Goal: Contribute content: Contribute content

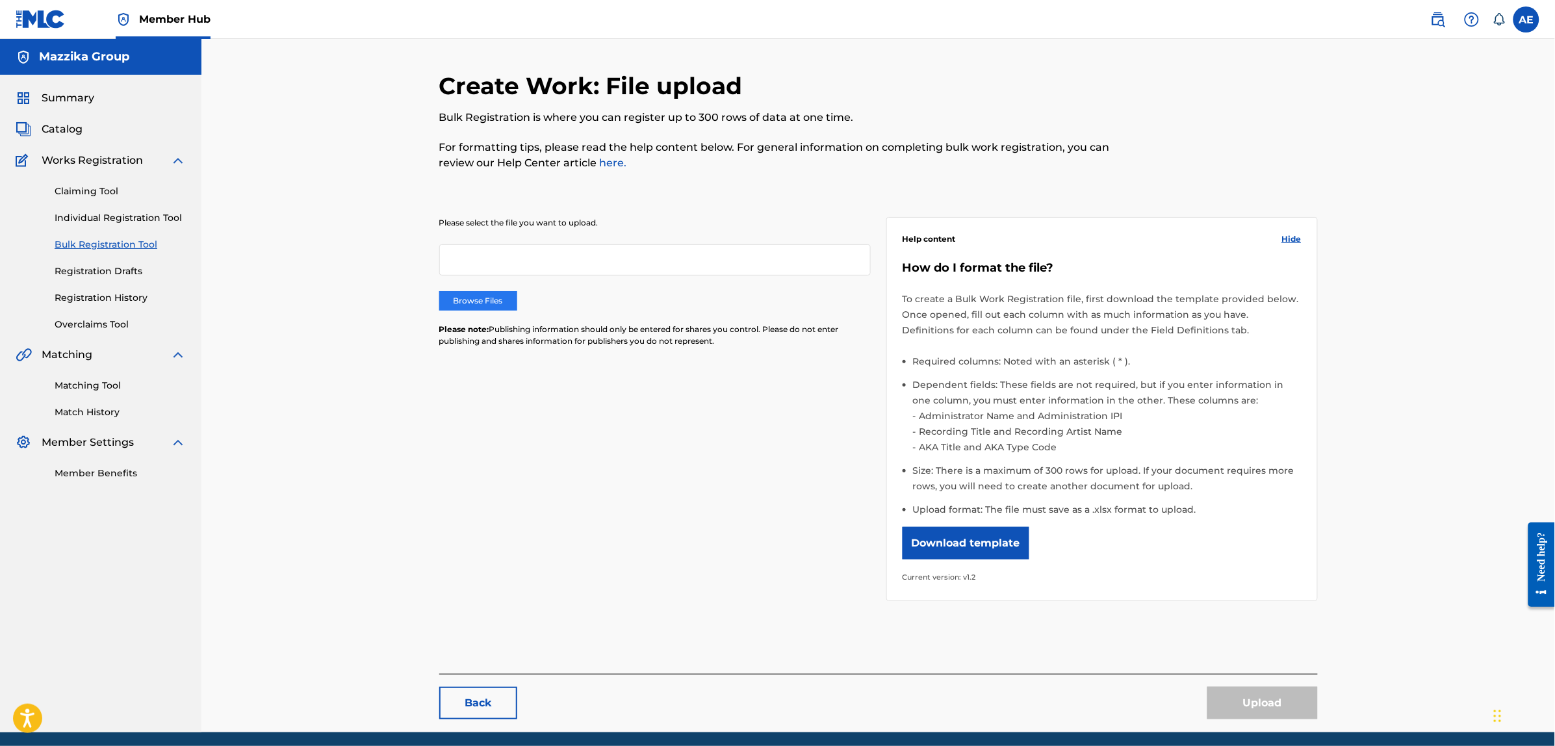
click at [485, 294] on label "Browse Files" at bounding box center [478, 300] width 78 height 19
click at [0, 0] on input "Browse Files" at bounding box center [0, 0] width 0 height 0
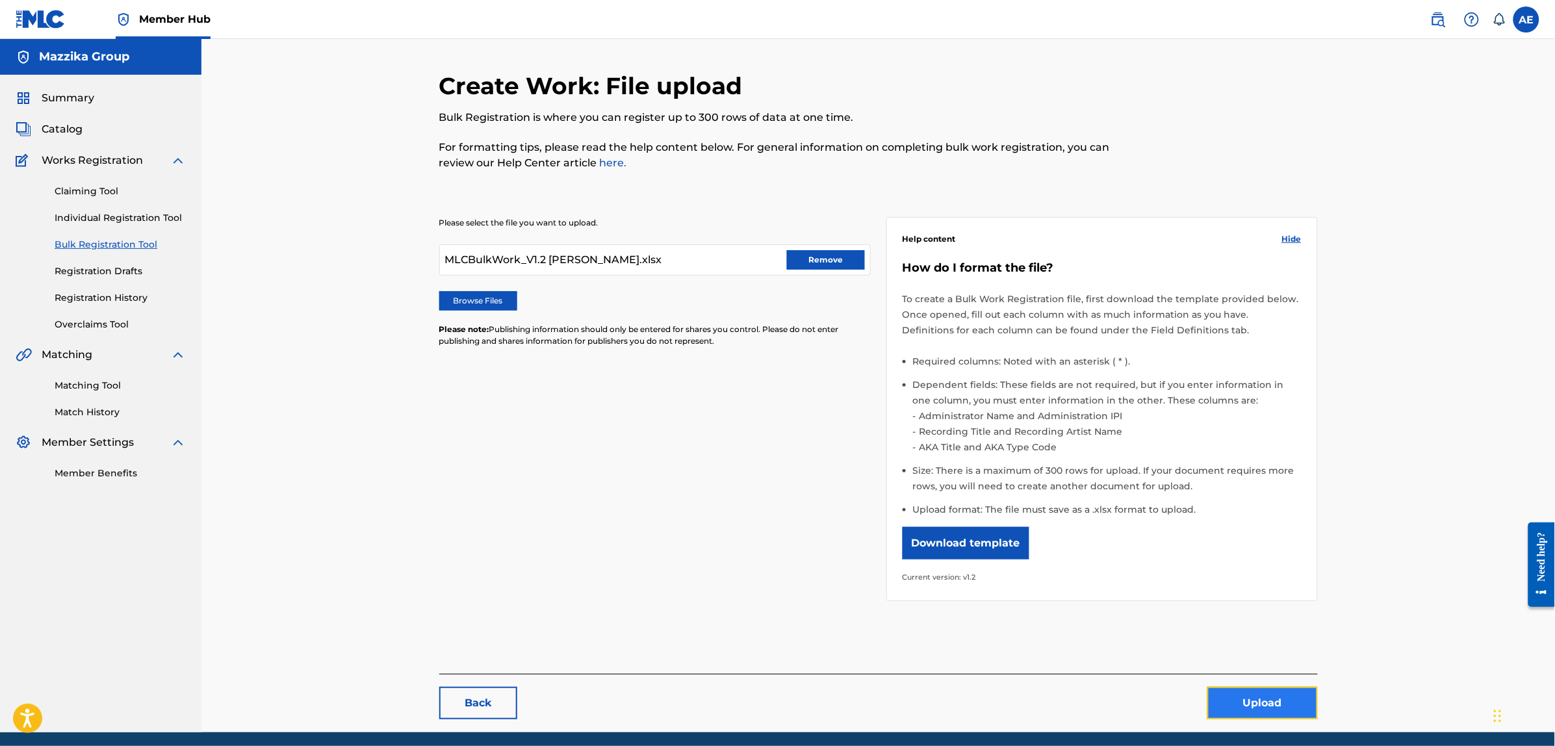
click at [1275, 708] on button "Upload" at bounding box center [1263, 703] width 110 height 32
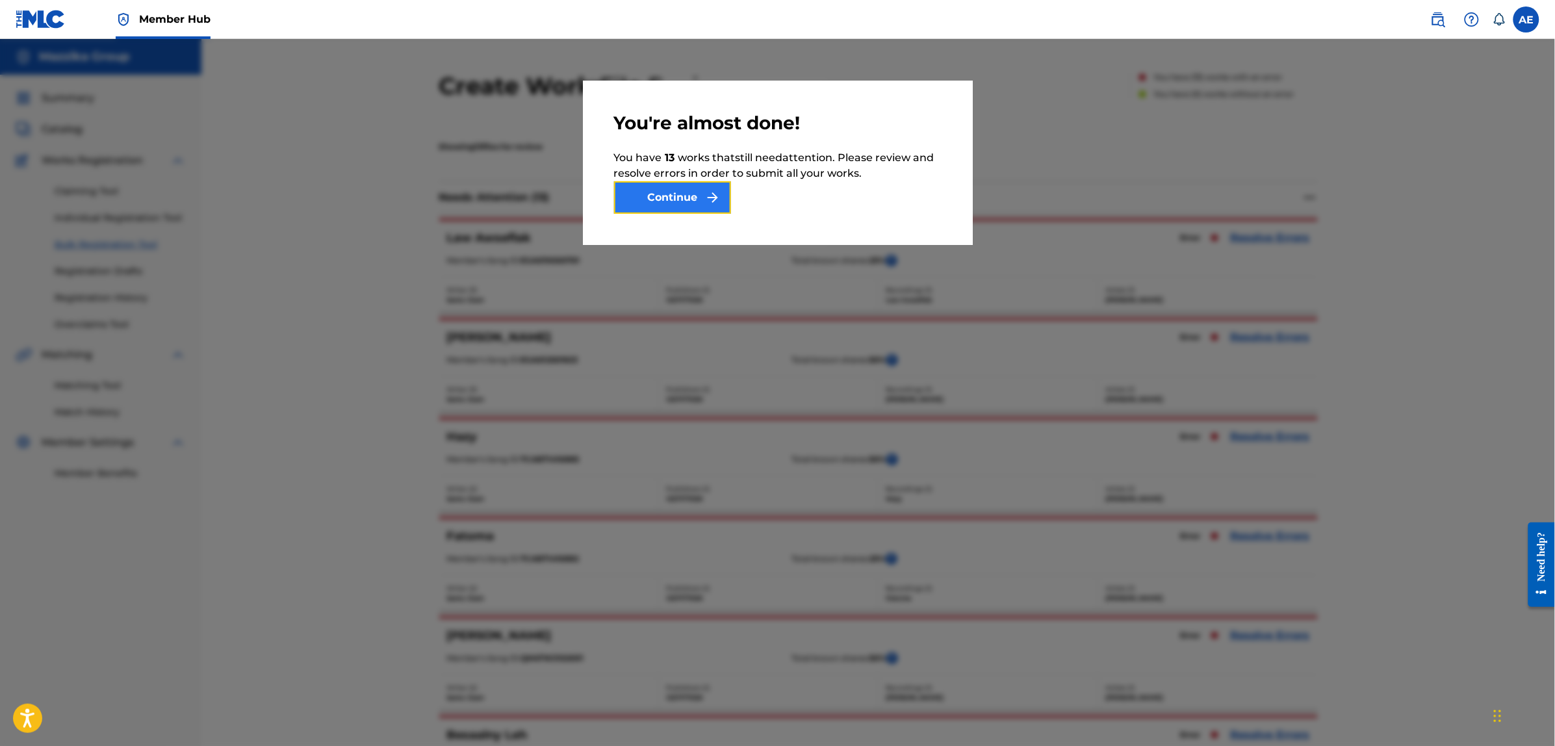
click at [700, 199] on button "Continue" at bounding box center [672, 197] width 117 height 32
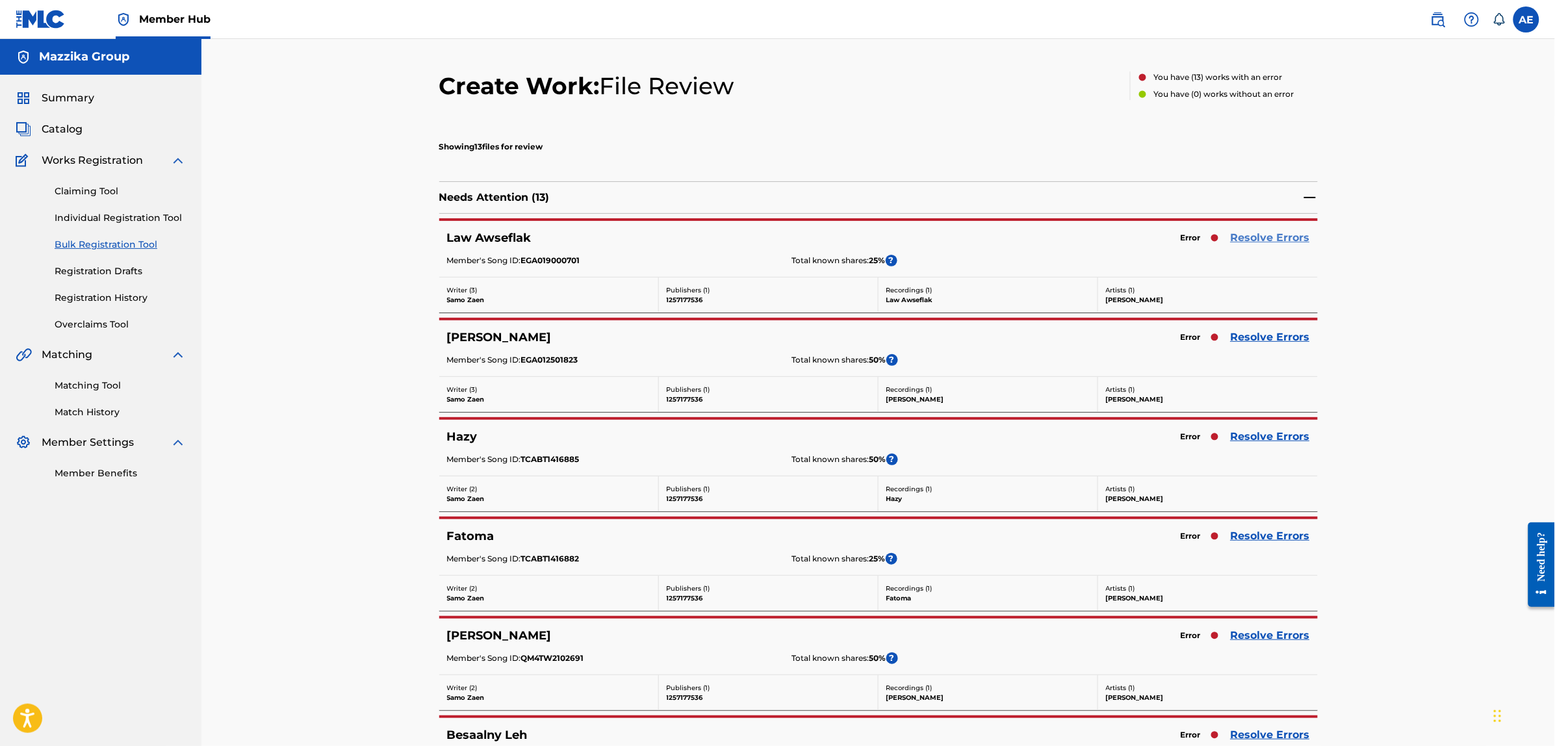
click at [1252, 236] on link "Resolve Errors" at bounding box center [1270, 238] width 79 height 16
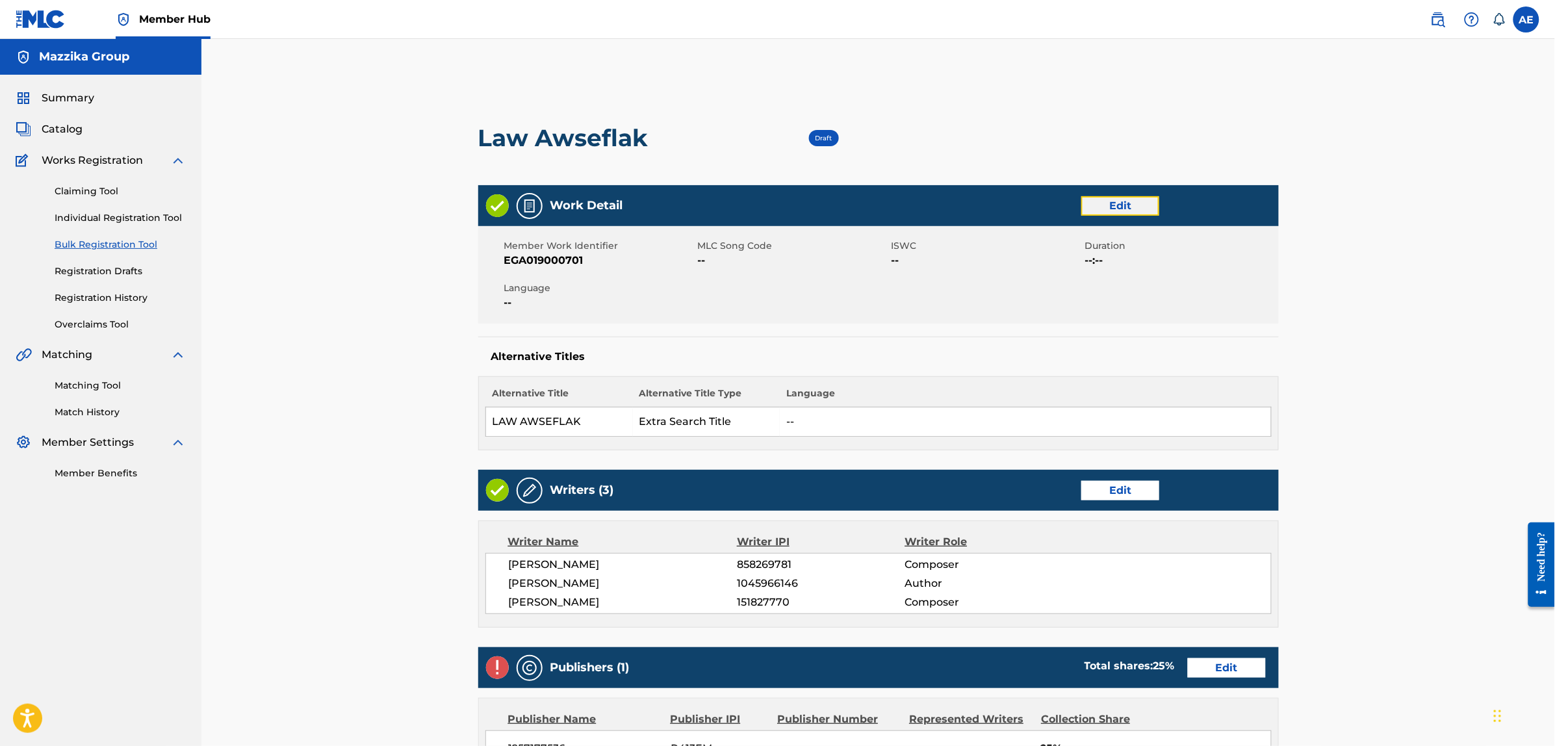
click at [1102, 200] on link "Edit" at bounding box center [1121, 205] width 78 height 19
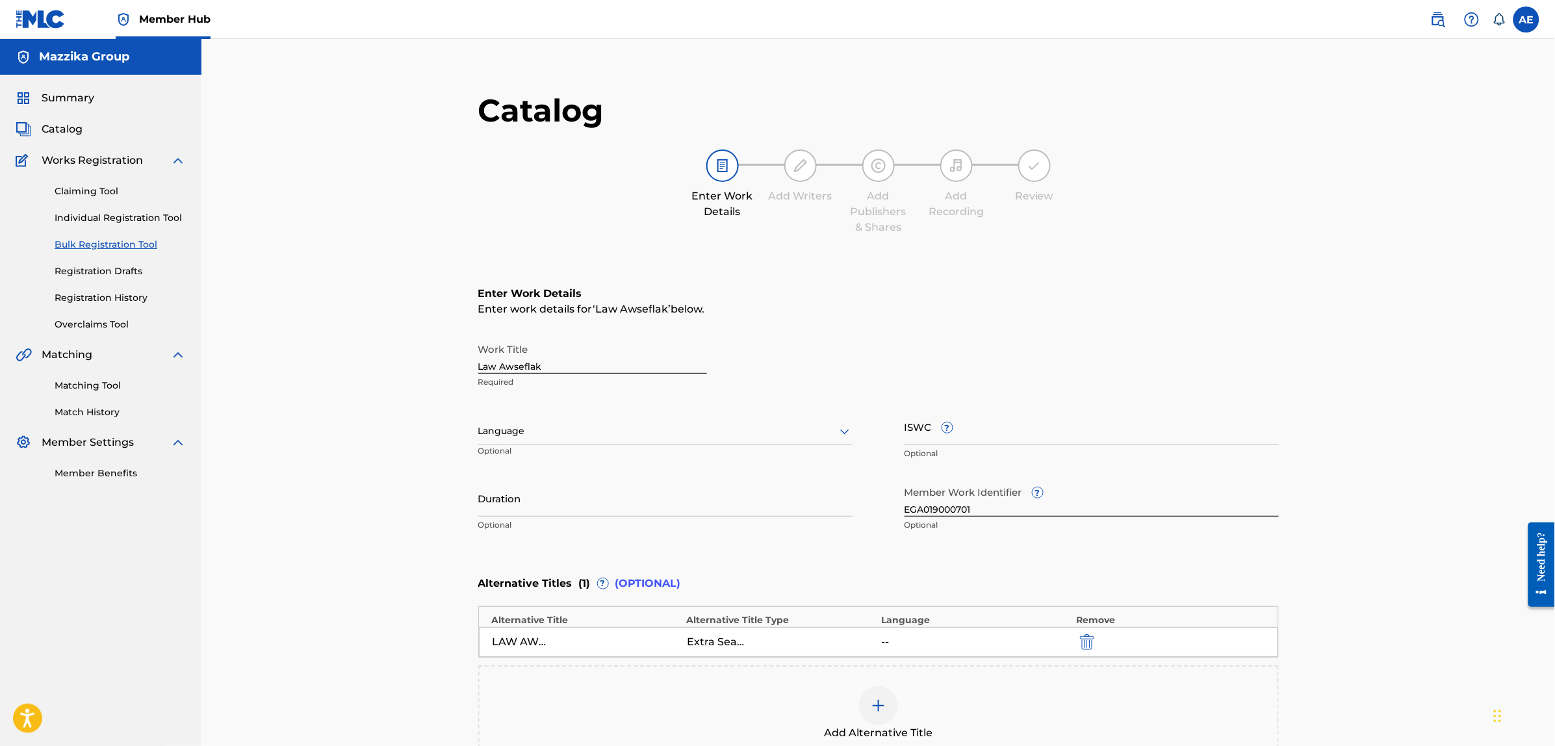
click at [573, 432] on div at bounding box center [665, 431] width 374 height 16
click at [541, 528] on div "Arabic" at bounding box center [665, 531] width 373 height 29
click at [567, 500] on input "Duration" at bounding box center [665, 498] width 374 height 37
paste input "4:03"
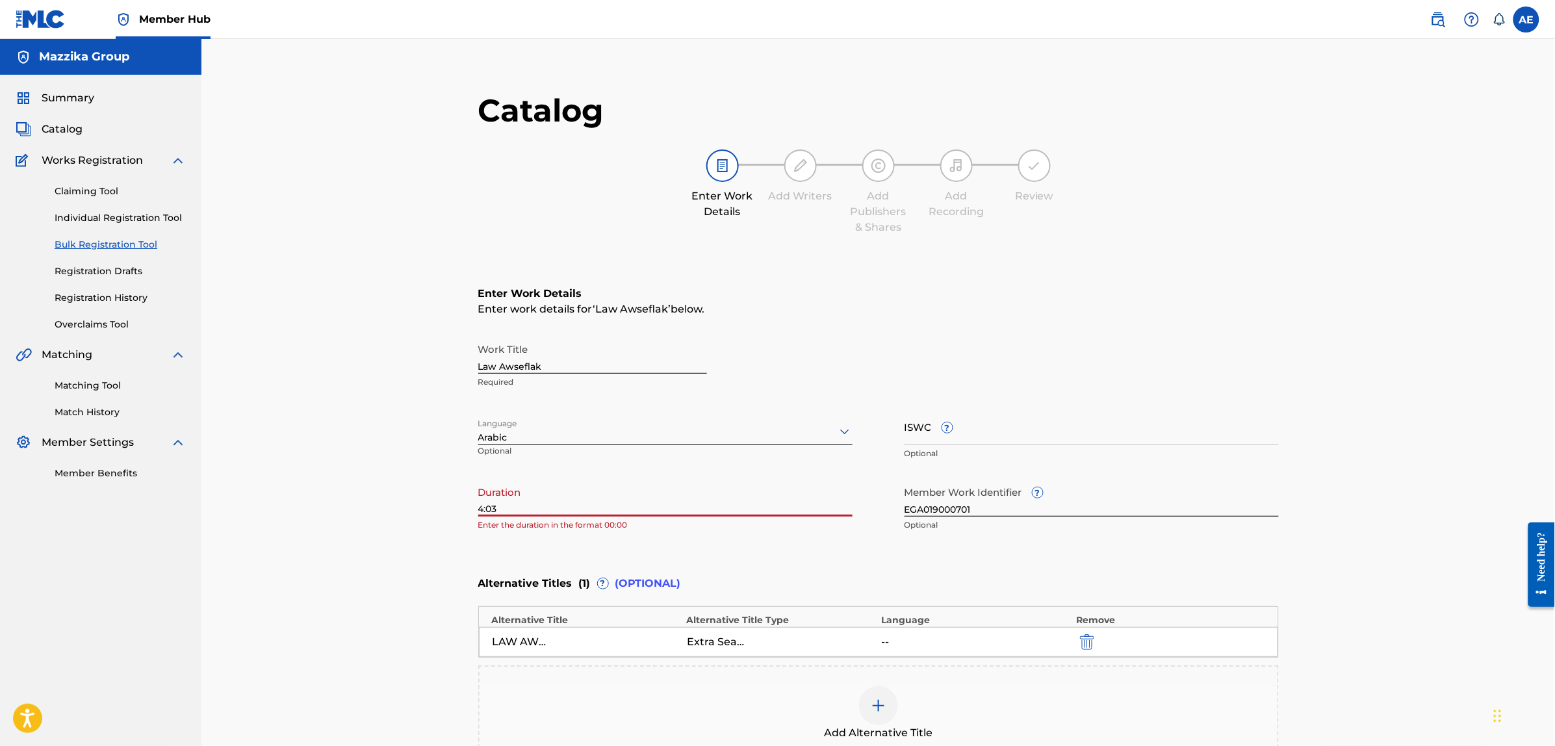
click at [479, 505] on input "4:03" at bounding box center [665, 498] width 374 height 37
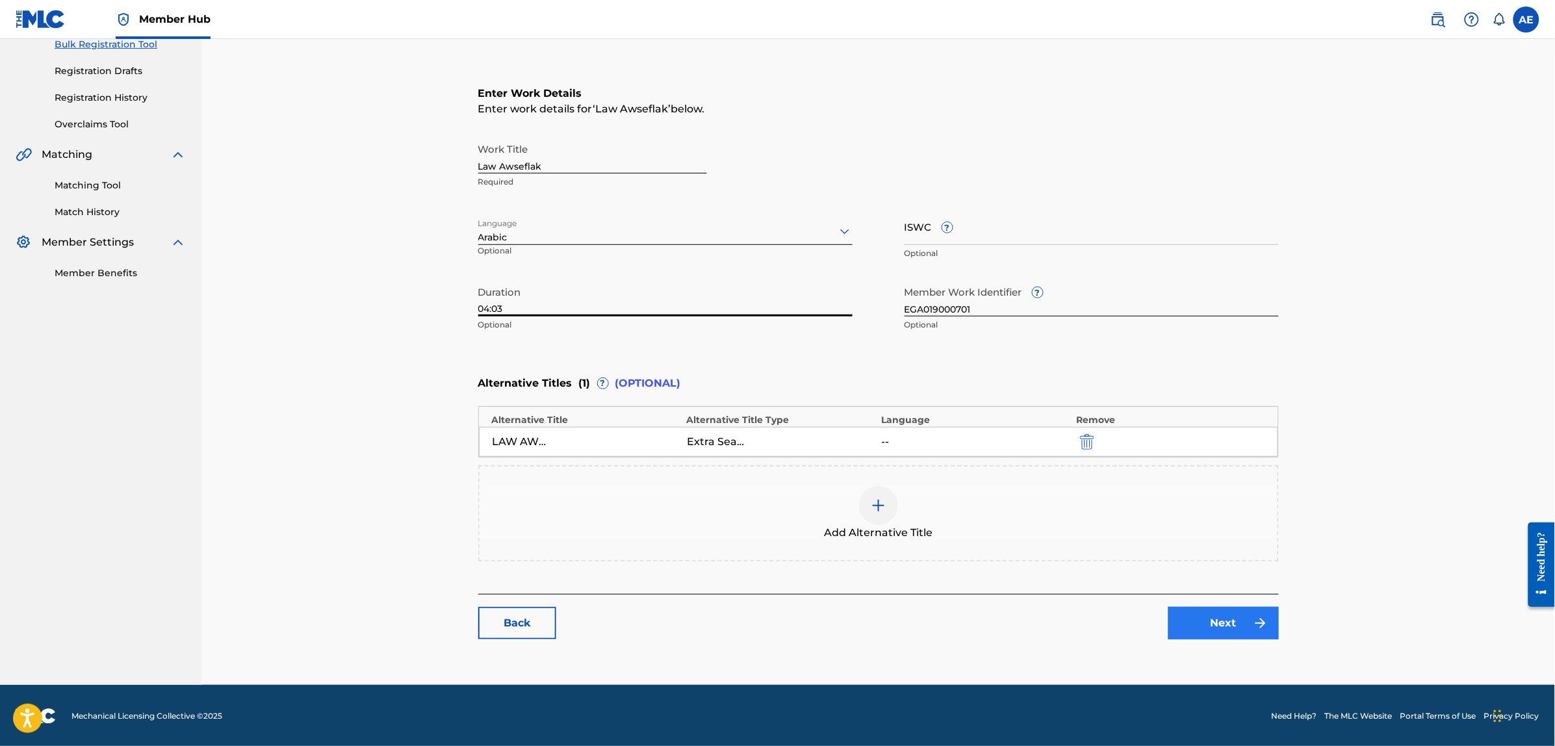
type input "04:03"
click at [1210, 626] on link "Next" at bounding box center [1224, 623] width 110 height 32
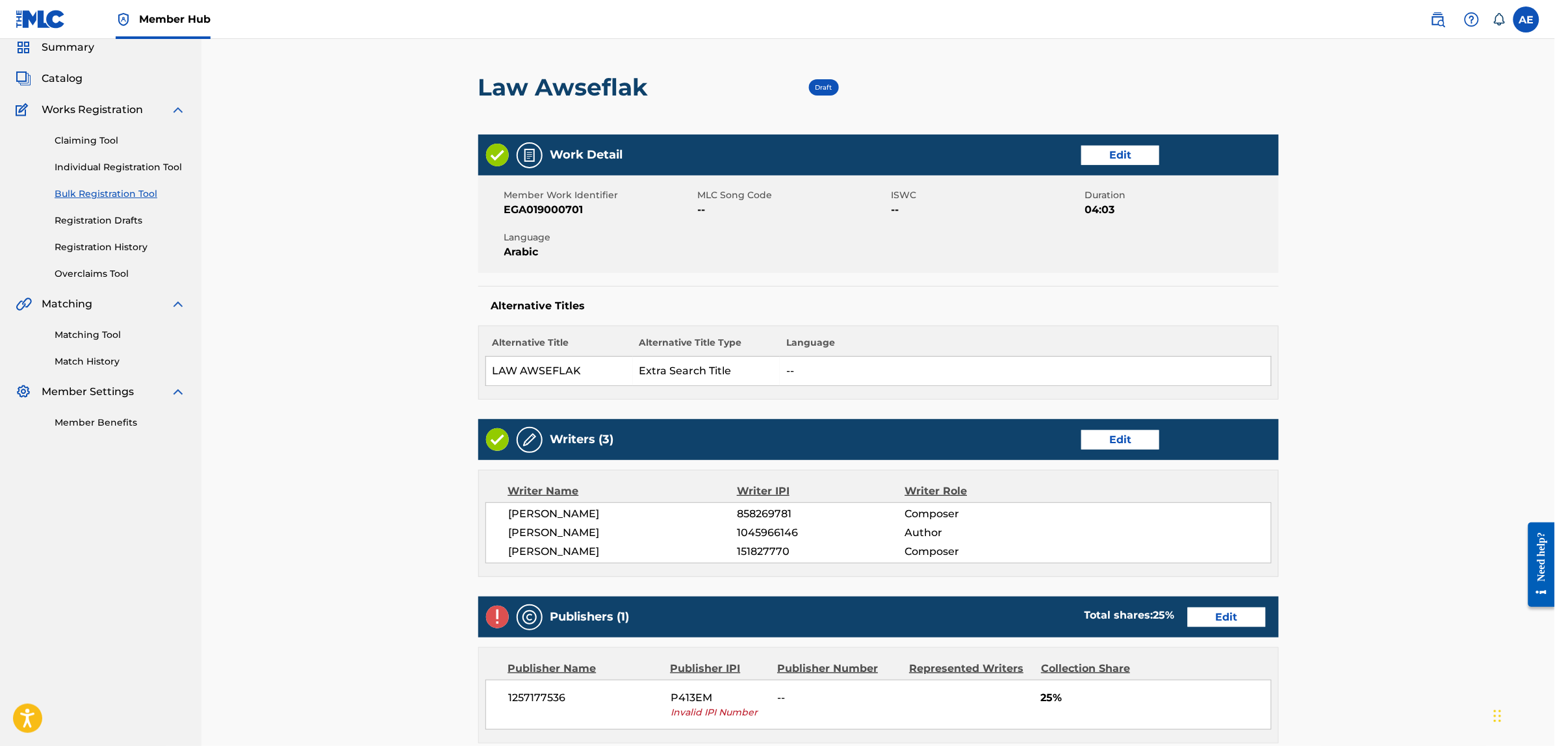
scroll to position [367, 0]
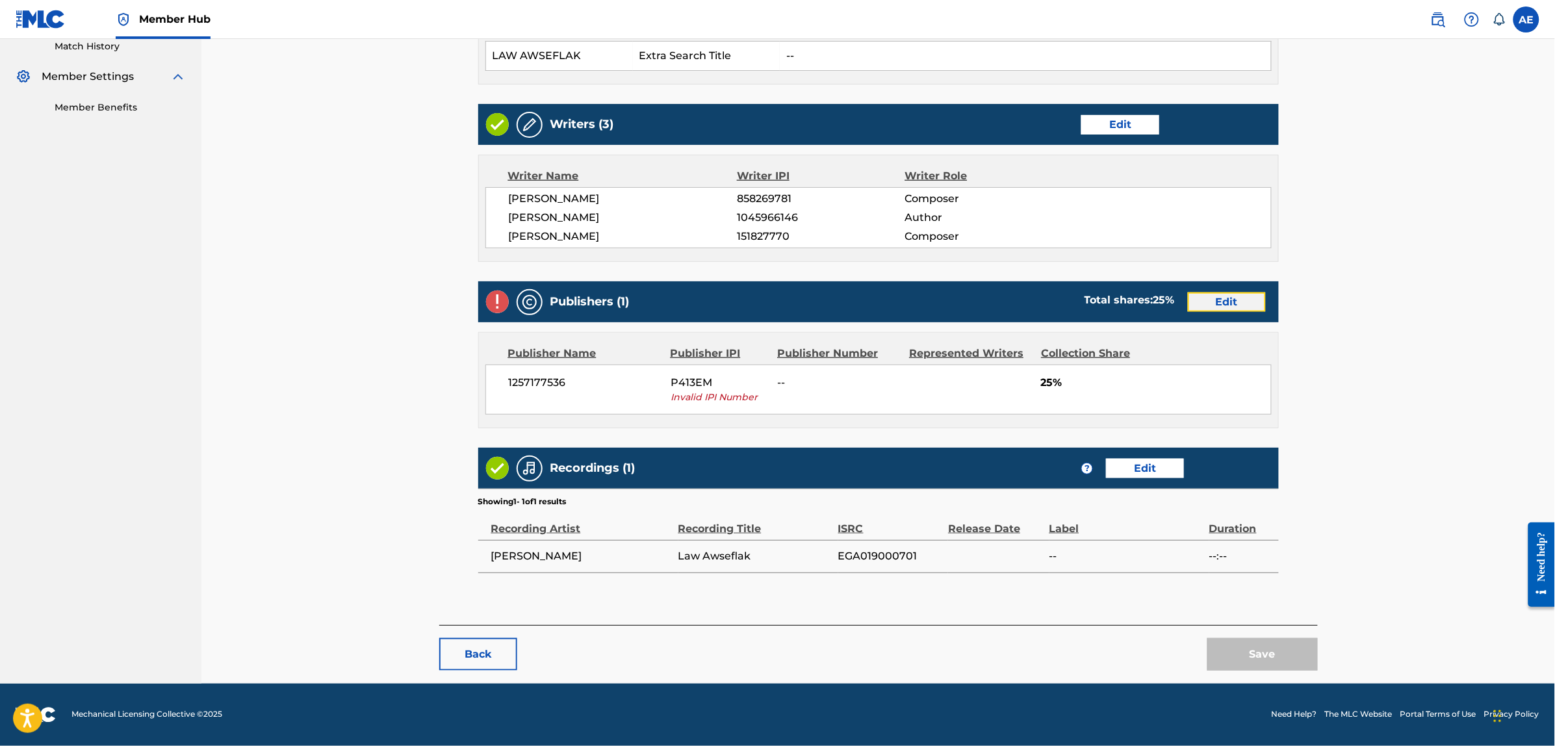
click at [1213, 307] on link "Edit" at bounding box center [1227, 301] width 78 height 19
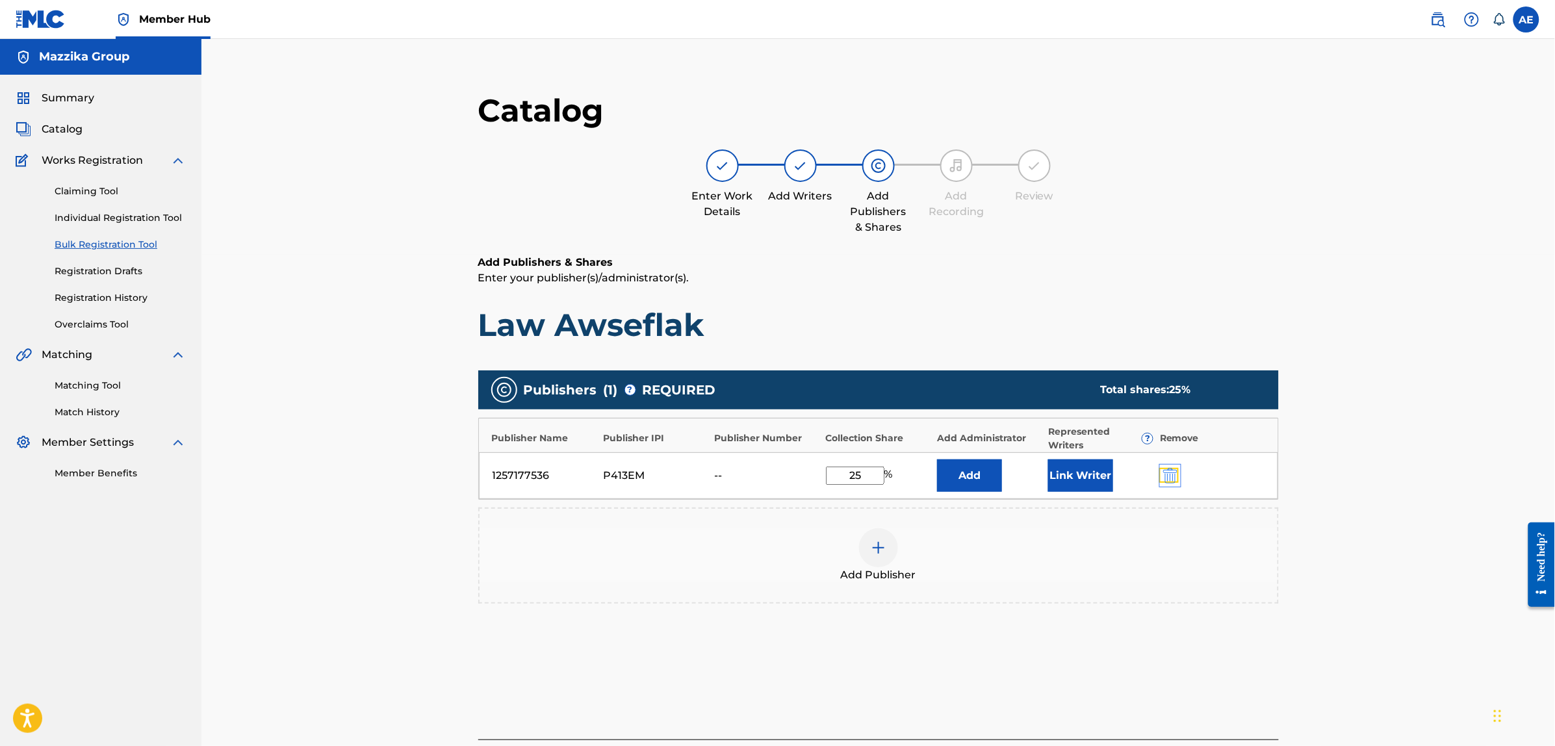
click at [1175, 473] on img "submit" at bounding box center [1170, 476] width 14 height 16
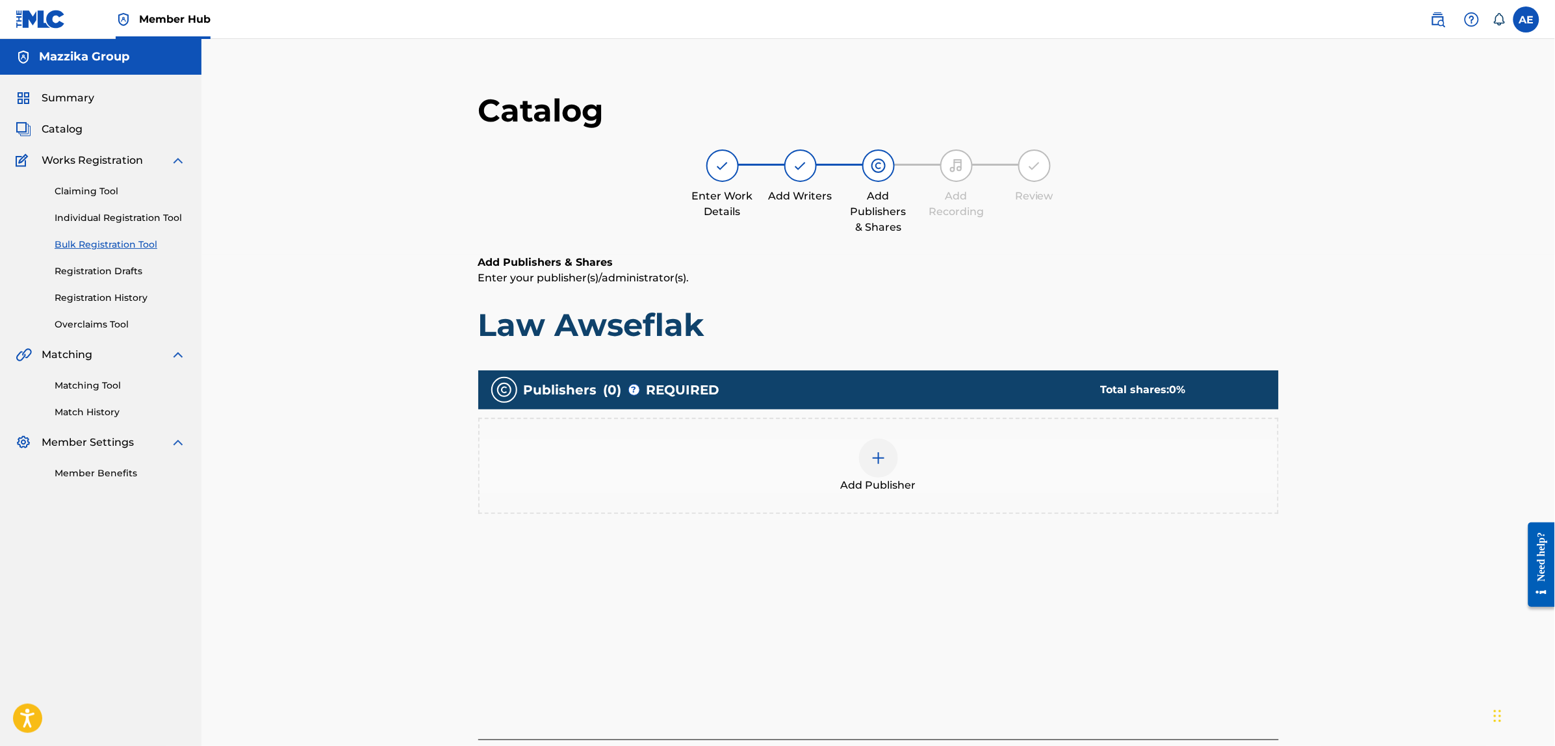
click at [1103, 467] on div "Add Publisher" at bounding box center [879, 466] width 798 height 55
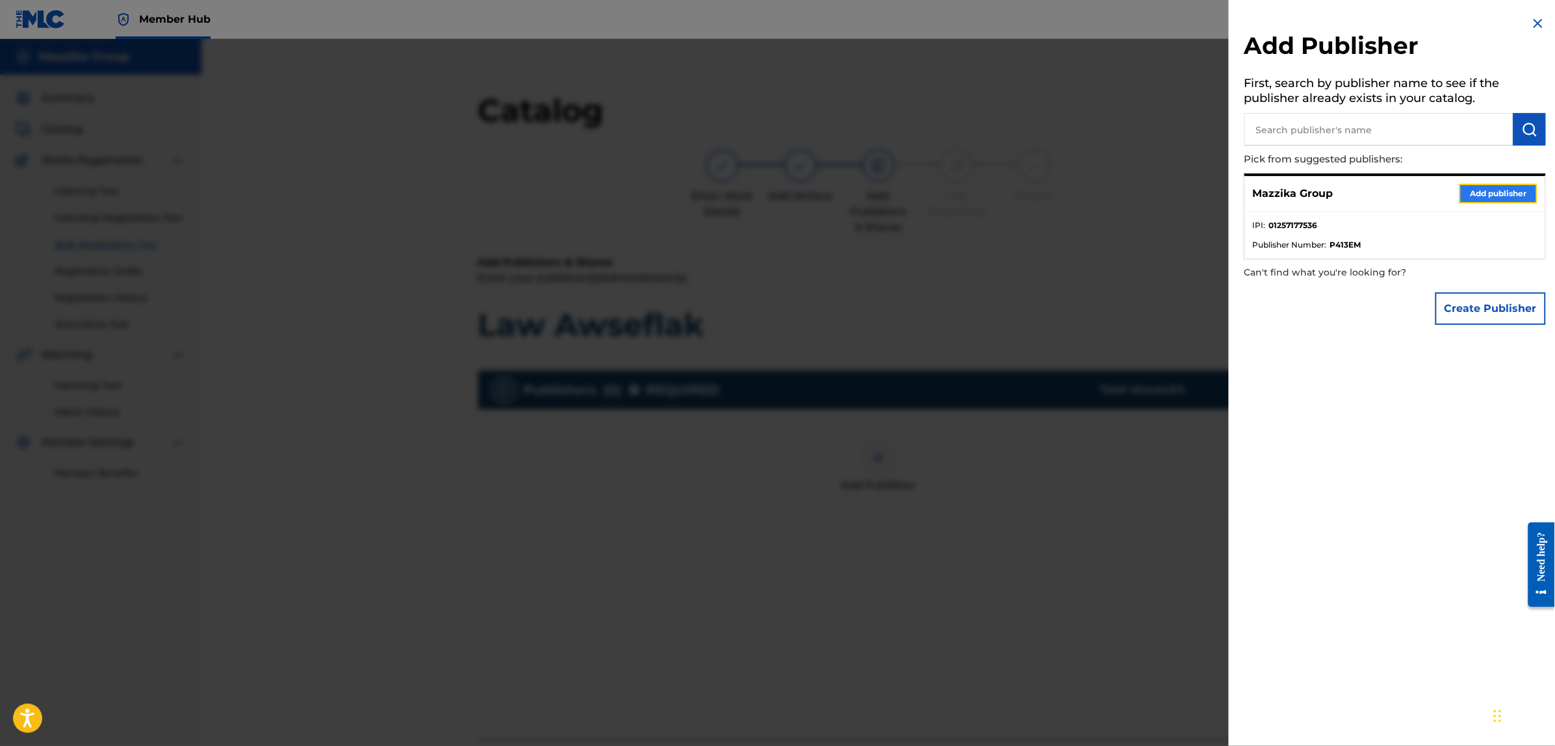
click at [1489, 195] on button "Add publisher" at bounding box center [1499, 193] width 78 height 19
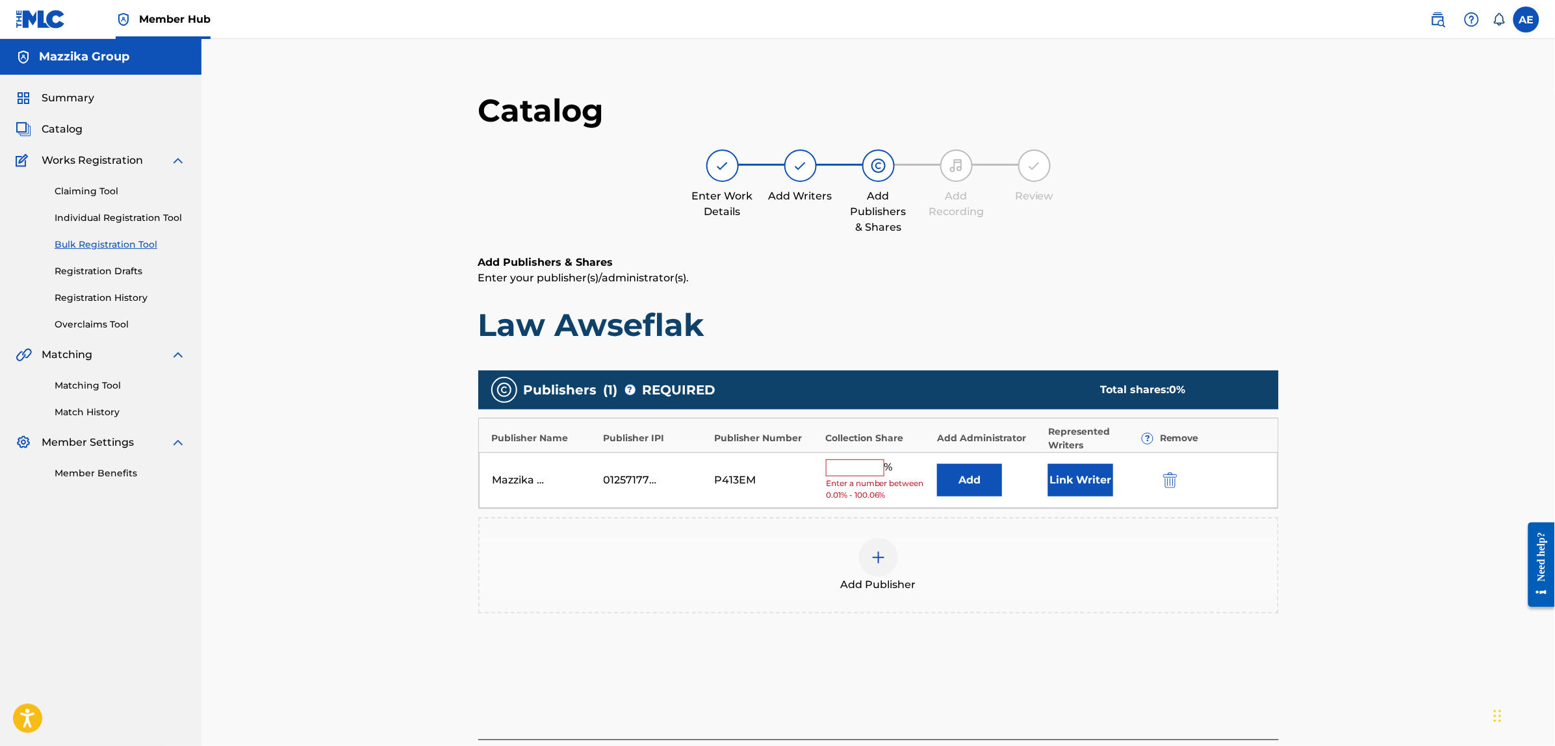
click at [855, 462] on input "text" at bounding box center [855, 468] width 58 height 17
type input "25"
click at [1085, 482] on button "Link Writer" at bounding box center [1080, 476] width 65 height 32
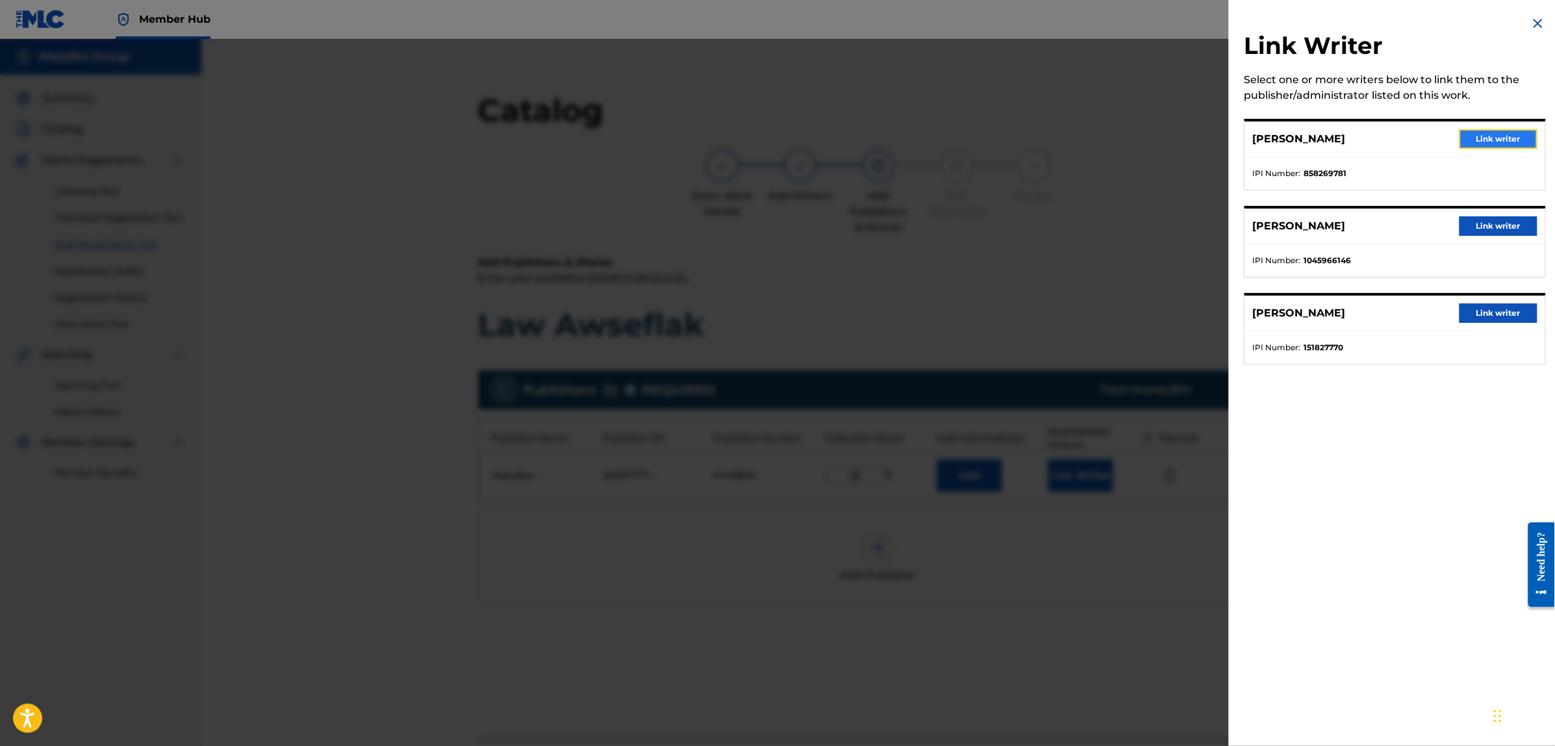
click at [1470, 140] on button "Link writer" at bounding box center [1499, 138] width 78 height 19
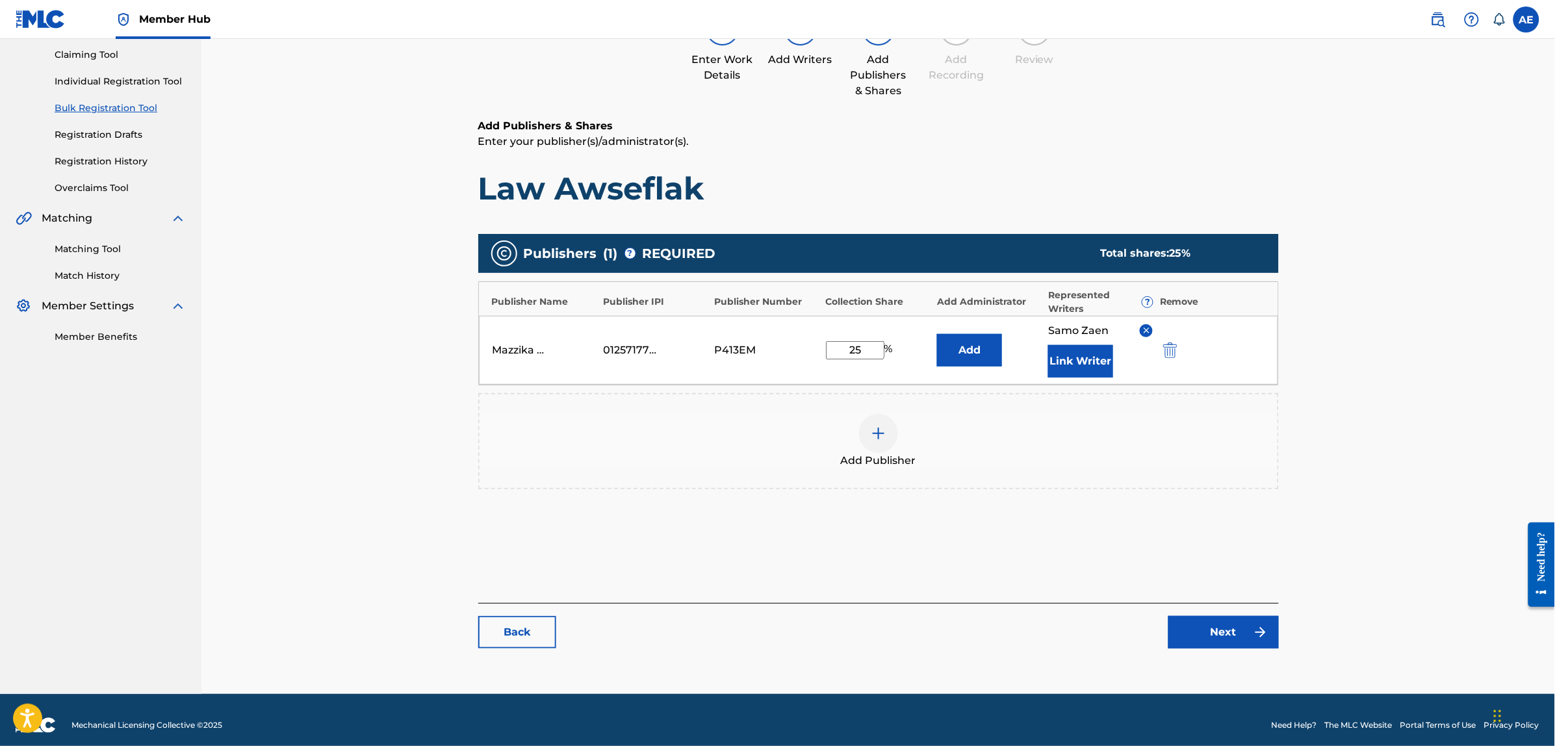
scroll to position [147, 0]
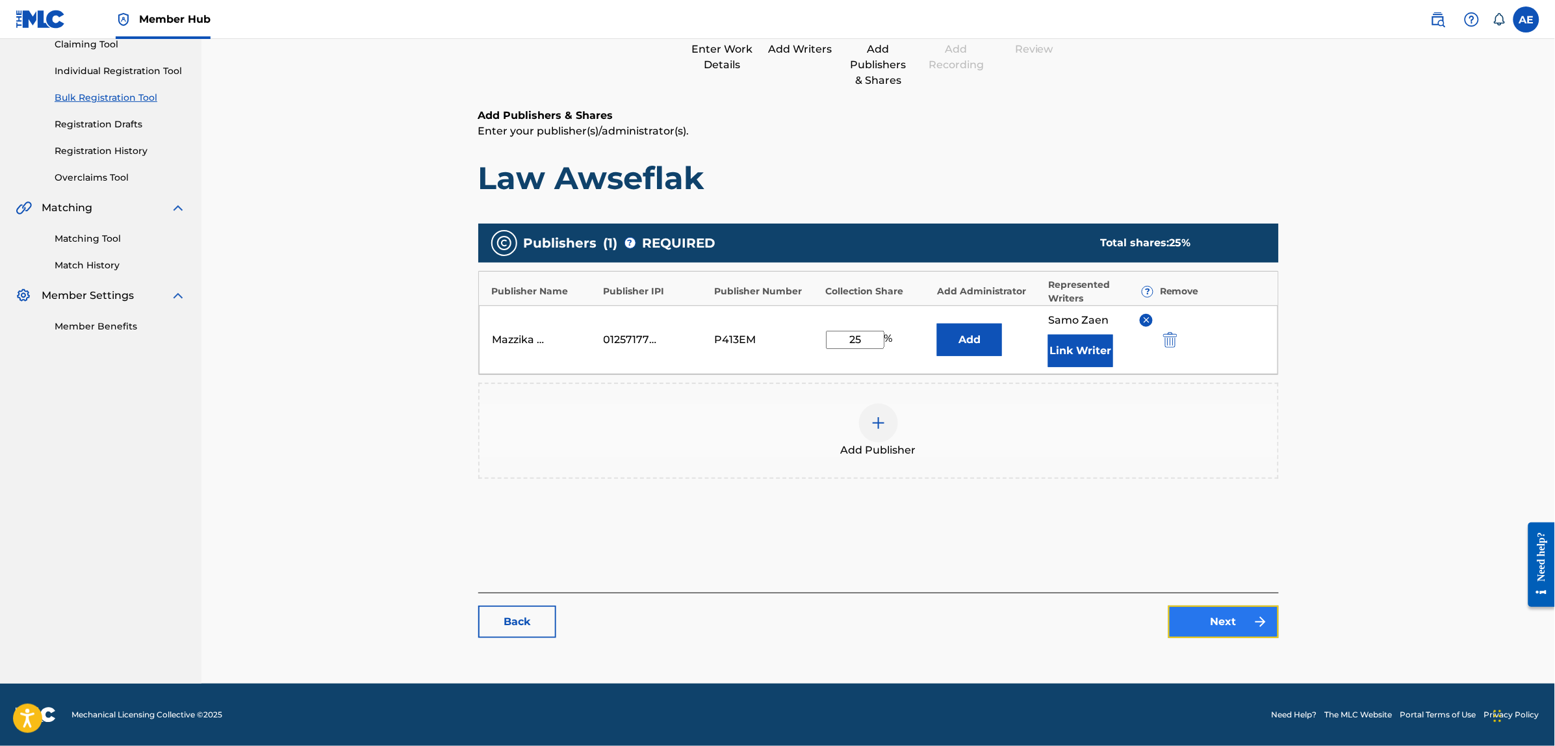
click at [1204, 625] on link "Next" at bounding box center [1224, 622] width 110 height 32
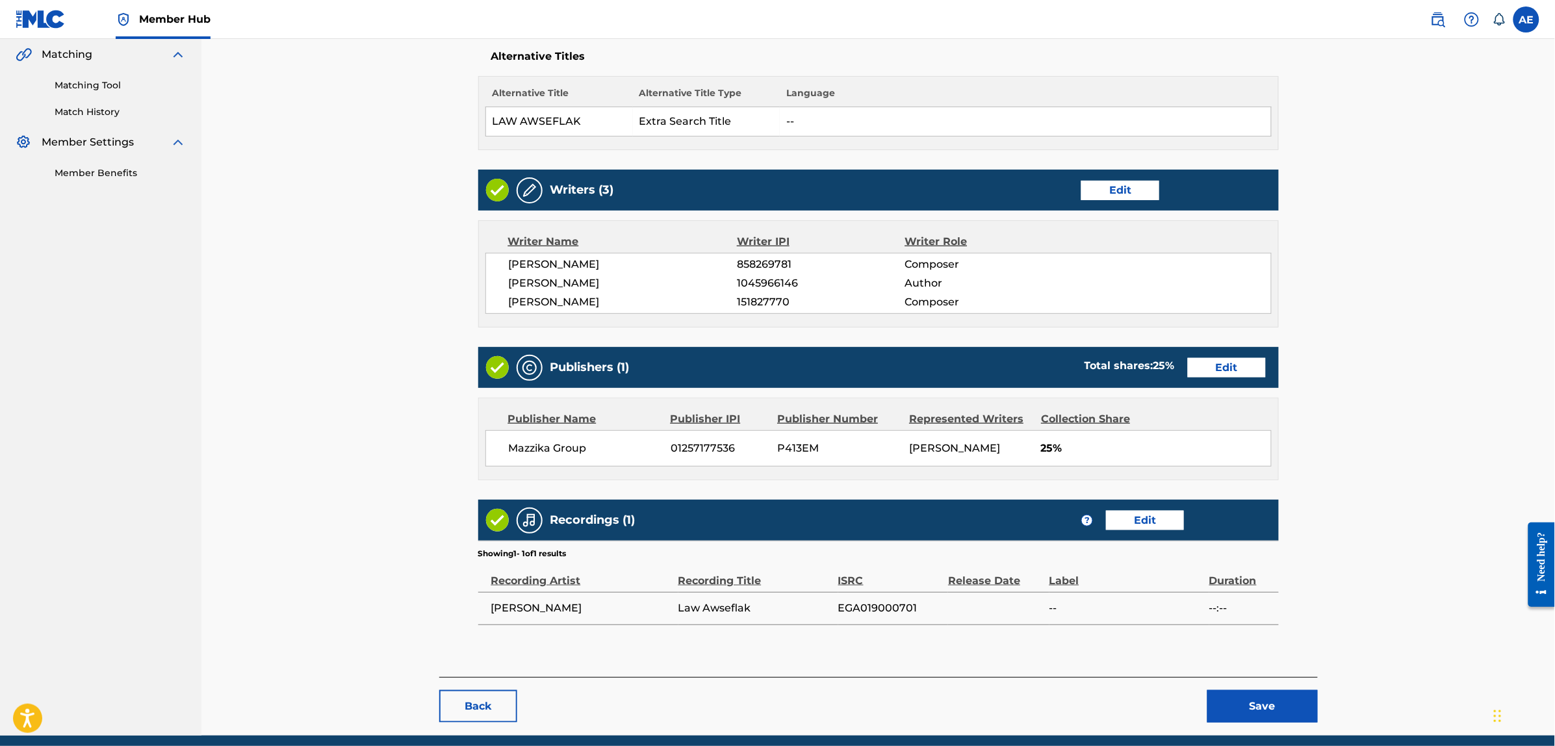
scroll to position [272, 0]
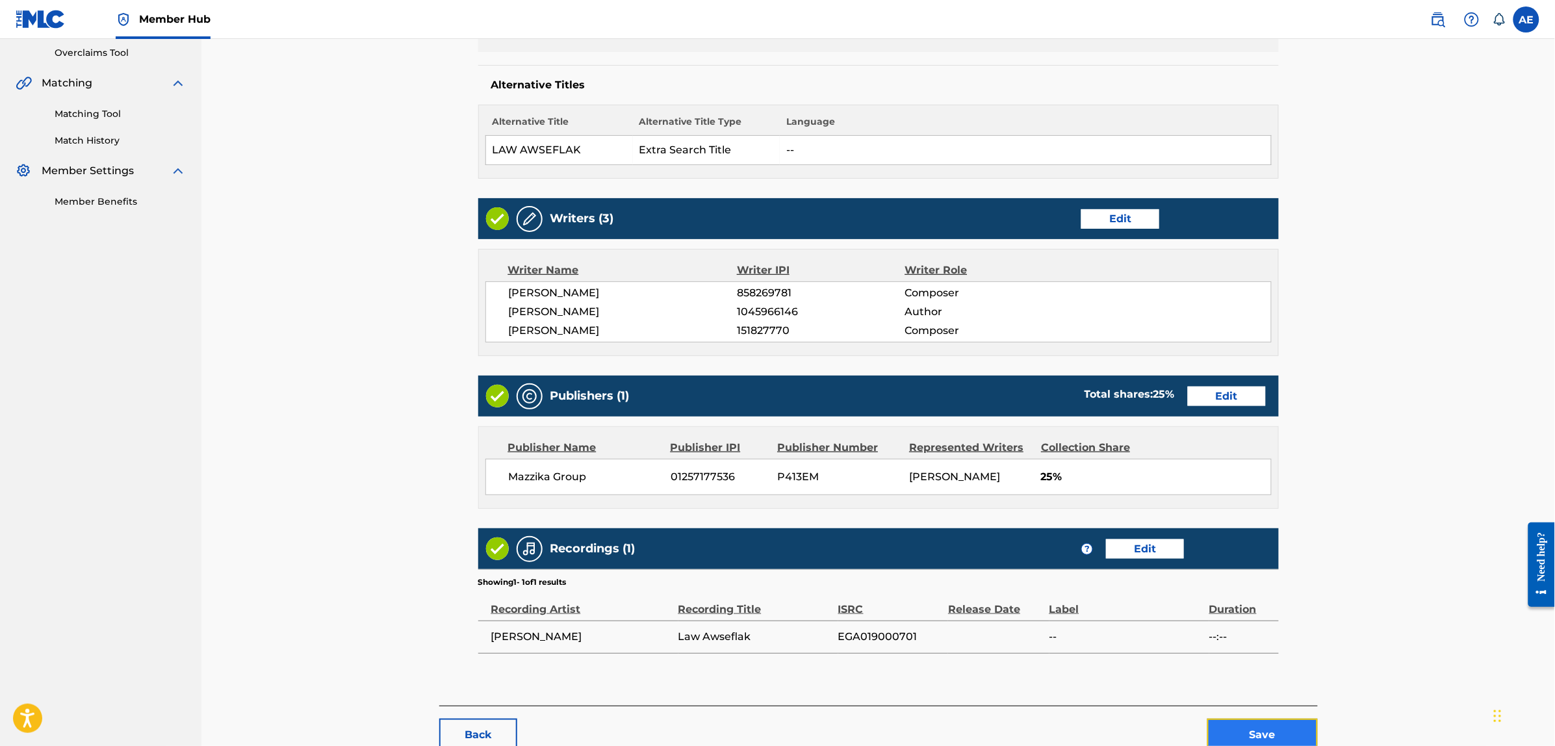
click at [1263, 733] on button "Save" at bounding box center [1263, 735] width 110 height 32
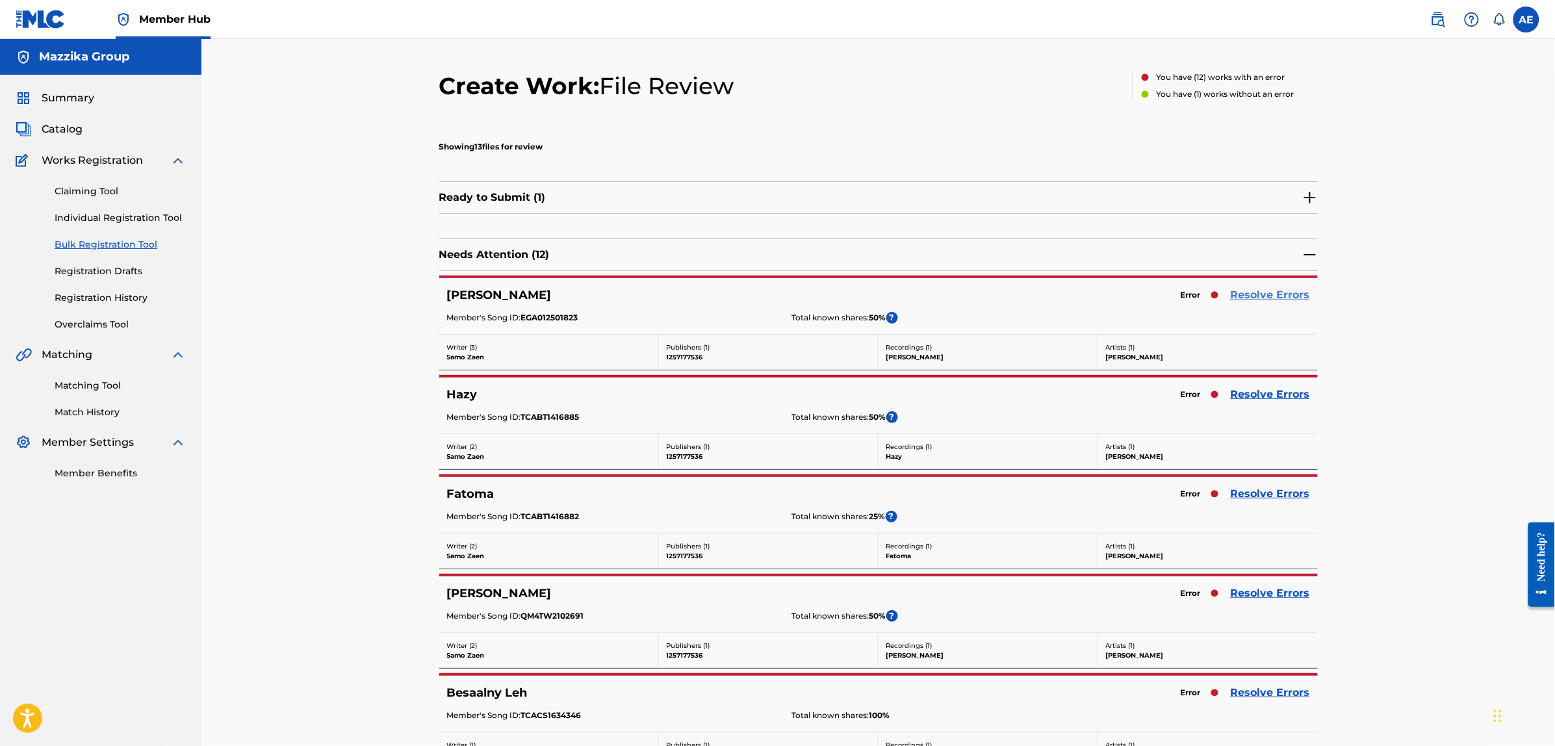
click at [1237, 292] on link "Resolve Errors" at bounding box center [1270, 295] width 79 height 16
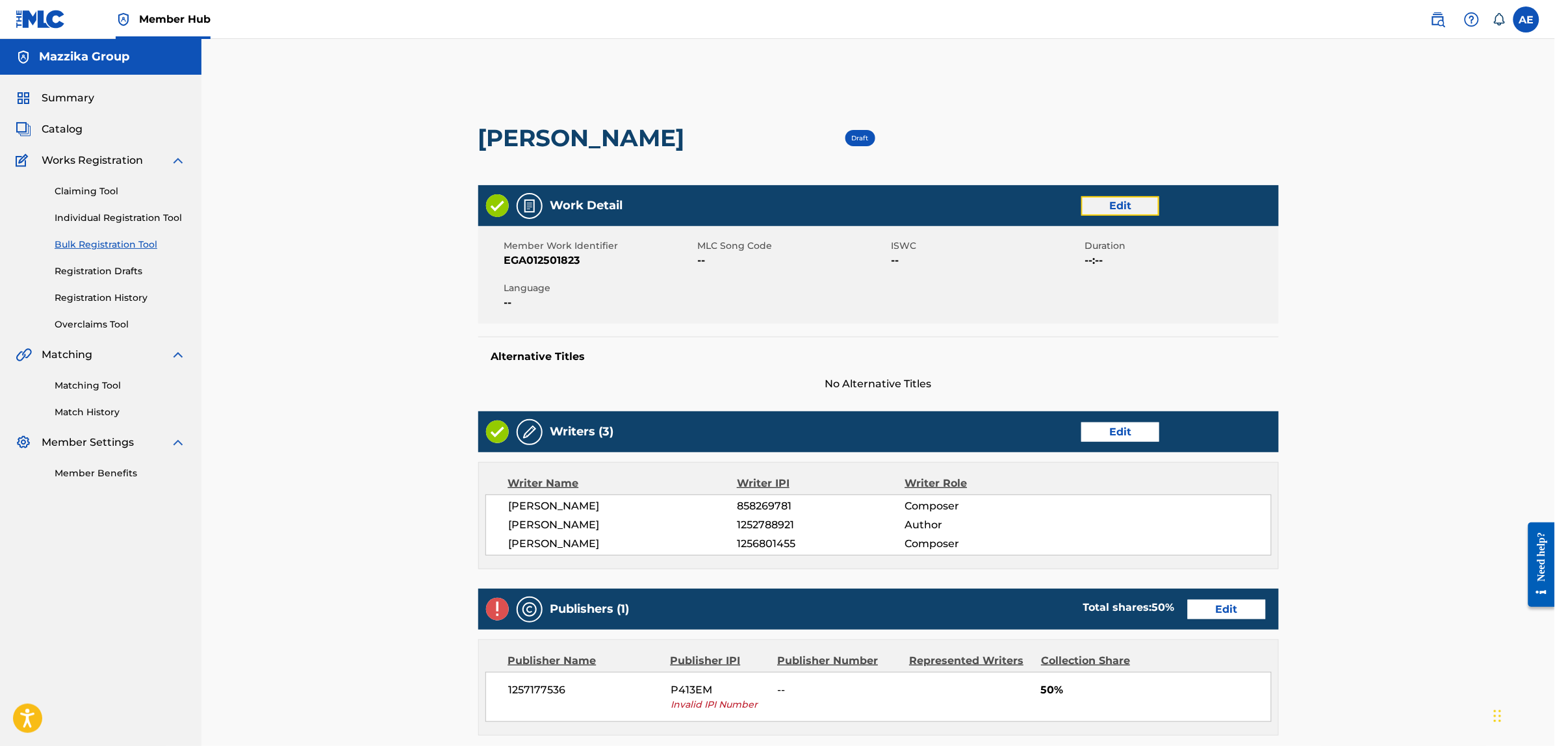
click at [1099, 203] on link "Edit" at bounding box center [1121, 205] width 78 height 19
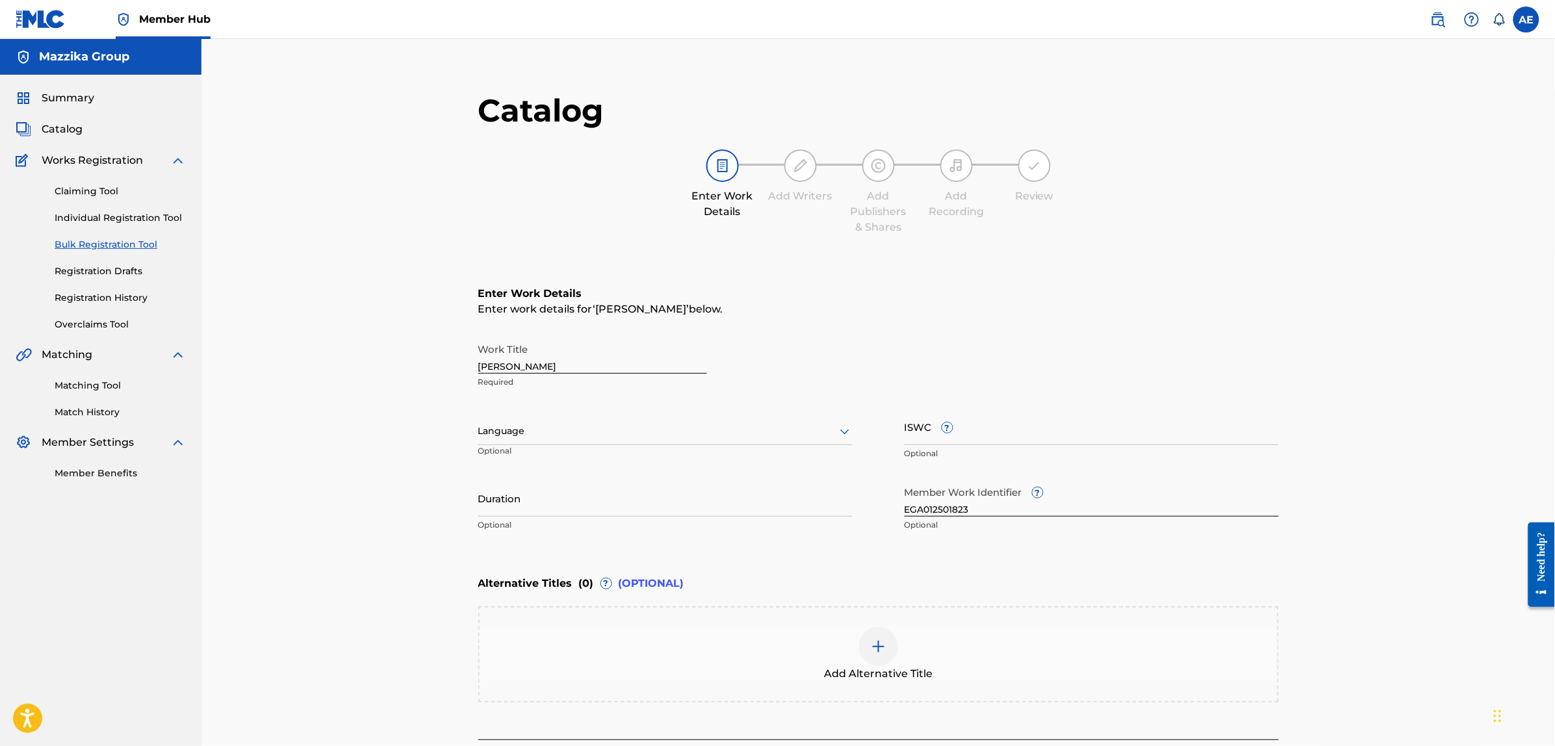
click at [614, 426] on div at bounding box center [665, 431] width 374 height 16
click at [545, 578] on div "Arabic" at bounding box center [665, 574] width 373 height 29
click at [572, 495] on input "Duration" at bounding box center [665, 498] width 374 height 37
paste input "2:53"
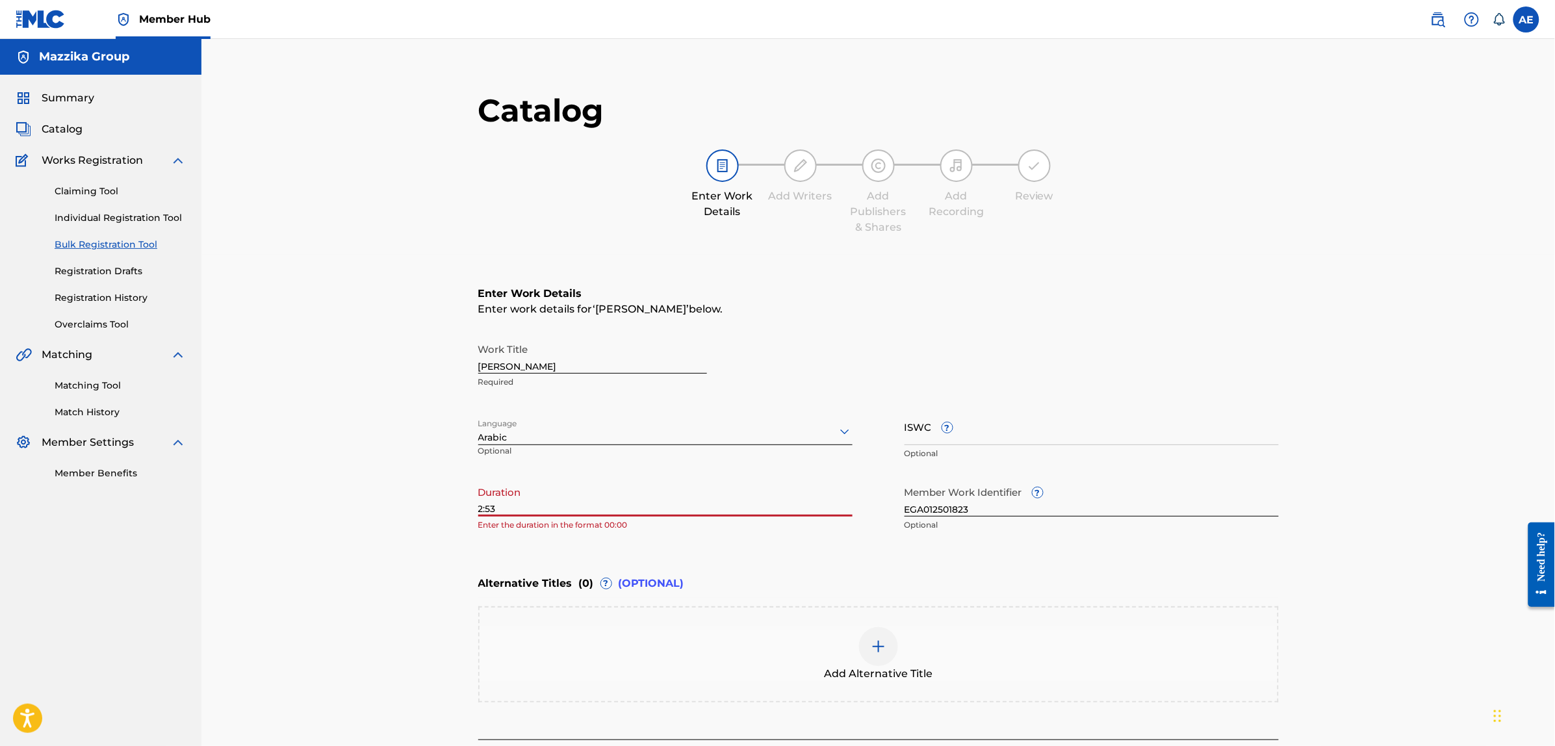
click at [479, 504] on input "2:53" at bounding box center [665, 498] width 374 height 37
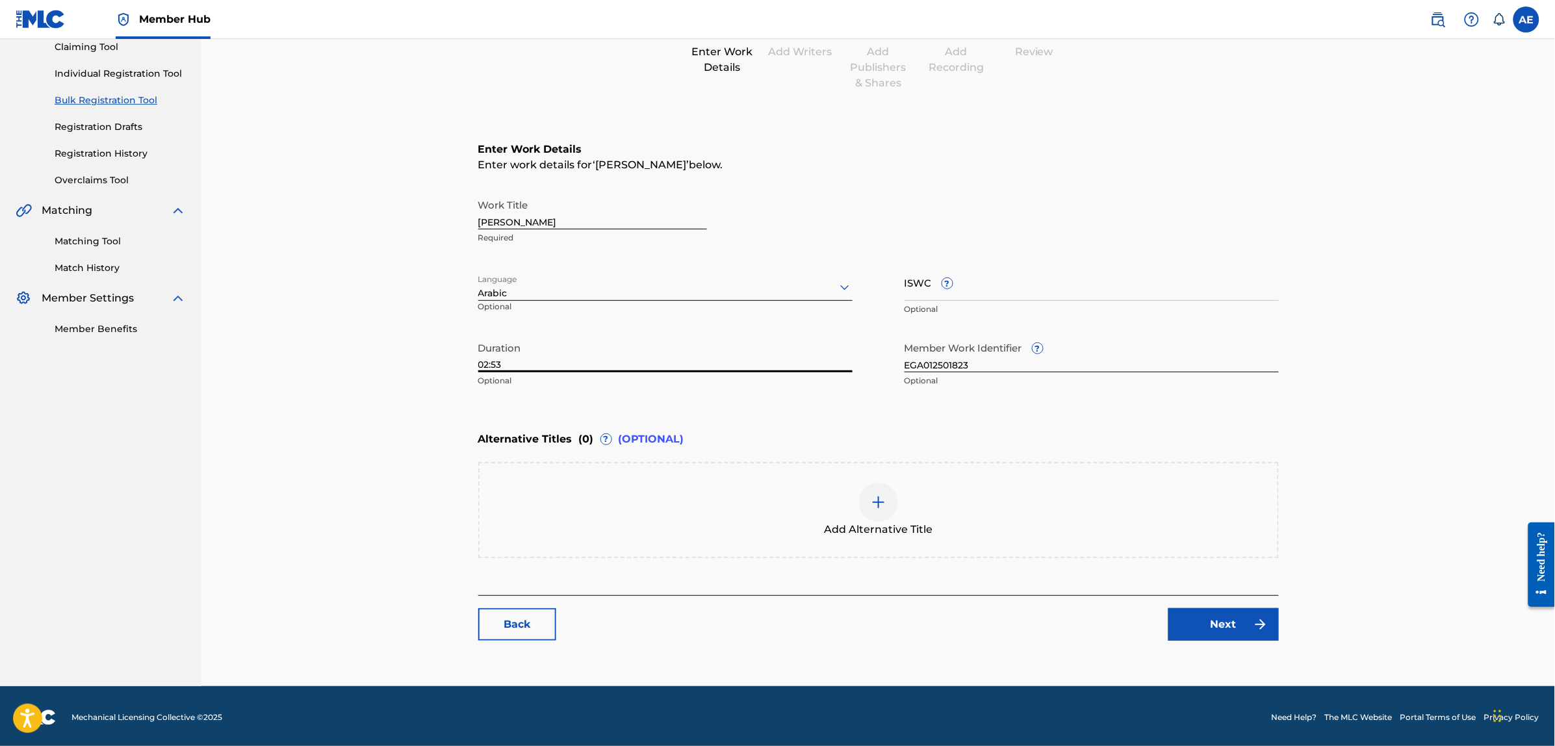
scroll to position [147, 0]
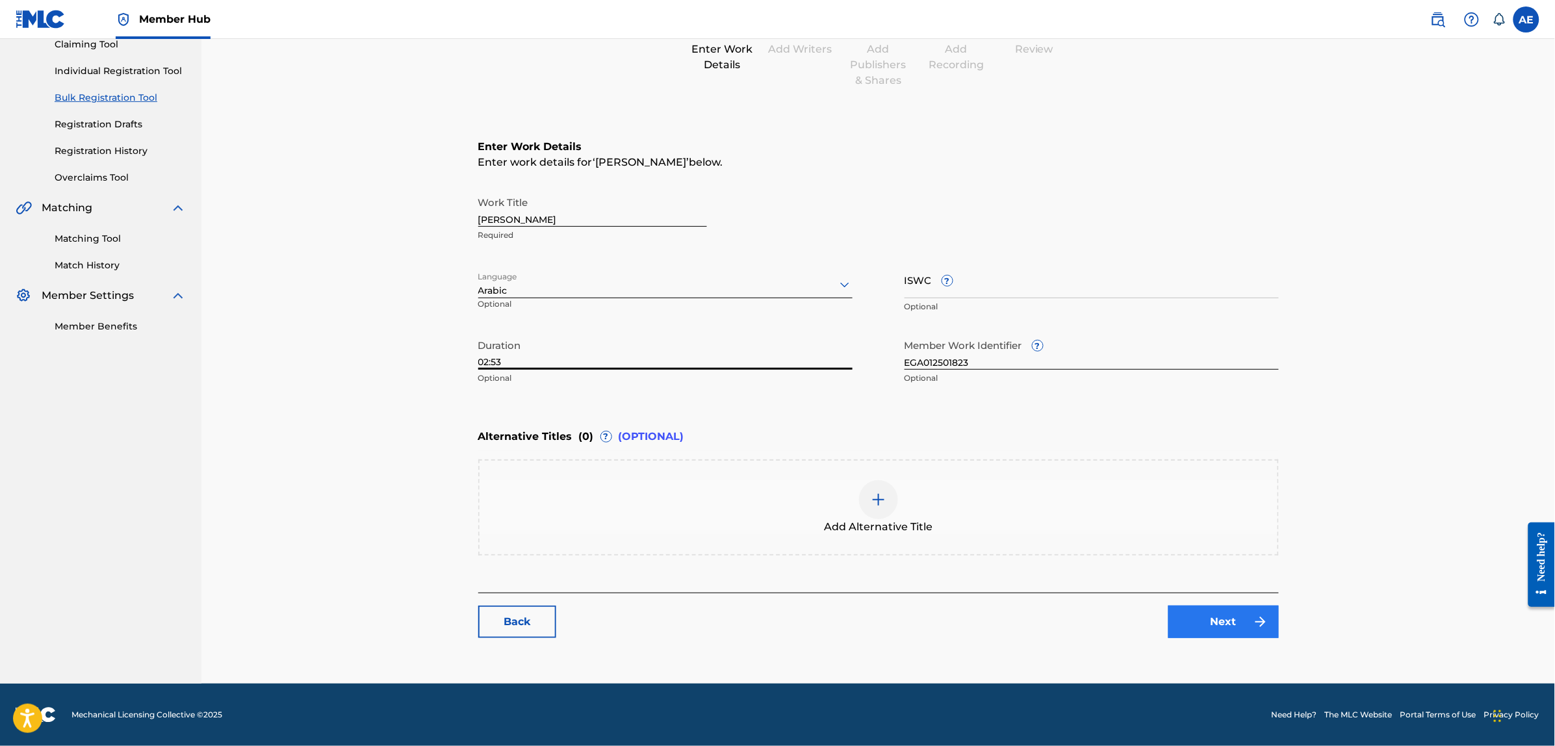
type input "02:53"
click at [1243, 623] on link "Next" at bounding box center [1224, 622] width 110 height 32
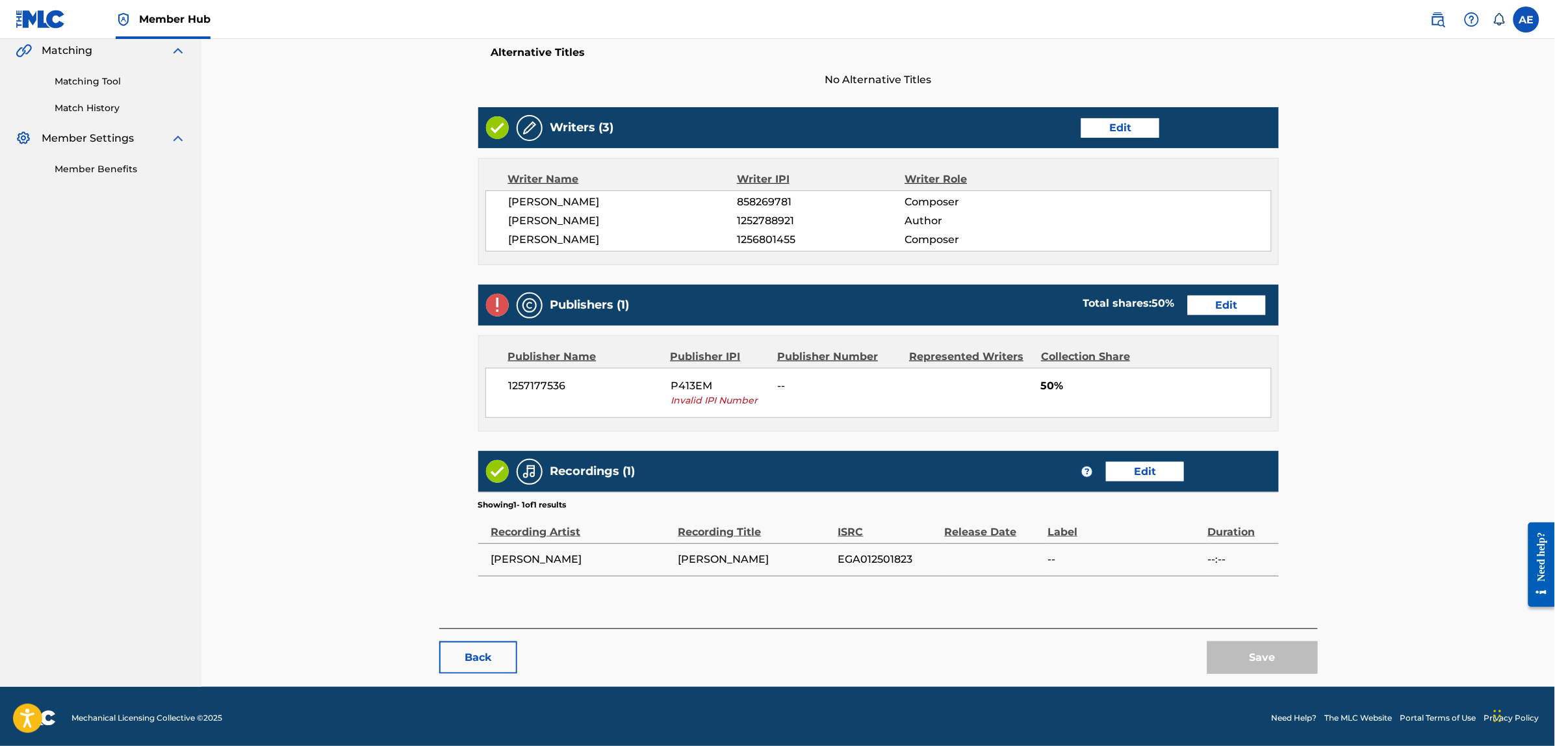
scroll to position [307, 0]
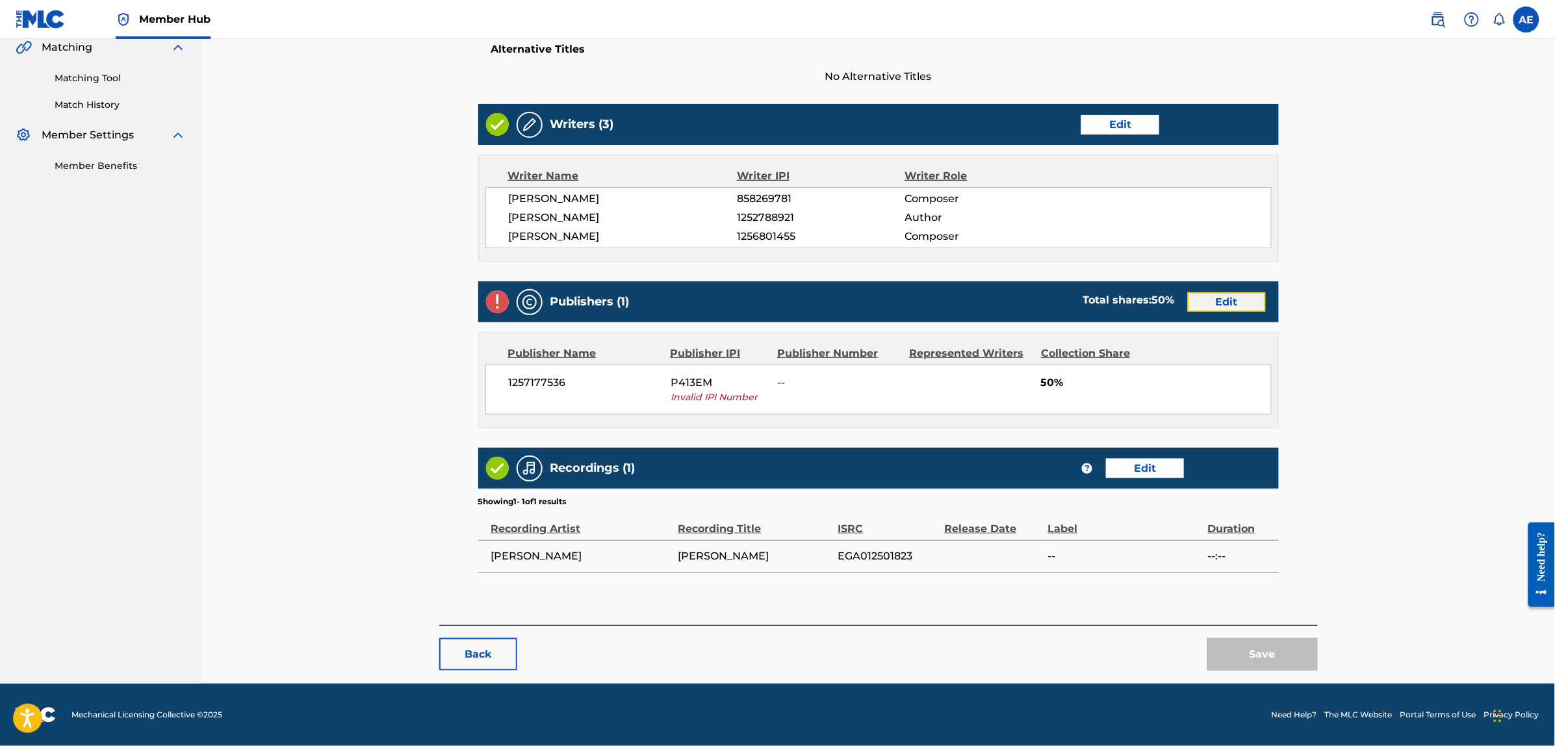
click at [1213, 297] on link "Edit" at bounding box center [1227, 301] width 78 height 19
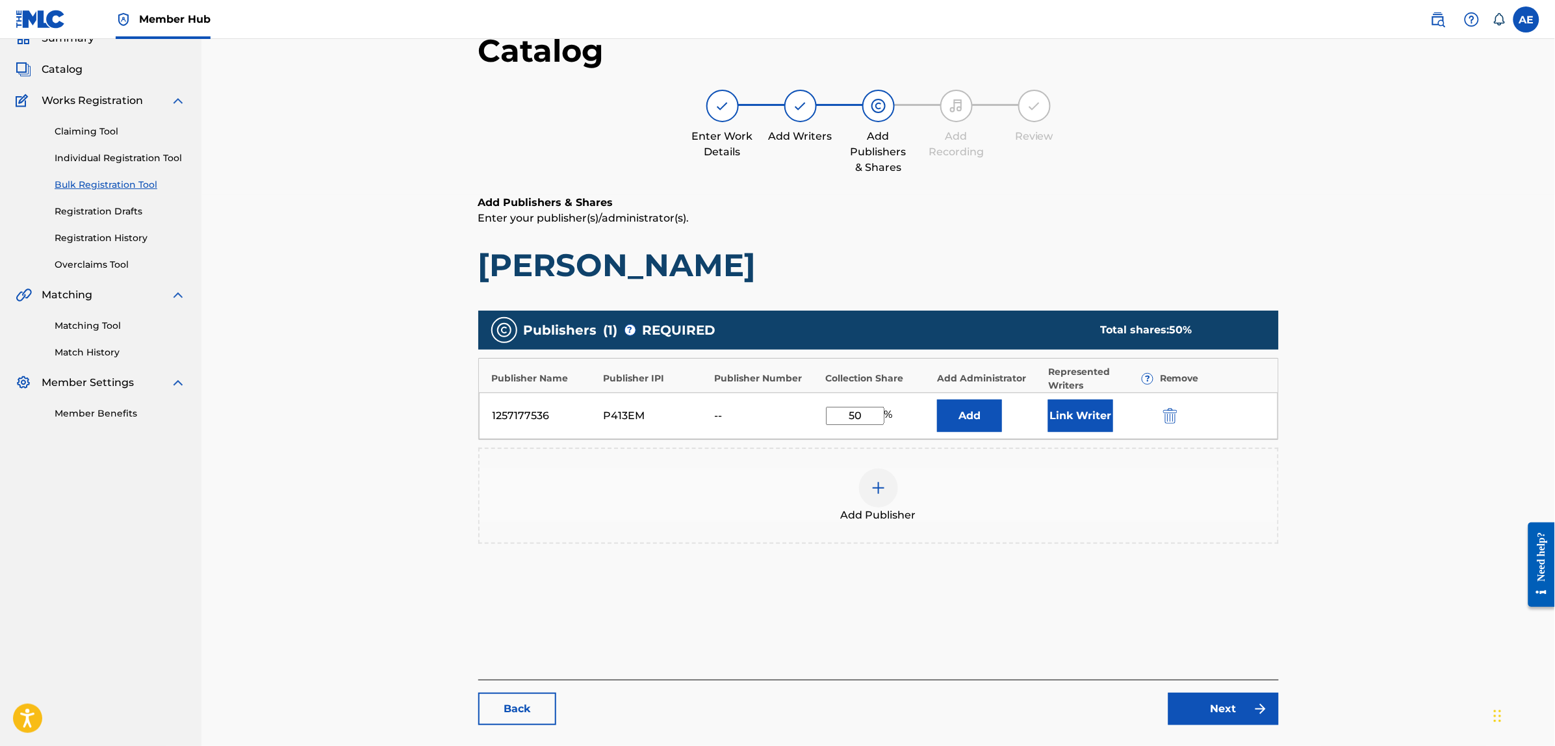
scroll to position [147, 0]
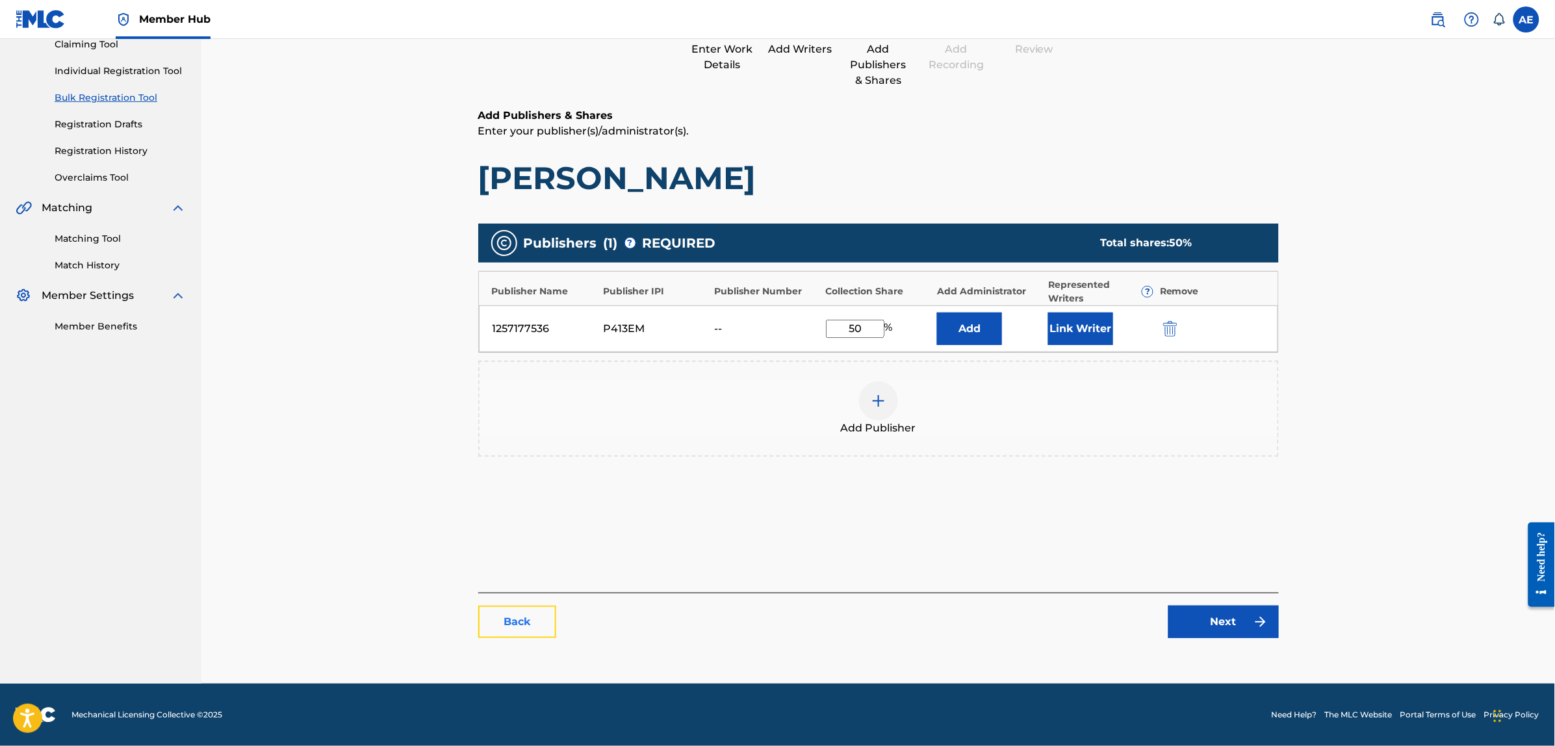
click at [499, 621] on link "Back" at bounding box center [517, 622] width 78 height 32
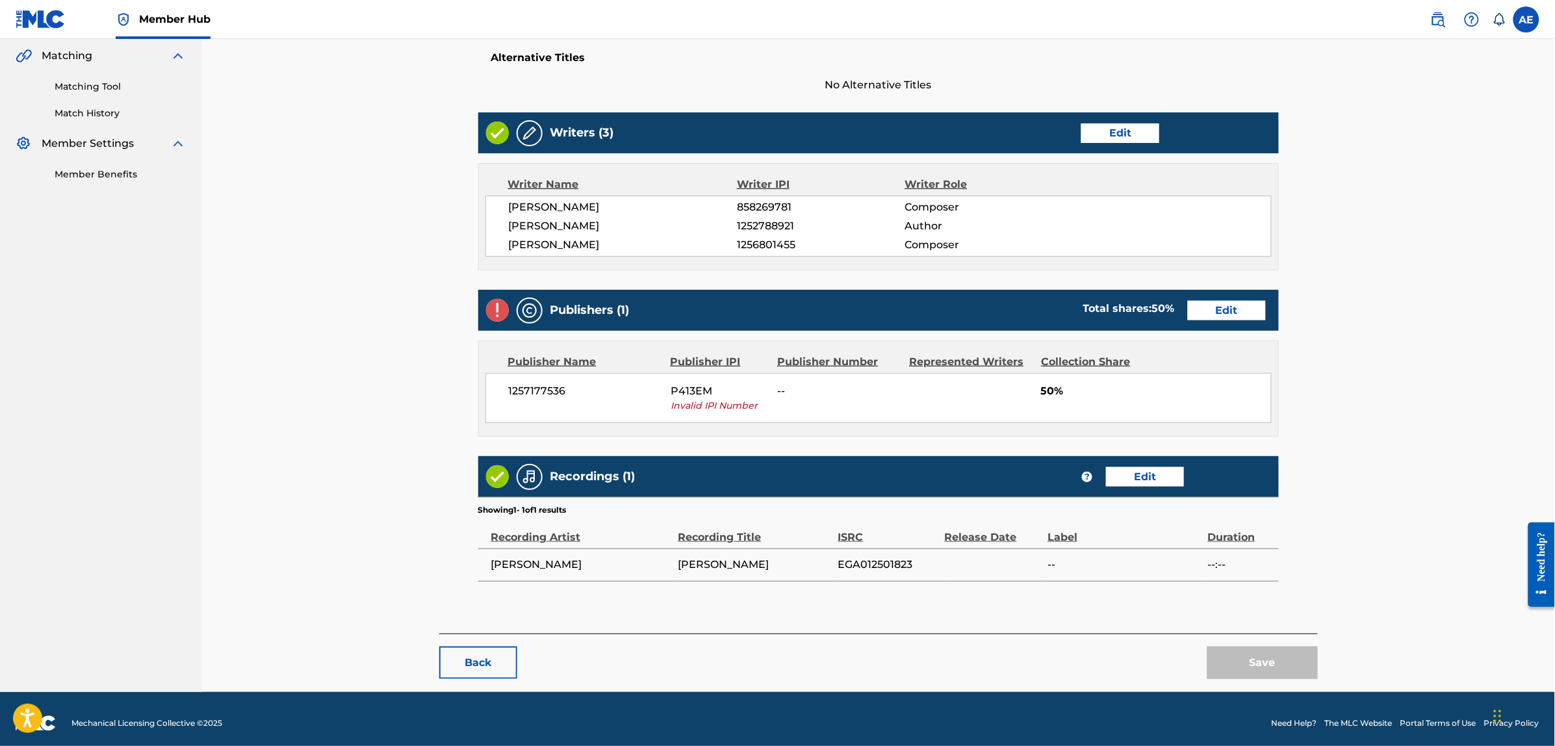
scroll to position [307, 0]
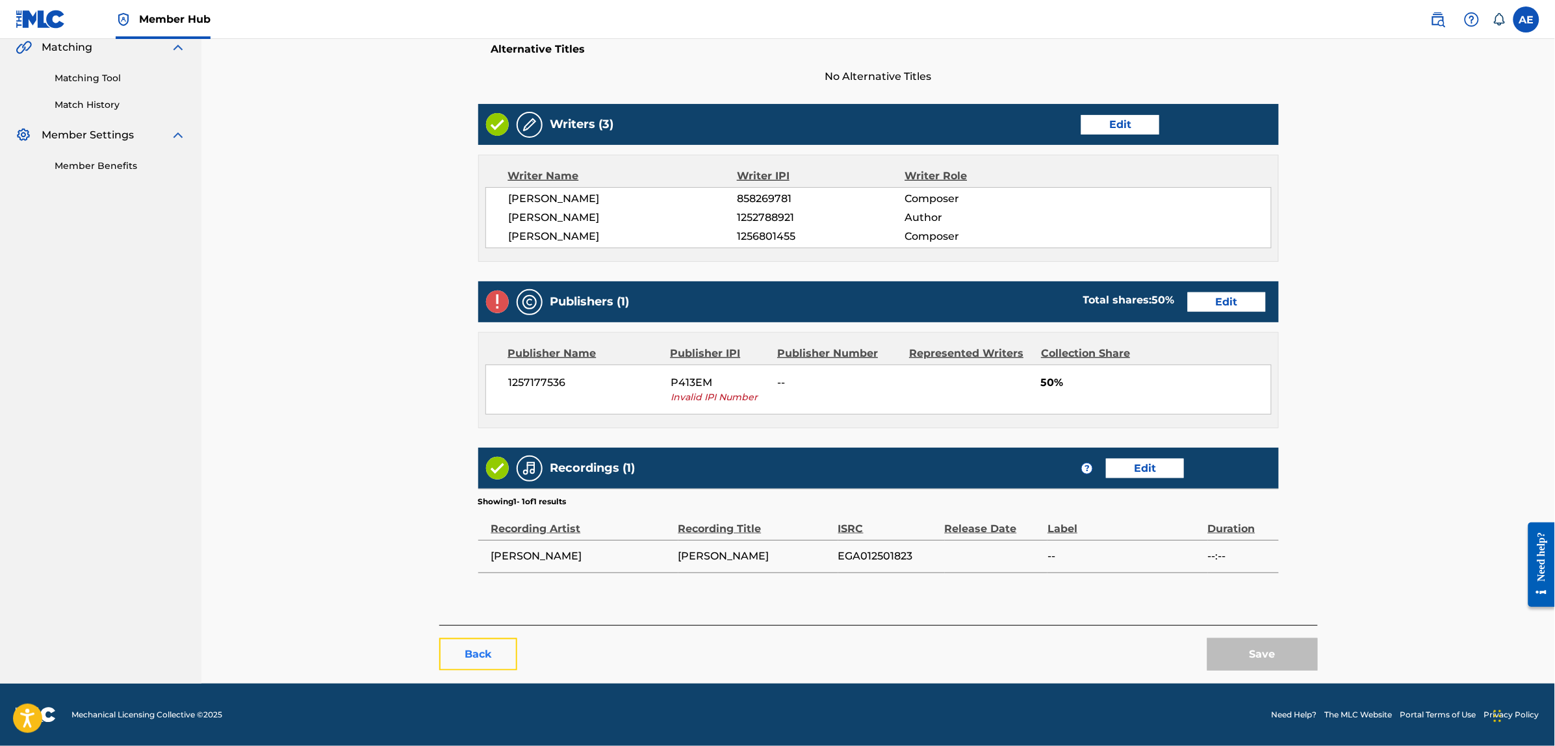
click at [489, 654] on button "Back" at bounding box center [478, 654] width 78 height 32
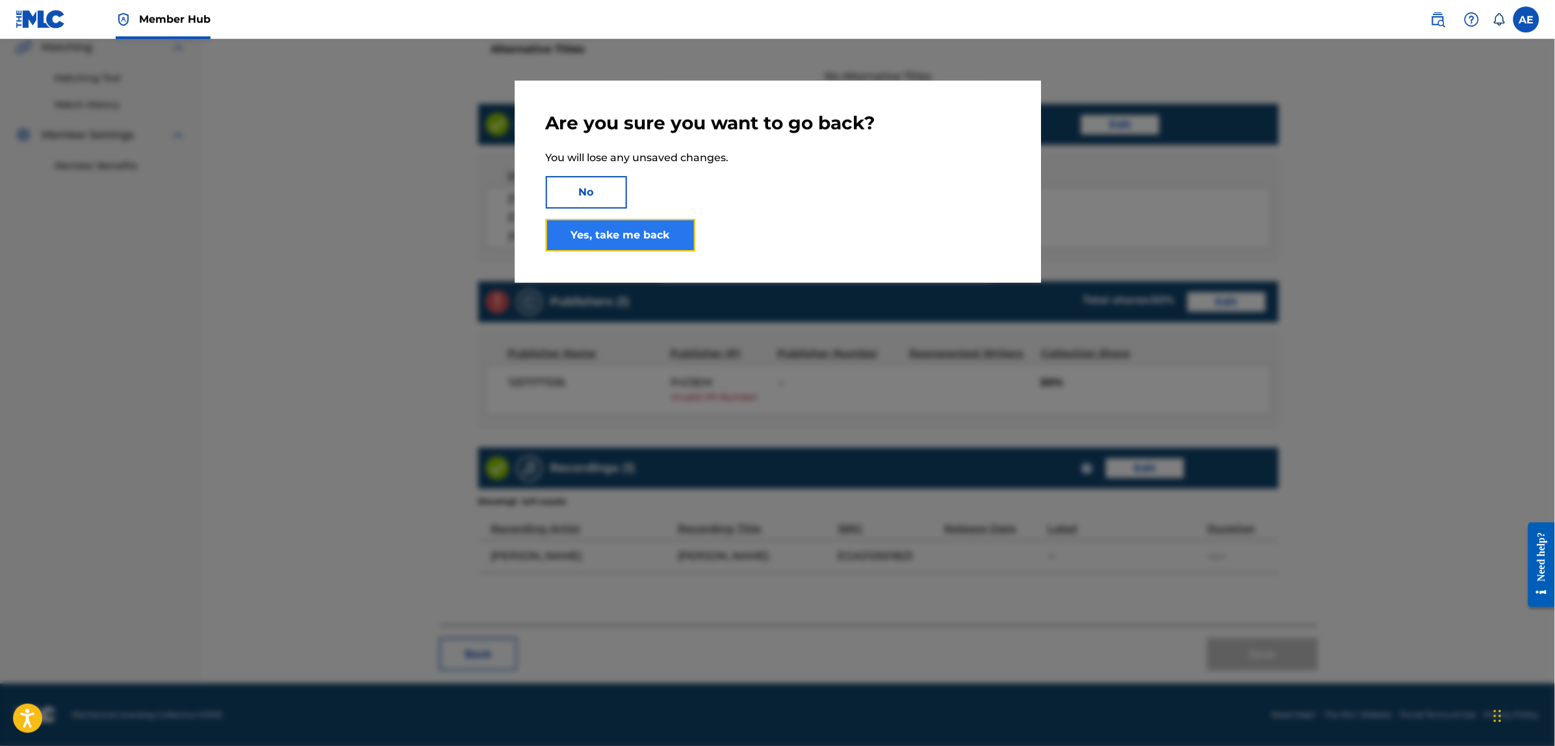
click at [619, 239] on link "Yes, take me back" at bounding box center [620, 235] width 149 height 32
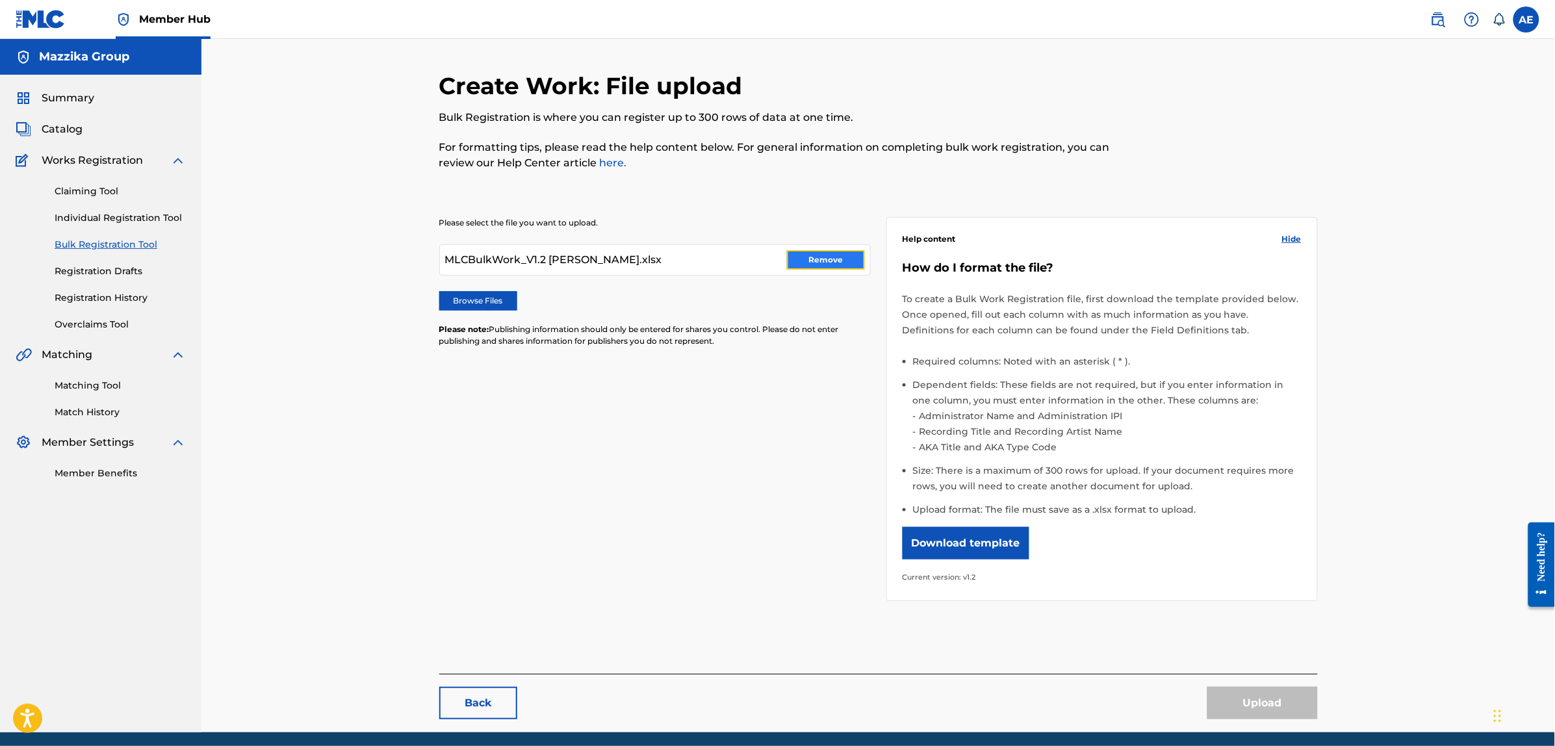
click at [814, 258] on button "Remove" at bounding box center [826, 259] width 78 height 19
click at [733, 400] on div "Please select the file you want to upload. Browse Files Please note: Publishing…" at bounding box center [878, 401] width 879 height 431
click at [712, 338] on p "Please note: Publishing information should only be entered for shares you contr…" at bounding box center [655, 335] width 432 height 23
click at [478, 302] on label "Browse Files" at bounding box center [478, 300] width 78 height 19
click at [0, 0] on input "Browse Files" at bounding box center [0, 0] width 0 height 0
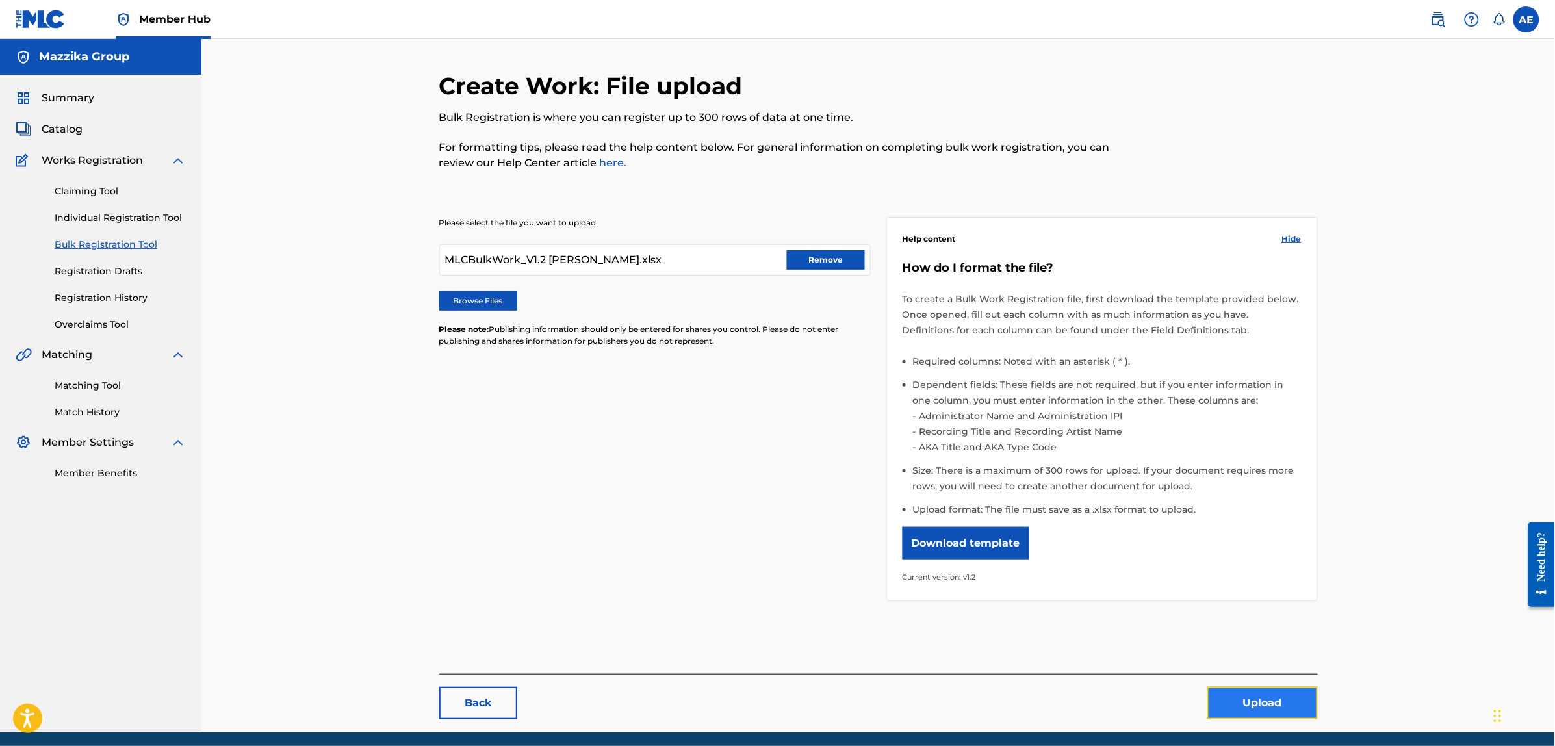
click at [1269, 701] on button "Upload" at bounding box center [1263, 703] width 110 height 32
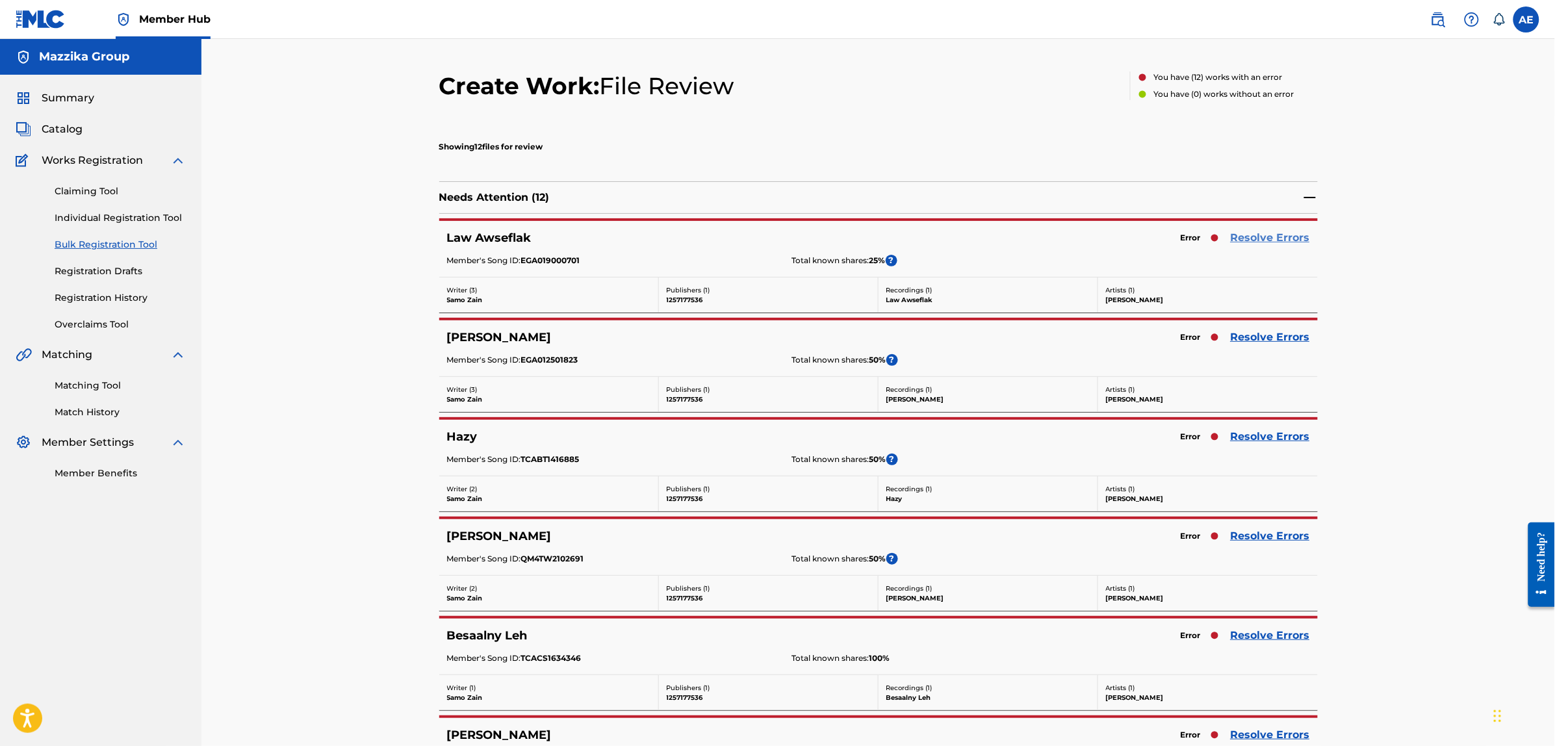
click at [1274, 242] on link "Resolve Errors" at bounding box center [1270, 238] width 79 height 16
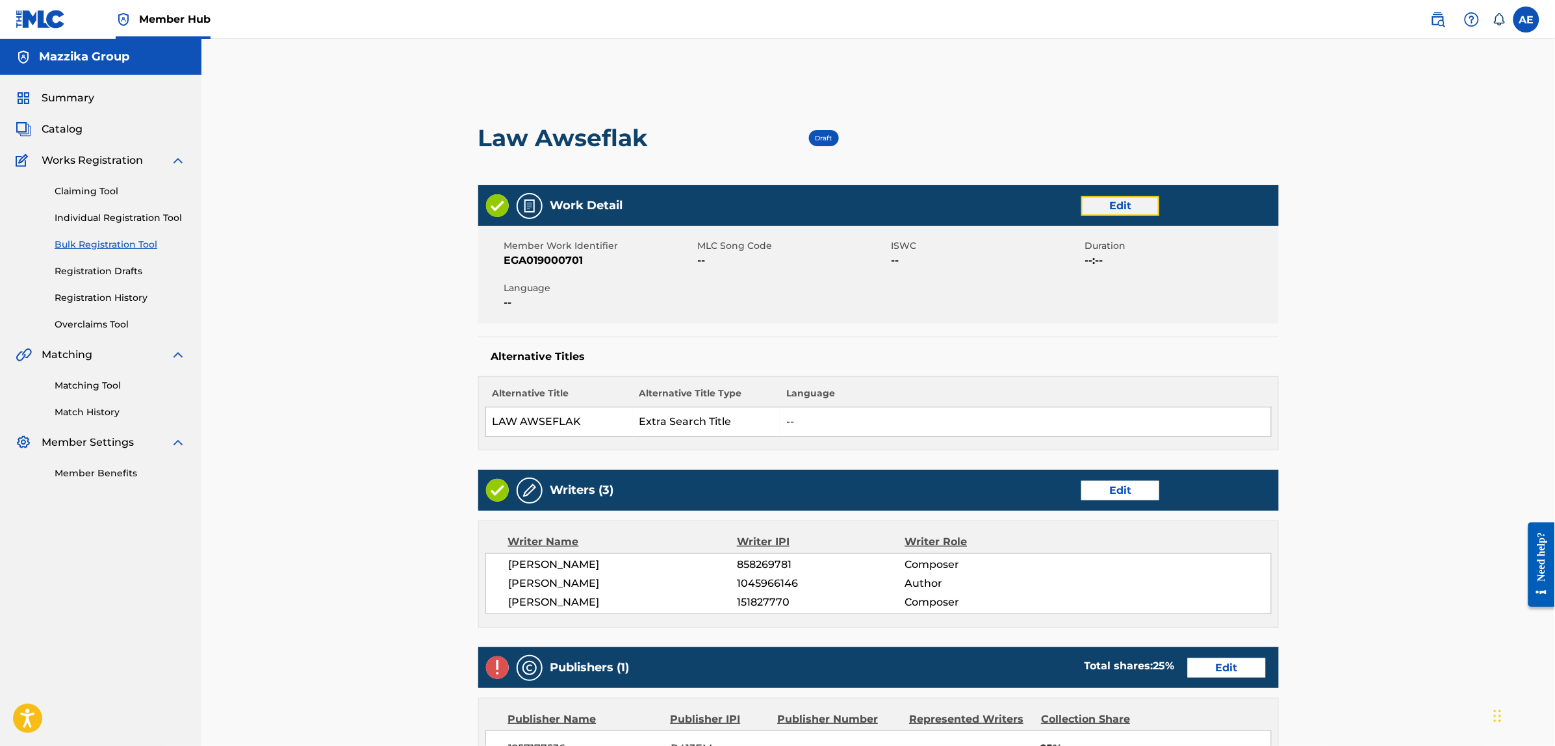
click at [1098, 205] on link "Edit" at bounding box center [1121, 205] width 78 height 19
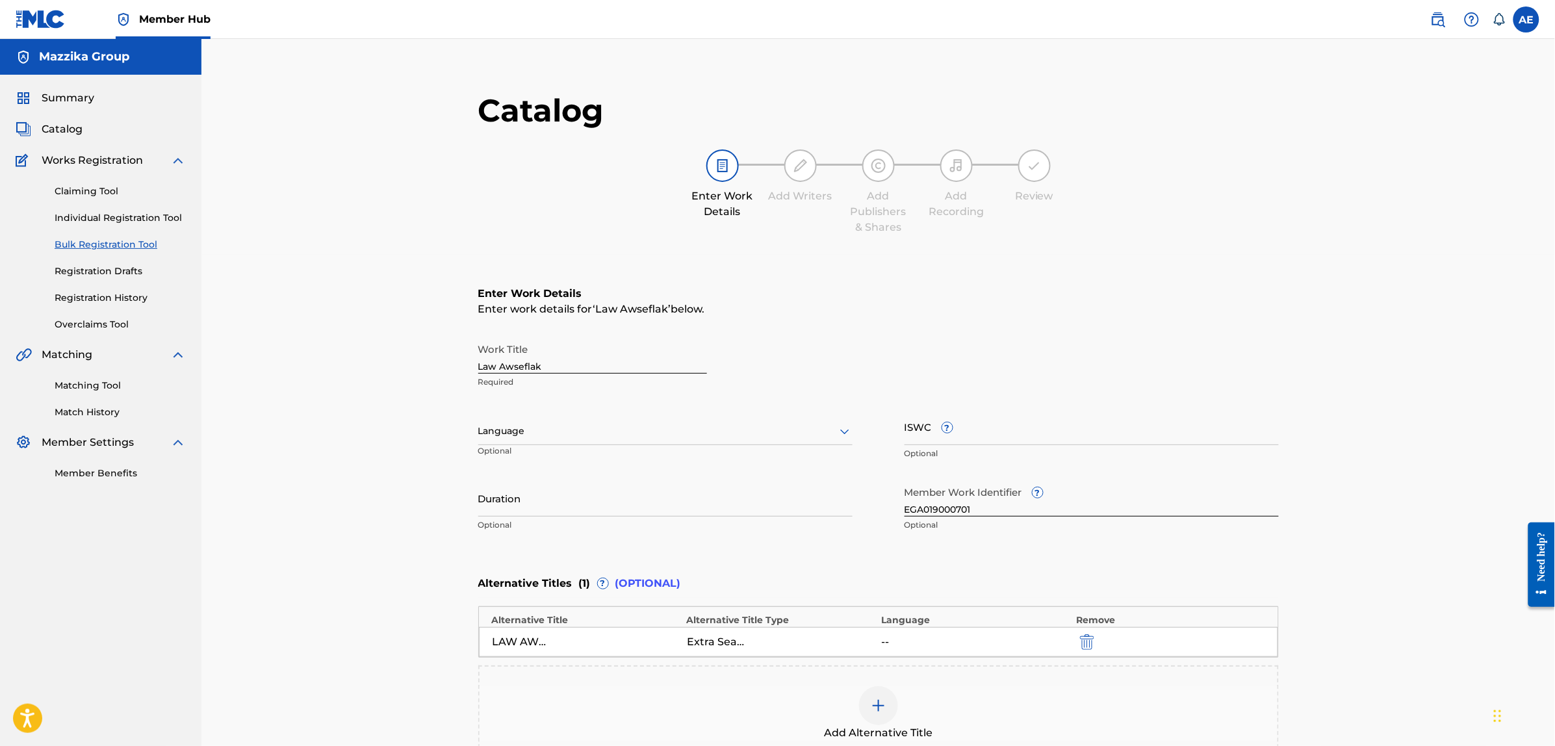
click at [543, 431] on div at bounding box center [665, 431] width 374 height 16
click at [547, 606] on div "Arabic" at bounding box center [665, 612] width 373 height 29
click at [558, 511] on input "Duration" at bounding box center [665, 498] width 374 height 37
paste input "4:03"
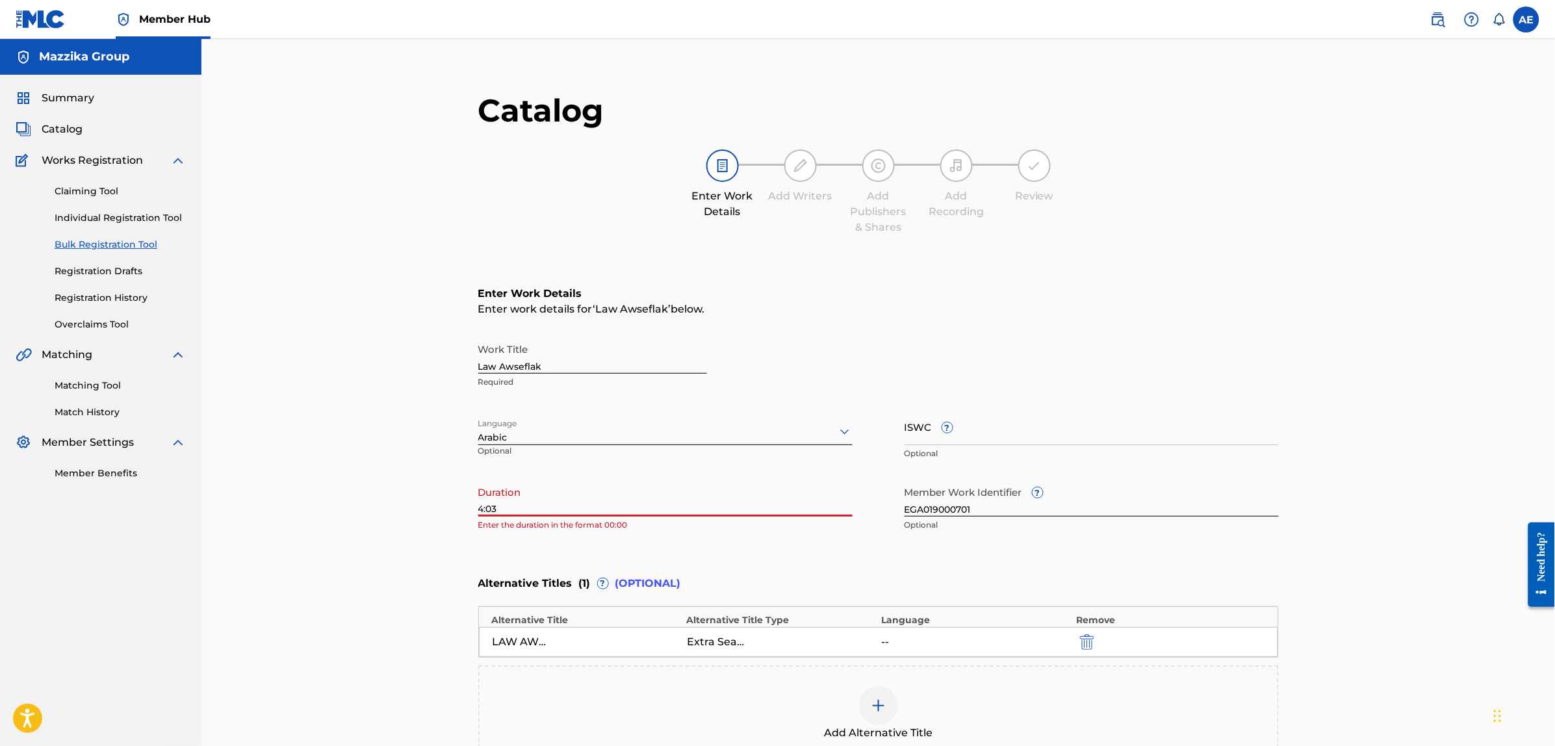
click at [478, 508] on input "4:03" at bounding box center [665, 498] width 374 height 37
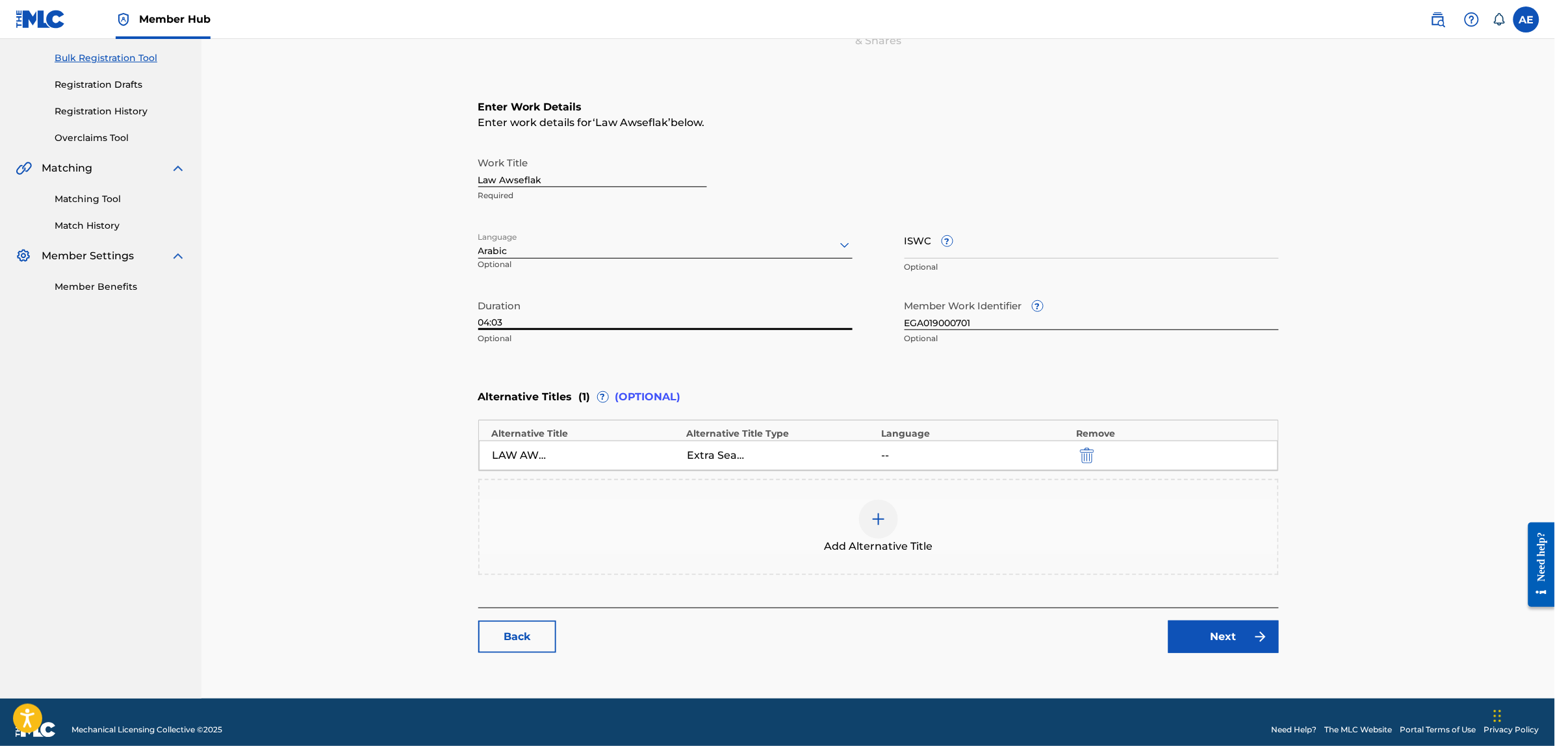
scroll to position [200, 0]
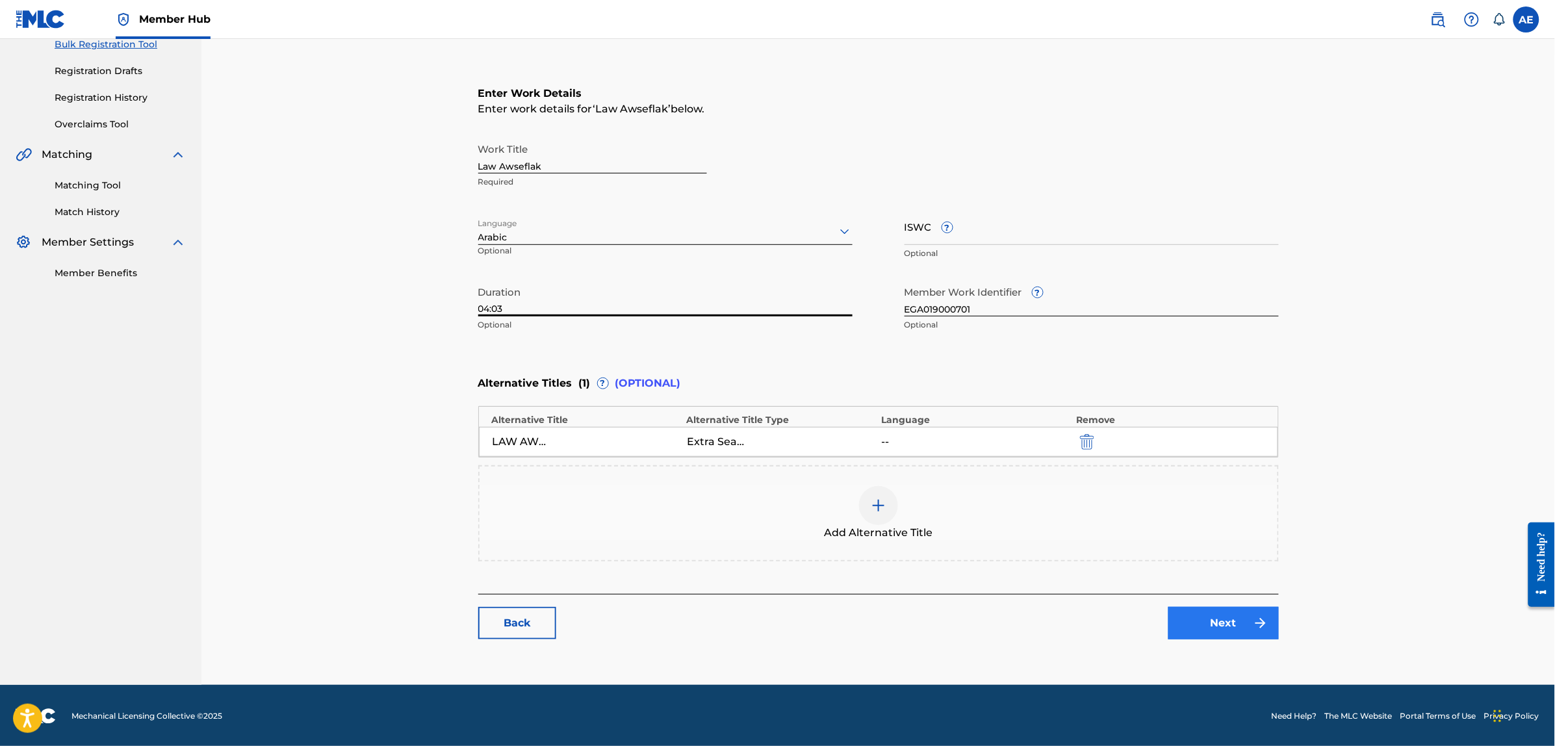
type input "04:03"
click at [1209, 619] on link "Next" at bounding box center [1224, 623] width 110 height 32
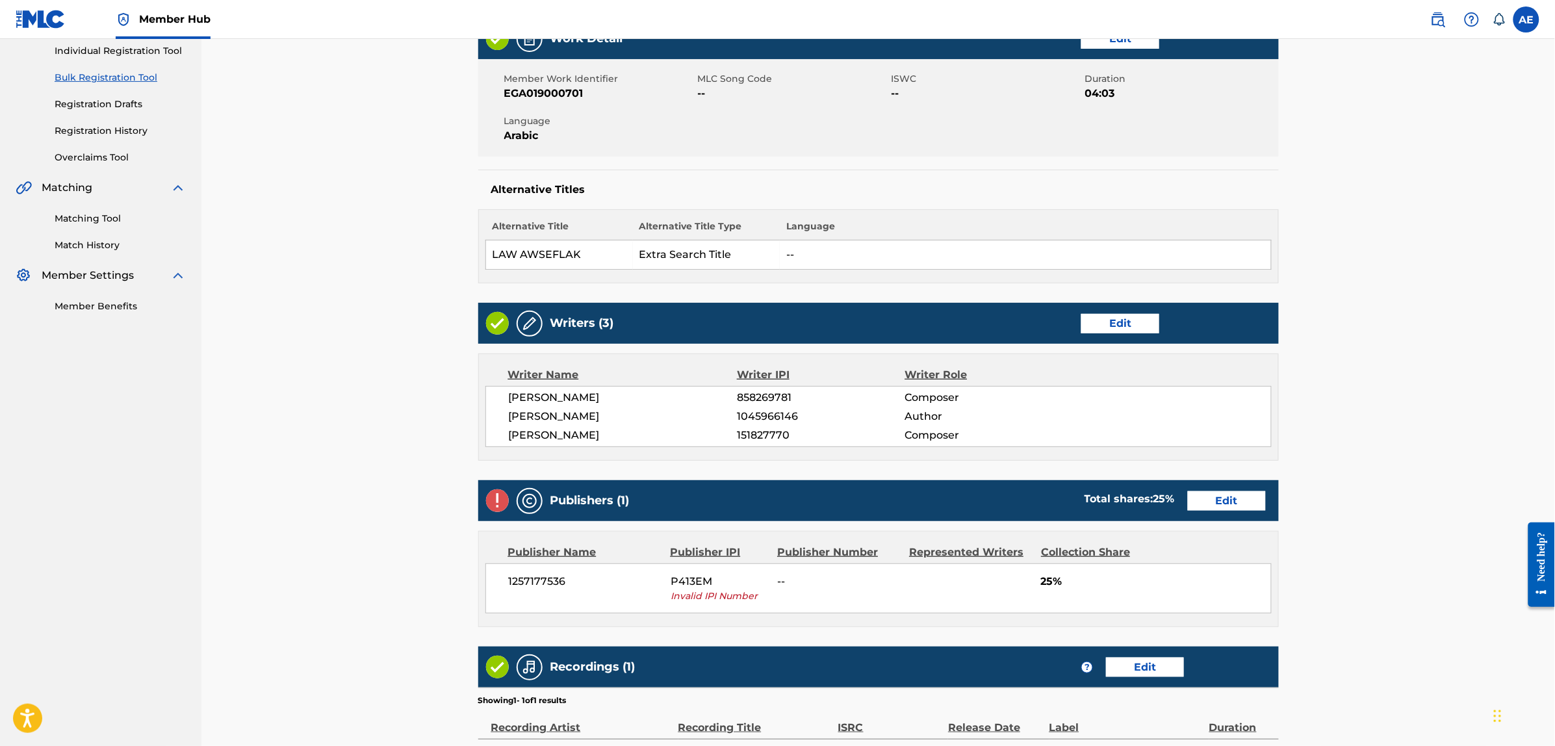
scroll to position [244, 0]
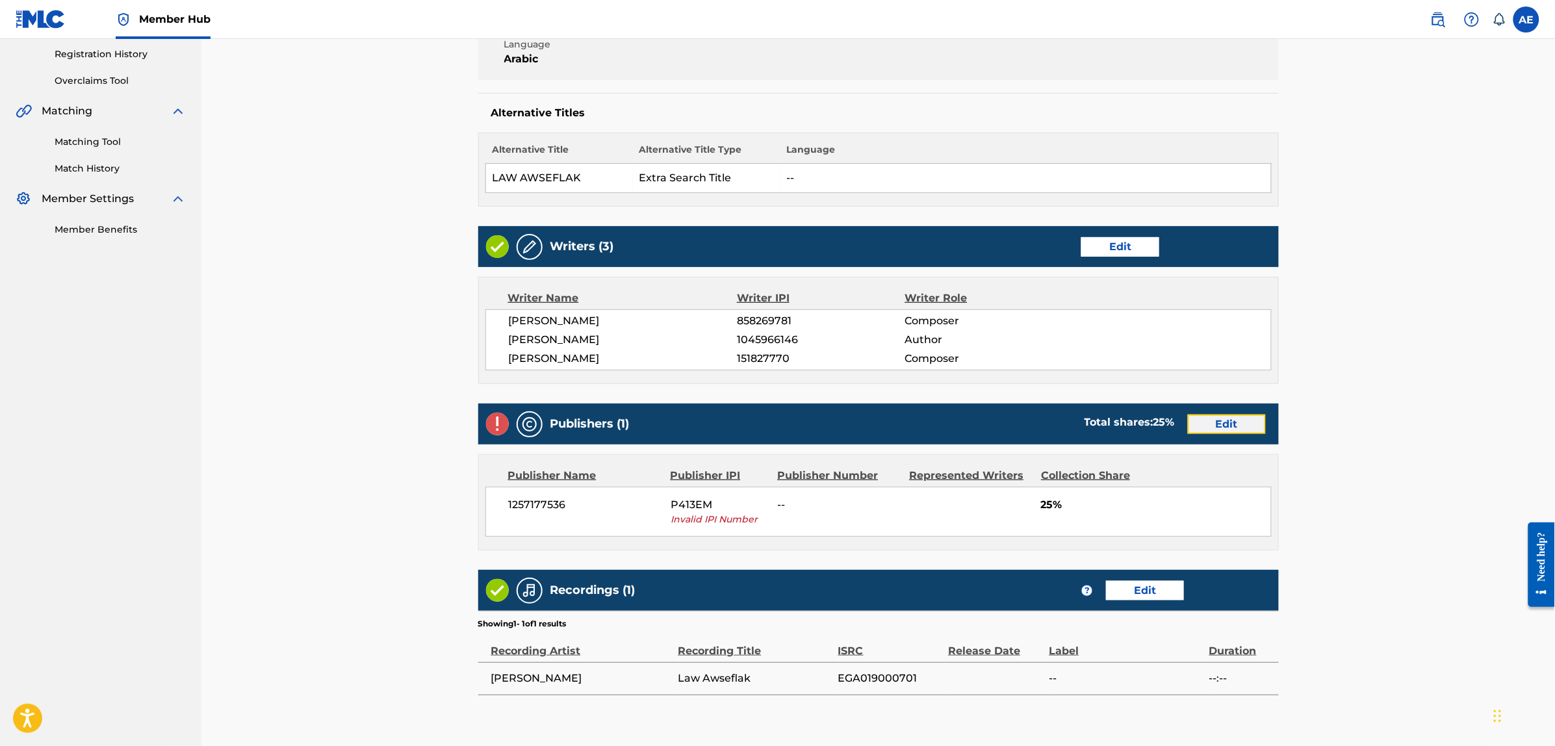
click at [1217, 431] on link "Edit" at bounding box center [1227, 424] width 78 height 19
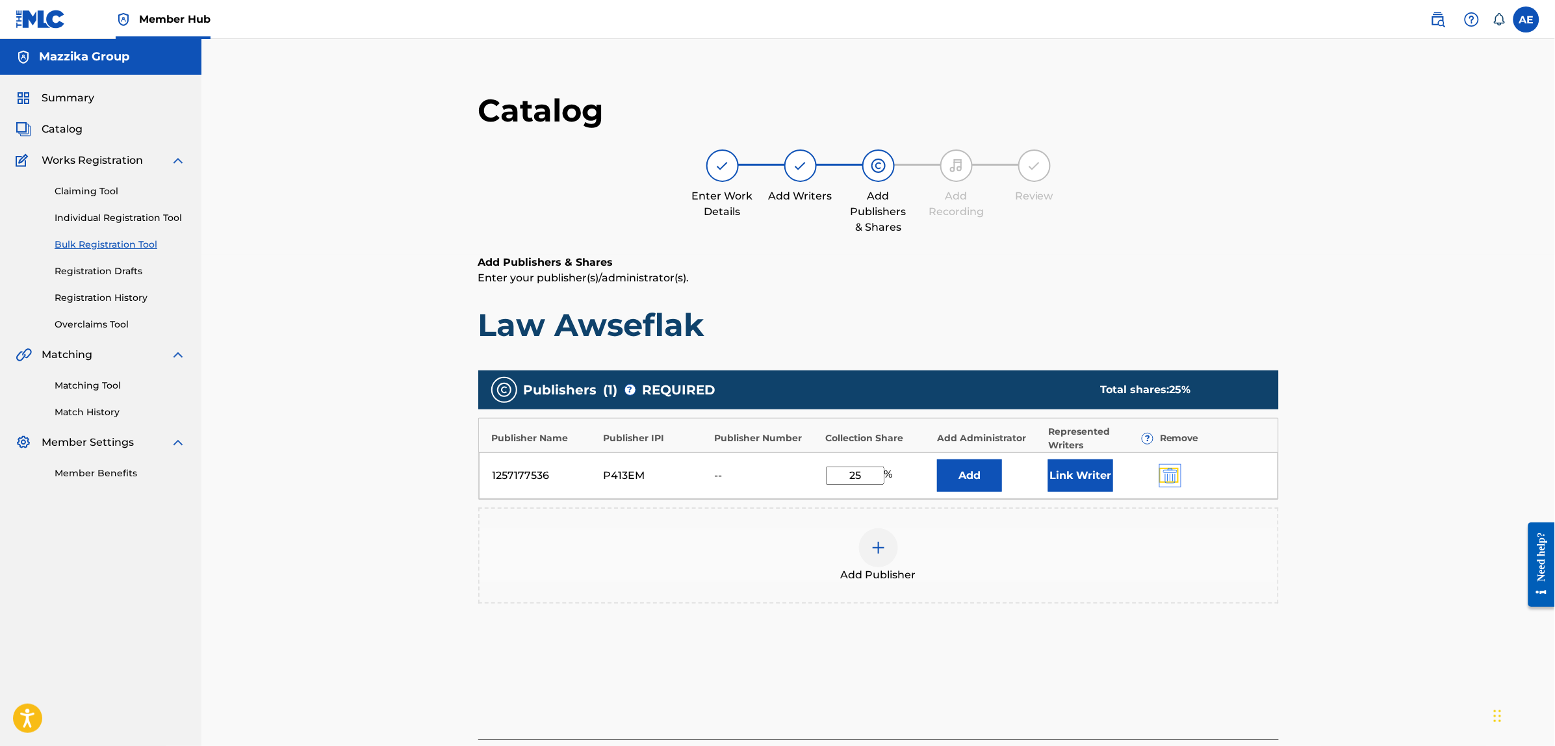
click at [1171, 471] on img "submit" at bounding box center [1170, 476] width 14 height 16
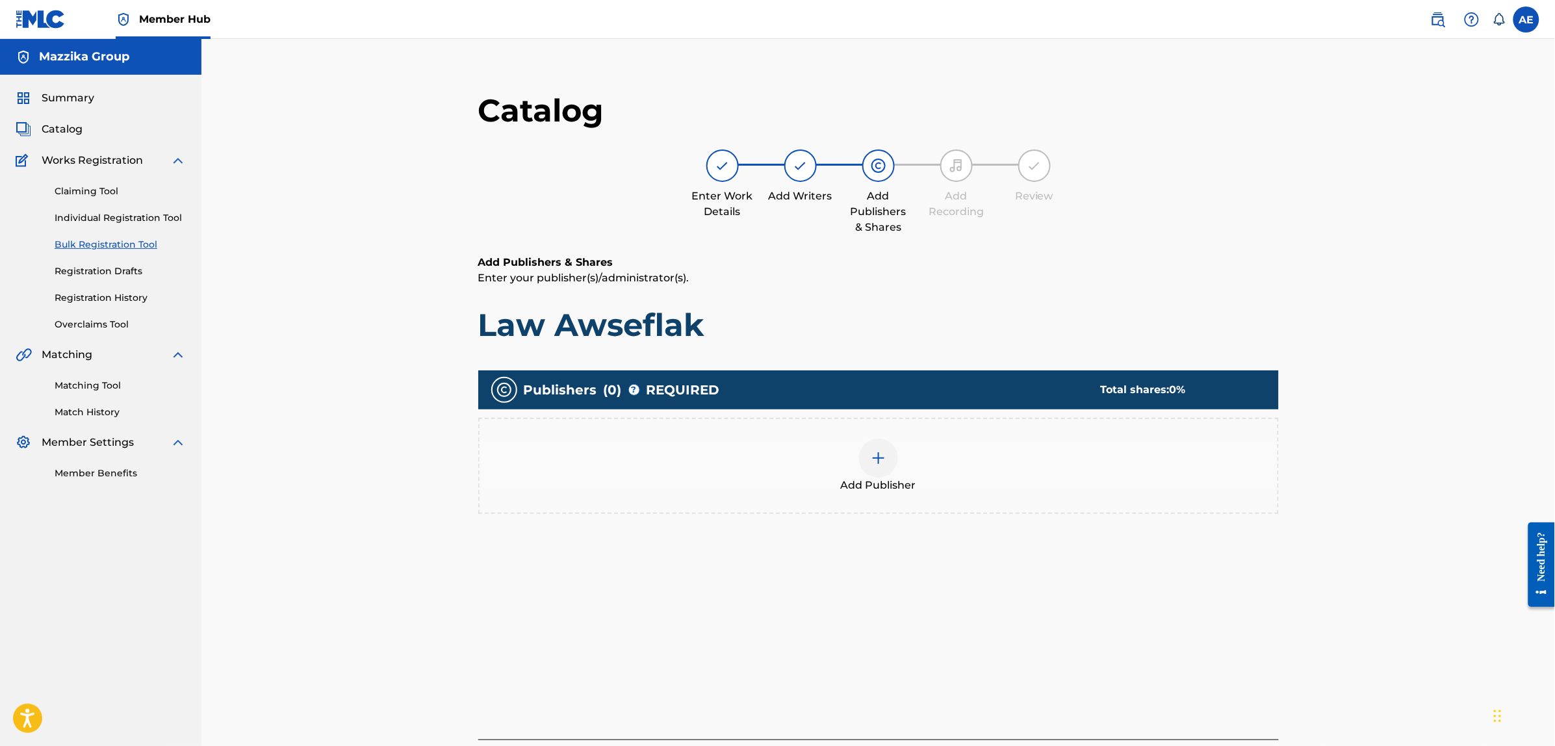
click at [920, 473] on div "Add Publisher" at bounding box center [879, 466] width 798 height 55
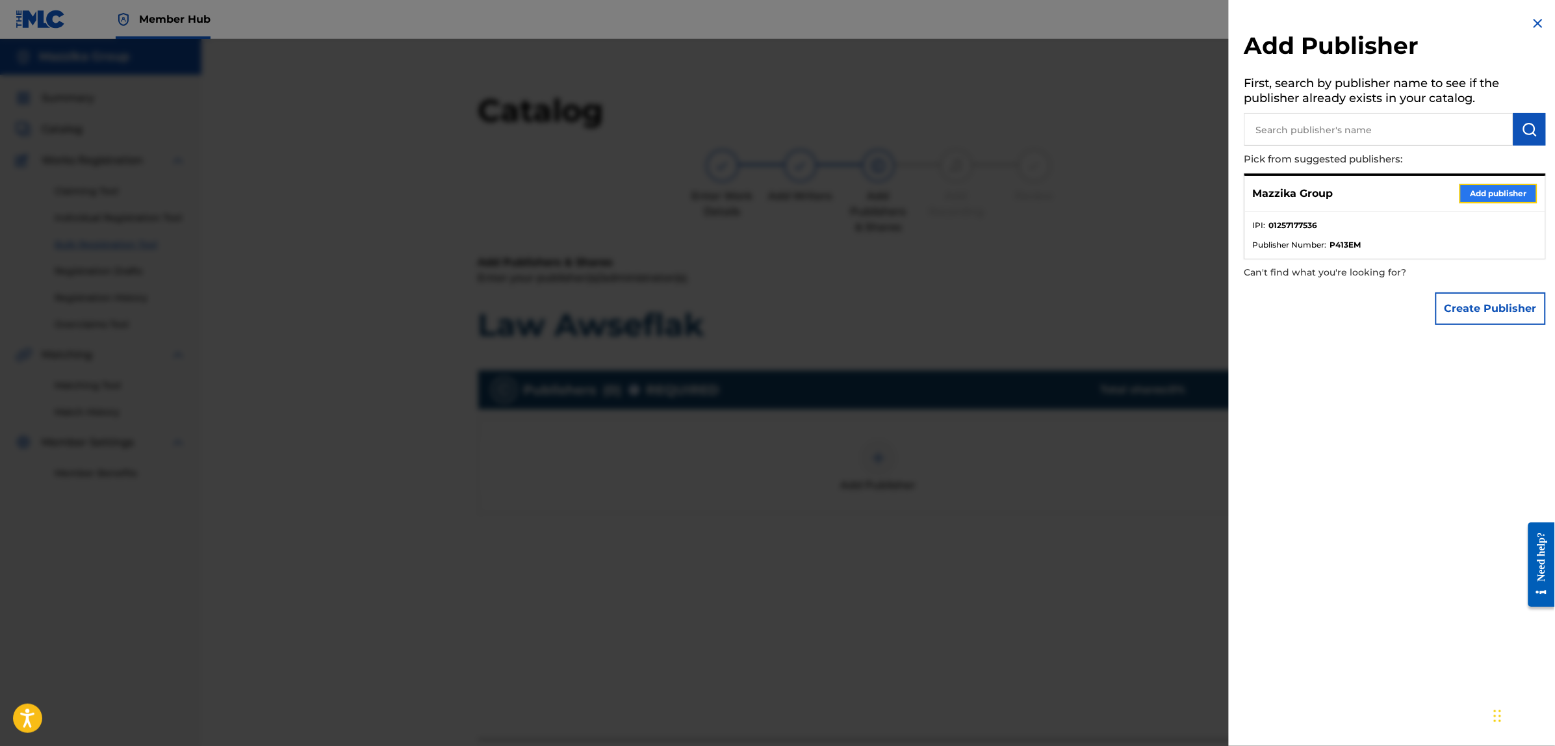
click at [1477, 192] on button "Add publisher" at bounding box center [1499, 193] width 78 height 19
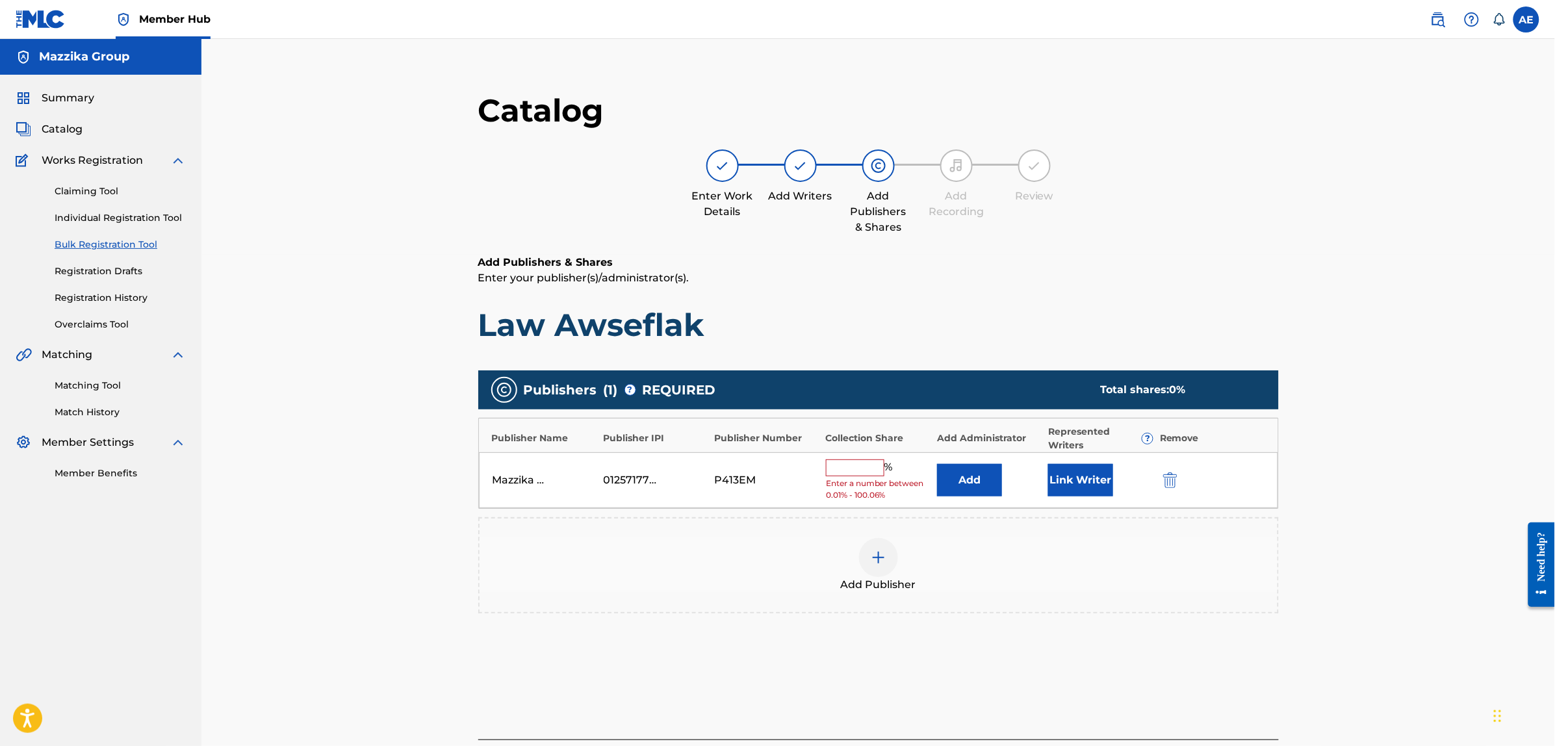
drag, startPoint x: 846, startPoint y: 463, endPoint x: 855, endPoint y: 473, distance: 13.3
click at [846, 463] on input "text" at bounding box center [855, 468] width 58 height 17
type input "25"
click at [1089, 478] on button "Link Writer" at bounding box center [1080, 476] width 65 height 32
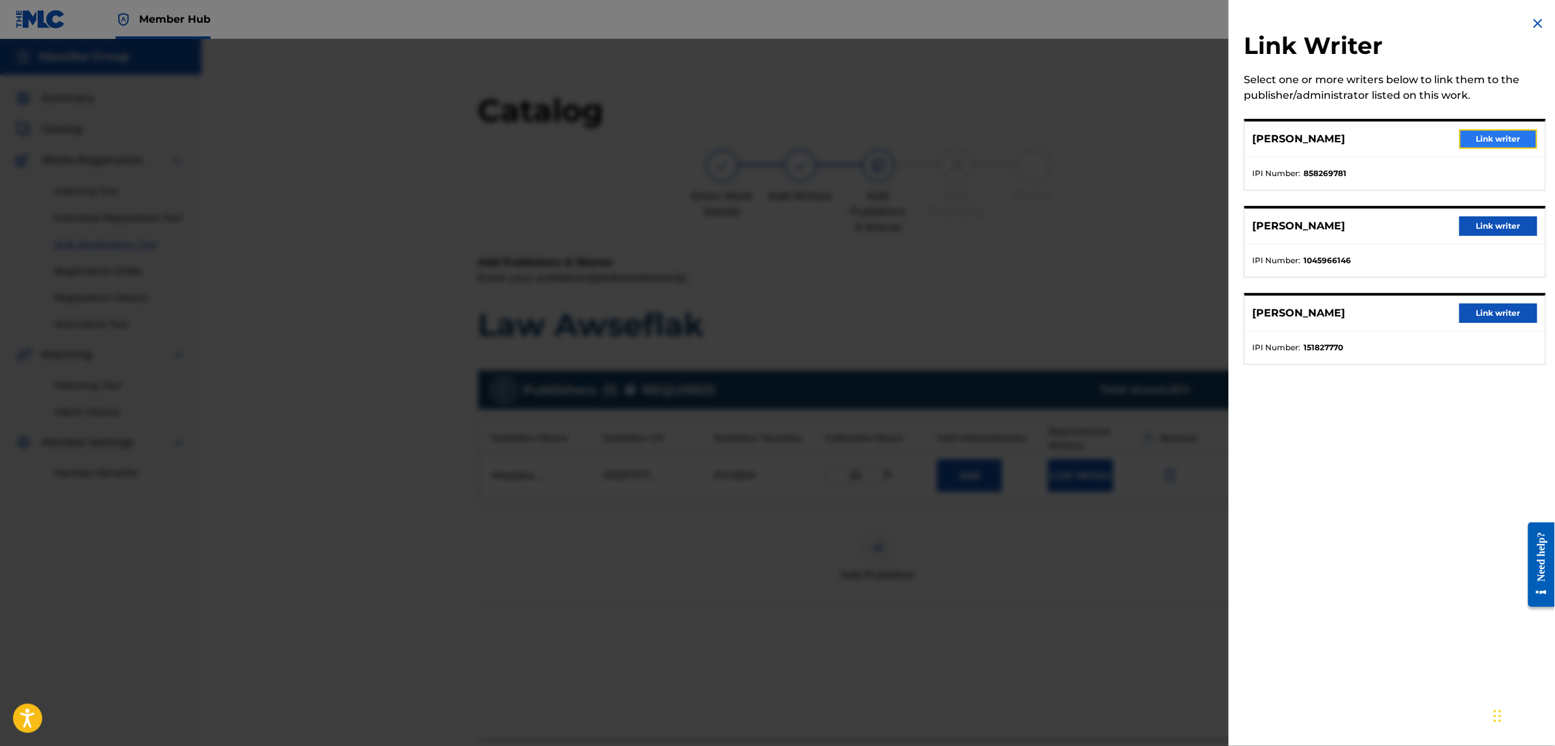
click at [1472, 141] on button "Link writer" at bounding box center [1499, 138] width 78 height 19
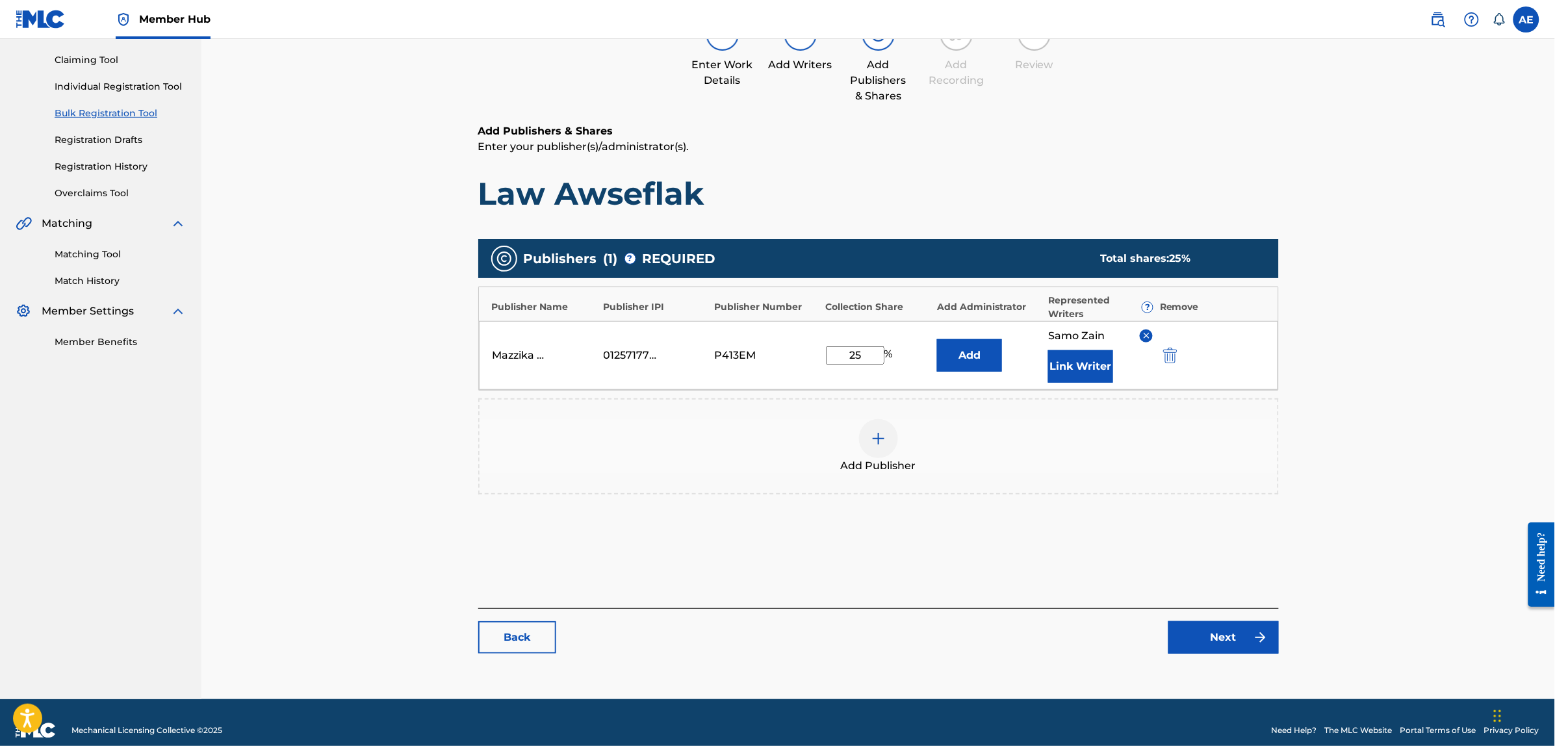
scroll to position [147, 0]
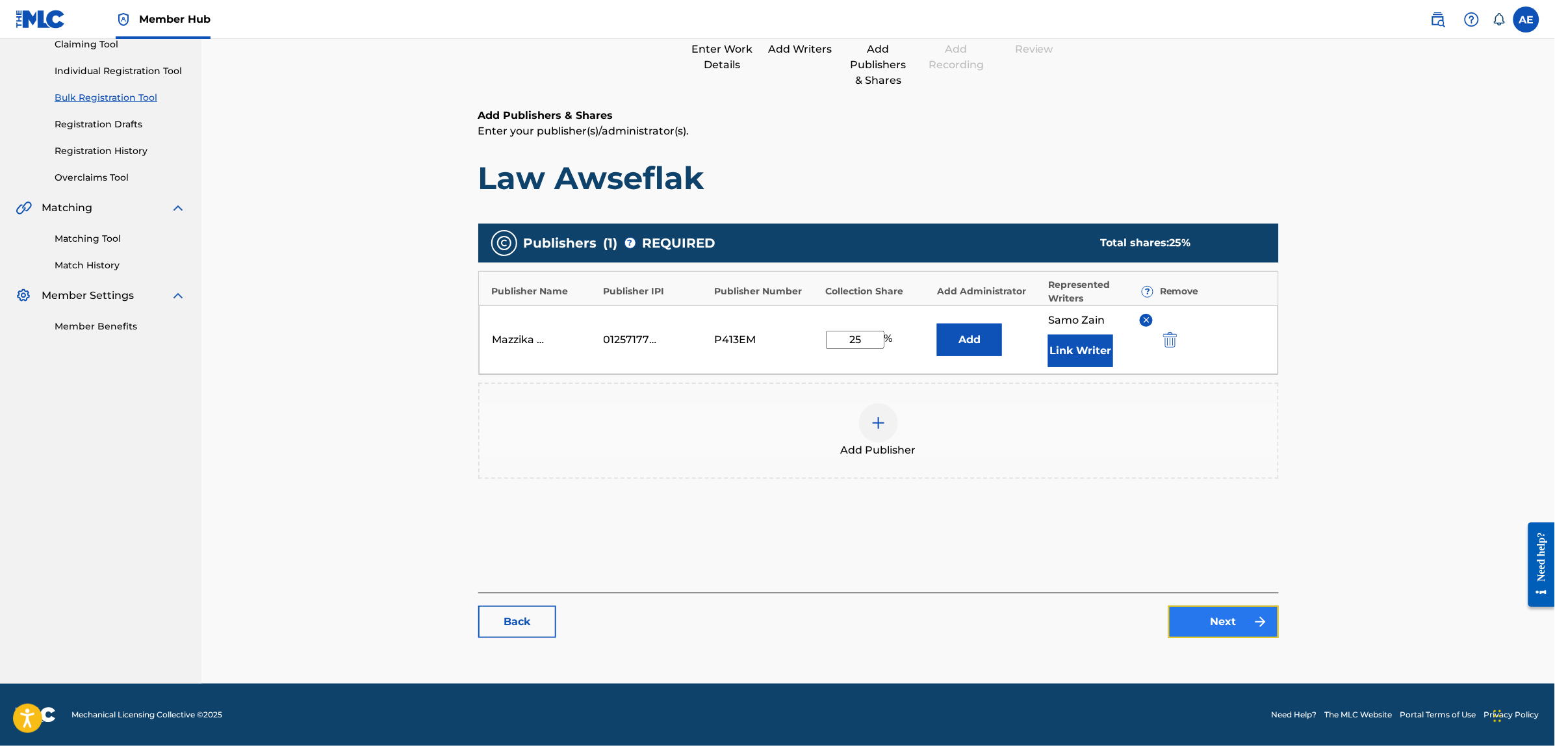
click at [1232, 625] on link "Next" at bounding box center [1224, 622] width 110 height 32
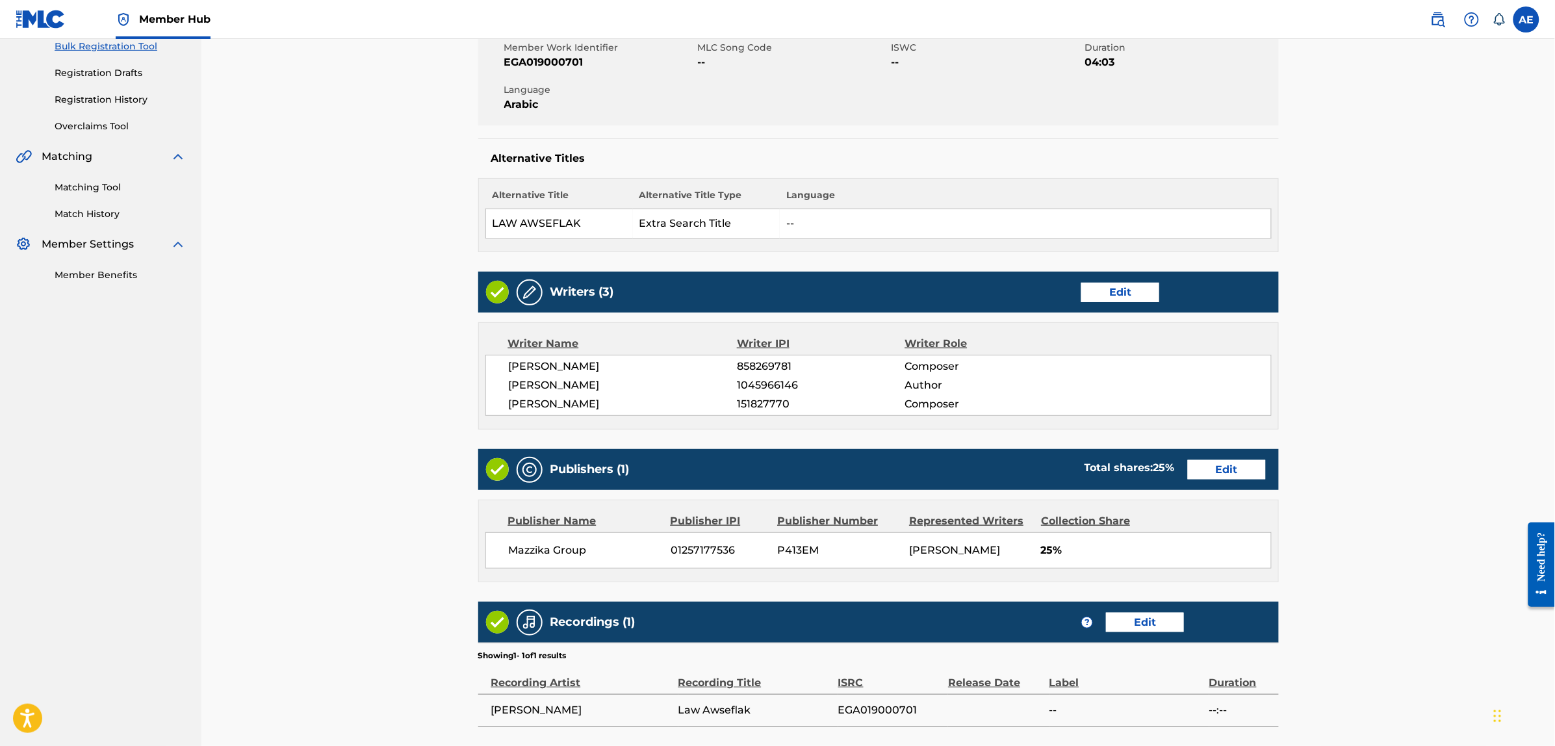
scroll to position [353, 0]
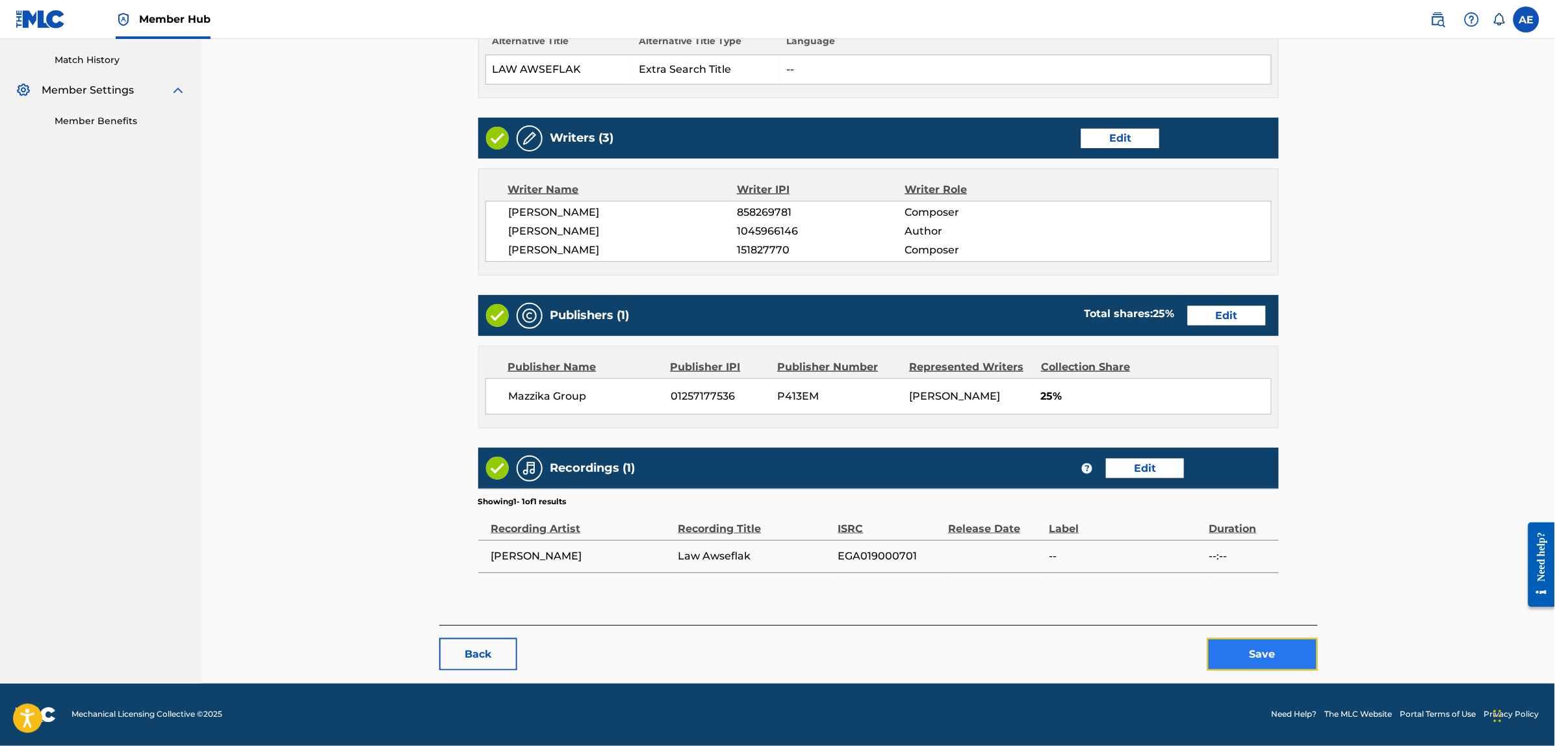
click at [1243, 655] on button "Save" at bounding box center [1263, 654] width 110 height 32
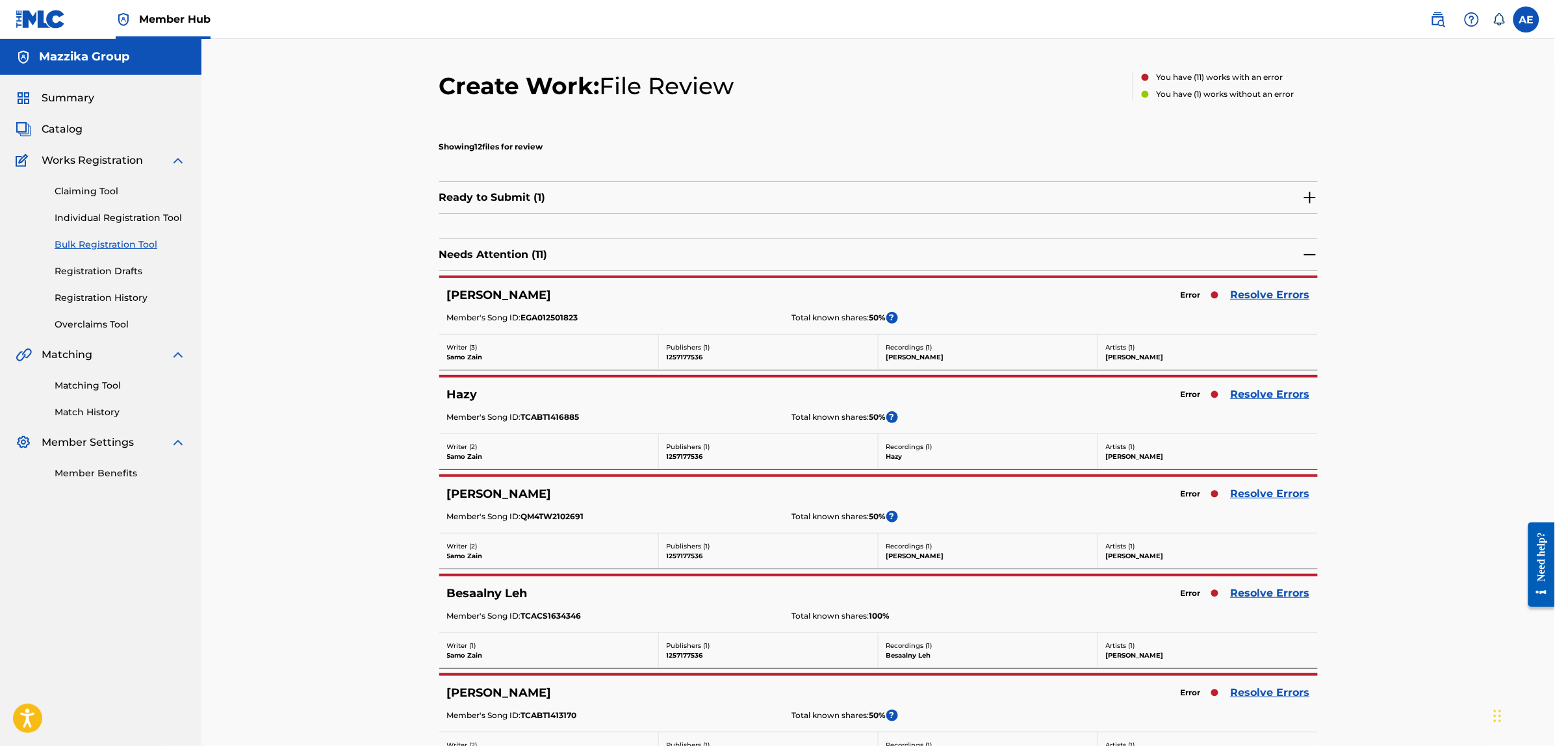
click at [1305, 196] on img at bounding box center [1311, 198] width 16 height 16
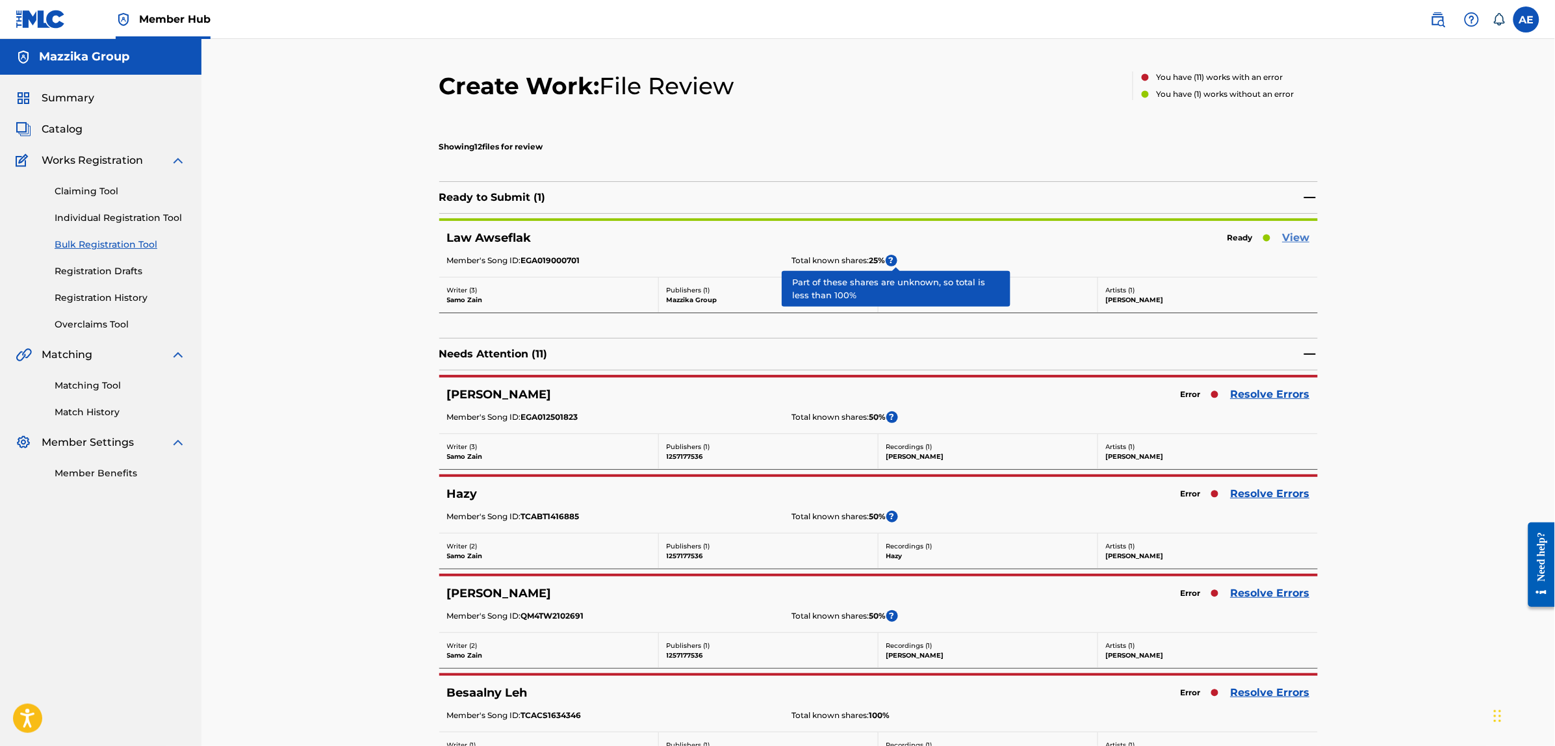
click at [1292, 237] on link "View" at bounding box center [1296, 238] width 27 height 16
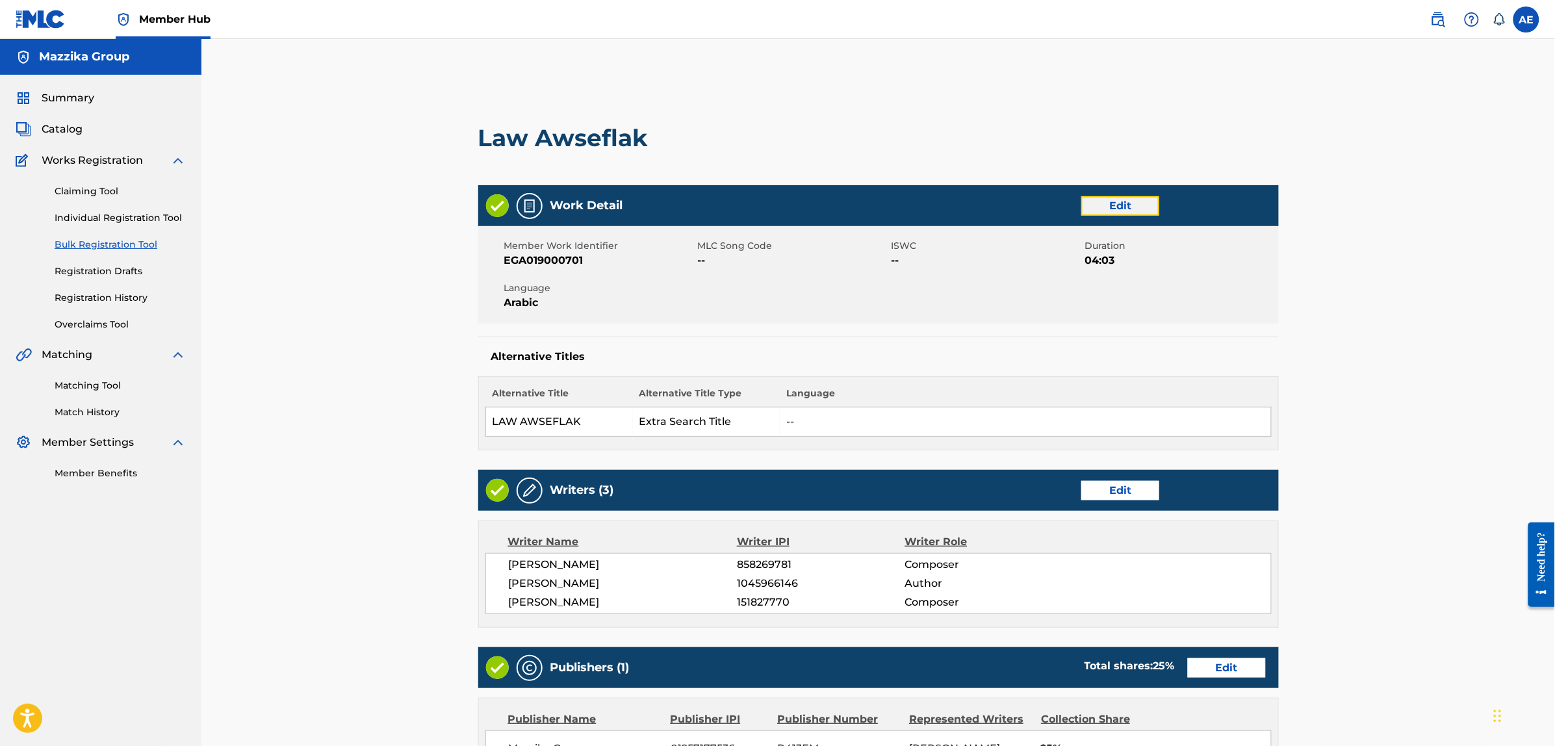
click at [1099, 202] on link "Edit" at bounding box center [1121, 205] width 78 height 19
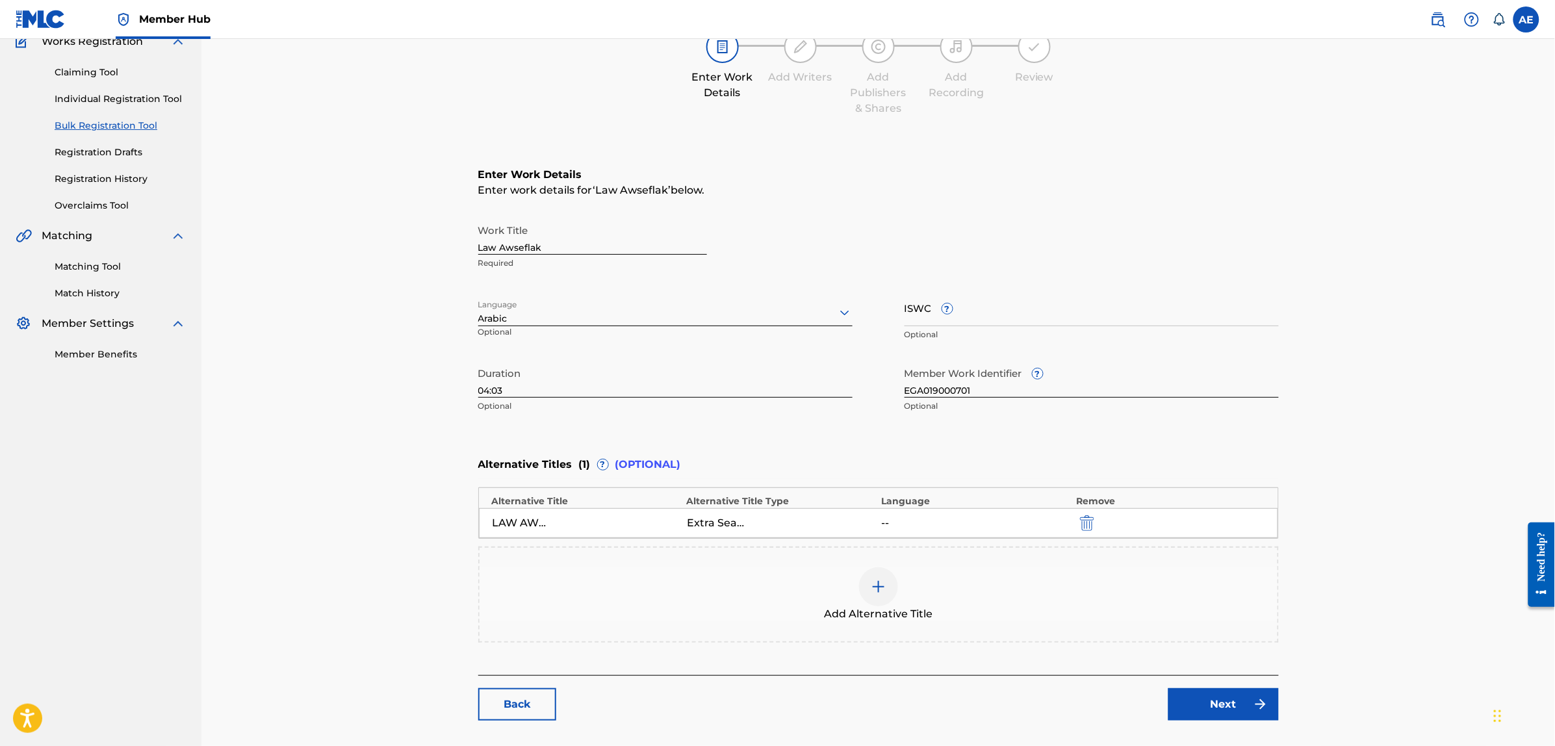
scroll to position [162, 0]
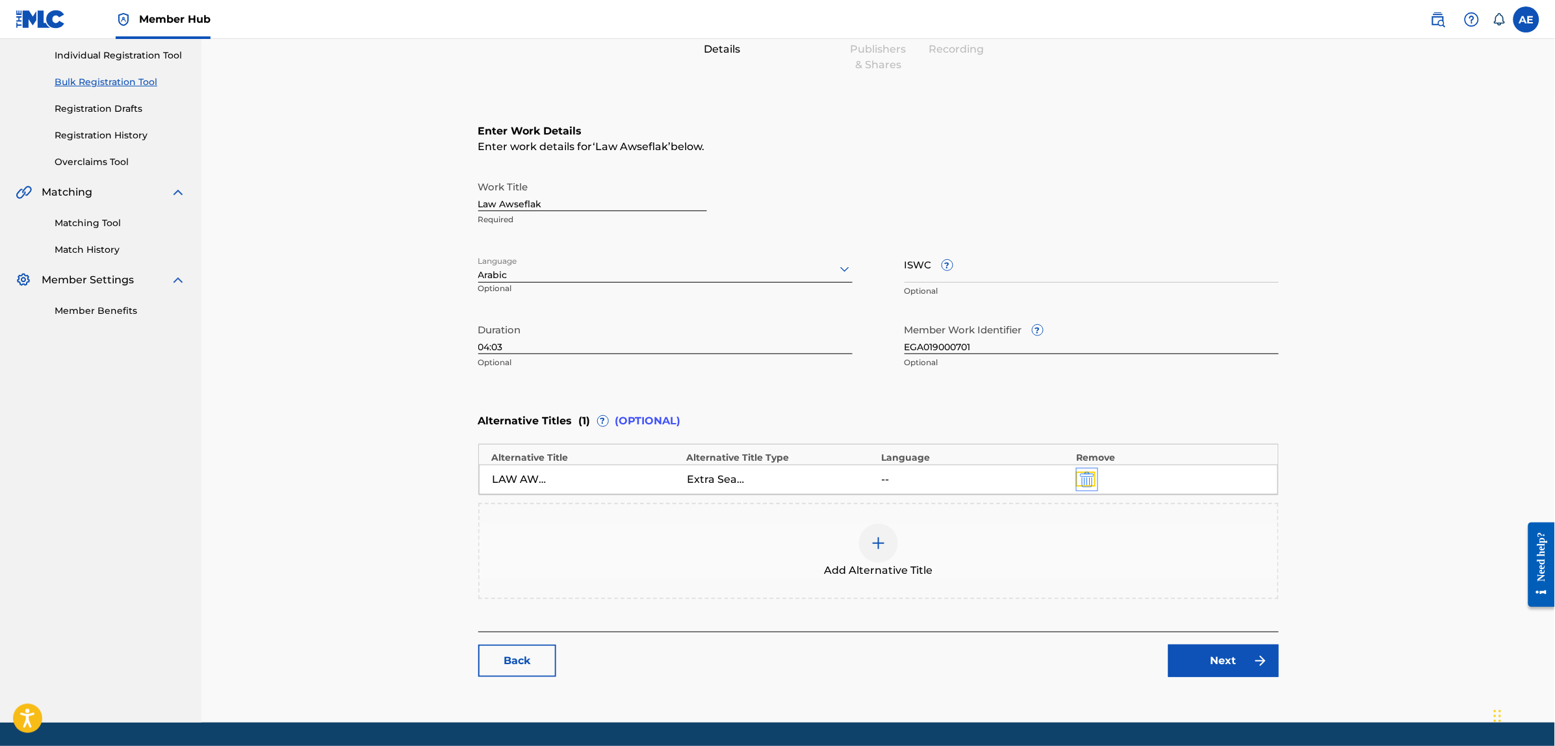
click at [1089, 481] on img "submit" at bounding box center [1087, 480] width 14 height 16
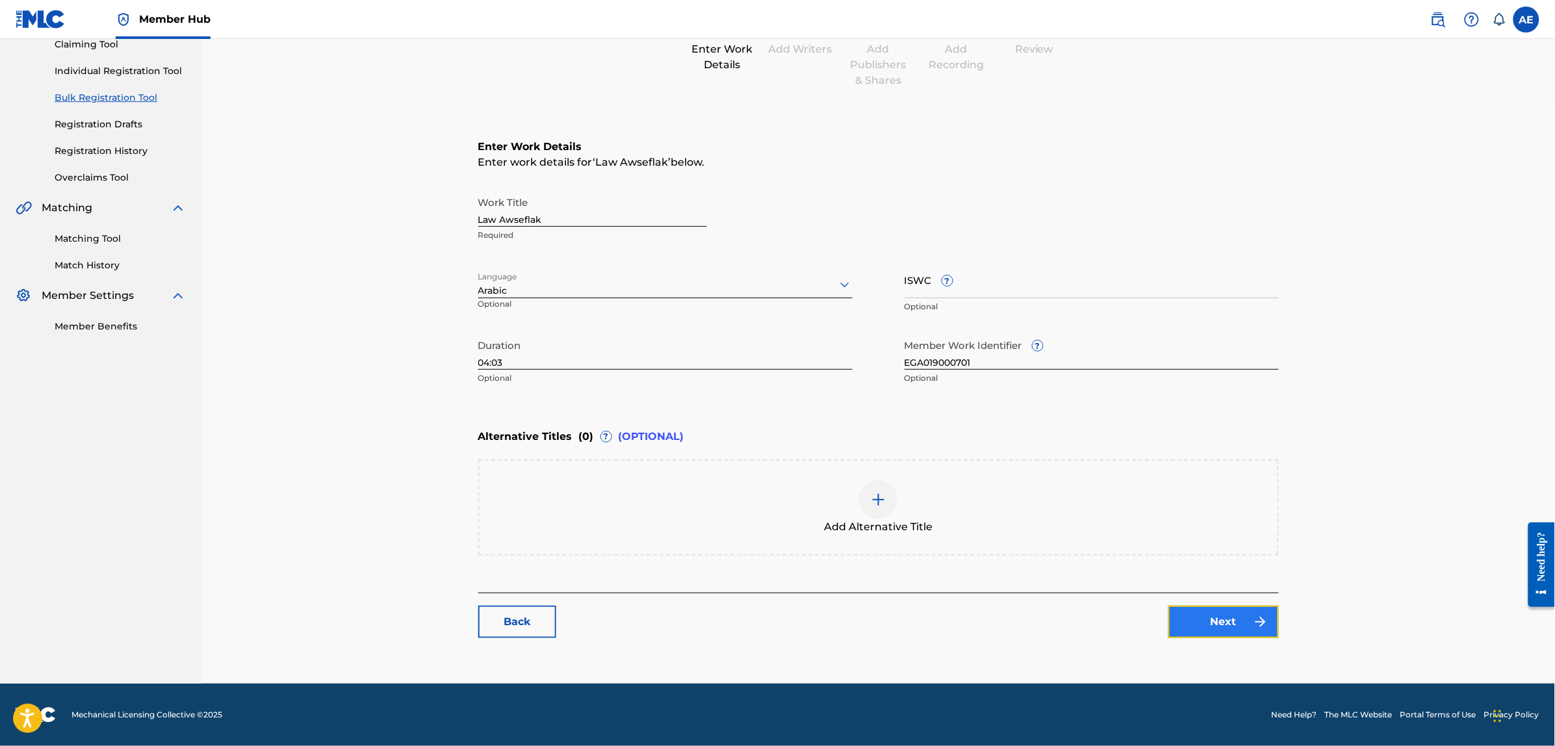
click at [1237, 625] on link "Next" at bounding box center [1224, 622] width 110 height 32
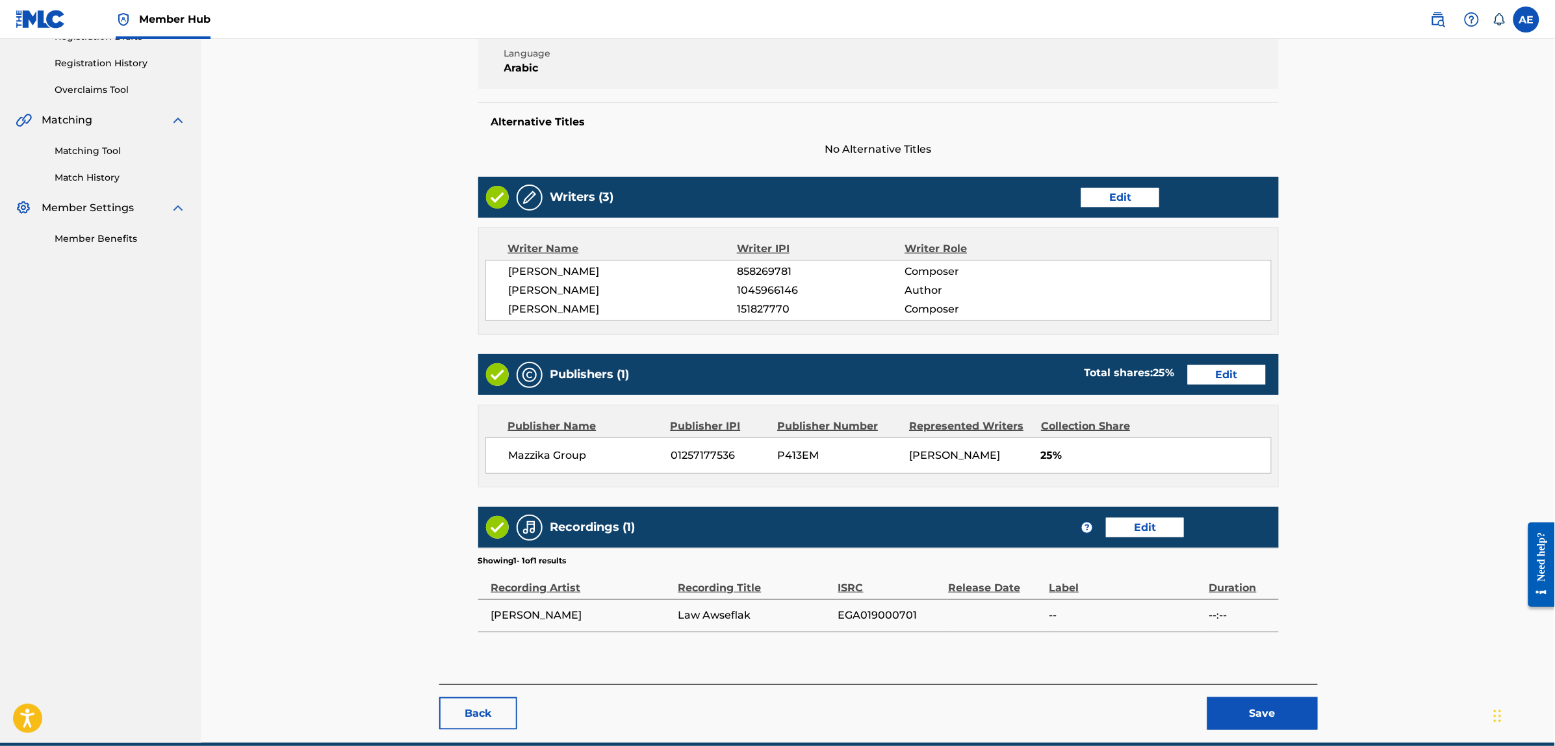
scroll to position [294, 0]
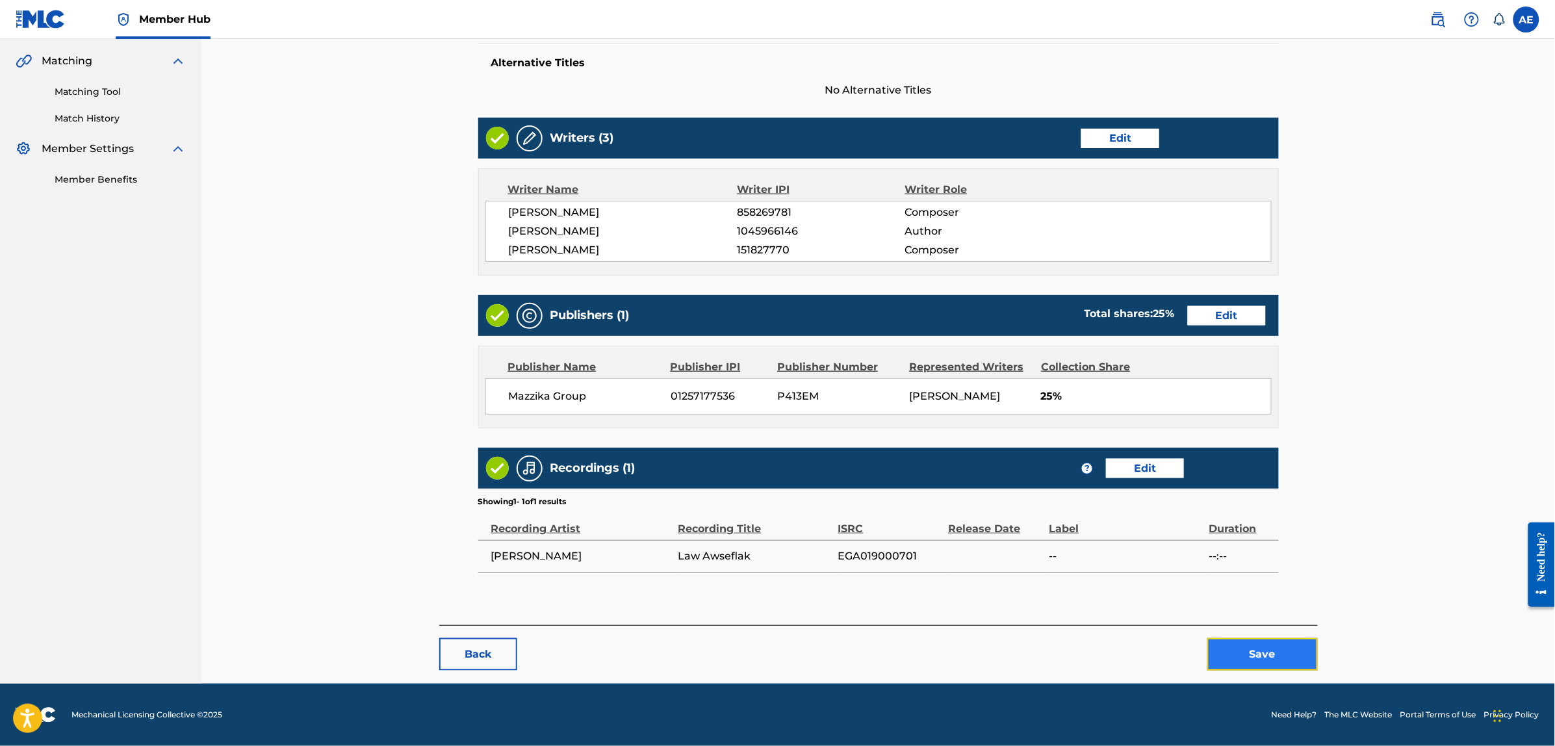
click at [1241, 655] on button "Save" at bounding box center [1263, 654] width 110 height 32
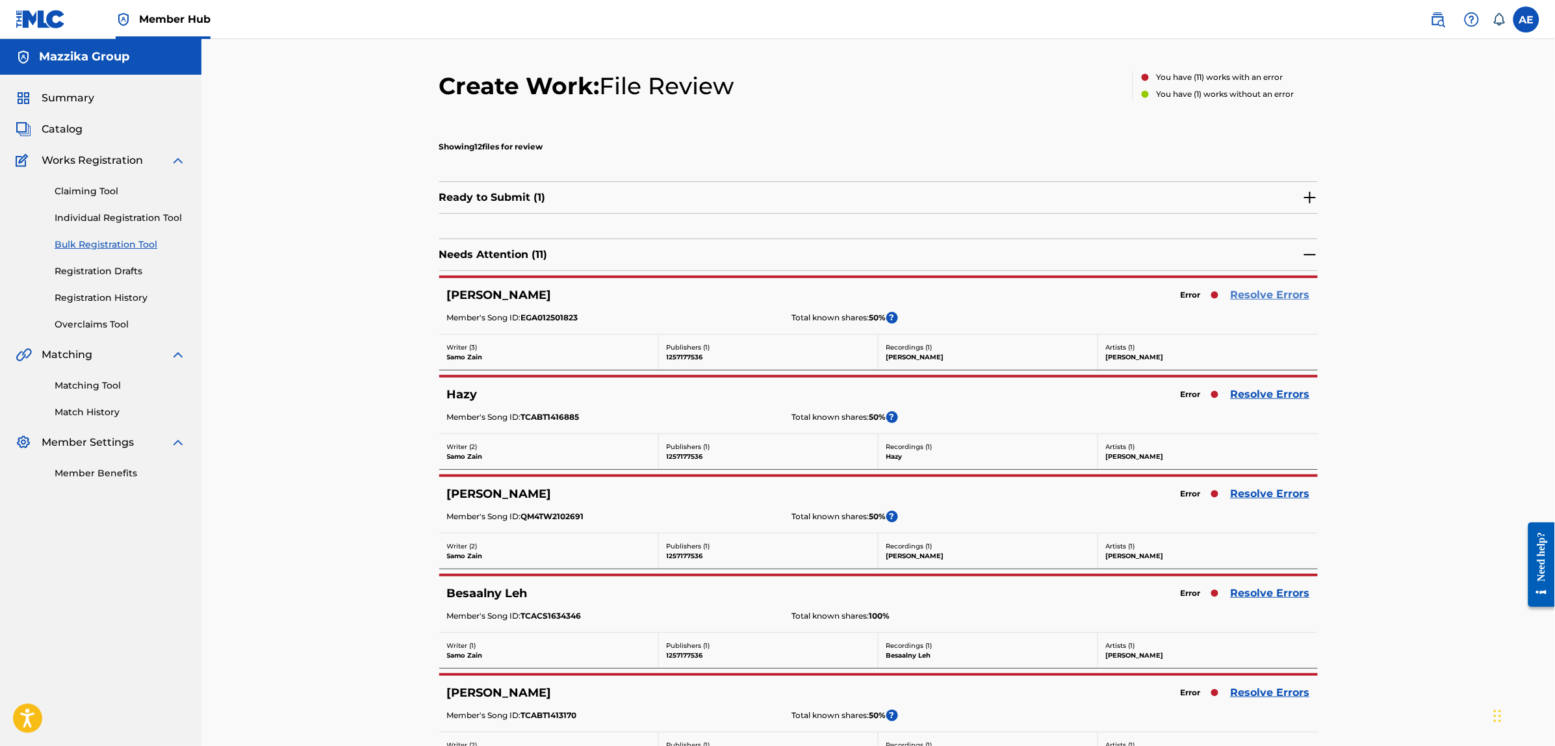
click at [1260, 296] on link "Resolve Errors" at bounding box center [1270, 295] width 79 height 16
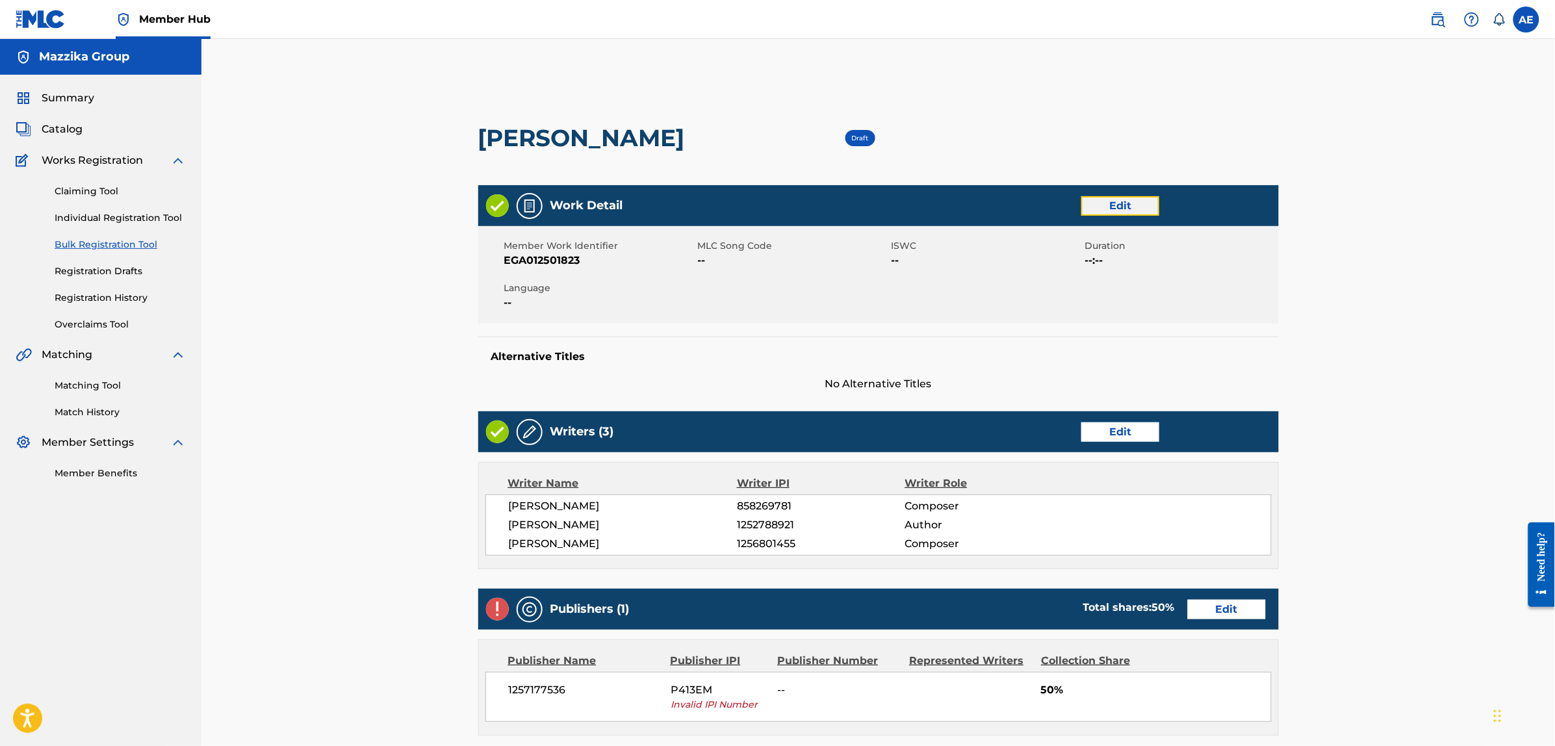
click at [1115, 205] on link "Edit" at bounding box center [1121, 205] width 78 height 19
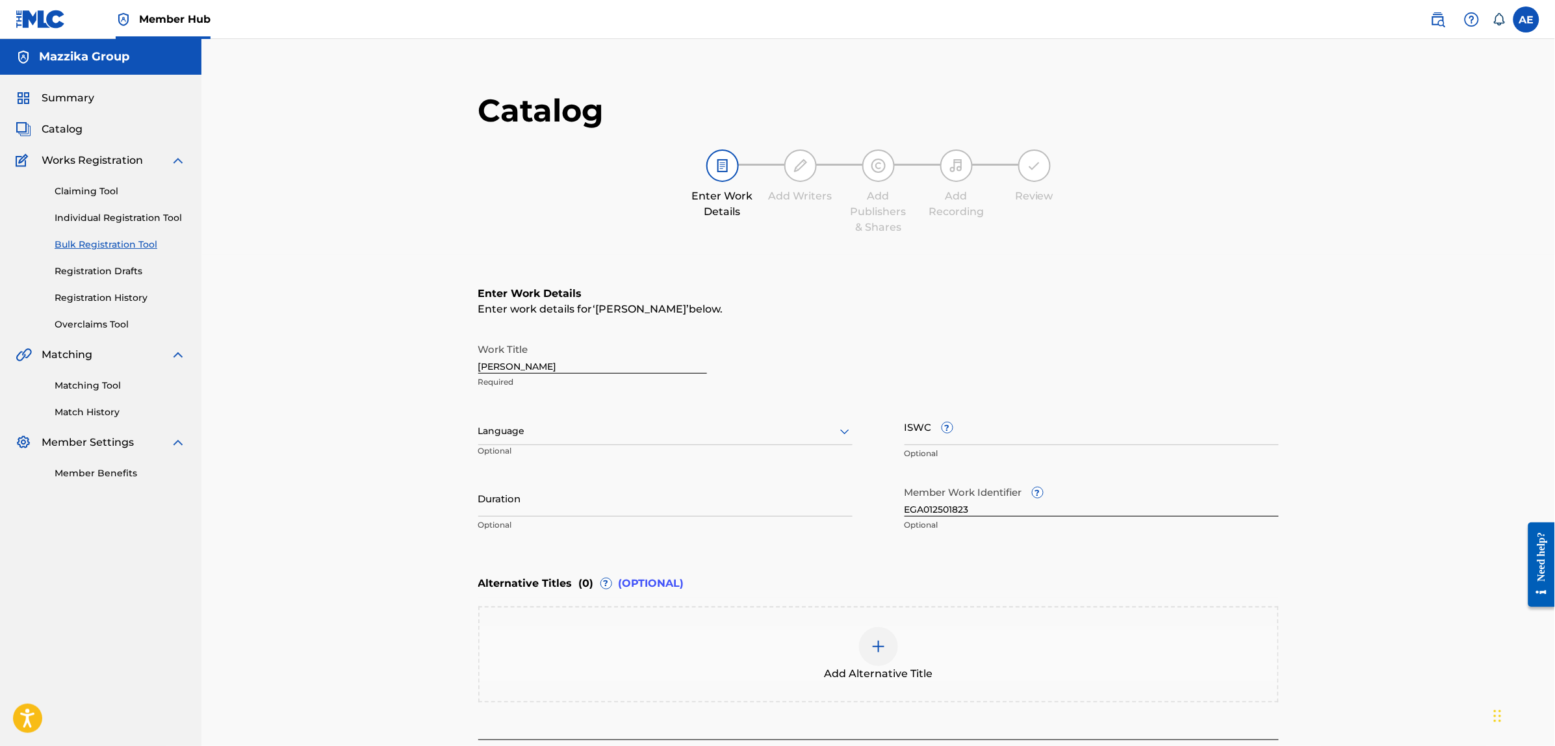
click at [525, 431] on div at bounding box center [665, 431] width 374 height 16
click at [521, 533] on div "Arabic" at bounding box center [665, 531] width 373 height 29
click at [565, 502] on input "Duration" at bounding box center [665, 498] width 374 height 37
paste input "2:53"
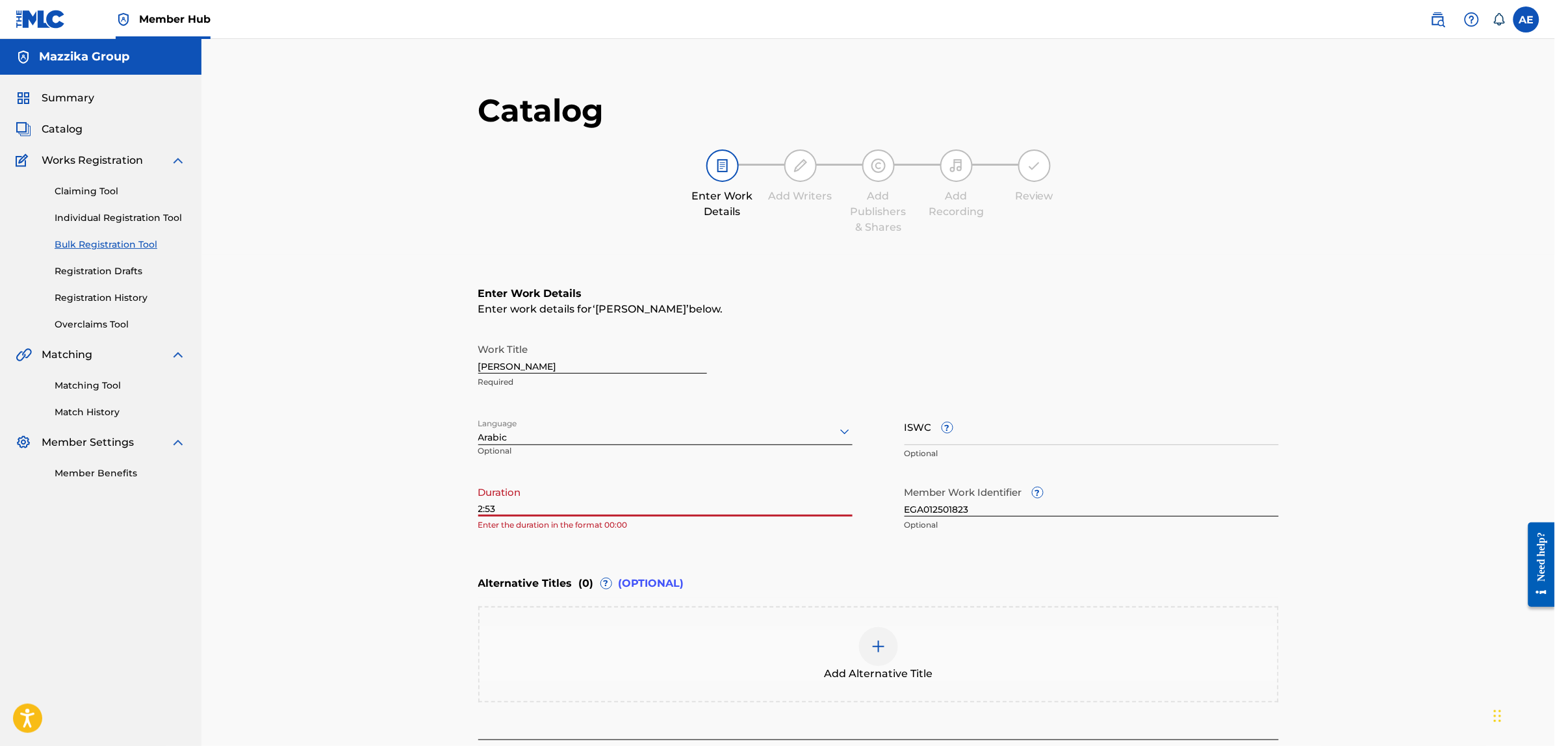
click at [478, 510] on input "2:53" at bounding box center [665, 498] width 374 height 37
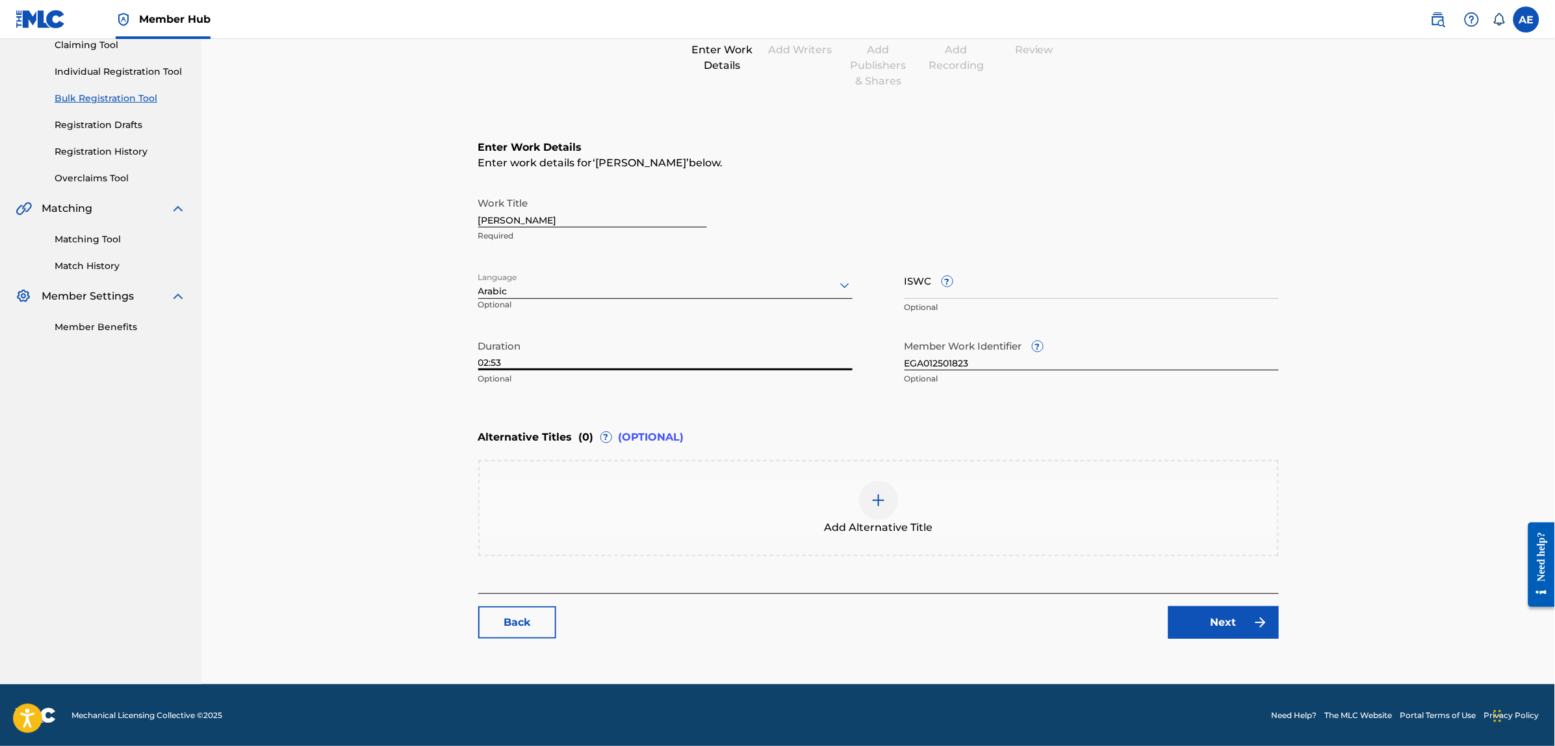
scroll to position [147, 0]
type input "02:53"
click at [1203, 625] on link "Next" at bounding box center [1224, 622] width 110 height 32
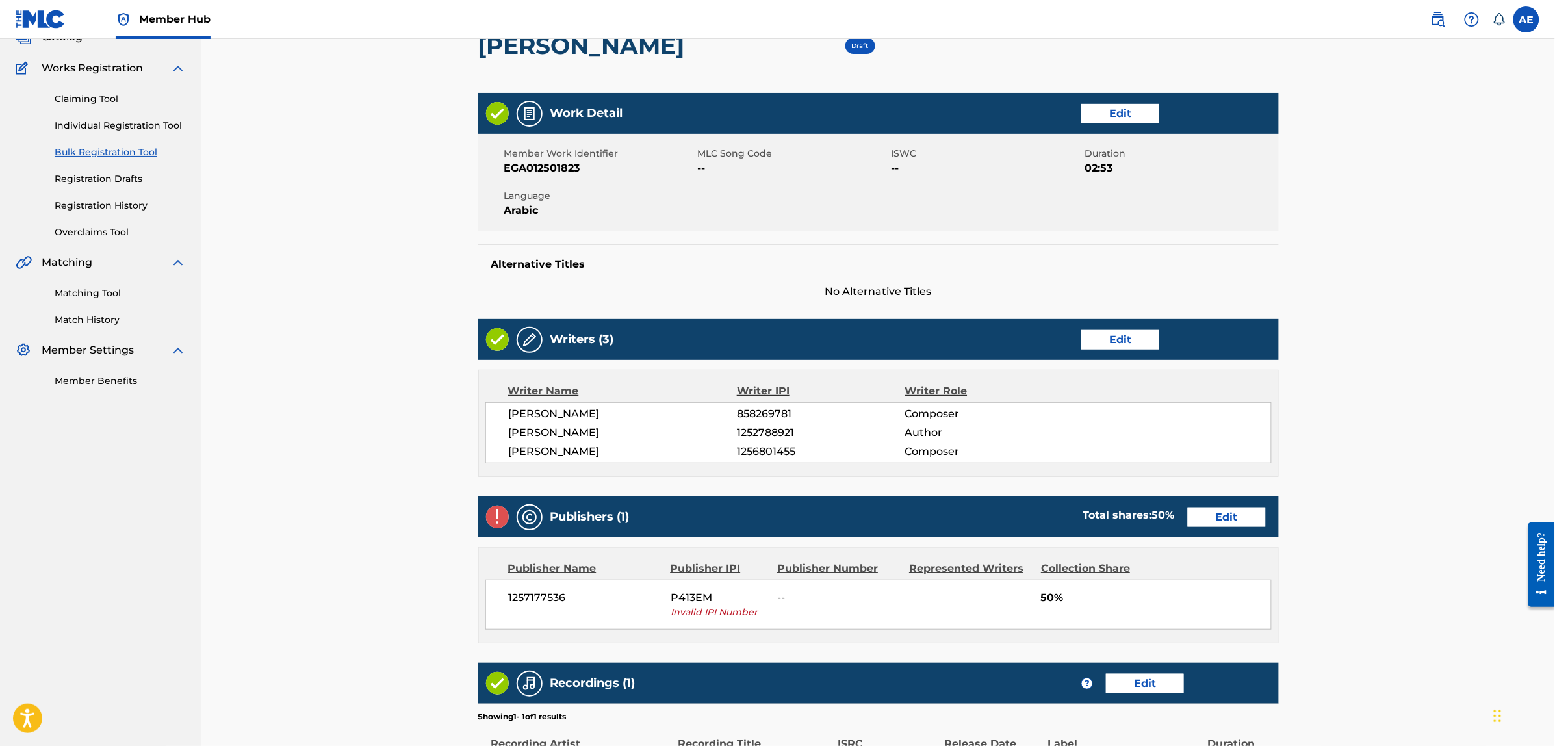
scroll to position [162, 0]
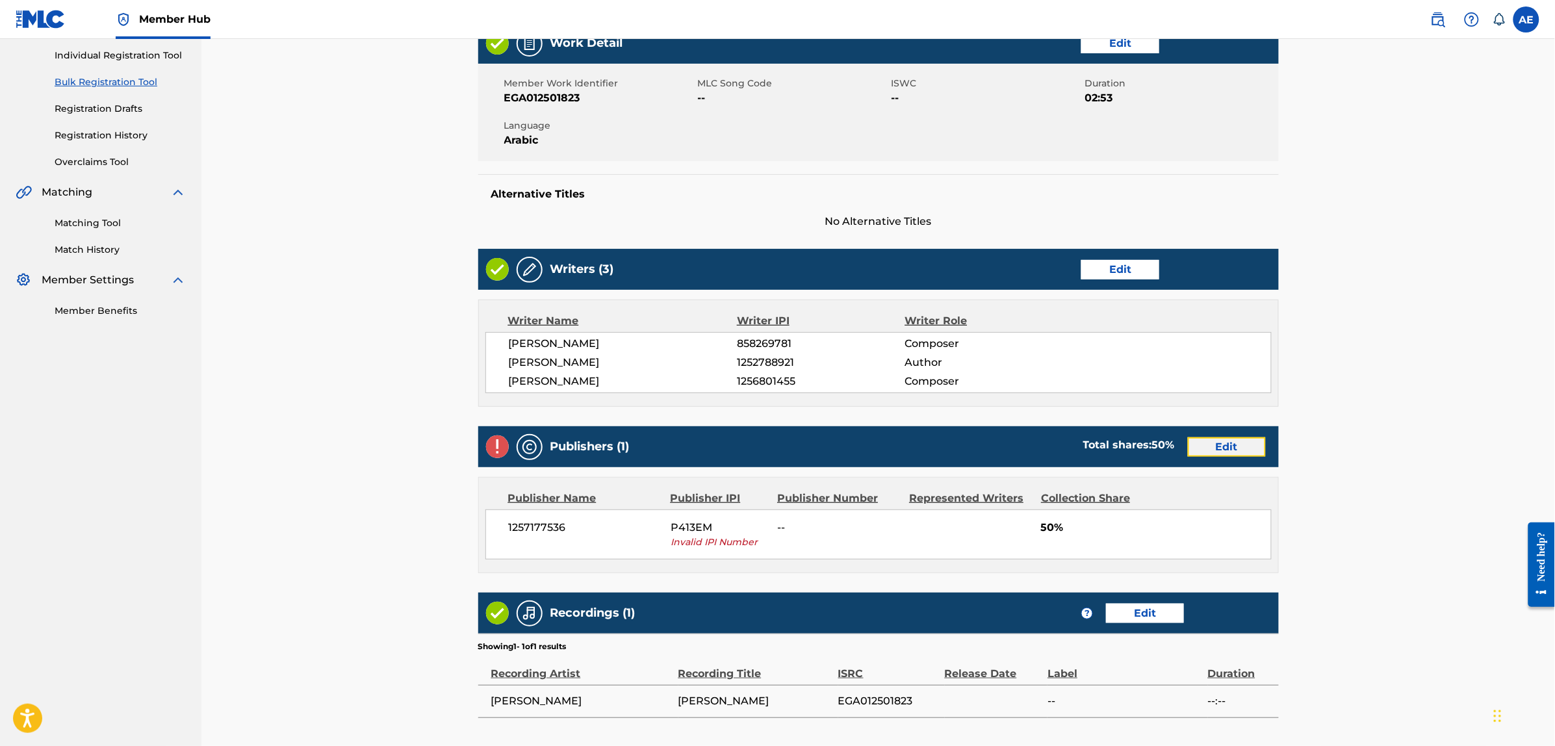
click at [1197, 445] on link "Edit" at bounding box center [1227, 446] width 78 height 19
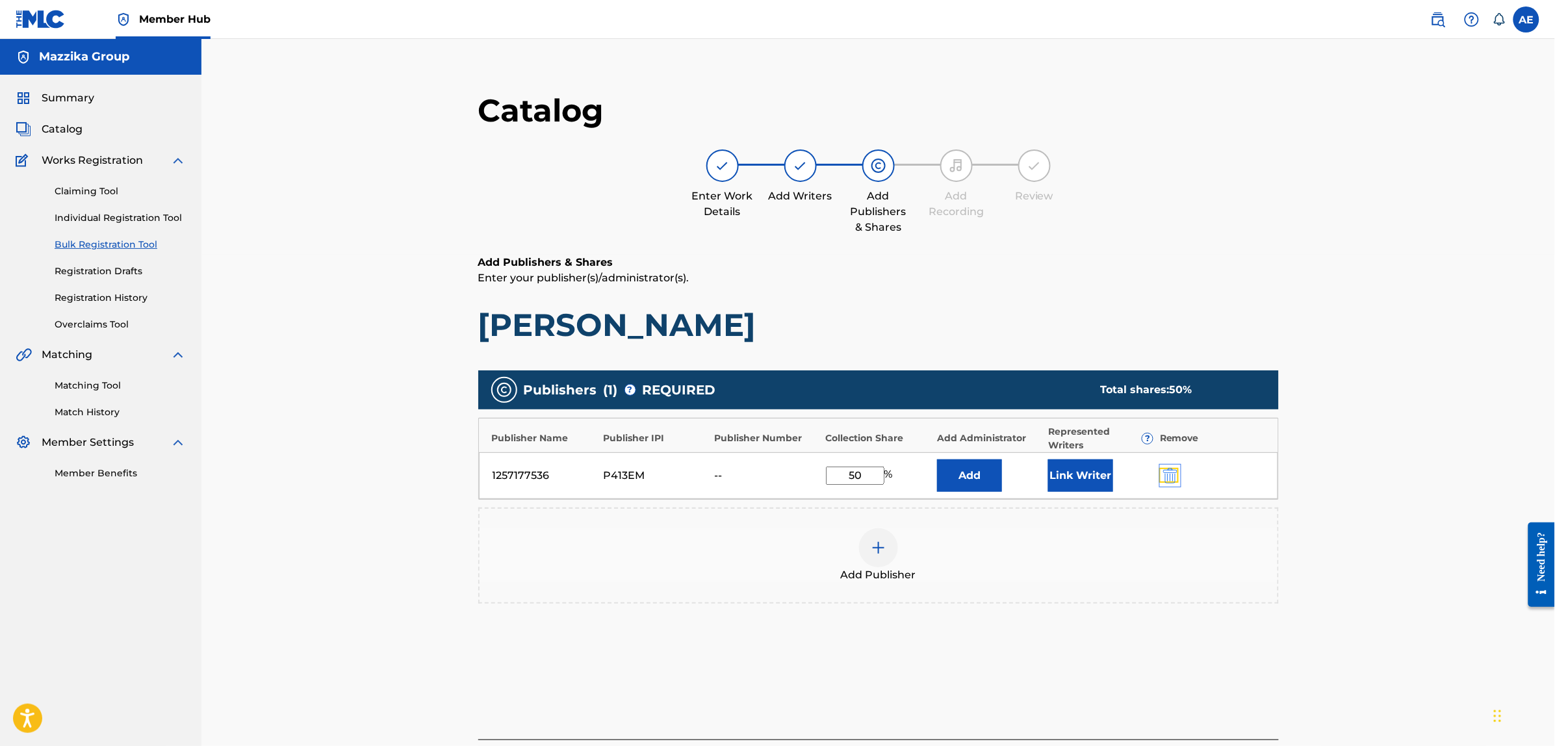
click at [1171, 472] on img "submit" at bounding box center [1170, 476] width 14 height 16
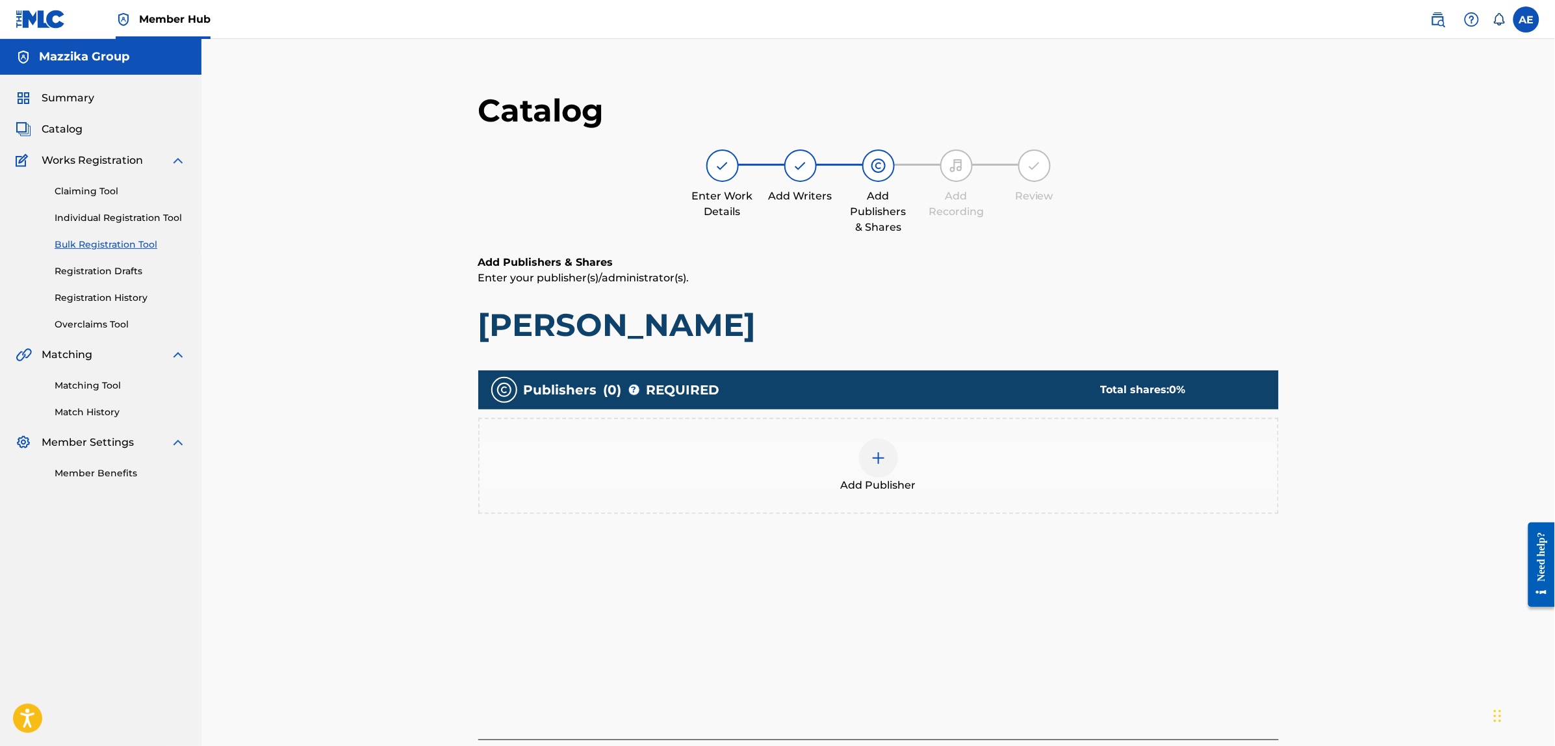
click at [977, 471] on div "Add Publisher" at bounding box center [879, 466] width 798 height 55
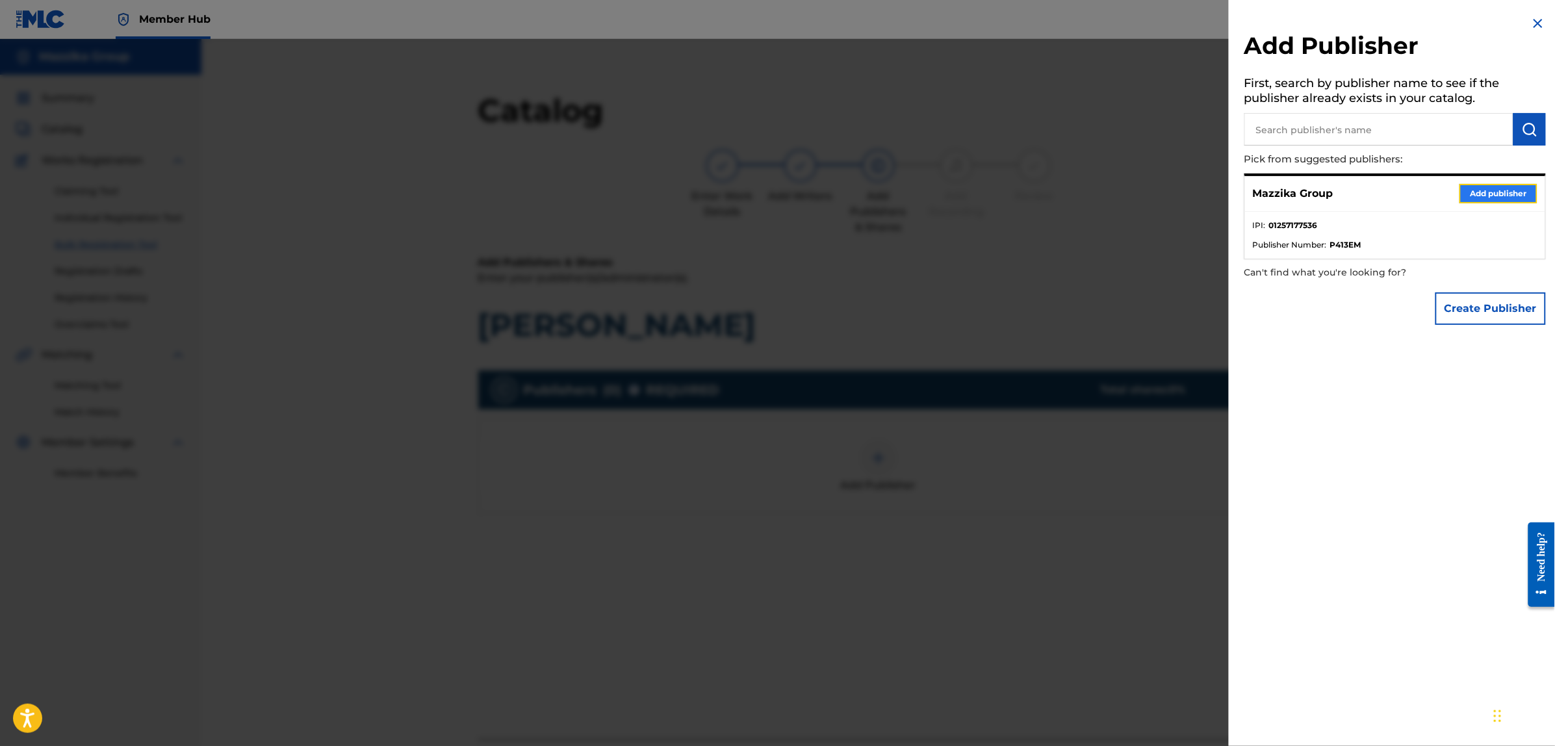
click at [1479, 193] on button "Add publisher" at bounding box center [1499, 193] width 78 height 19
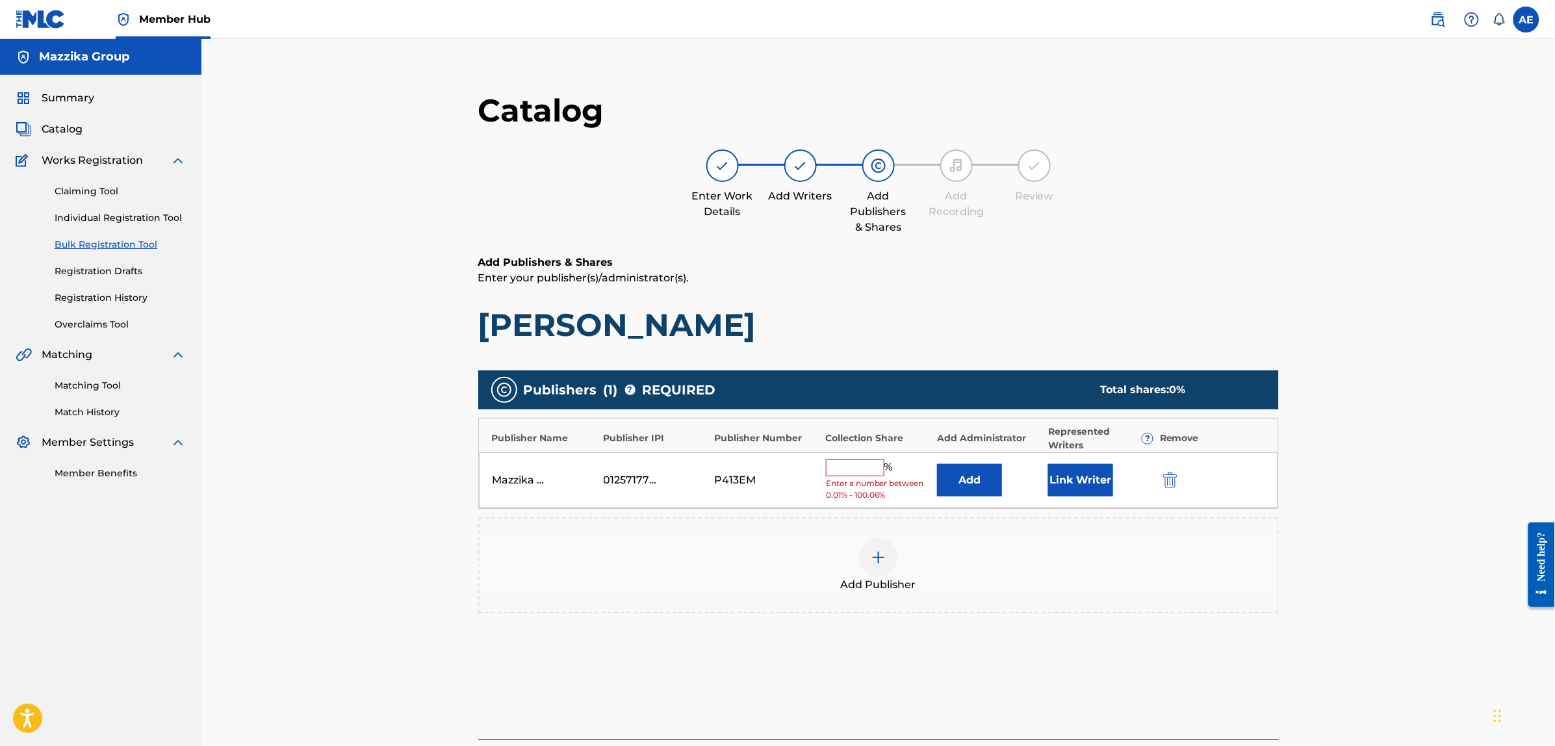
click at [855, 474] on input "text" at bounding box center [855, 468] width 58 height 17
type input "50"
click at [1066, 476] on button "Link Writer" at bounding box center [1080, 476] width 65 height 32
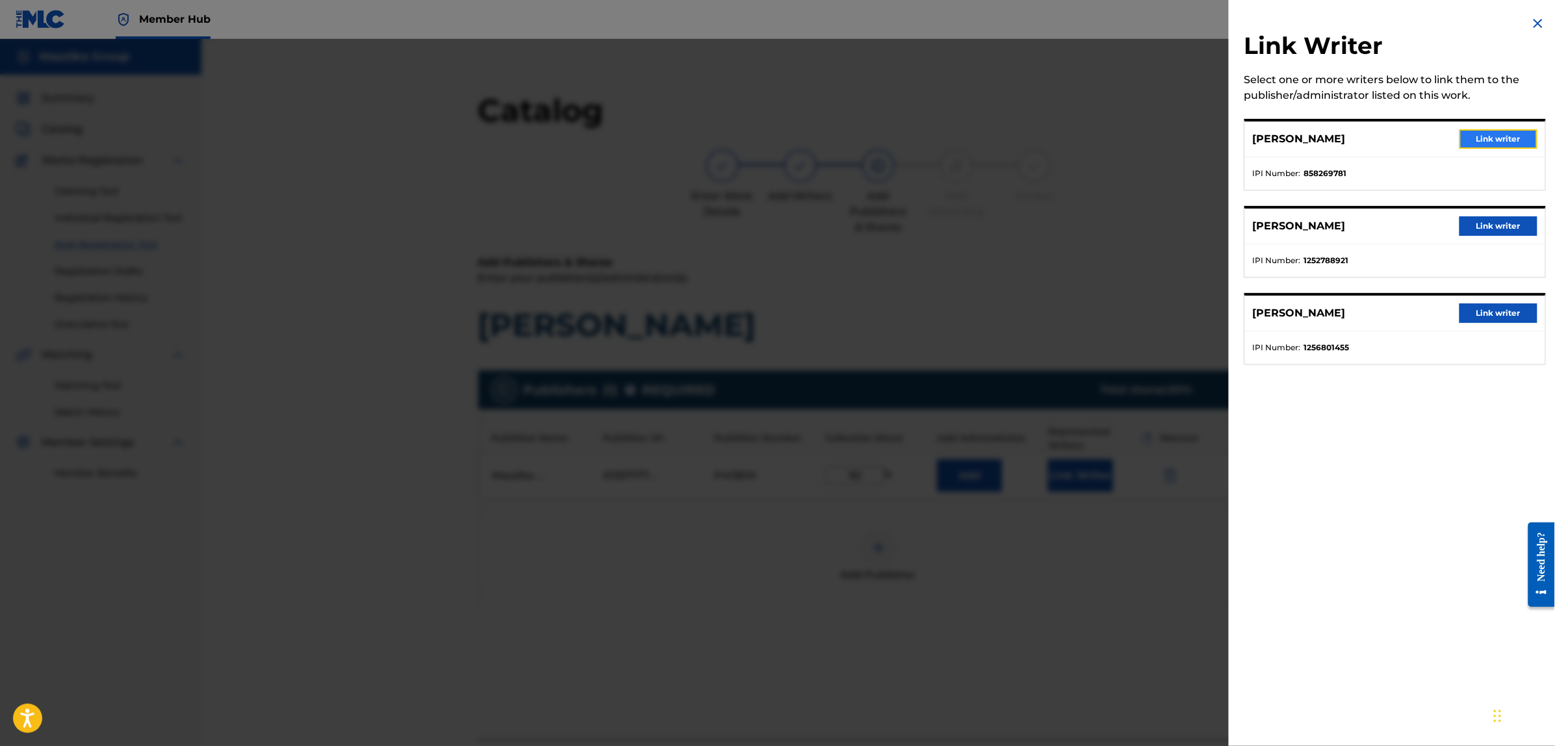
click at [1496, 135] on button "Link writer" at bounding box center [1499, 138] width 78 height 19
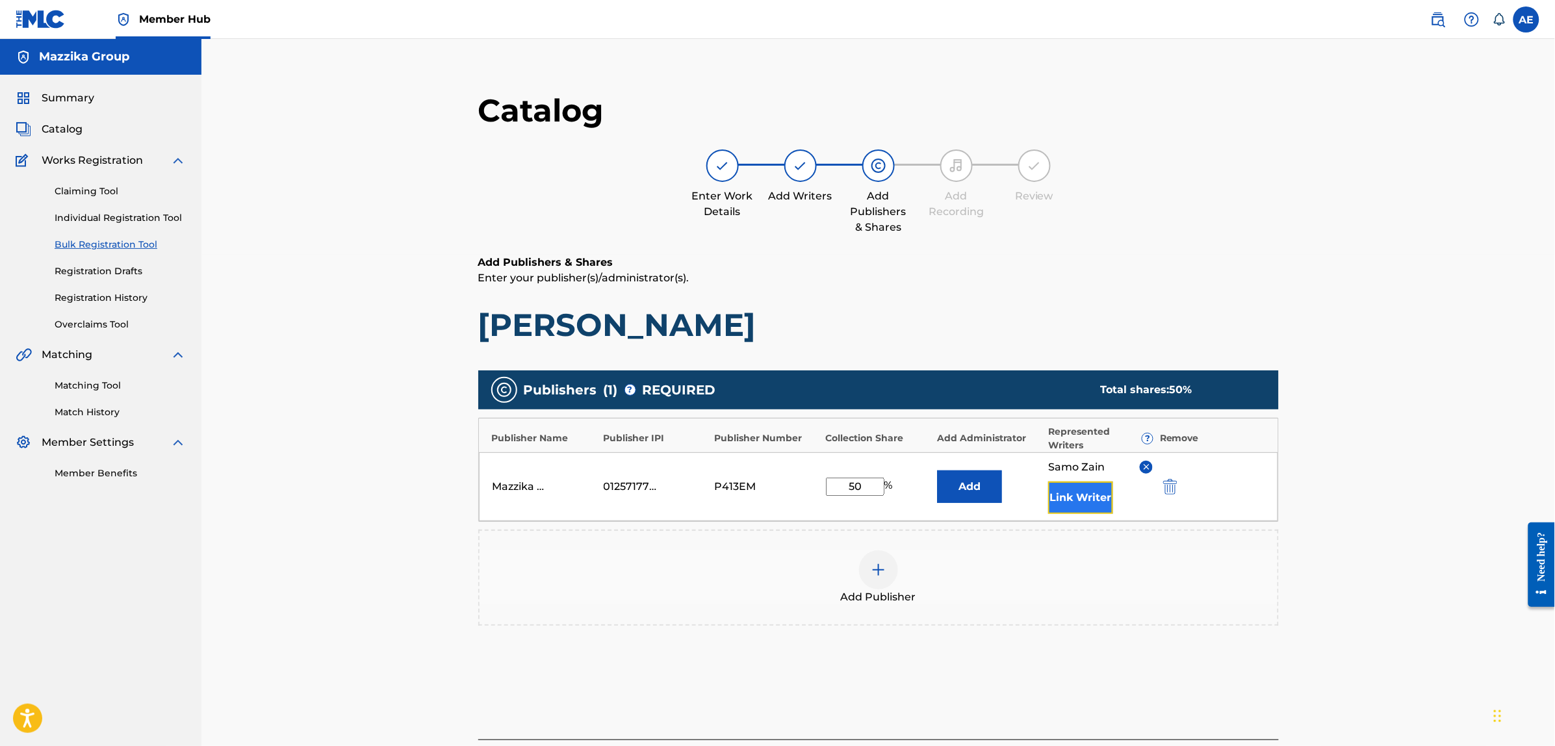
click at [1078, 495] on button "Link Writer" at bounding box center [1080, 498] width 65 height 32
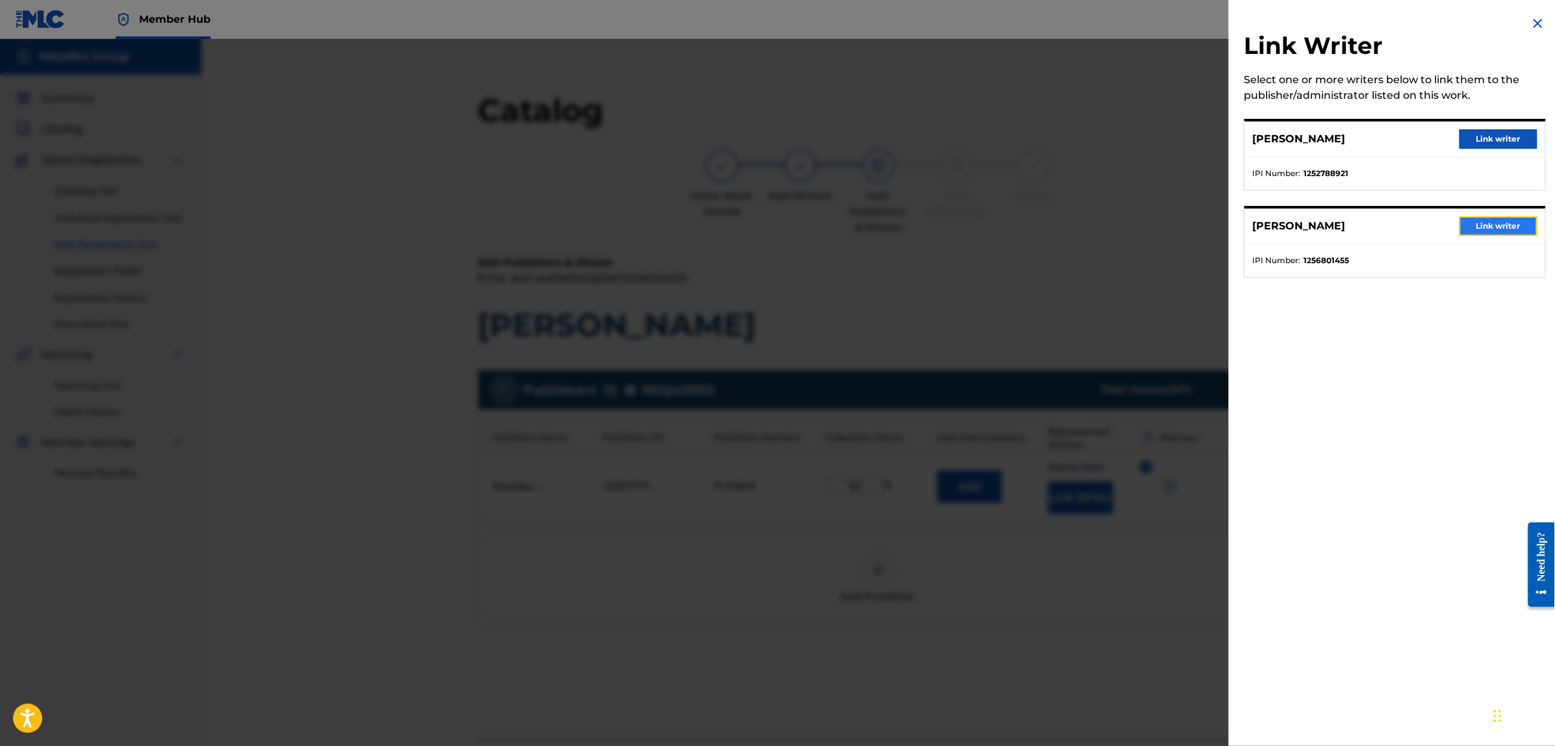
click at [1477, 221] on button "Link writer" at bounding box center [1499, 225] width 78 height 19
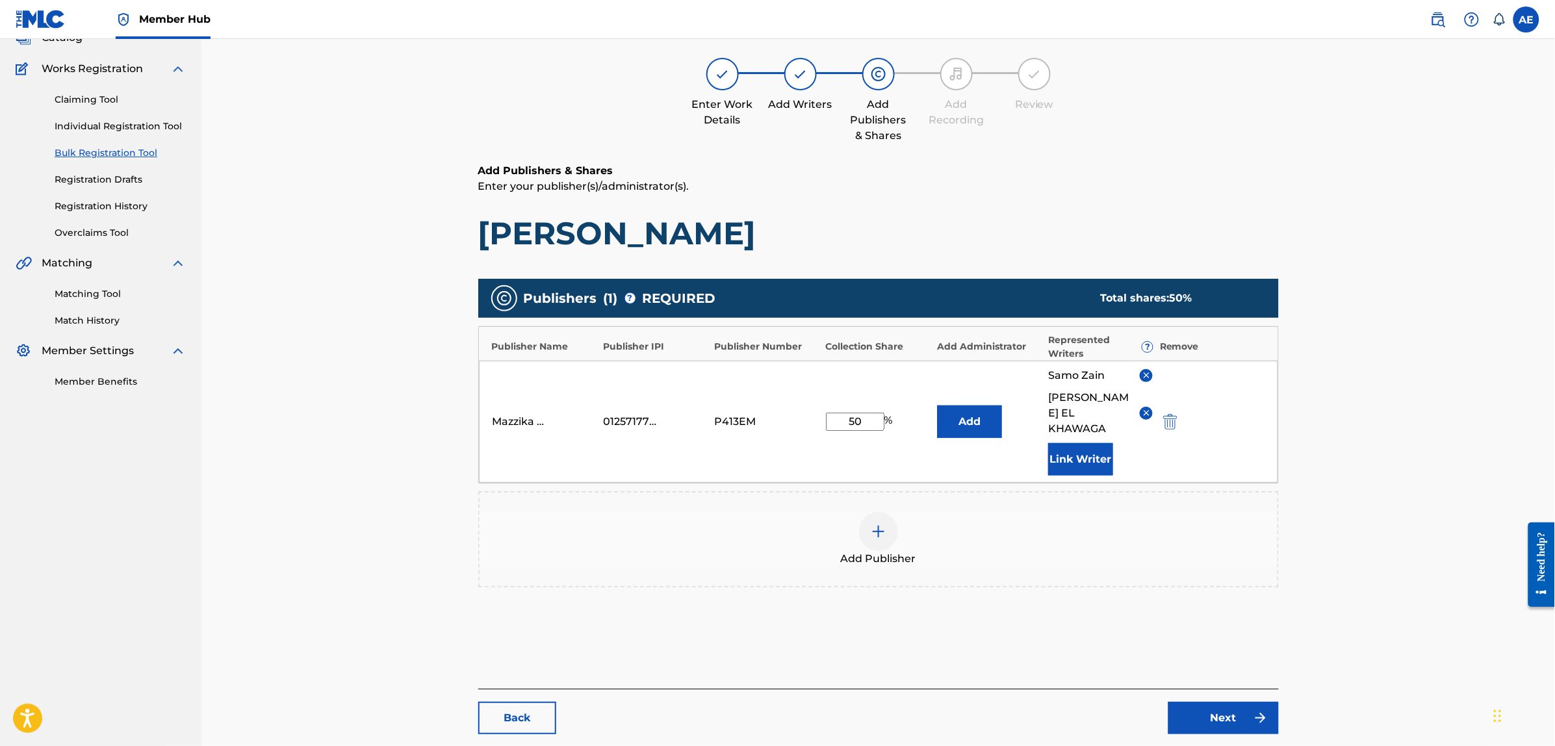
scroll to position [90, 0]
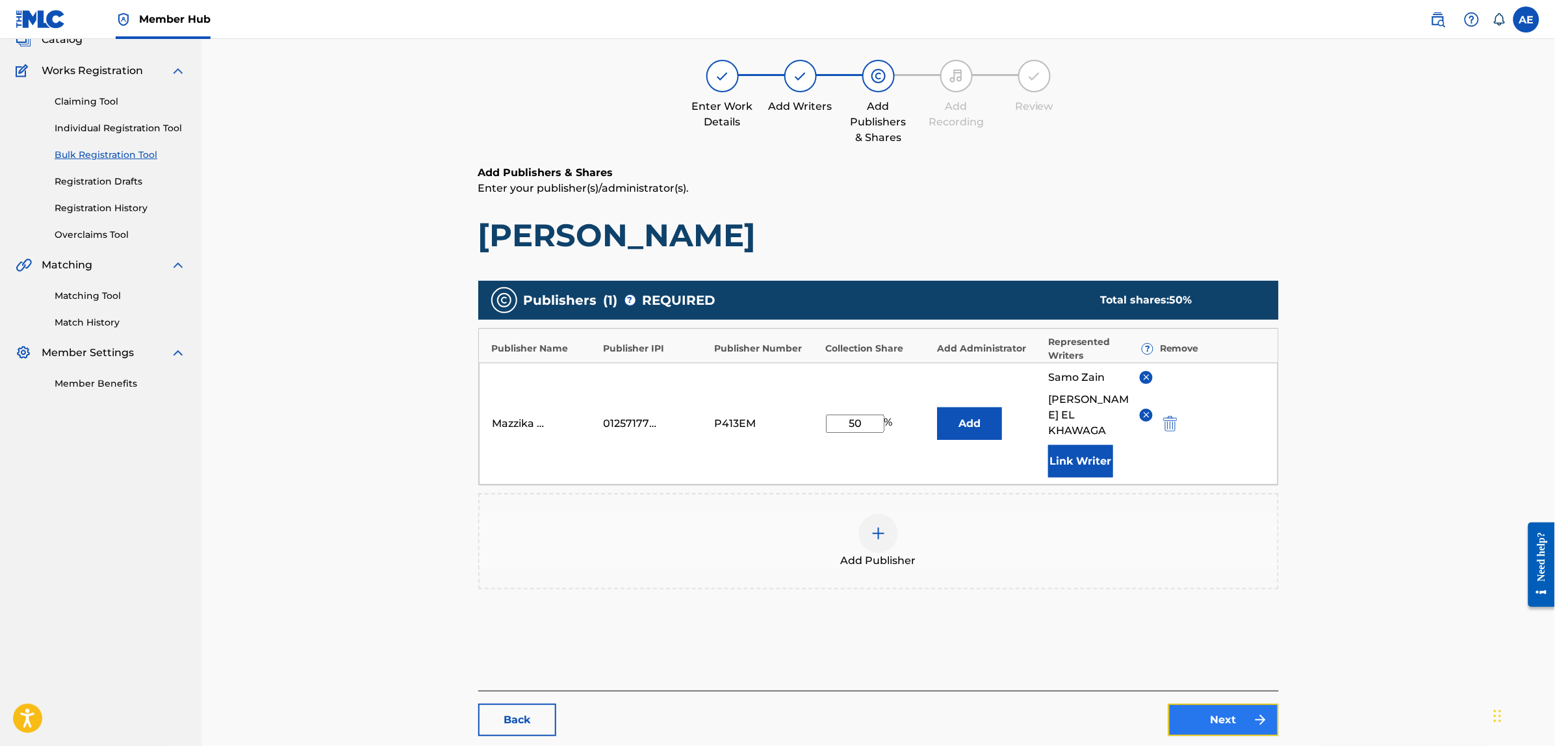
click at [1200, 704] on link "Next" at bounding box center [1224, 720] width 110 height 32
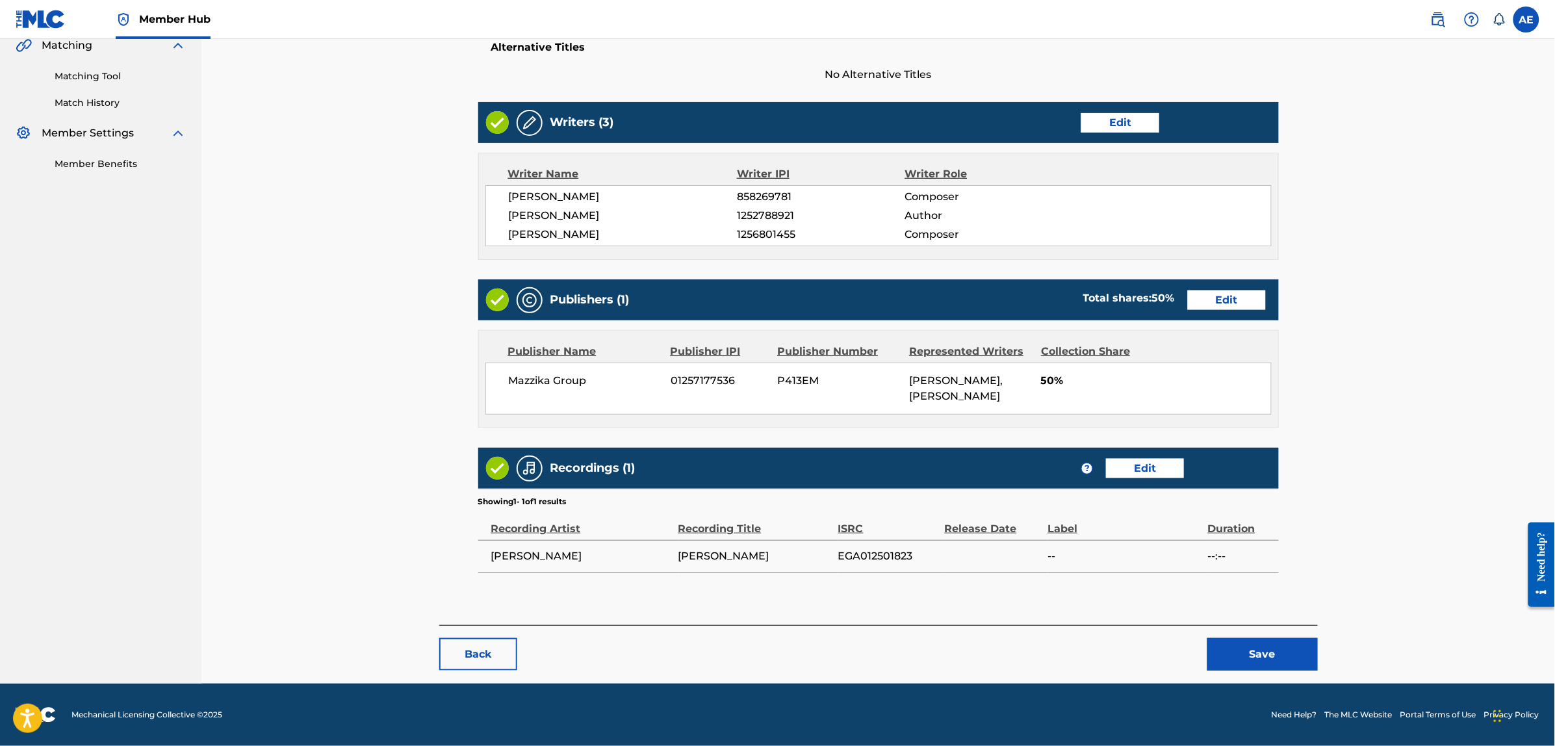
scroll to position [310, 0]
click at [1225, 658] on button "Save" at bounding box center [1263, 654] width 110 height 32
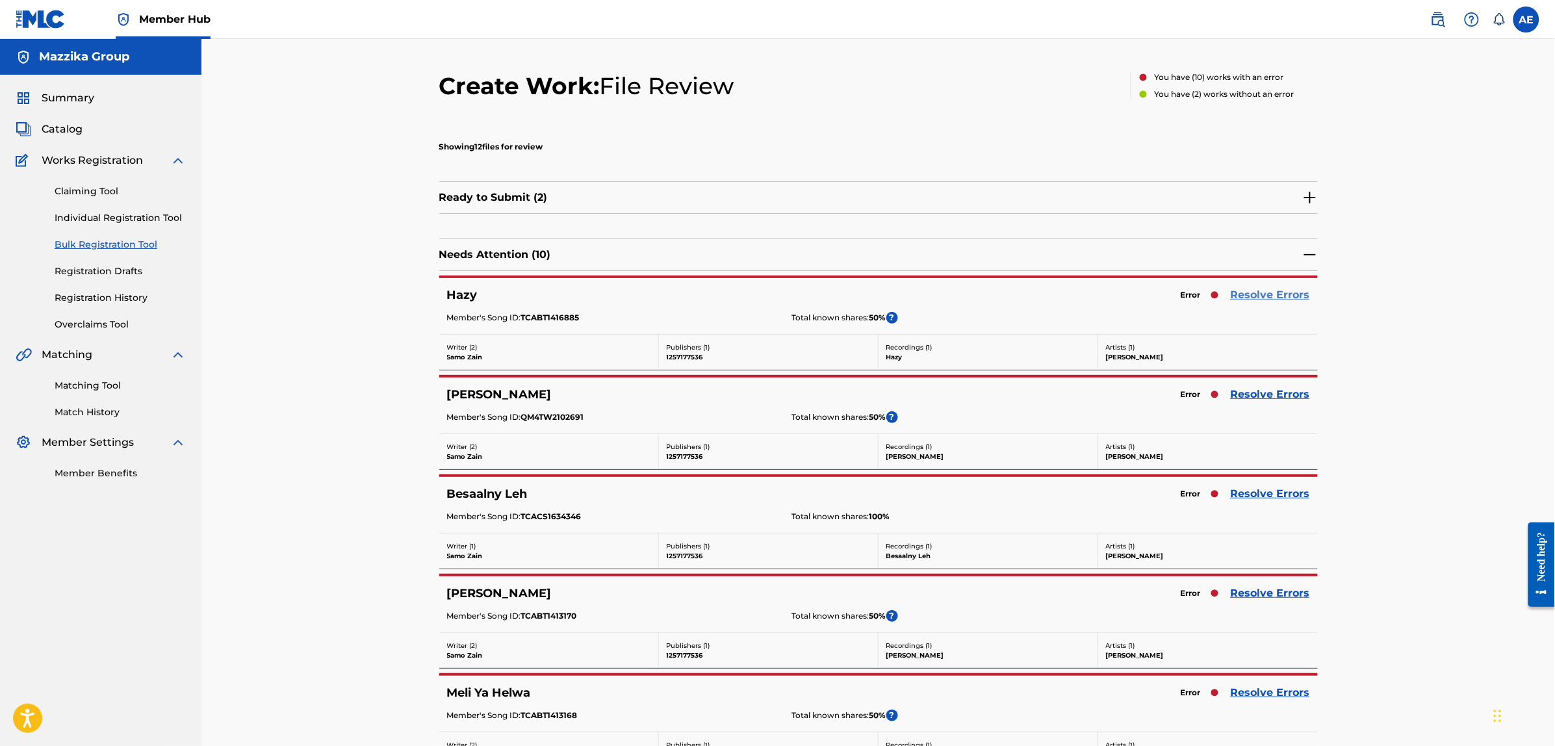
click at [1240, 288] on link "Resolve Errors" at bounding box center [1270, 295] width 79 height 16
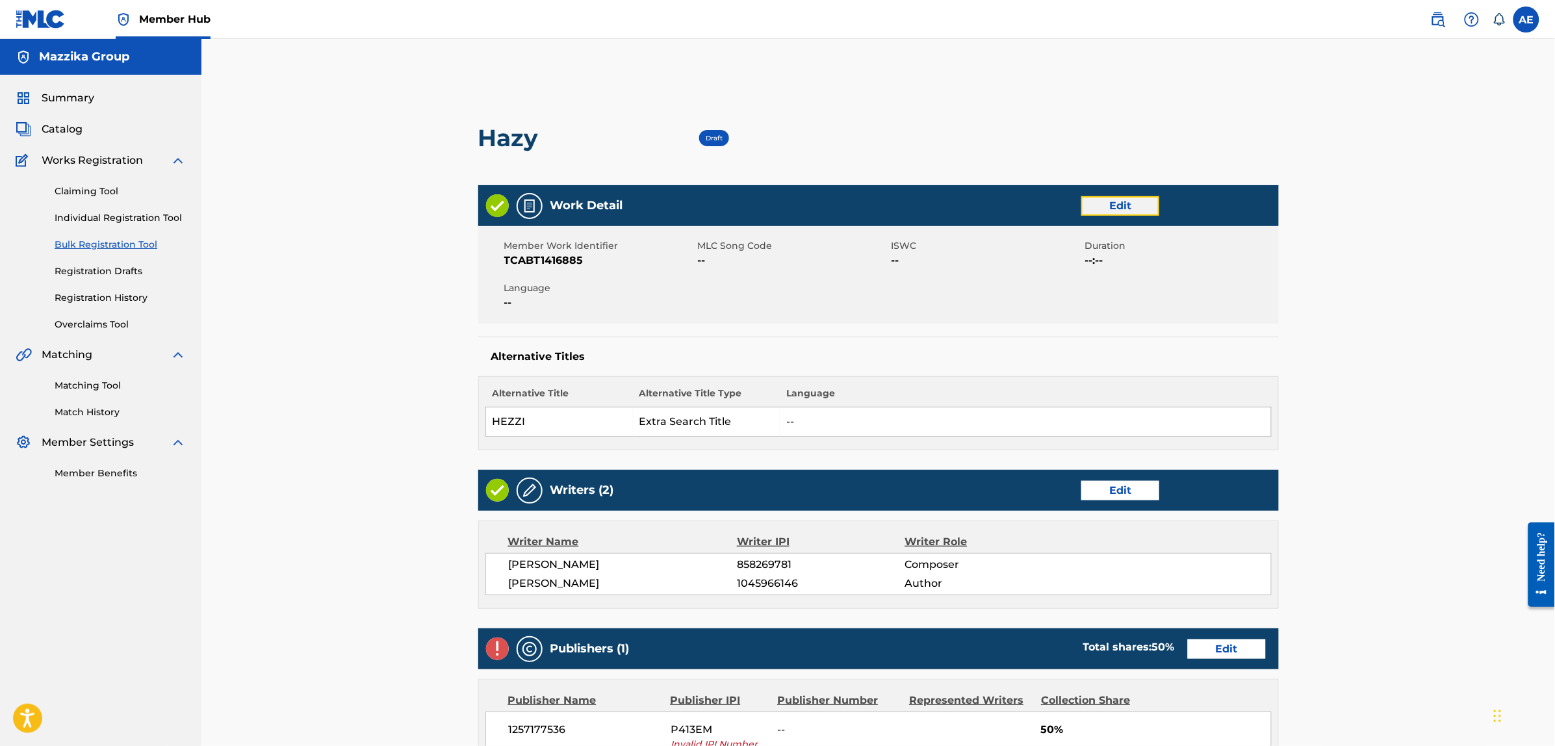
click at [1100, 206] on link "Edit" at bounding box center [1121, 205] width 78 height 19
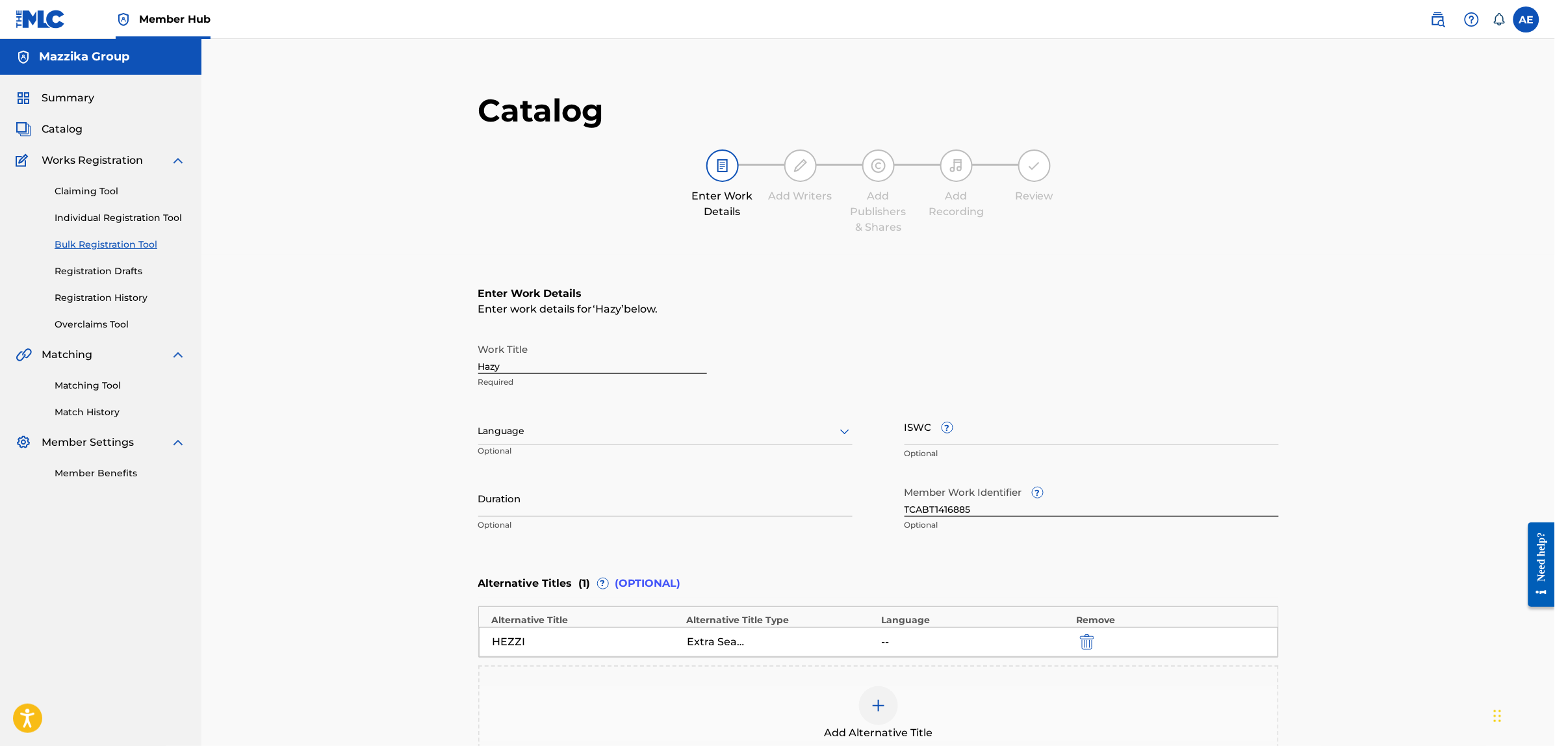
click at [579, 430] on div at bounding box center [665, 431] width 374 height 16
click at [565, 450] on div "Arabic" at bounding box center [665, 449] width 373 height 29
click at [647, 506] on input "Duration" at bounding box center [665, 498] width 374 height 37
paste input "3:16"
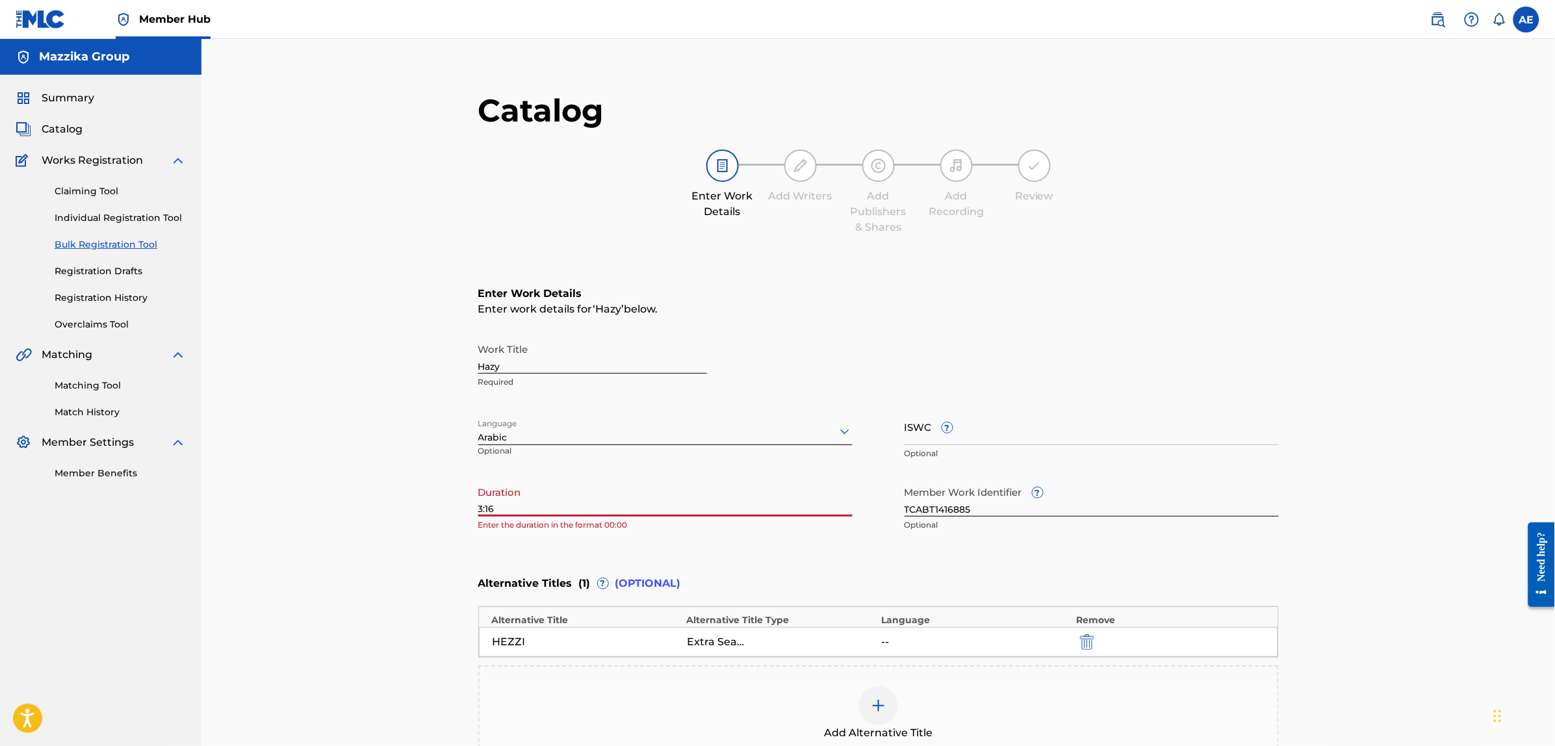
click at [480, 508] on input "3:16" at bounding box center [665, 498] width 374 height 37
type input "03:16"
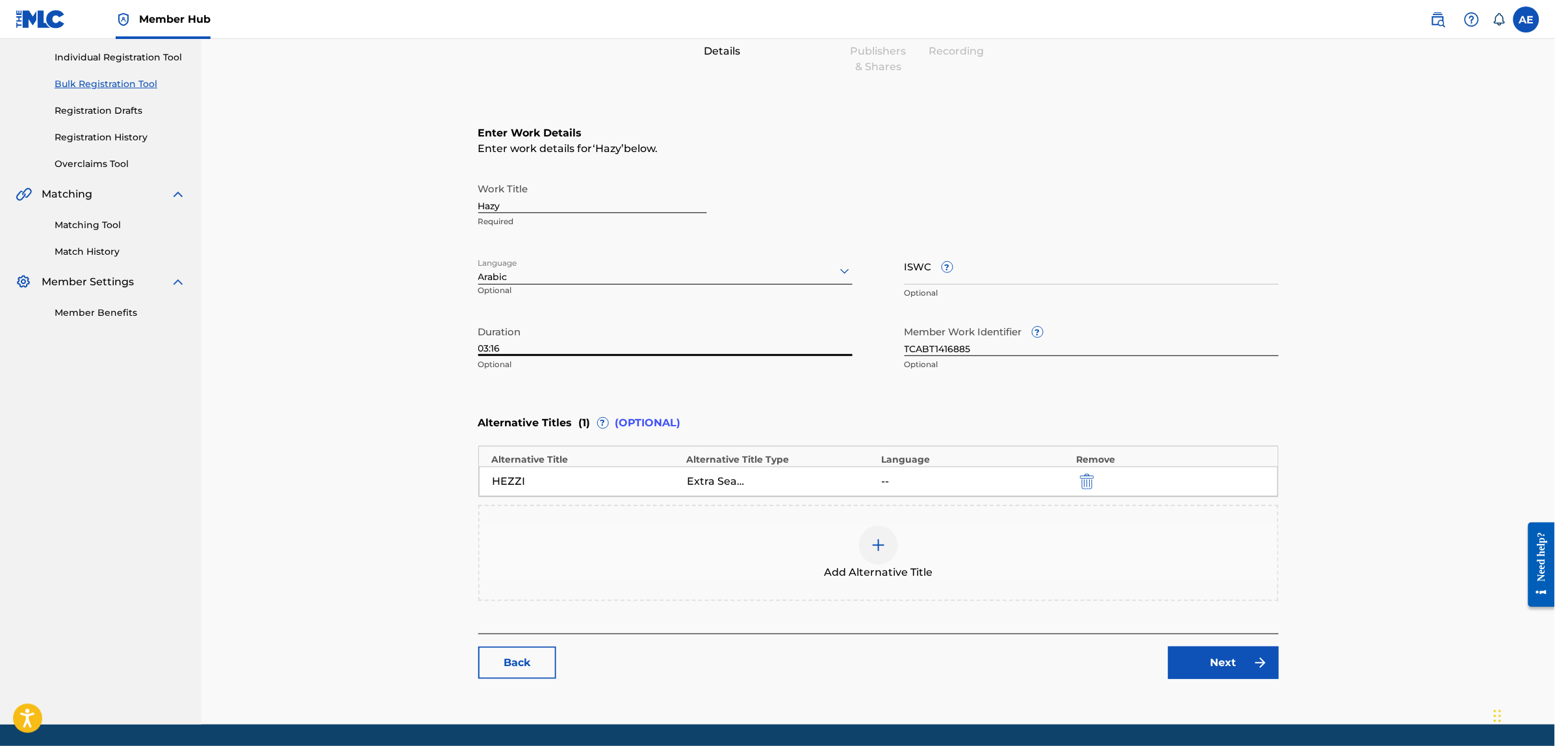
scroll to position [162, 0]
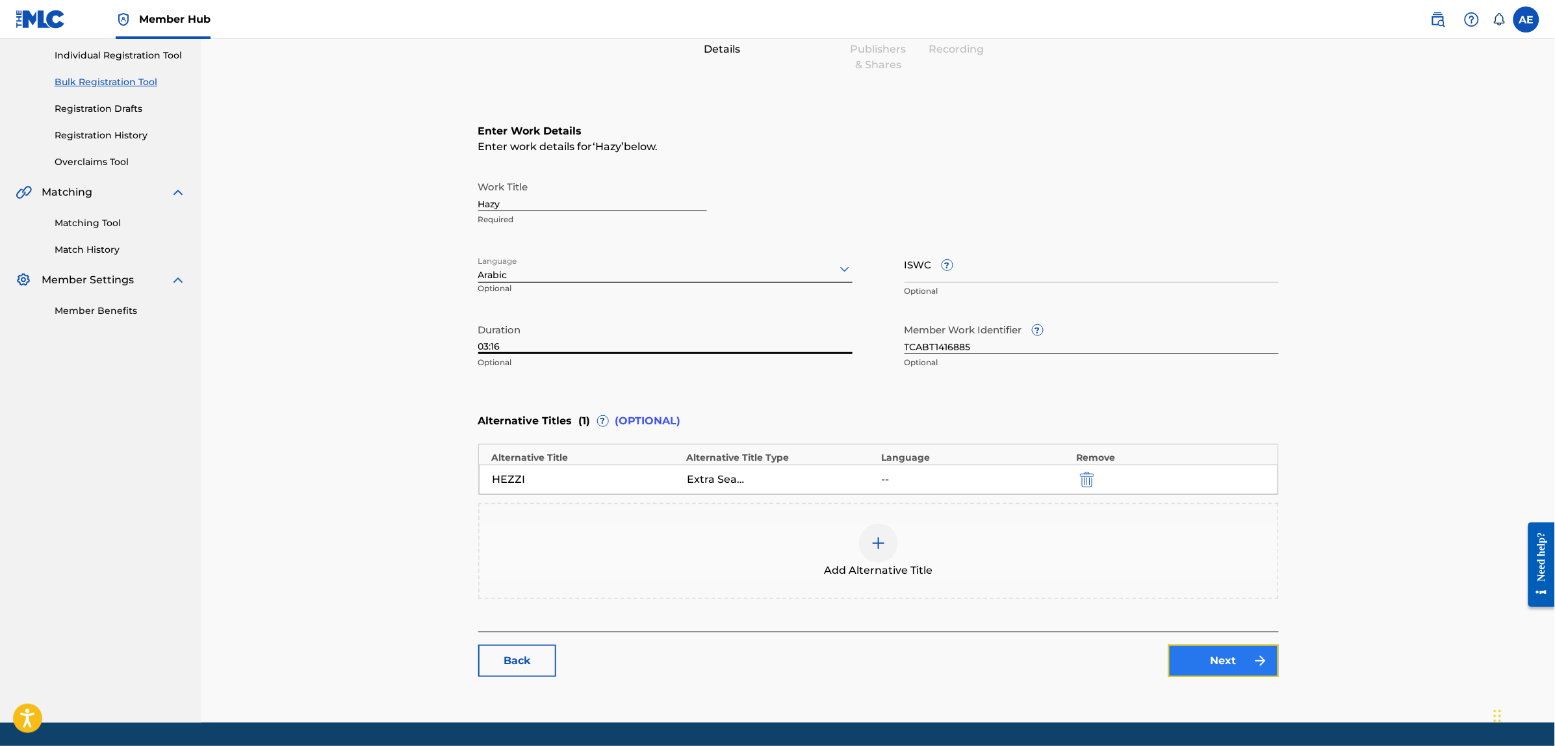
click at [1216, 656] on link "Next" at bounding box center [1224, 661] width 110 height 32
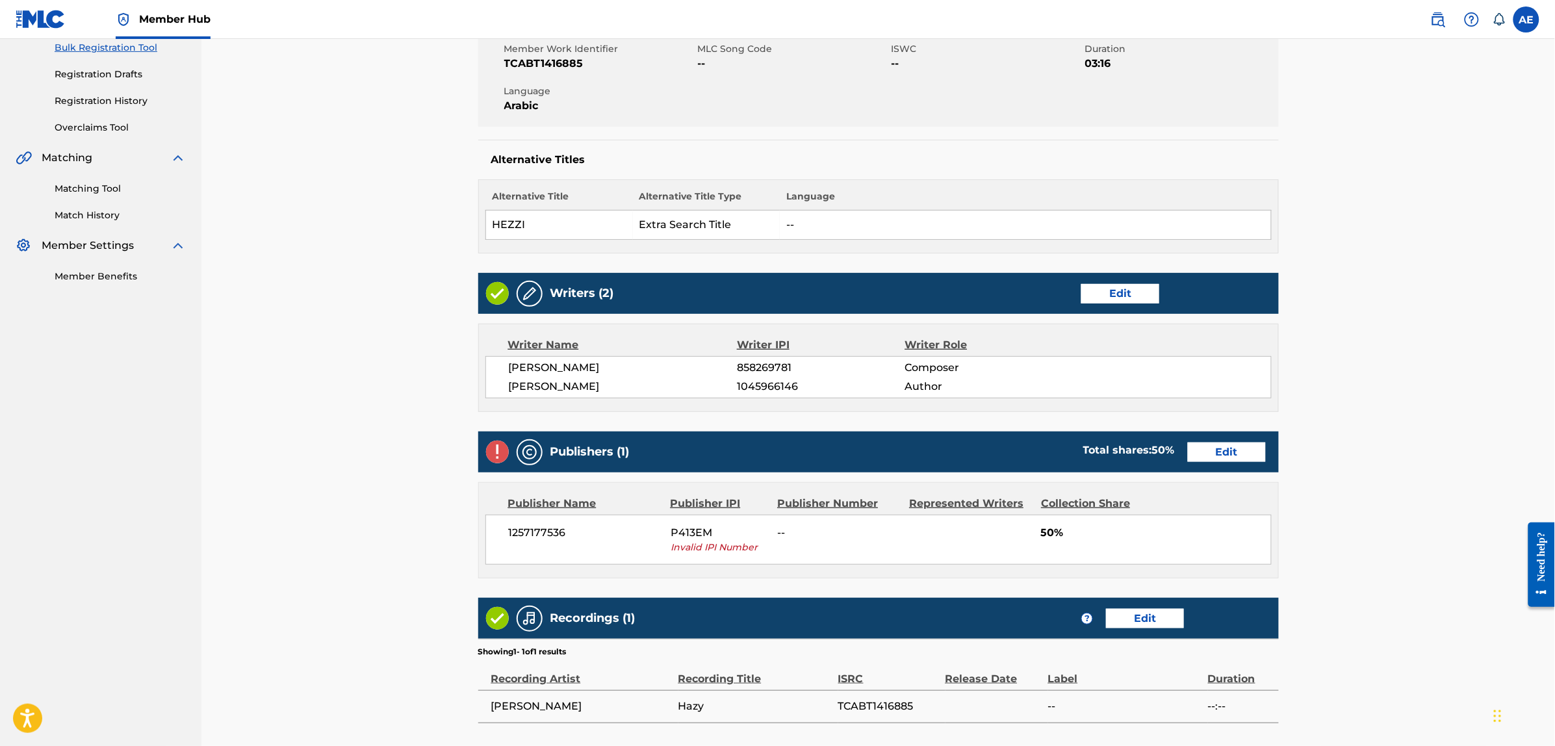
scroll to position [325, 0]
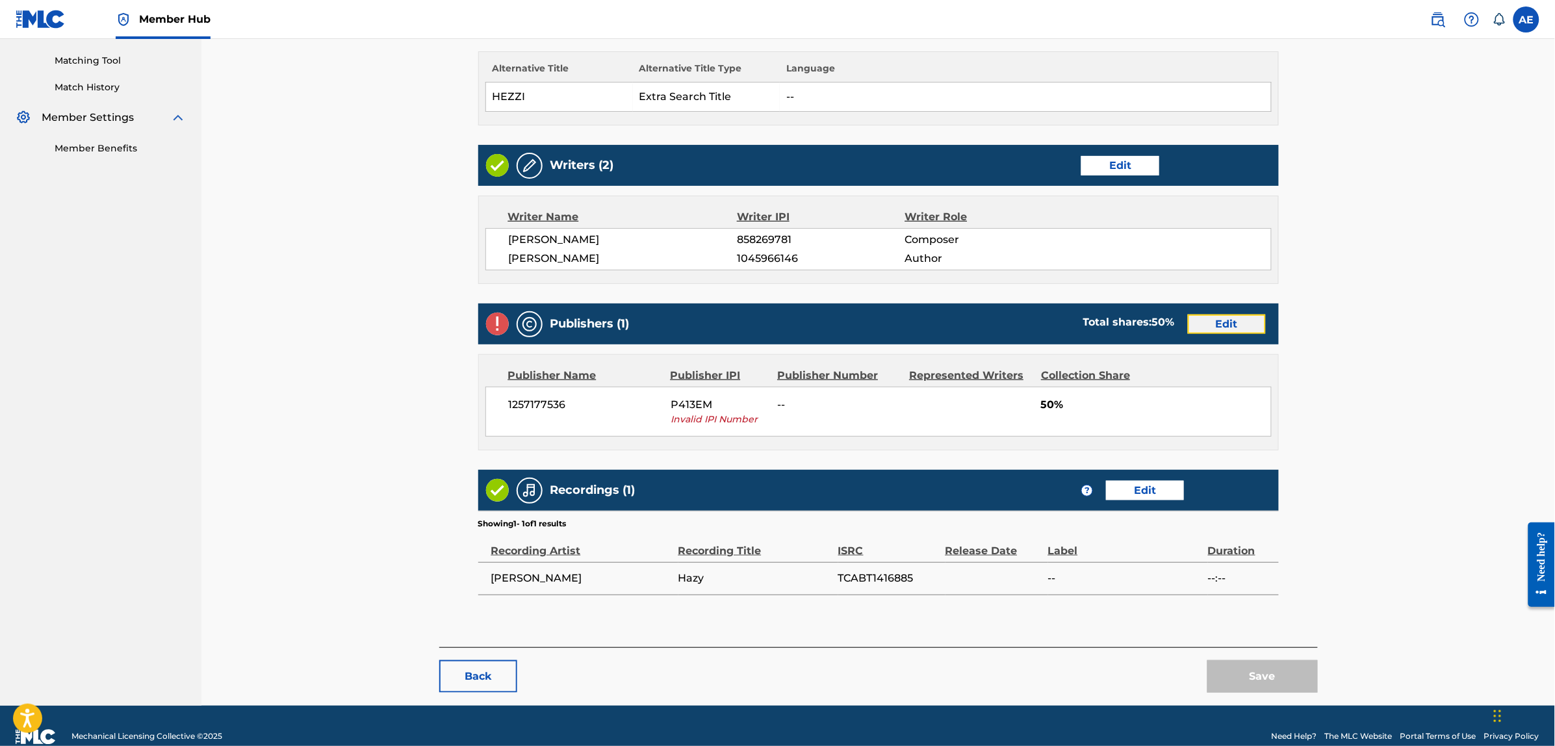
click at [1200, 318] on link "Edit" at bounding box center [1227, 324] width 78 height 19
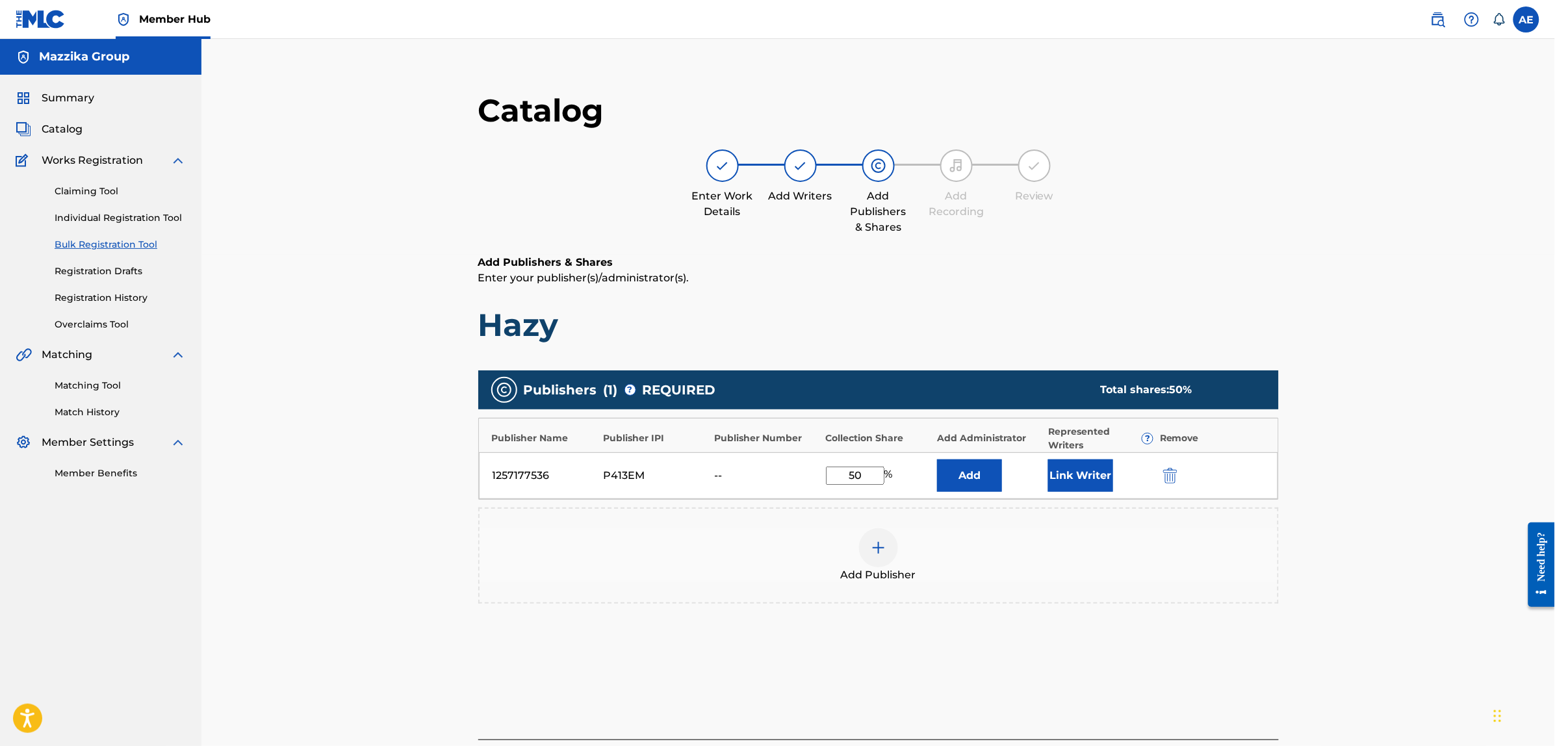
click at [1181, 480] on div at bounding box center [1189, 475] width 58 height 15
click at [1170, 478] on img "submit" at bounding box center [1170, 476] width 14 height 16
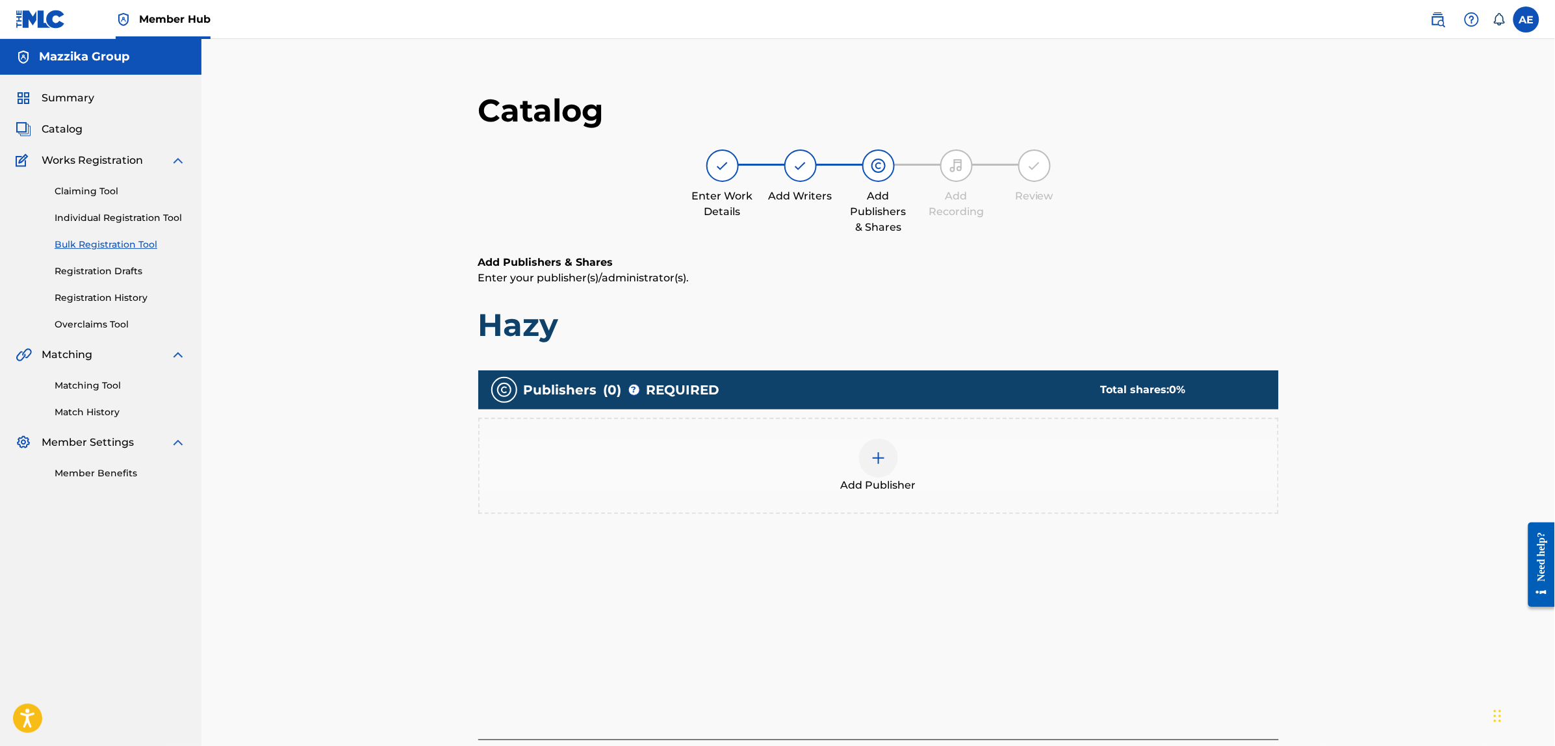
click at [1077, 486] on div "Add Publisher" at bounding box center [879, 466] width 798 height 55
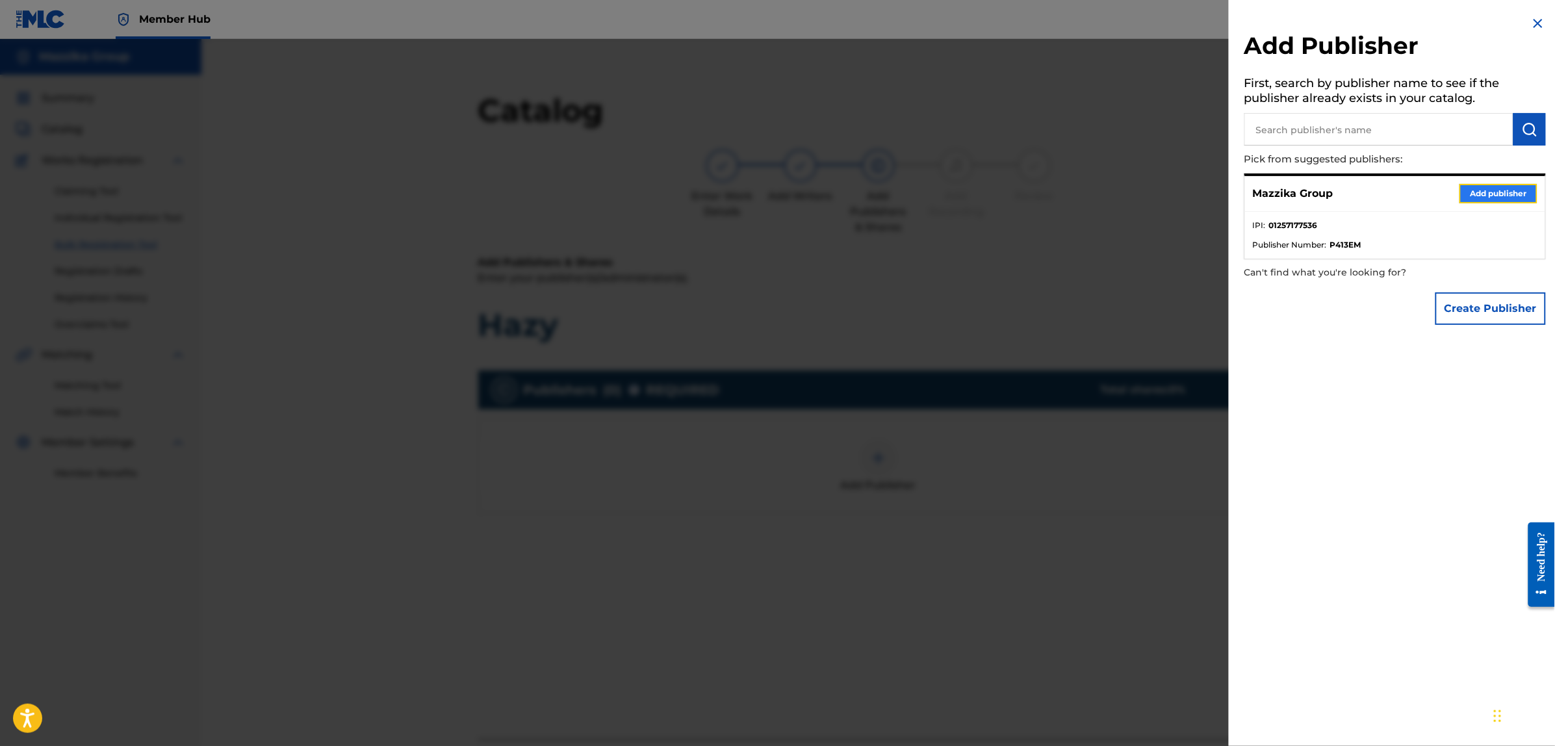
click at [1462, 190] on button "Add publisher" at bounding box center [1499, 193] width 78 height 19
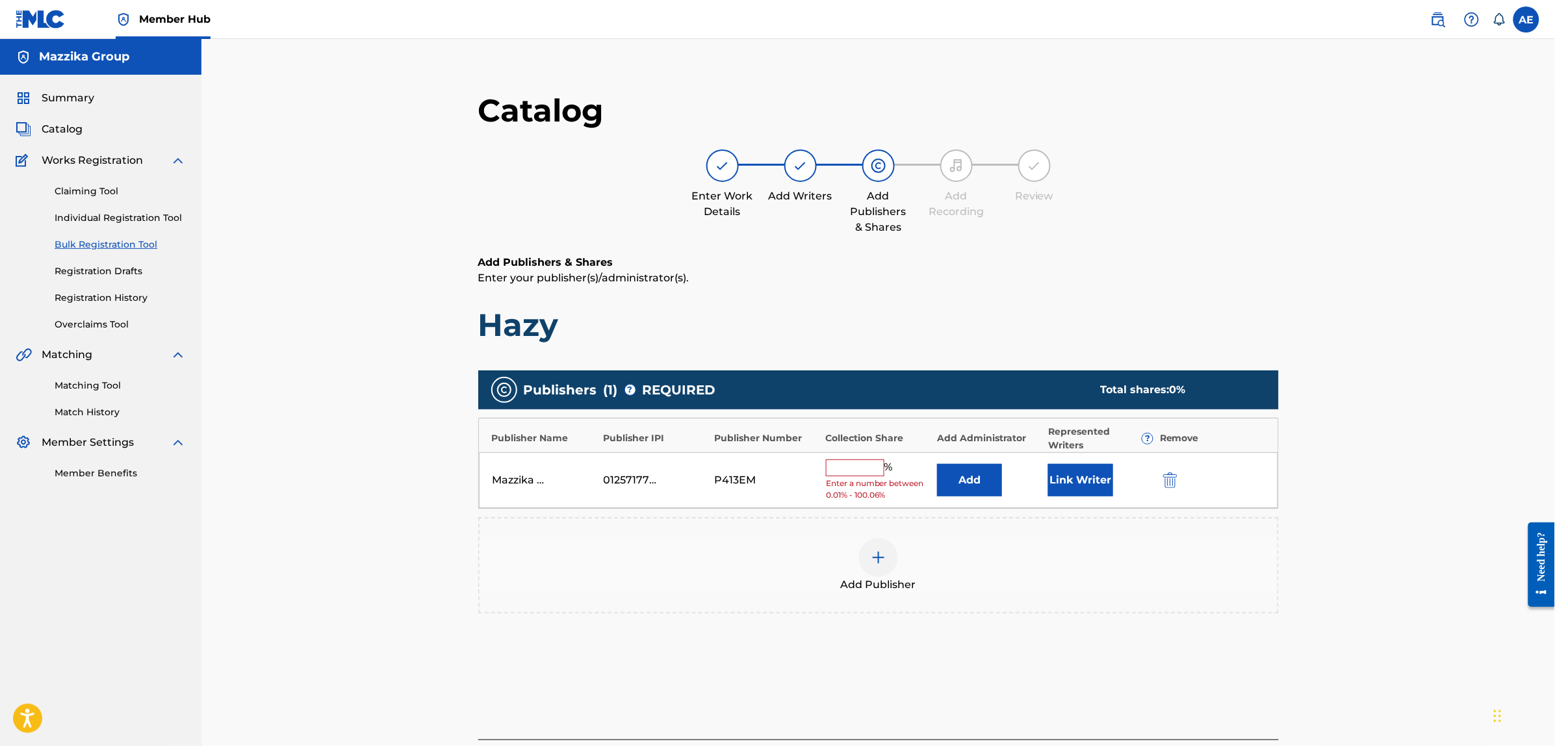
click at [861, 467] on input "text" at bounding box center [855, 468] width 58 height 17
type input "50"
click at [1059, 473] on button "Link Writer" at bounding box center [1080, 476] width 65 height 32
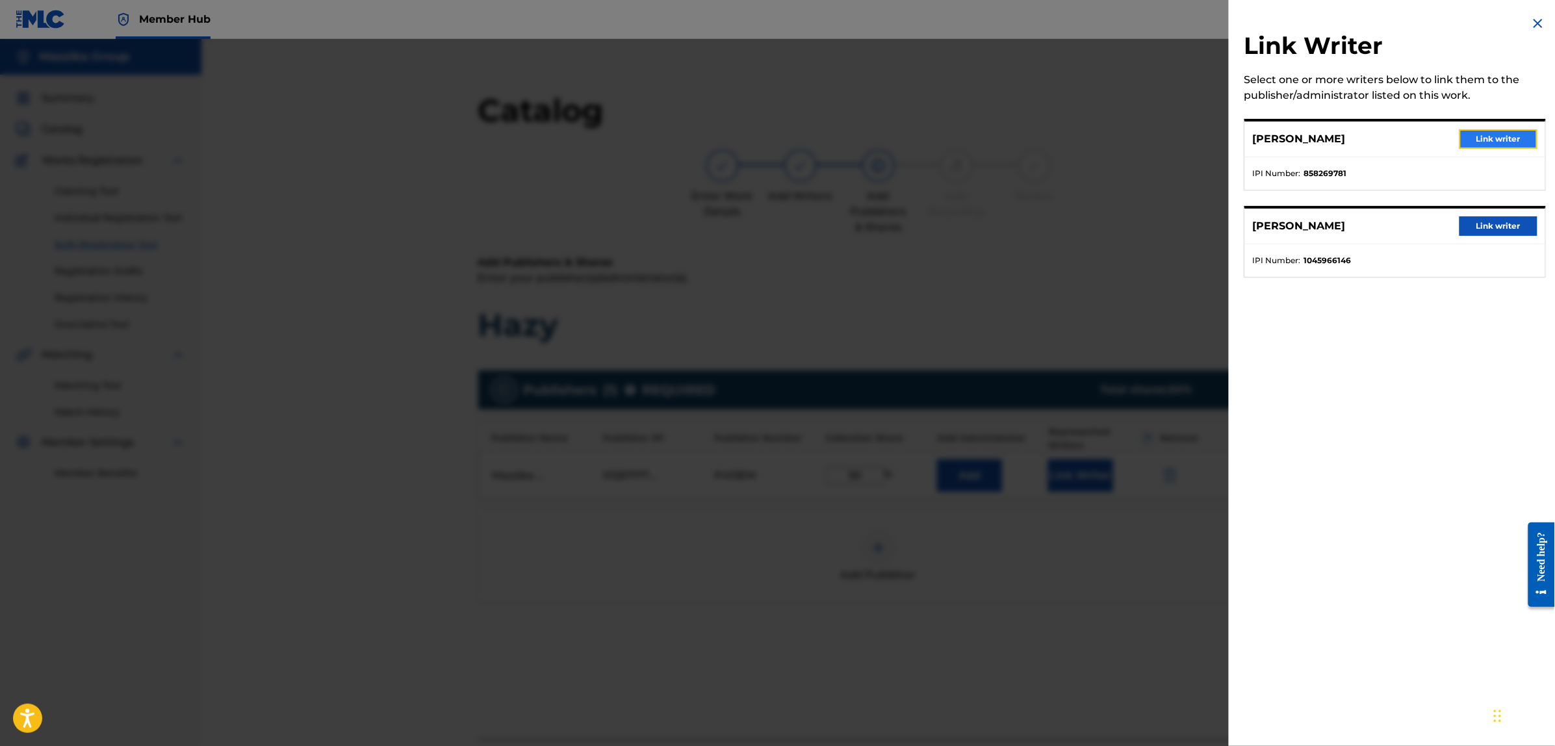
click at [1472, 131] on button "Link writer" at bounding box center [1499, 138] width 78 height 19
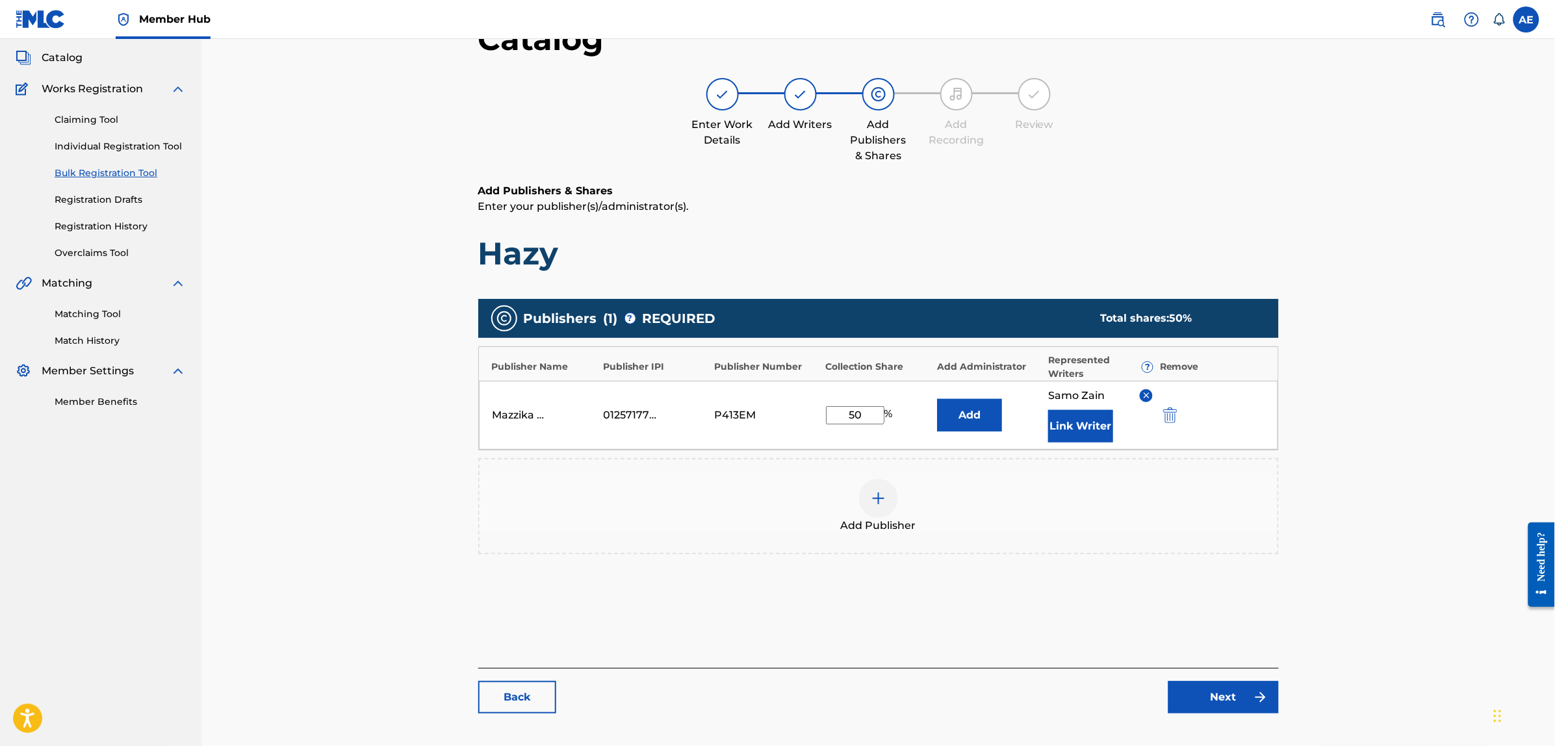
scroll to position [81, 0]
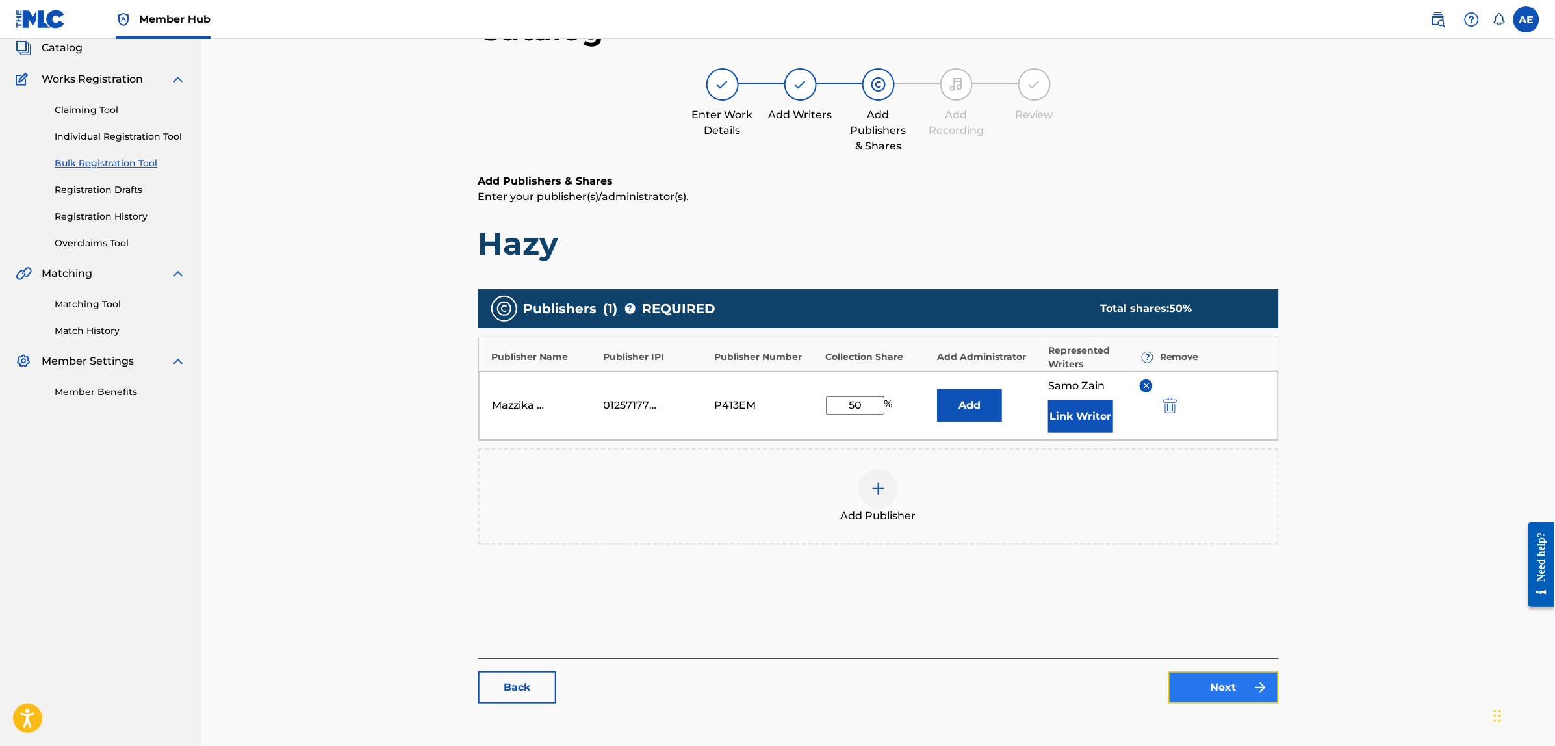
click at [1186, 688] on link "Next" at bounding box center [1224, 687] width 110 height 32
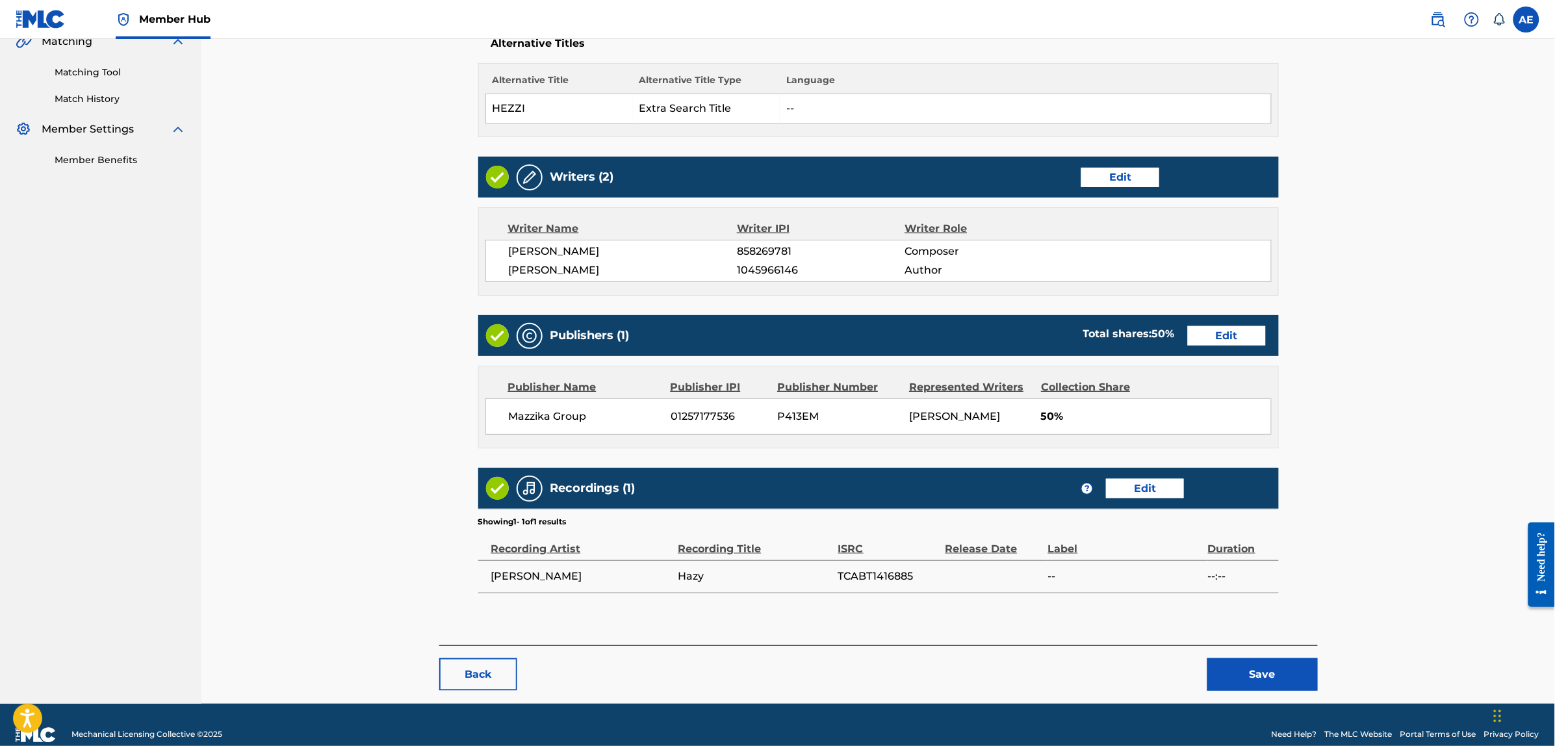
scroll to position [335, 0]
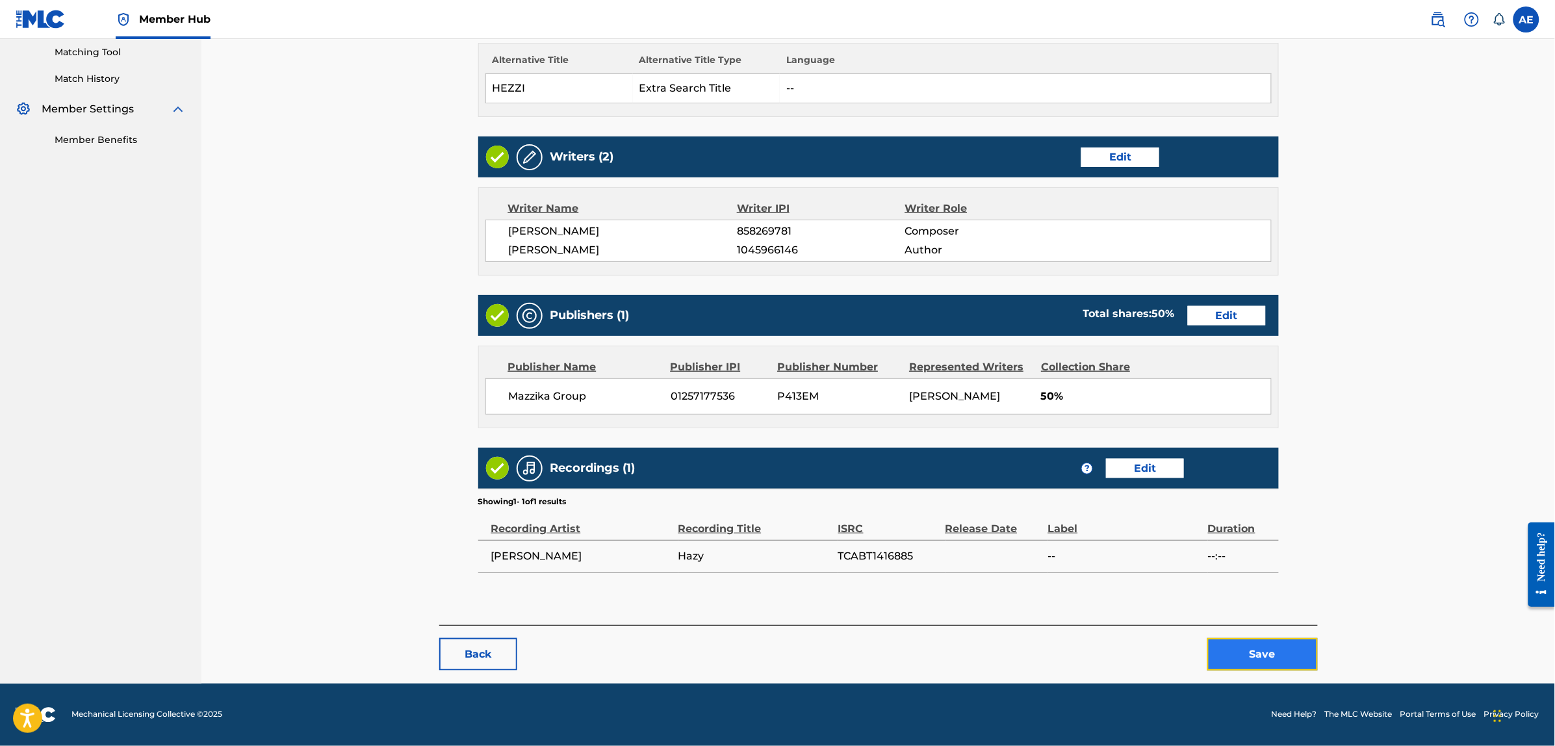
click at [1275, 653] on button "Save" at bounding box center [1263, 654] width 110 height 32
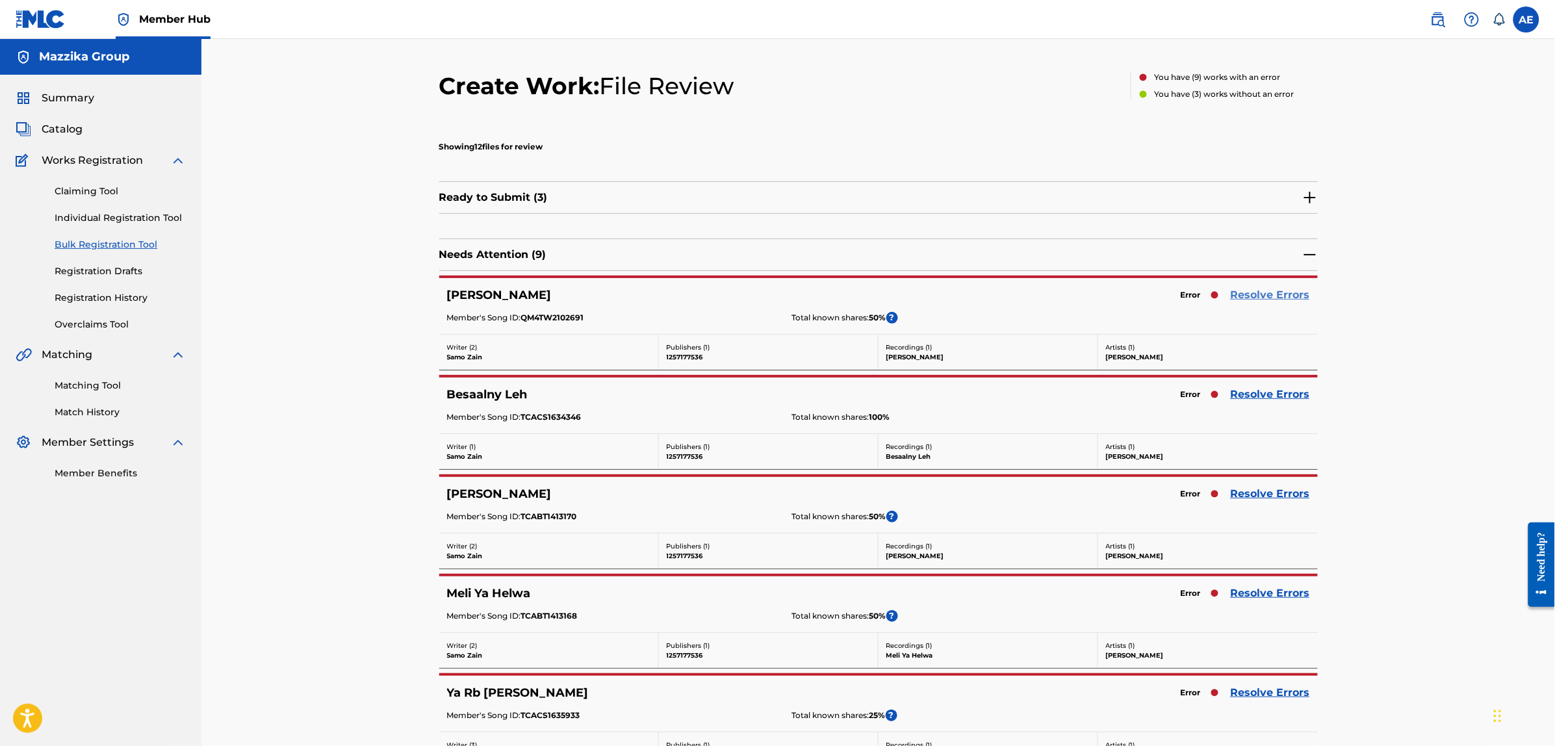
click at [1258, 298] on link "Resolve Errors" at bounding box center [1270, 295] width 79 height 16
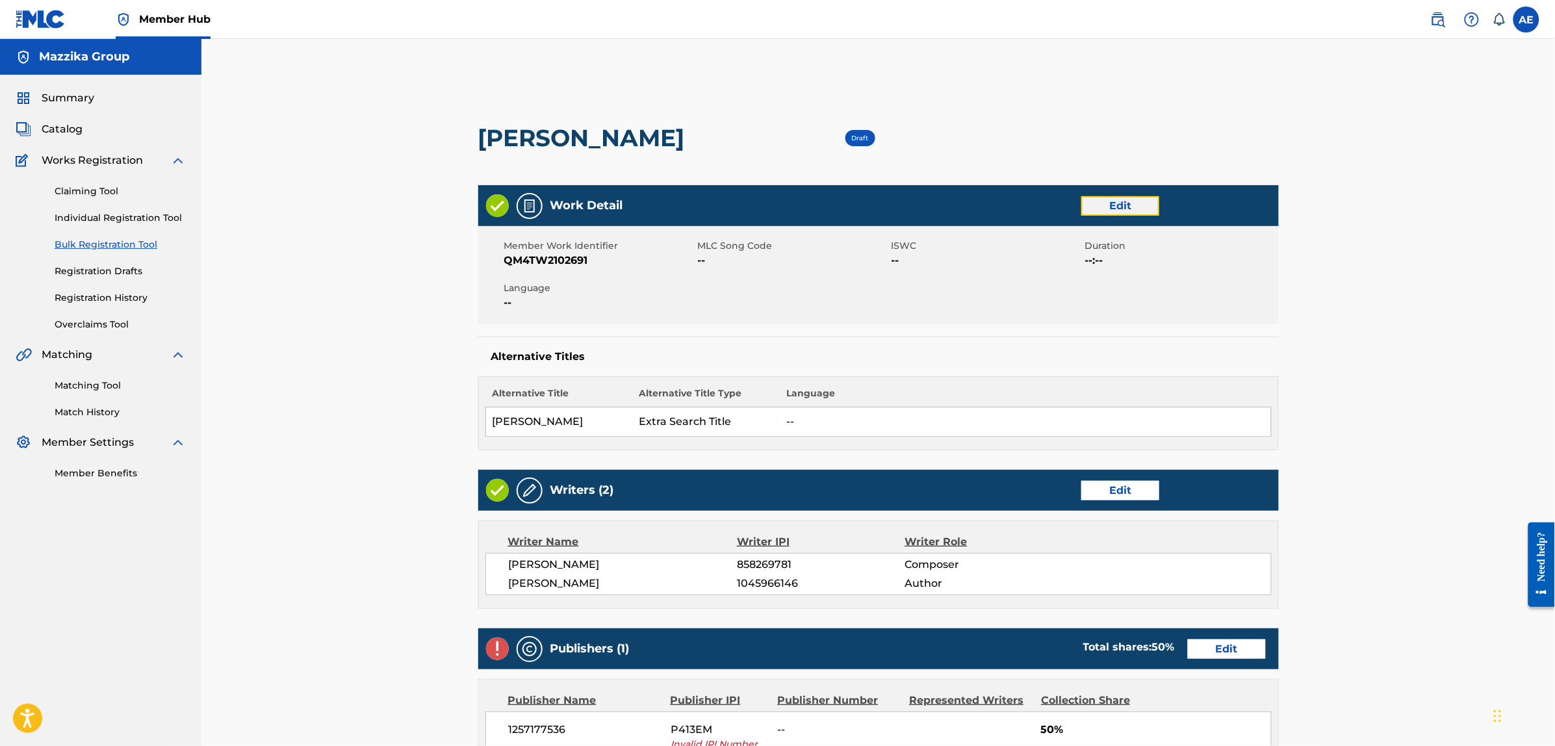
click at [1110, 201] on link "Edit" at bounding box center [1121, 205] width 78 height 19
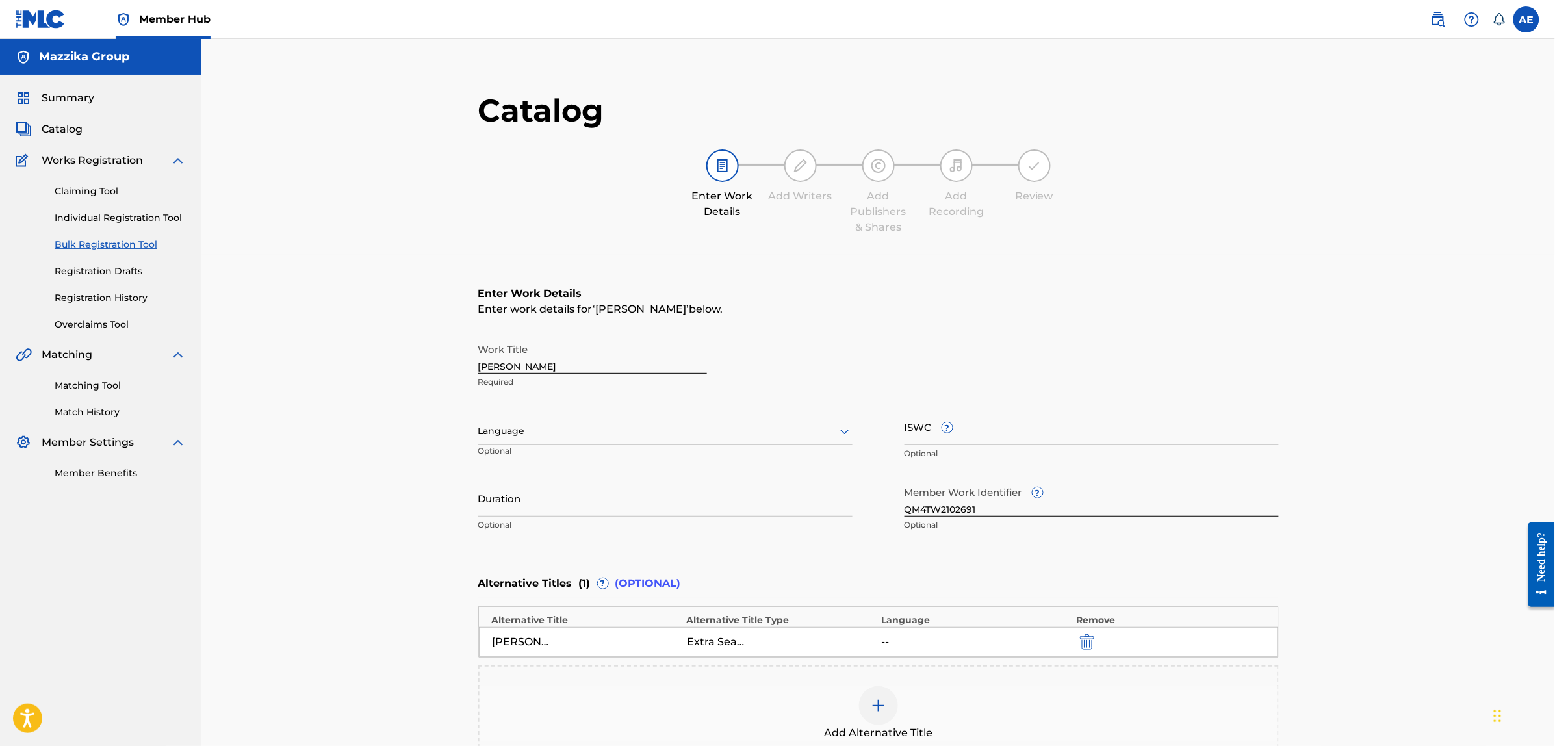
click at [540, 441] on div "Language" at bounding box center [665, 431] width 374 height 27
click at [536, 610] on div "Arabic" at bounding box center [665, 612] width 373 height 29
click at [580, 513] on input "Duration" at bounding box center [665, 498] width 374 height 37
paste input "4:13"
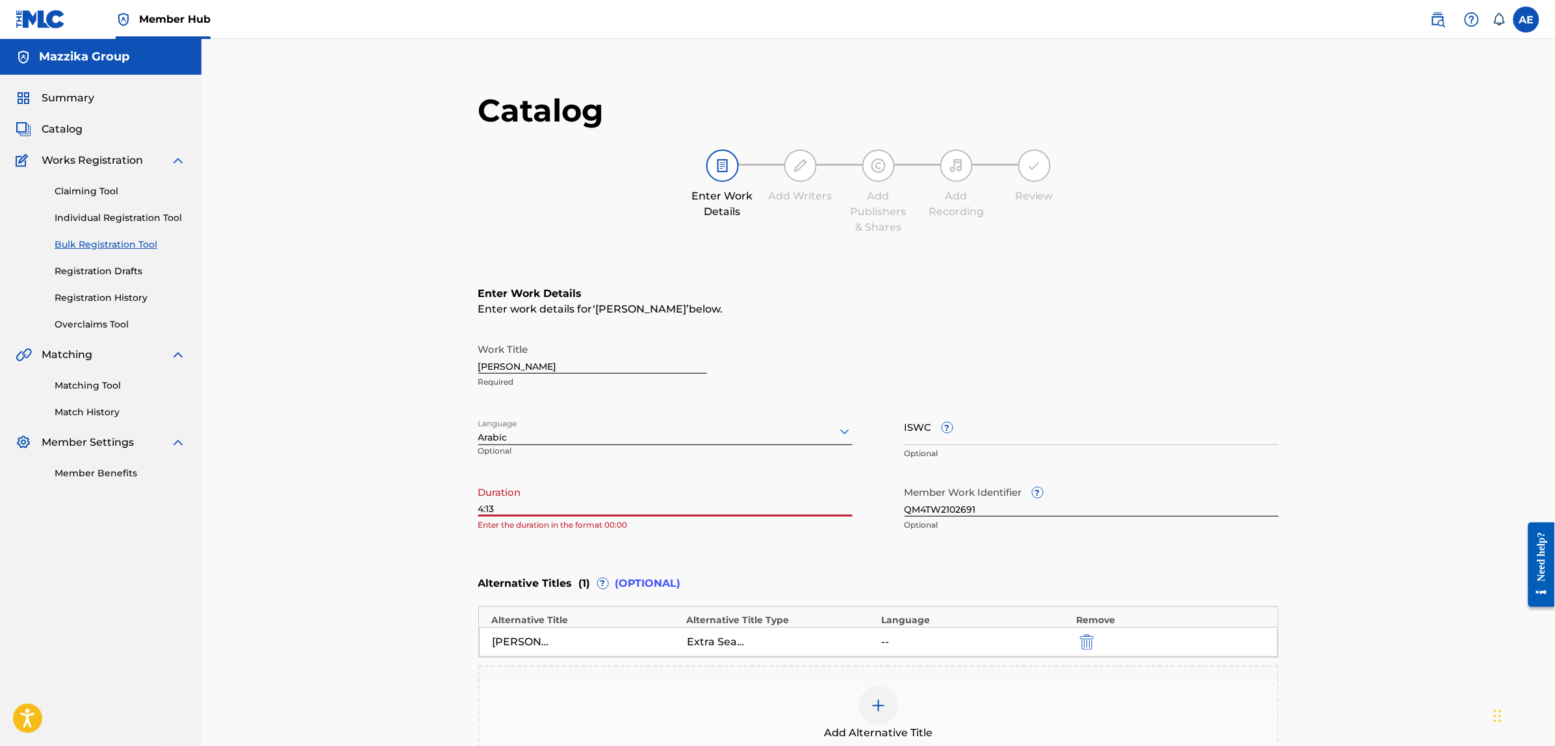
click at [478, 508] on input "4:13" at bounding box center [665, 498] width 374 height 37
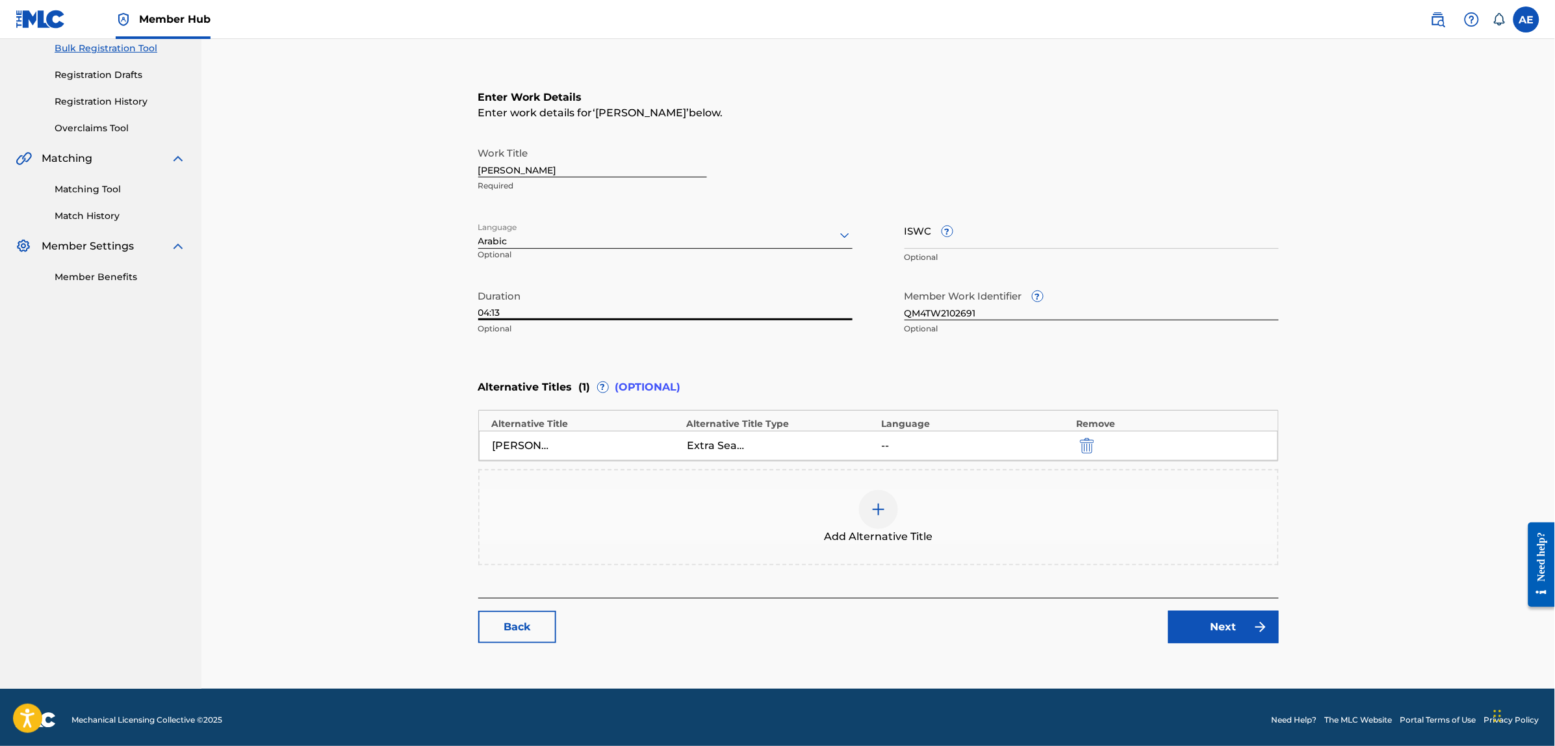
scroll to position [200, 0]
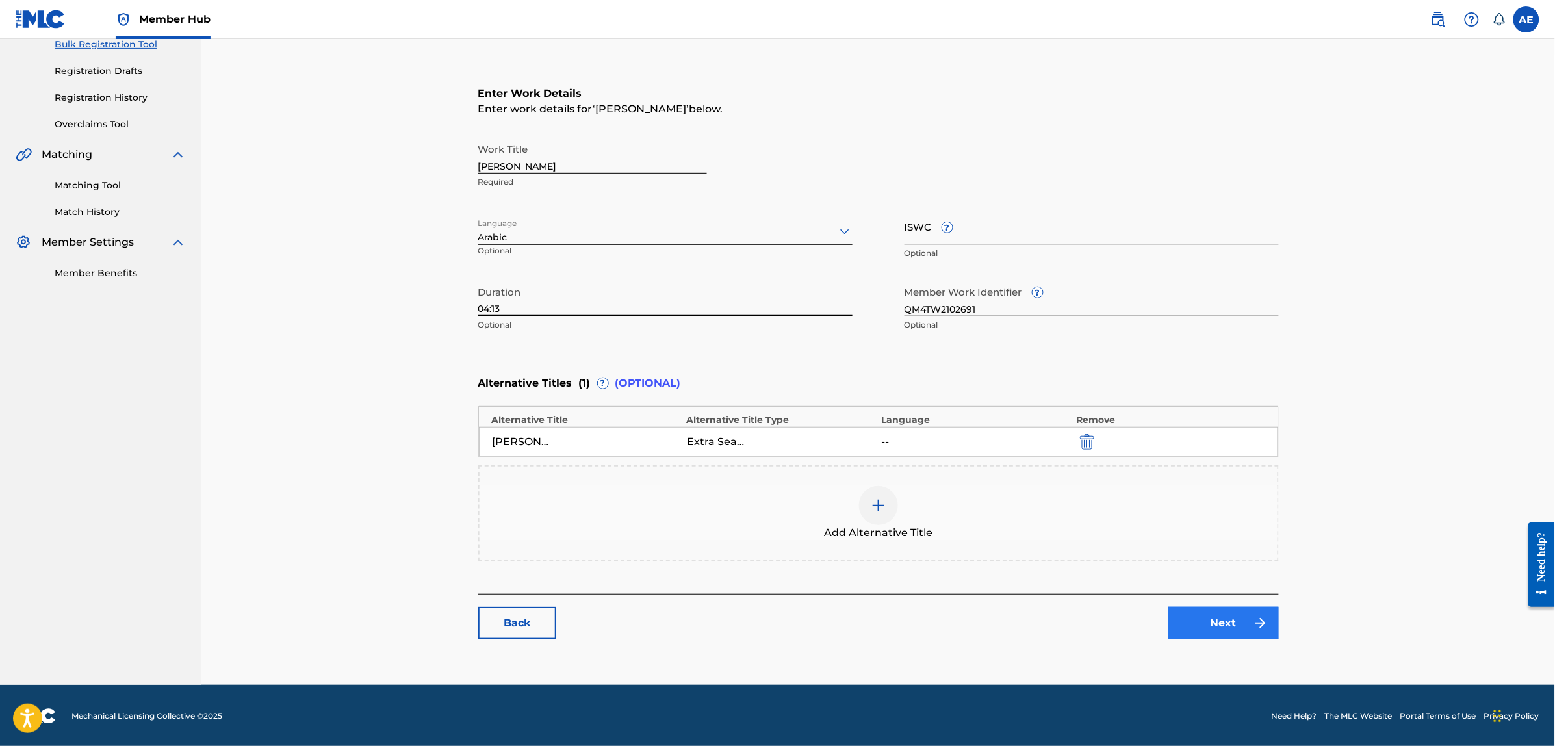
type input "04:13"
click at [1236, 621] on link "Next" at bounding box center [1224, 623] width 110 height 32
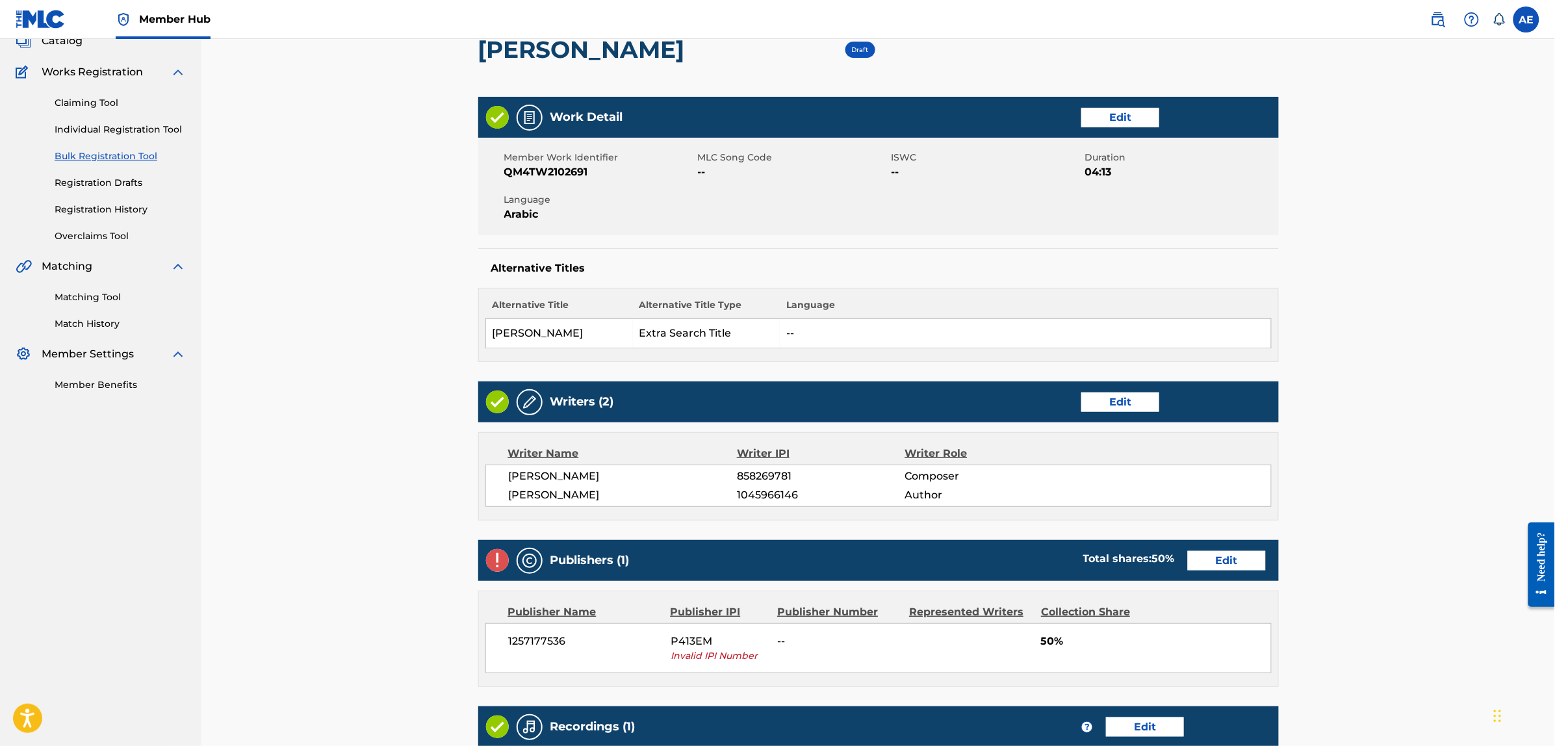
scroll to position [244, 0]
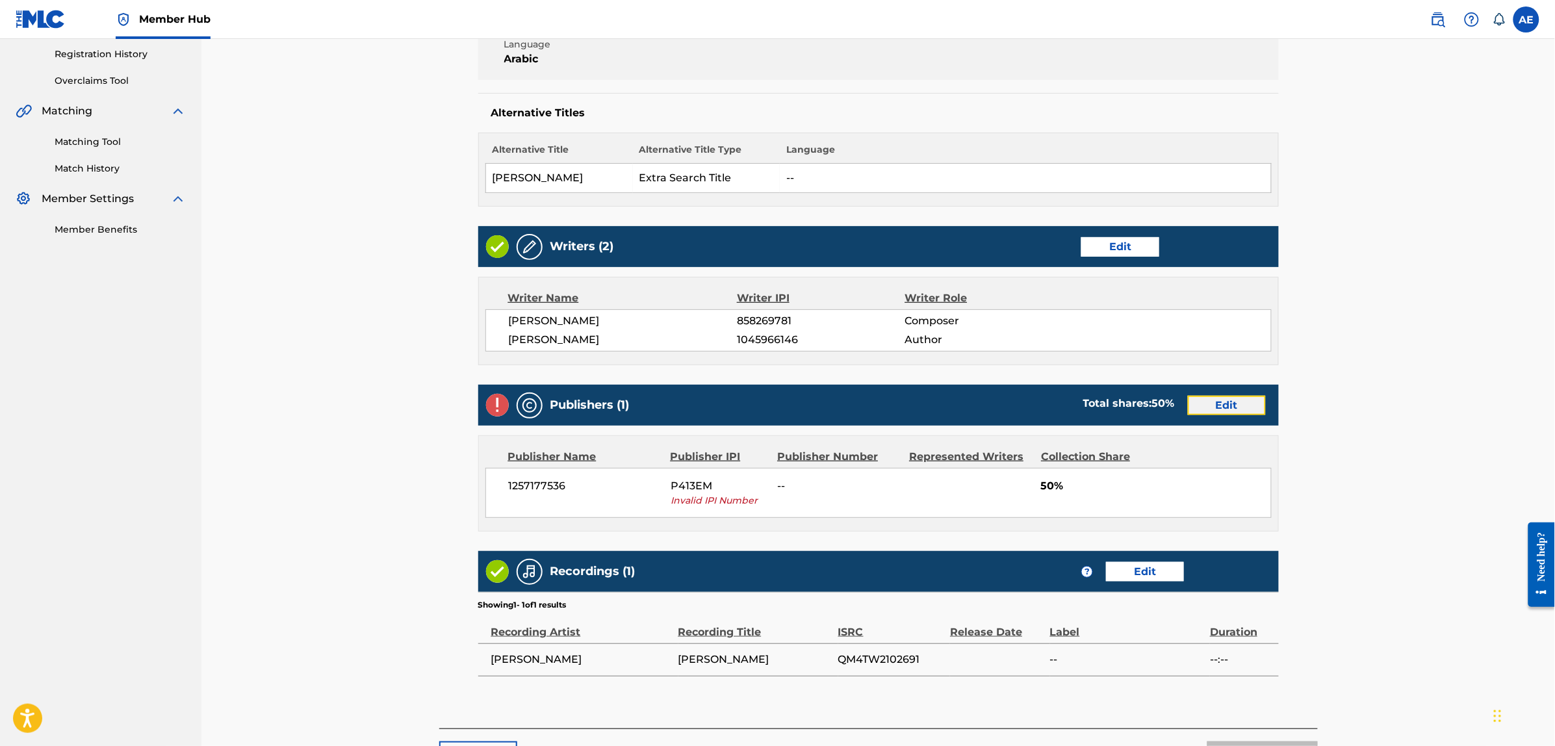
click at [1208, 401] on link "Edit" at bounding box center [1227, 405] width 78 height 19
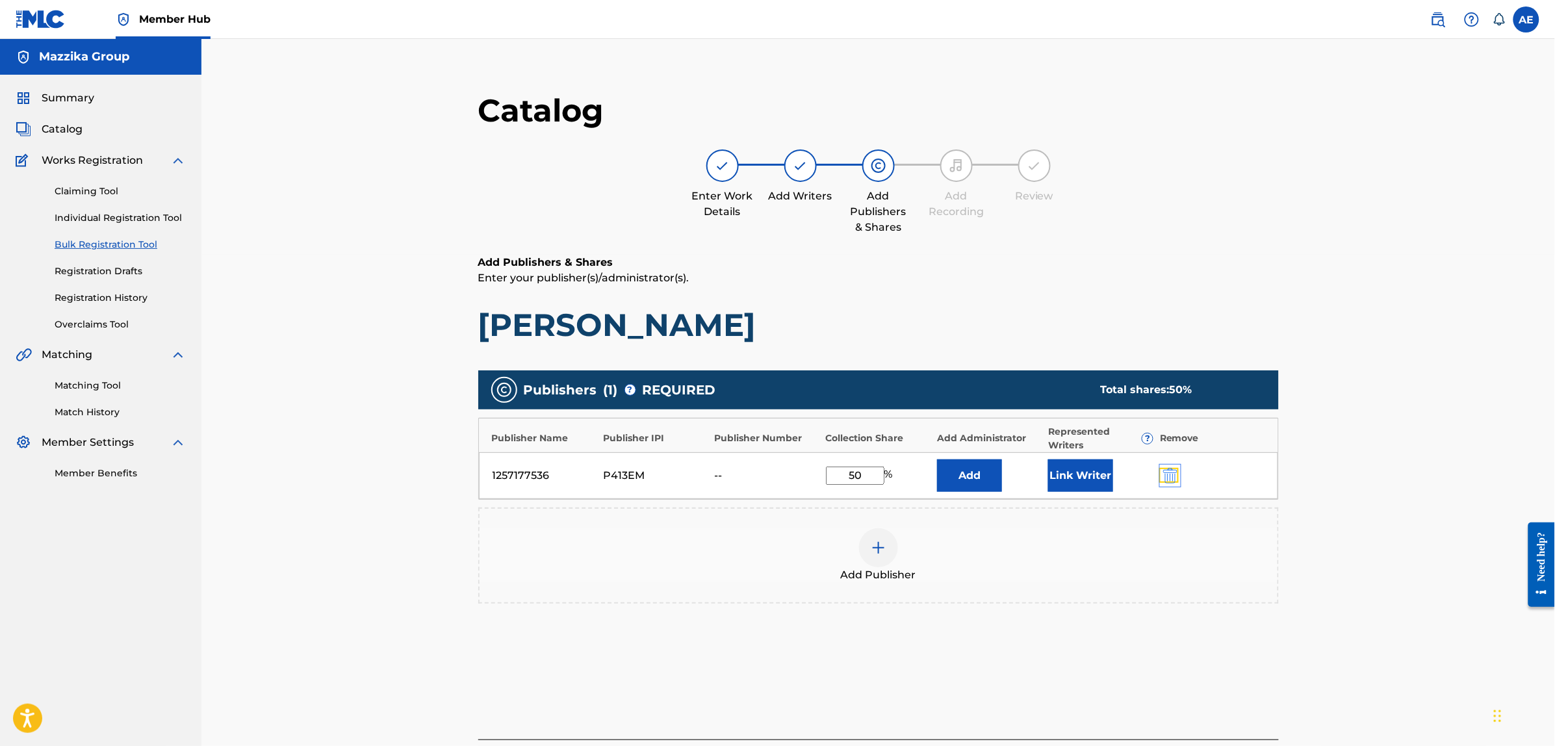
click at [1173, 473] on img "submit" at bounding box center [1170, 476] width 14 height 16
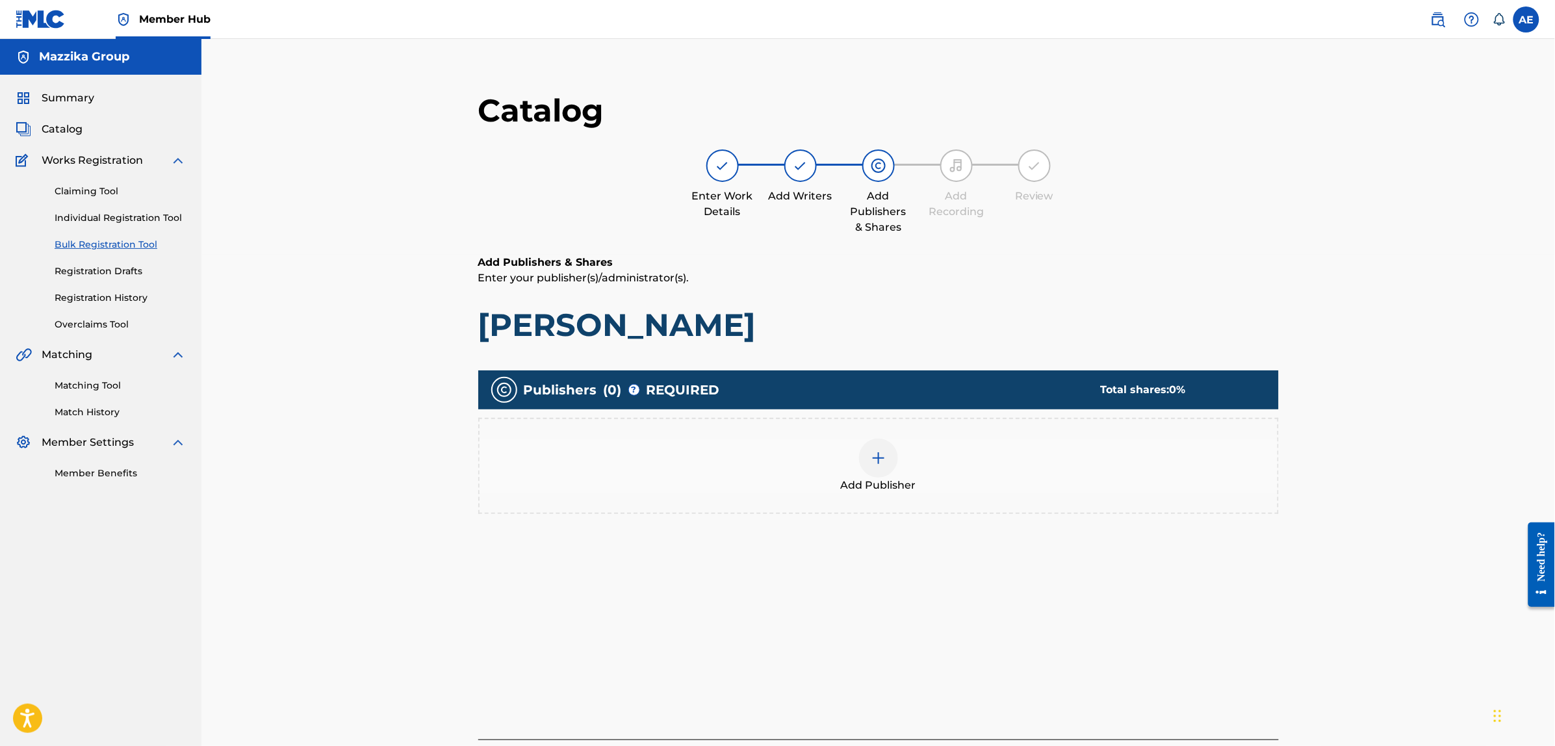
click at [1019, 473] on div "Add Publisher" at bounding box center [879, 466] width 798 height 55
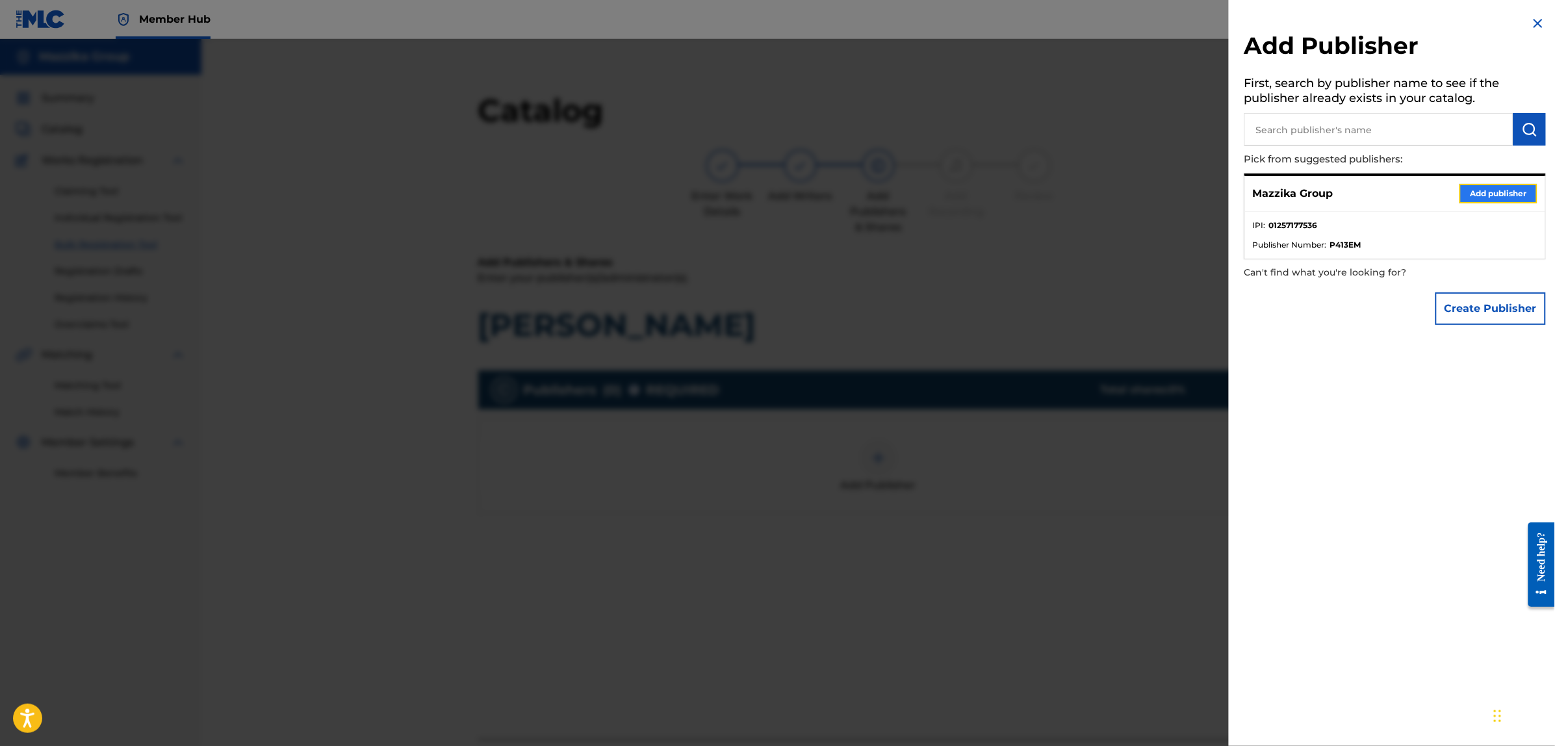
click at [1477, 188] on button "Add publisher" at bounding box center [1499, 193] width 78 height 19
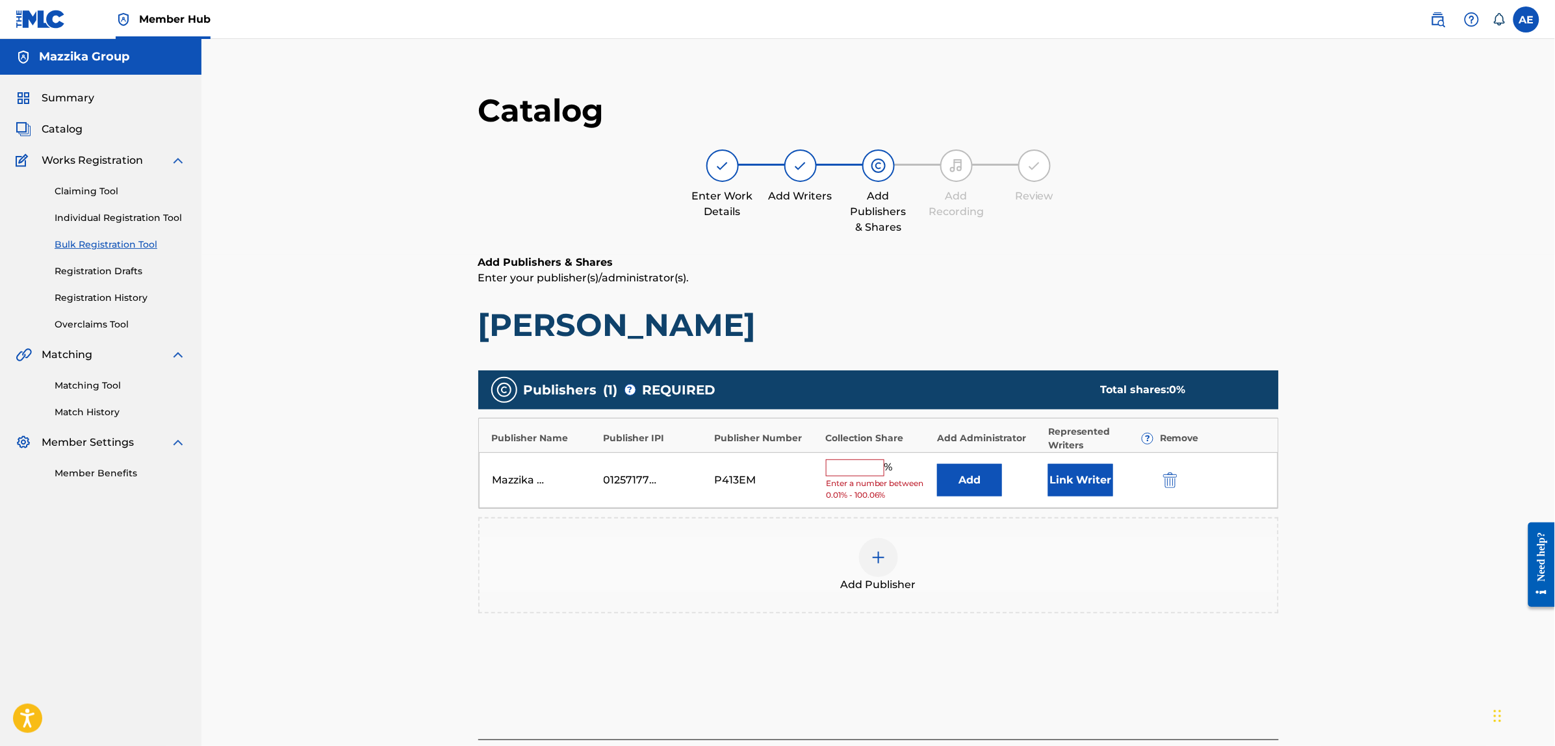
click at [859, 466] on input "text" at bounding box center [855, 468] width 58 height 17
type input "50"
click at [1083, 480] on button "Link Writer" at bounding box center [1080, 476] width 65 height 32
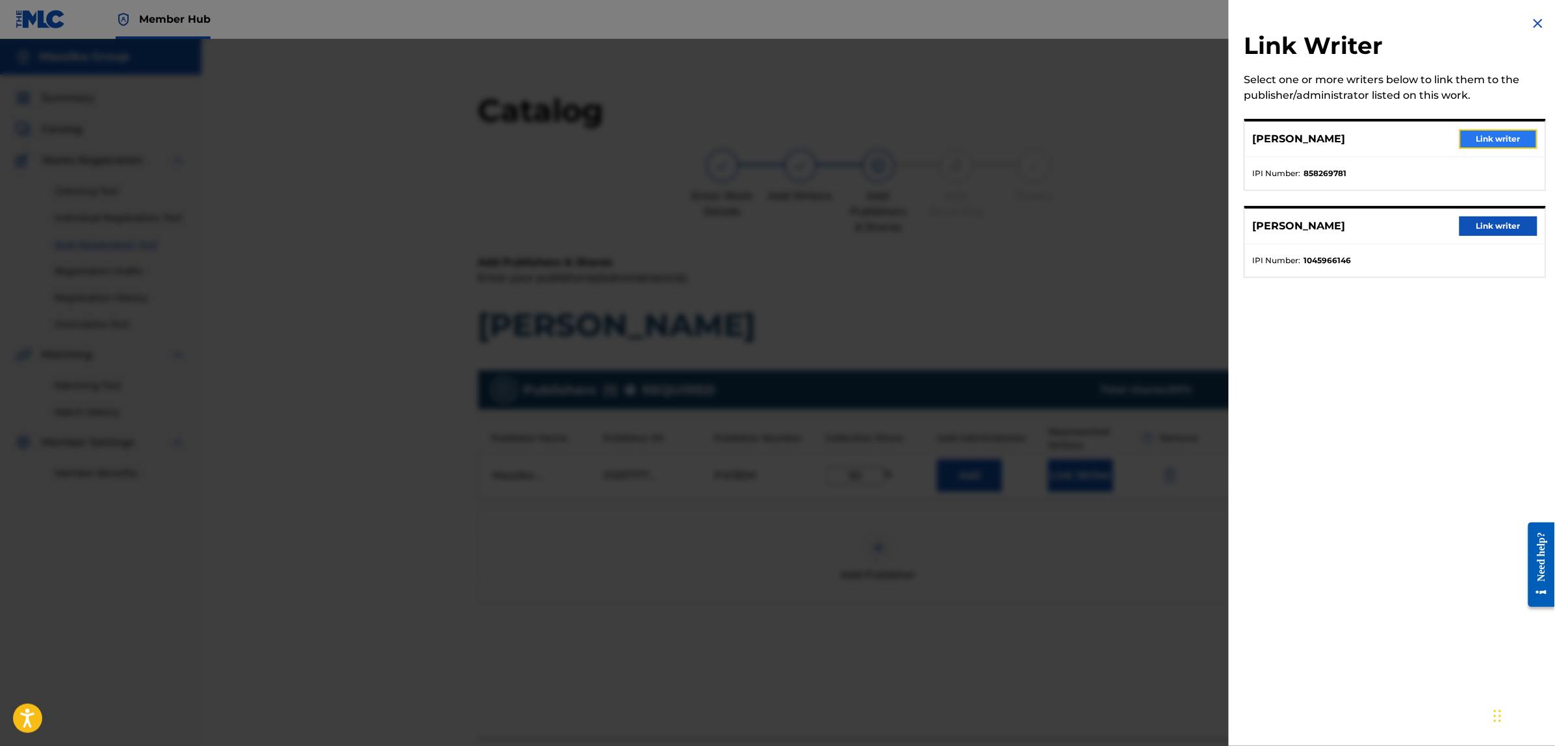
click at [1477, 135] on button "Link writer" at bounding box center [1499, 138] width 78 height 19
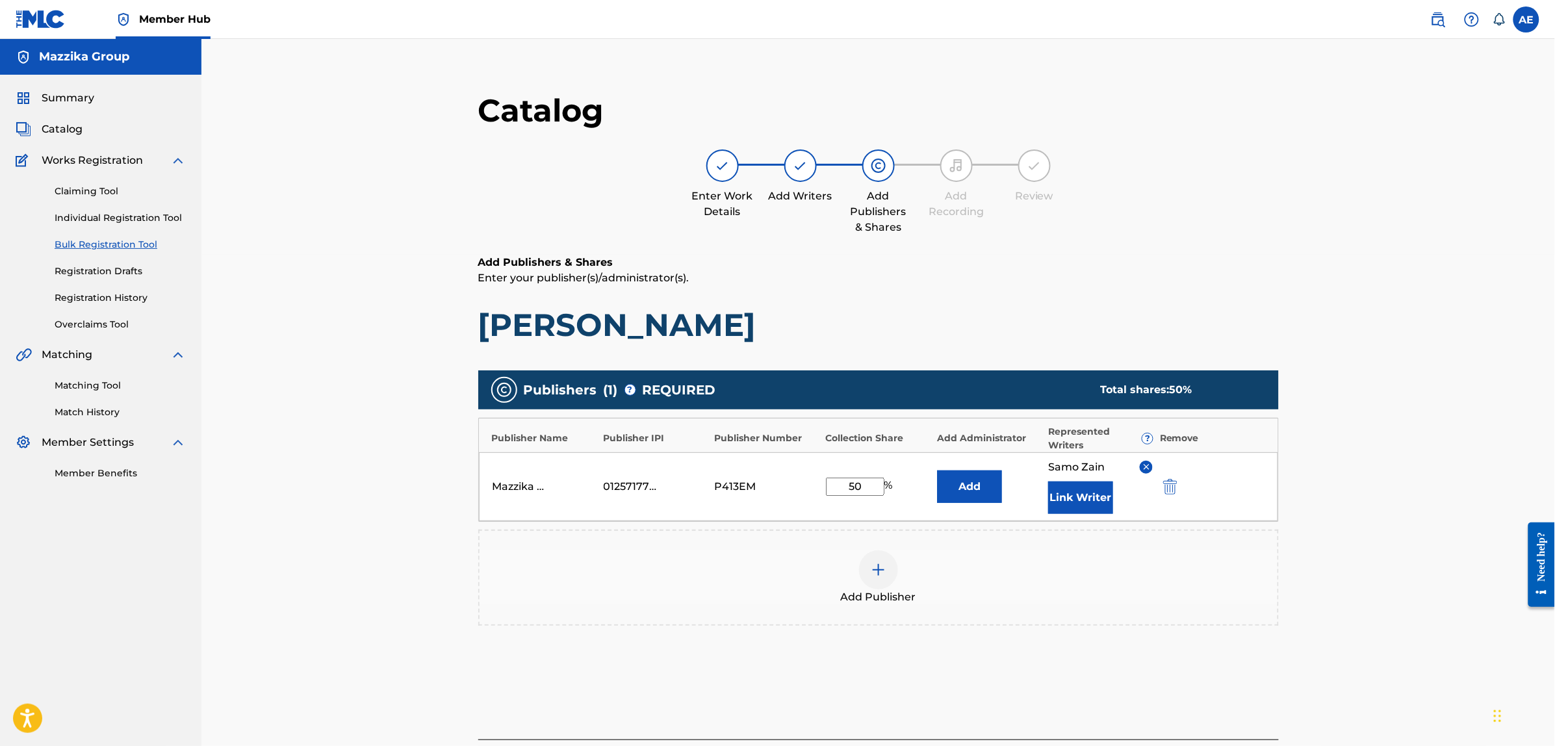
scroll to position [147, 0]
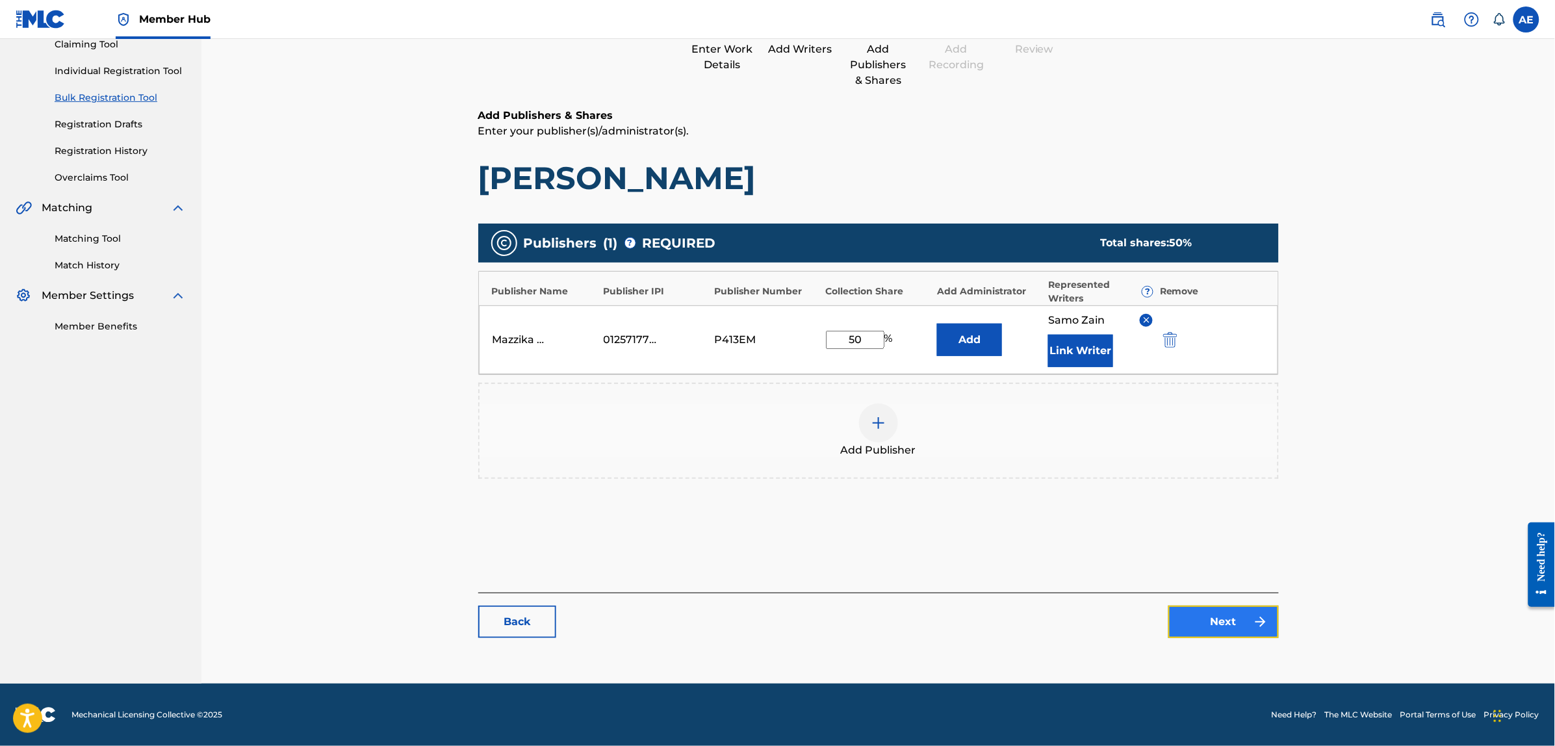
click at [1206, 614] on link "Next" at bounding box center [1224, 622] width 110 height 32
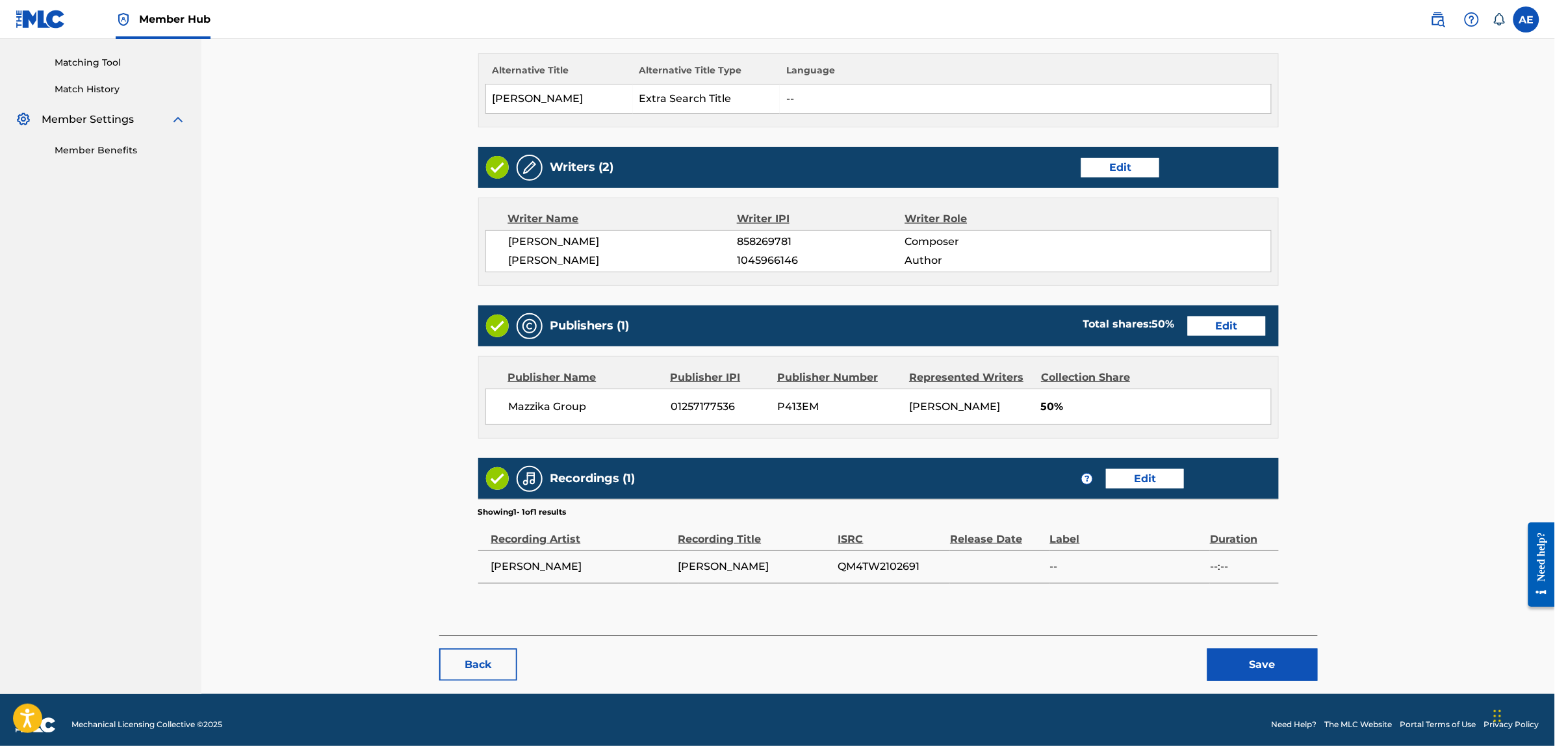
scroll to position [335, 0]
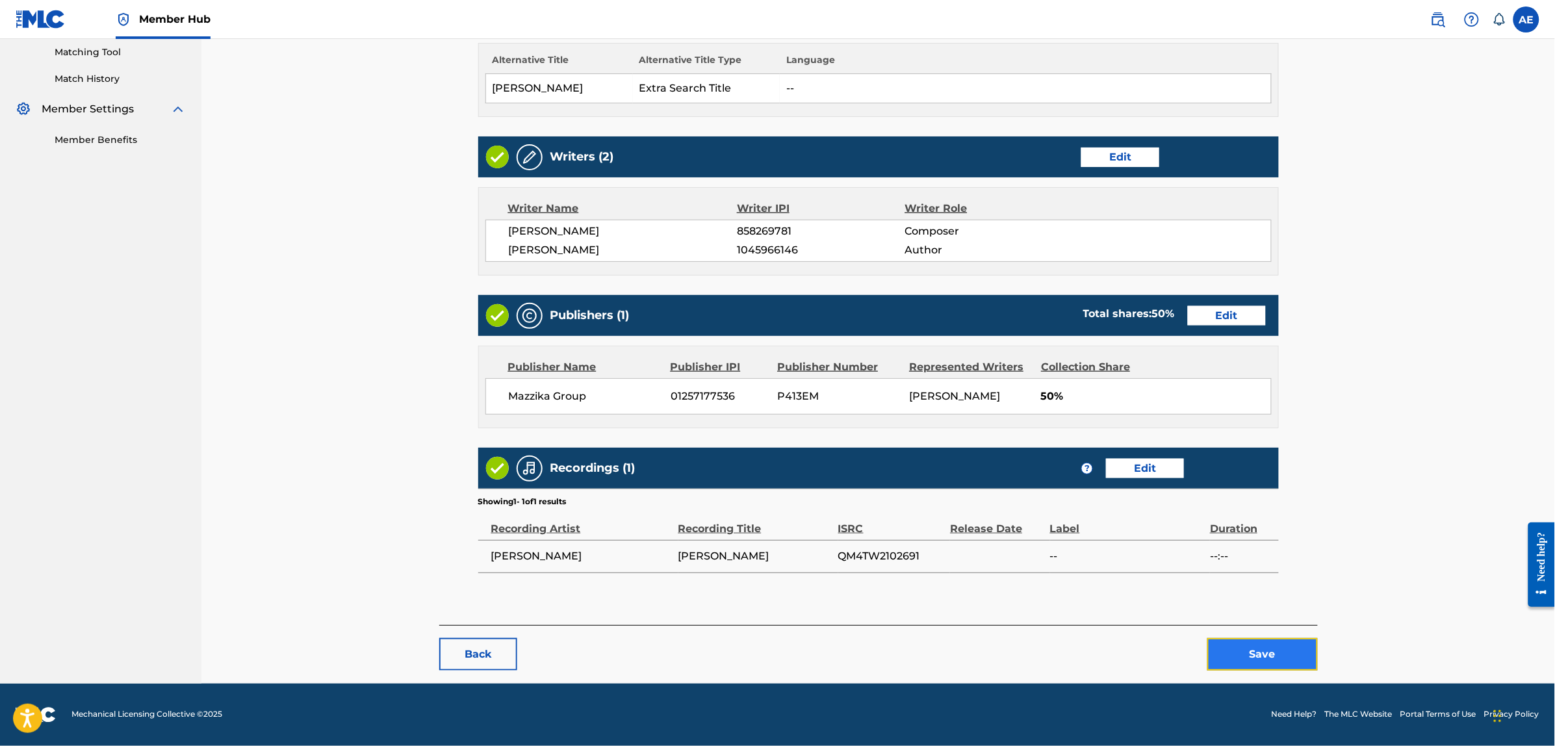
click at [1239, 655] on button "Save" at bounding box center [1263, 654] width 110 height 32
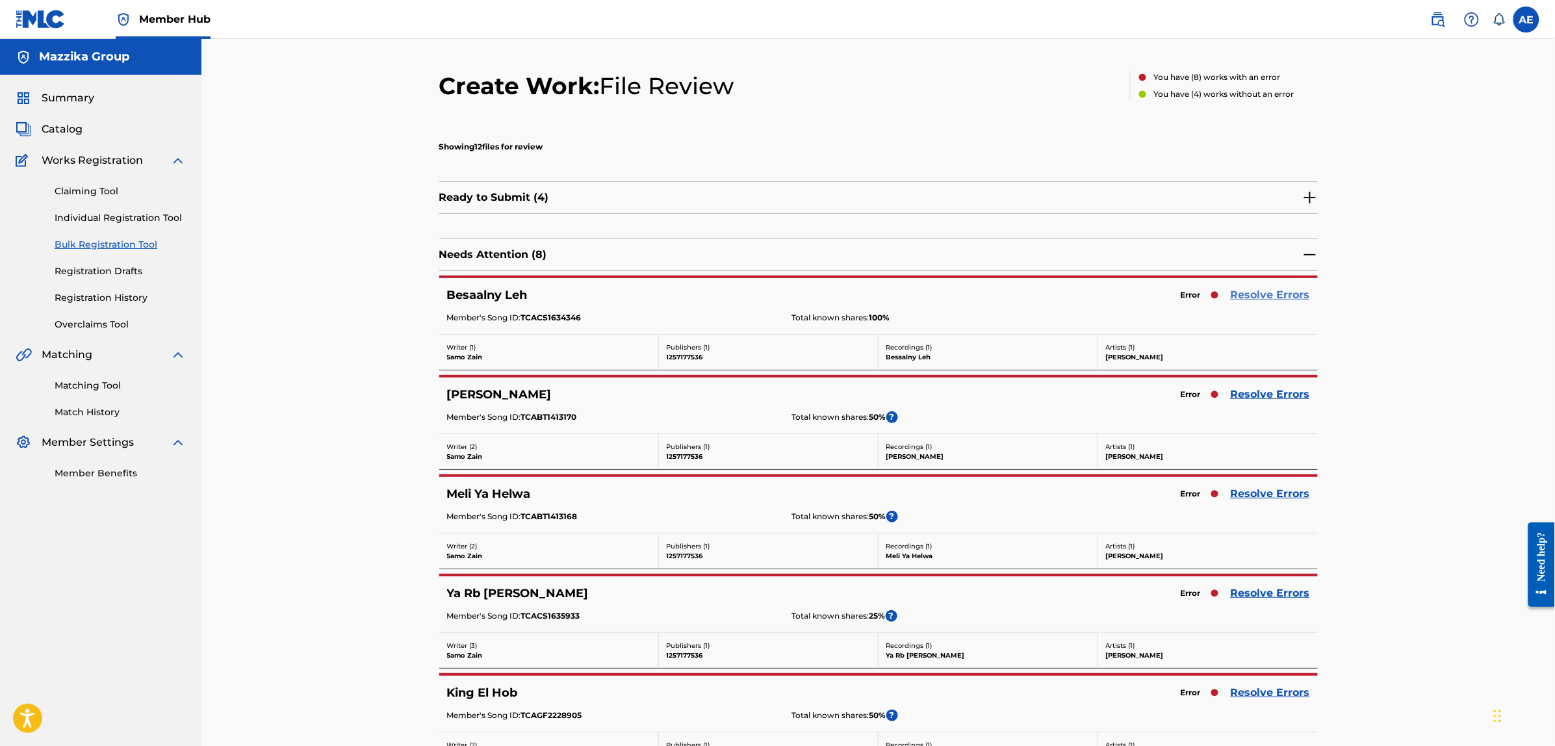
click at [1253, 293] on link "Resolve Errors" at bounding box center [1270, 295] width 79 height 16
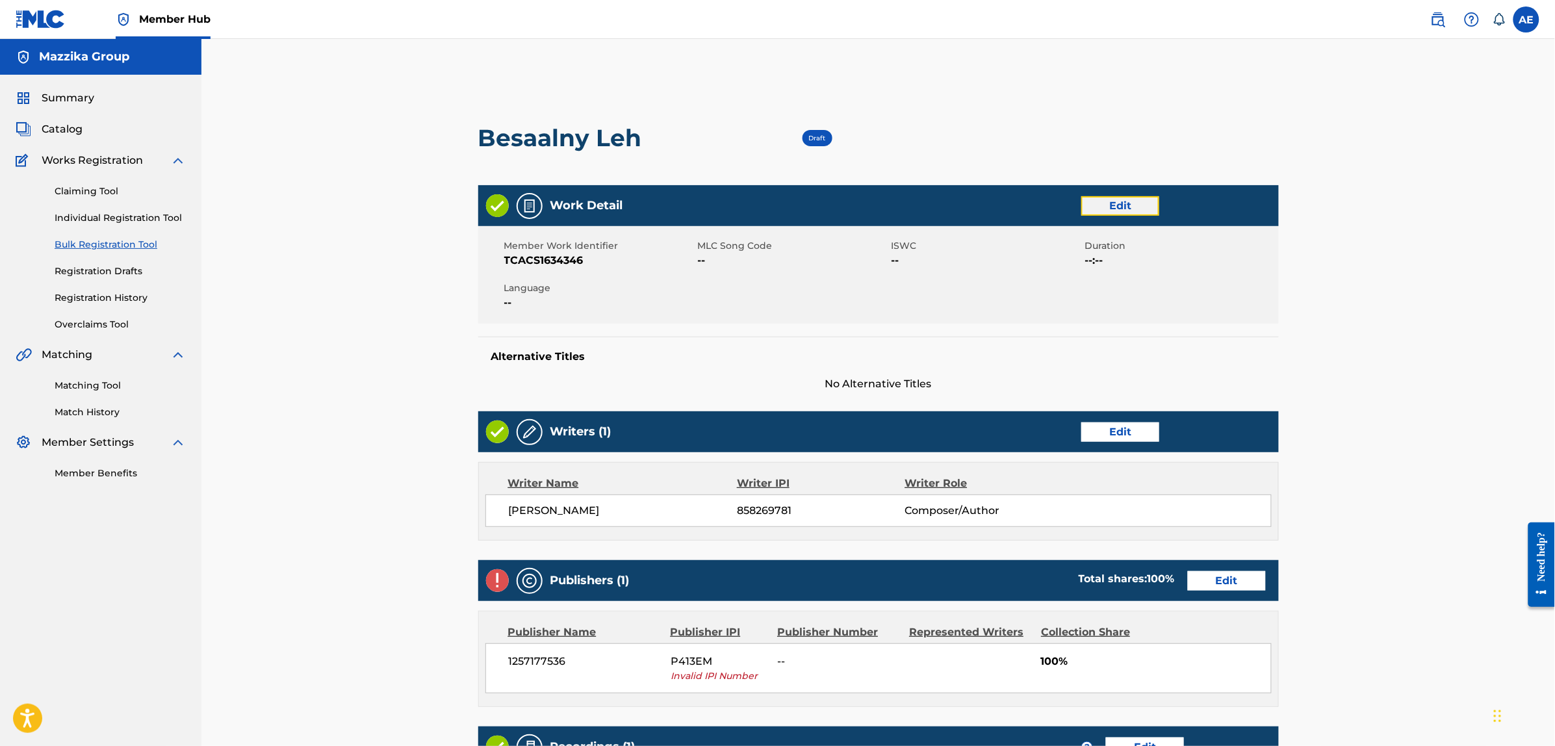
click at [1093, 207] on link "Edit" at bounding box center [1121, 205] width 78 height 19
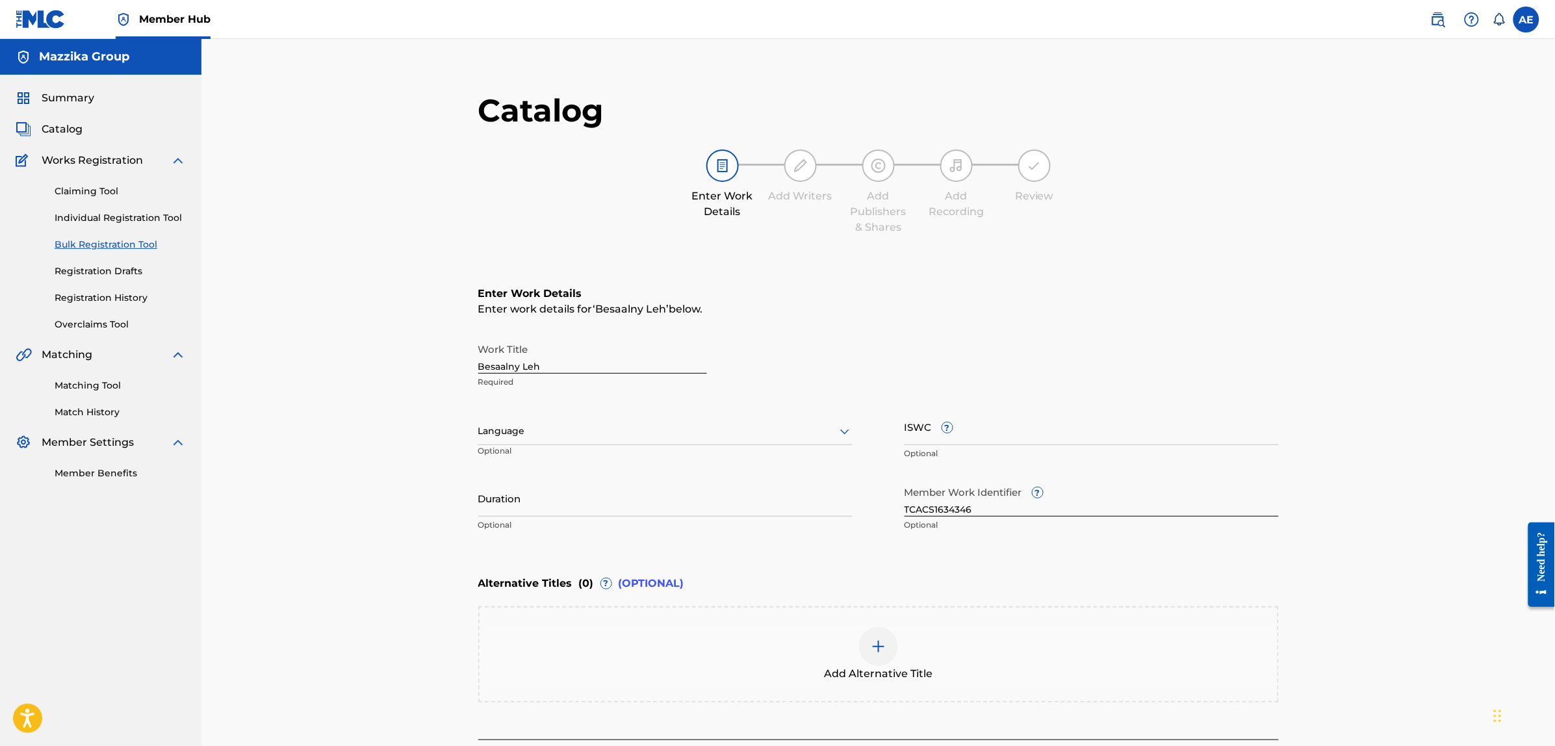
click at [699, 437] on div at bounding box center [665, 431] width 374 height 16
click at [600, 538] on div "Arabic" at bounding box center [665, 531] width 373 height 29
click at [621, 496] on input "Duration" at bounding box center [665, 498] width 374 height 37
paste input "4:31"
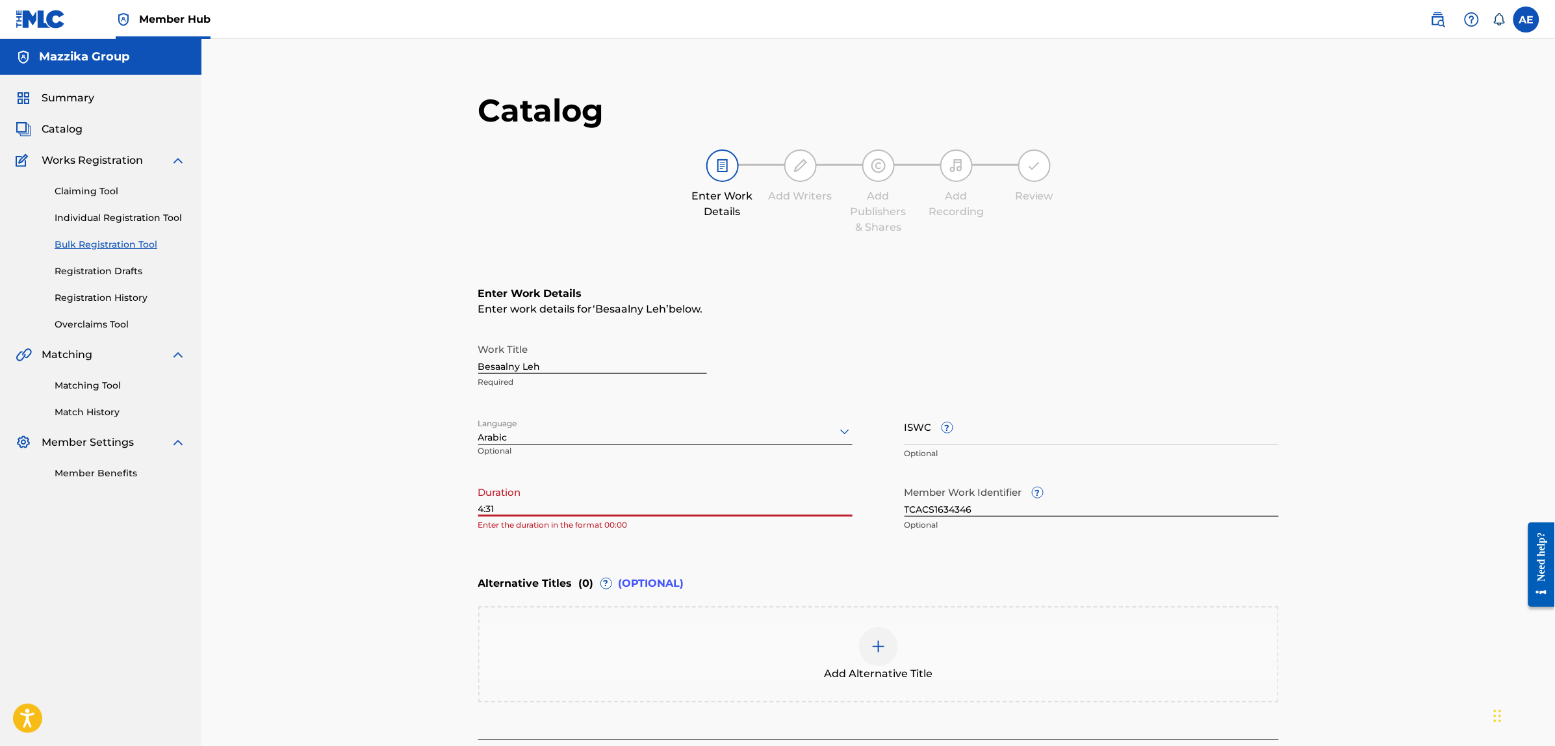
click at [480, 512] on input "4:31" at bounding box center [665, 498] width 374 height 37
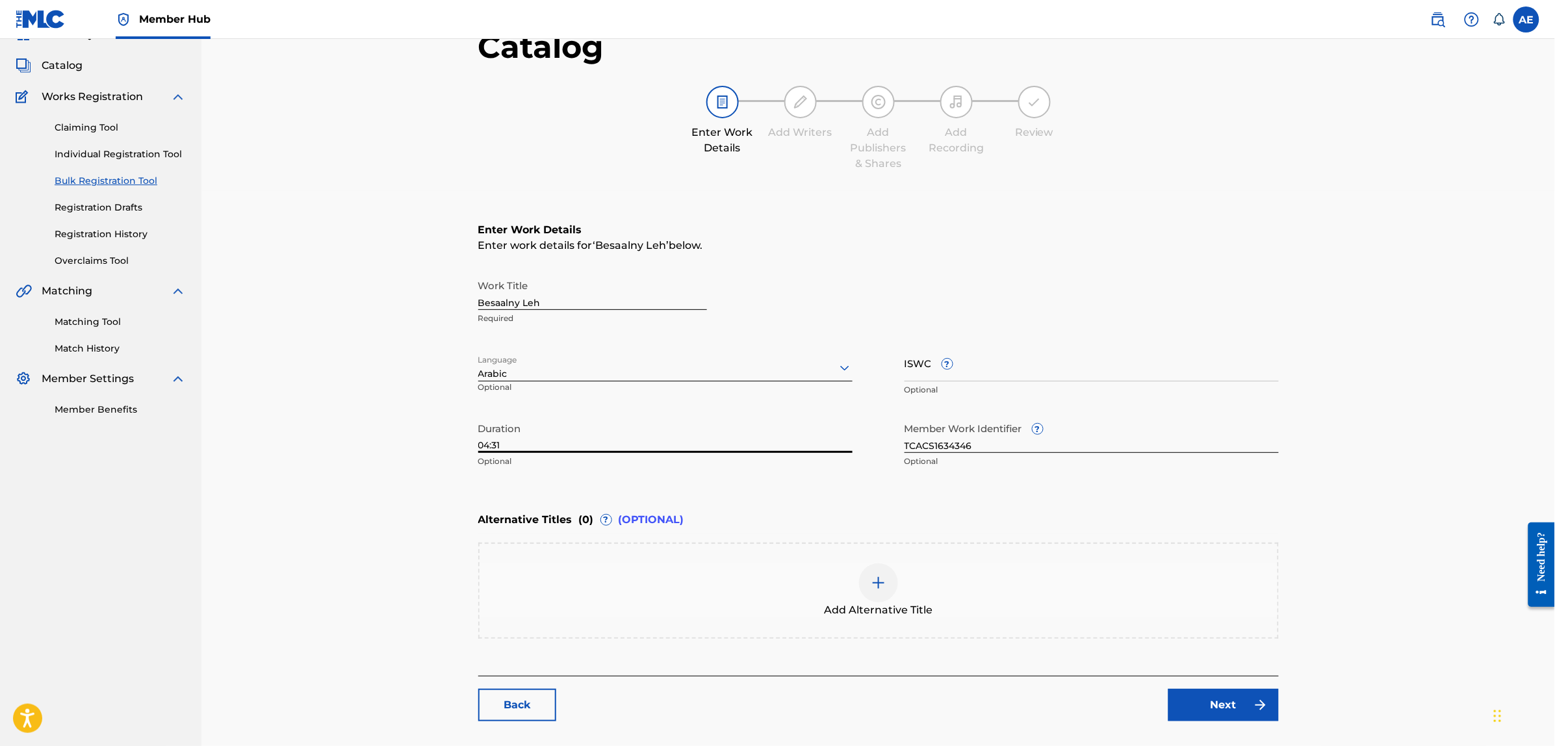
scroll to position [147, 0]
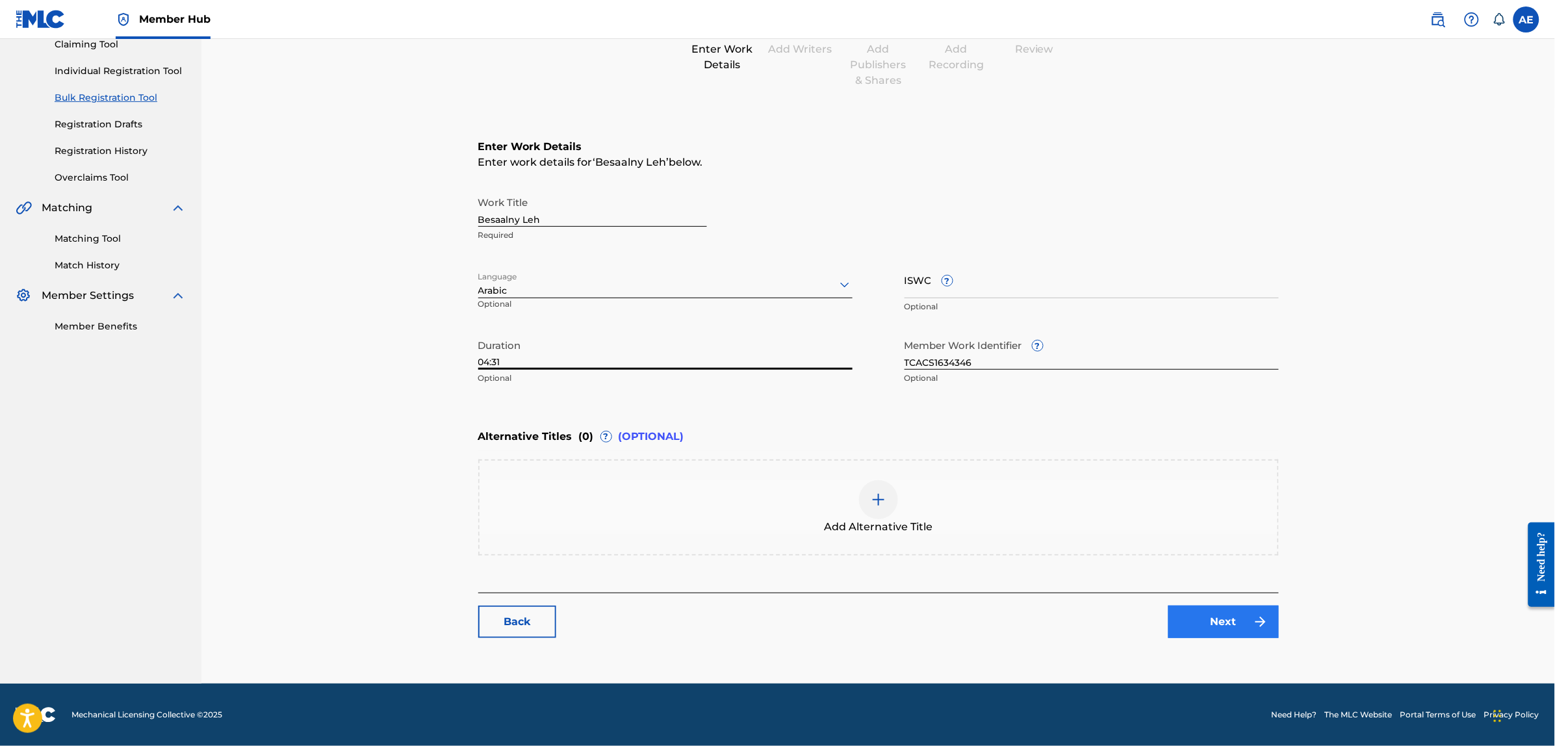
type input "04:31"
click at [1217, 616] on link "Next" at bounding box center [1224, 622] width 110 height 32
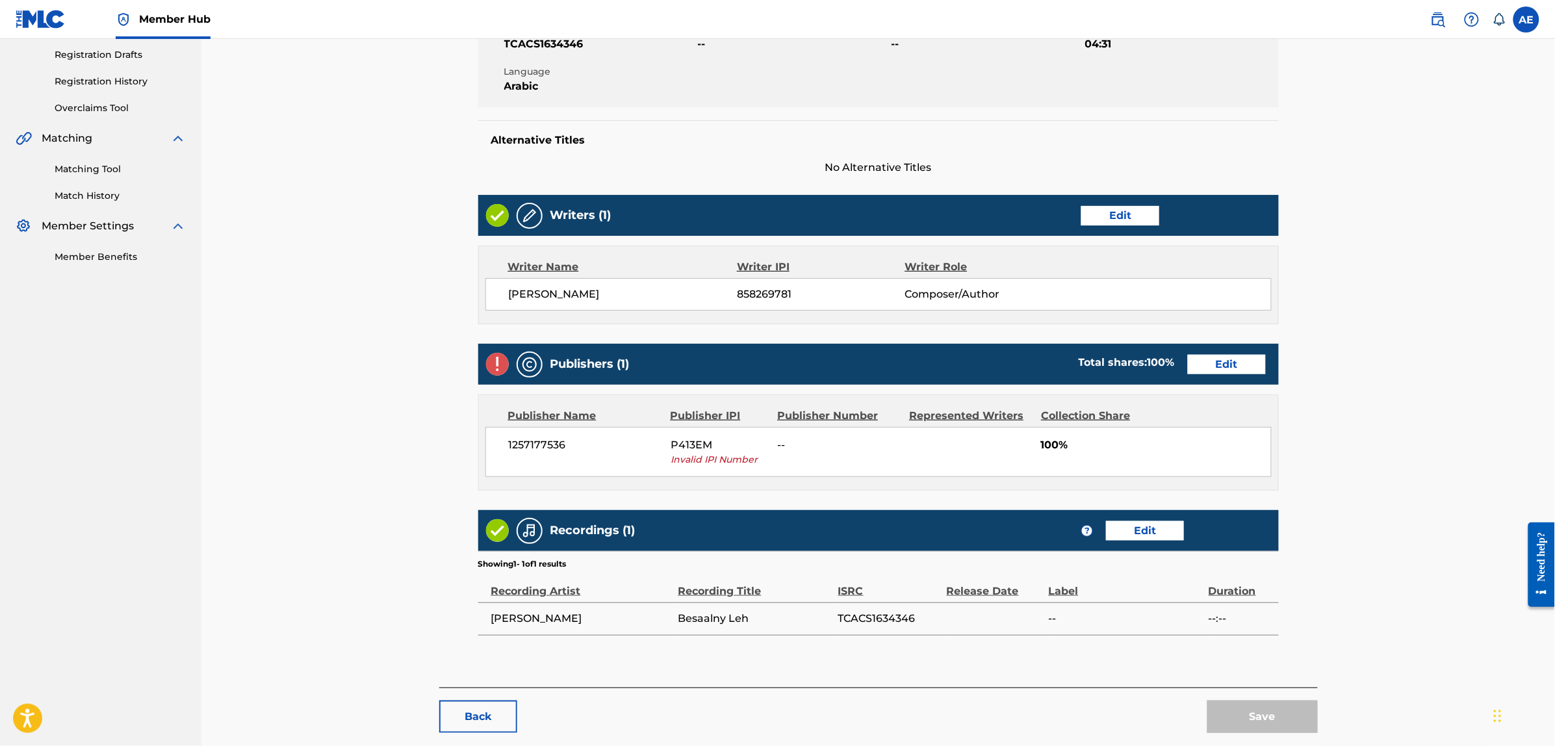
scroll to position [279, 0]
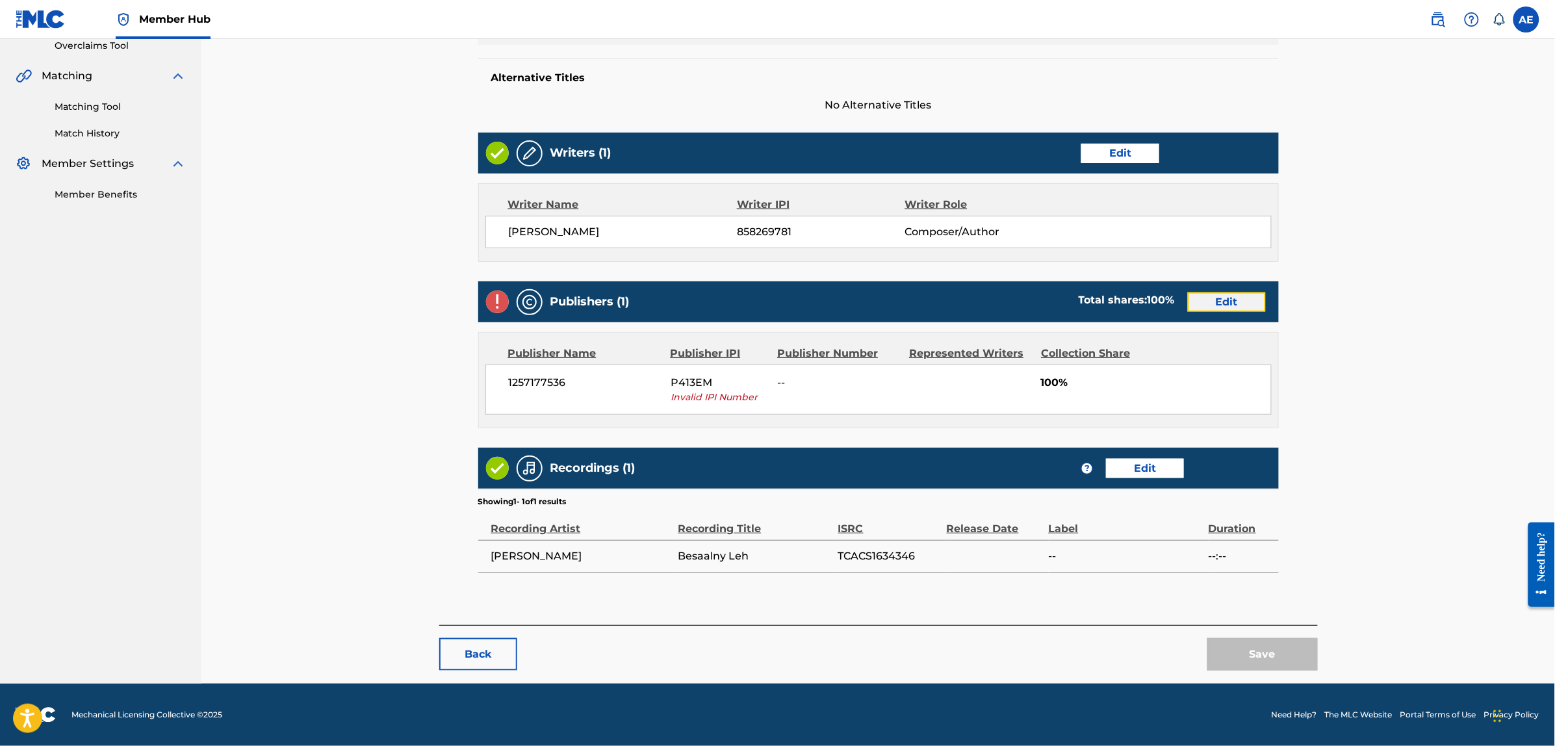
click at [1232, 302] on link "Edit" at bounding box center [1227, 301] width 78 height 19
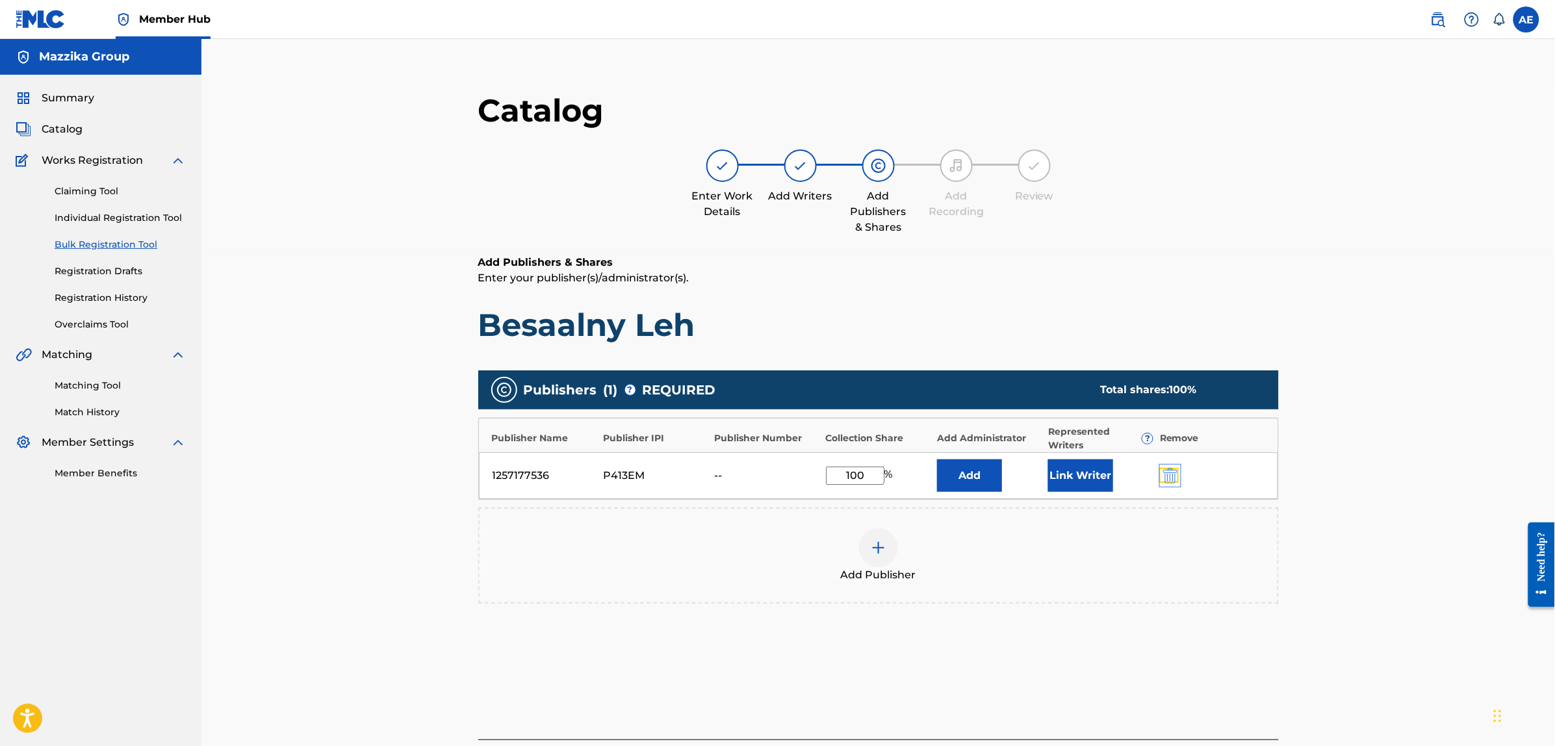
click at [1171, 472] on img "submit" at bounding box center [1170, 476] width 14 height 16
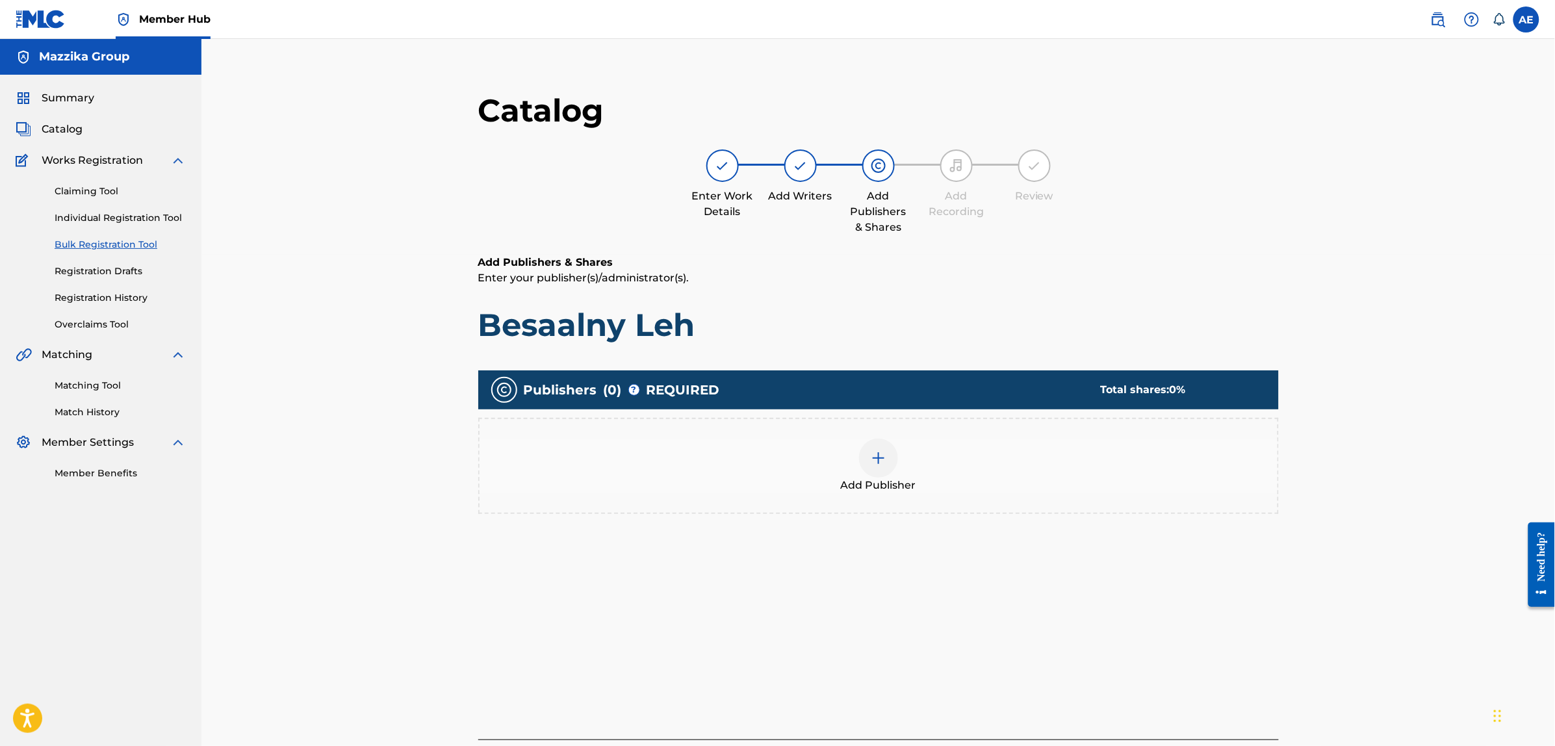
click at [1034, 460] on div "Add Publisher" at bounding box center [879, 466] width 798 height 55
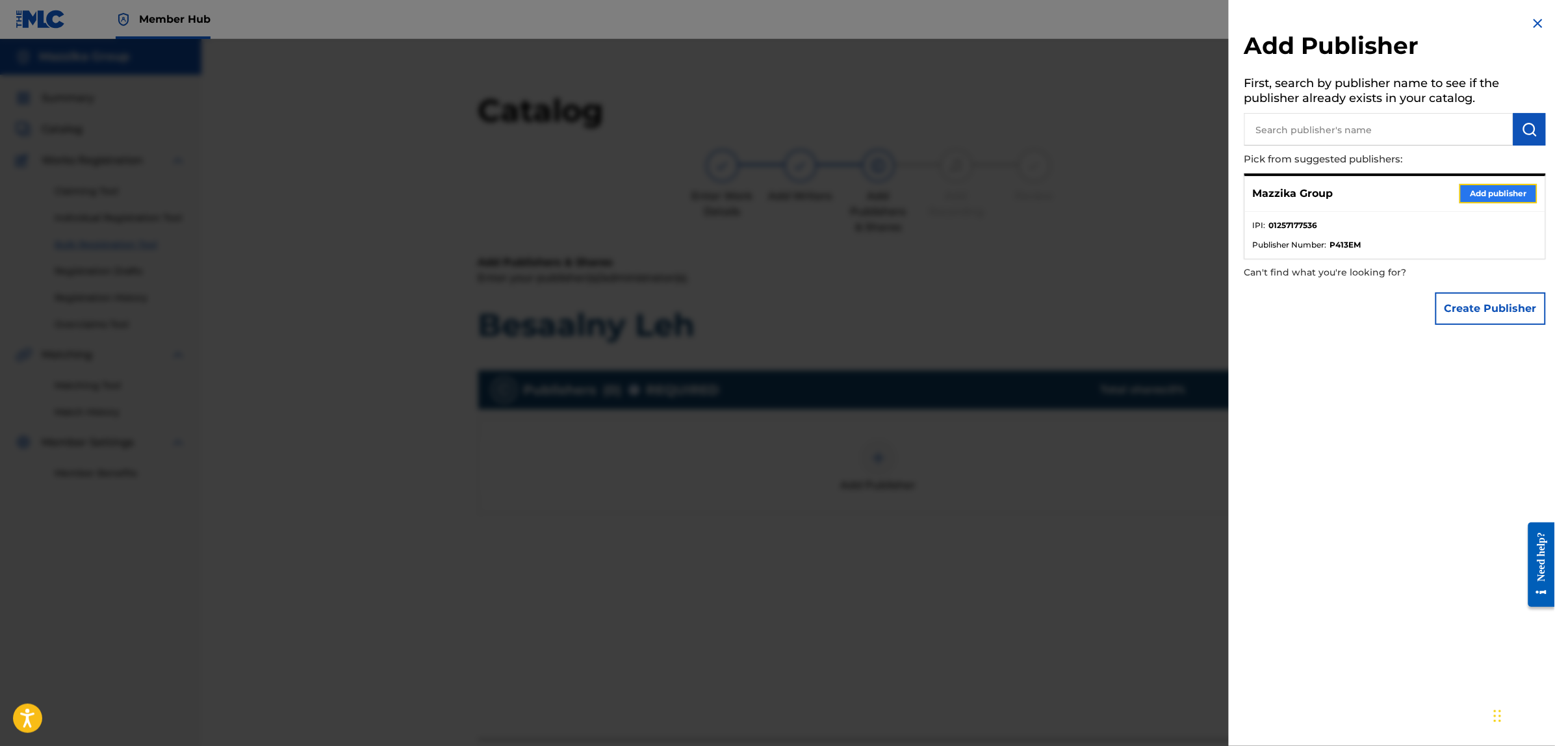
click at [1479, 192] on button "Add publisher" at bounding box center [1499, 193] width 78 height 19
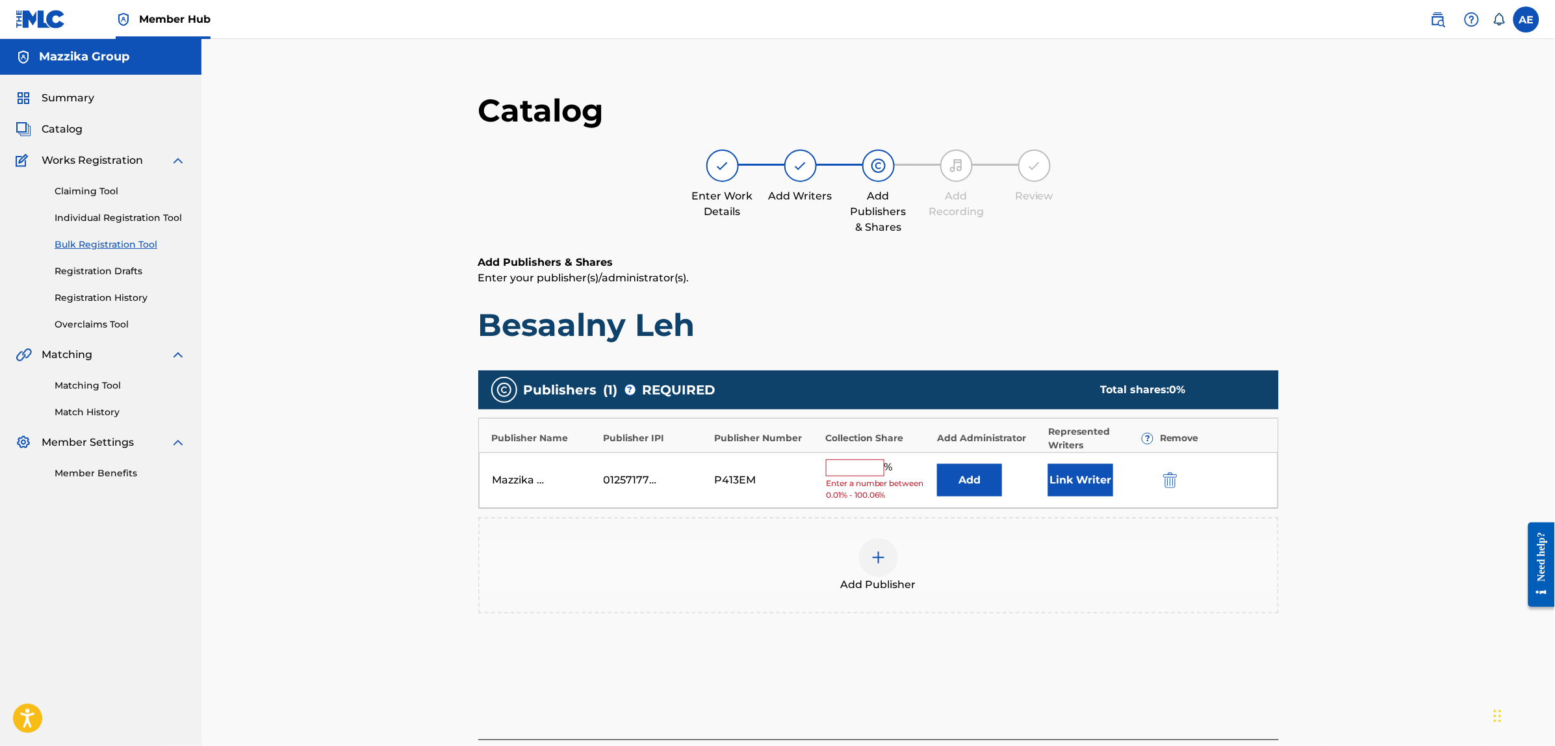
drag, startPoint x: 861, startPoint y: 471, endPoint x: 868, endPoint y: 476, distance: 7.9
click at [861, 471] on input "text" at bounding box center [855, 468] width 58 height 17
type input "100"
click at [1070, 481] on button "Link Writer" at bounding box center [1080, 476] width 65 height 32
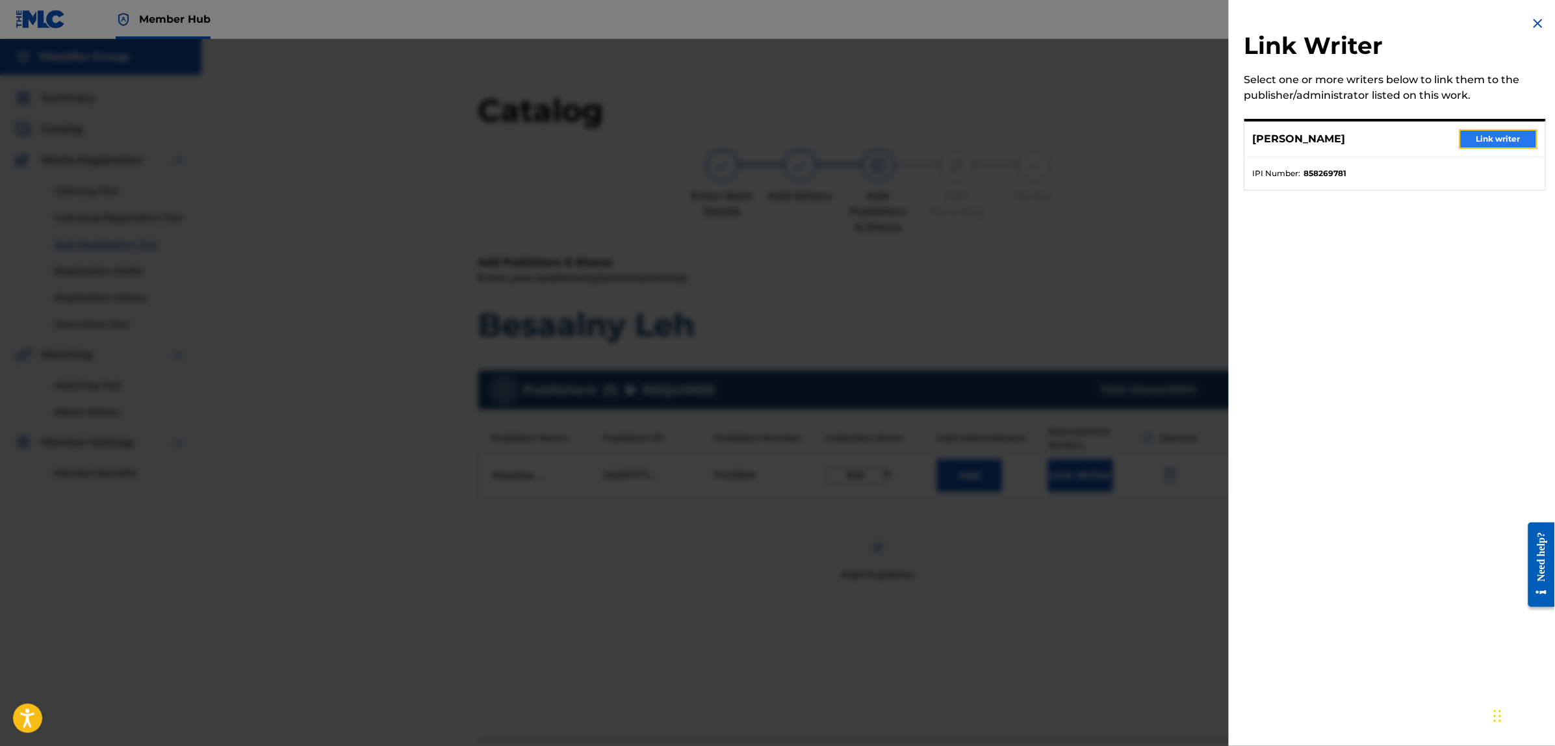
click at [1480, 133] on button "Link writer" at bounding box center [1499, 138] width 78 height 19
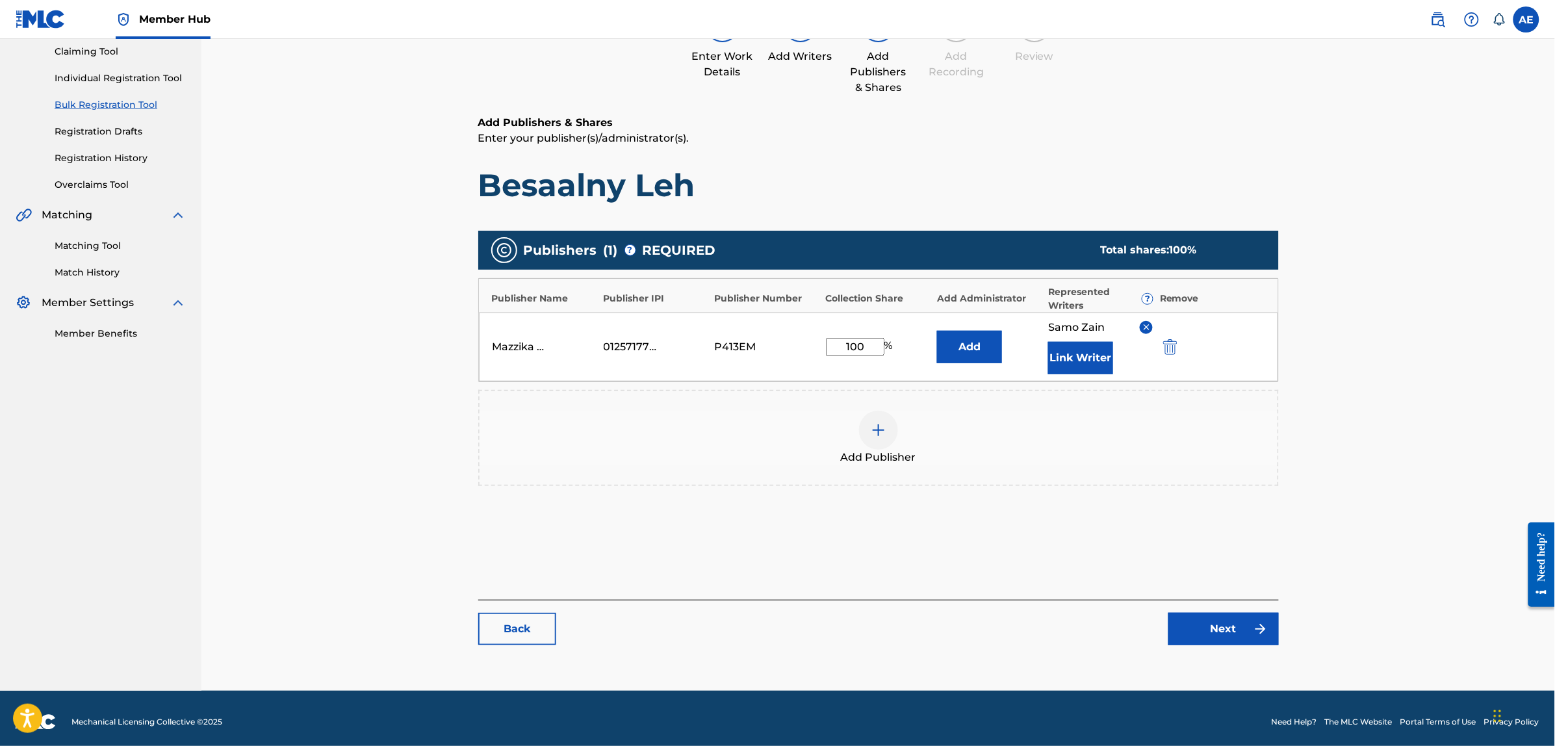
scroll to position [147, 0]
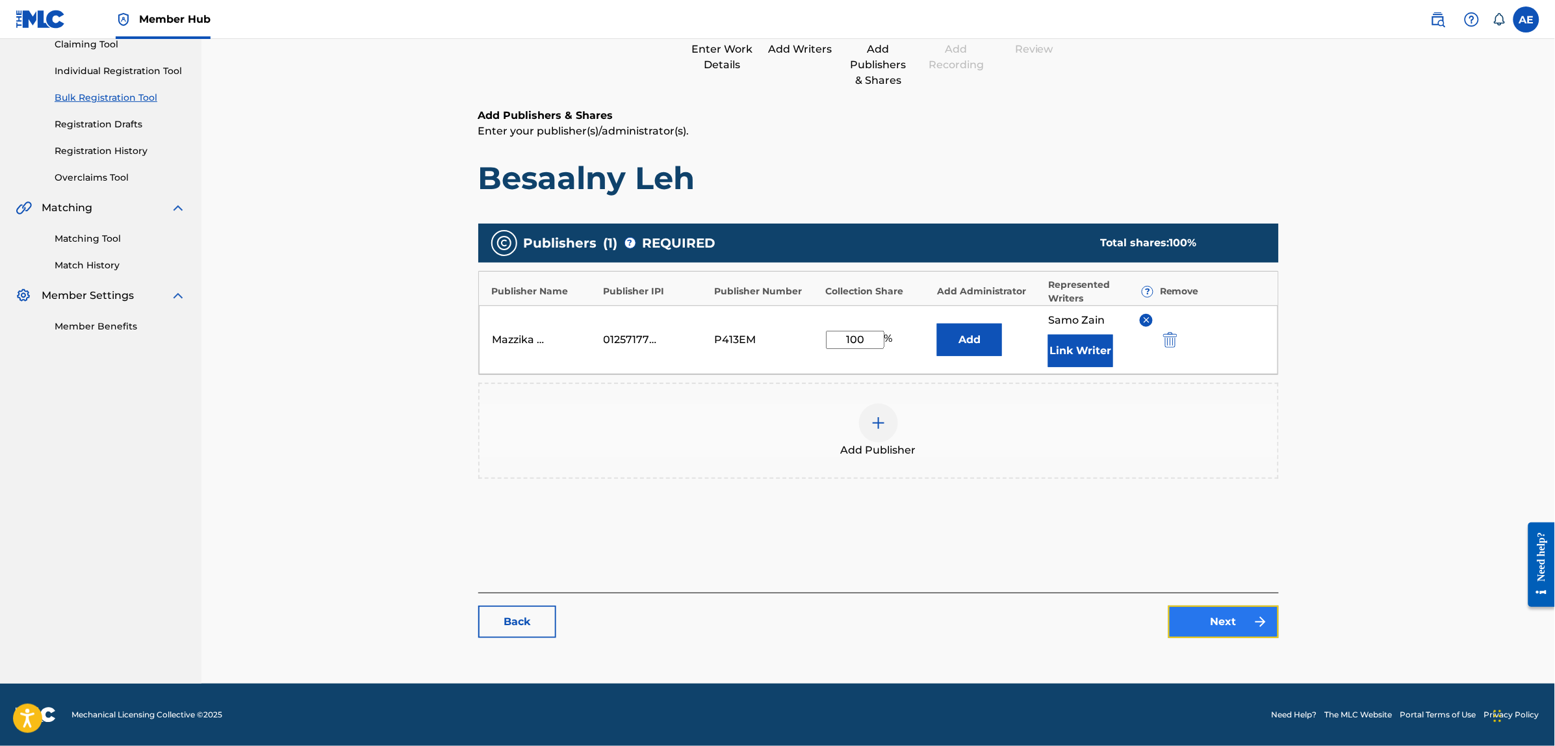
click at [1206, 610] on link "Next" at bounding box center [1224, 622] width 110 height 32
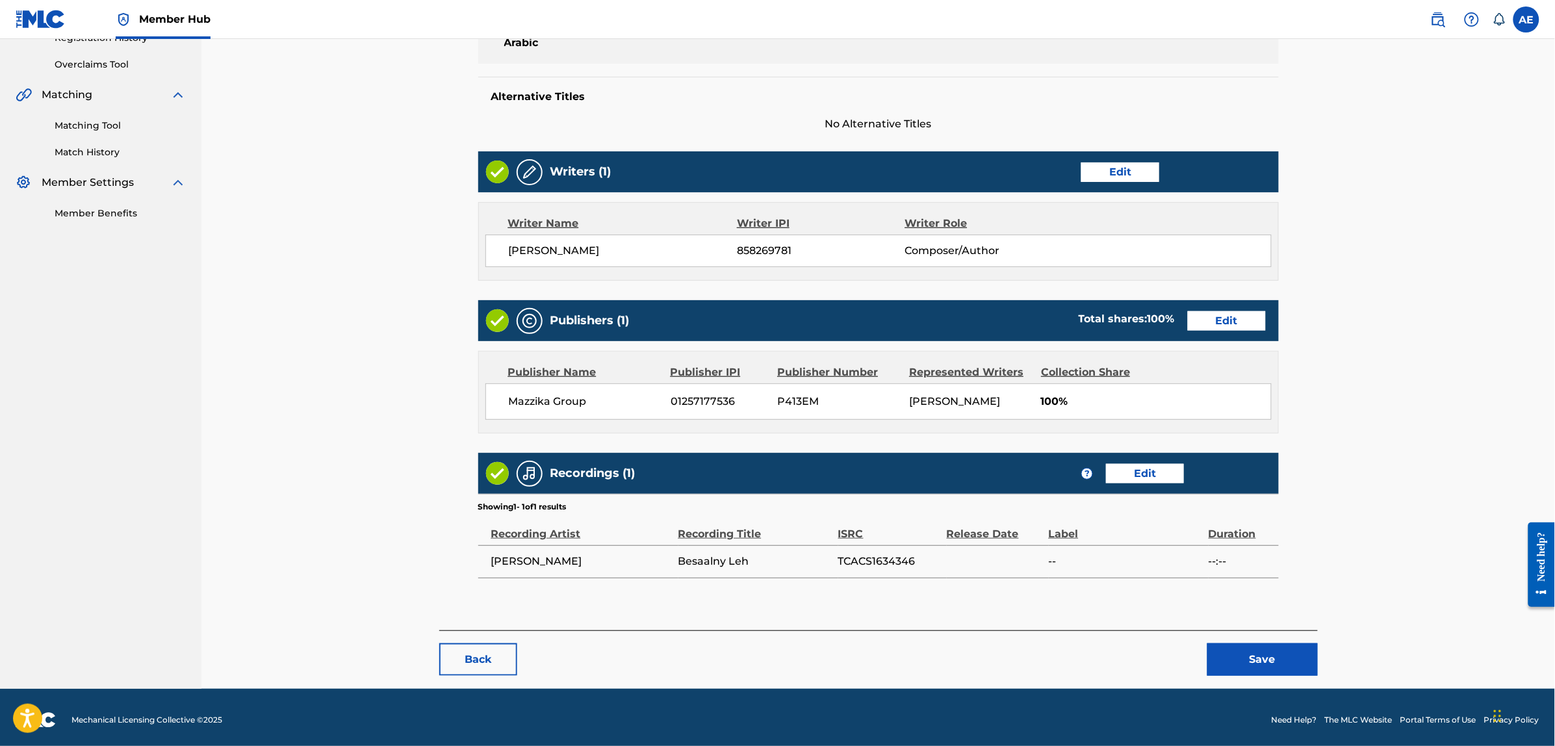
scroll to position [265, 0]
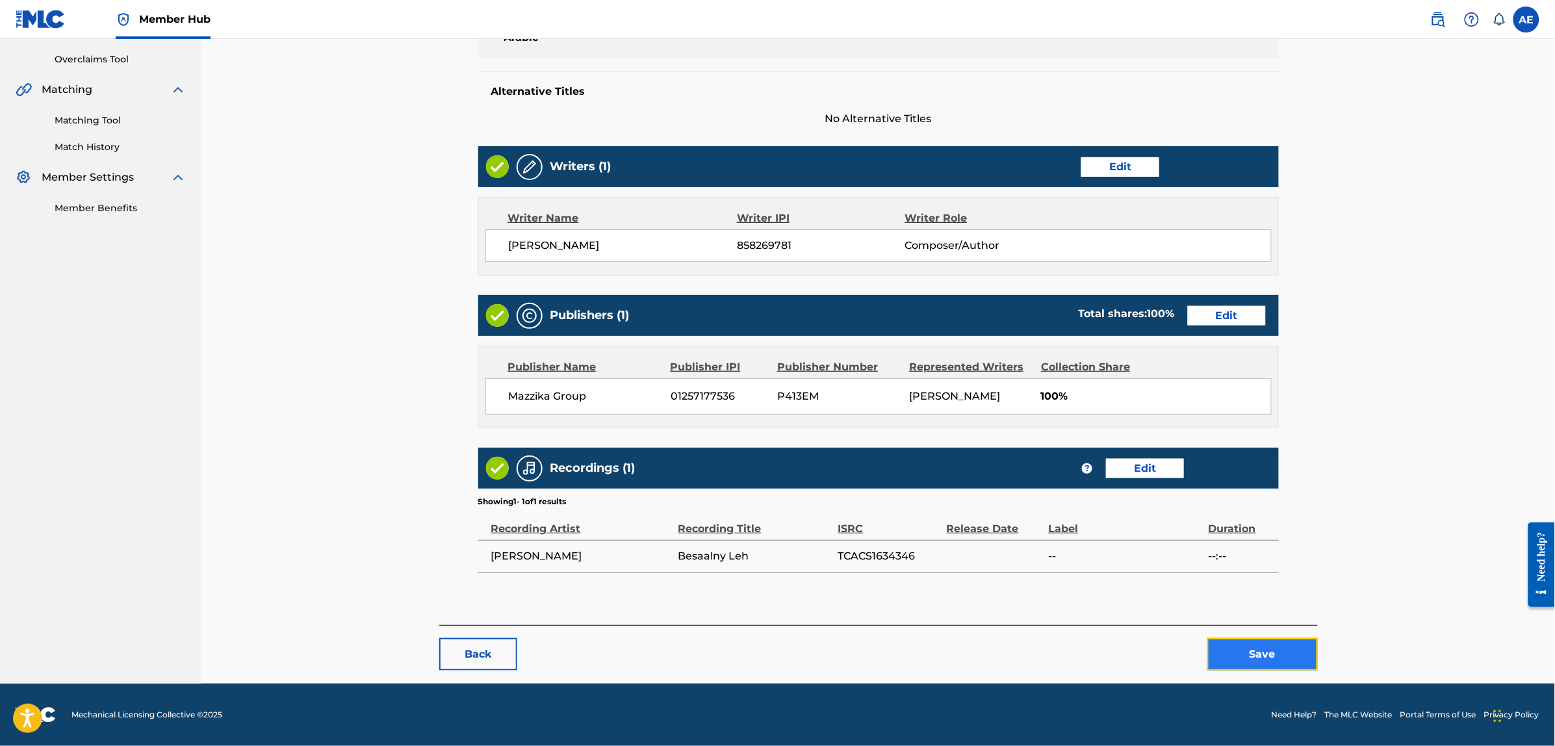
click at [1247, 647] on button "Save" at bounding box center [1263, 654] width 110 height 32
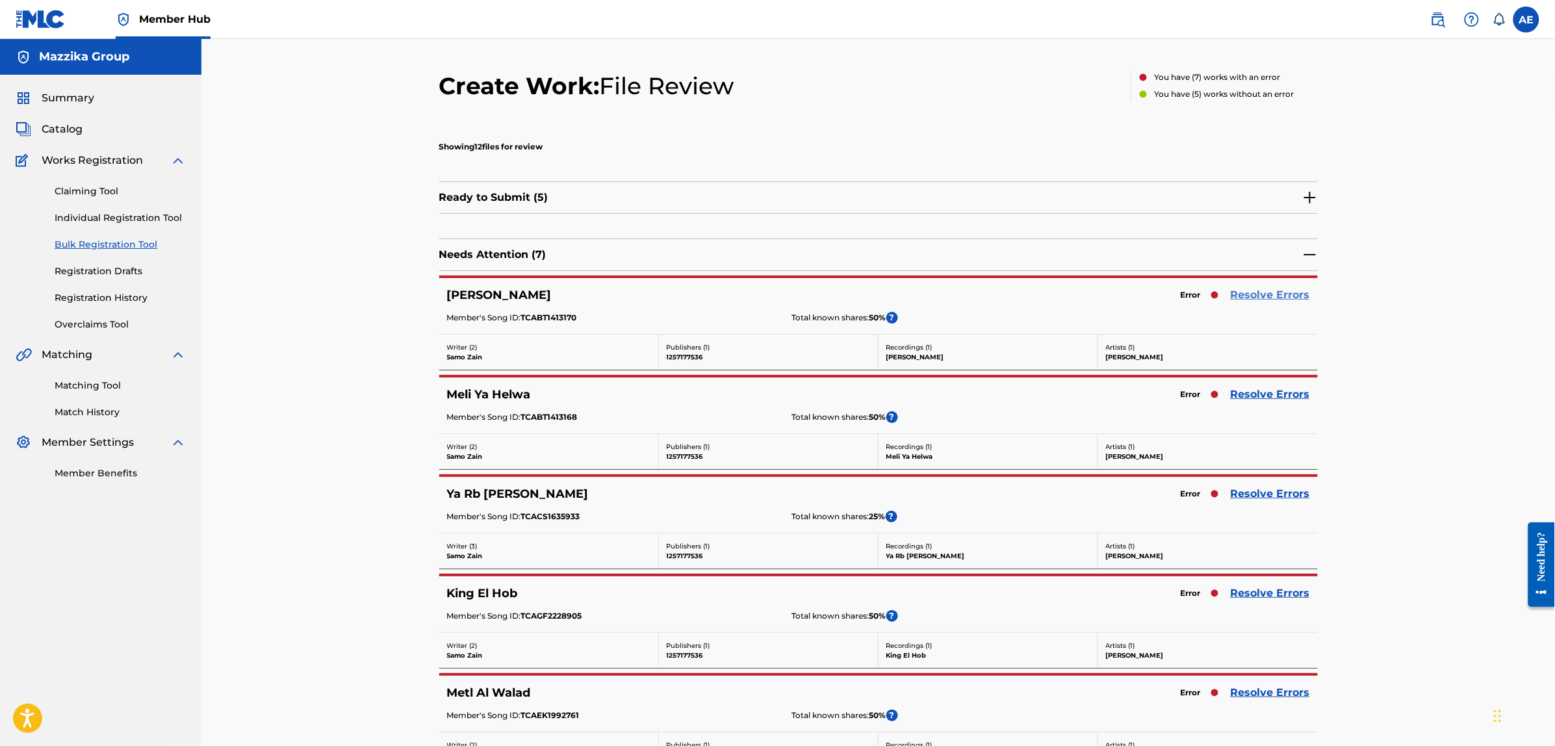
click at [1277, 301] on link "Resolve Errors" at bounding box center [1270, 295] width 79 height 16
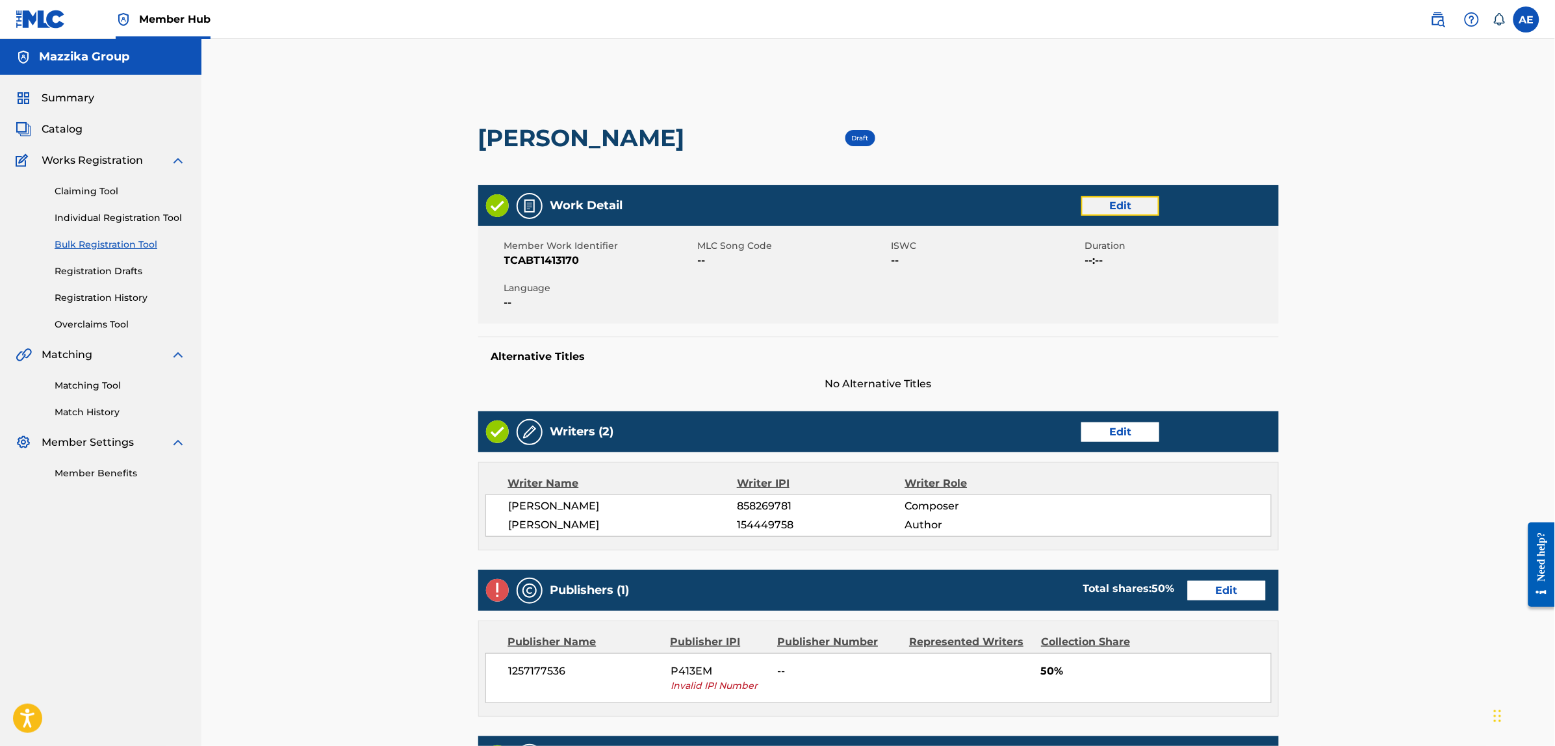
click at [1095, 198] on link "Edit" at bounding box center [1121, 205] width 78 height 19
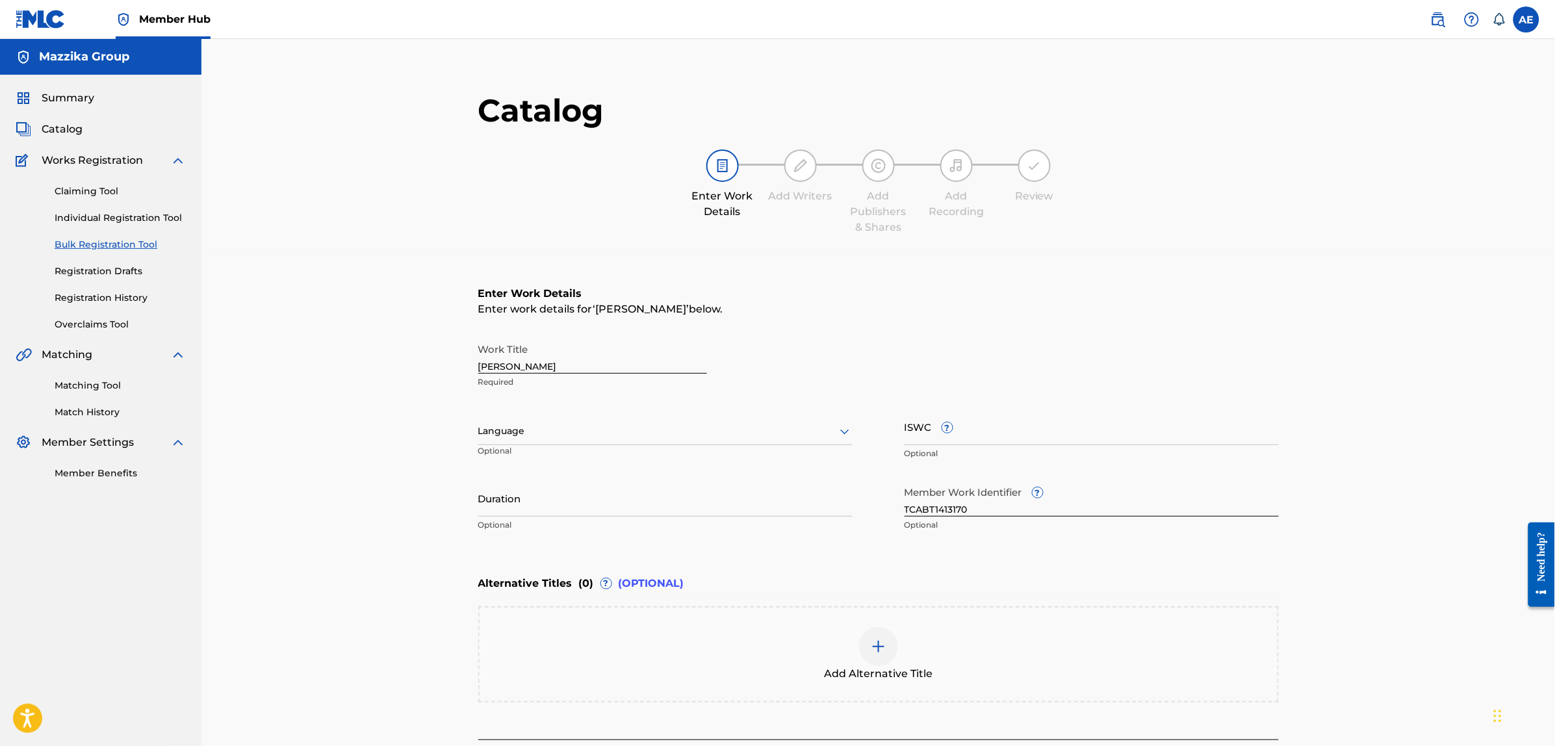
click at [626, 437] on div at bounding box center [665, 431] width 374 height 16
click at [565, 535] on div "Arabic" at bounding box center [665, 531] width 373 height 29
click at [567, 512] on input "Duration" at bounding box center [665, 498] width 374 height 37
paste input "4:58"
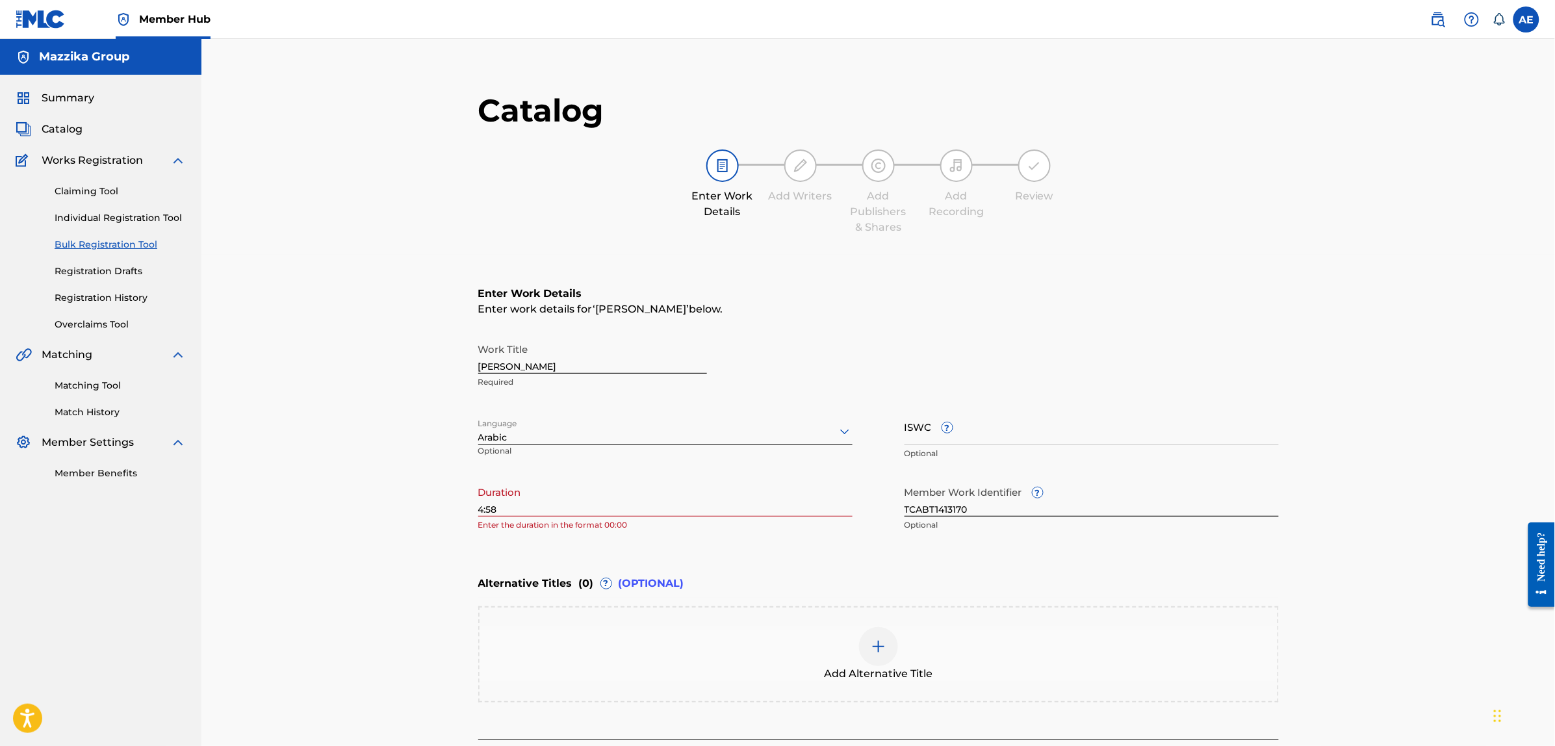
click at [476, 509] on main "Catalog Enter Work Details Add Writers Add Publishers & Shares Add Recording Re…" at bounding box center [878, 444] width 879 height 746
click at [478, 508] on input "4:58" at bounding box center [665, 498] width 374 height 37
type input "04:58"
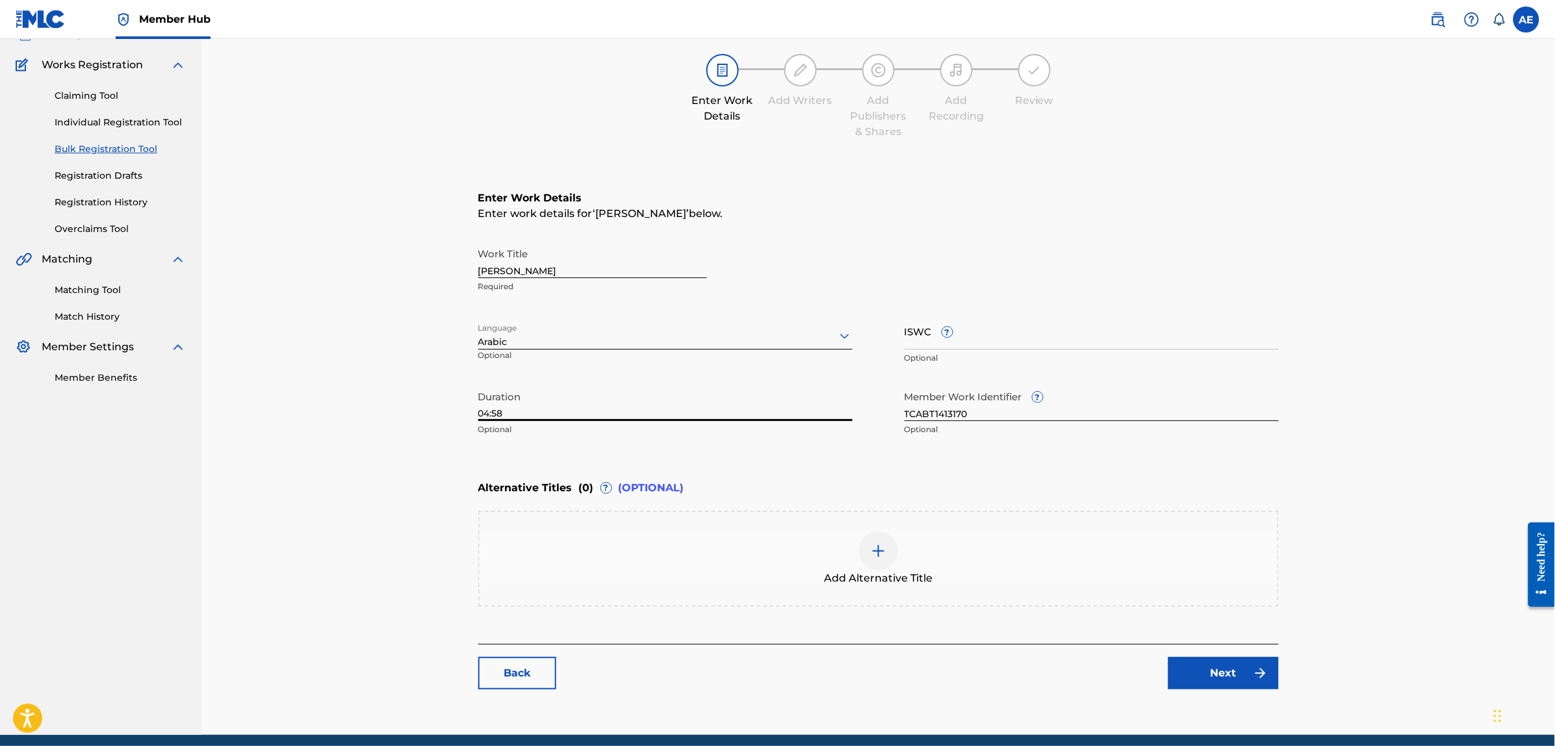
scroll to position [145, 0]
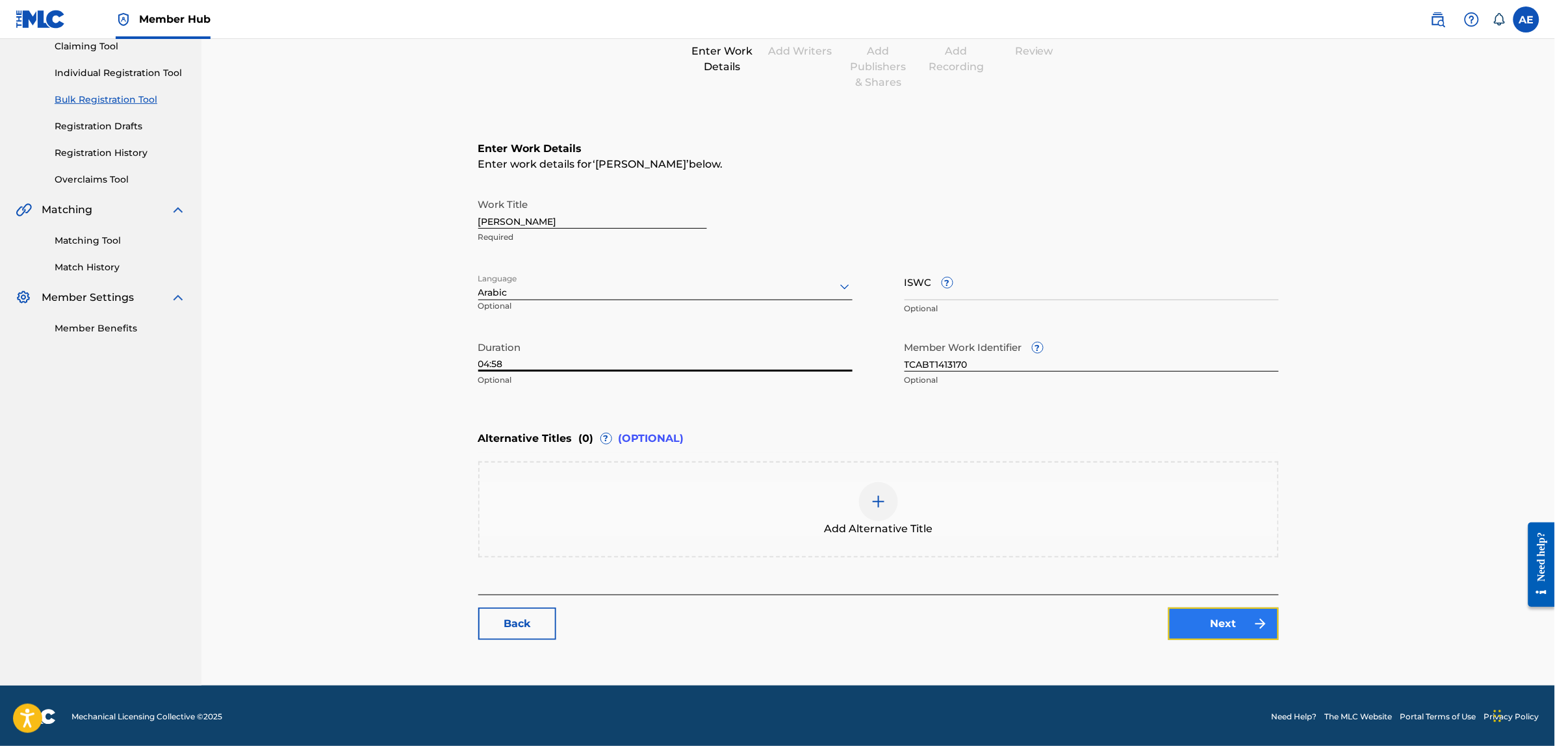
click at [1209, 612] on link "Next" at bounding box center [1224, 624] width 110 height 32
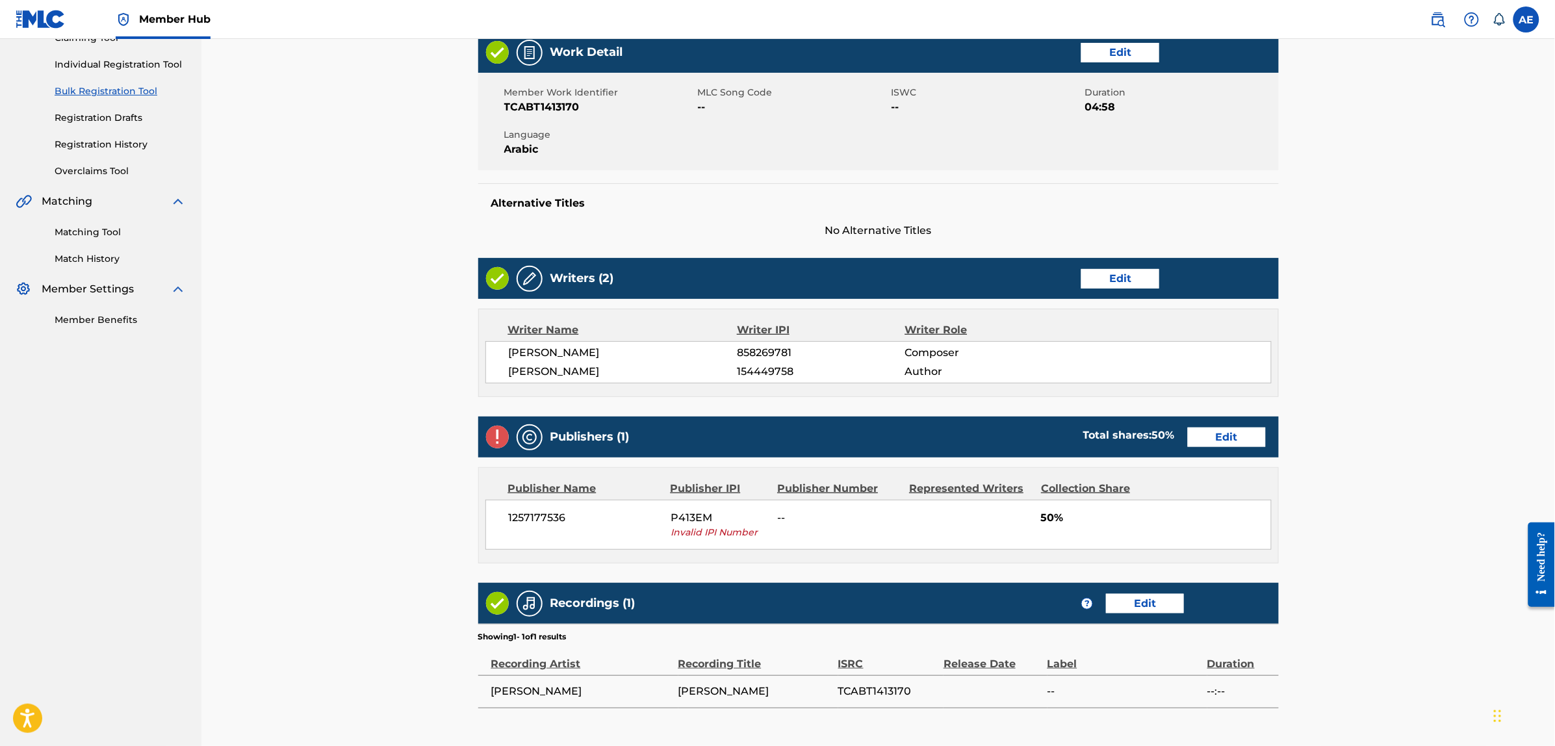
scroll to position [162, 0]
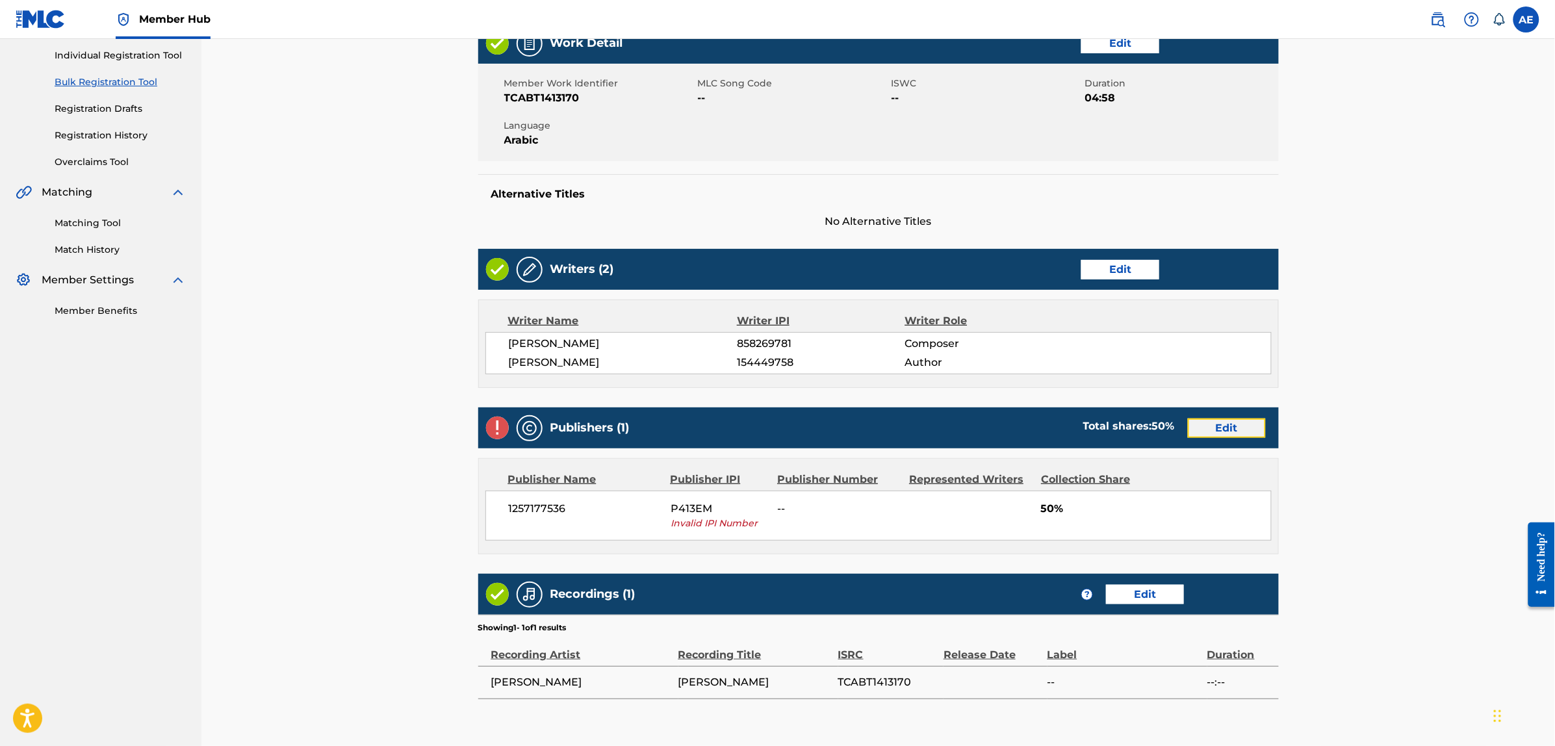
click at [1210, 433] on link "Edit" at bounding box center [1227, 428] width 78 height 19
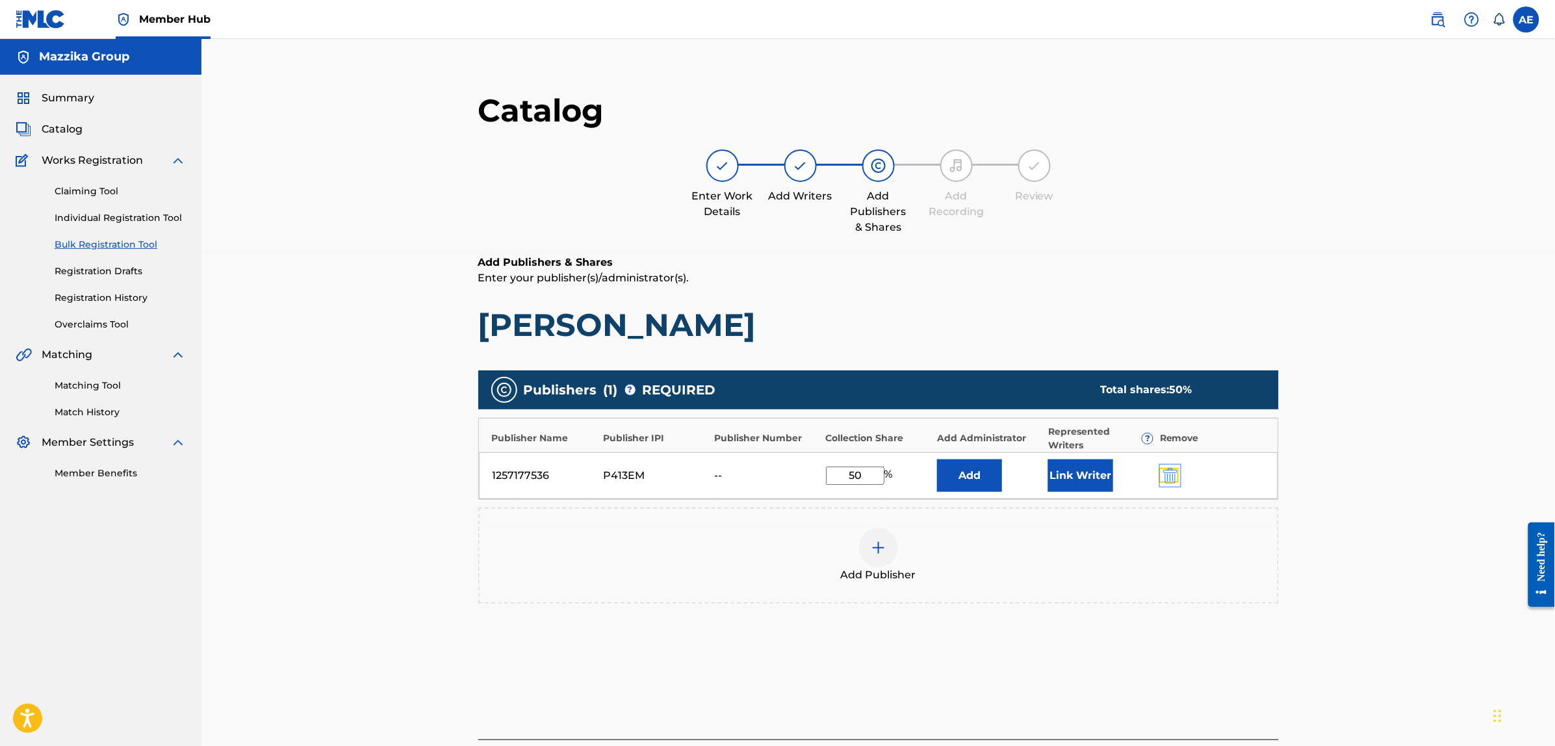
click at [1170, 479] on img "submit" at bounding box center [1170, 476] width 14 height 16
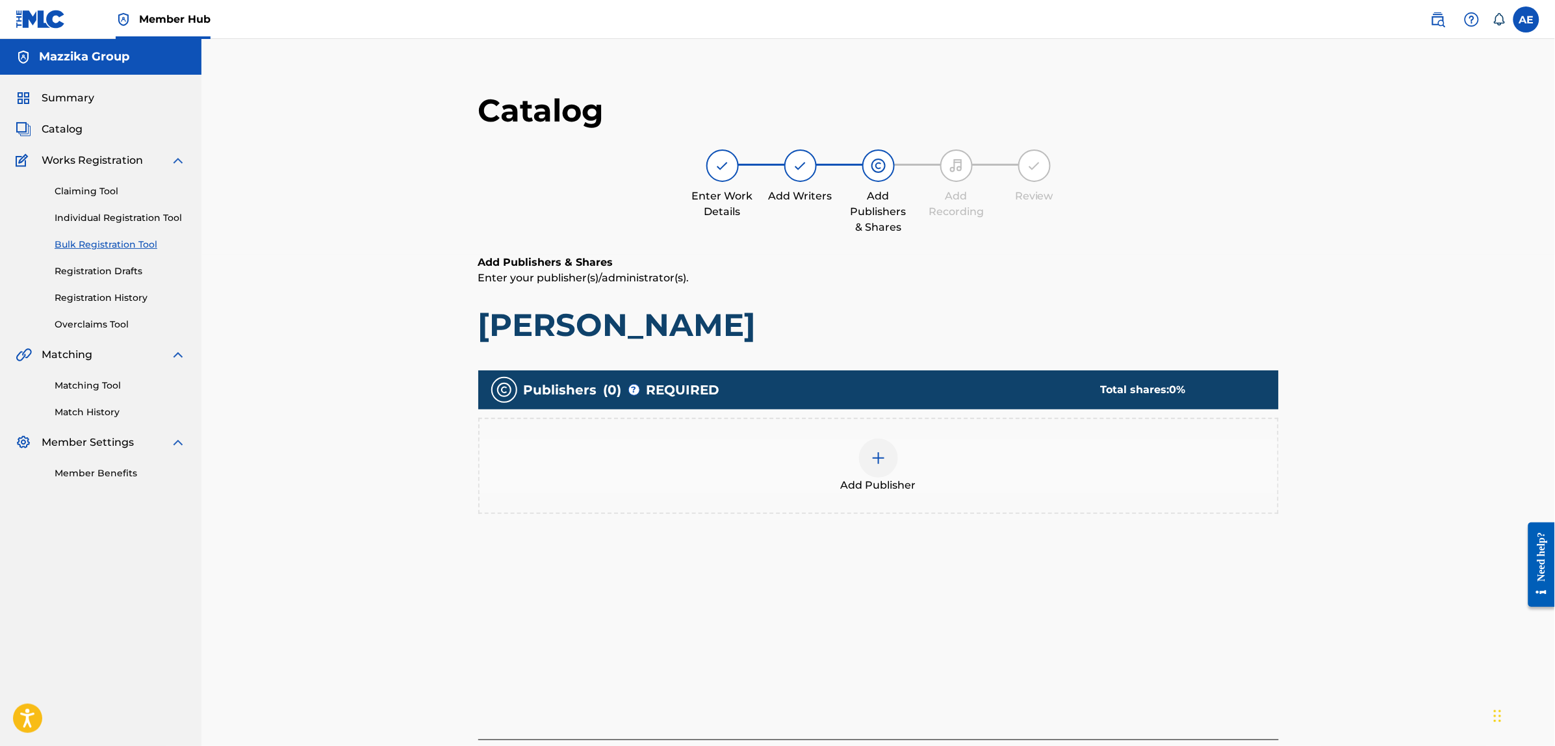
click at [881, 457] on img at bounding box center [879, 458] width 16 height 16
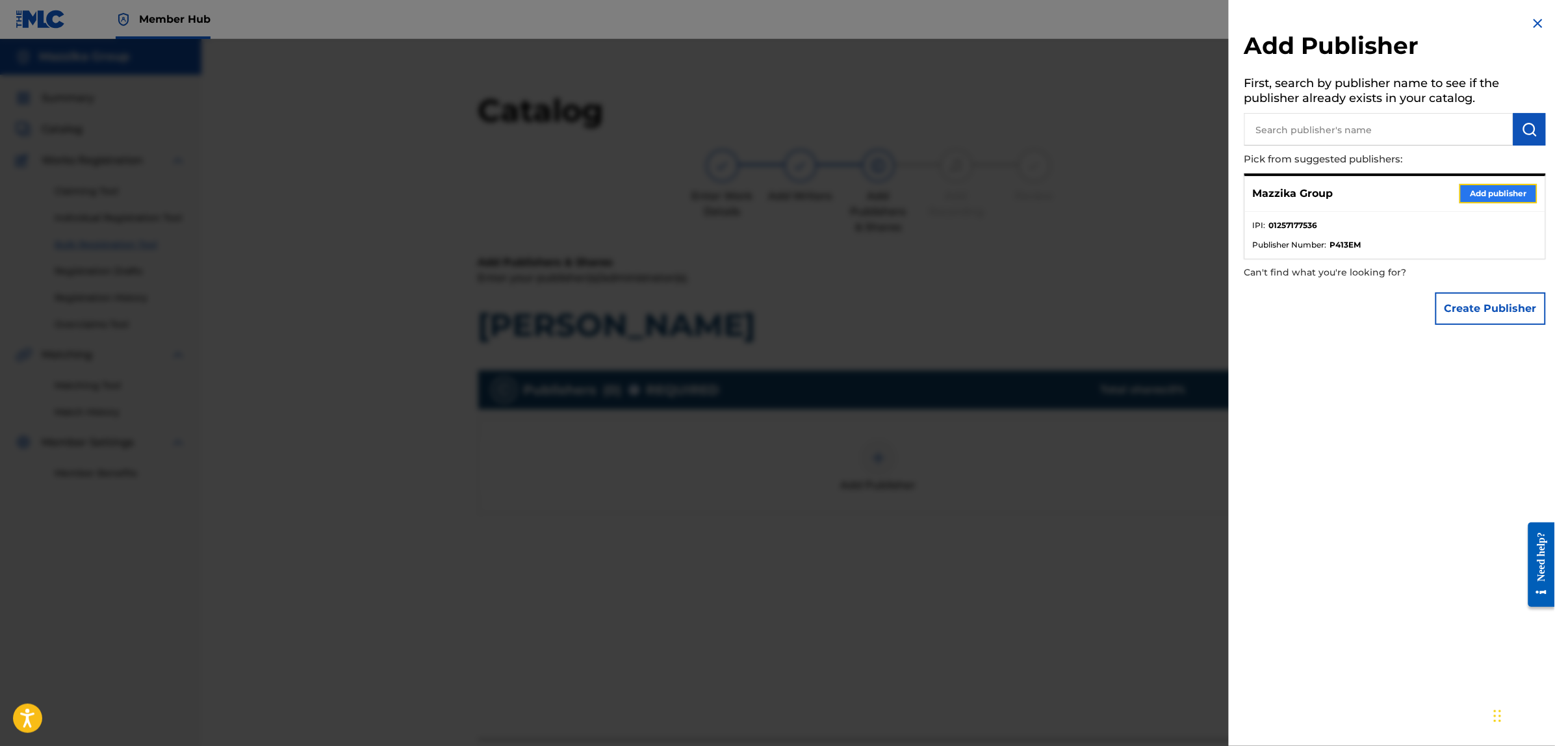
click at [1489, 192] on button "Add publisher" at bounding box center [1499, 193] width 78 height 19
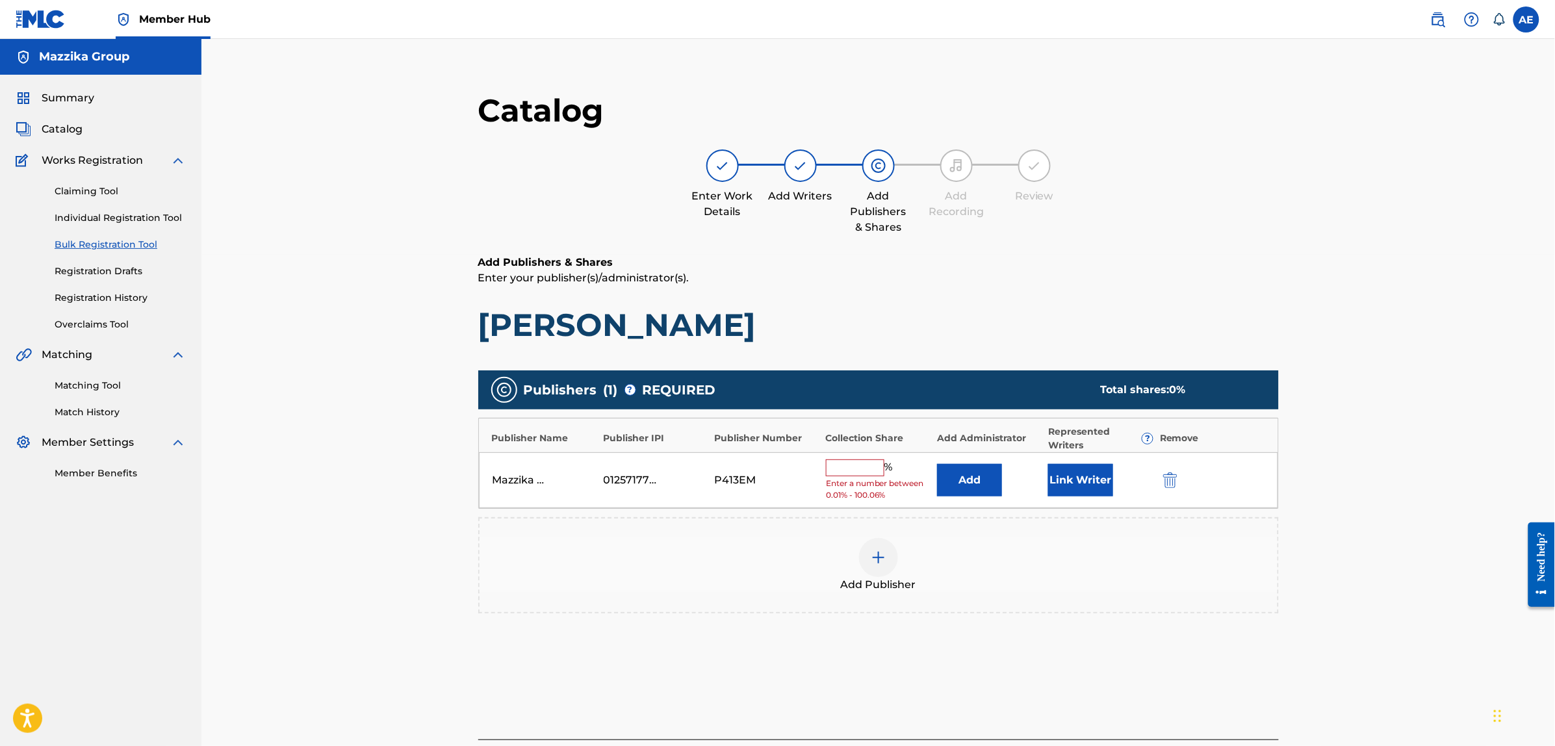
drag, startPoint x: 859, startPoint y: 470, endPoint x: 864, endPoint y: 476, distance: 8.7
click at [859, 470] on input "text" at bounding box center [855, 468] width 58 height 17
type input "50"
click at [1063, 473] on button "Link Writer" at bounding box center [1080, 476] width 65 height 32
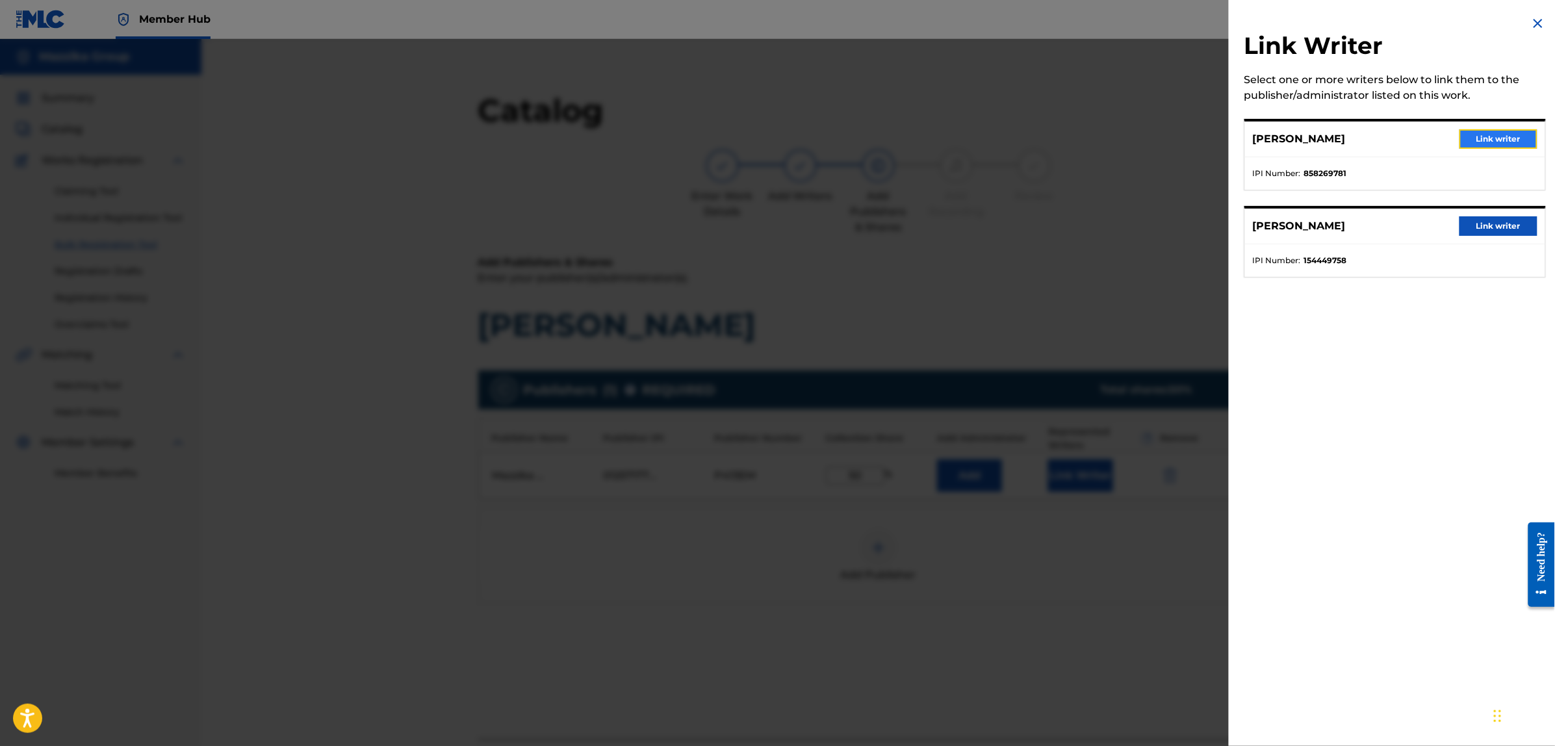
click at [1480, 137] on button "Link writer" at bounding box center [1499, 138] width 78 height 19
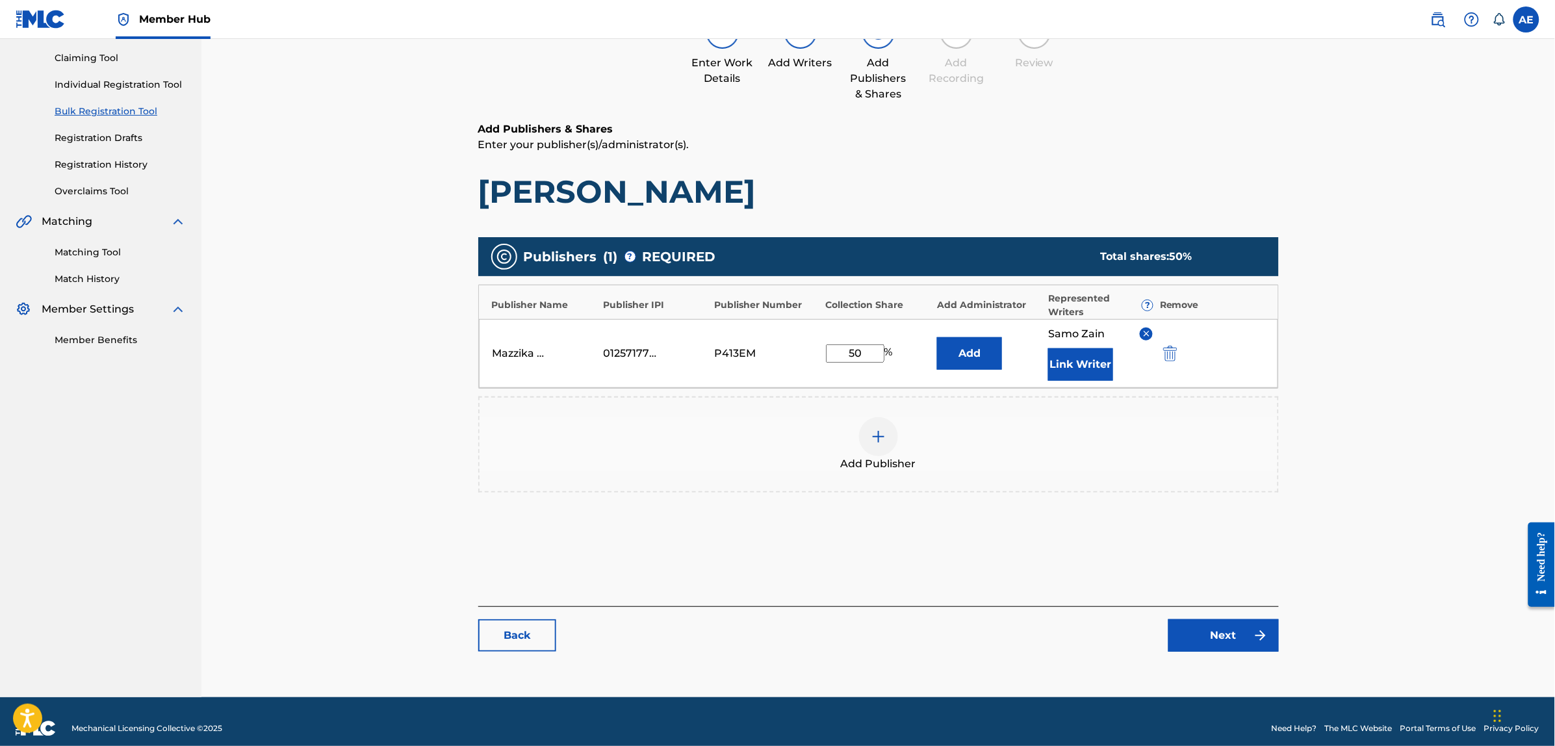
scroll to position [147, 0]
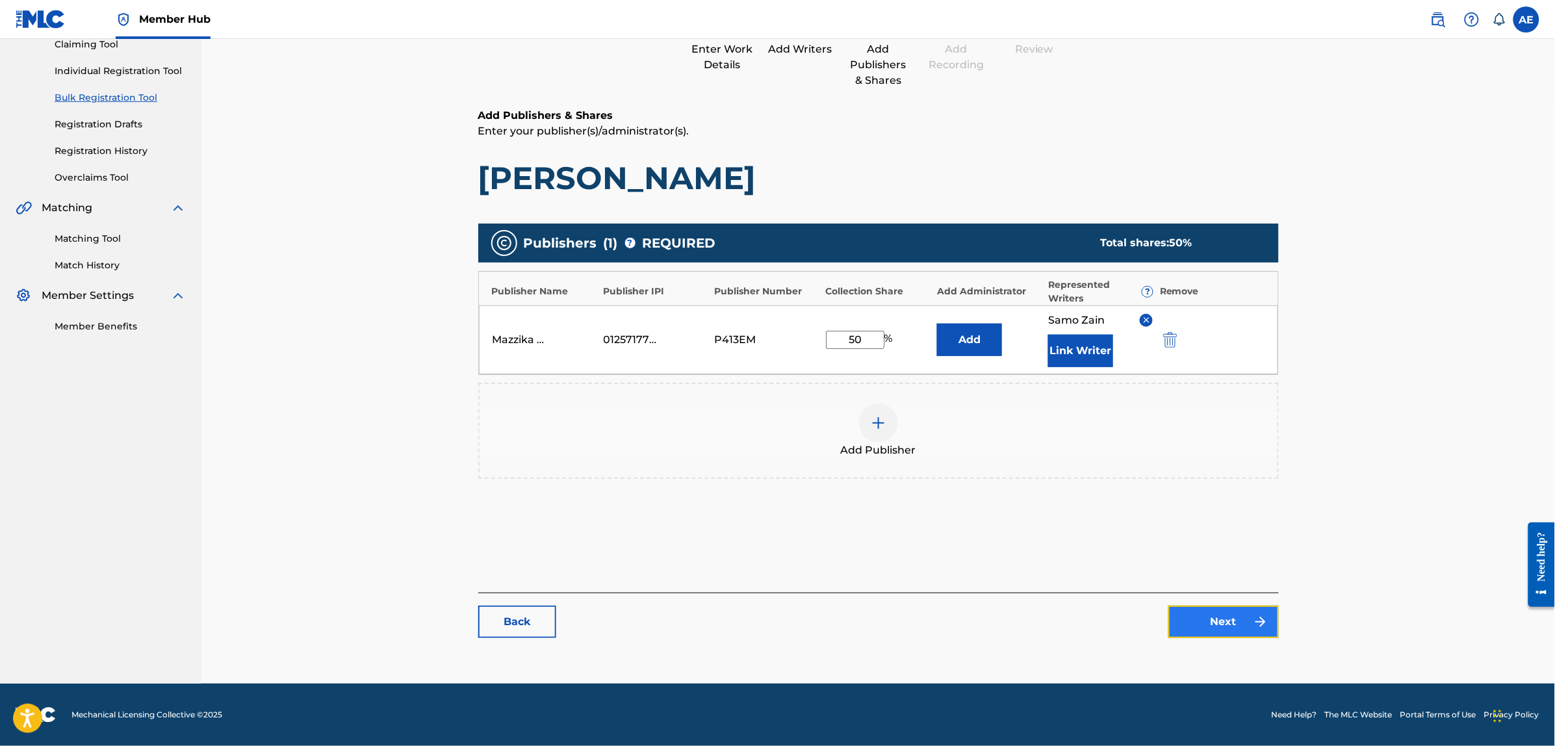
click at [1187, 636] on link "Next" at bounding box center [1224, 622] width 110 height 32
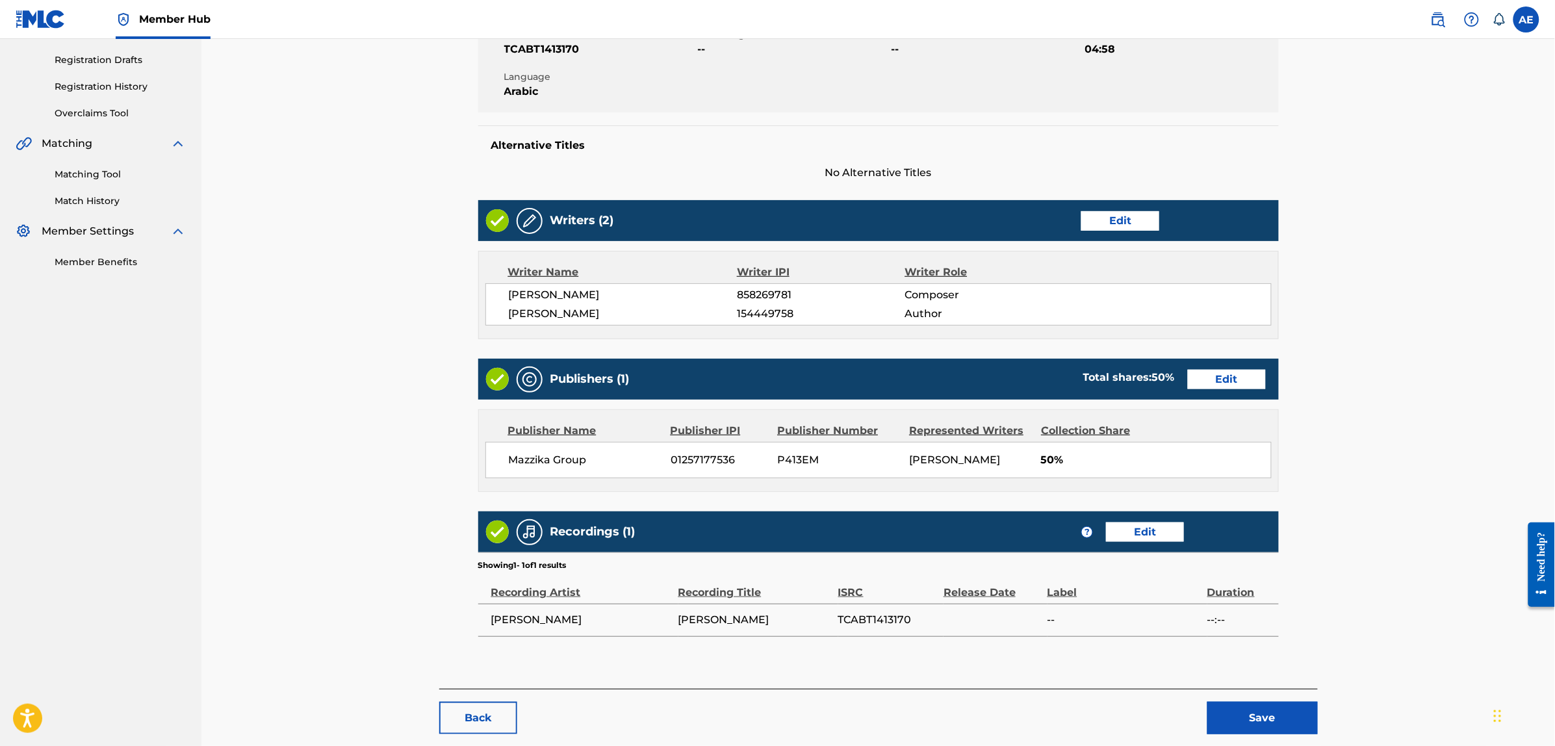
scroll to position [275, 0]
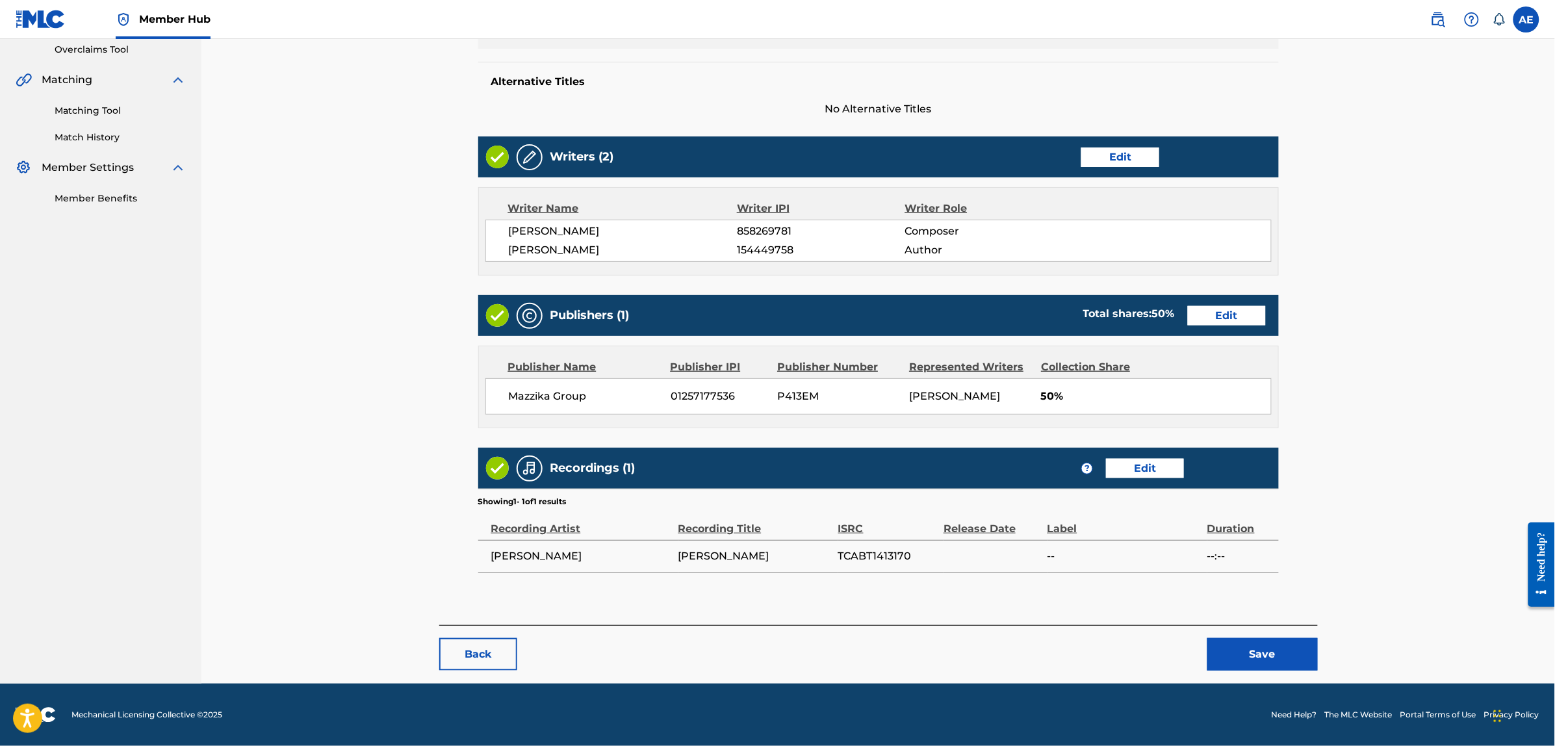
click at [1240, 638] on div "Back Save" at bounding box center [878, 647] width 879 height 45
click at [1240, 647] on button "Save" at bounding box center [1263, 654] width 110 height 32
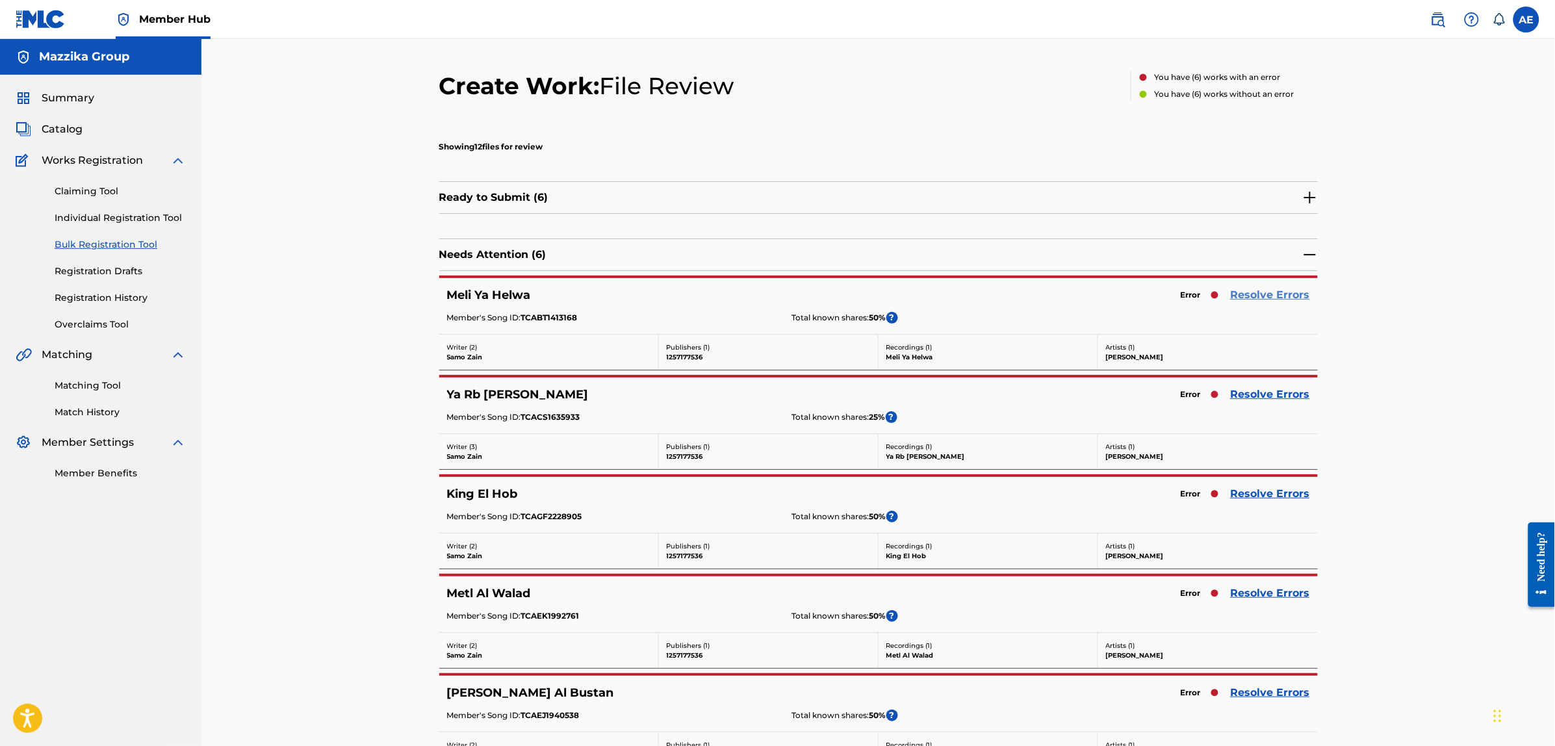
click at [1277, 289] on link "Resolve Errors" at bounding box center [1270, 295] width 79 height 16
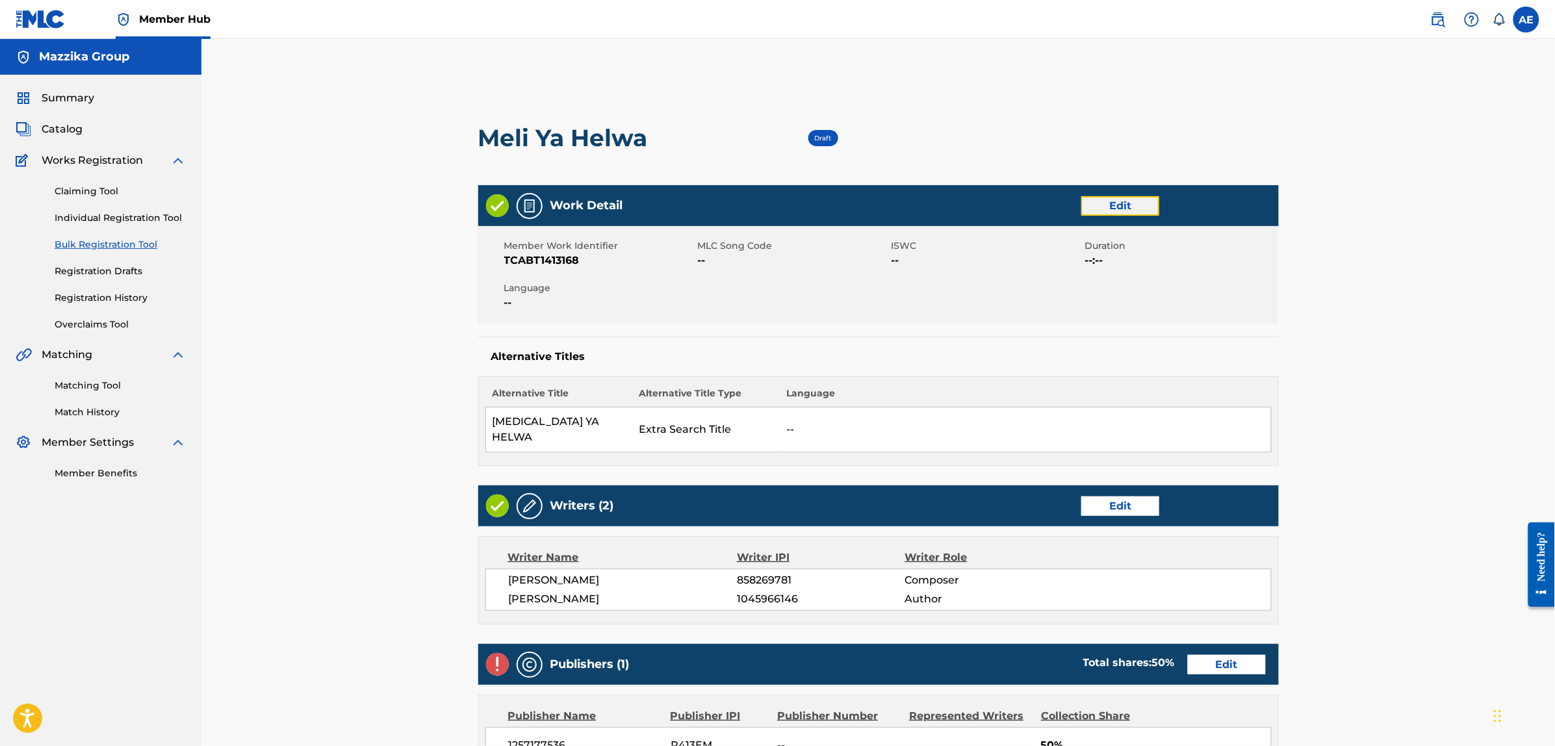
click at [1082, 202] on link "Edit" at bounding box center [1121, 205] width 78 height 19
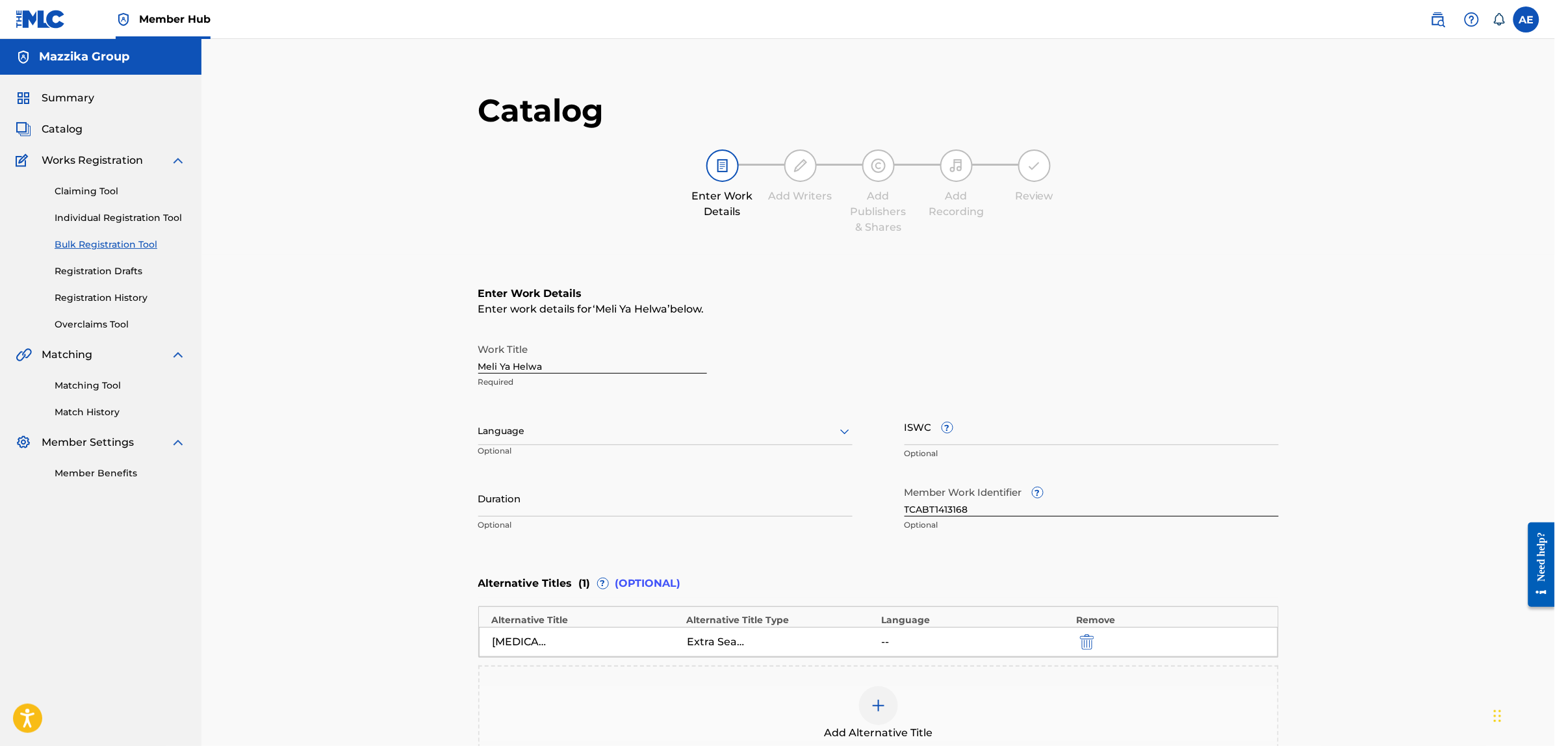
click at [684, 426] on div at bounding box center [665, 431] width 374 height 16
click at [667, 534] on div "Arabic" at bounding box center [665, 531] width 373 height 29
click at [697, 508] on input "Duration" at bounding box center [665, 498] width 374 height 37
paste input "4:06"
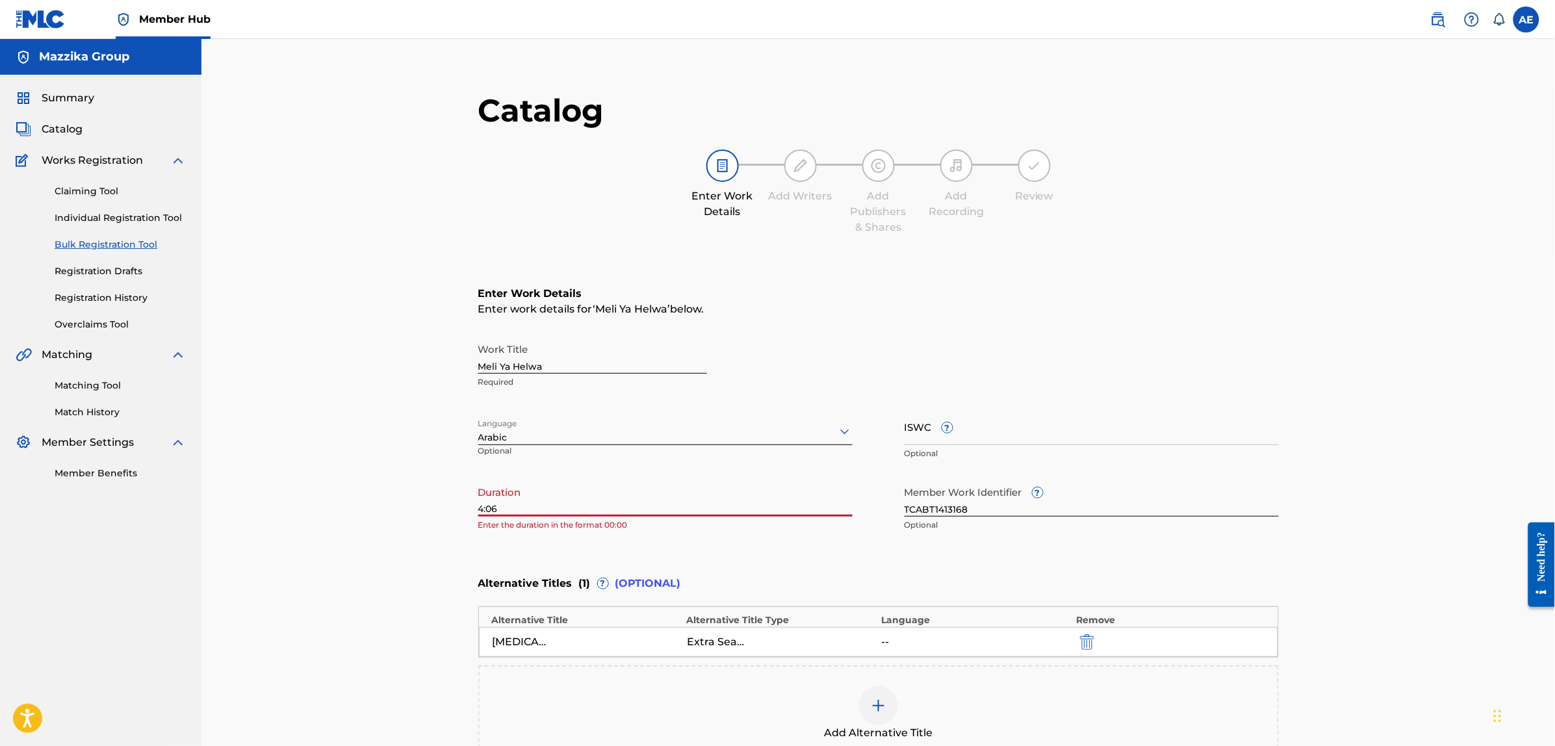
click at [480, 508] on input "4:06" at bounding box center [665, 498] width 374 height 37
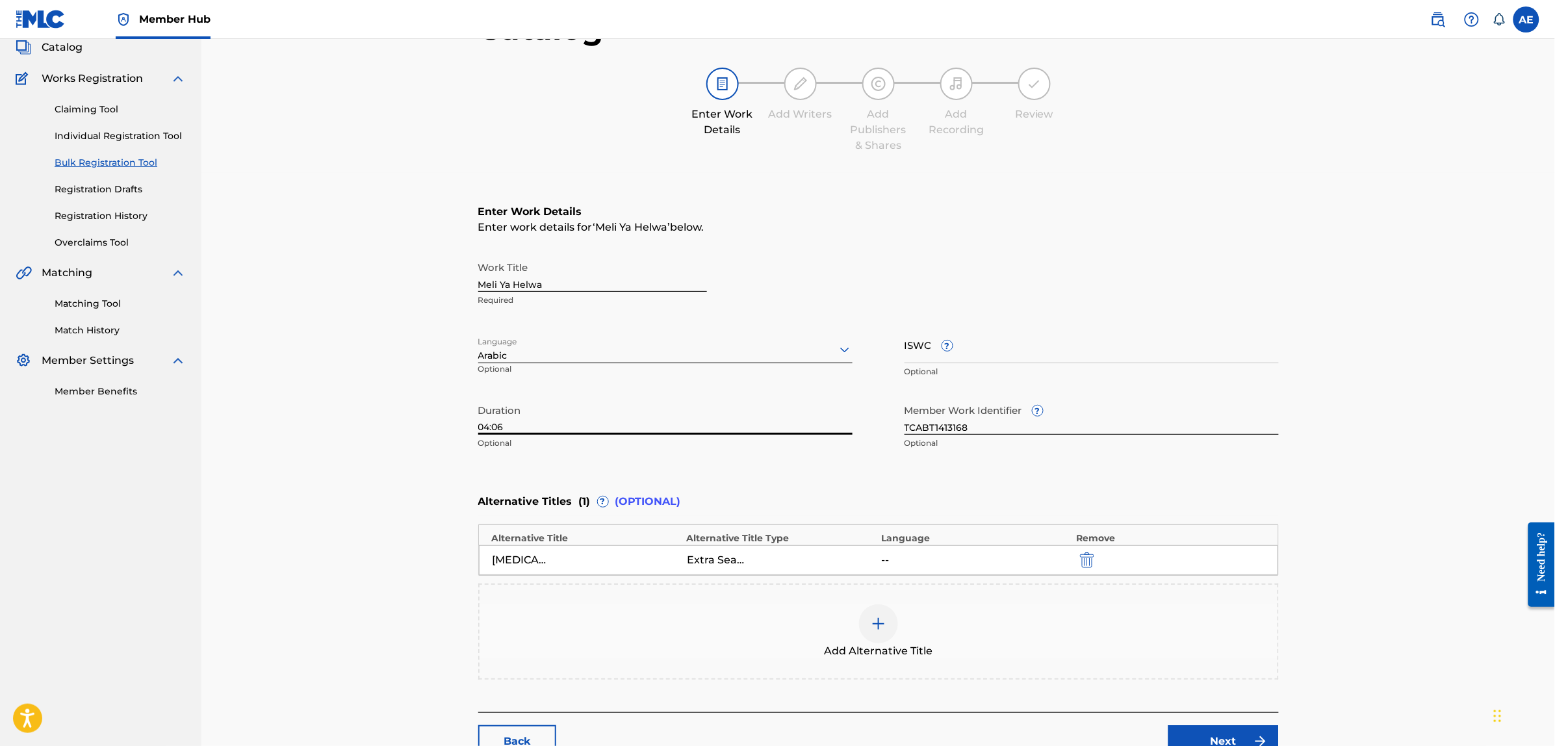
scroll to position [200, 0]
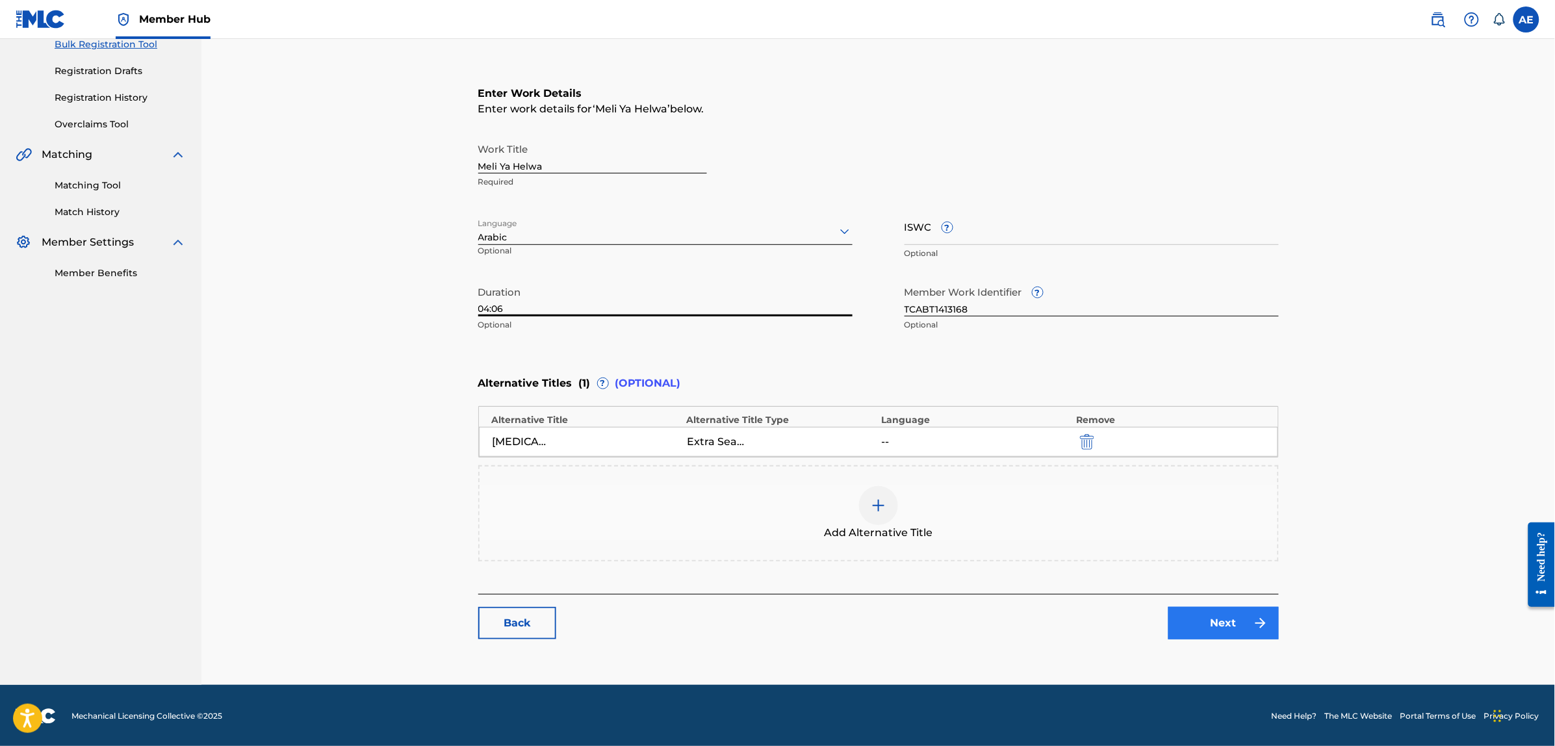
type input "04:06"
click at [1224, 612] on link "Next" at bounding box center [1224, 623] width 110 height 32
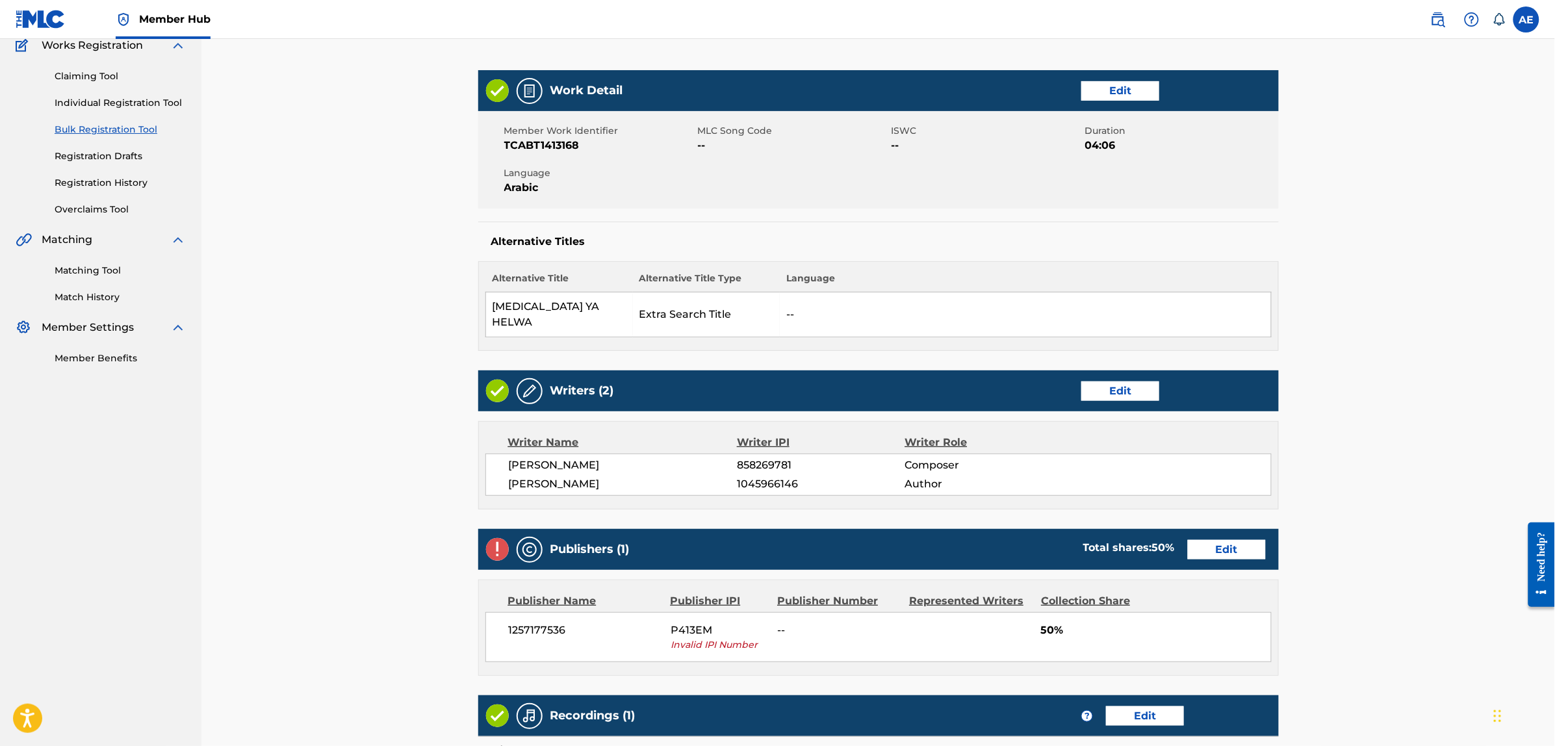
scroll to position [162, 0]
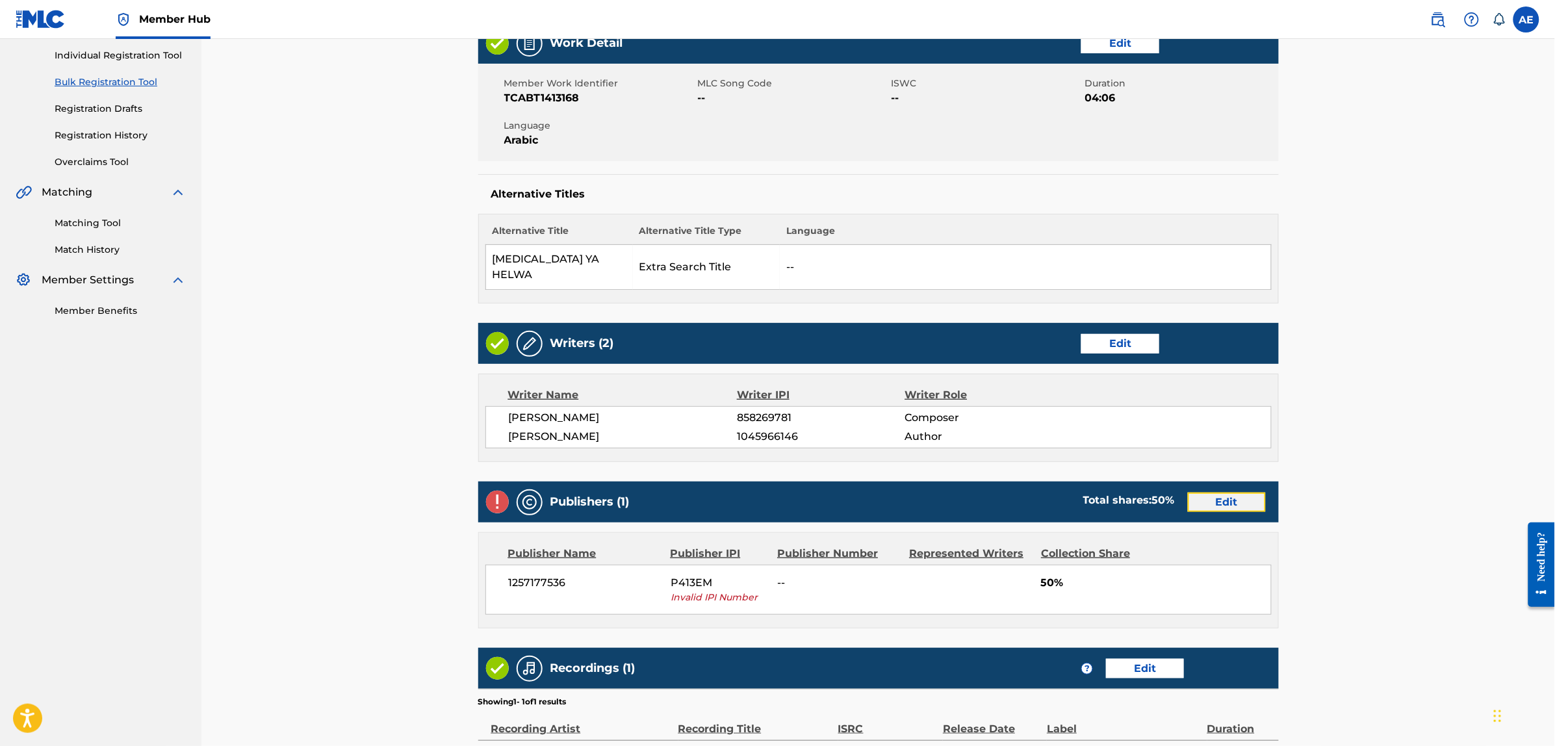
click at [1233, 493] on link "Edit" at bounding box center [1227, 502] width 78 height 19
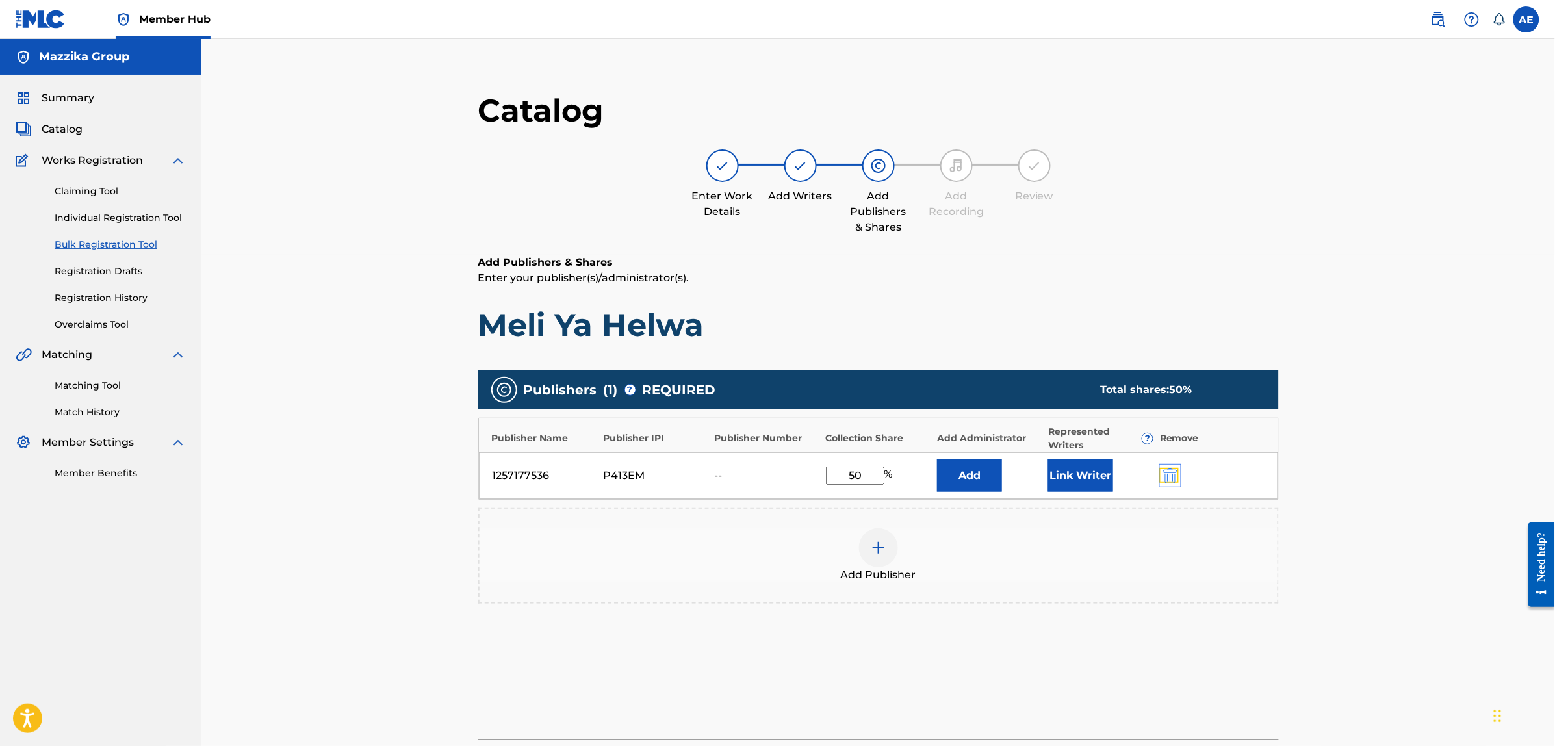
click at [1174, 475] on img "submit" at bounding box center [1170, 476] width 14 height 16
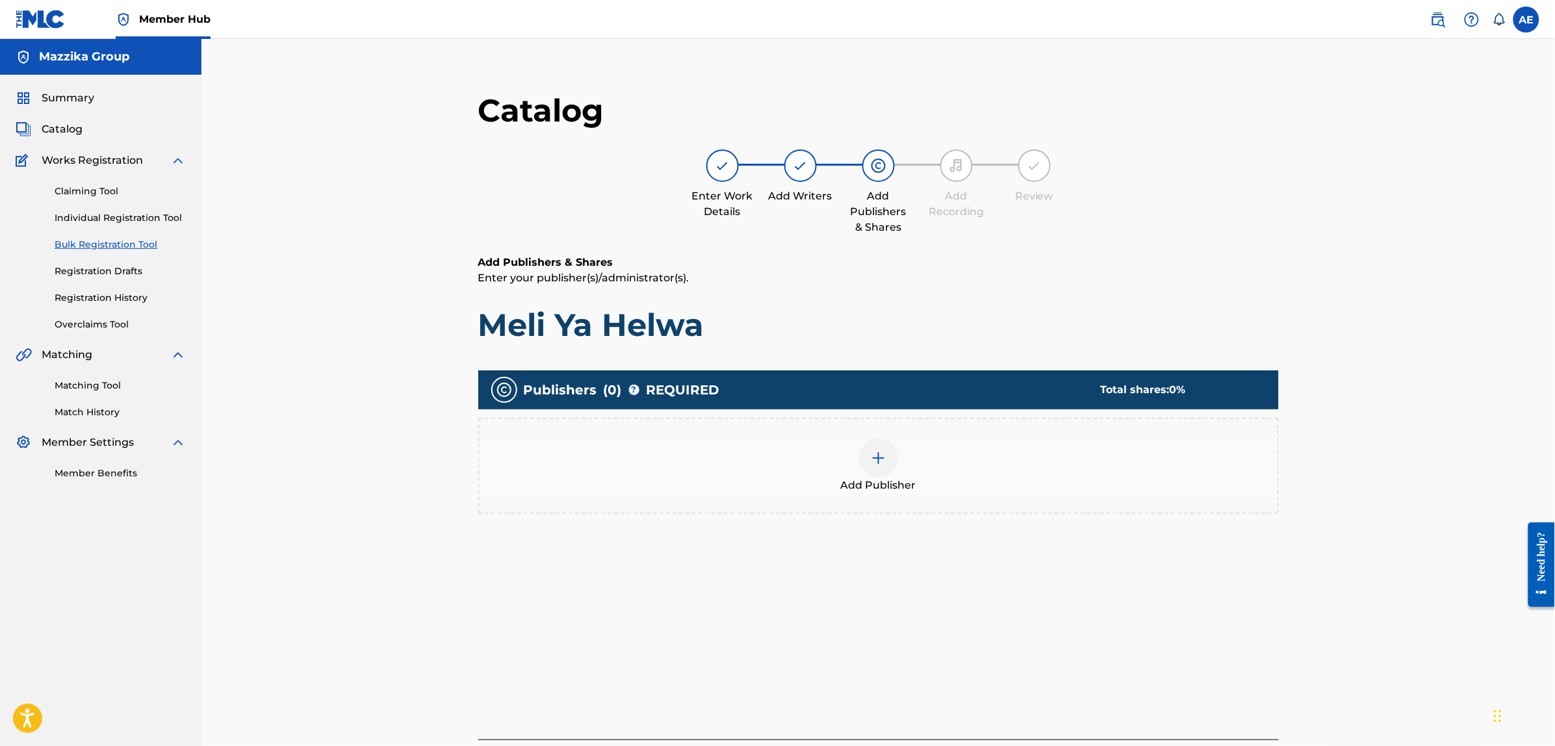
click at [1077, 475] on div "Add Publisher" at bounding box center [879, 466] width 798 height 55
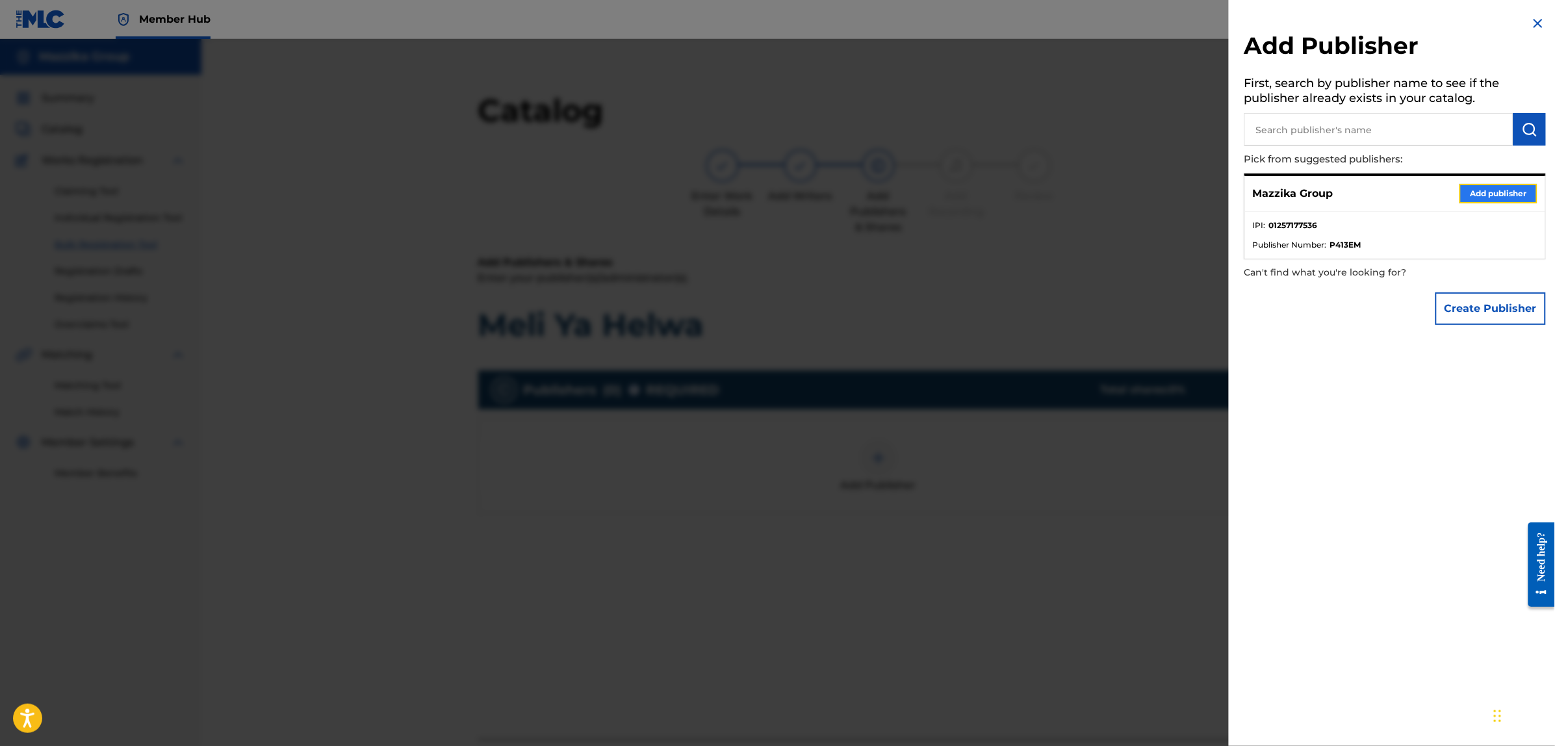
click at [1468, 195] on button "Add publisher" at bounding box center [1499, 193] width 78 height 19
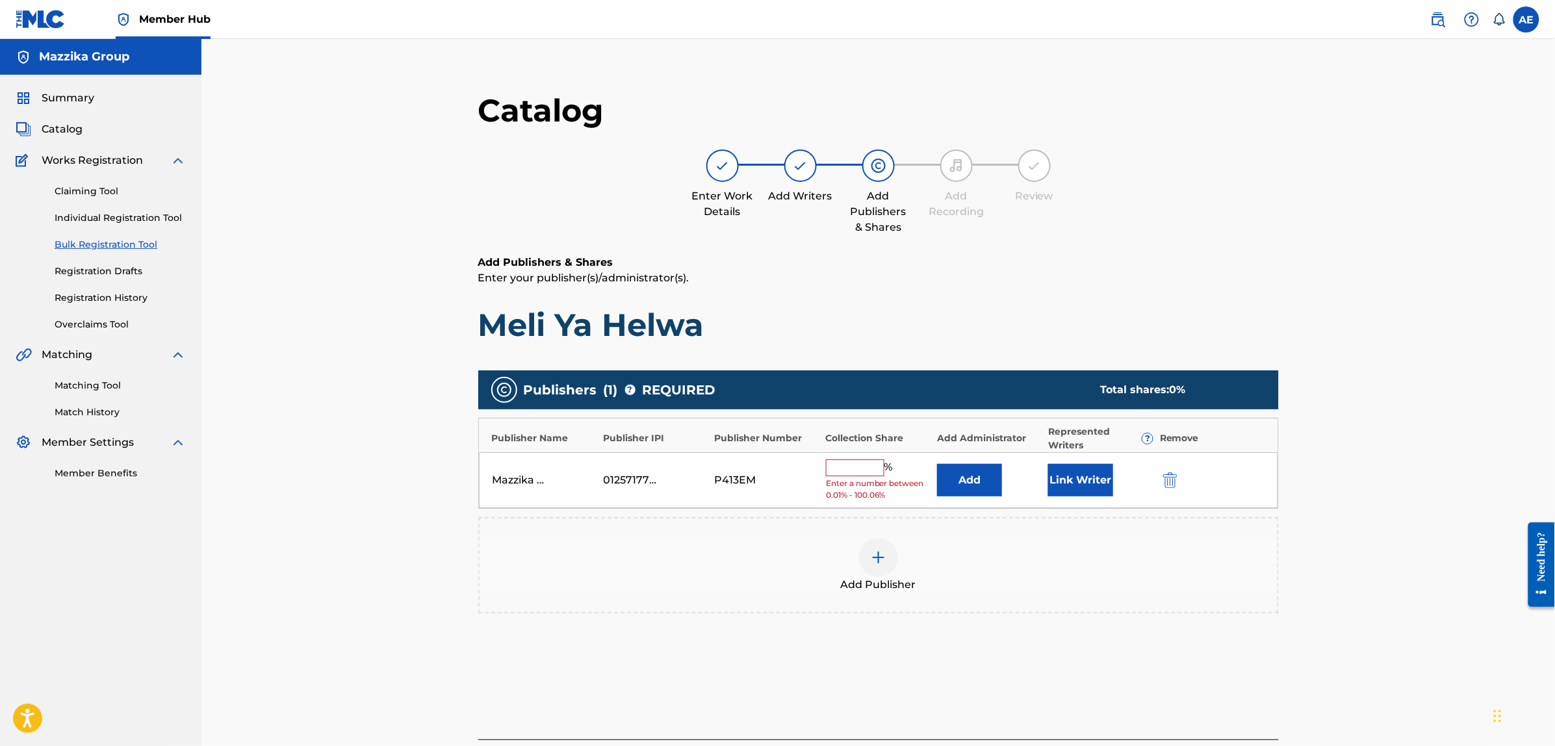
click at [864, 473] on input "text" at bounding box center [855, 468] width 58 height 17
type input "50"
click at [1070, 481] on button "Link Writer" at bounding box center [1080, 476] width 65 height 32
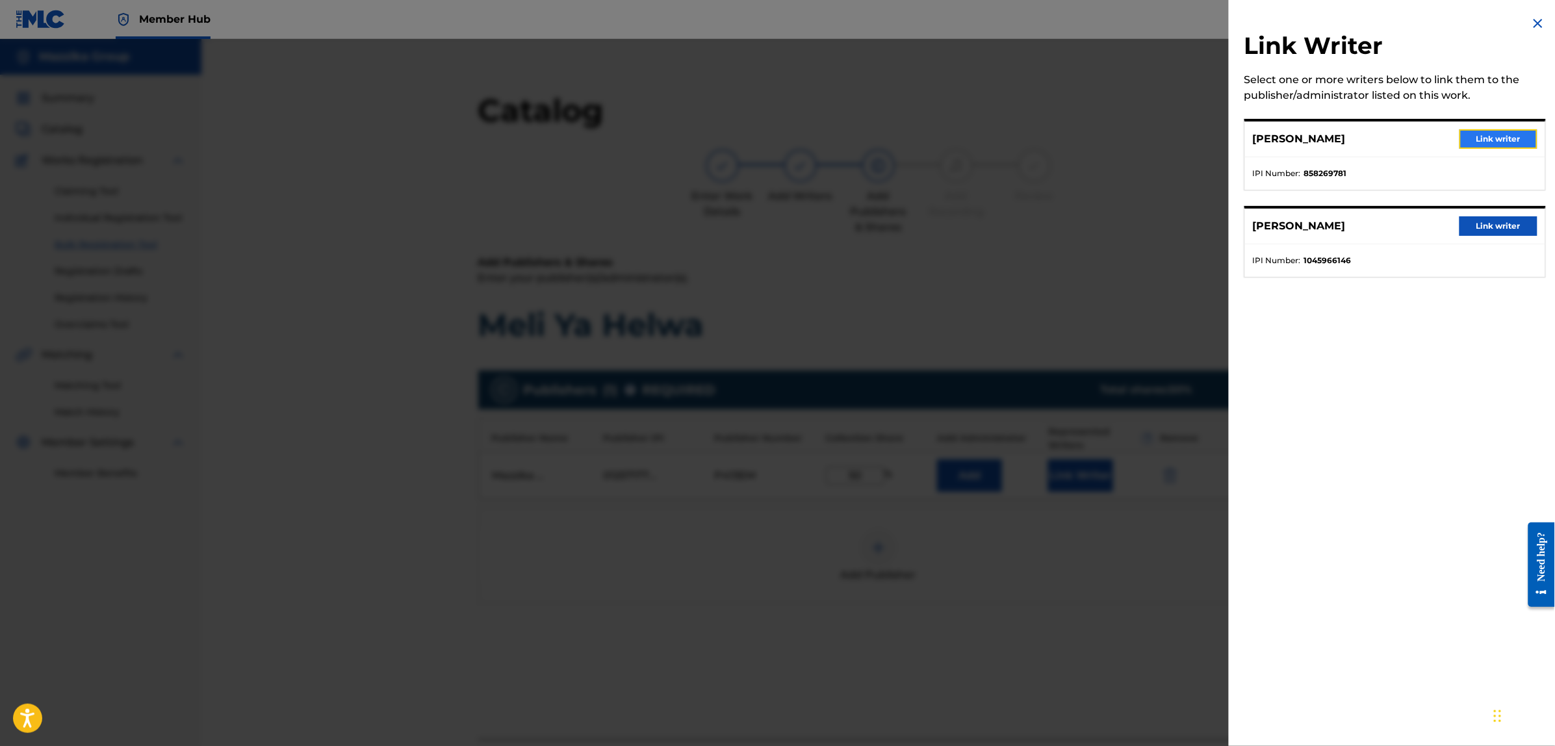
click at [1493, 131] on button "Link writer" at bounding box center [1499, 138] width 78 height 19
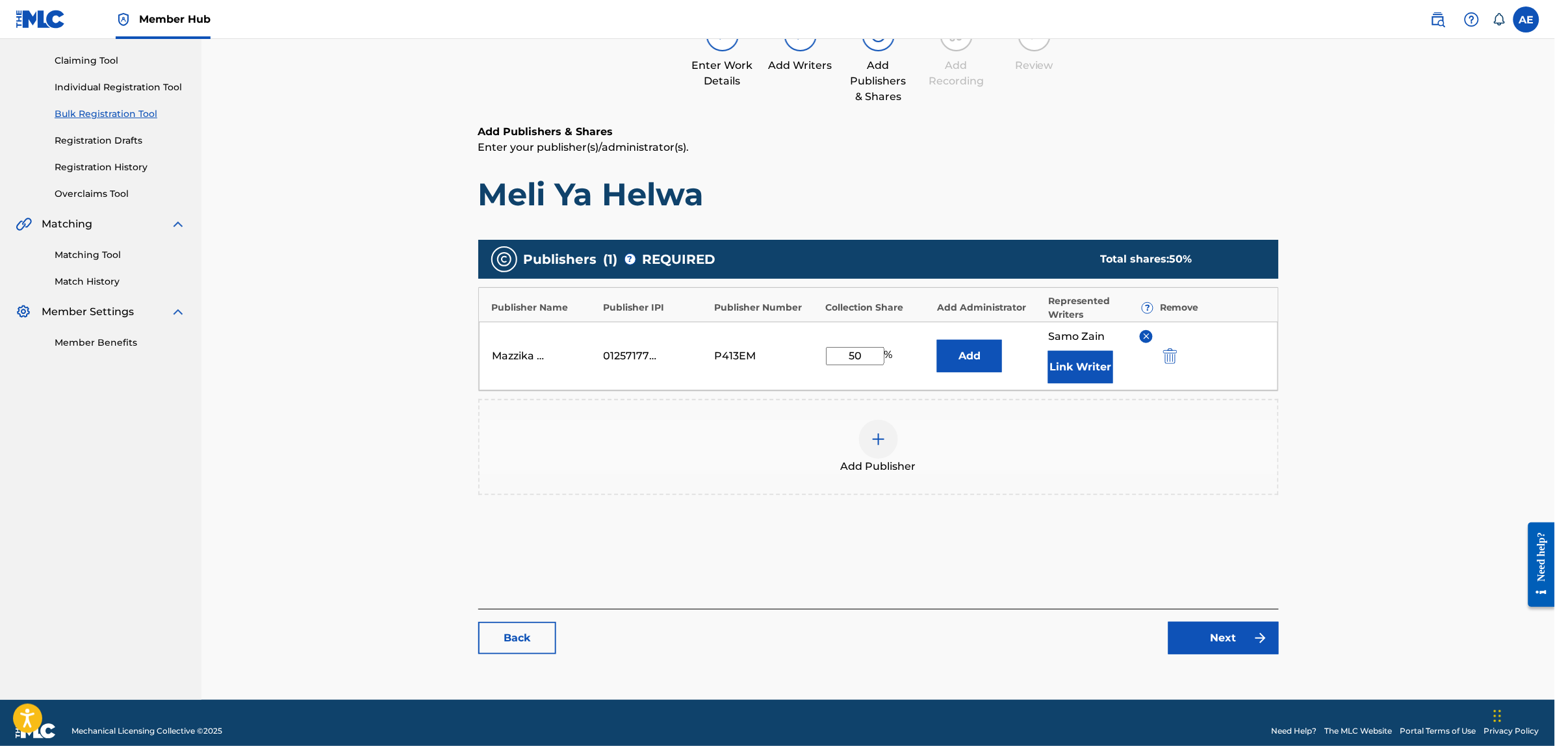
scroll to position [147, 0]
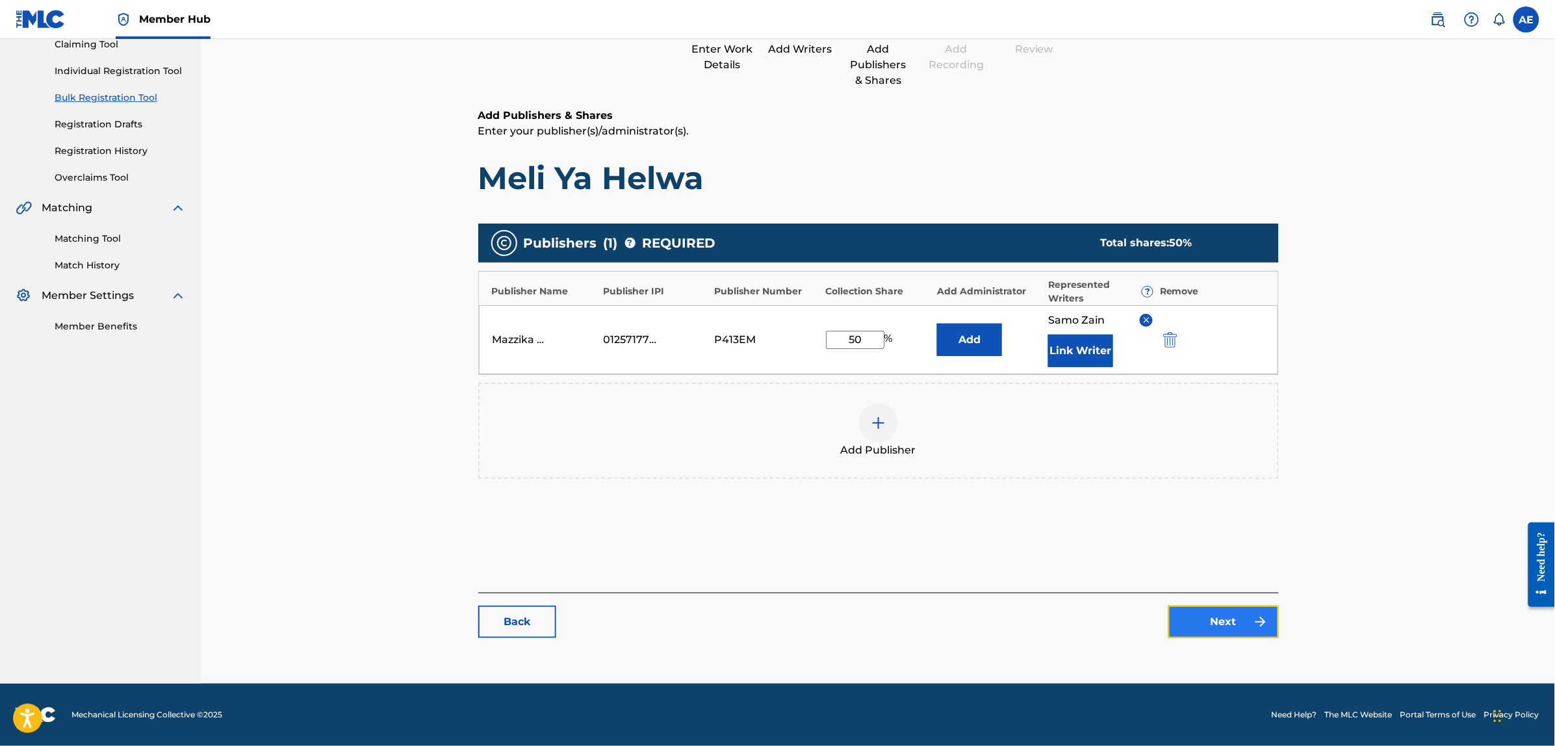
click at [1215, 617] on link "Next" at bounding box center [1224, 622] width 110 height 32
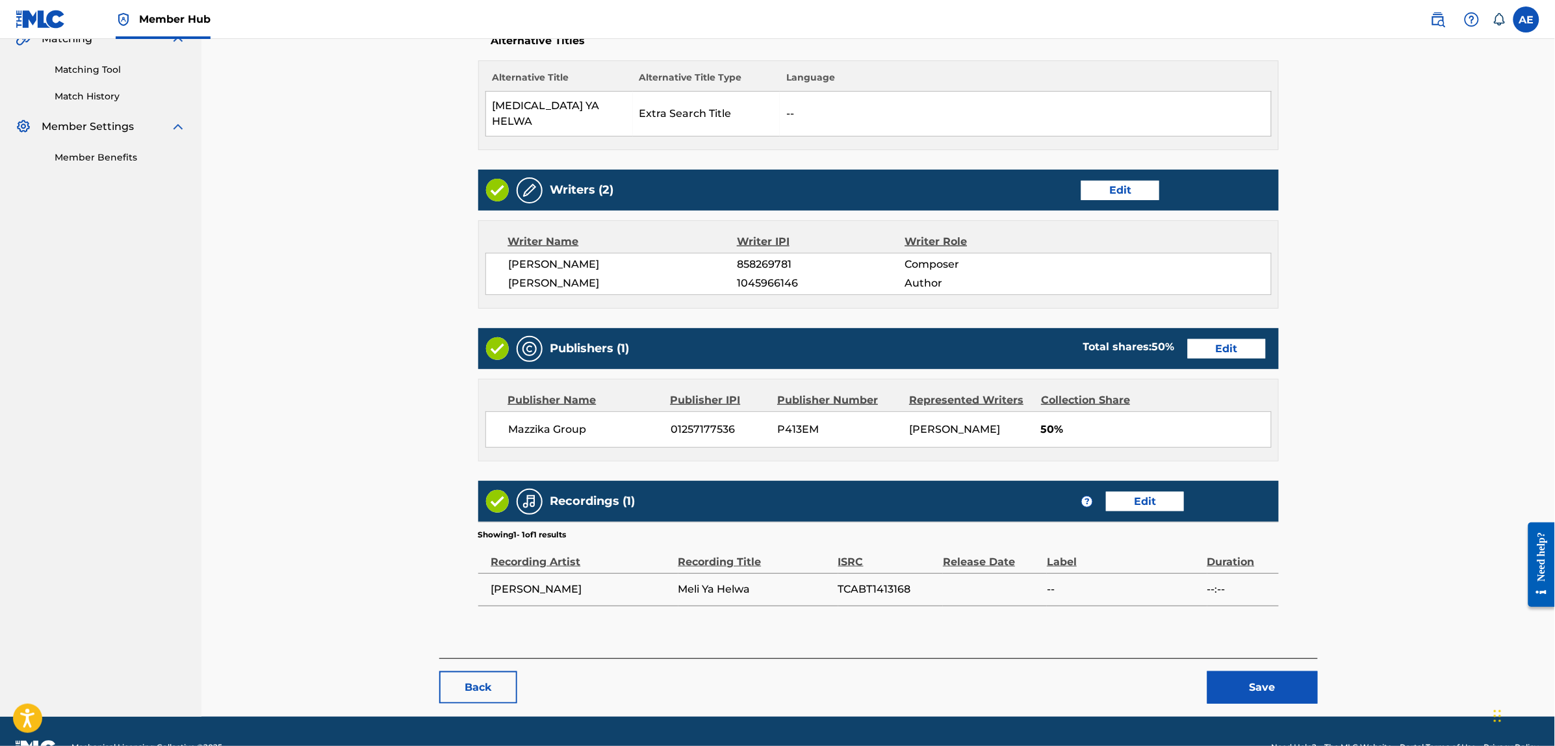
scroll to position [335, 0]
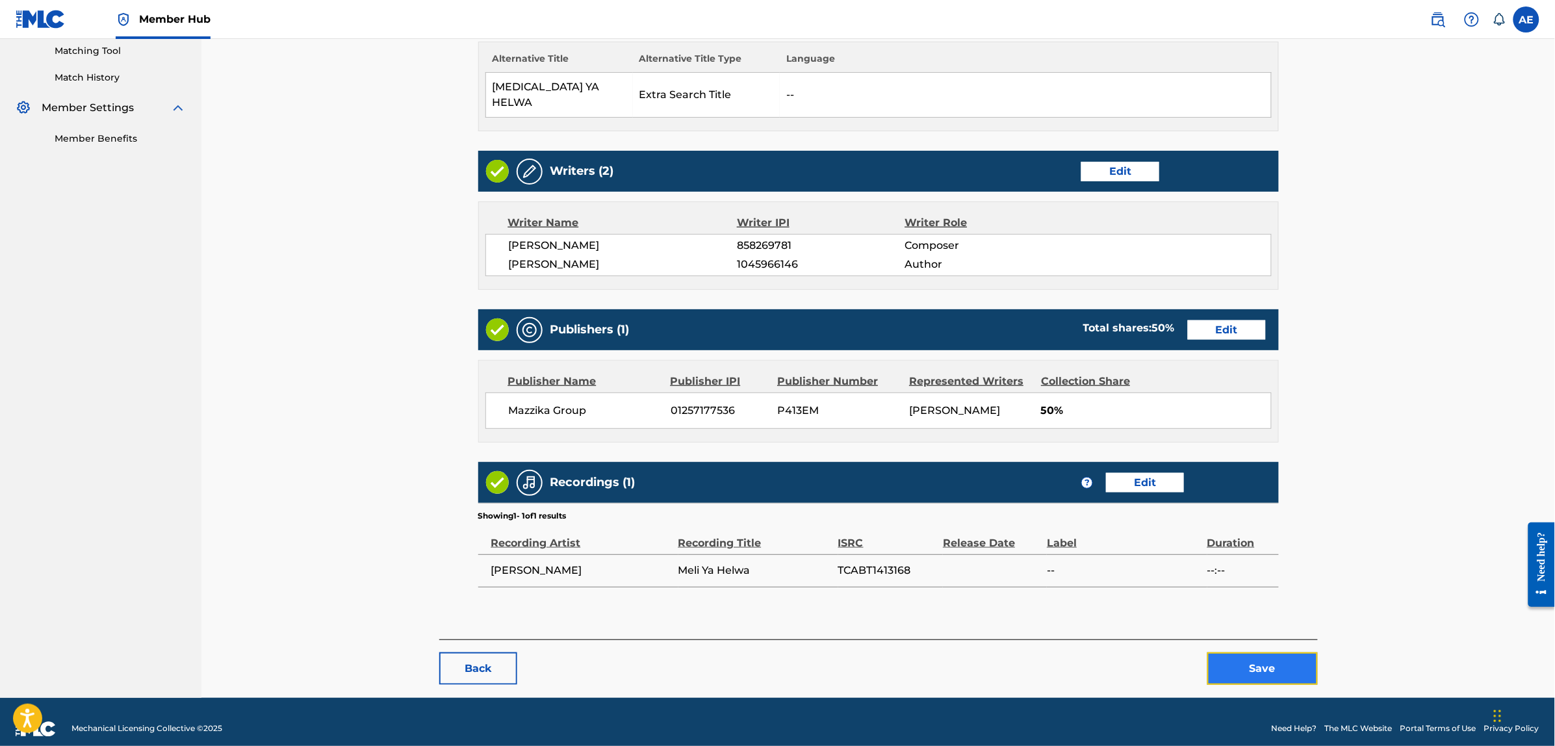
click at [1241, 670] on button "Save" at bounding box center [1263, 669] width 110 height 32
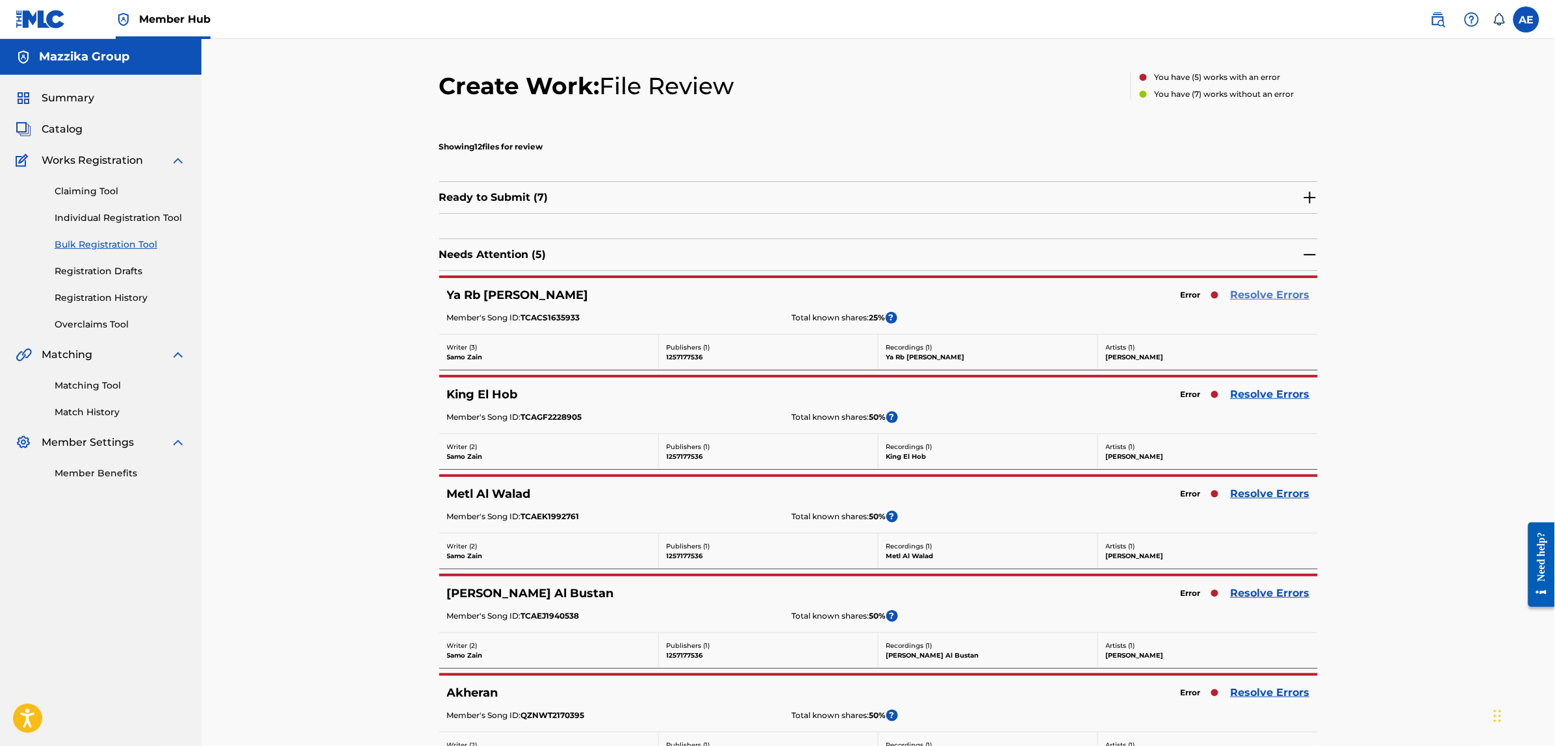
click at [1287, 296] on link "Resolve Errors" at bounding box center [1270, 295] width 79 height 16
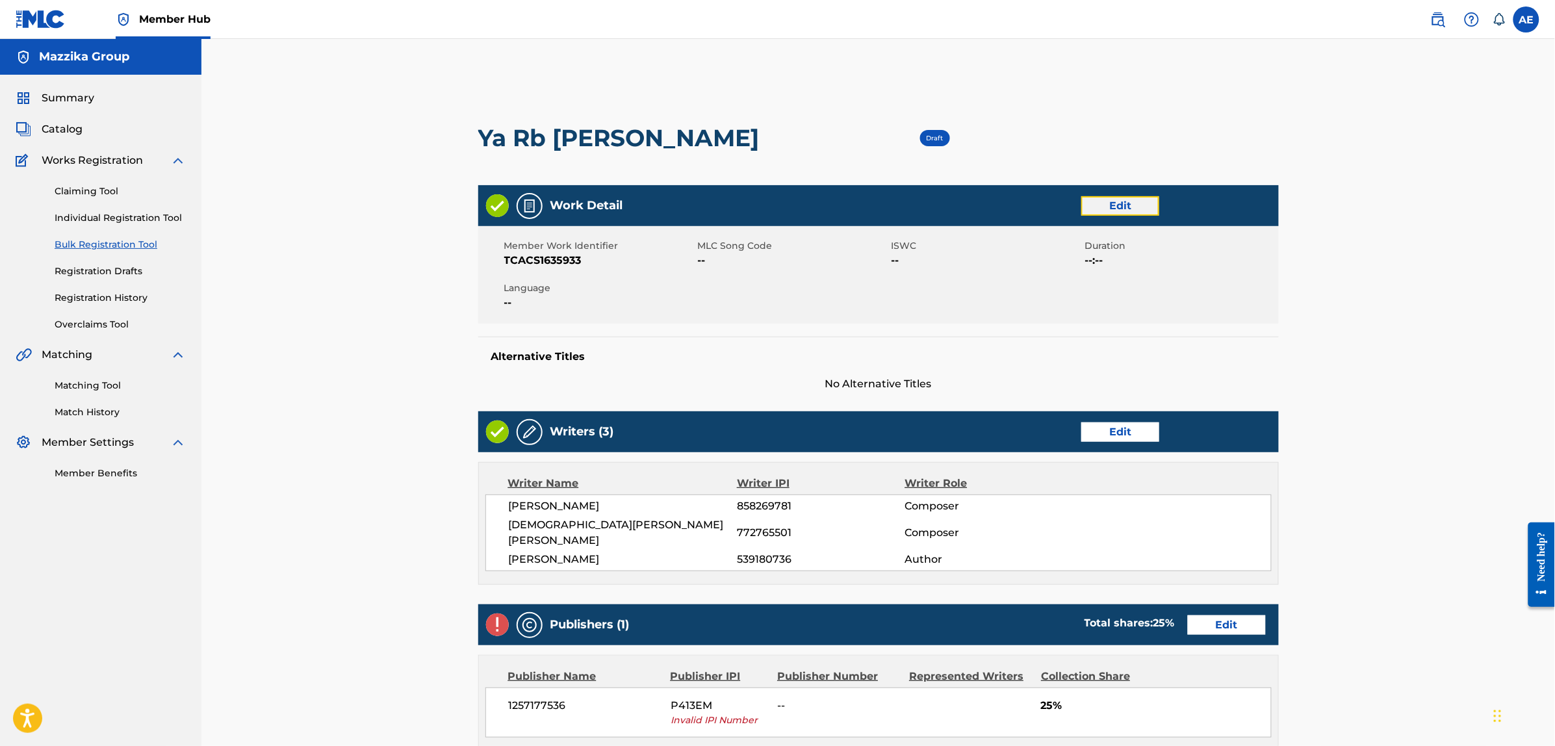
click at [1100, 205] on link "Edit" at bounding box center [1121, 205] width 78 height 19
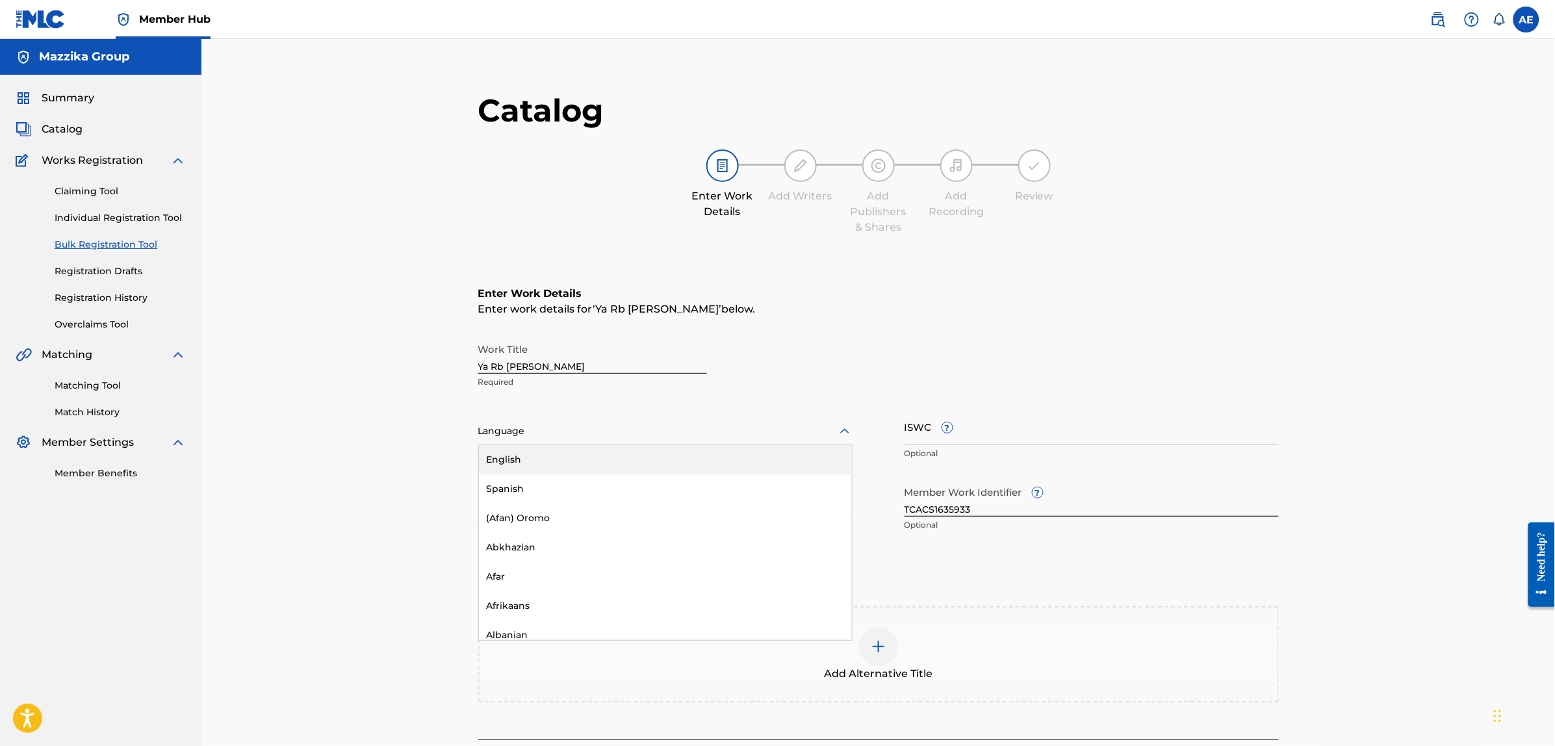
click at [617, 443] on div "Language" at bounding box center [665, 431] width 374 height 27
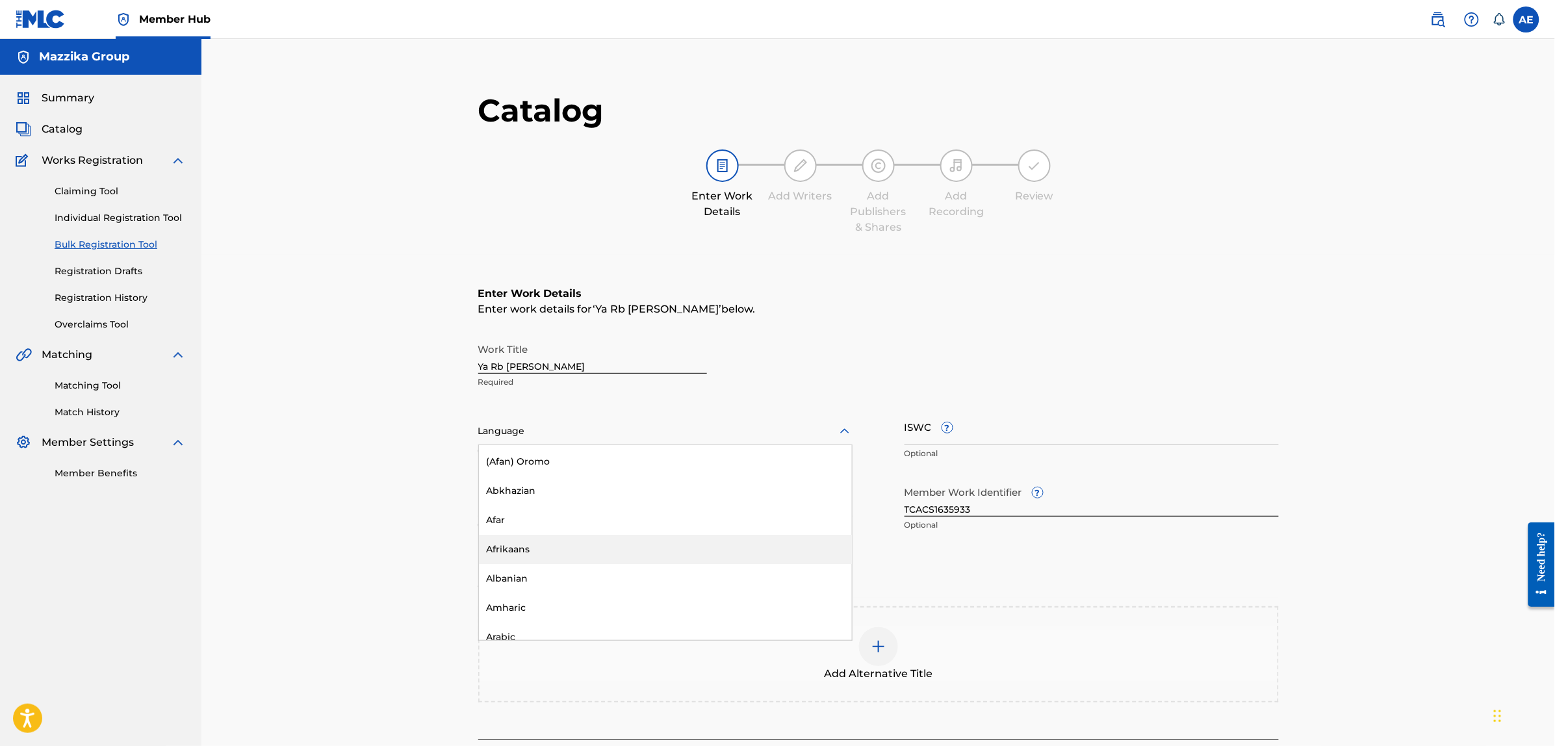
scroll to position [81, 0]
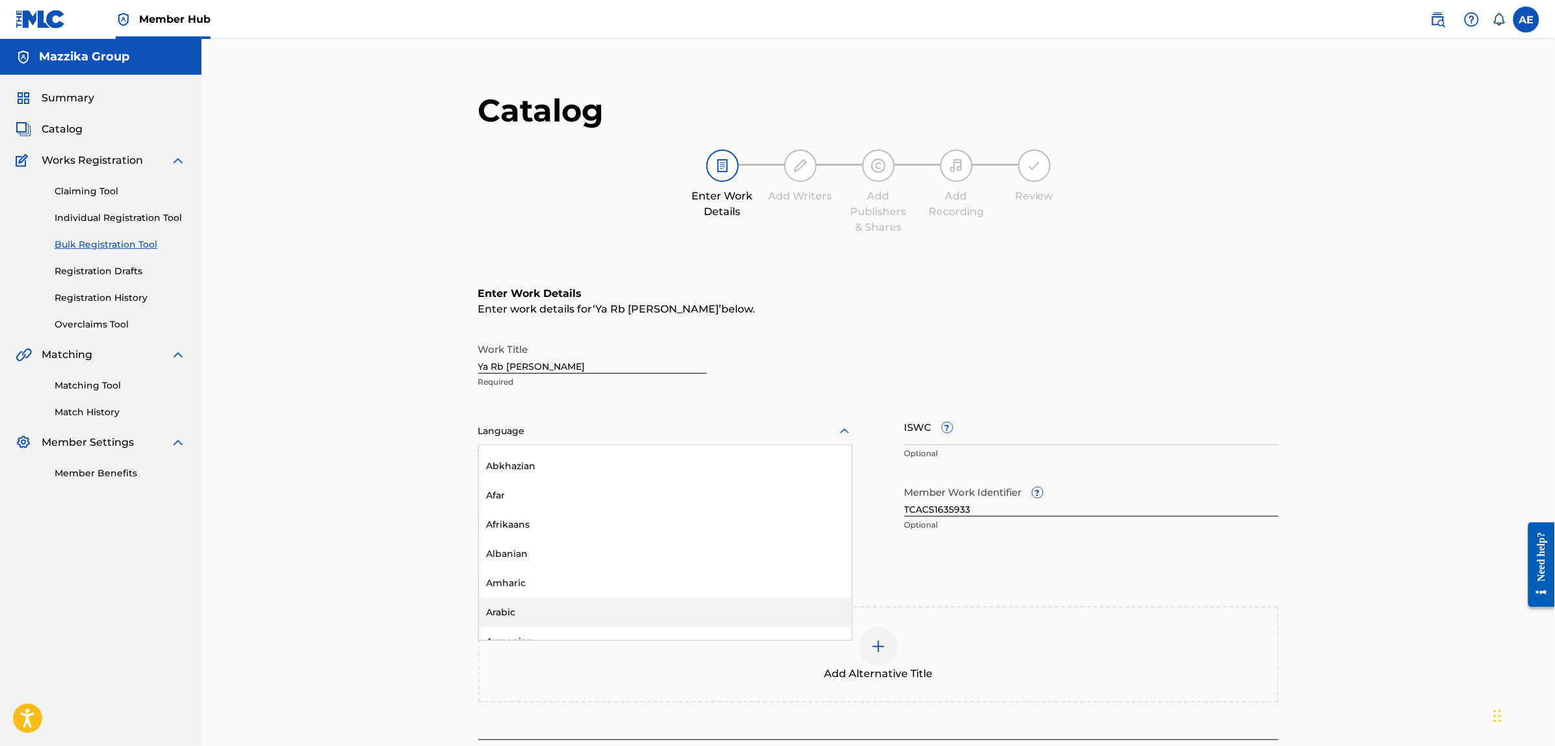
click at [547, 612] on div "Arabic" at bounding box center [665, 612] width 373 height 29
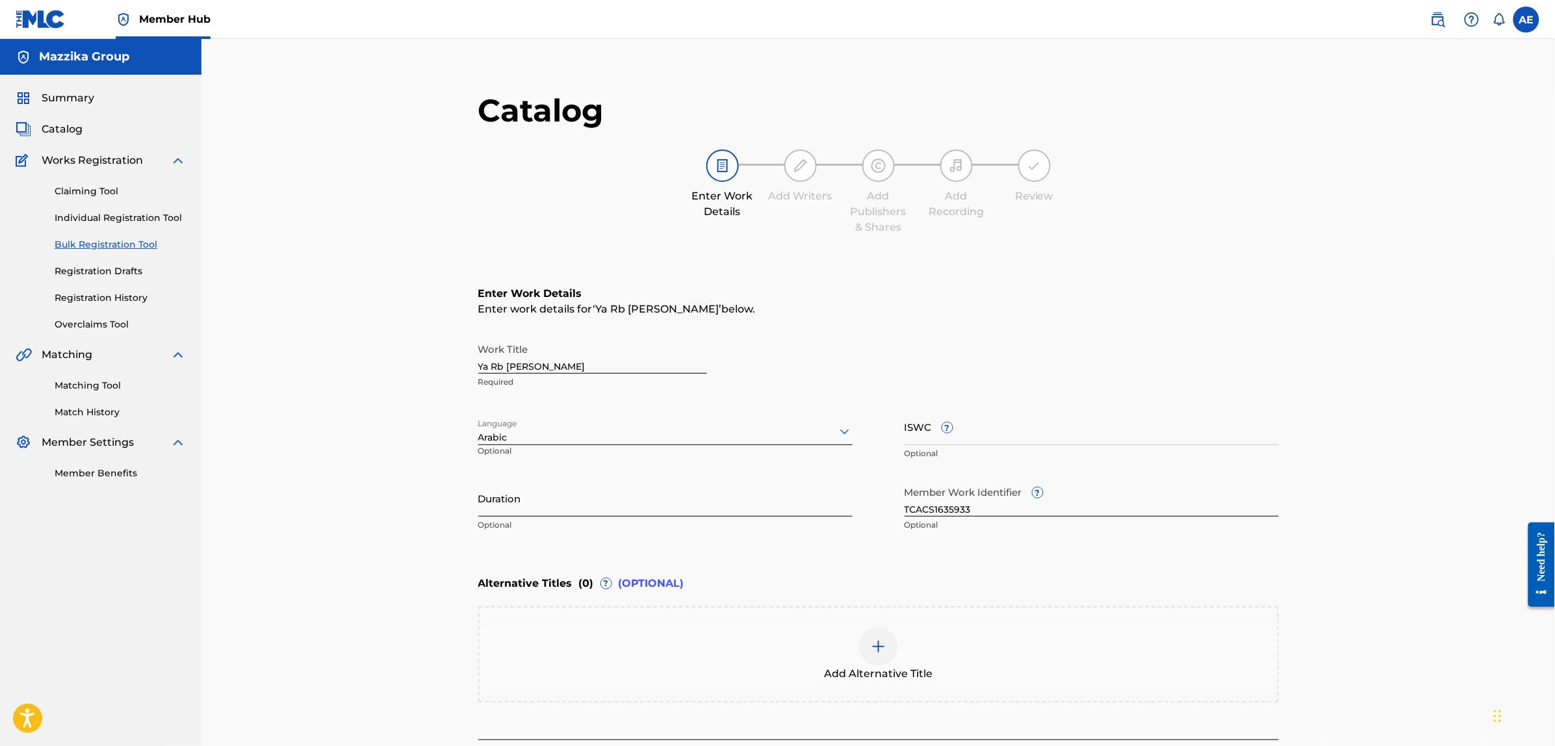
click at [573, 498] on input "Duration" at bounding box center [665, 498] width 374 height 37
paste input "2:41"
click at [478, 505] on input "2:41" at bounding box center [665, 498] width 374 height 37
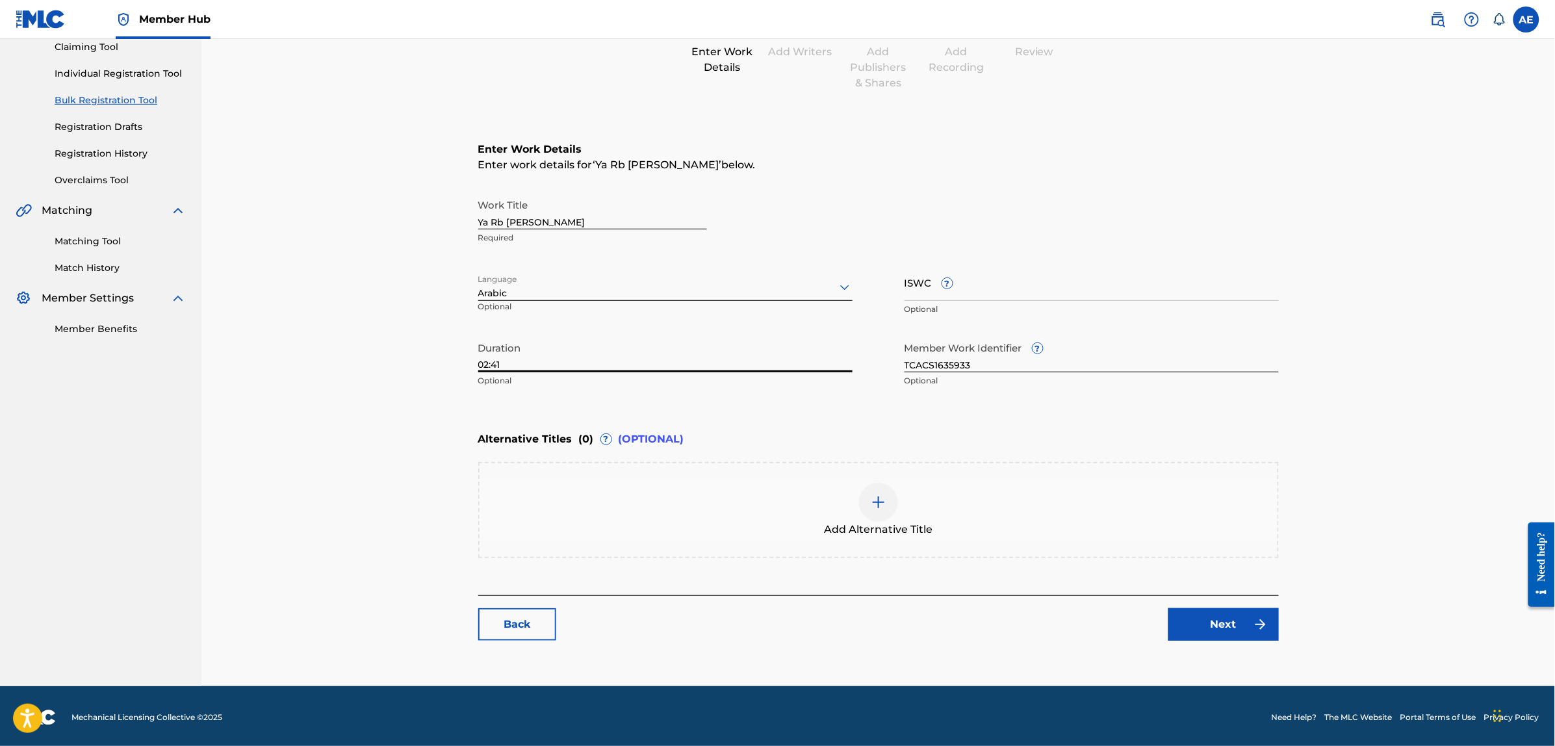
scroll to position [147, 0]
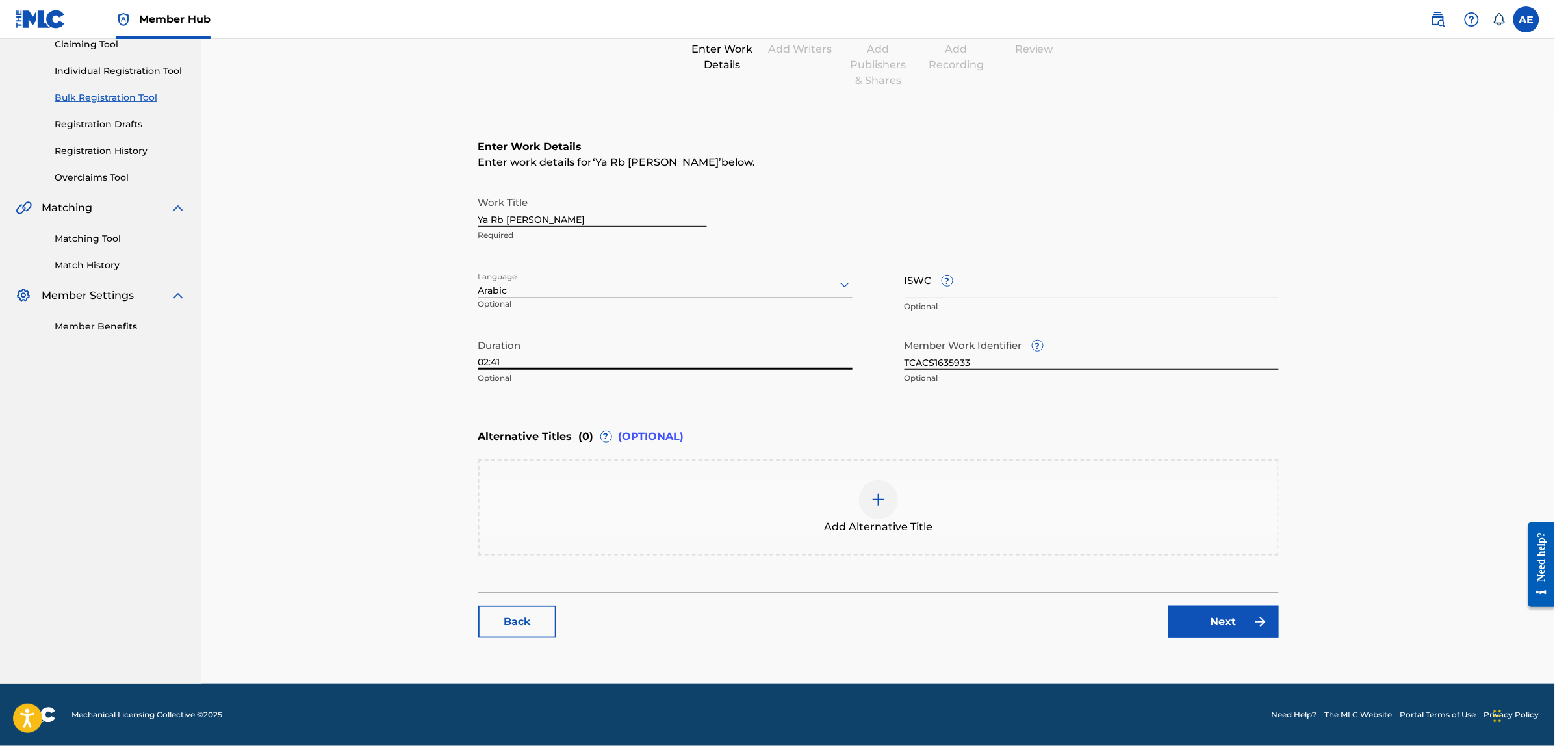
type input "02:41"
click at [1223, 642] on div "Catalog Enter Work Details Add Writers Add Publishers & Shares Add Recording Re…" at bounding box center [878, 297] width 801 height 707
click at [1224, 625] on link "Next" at bounding box center [1224, 622] width 110 height 32
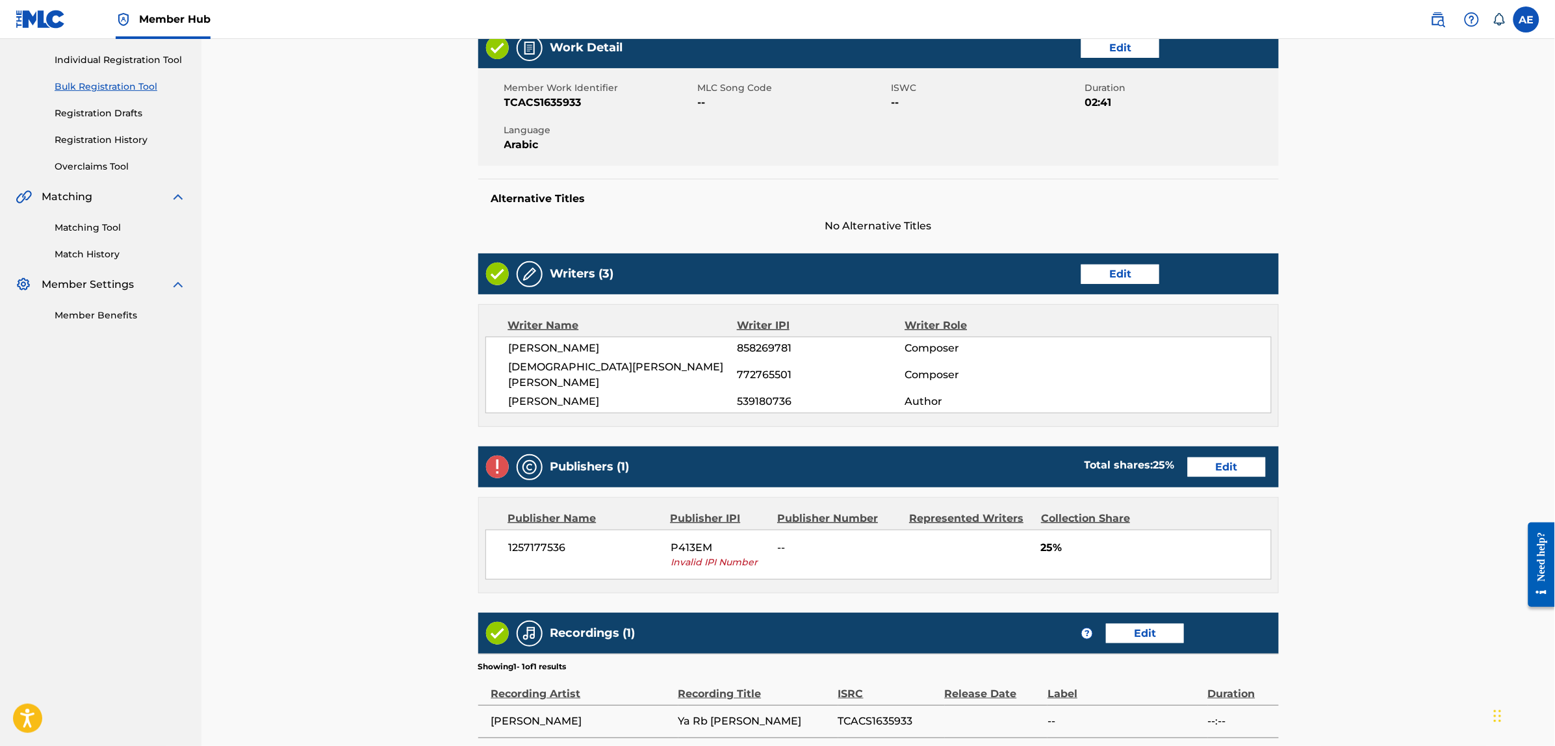
scroll to position [307, 0]
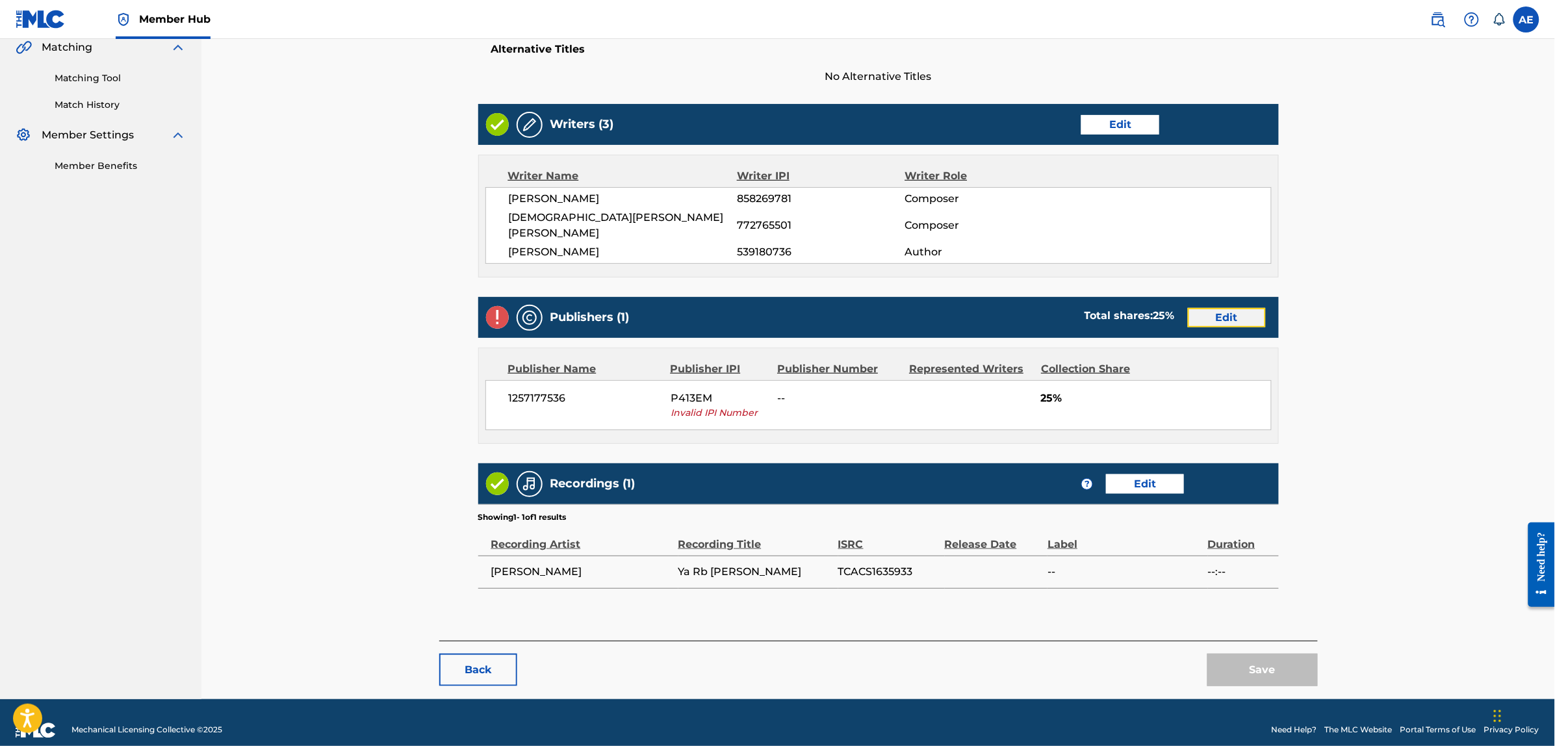
click at [1211, 308] on link "Edit" at bounding box center [1227, 317] width 78 height 19
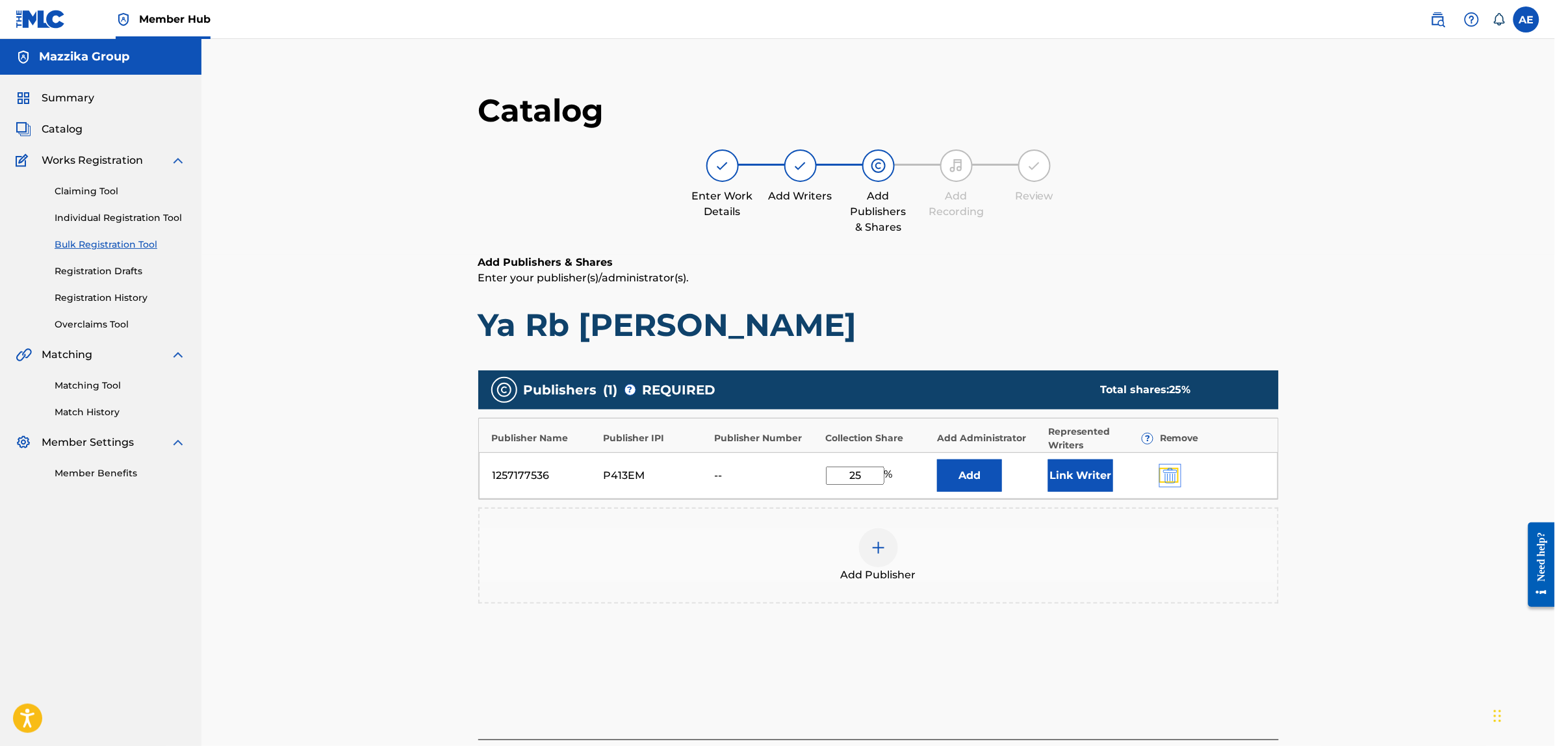
click at [1172, 476] on img "submit" at bounding box center [1170, 476] width 14 height 16
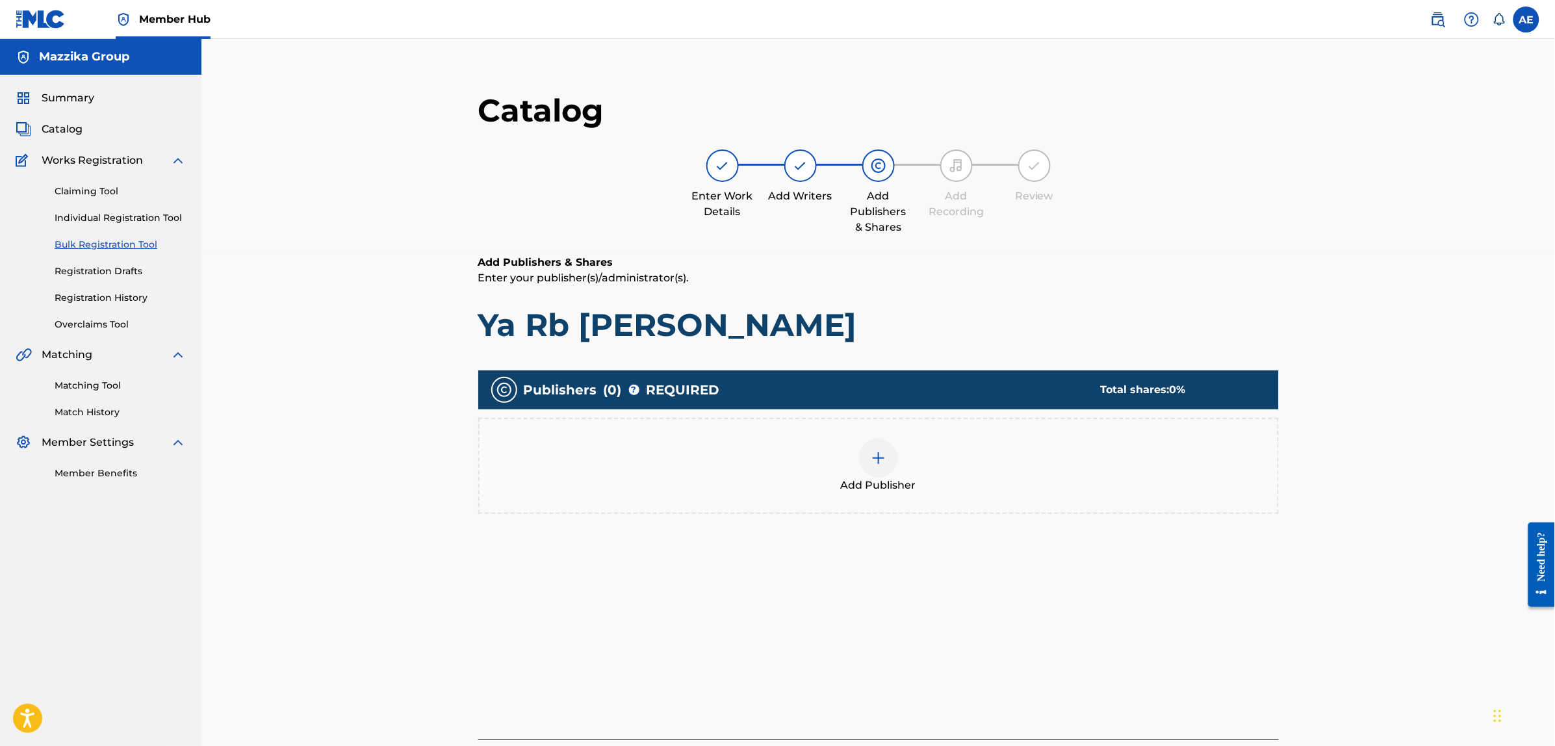
click at [1100, 473] on div "Add Publisher" at bounding box center [879, 466] width 798 height 55
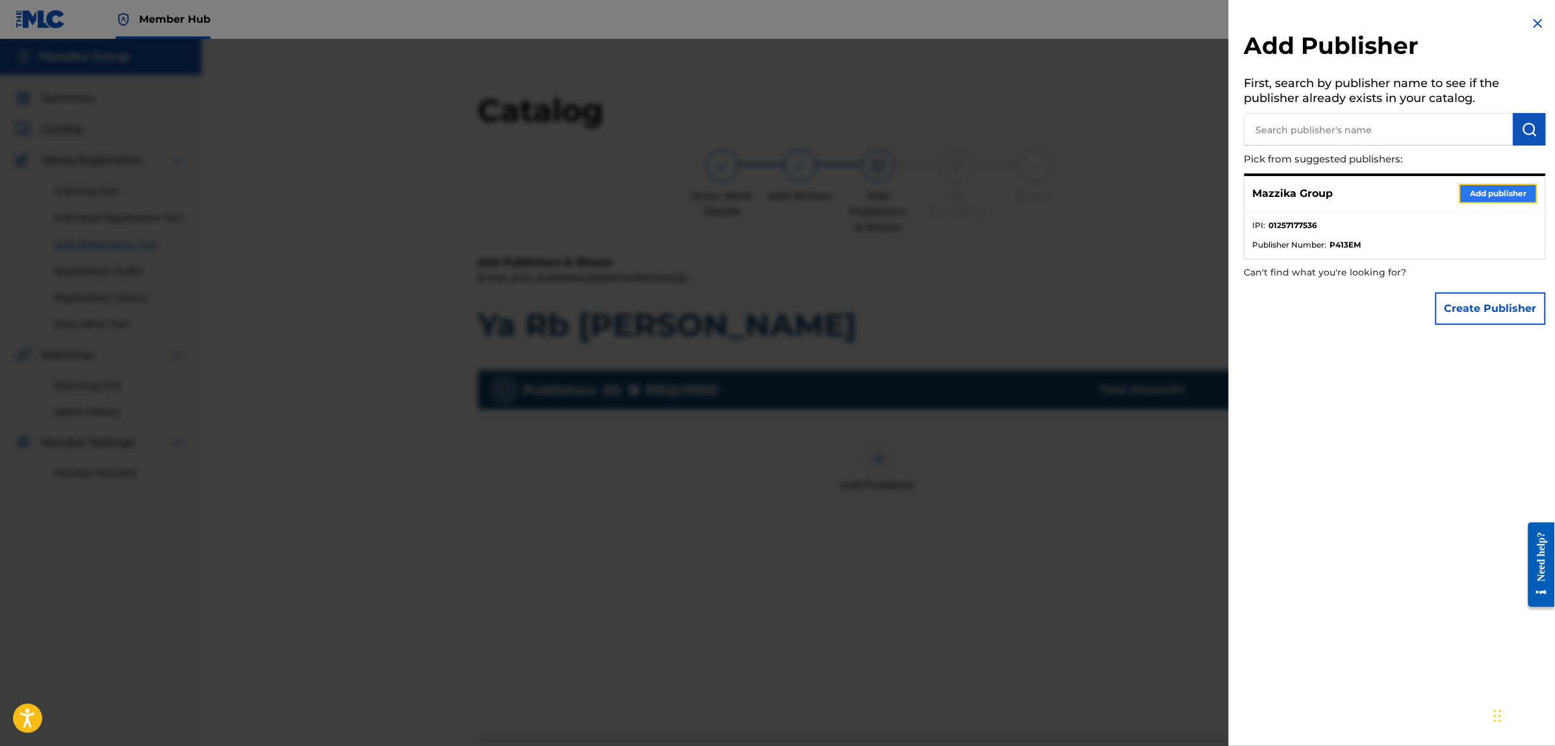
click at [1473, 188] on button "Add publisher" at bounding box center [1499, 193] width 78 height 19
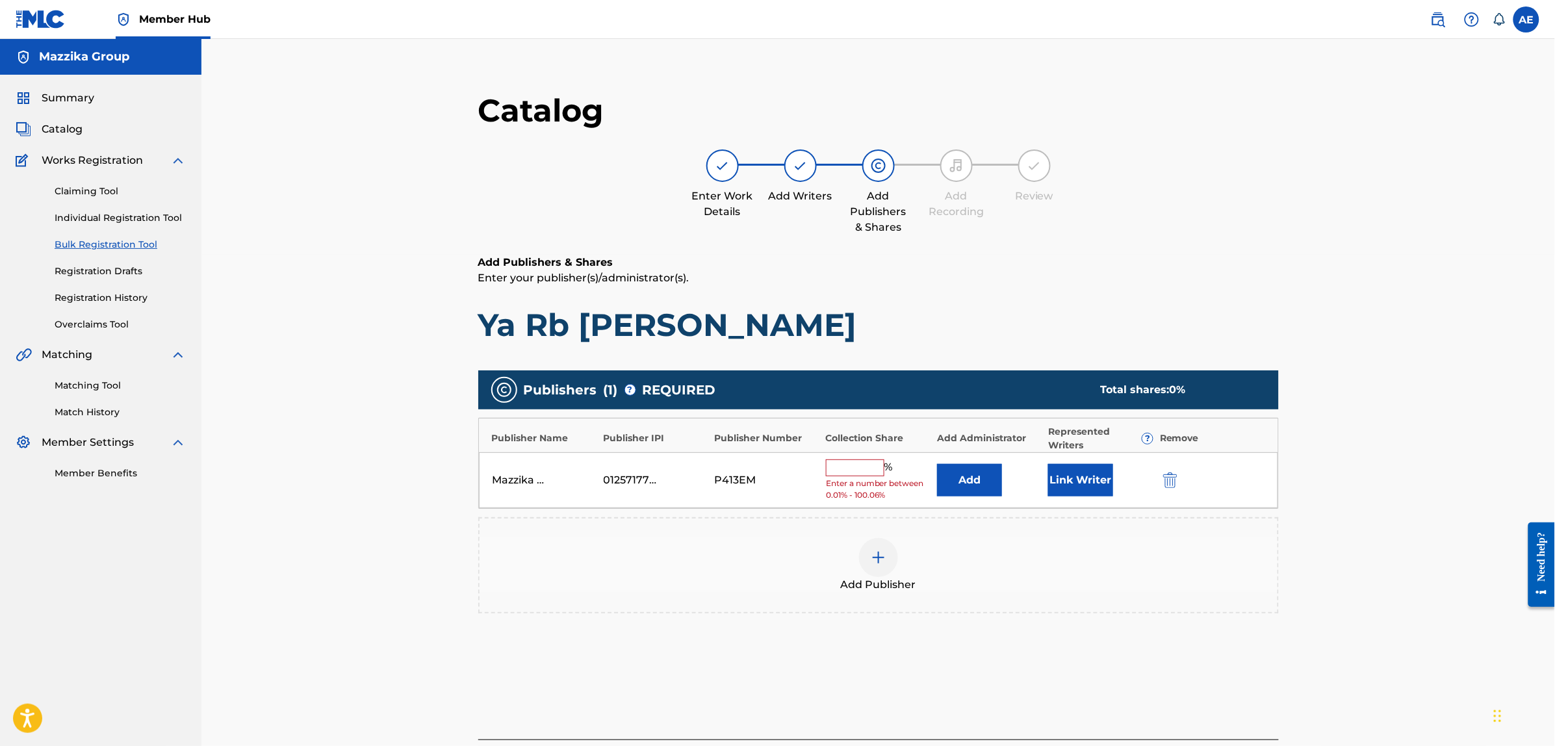
click at [849, 473] on input "text" at bounding box center [855, 468] width 58 height 17
click at [860, 461] on input "text" at bounding box center [855, 468] width 58 height 17
type input "25"
click at [1076, 478] on button "Link Writer" at bounding box center [1080, 476] width 65 height 32
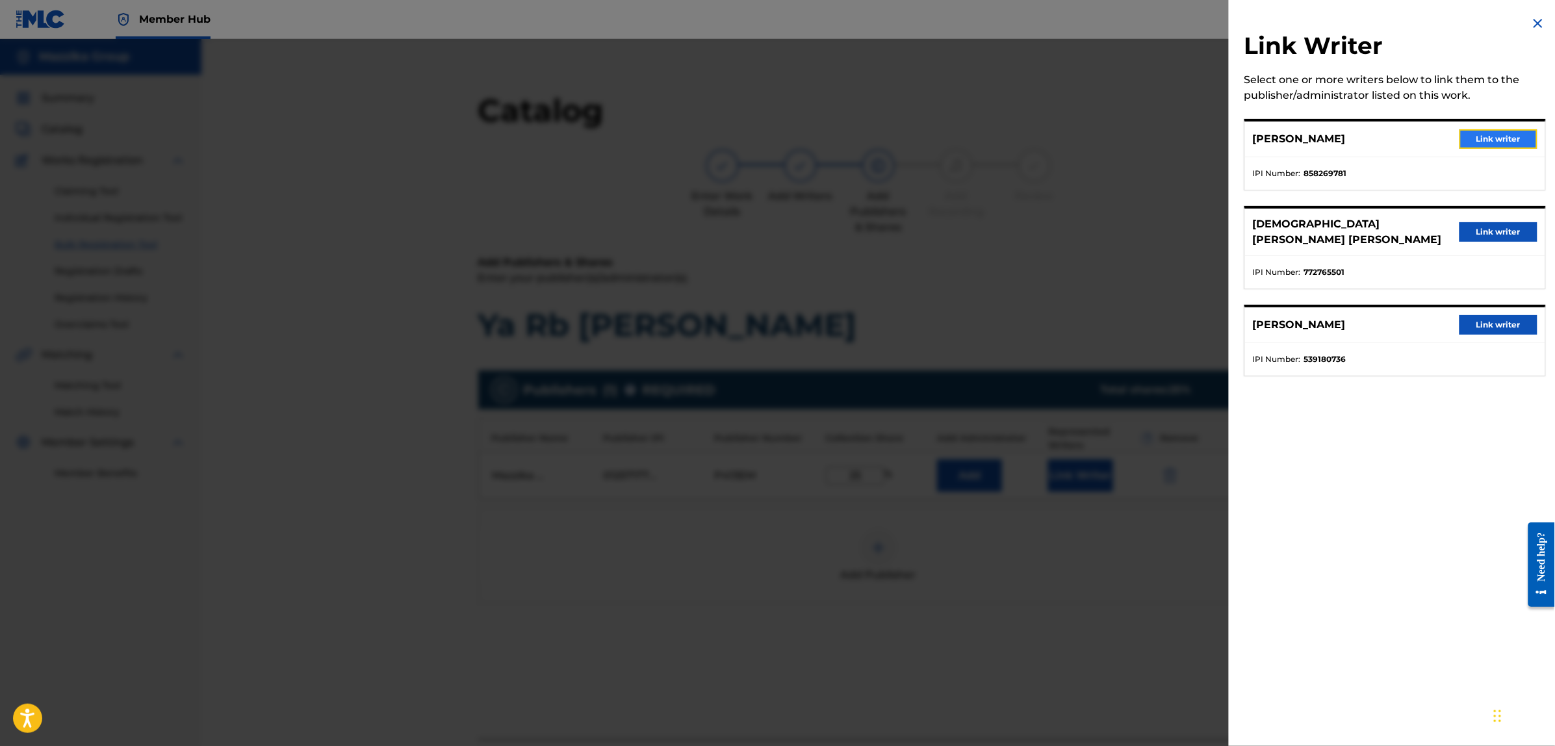
click at [1476, 143] on button "Link writer" at bounding box center [1499, 138] width 78 height 19
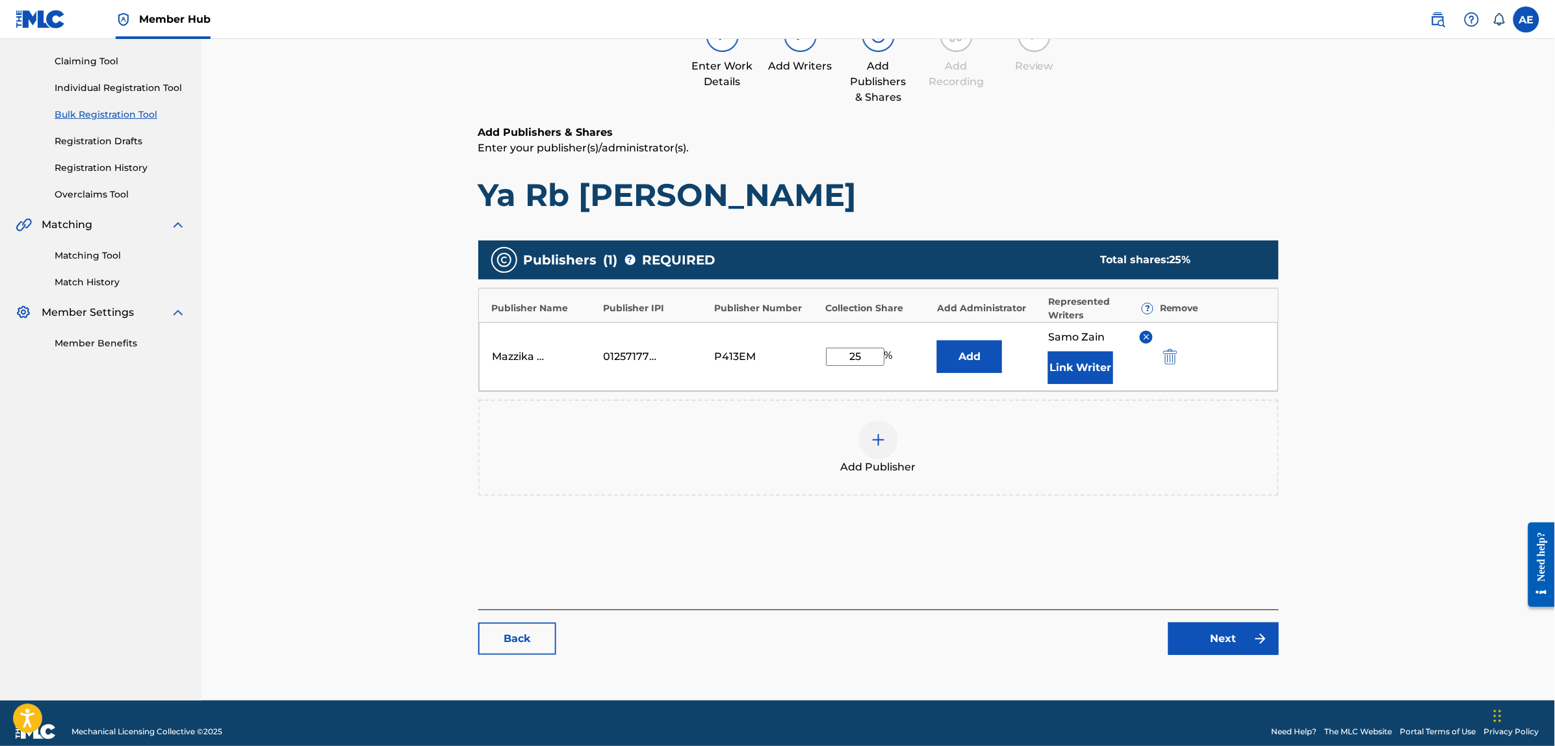
scroll to position [147, 0]
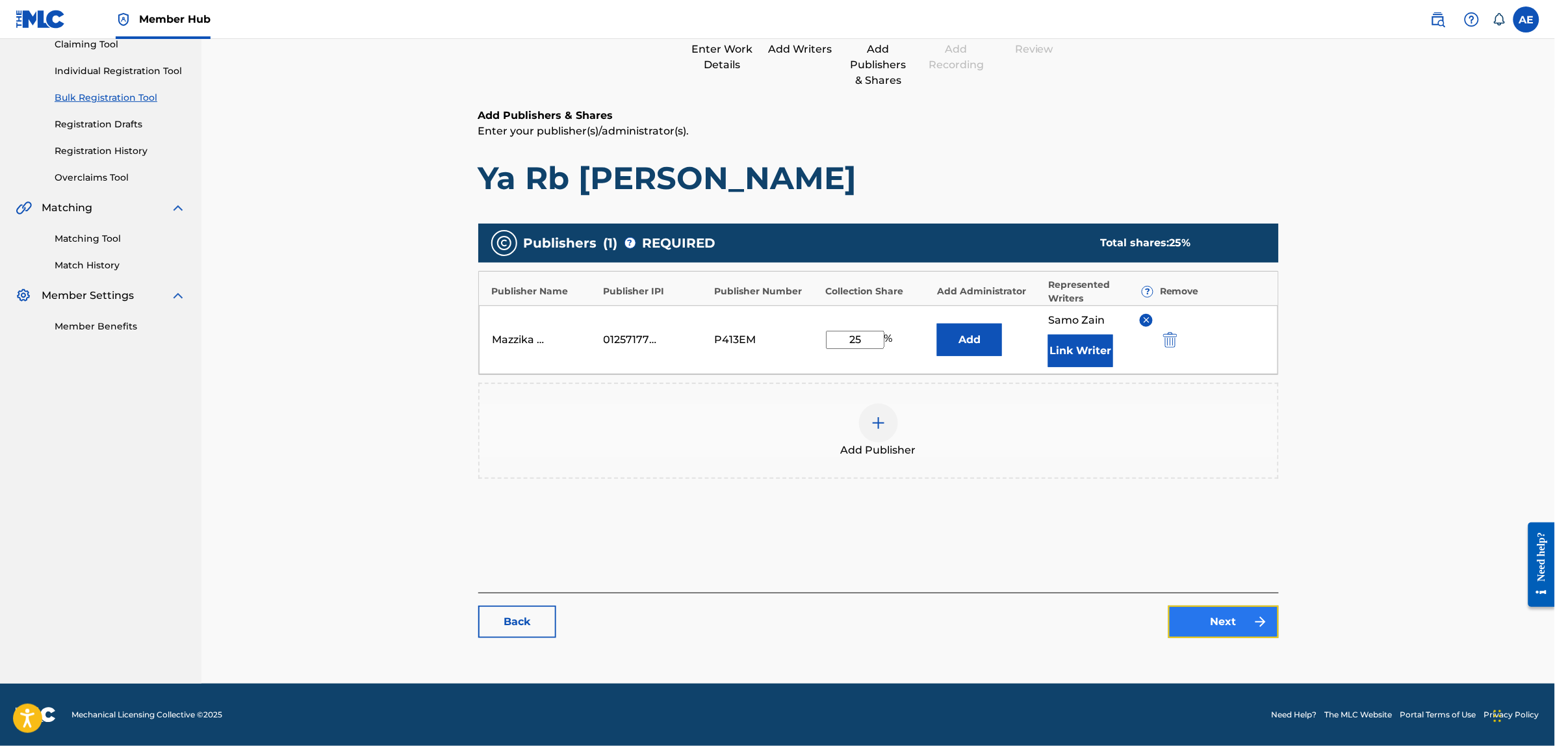
click at [1213, 613] on link "Next" at bounding box center [1224, 622] width 110 height 32
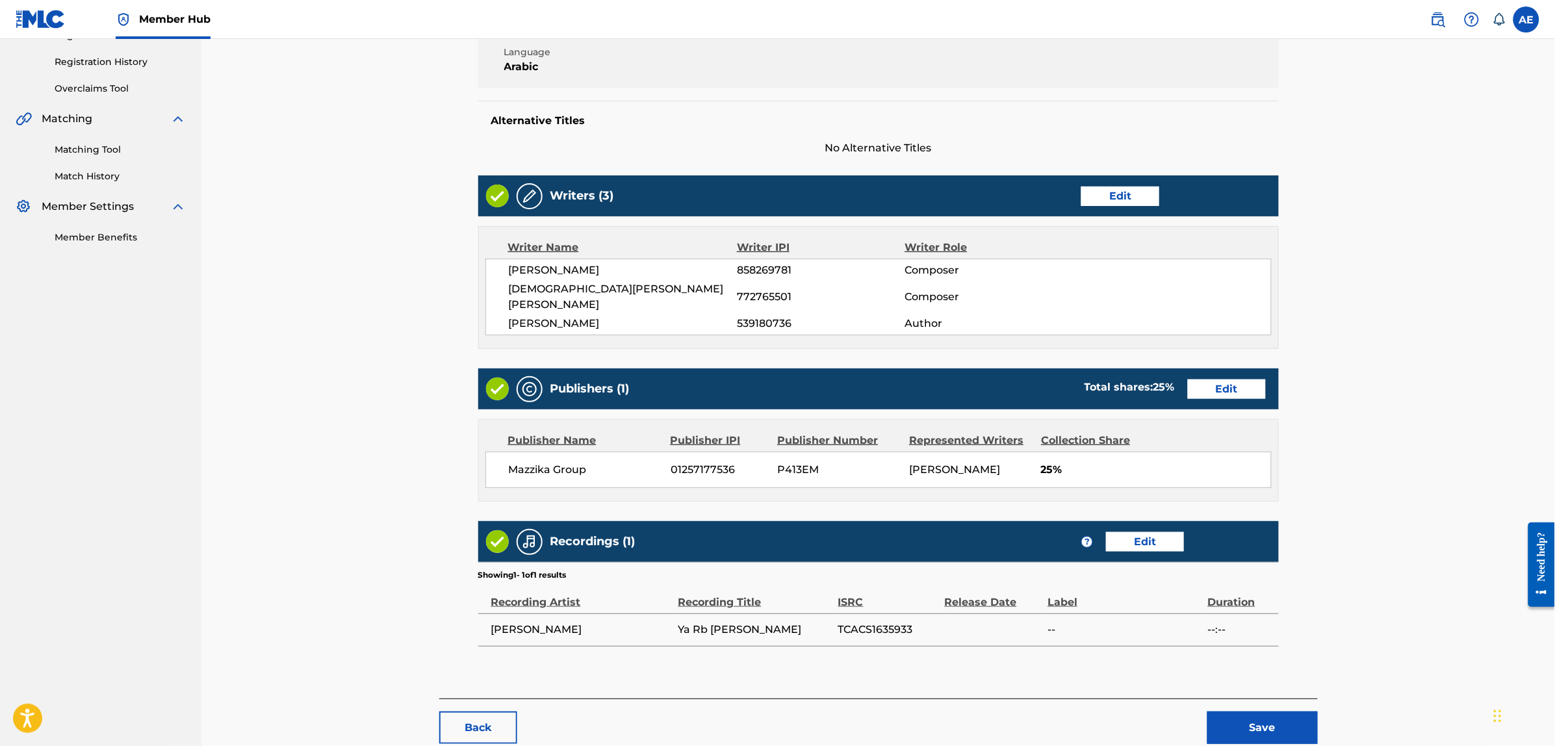
scroll to position [244, 0]
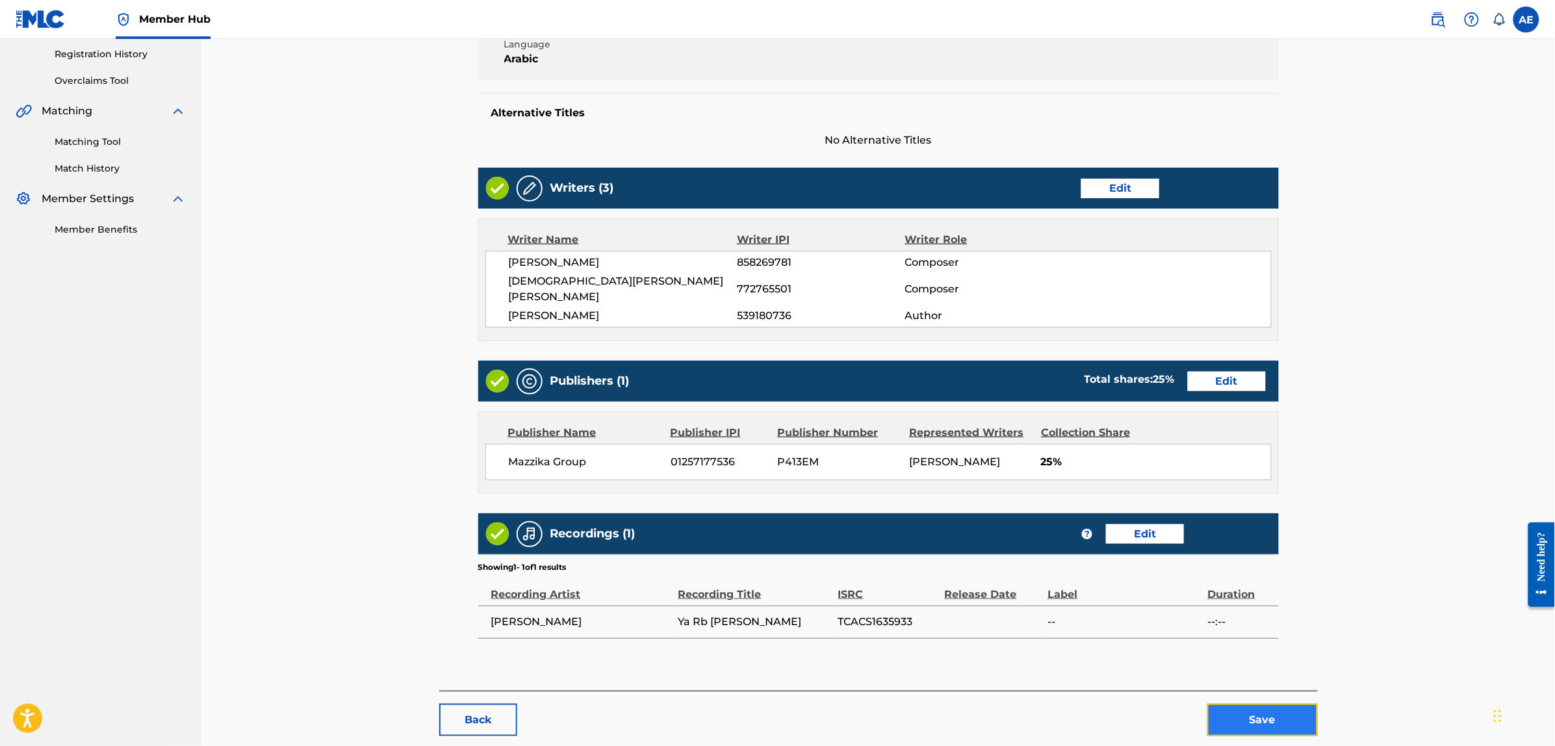
click at [1256, 704] on button "Save" at bounding box center [1263, 720] width 110 height 32
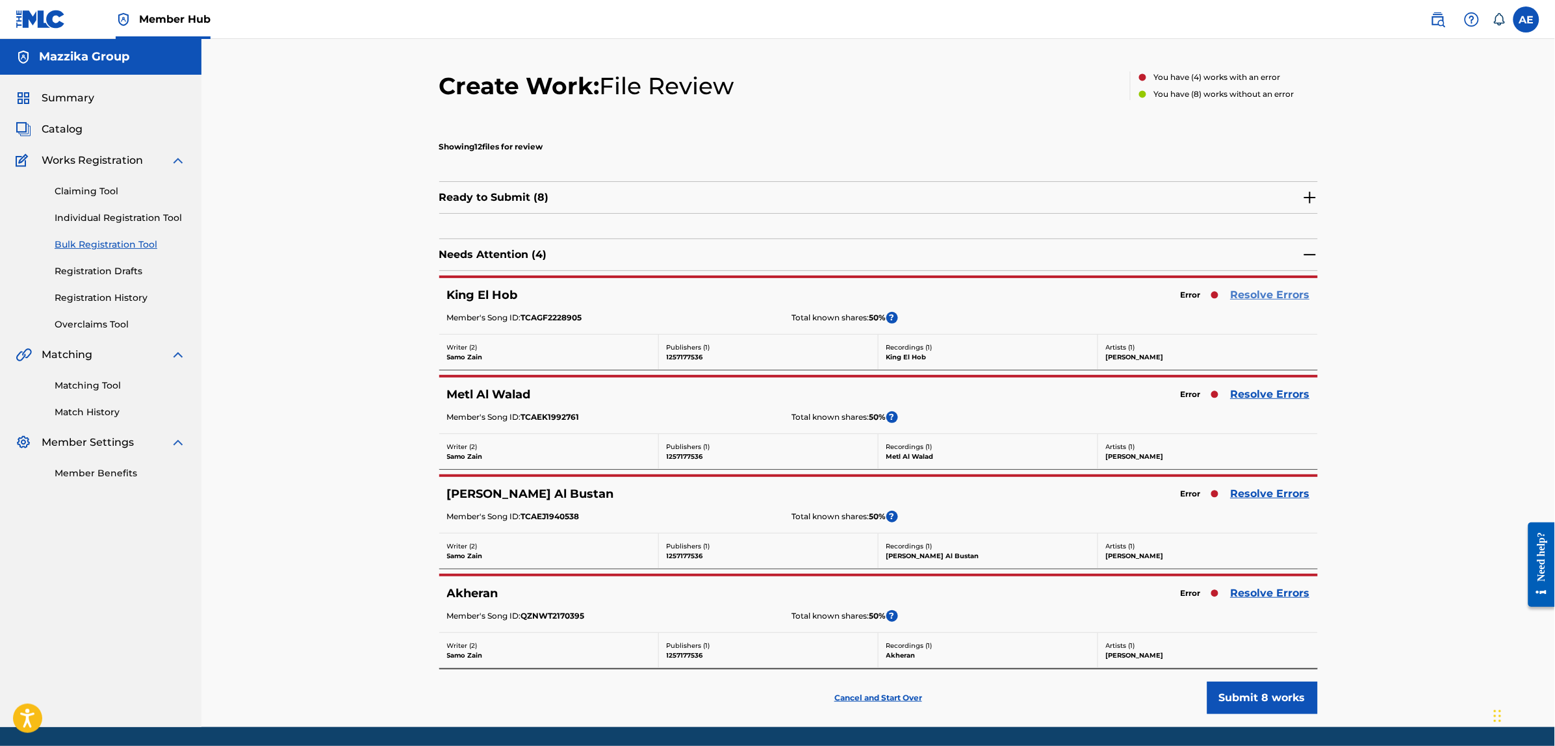
click at [1256, 297] on link "Resolve Errors" at bounding box center [1270, 295] width 79 height 16
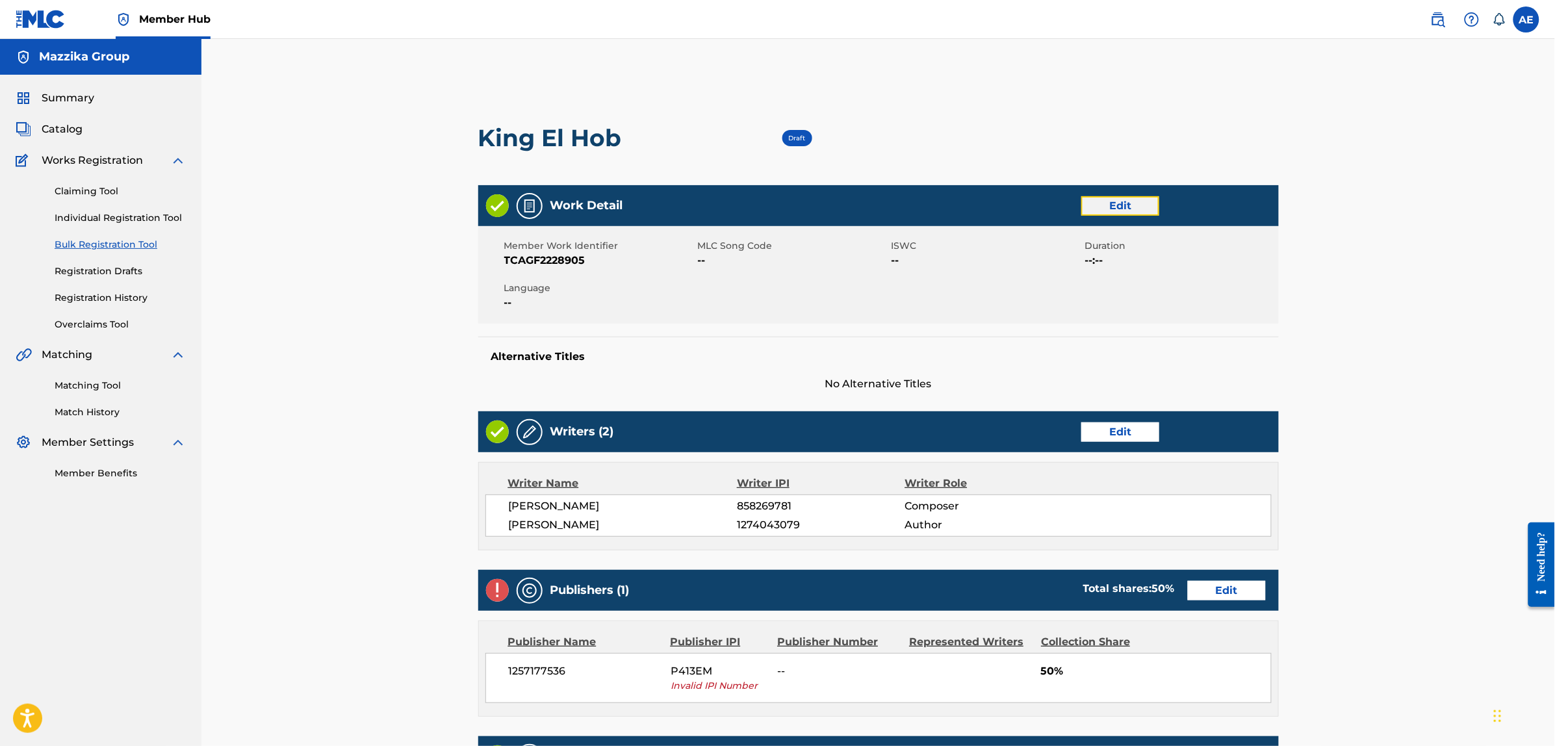
click at [1105, 201] on link "Edit" at bounding box center [1121, 205] width 78 height 19
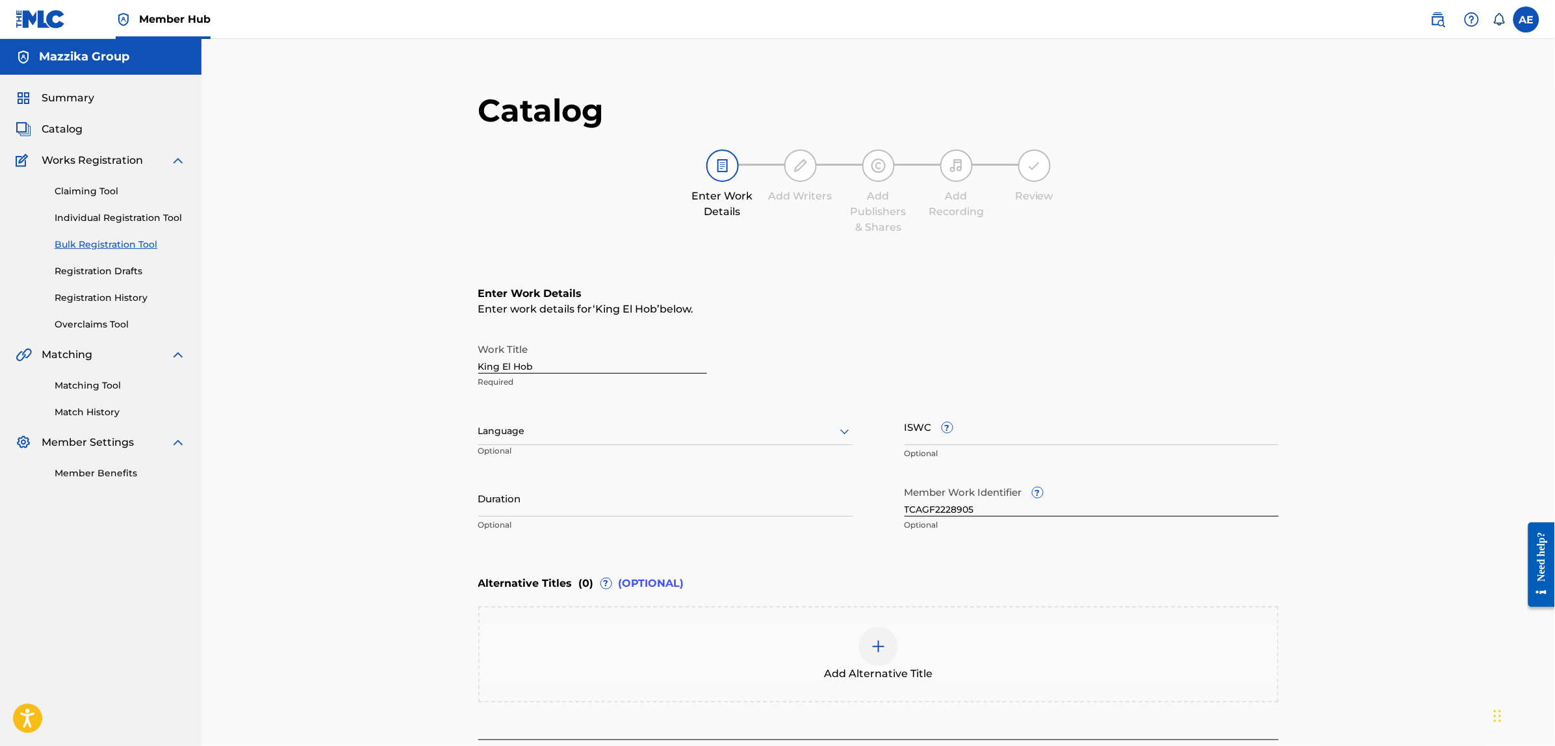
click at [547, 435] on div at bounding box center [665, 431] width 374 height 16
click at [541, 456] on div "Arabic" at bounding box center [665, 449] width 373 height 29
click at [603, 498] on input "Duration" at bounding box center [665, 498] width 374 height 37
paste input "3:09"
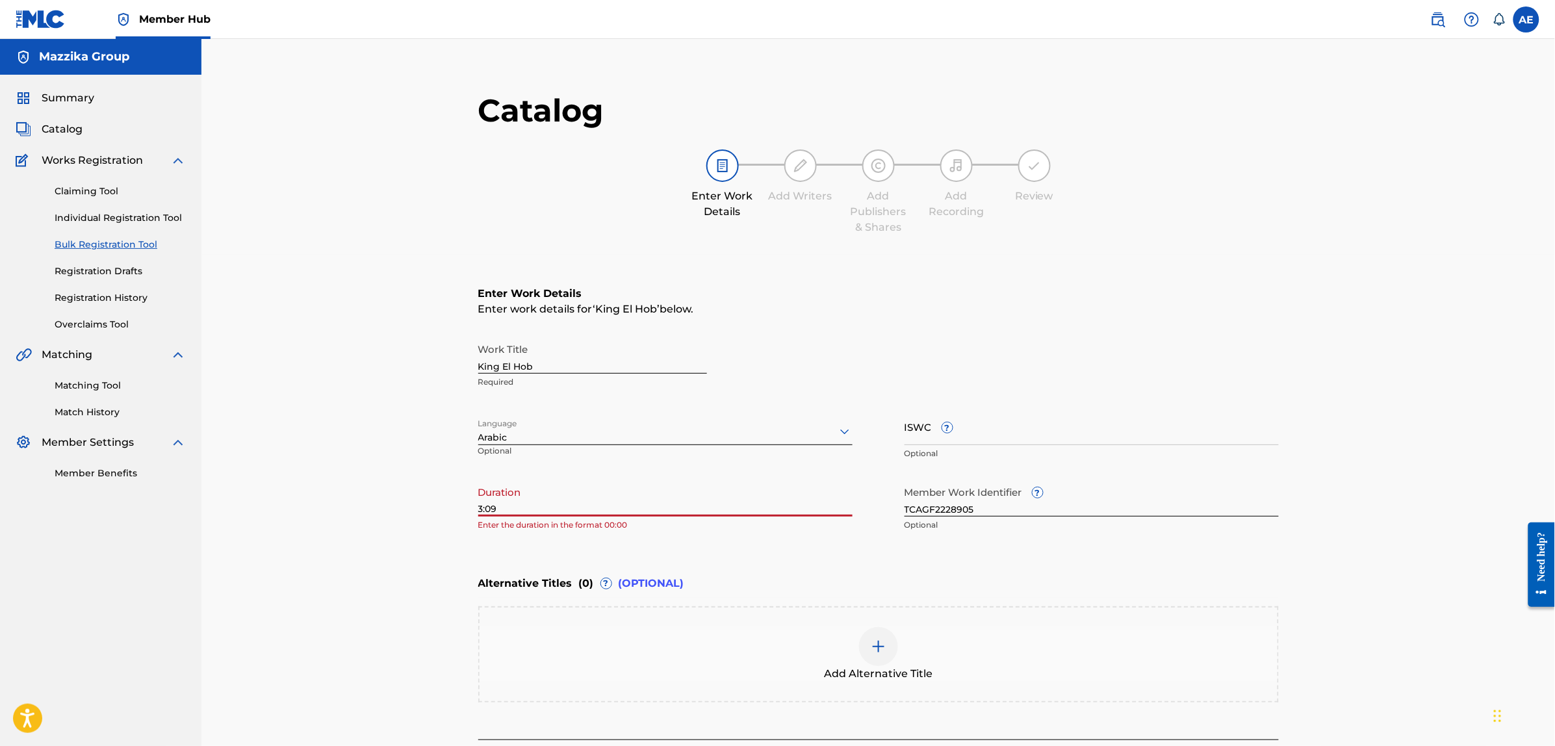
click at [478, 510] on input "3:09" at bounding box center [665, 498] width 374 height 37
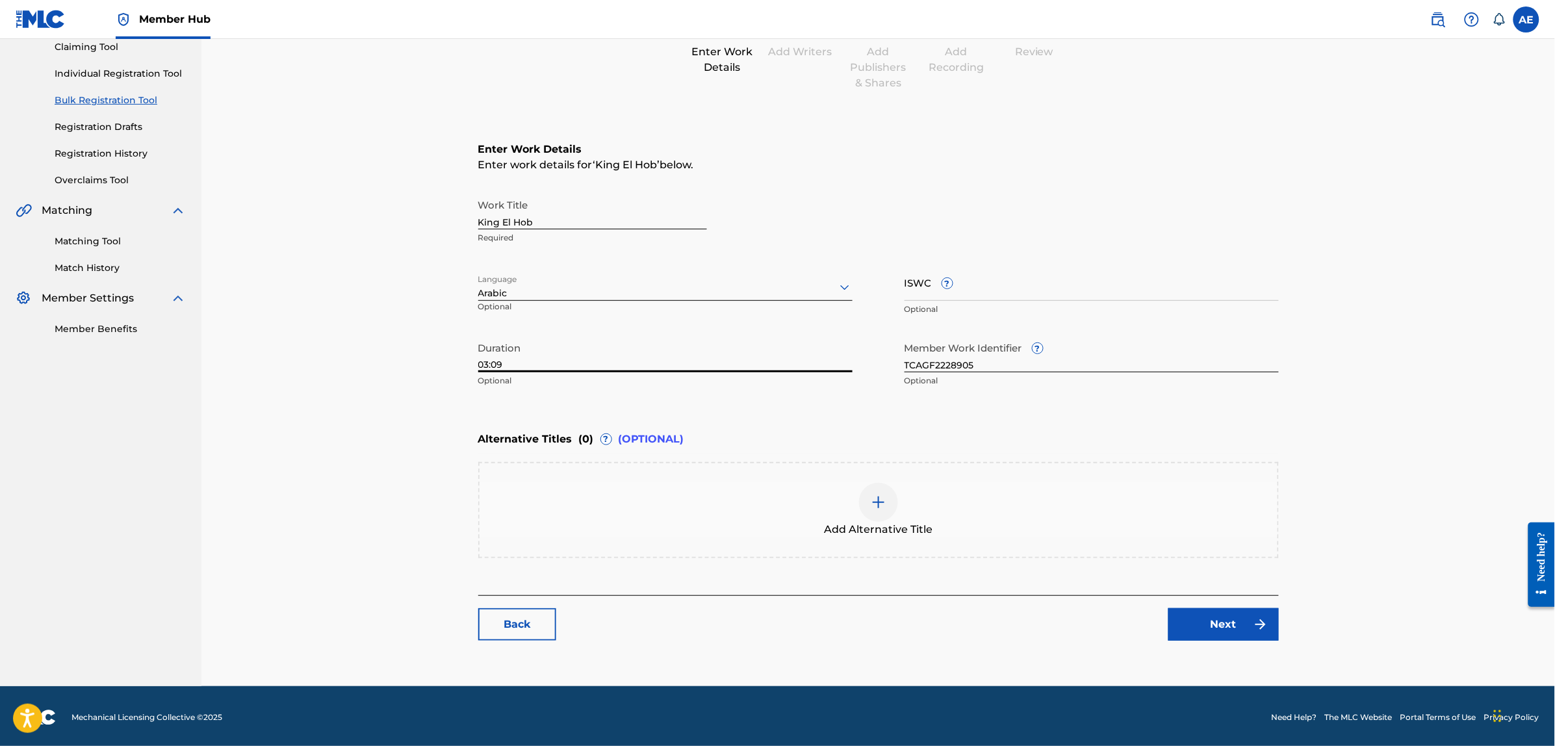
scroll to position [147, 0]
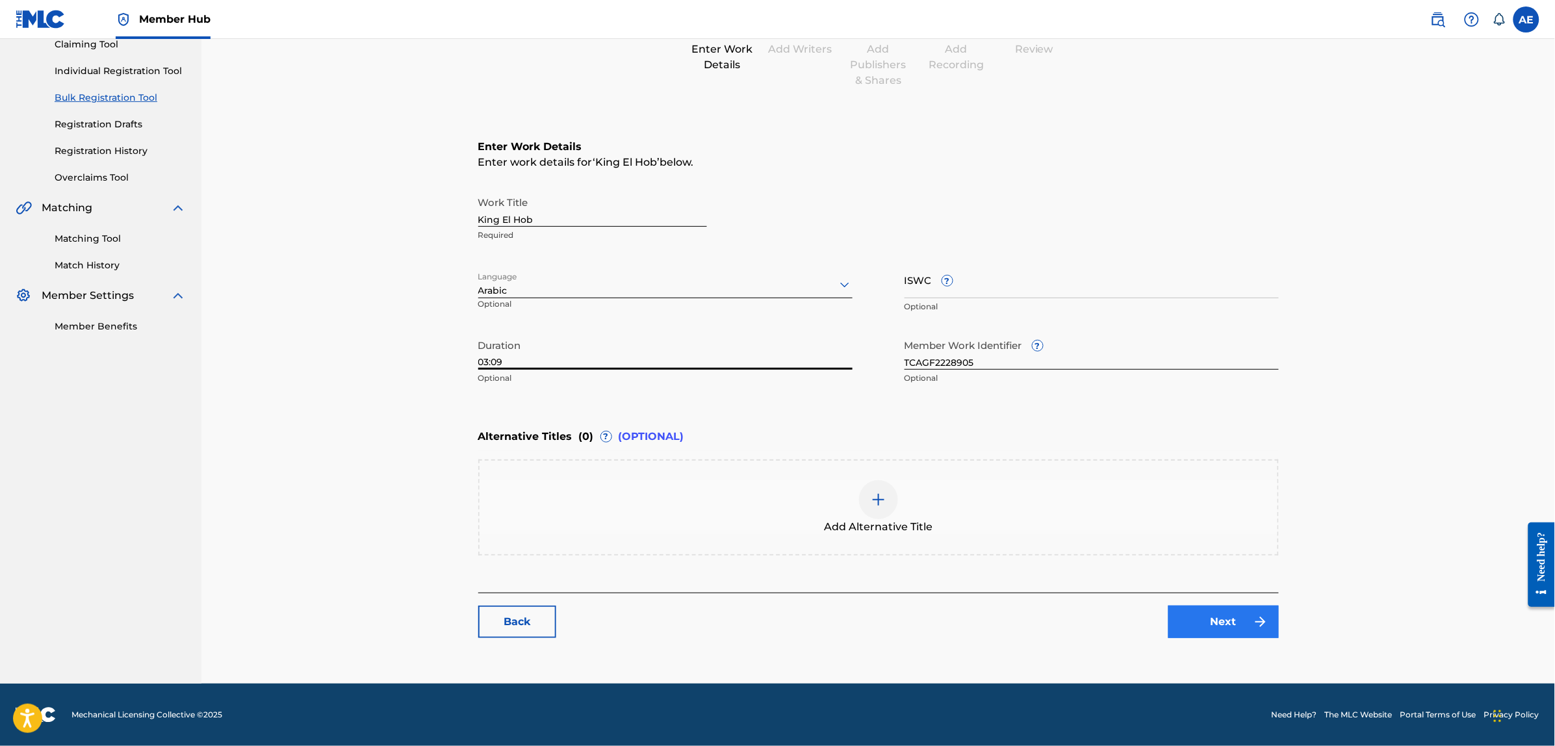
type input "03:09"
click at [1239, 628] on link "Next" at bounding box center [1224, 622] width 110 height 32
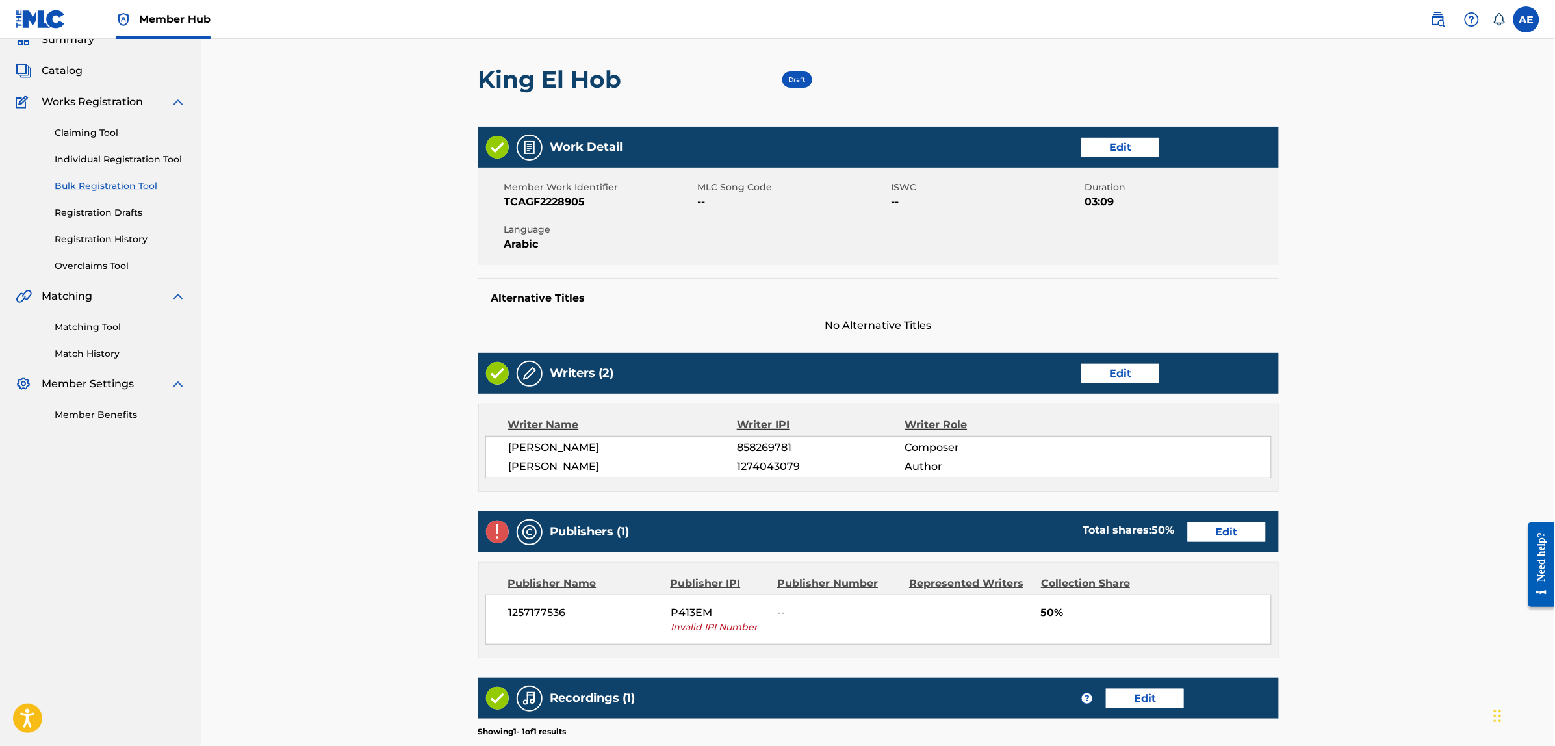
scroll to position [244, 0]
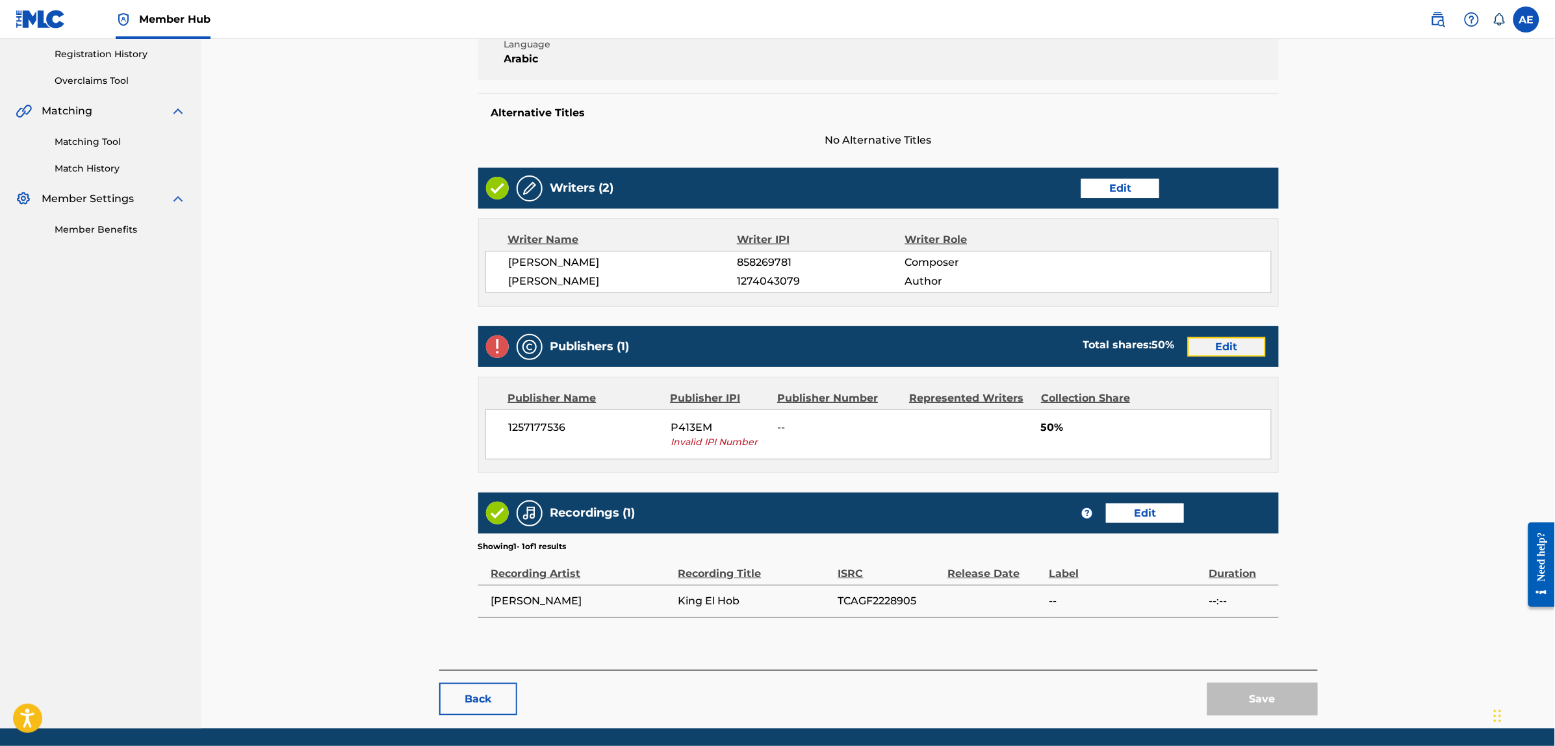
click at [1196, 346] on link "Edit" at bounding box center [1227, 346] width 78 height 19
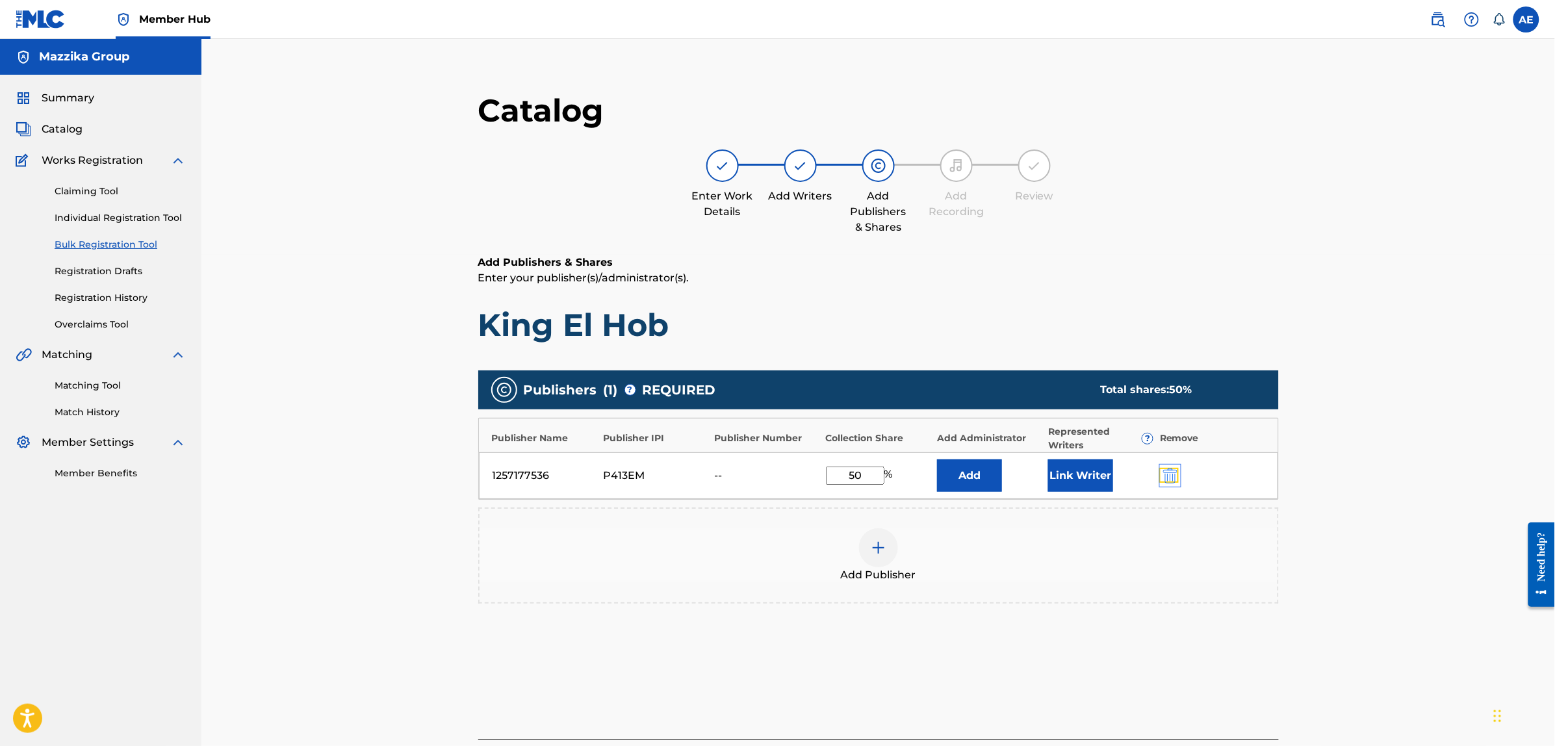
click at [1165, 476] on img "submit" at bounding box center [1170, 476] width 14 height 16
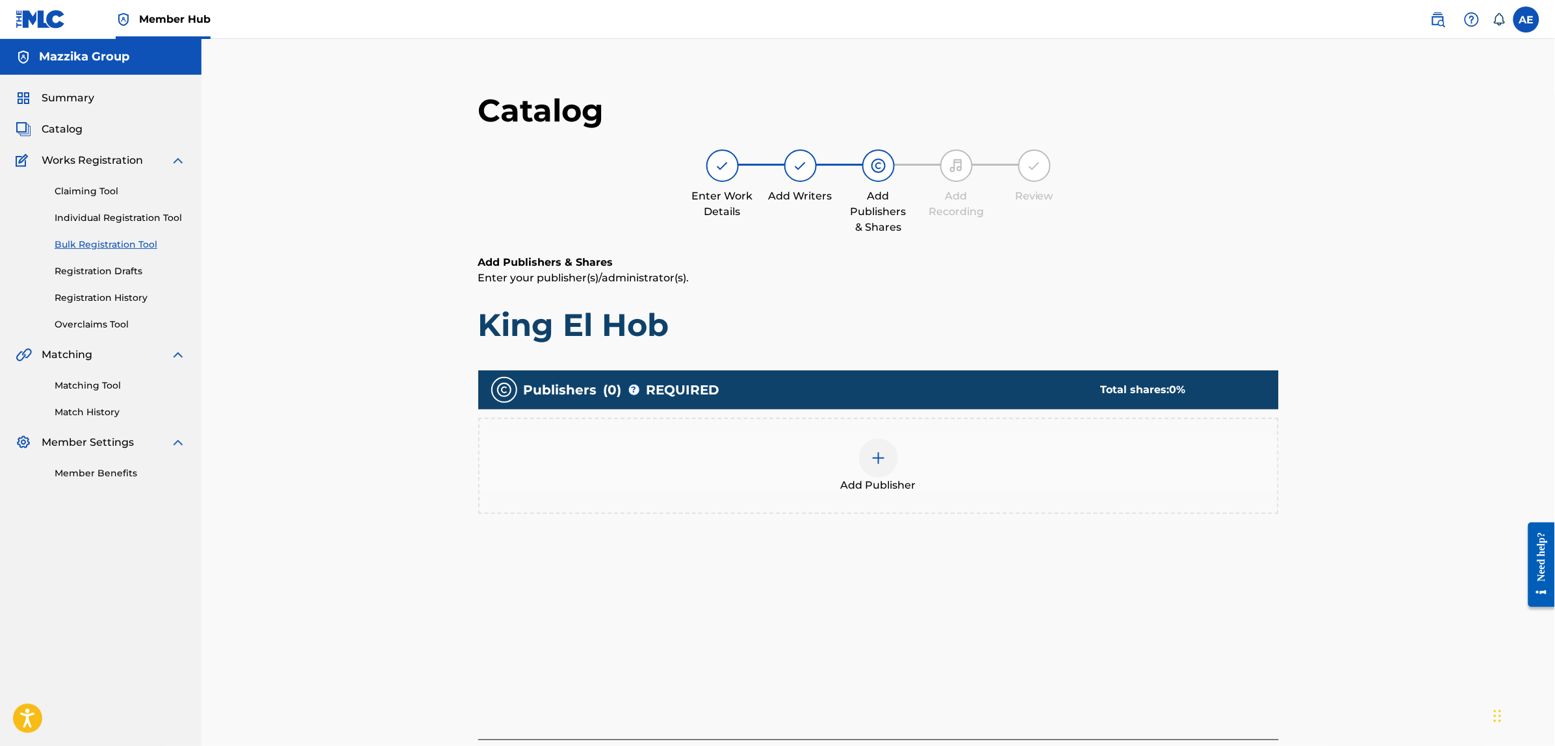
click at [985, 479] on div "Add Publisher" at bounding box center [879, 466] width 798 height 55
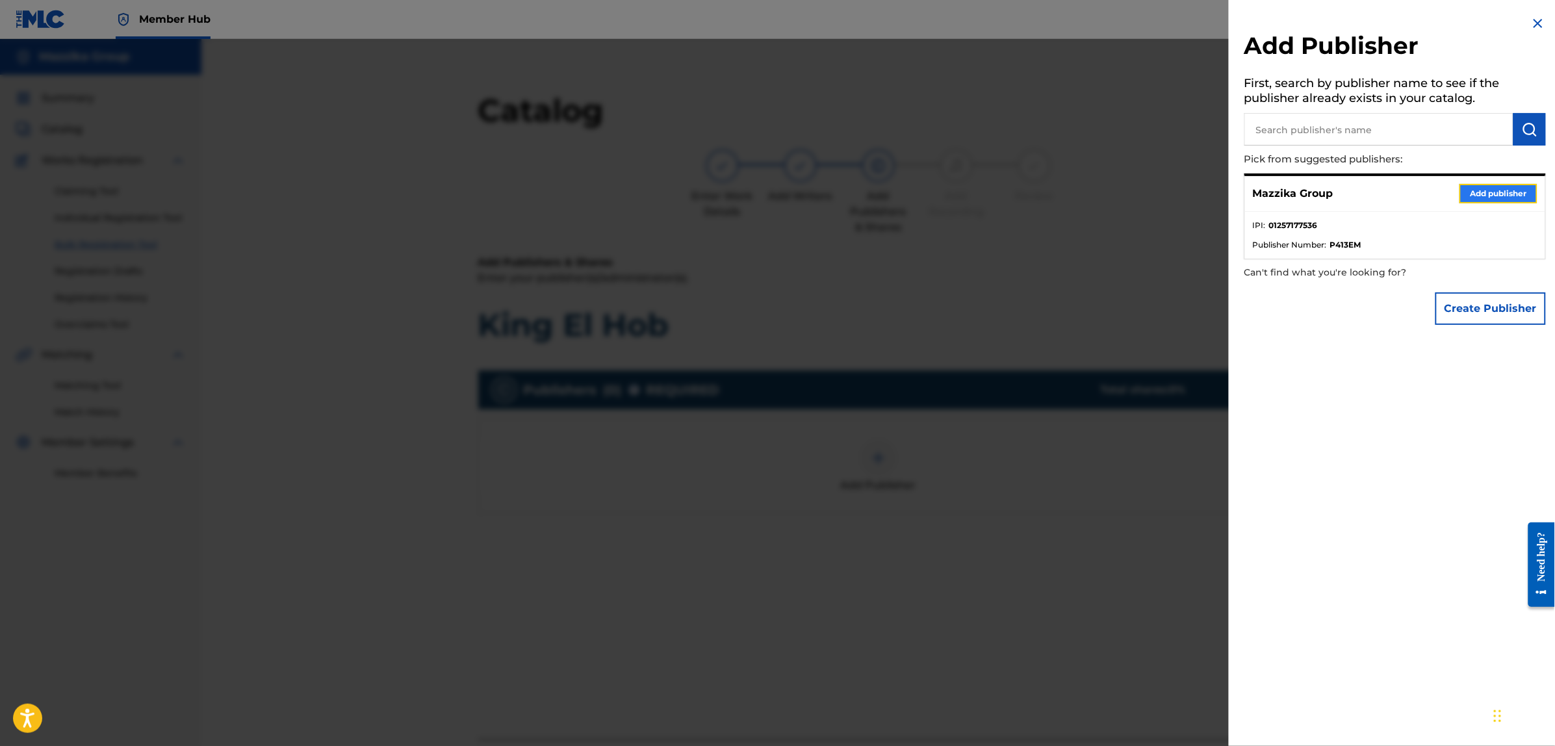
click at [1483, 196] on button "Add publisher" at bounding box center [1499, 193] width 78 height 19
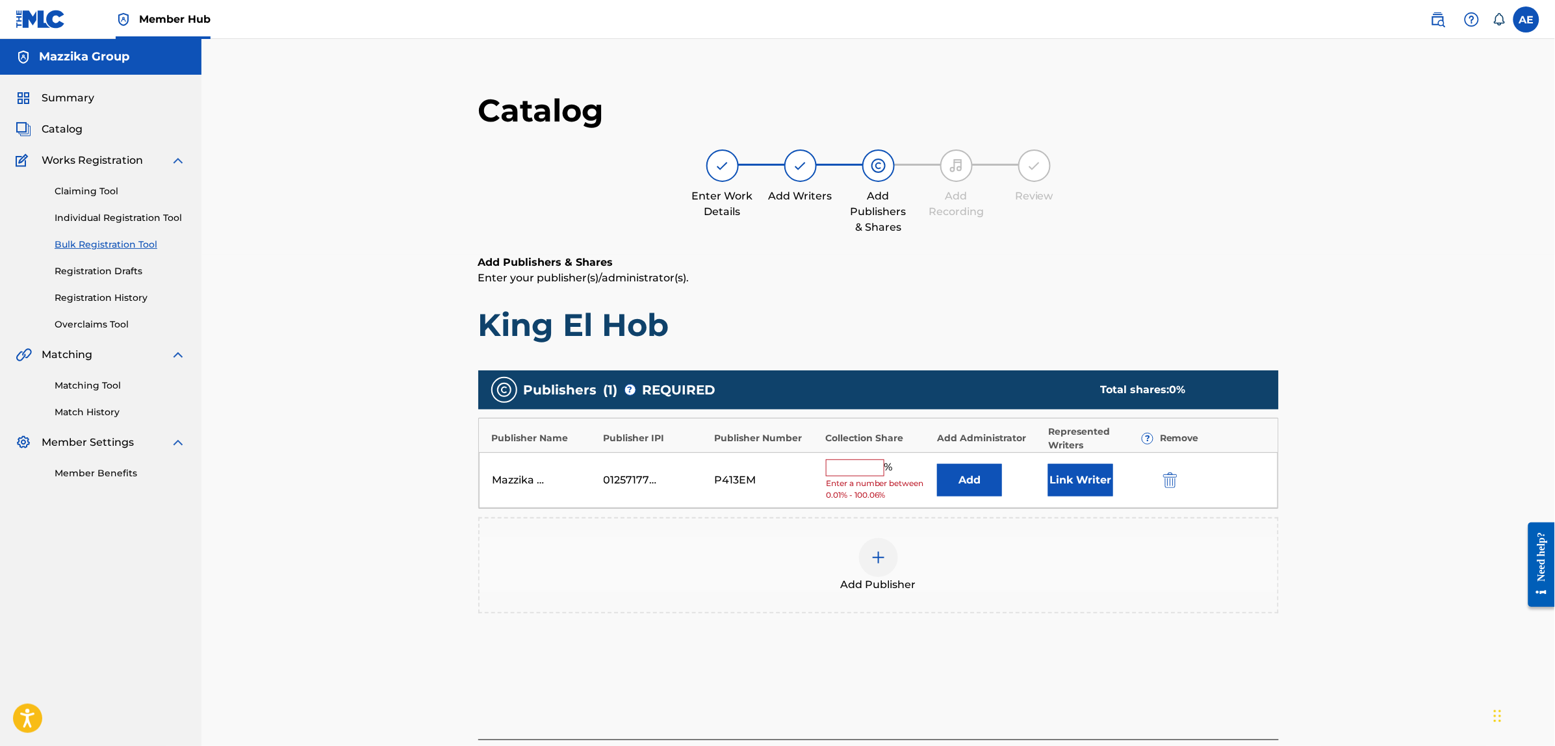
click at [868, 467] on input "text" at bounding box center [855, 468] width 58 height 17
type input "50"
click at [1063, 472] on button "Link Writer" at bounding box center [1080, 476] width 65 height 32
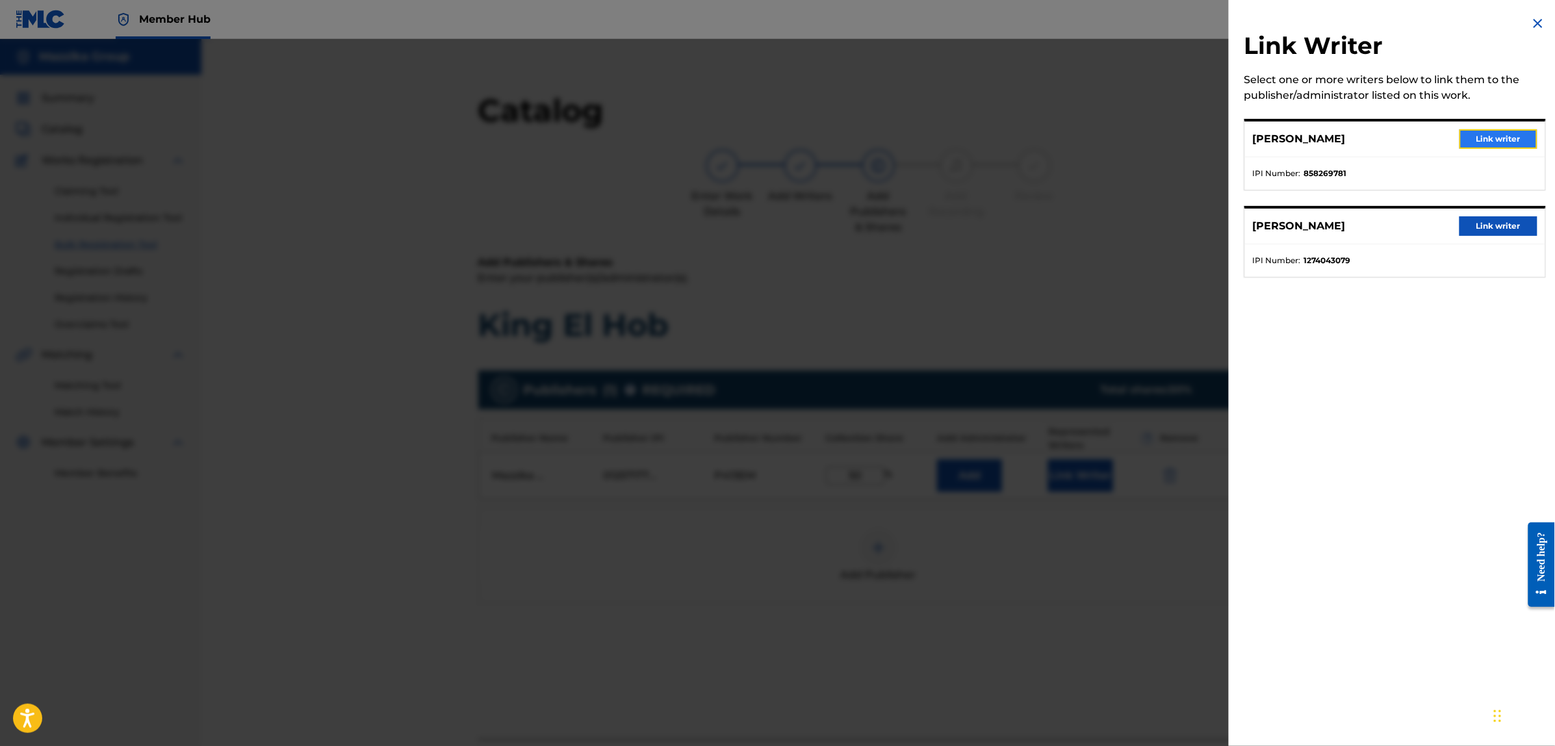
click at [1492, 135] on button "Link writer" at bounding box center [1499, 138] width 78 height 19
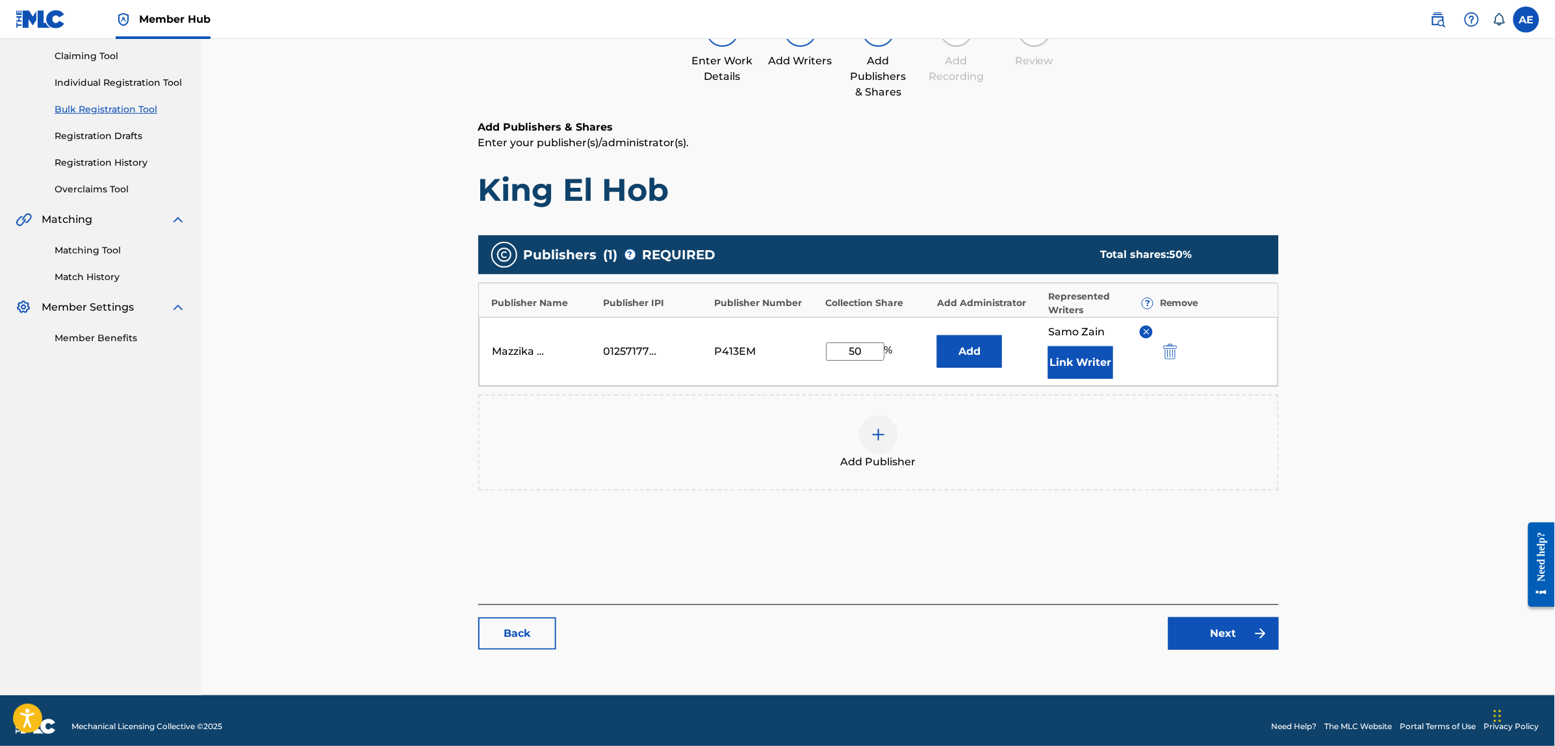
scroll to position [147, 0]
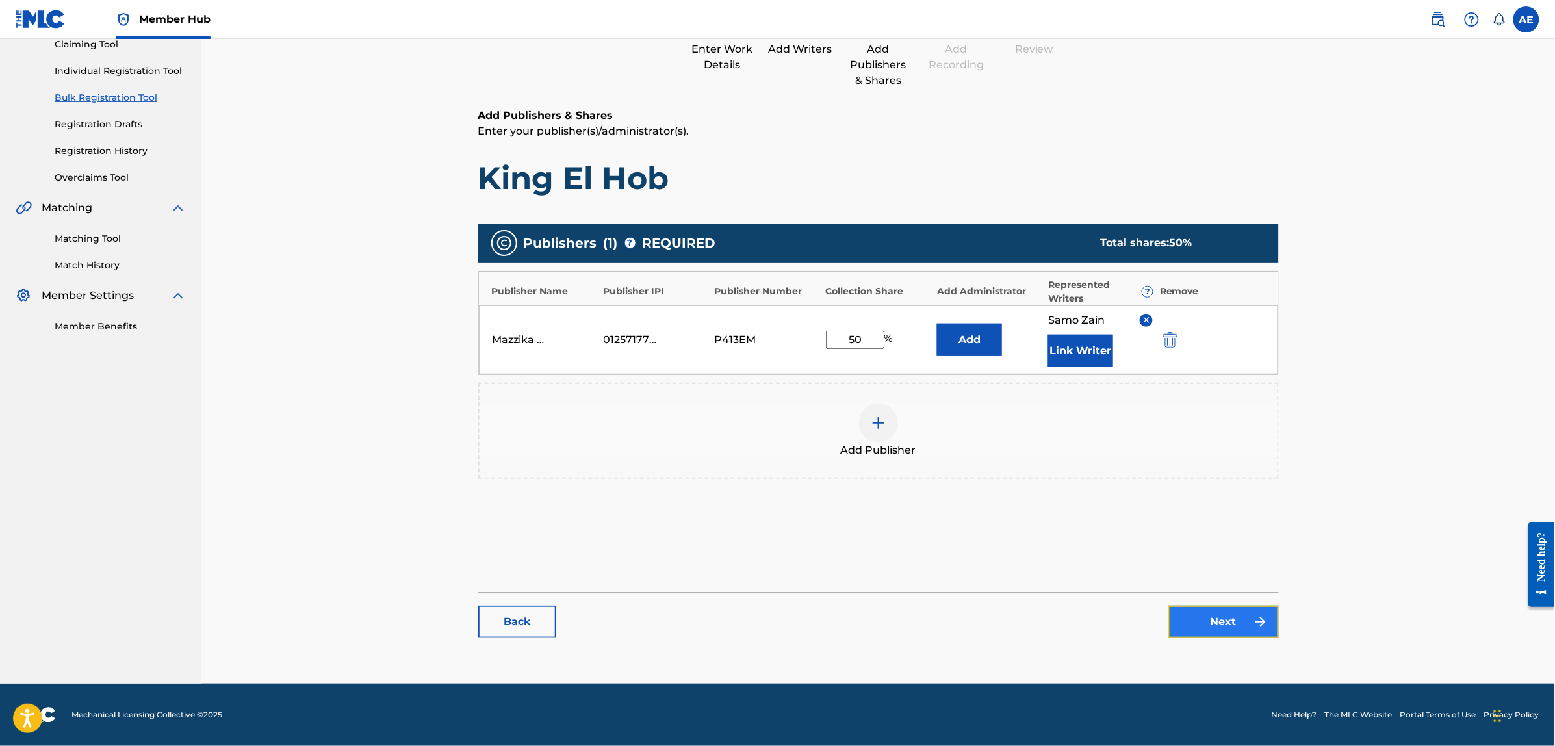
click at [1207, 631] on link "Next" at bounding box center [1224, 622] width 110 height 32
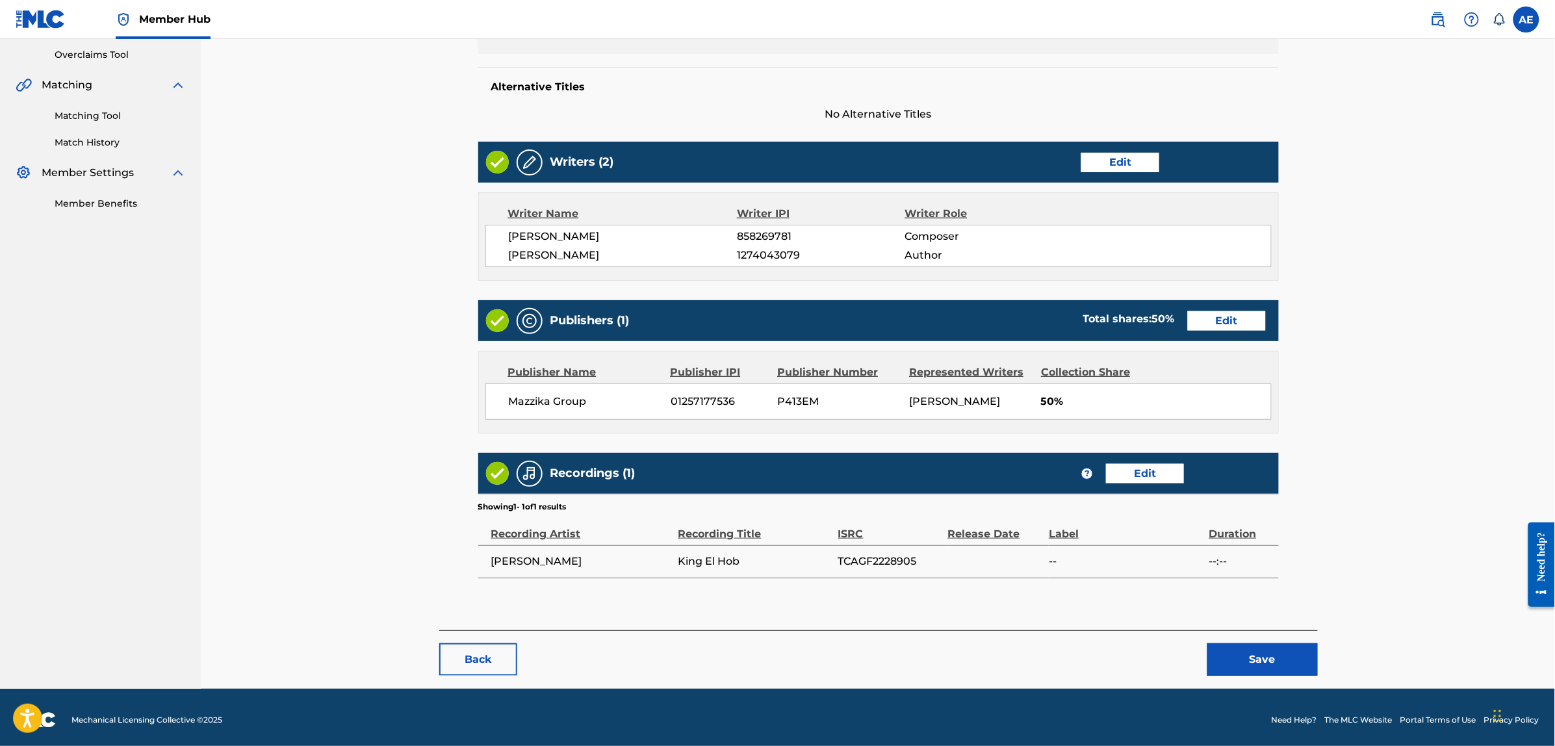
scroll to position [275, 0]
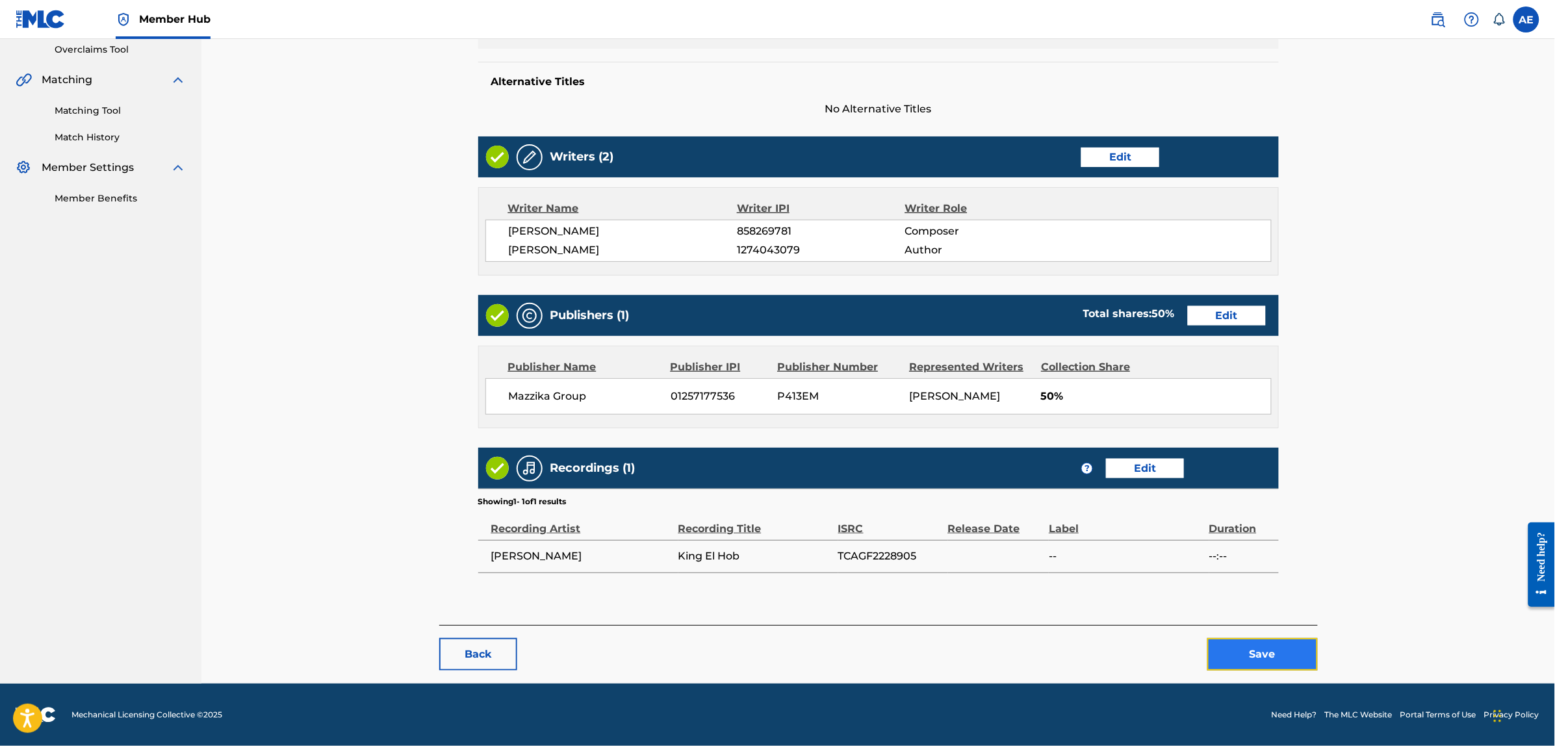
click at [1258, 662] on button "Save" at bounding box center [1263, 654] width 110 height 32
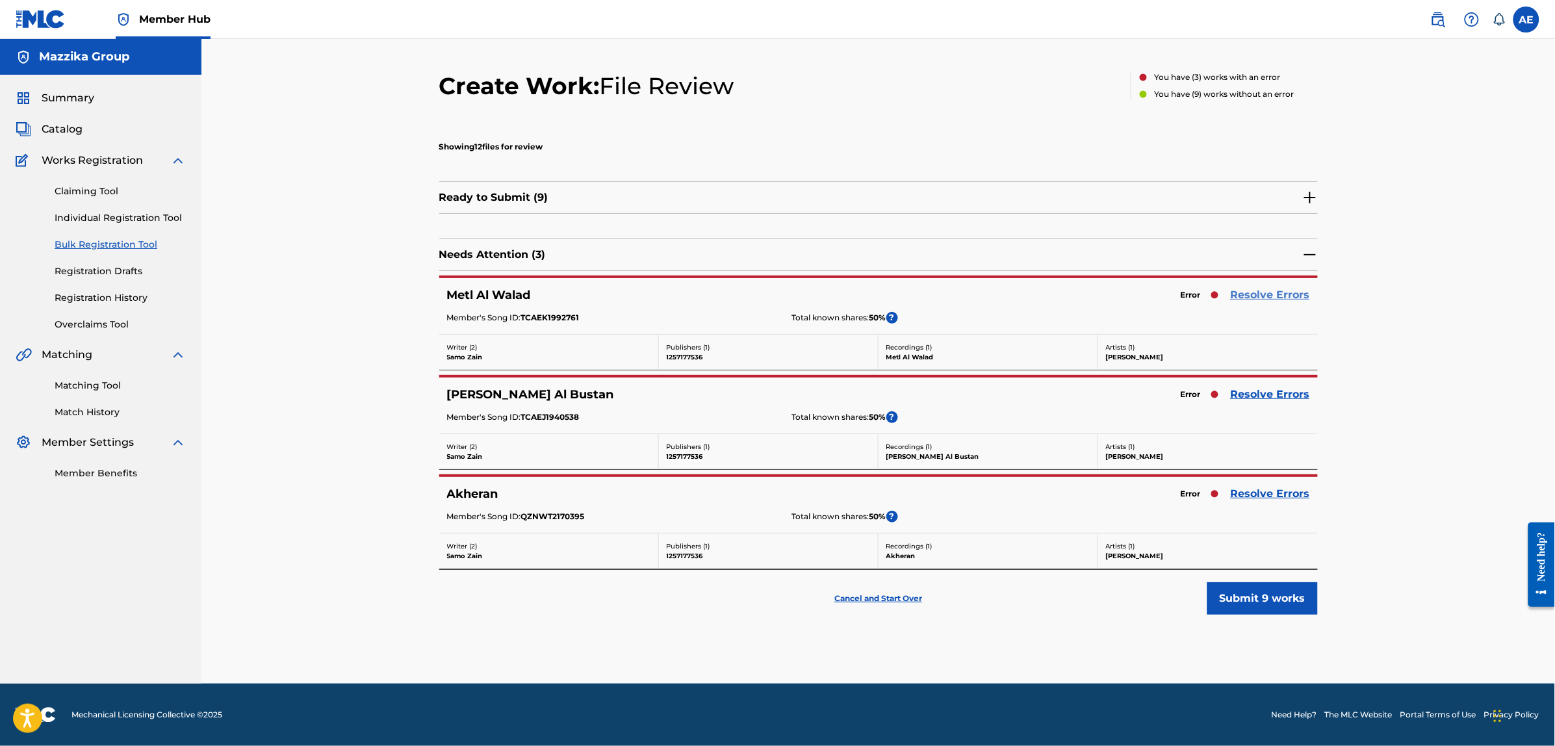
click at [1278, 296] on link "Resolve Errors" at bounding box center [1270, 295] width 79 height 16
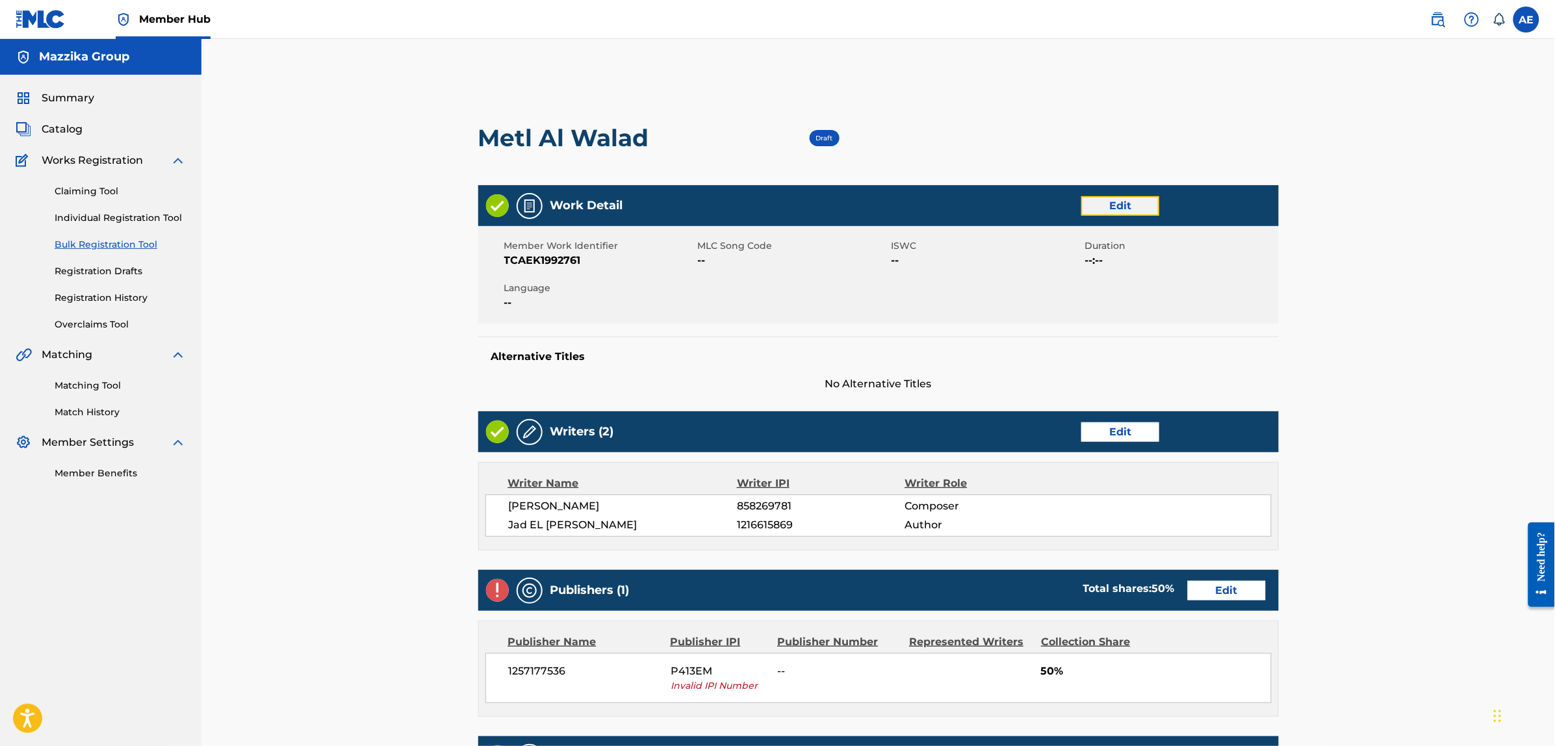
click at [1108, 209] on link "Edit" at bounding box center [1121, 205] width 78 height 19
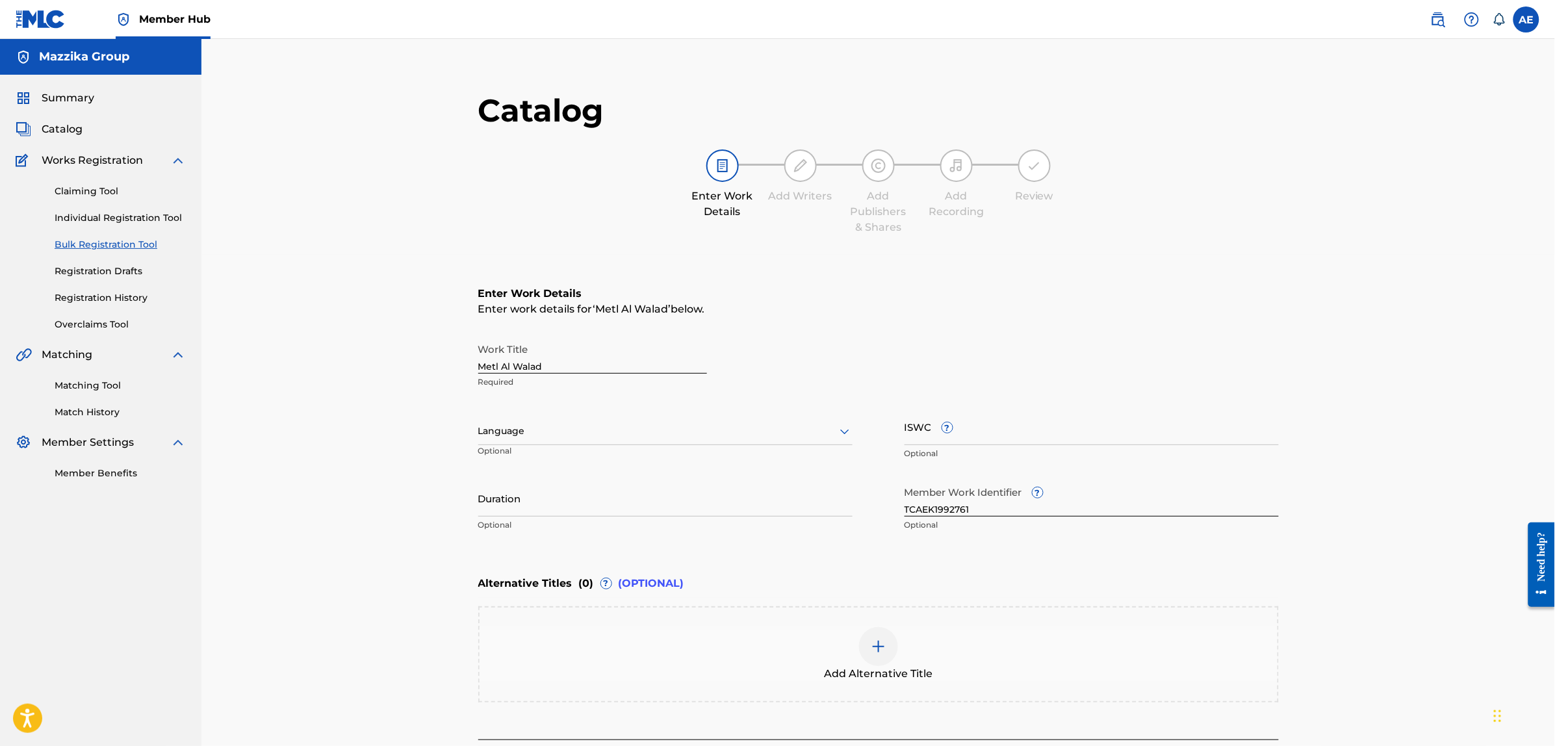
click at [583, 432] on div at bounding box center [665, 431] width 374 height 16
click at [532, 606] on div "Arabic" at bounding box center [665, 612] width 373 height 29
click at [572, 505] on input "Duration" at bounding box center [665, 498] width 374 height 37
paste input "3:59"
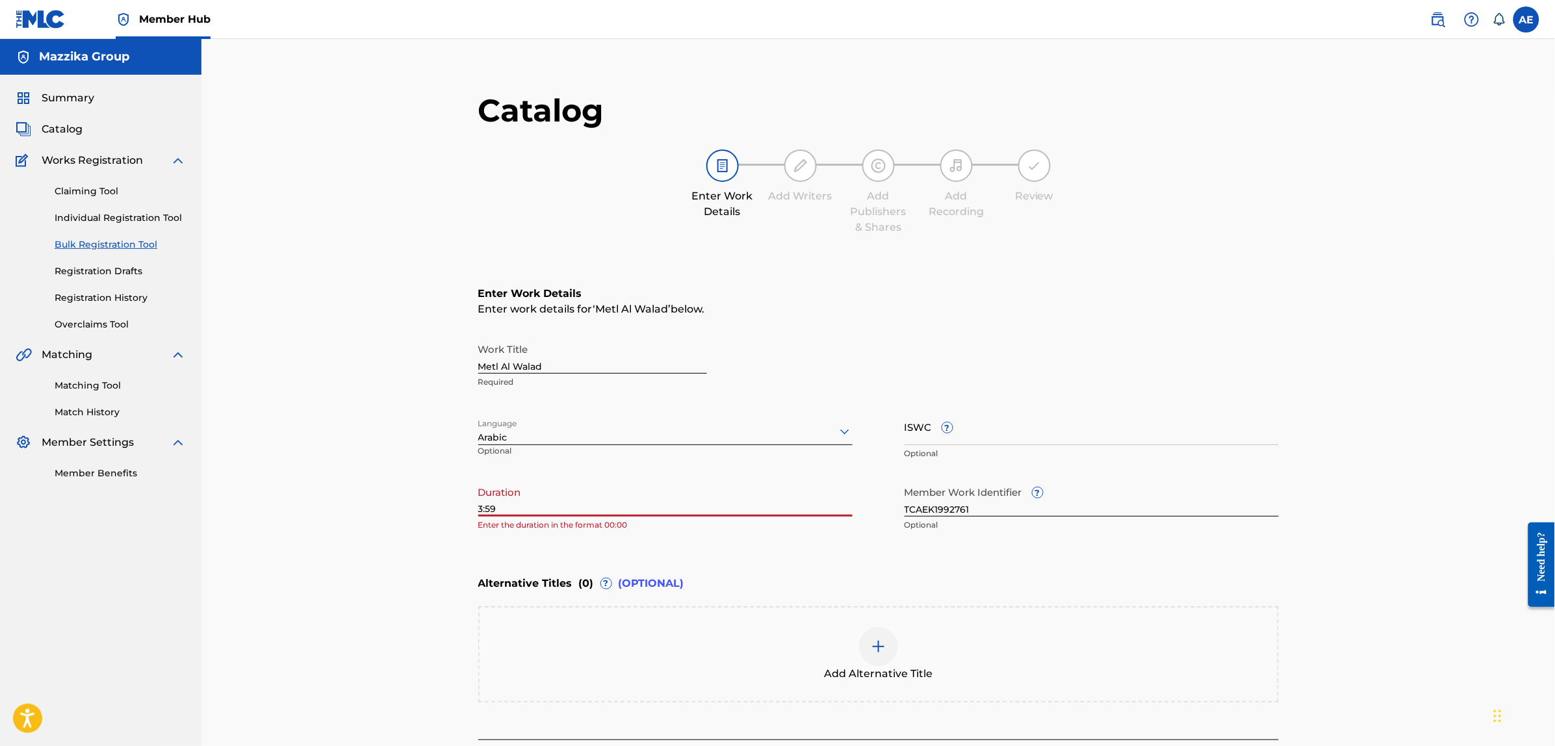
click at [478, 506] on input "3:59" at bounding box center [665, 498] width 374 height 37
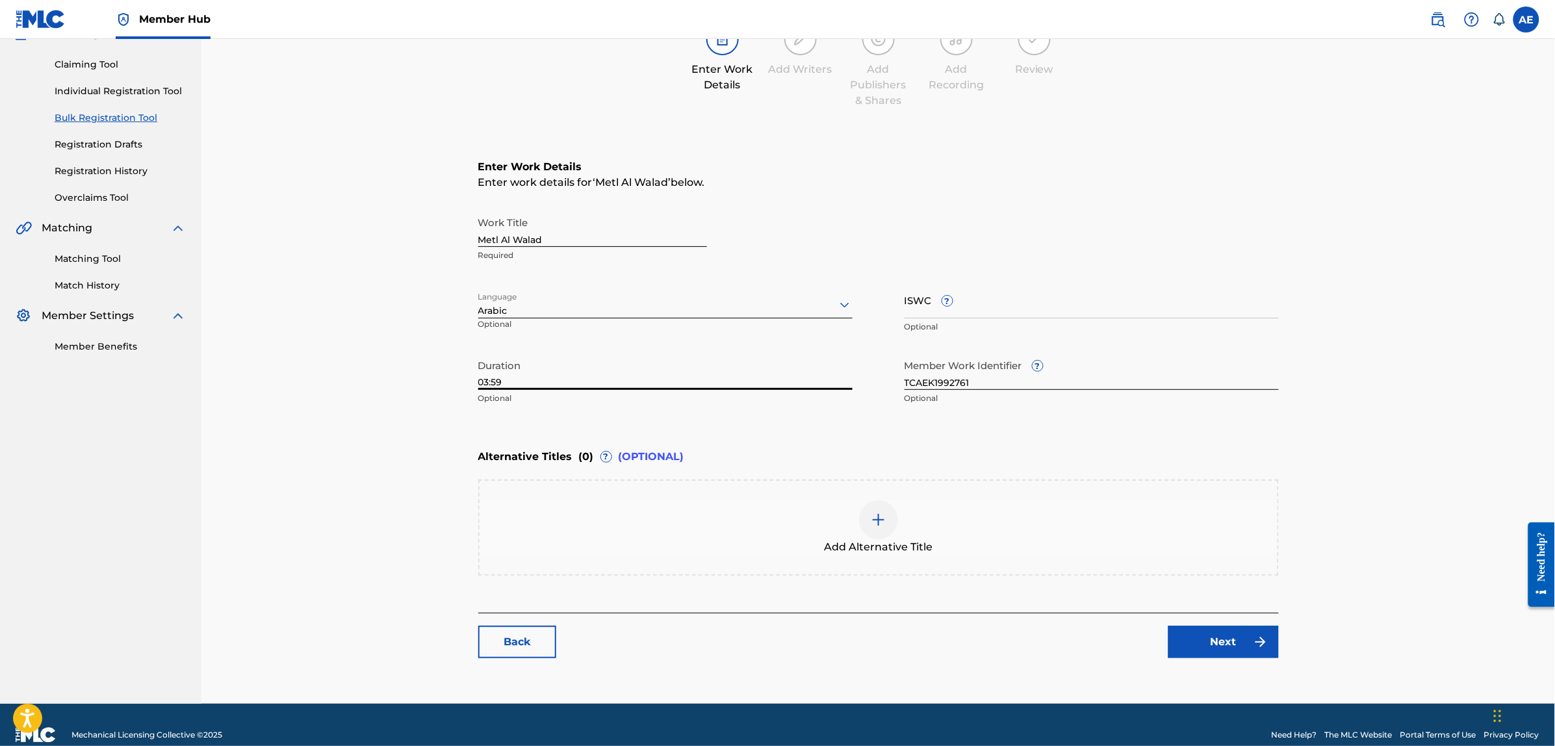
scroll to position [147, 0]
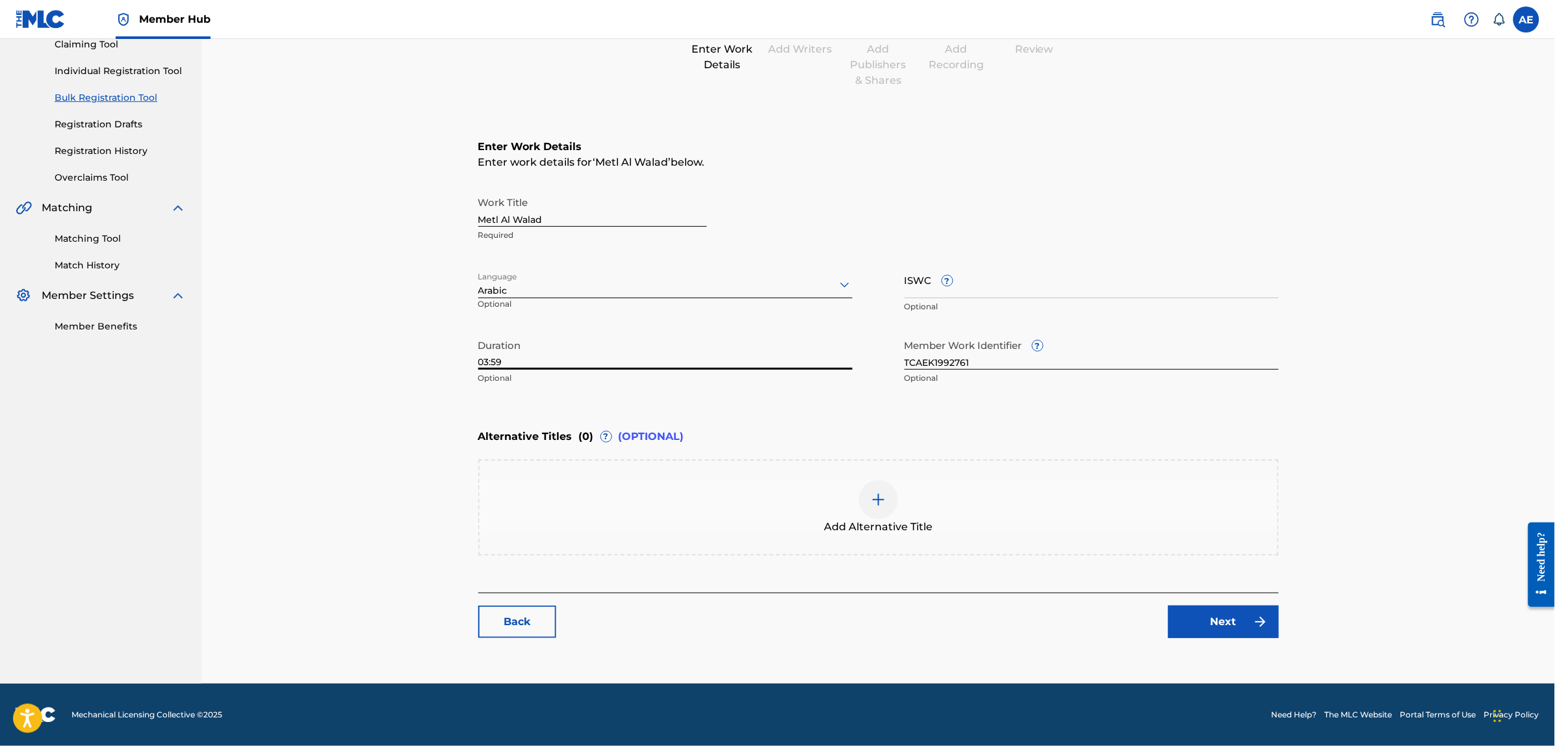
type input "03:59"
click at [1213, 639] on div "Catalog Enter Work Details Add Writers Add Publishers & Shares Add Recording Re…" at bounding box center [878, 297] width 801 height 707
click at [1214, 635] on link "Next" at bounding box center [1224, 622] width 110 height 32
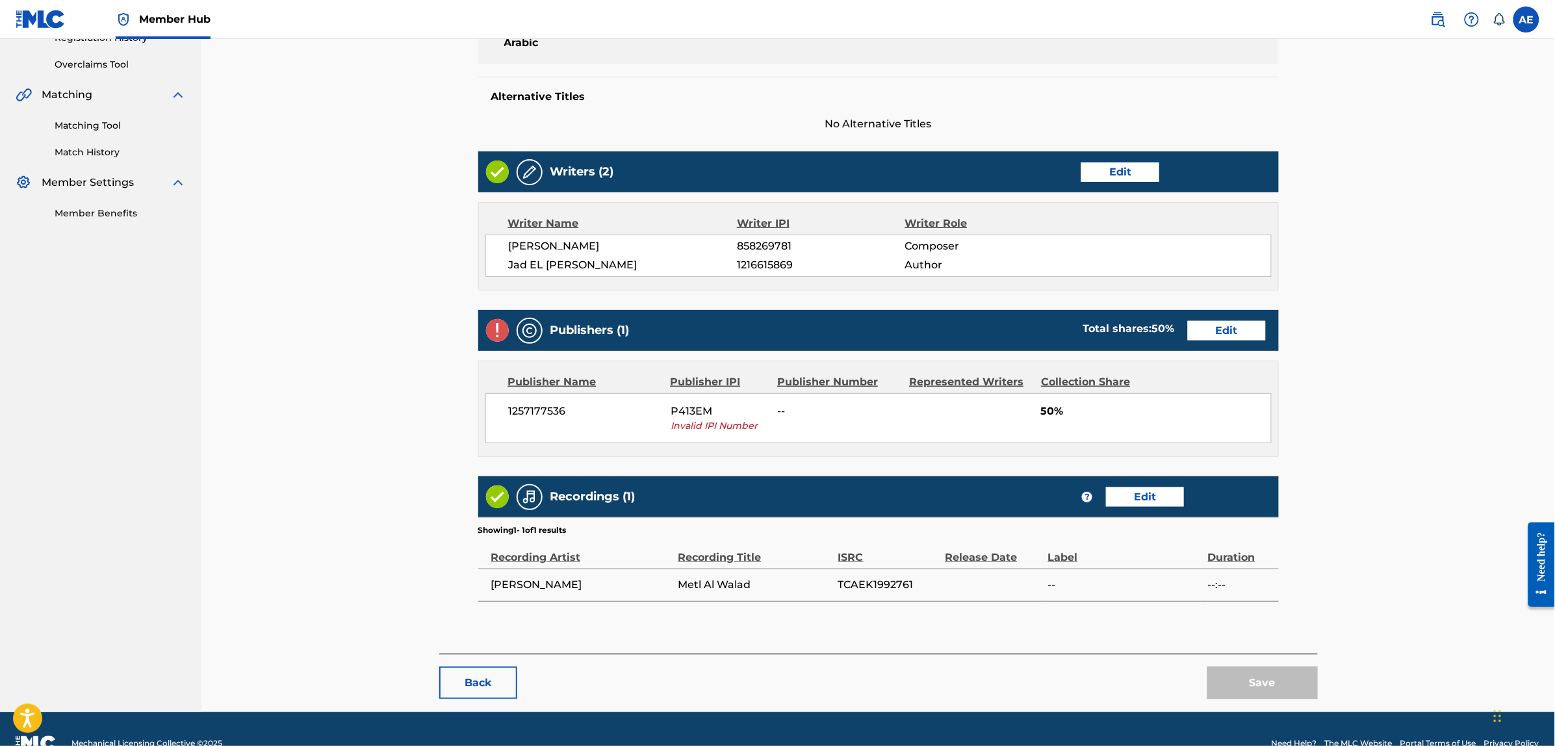
scroll to position [289, 0]
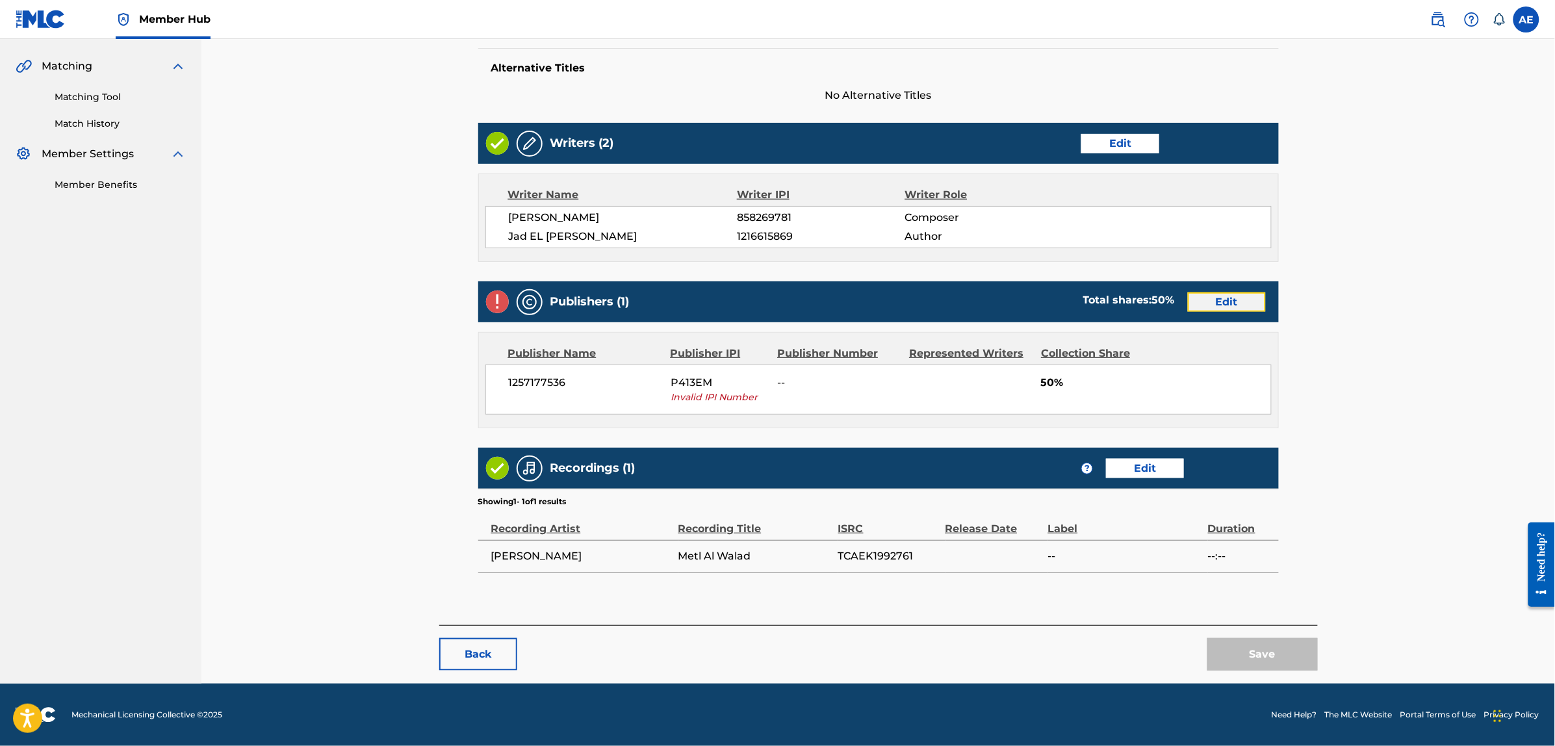
click at [1209, 297] on link "Edit" at bounding box center [1227, 301] width 78 height 19
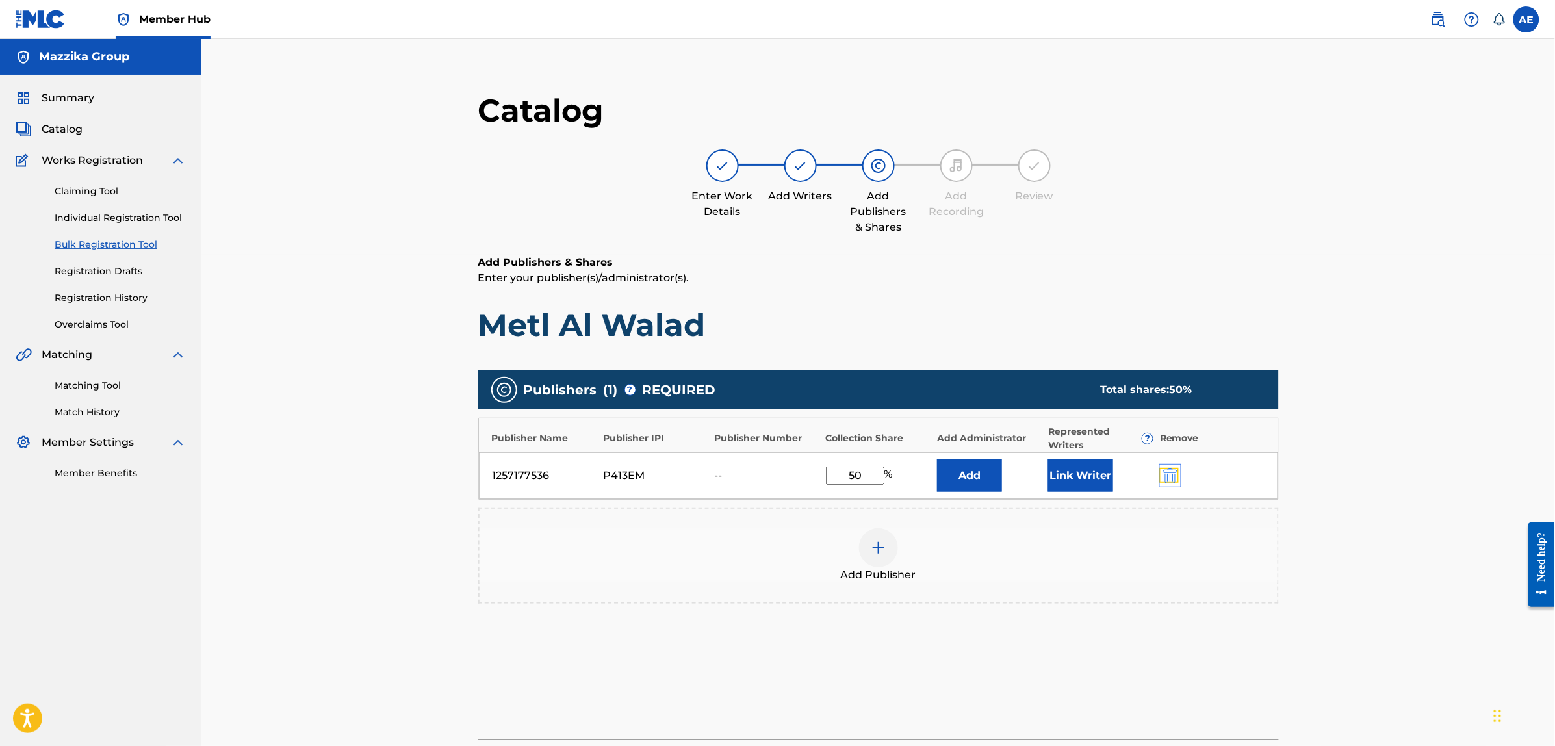
click at [1168, 474] on img "submit" at bounding box center [1170, 476] width 14 height 16
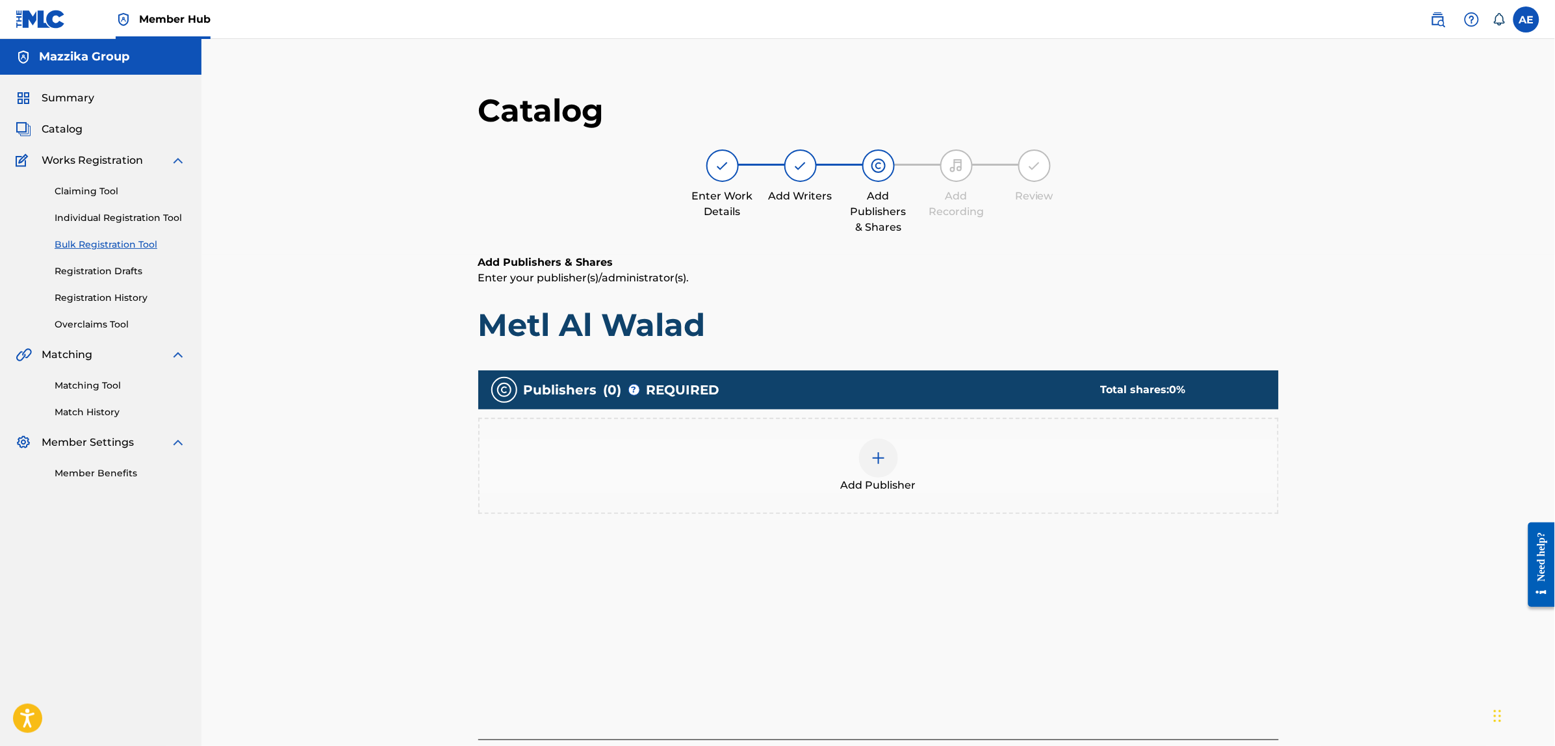
click at [1098, 469] on div "Add Publisher" at bounding box center [879, 466] width 798 height 55
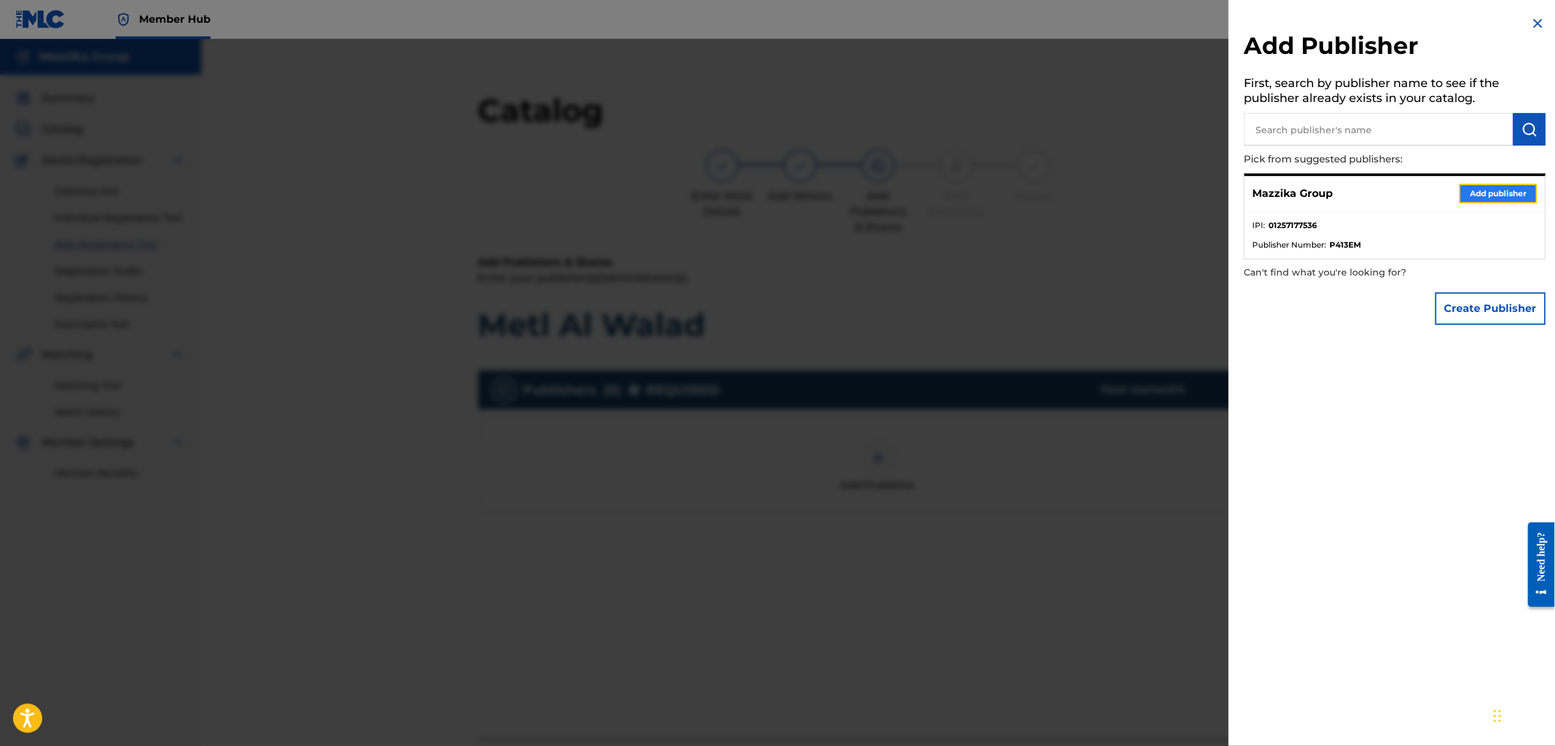
click at [1474, 196] on button "Add publisher" at bounding box center [1499, 193] width 78 height 19
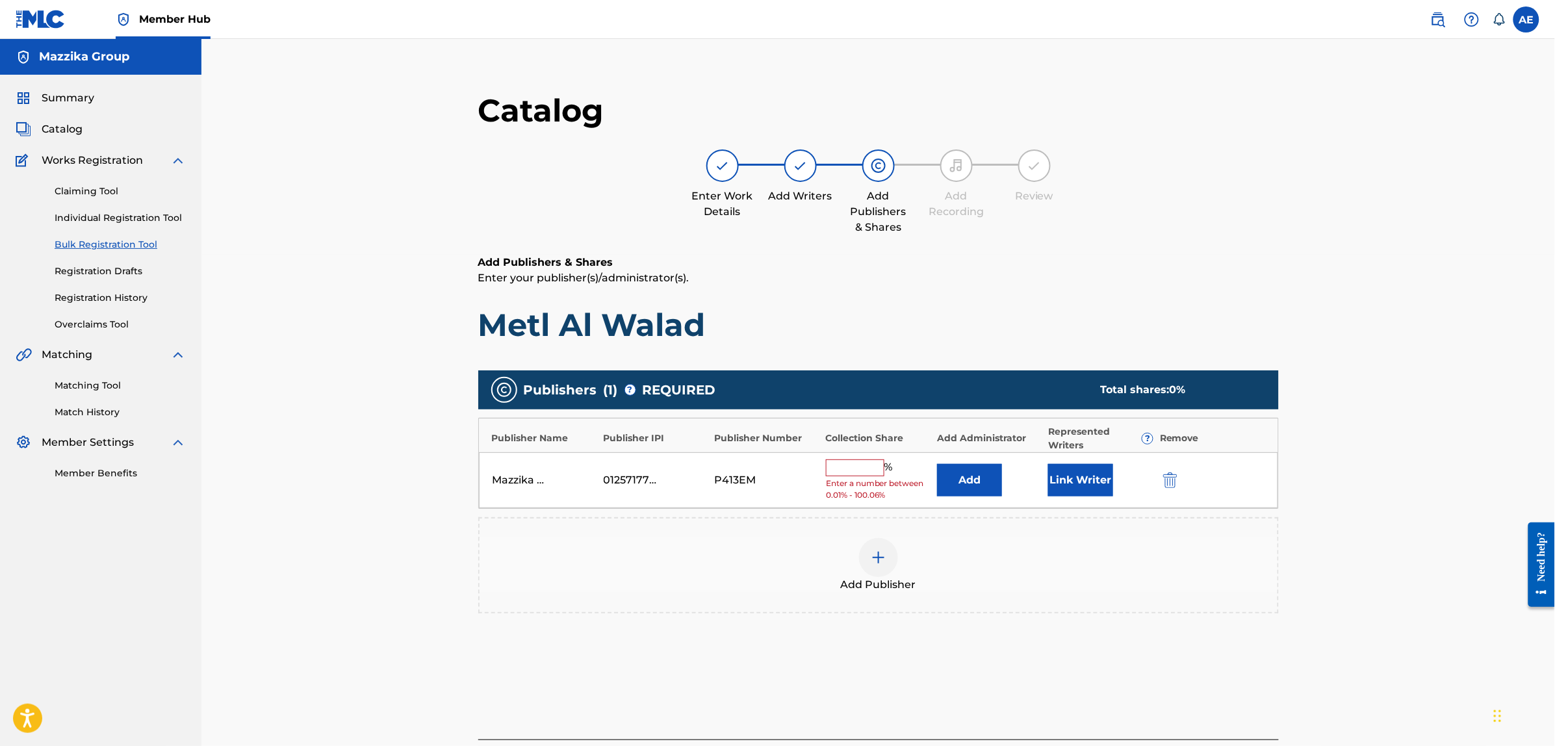
click at [859, 469] on input "text" at bounding box center [855, 468] width 58 height 17
type input "50"
click at [1076, 472] on button "Link Writer" at bounding box center [1080, 476] width 65 height 32
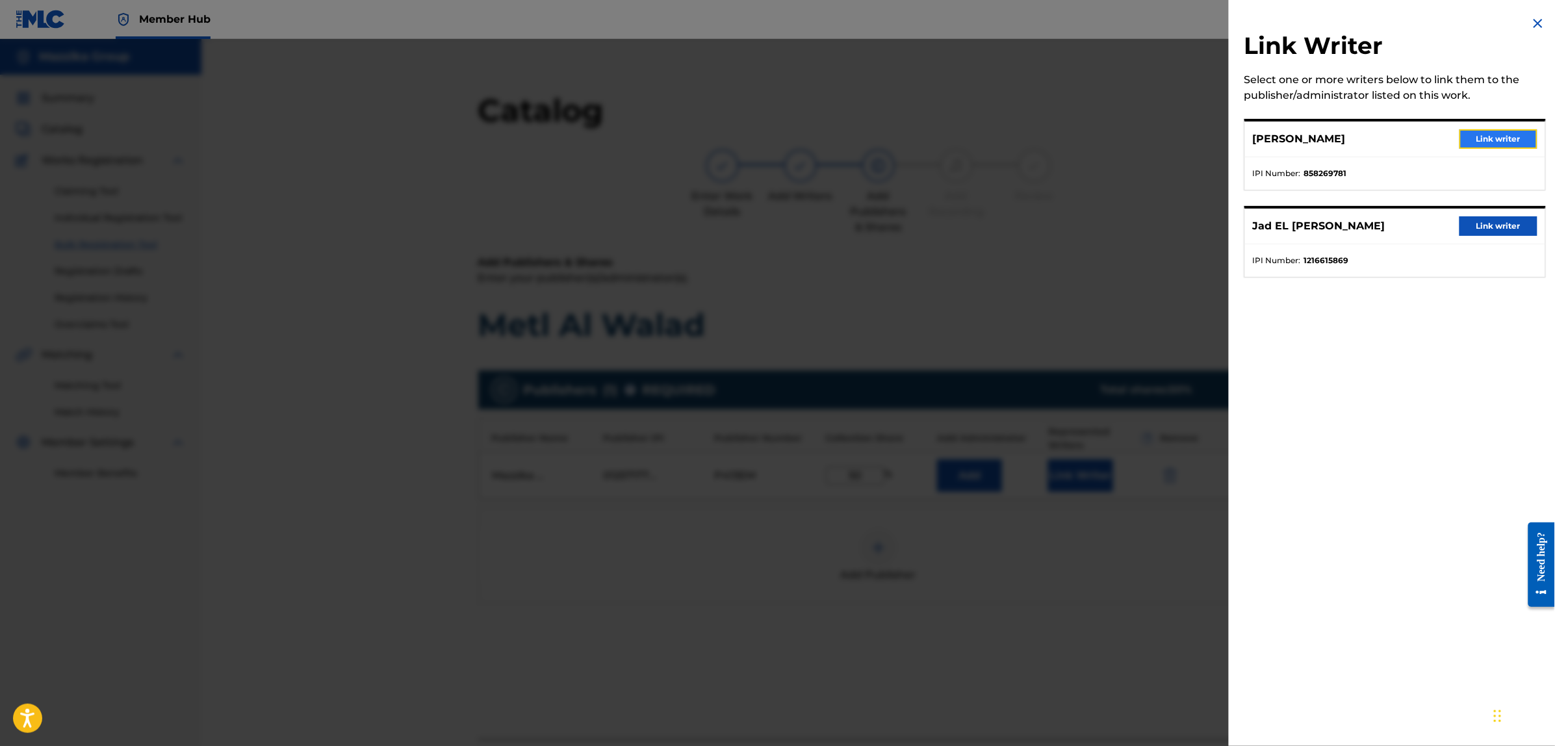
click at [1488, 129] on button "Link writer" at bounding box center [1499, 138] width 78 height 19
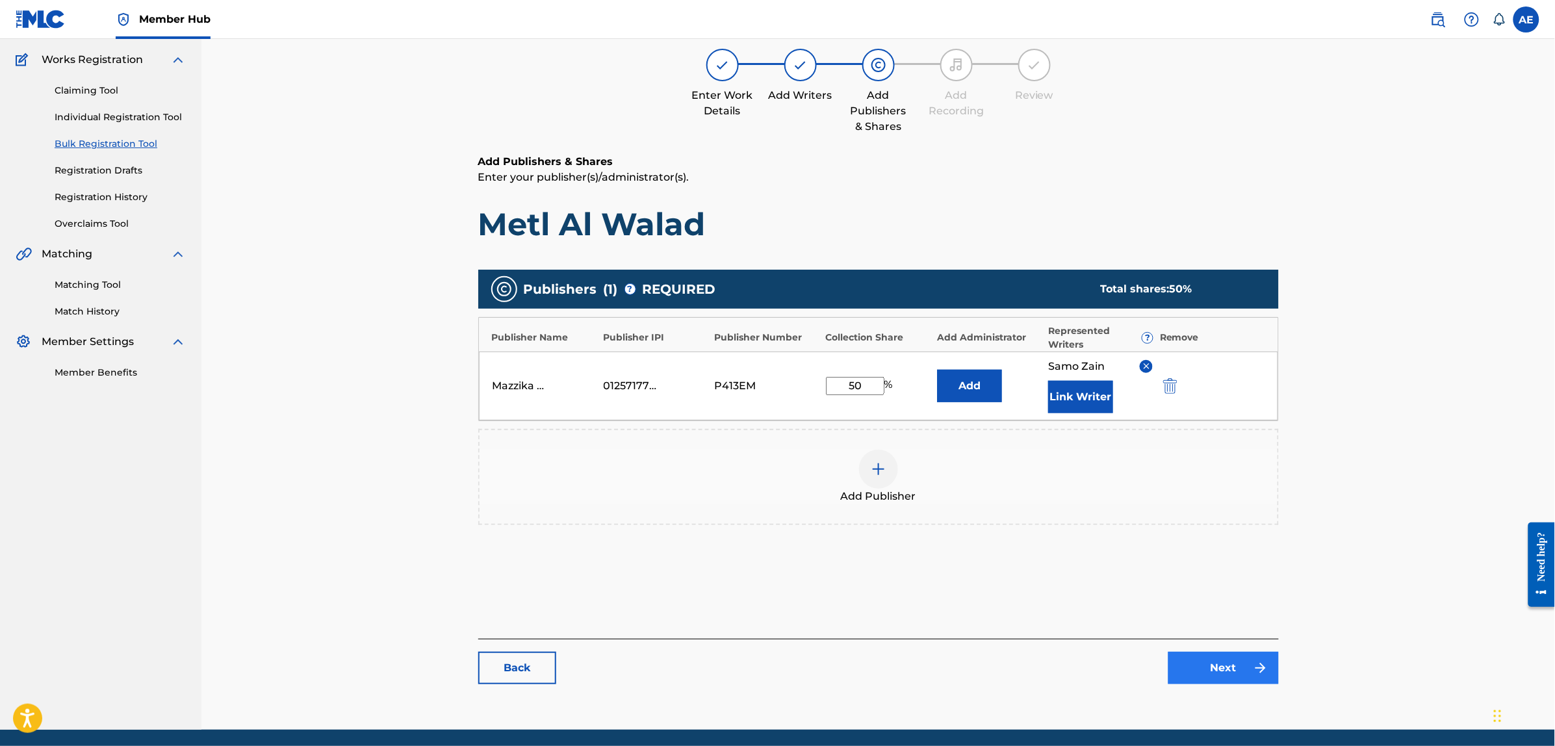
scroll to position [147, 0]
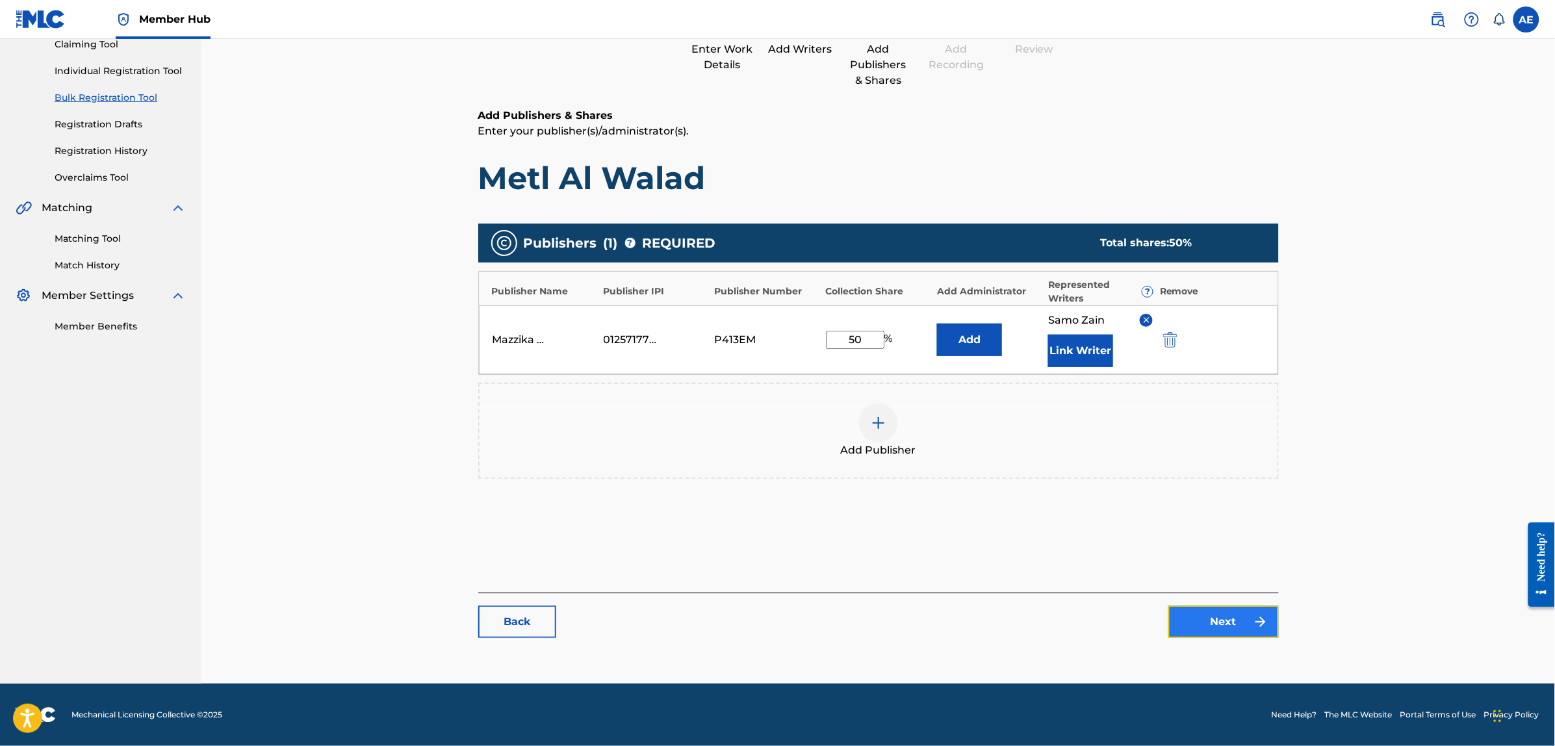
click at [1219, 621] on link "Next" at bounding box center [1224, 622] width 110 height 32
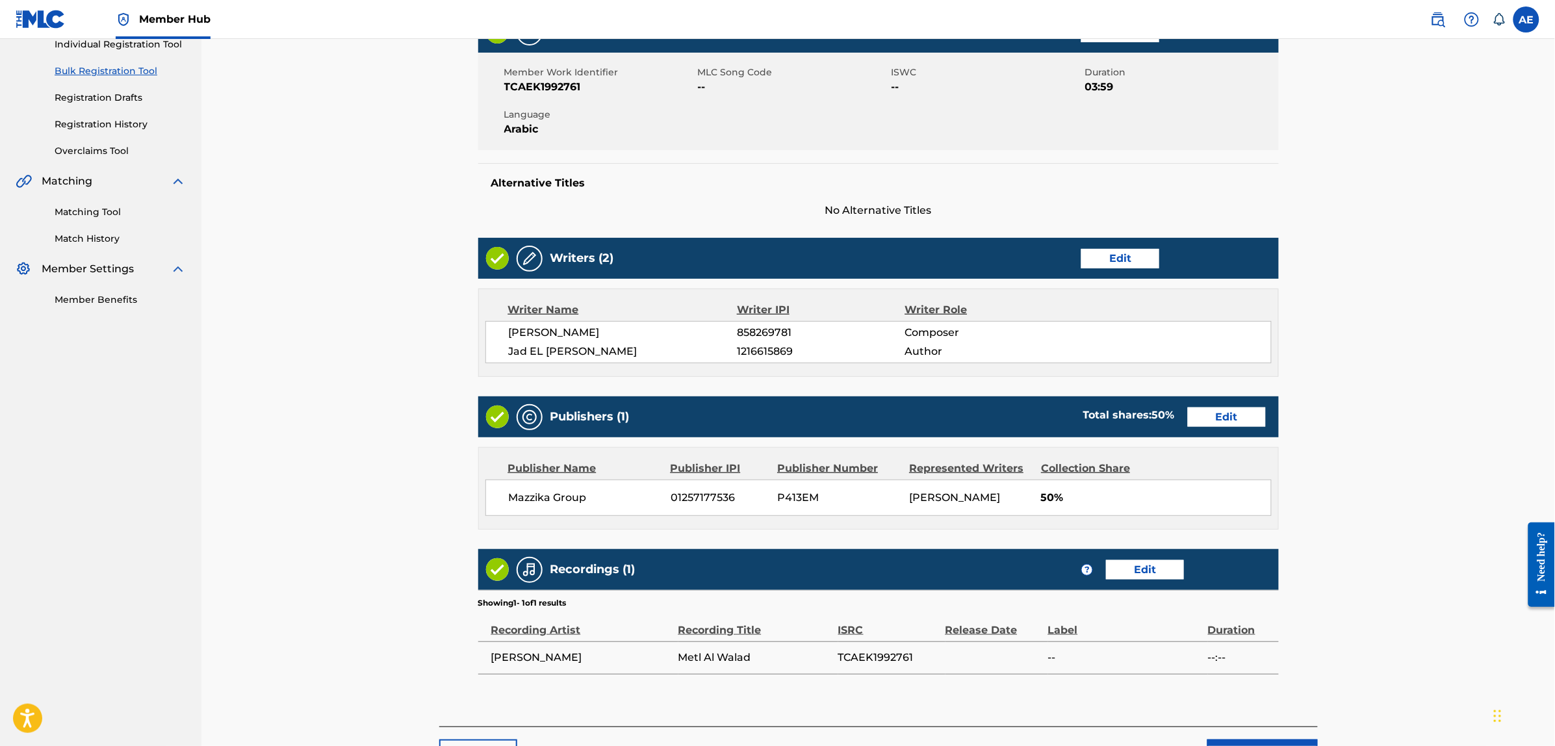
scroll to position [194, 0]
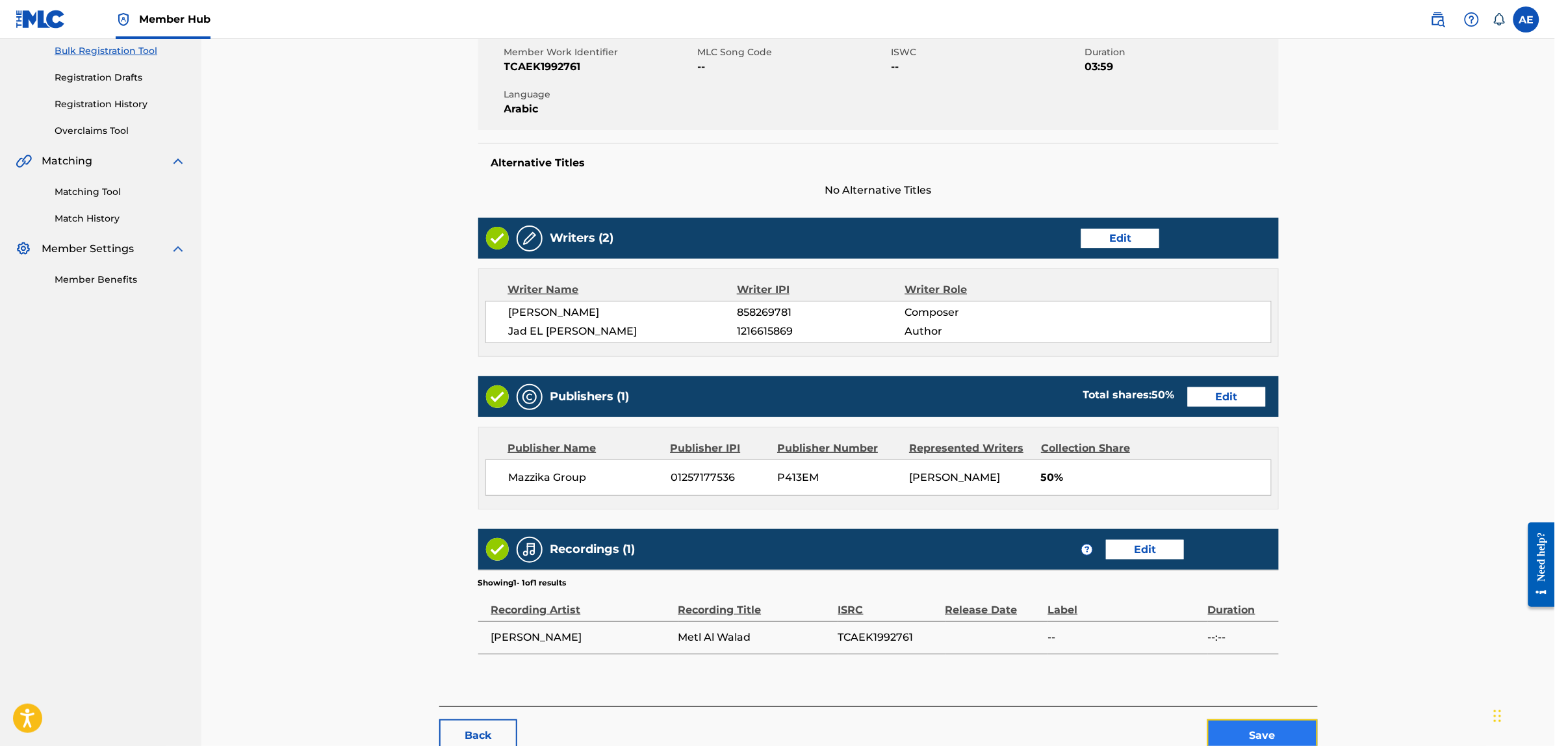
click at [1233, 729] on button "Save" at bounding box center [1263, 735] width 110 height 32
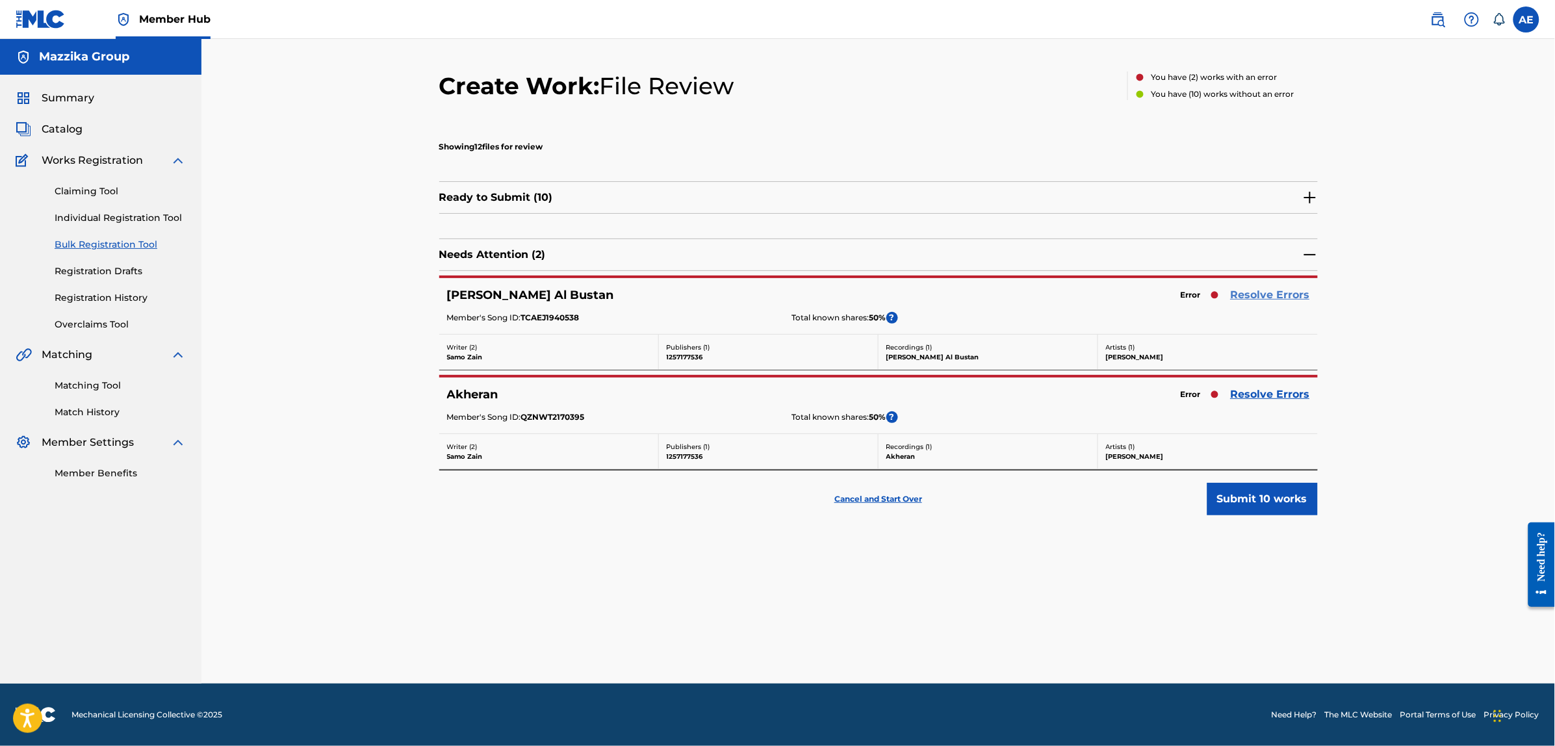
click at [1248, 287] on link "Resolve Errors" at bounding box center [1270, 295] width 79 height 16
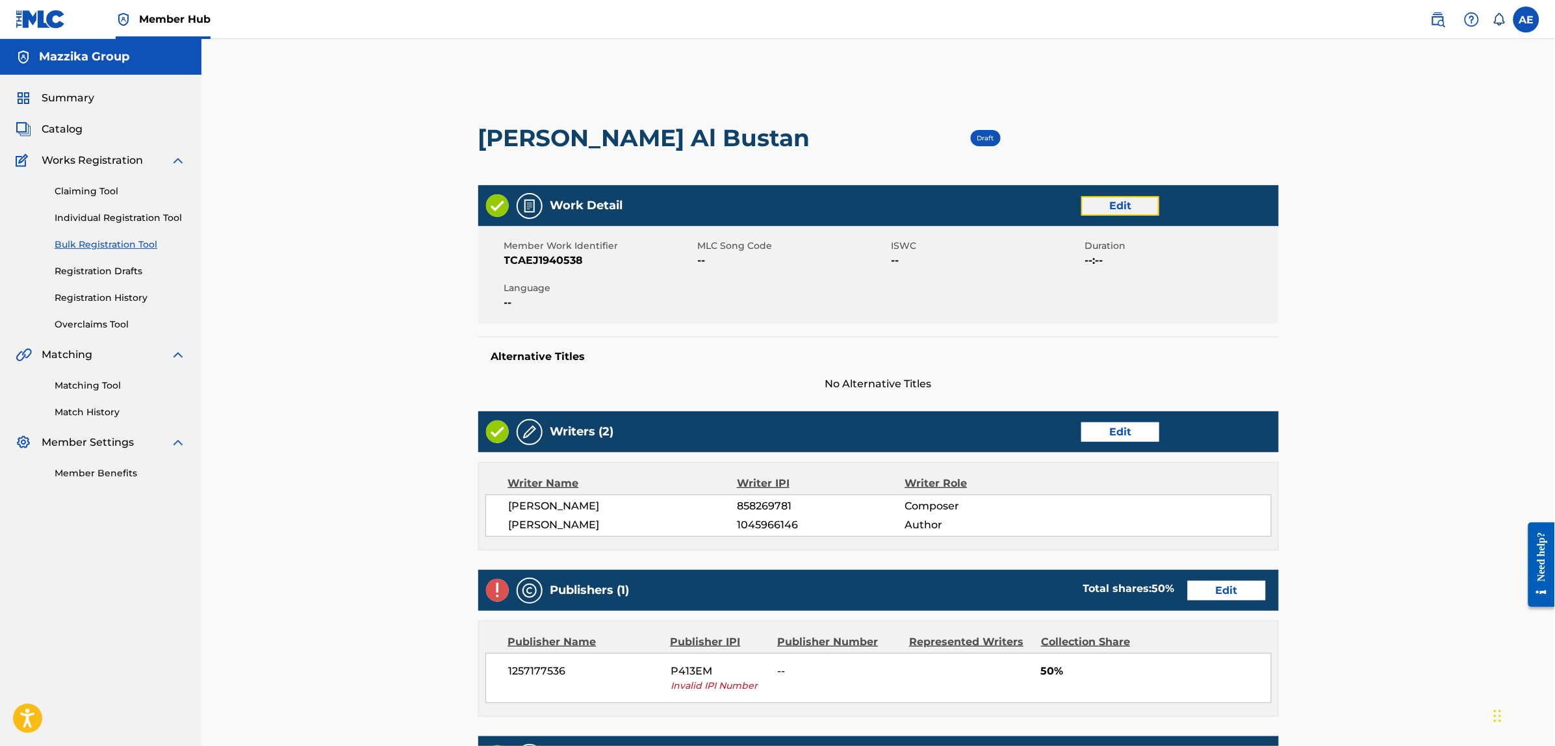
click at [1108, 205] on link "Edit" at bounding box center [1121, 205] width 78 height 19
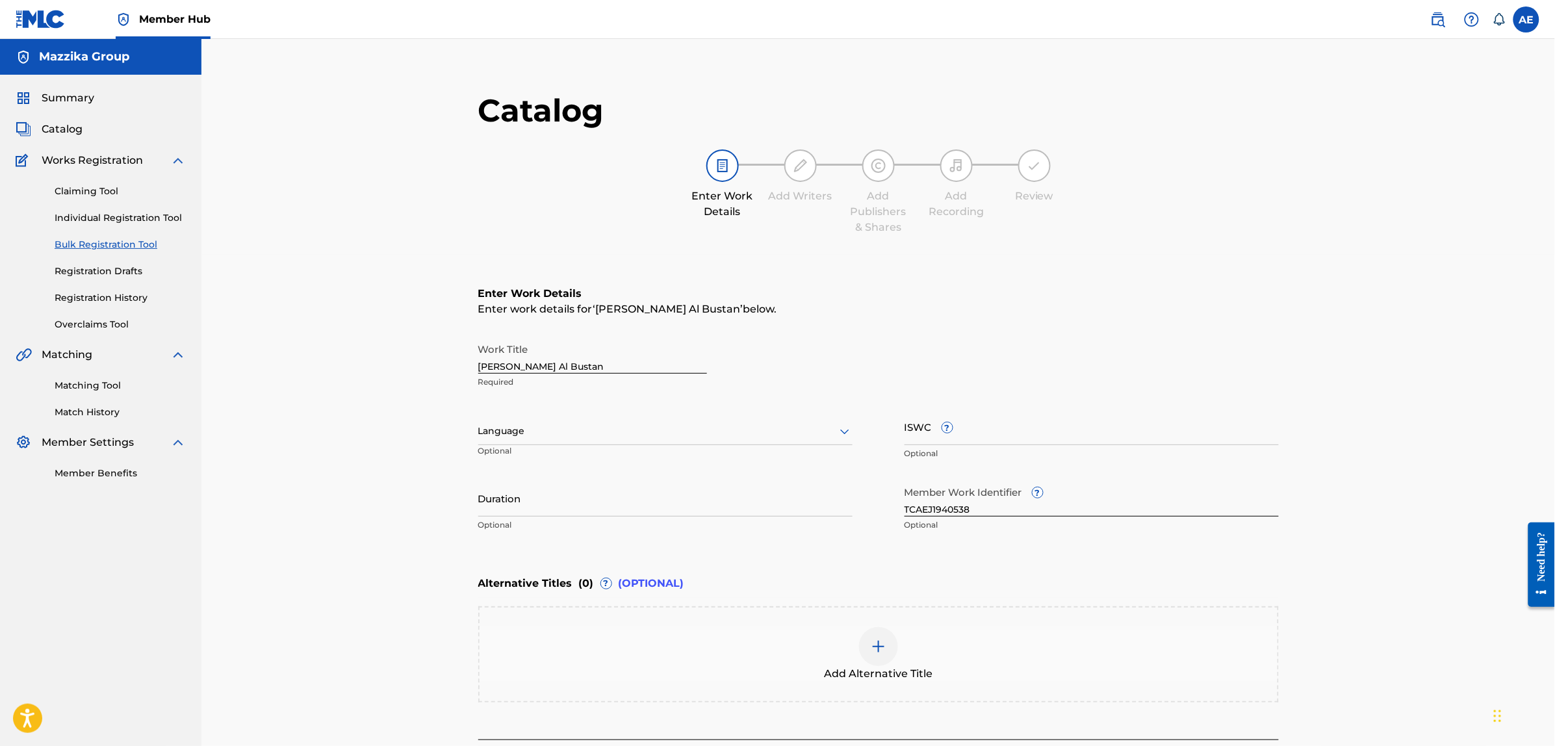
click at [648, 416] on div "Language Optional" at bounding box center [665, 437] width 374 height 58
click at [667, 421] on div "Language" at bounding box center [665, 431] width 374 height 27
click at [549, 460] on div "Arabic" at bounding box center [665, 449] width 373 height 29
click at [574, 508] on input "Duration" at bounding box center [665, 498] width 374 height 37
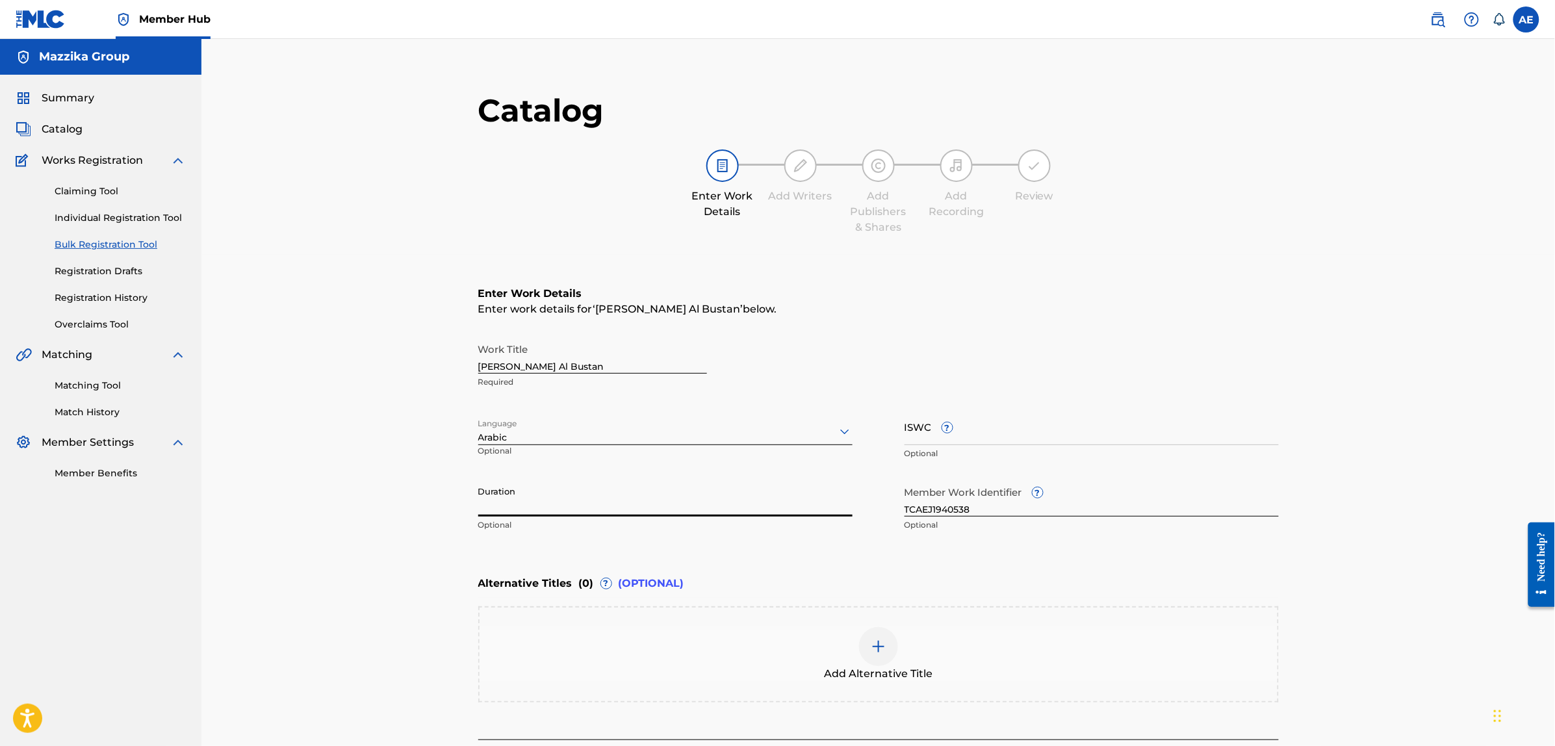
paste input "3:15"
click at [478, 504] on input "3:15" at bounding box center [665, 498] width 374 height 37
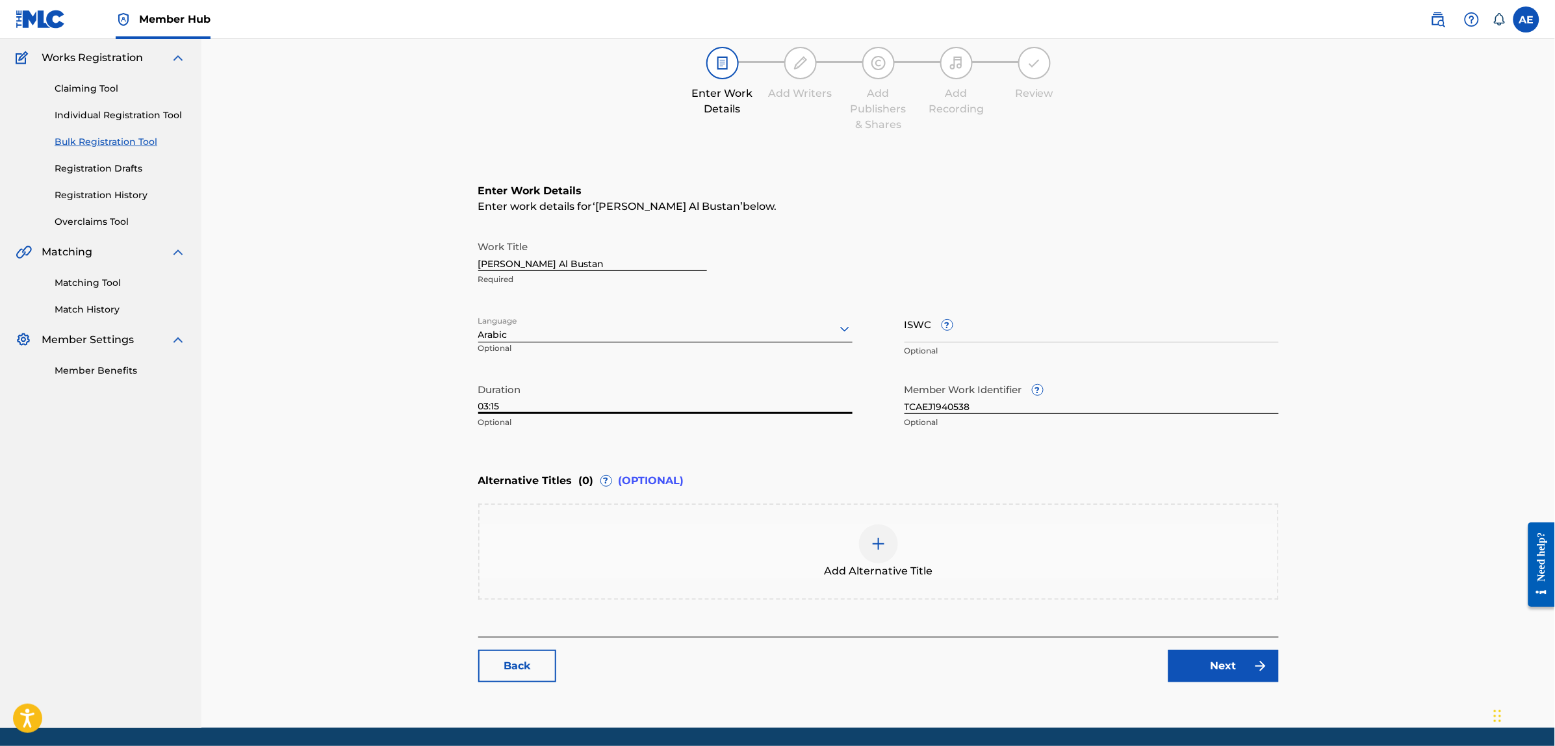
scroll to position [147, 0]
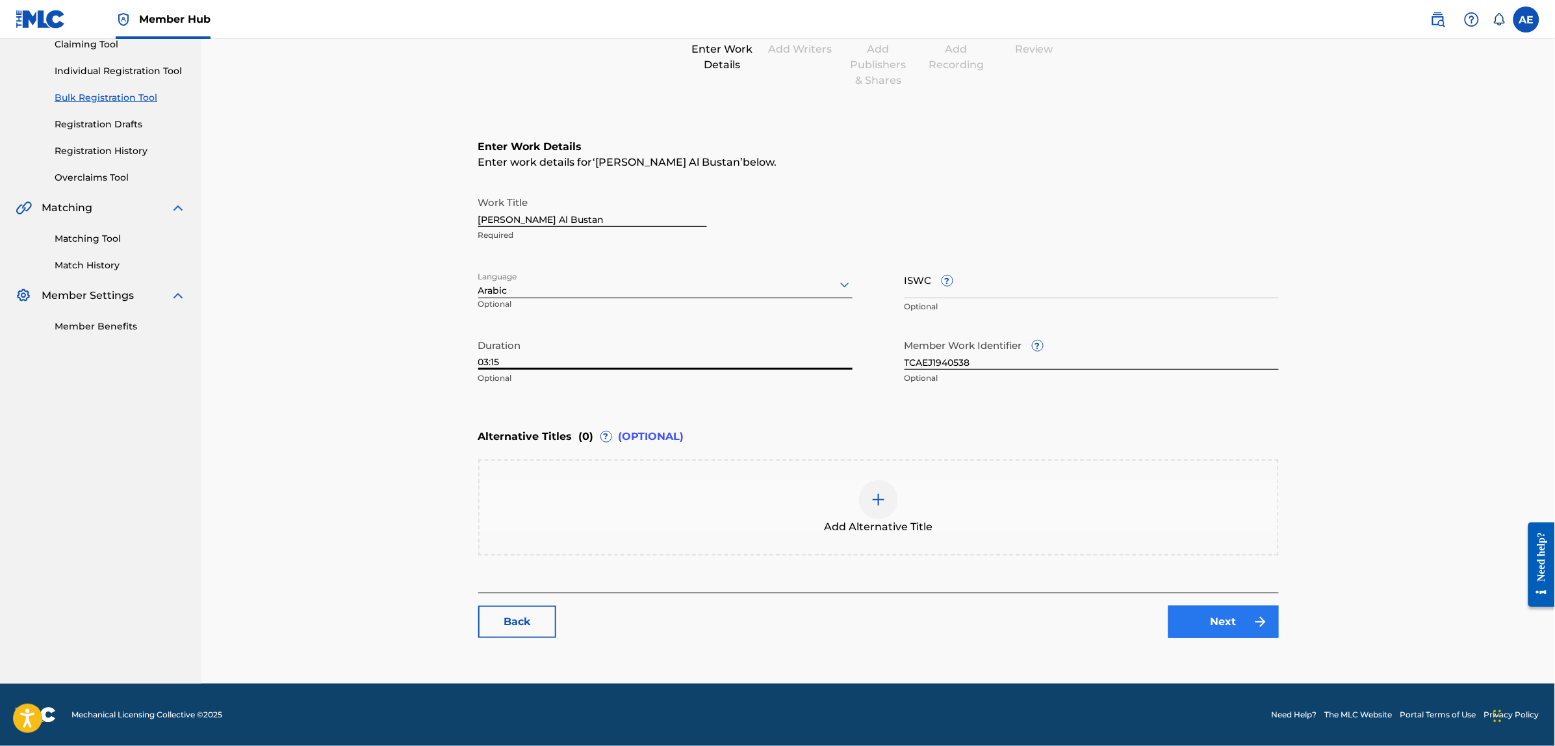
type input "03:15"
click at [1243, 617] on link "Next" at bounding box center [1224, 622] width 110 height 32
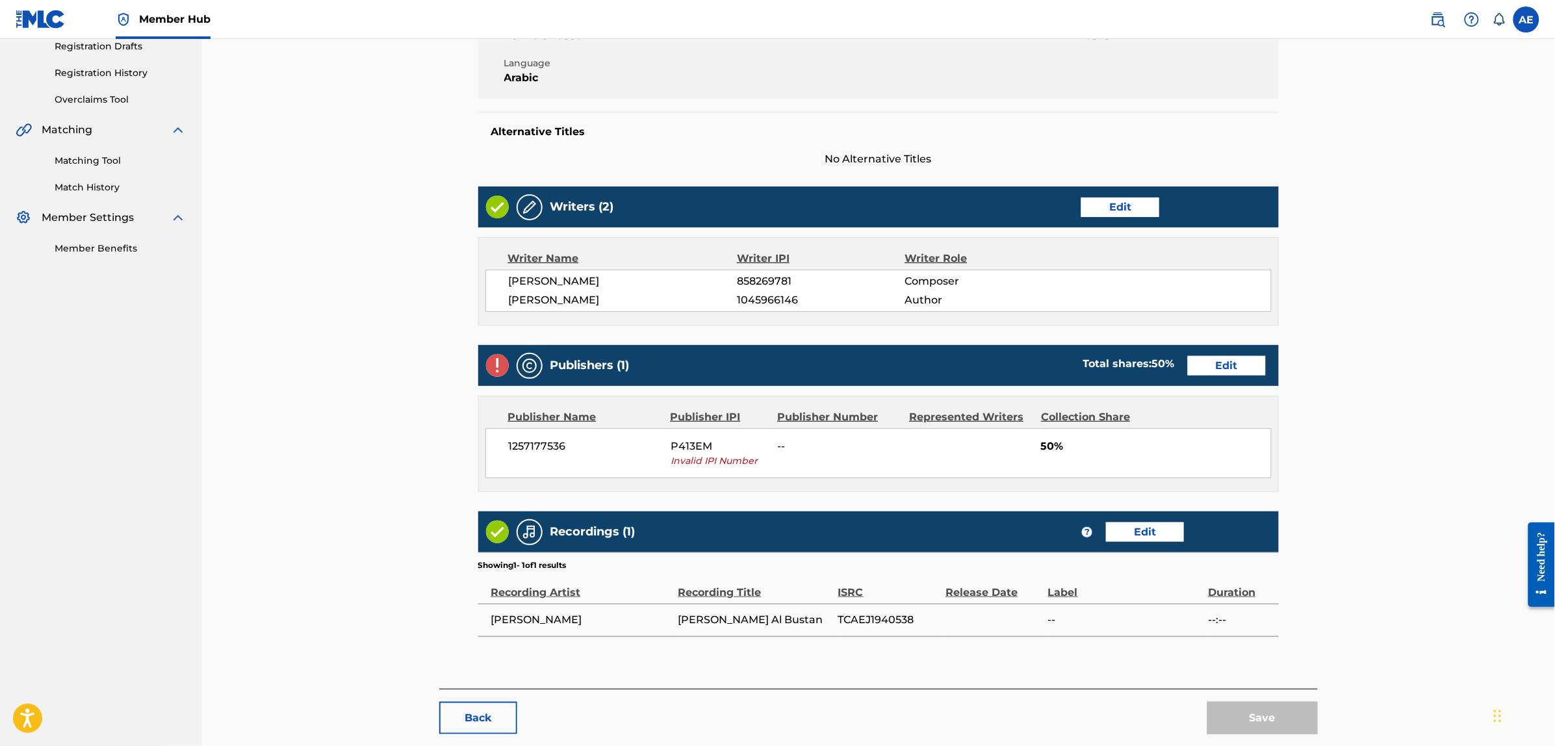
scroll to position [244, 0]
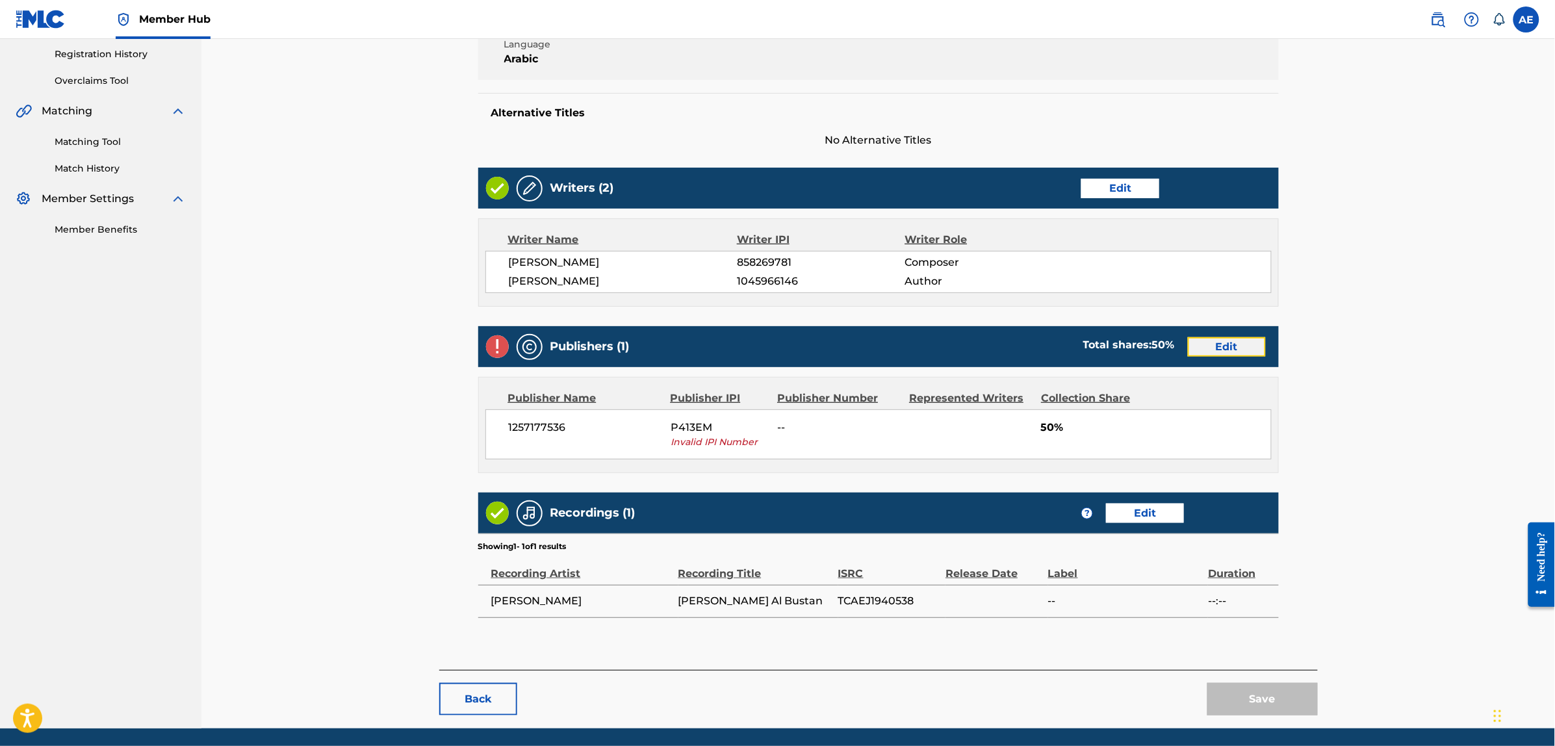
click at [1223, 345] on link "Edit" at bounding box center [1227, 346] width 78 height 19
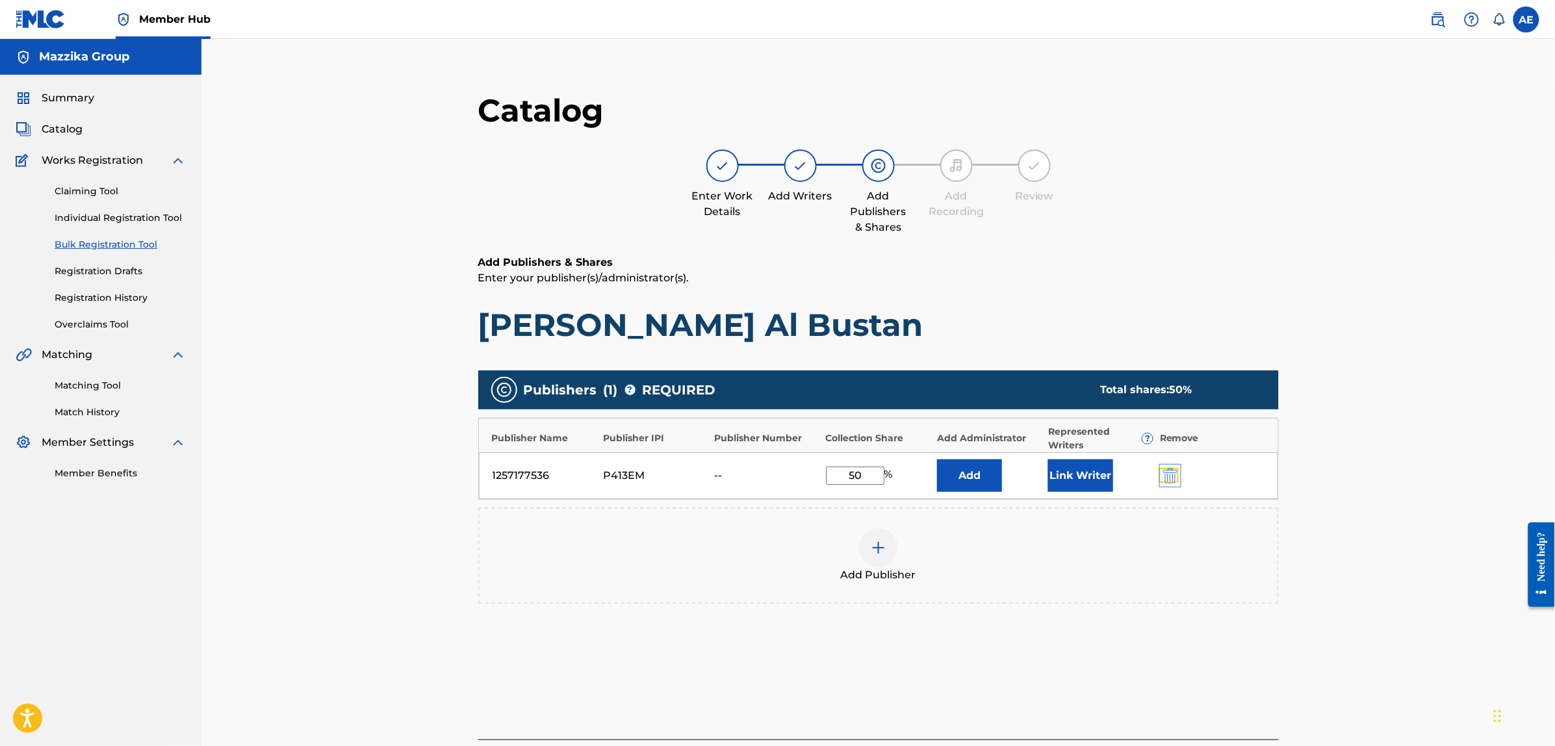
click at [1174, 480] on img "submit" at bounding box center [1170, 476] width 14 height 16
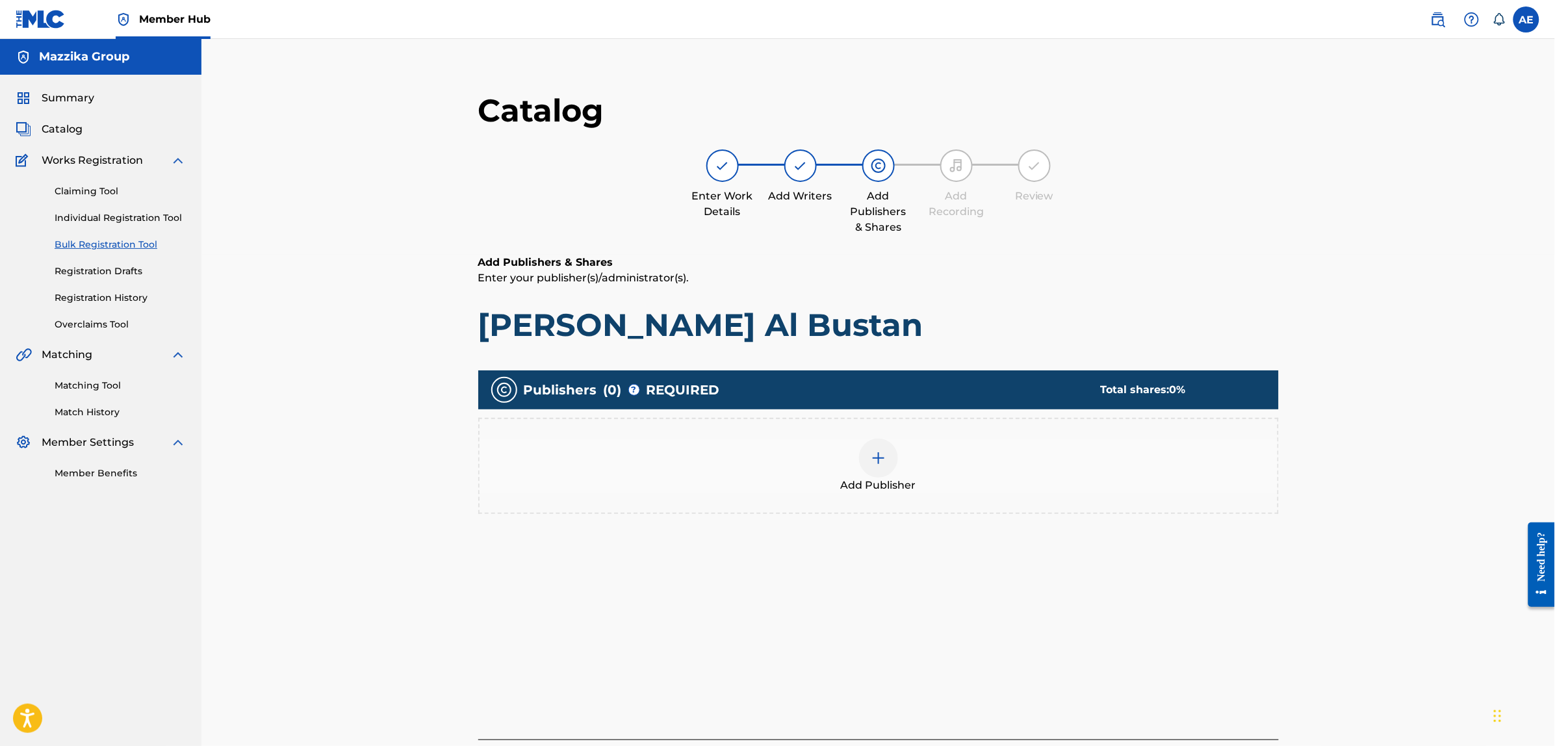
click at [1044, 478] on div "Add Publisher" at bounding box center [879, 466] width 798 height 55
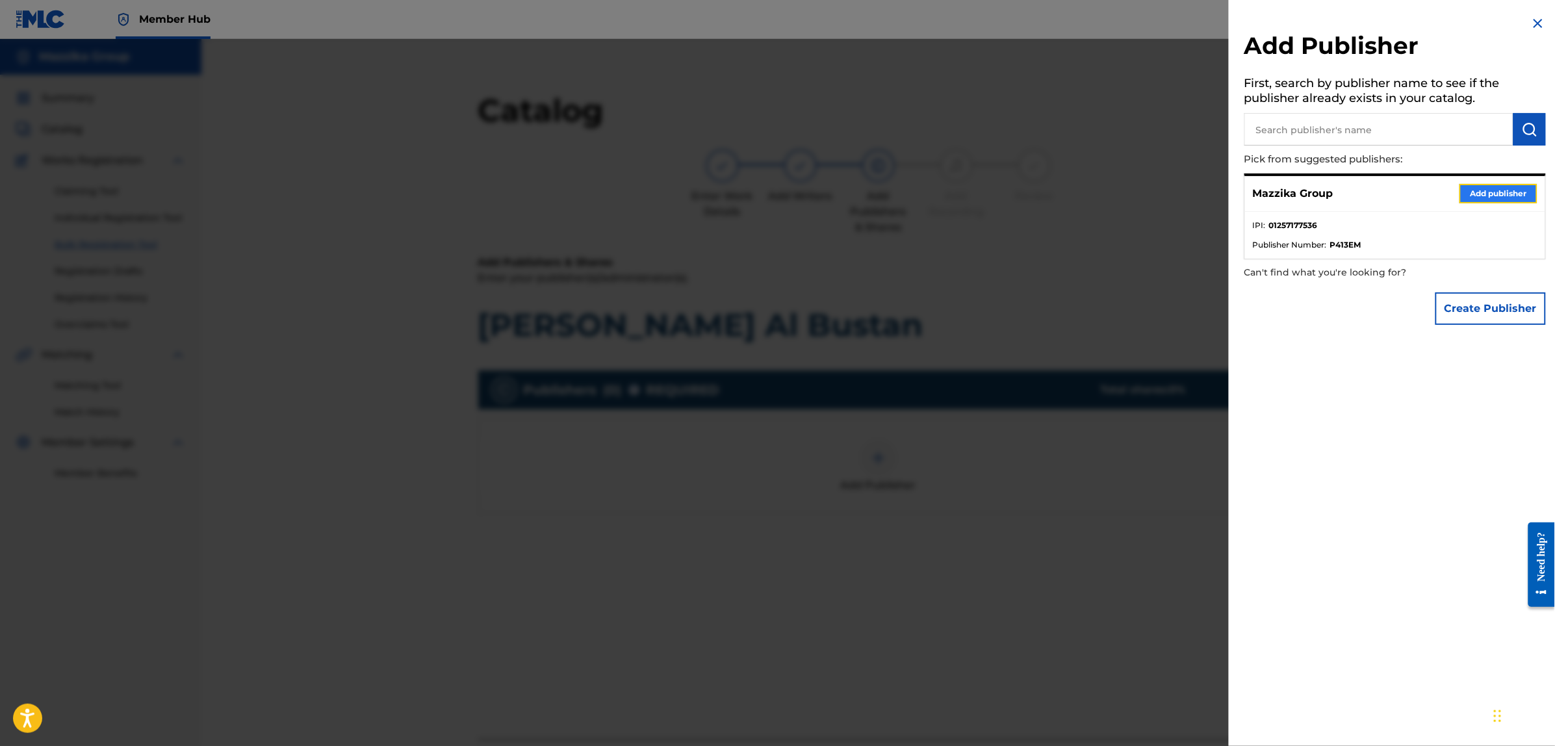
click at [1463, 184] on button "Add publisher" at bounding box center [1499, 193] width 78 height 19
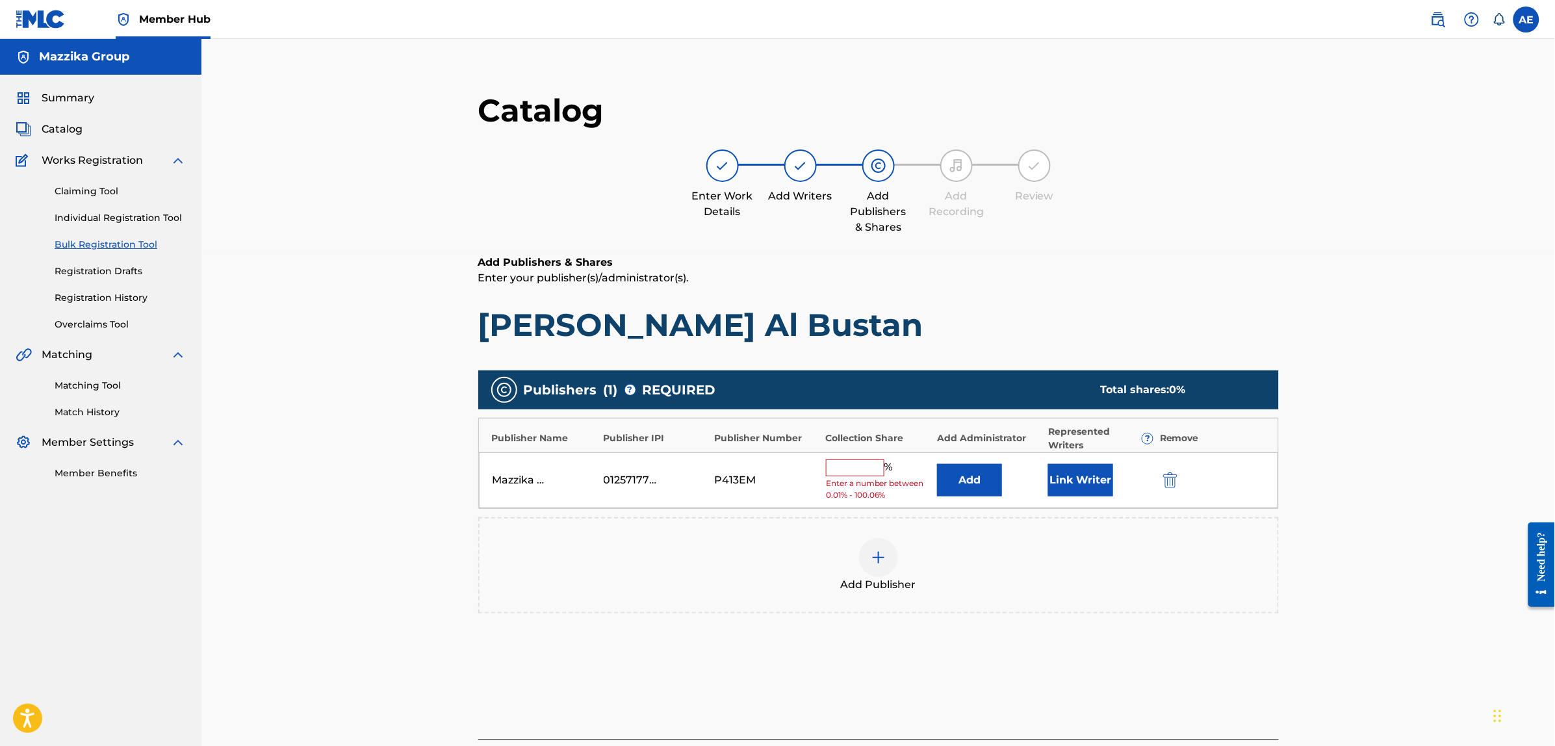
click at [853, 472] on input "text" at bounding box center [855, 468] width 58 height 17
type input "50"
click at [1058, 478] on button "Link Writer" at bounding box center [1080, 476] width 65 height 32
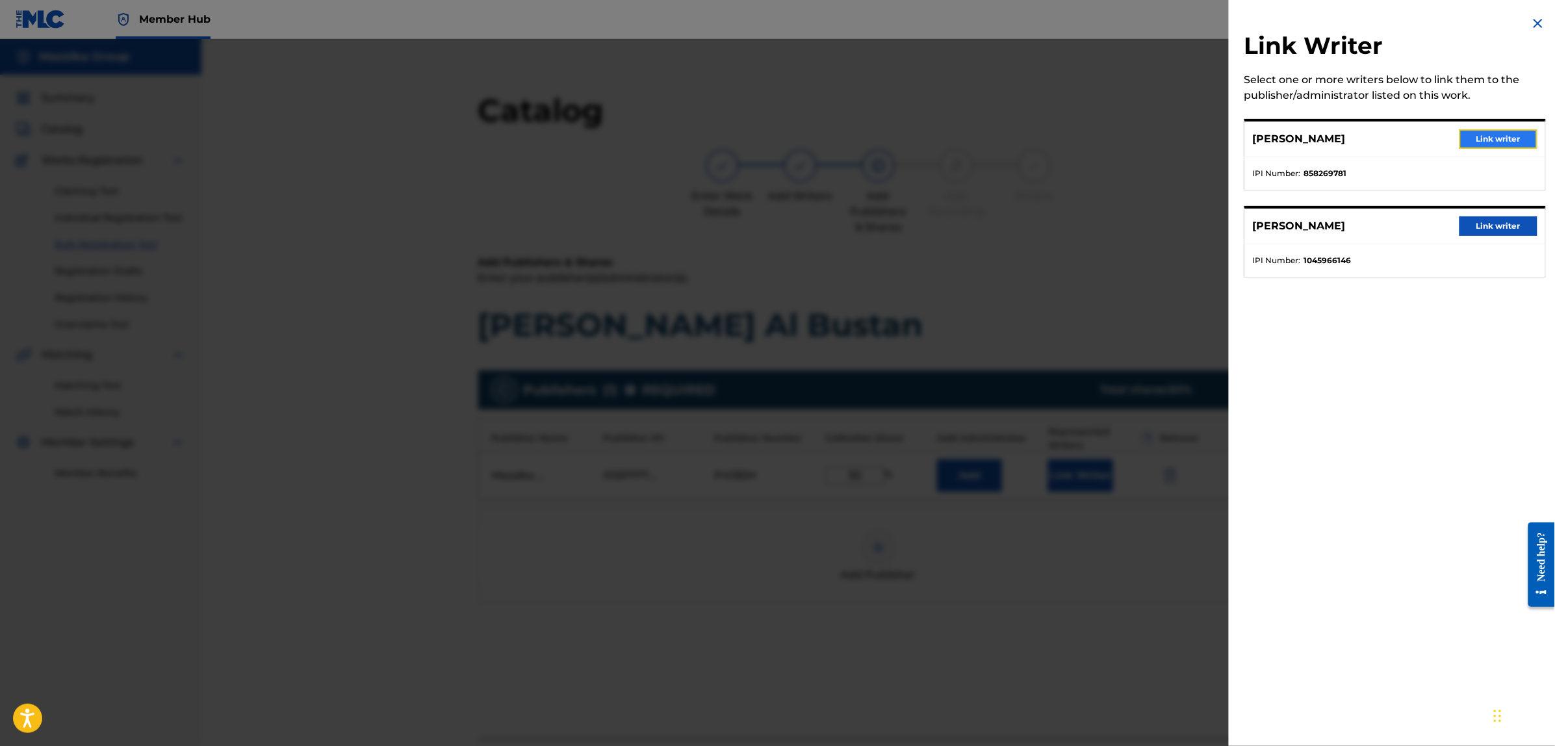
click at [1487, 140] on button "Link writer" at bounding box center [1499, 138] width 78 height 19
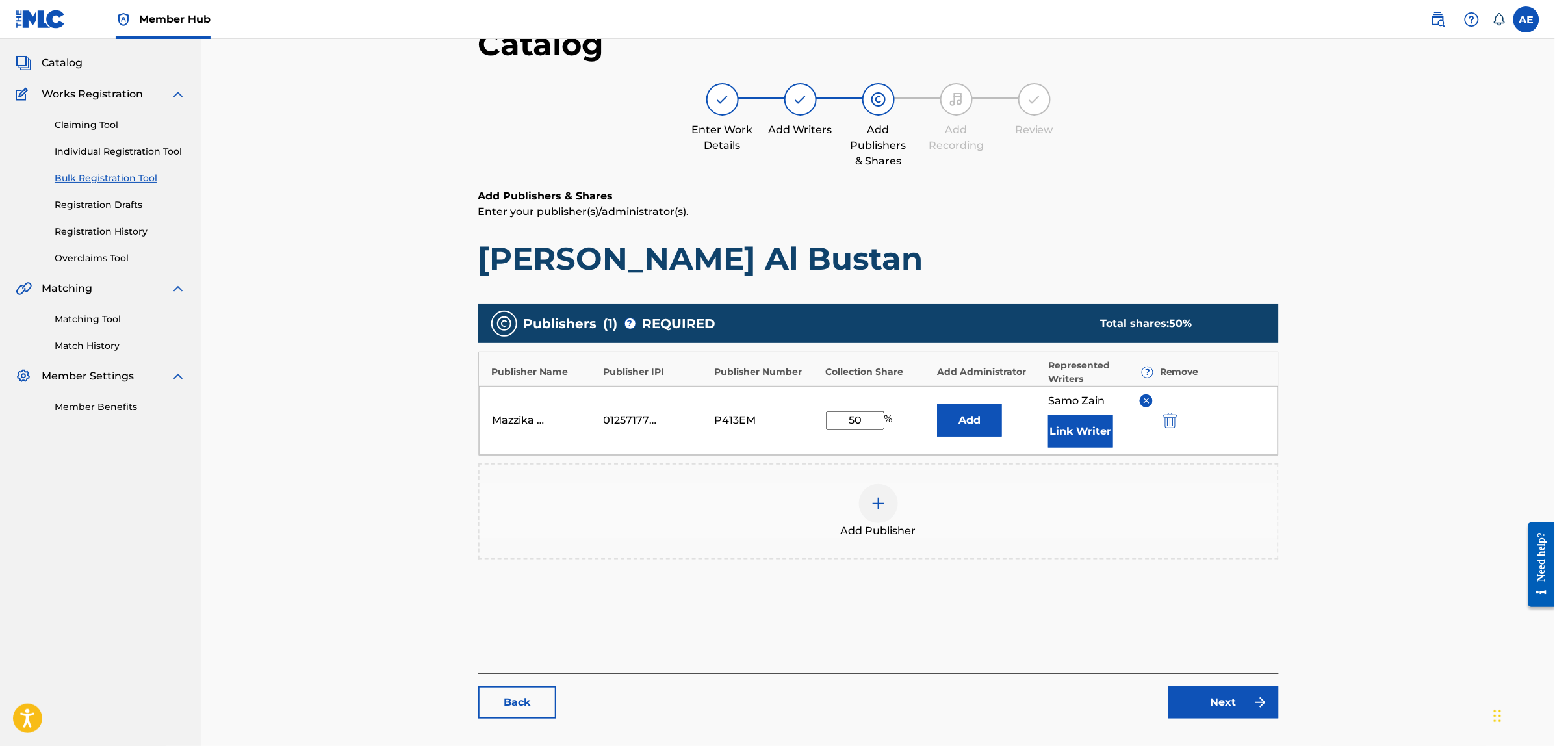
scroll to position [147, 0]
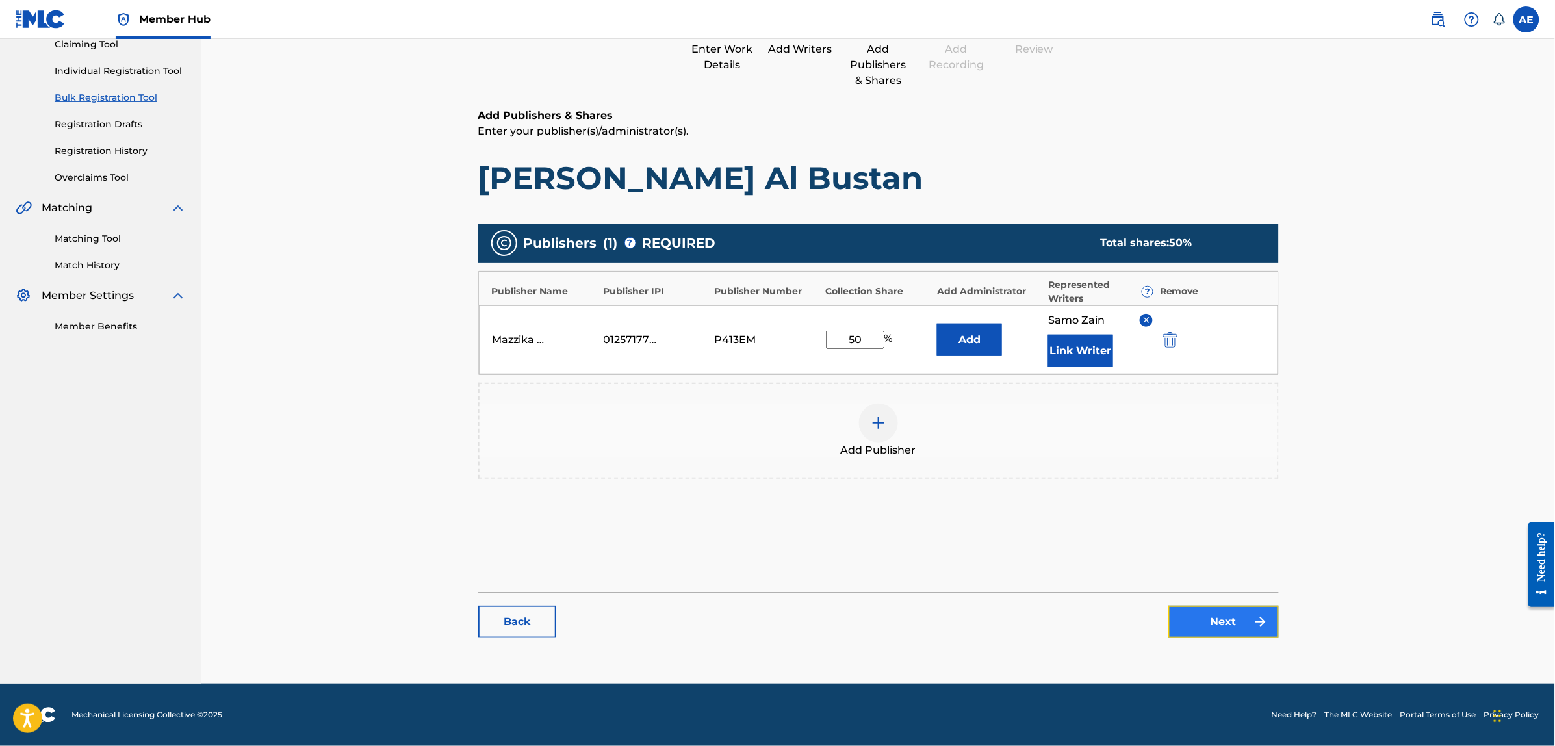
click at [1212, 627] on link "Next" at bounding box center [1224, 622] width 110 height 32
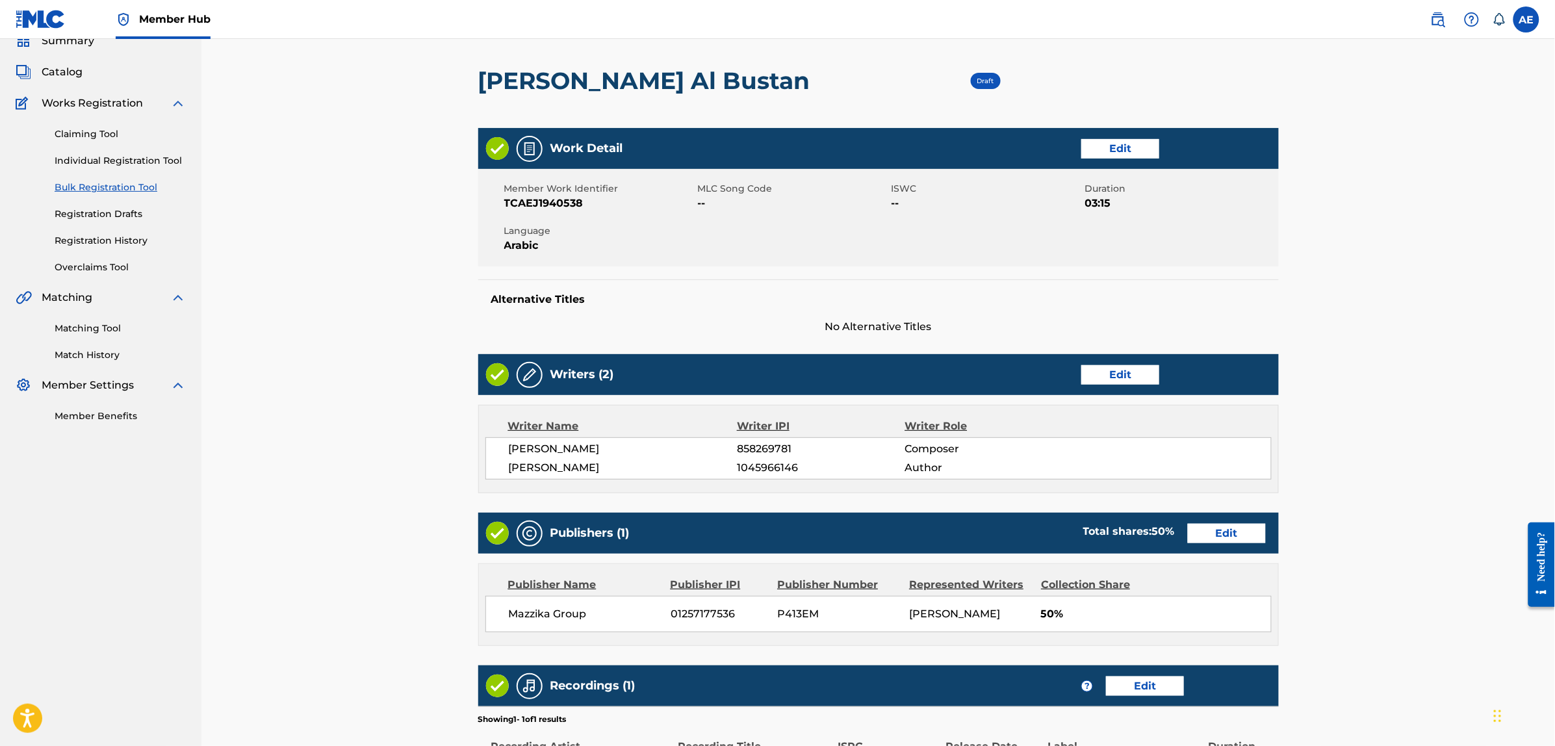
scroll to position [194, 0]
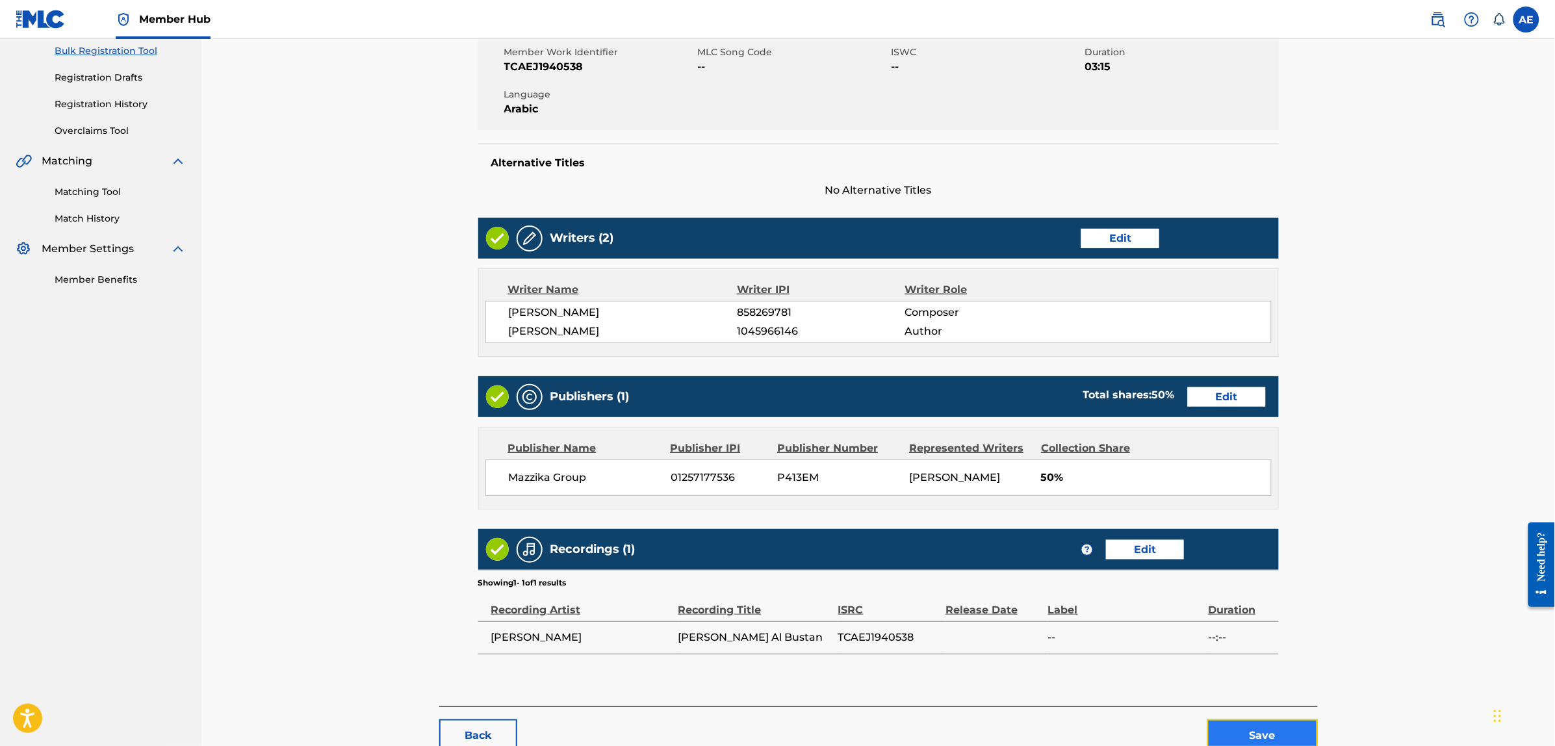
click at [1235, 729] on button "Save" at bounding box center [1263, 735] width 110 height 32
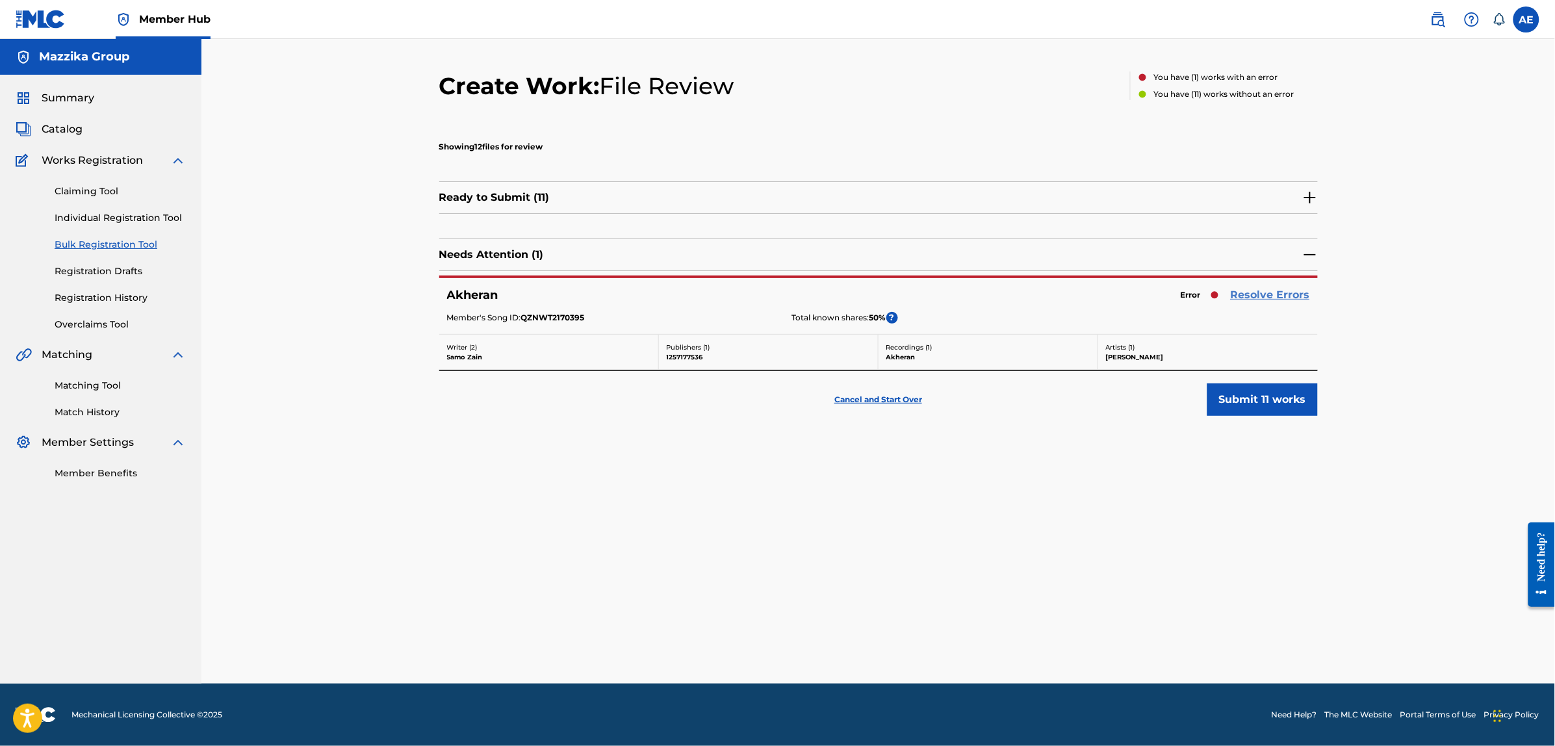
click at [1240, 294] on link "Resolve Errors" at bounding box center [1270, 295] width 79 height 16
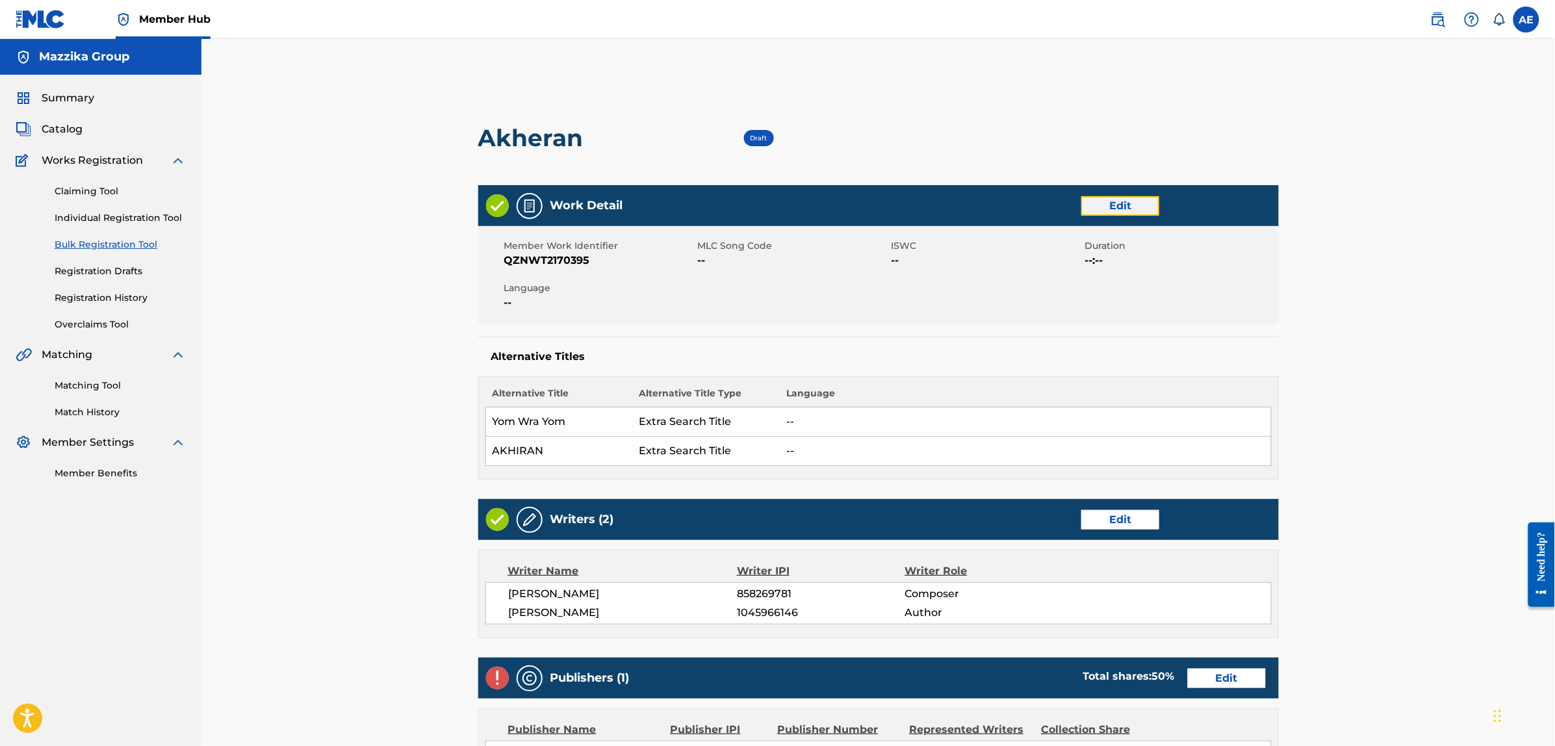
click at [1089, 202] on link "Edit" at bounding box center [1121, 205] width 78 height 19
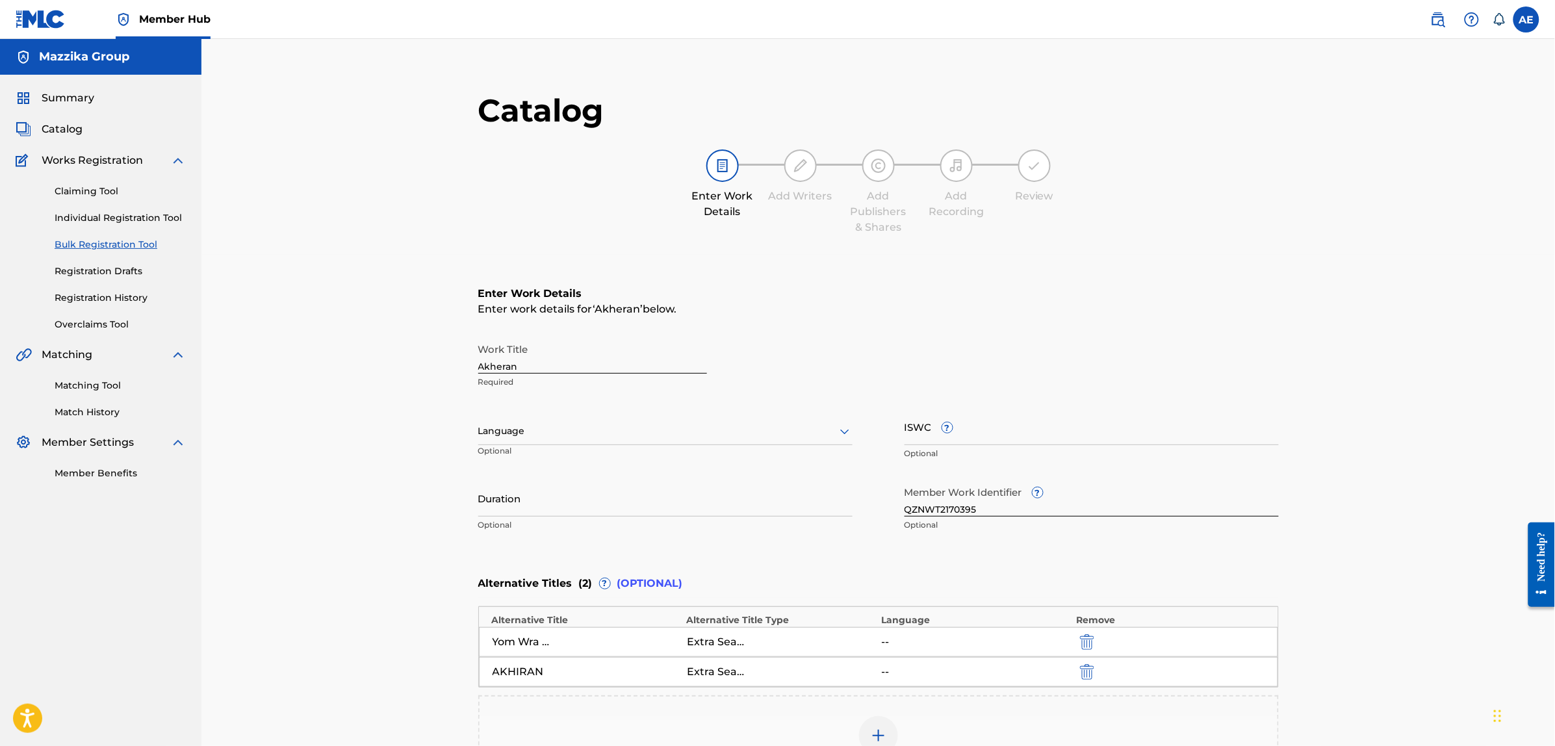
click at [634, 431] on div at bounding box center [665, 431] width 374 height 16
click at [567, 537] on div "Arabic" at bounding box center [665, 531] width 373 height 29
click at [551, 507] on input "Duration" at bounding box center [665, 498] width 374 height 37
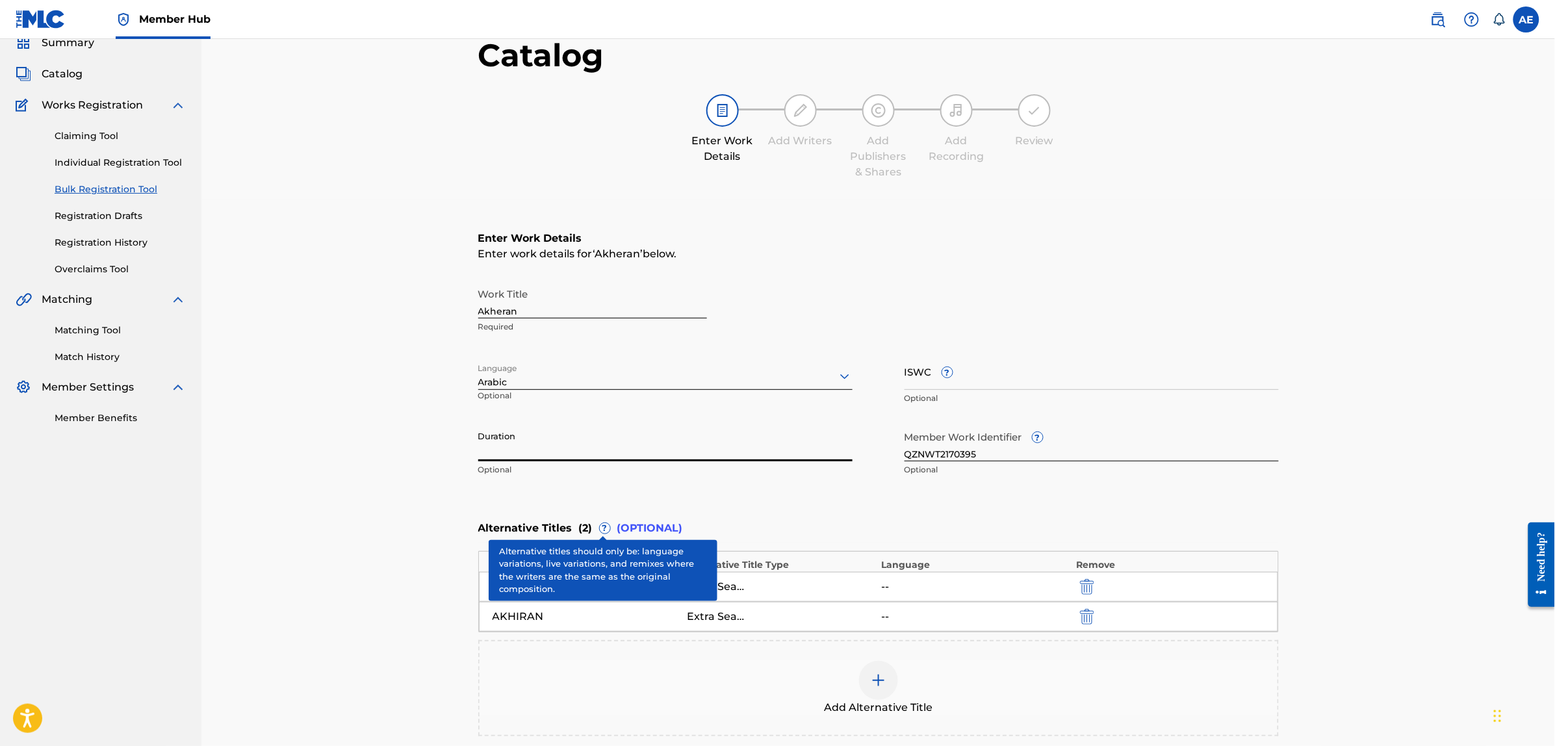
scroll to position [81, 0]
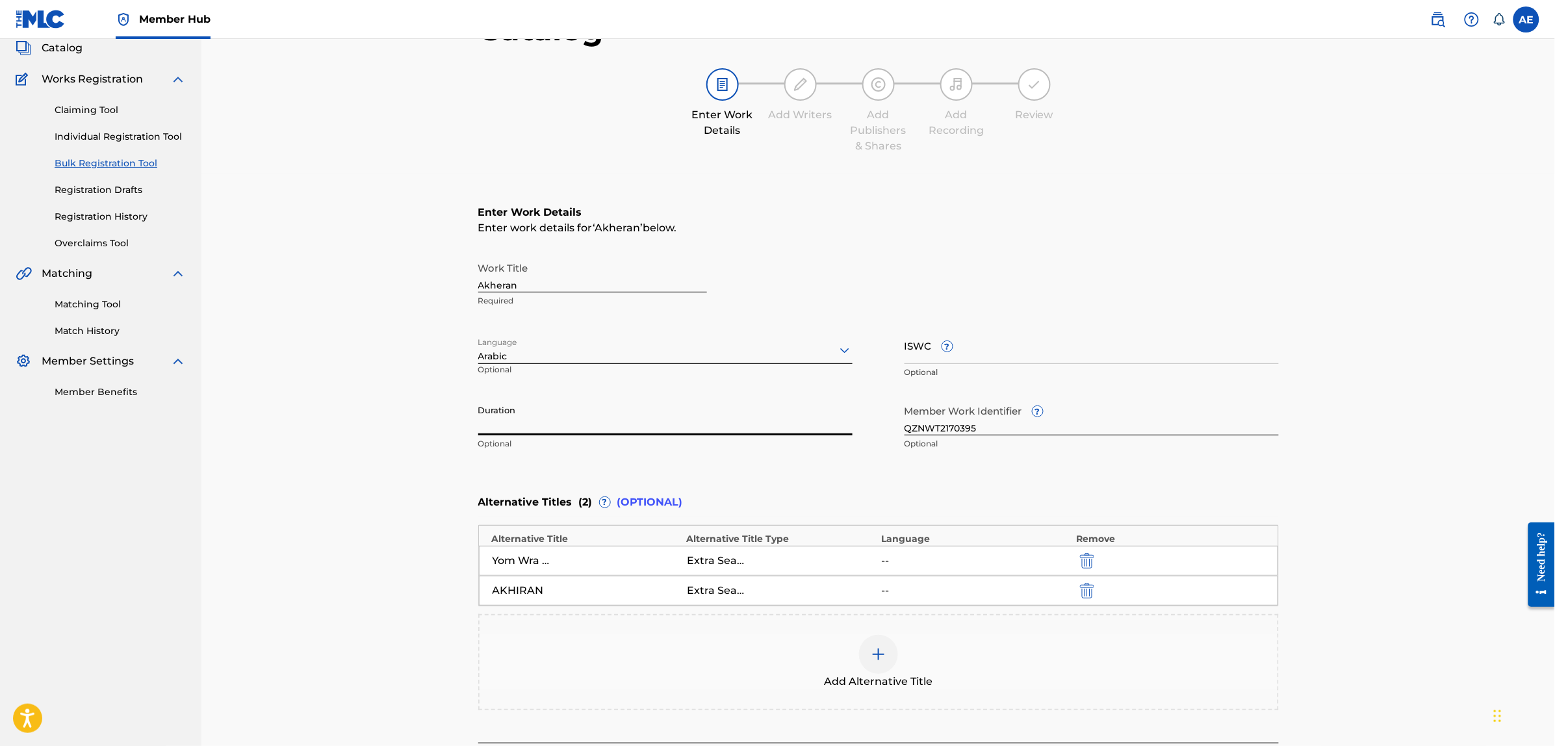
paste input "4:10"
click at [481, 424] on input "4:10" at bounding box center [665, 416] width 374 height 37
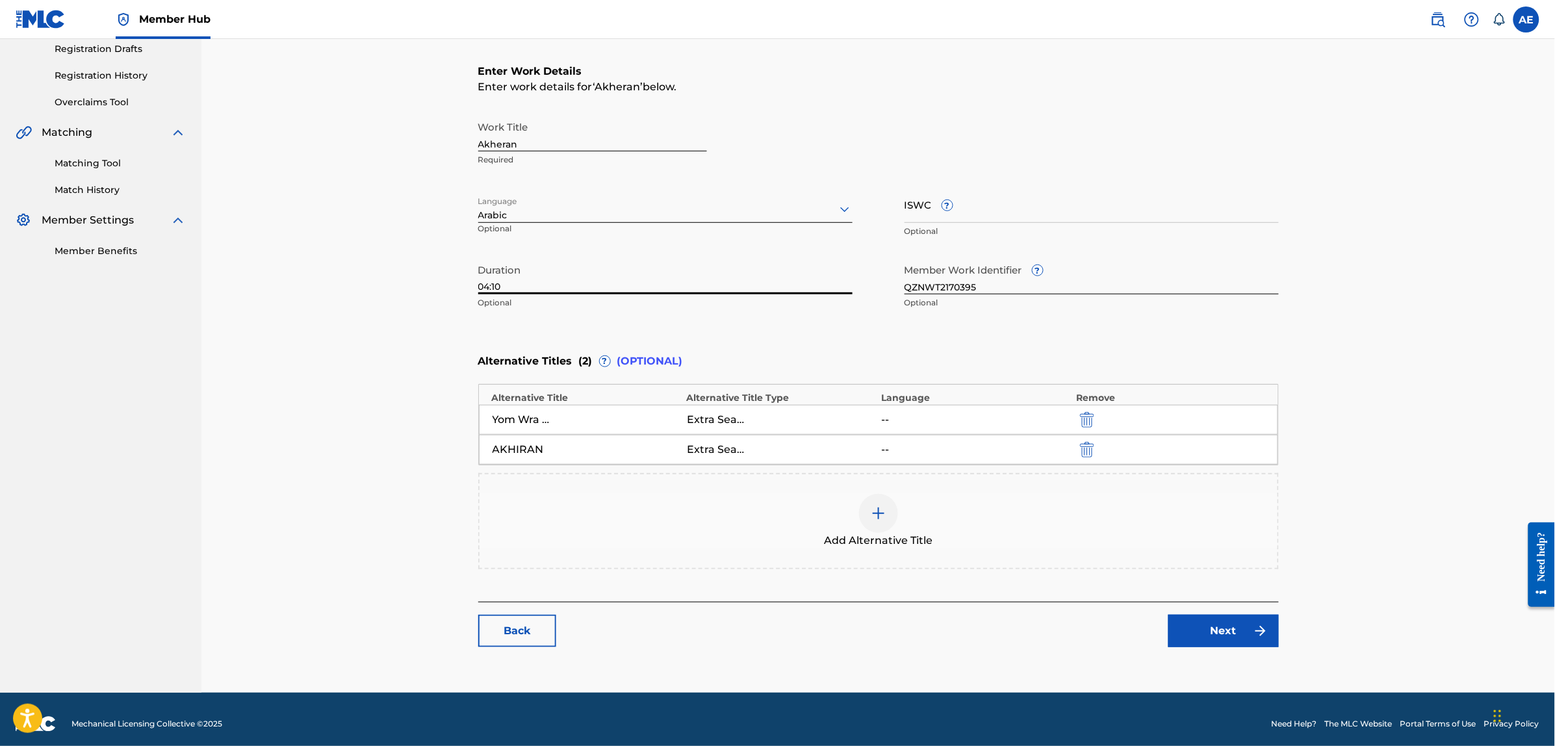
scroll to position [231, 0]
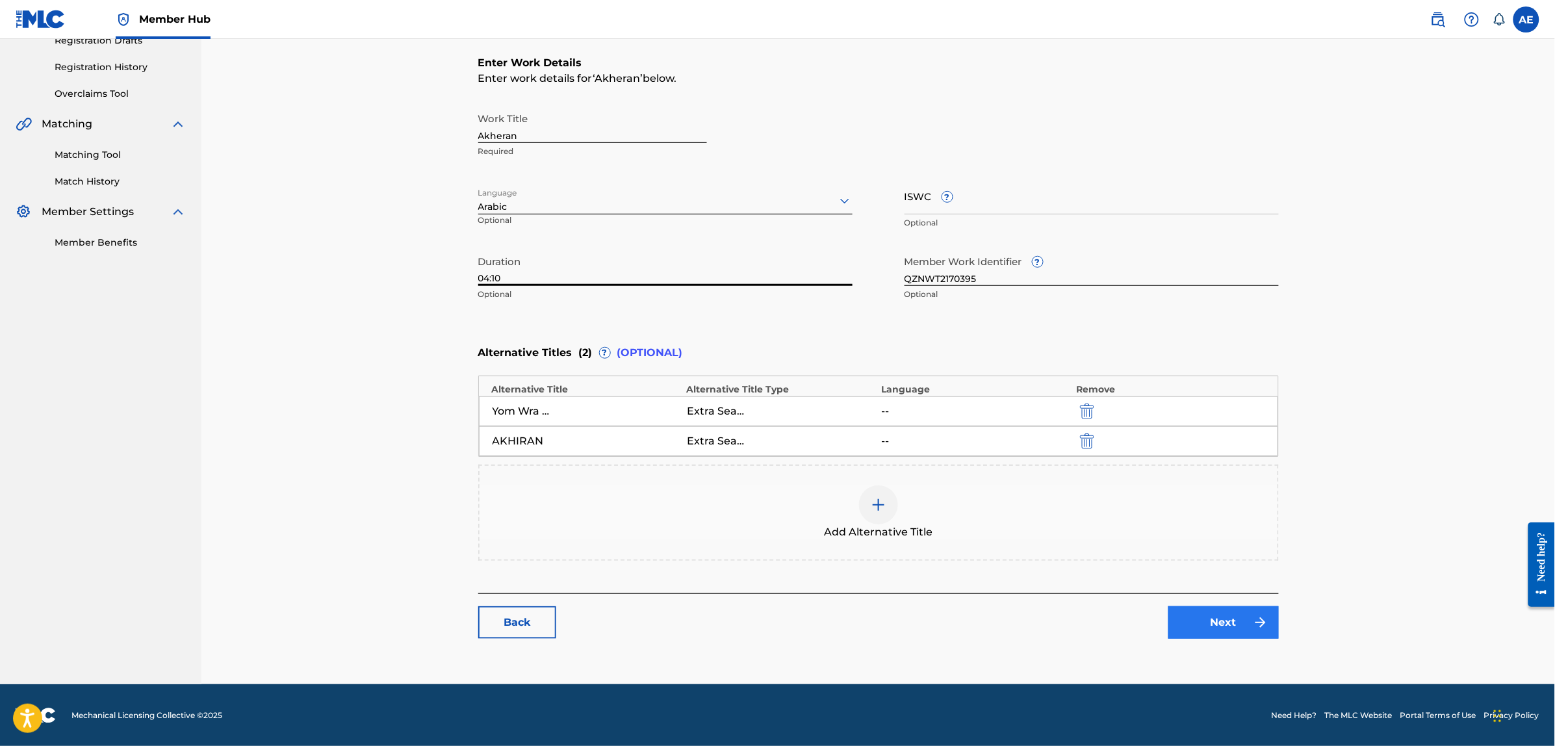
type input "04:10"
click at [1199, 622] on link "Next" at bounding box center [1224, 622] width 110 height 32
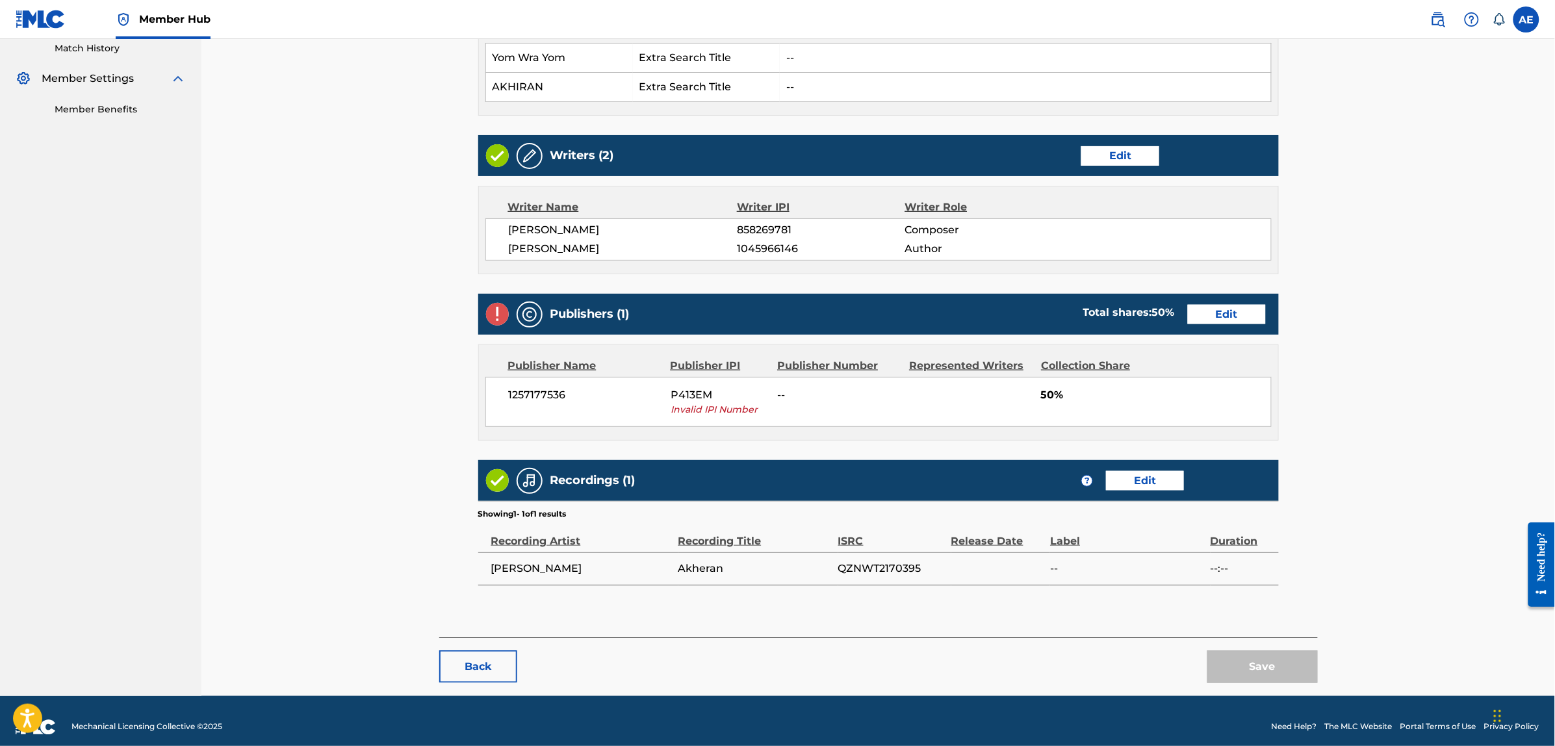
scroll to position [378, 0]
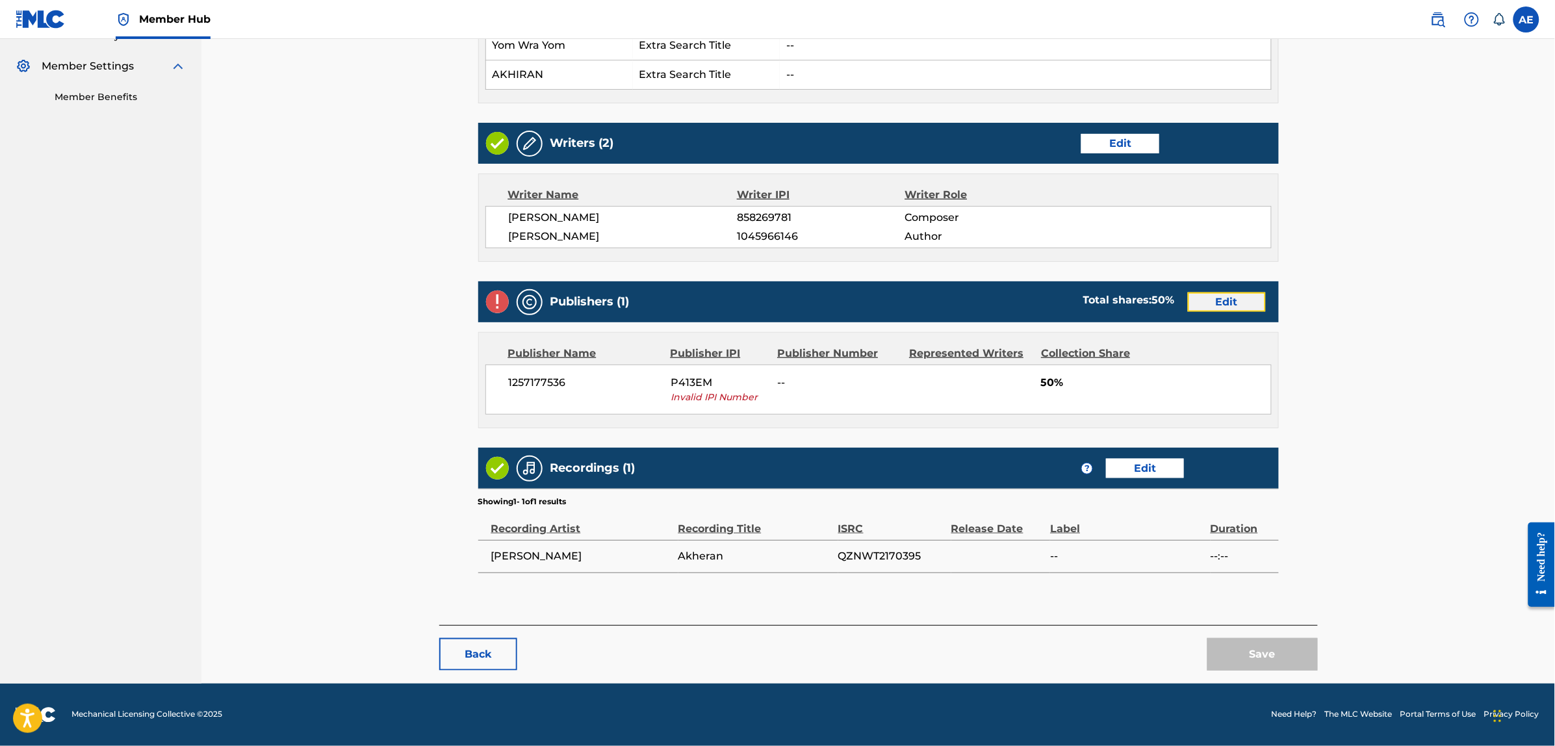
click at [1204, 306] on link "Edit" at bounding box center [1227, 301] width 78 height 19
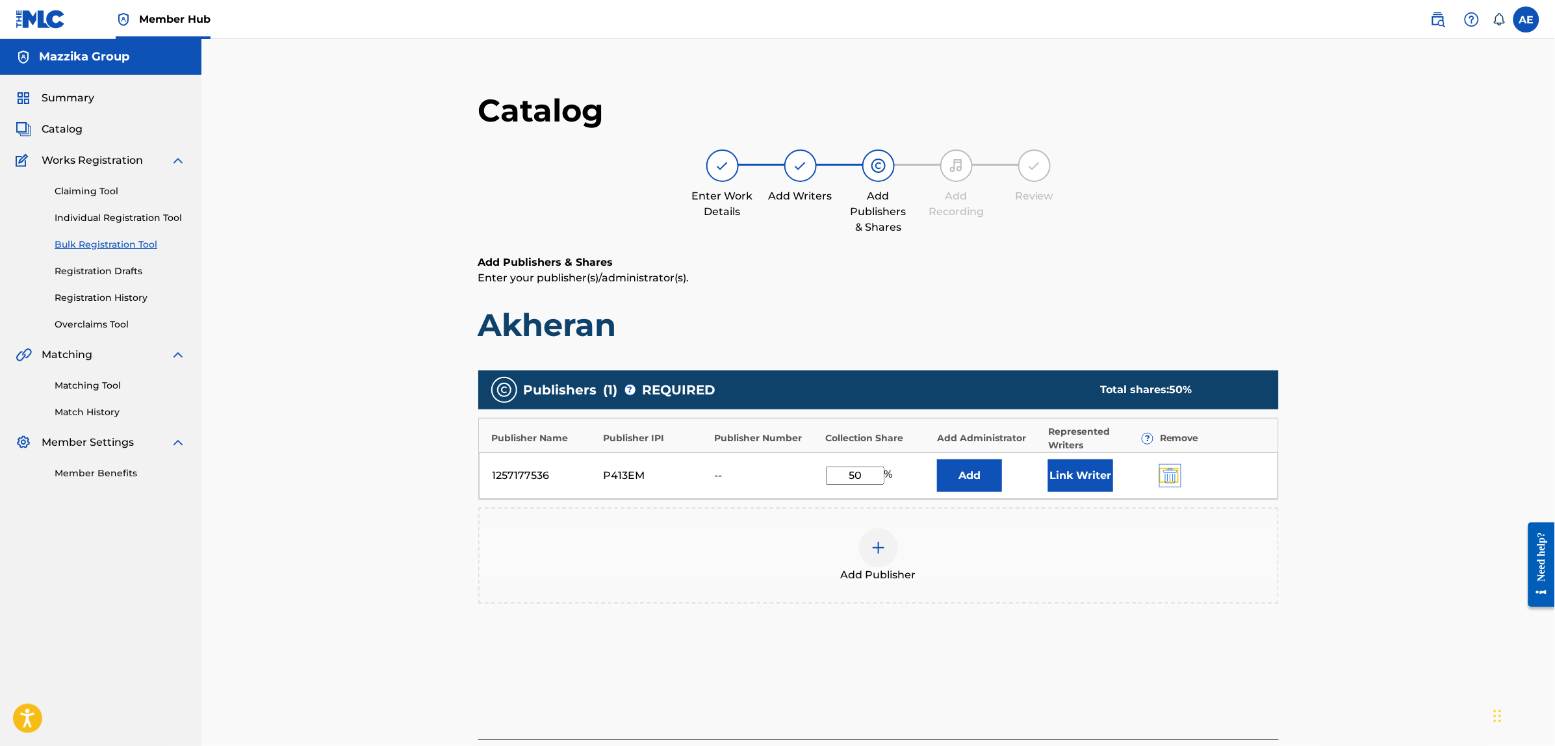
click at [1173, 478] on img "submit" at bounding box center [1170, 476] width 14 height 16
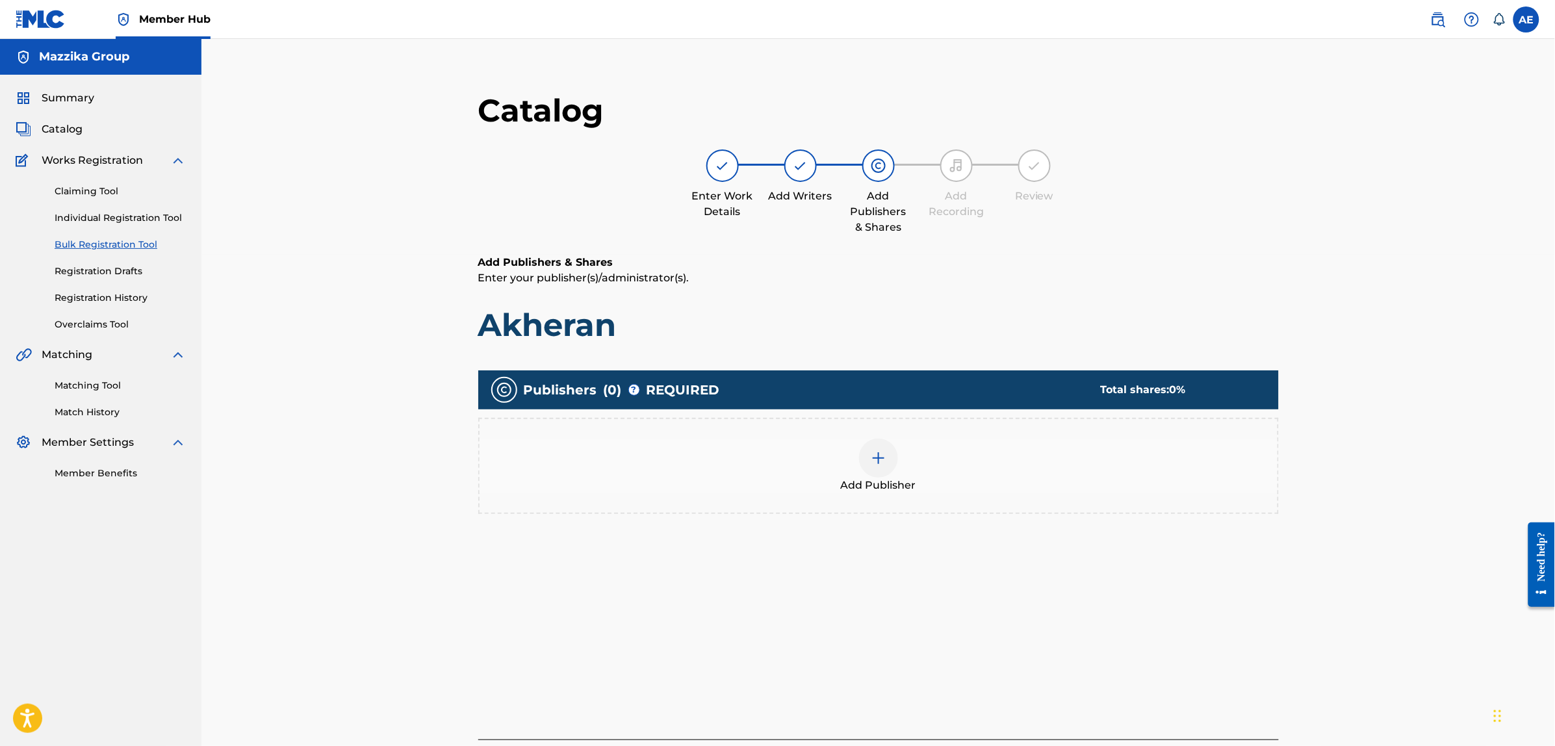
click at [1087, 474] on div "Add Publisher" at bounding box center [879, 466] width 798 height 55
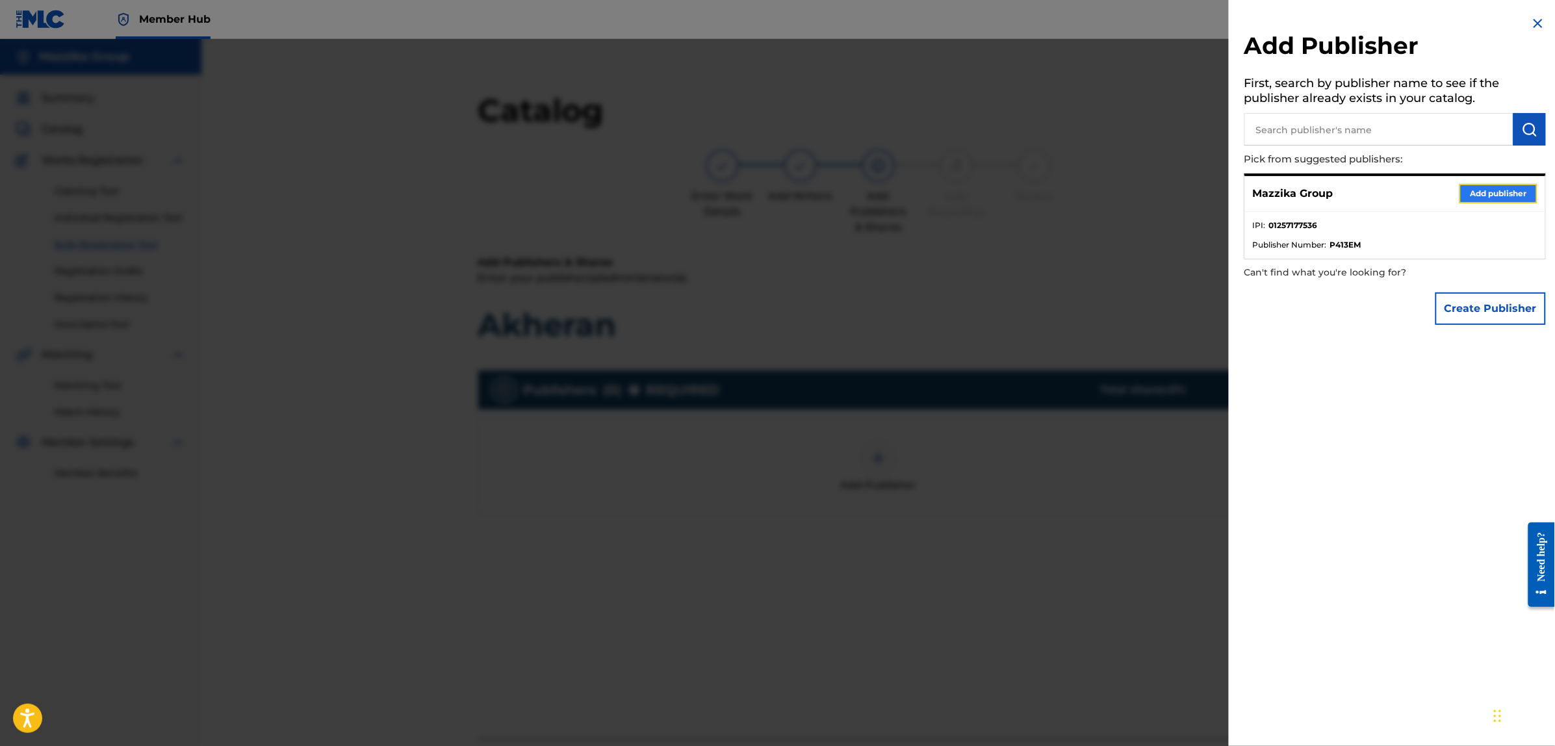
click at [1467, 194] on button "Add publisher" at bounding box center [1499, 193] width 78 height 19
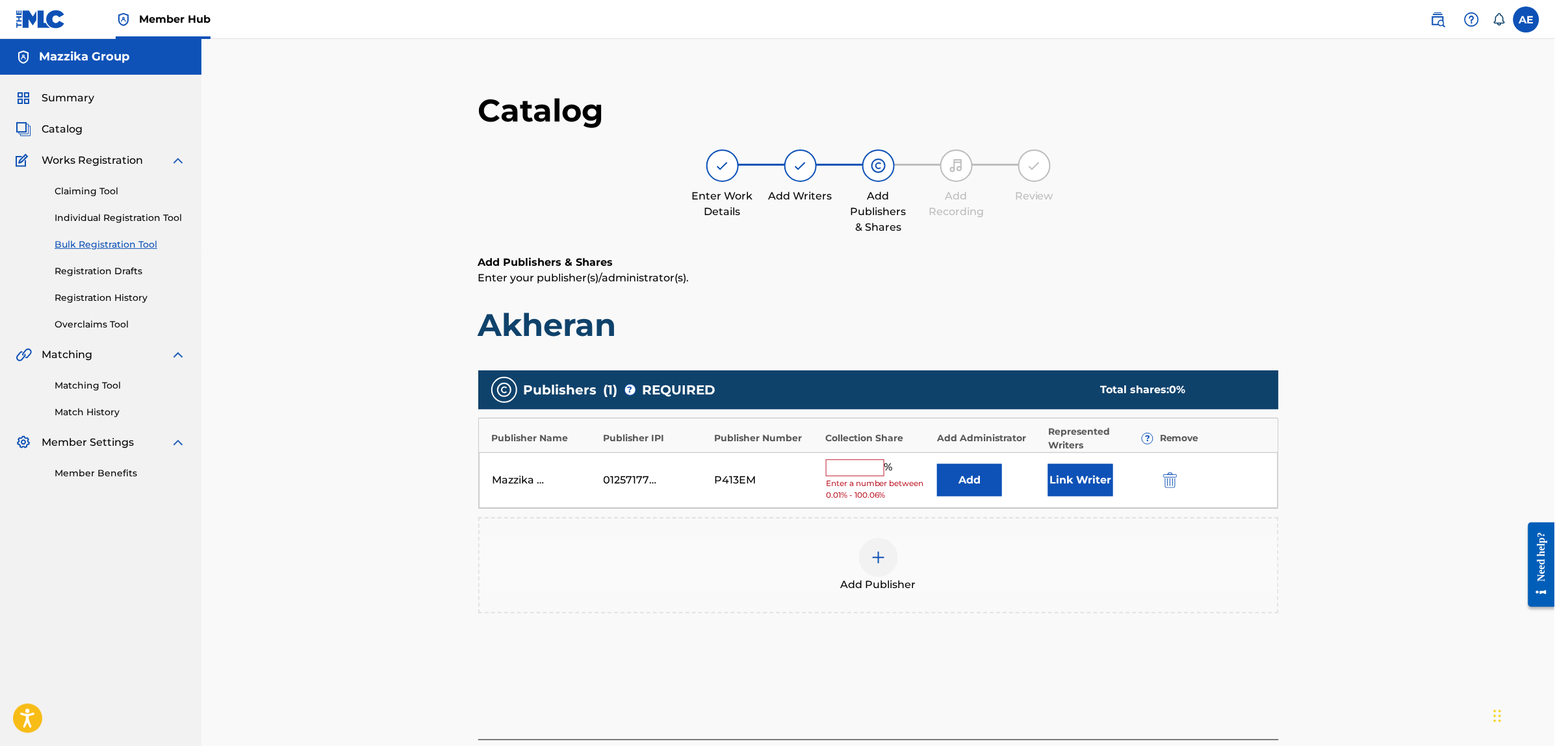
click at [843, 454] on div "Mazzika Group 01257177536 P413EM % Enter a number between 0.01% - 100.06% Add L…" at bounding box center [878, 480] width 799 height 57
click at [843, 465] on input "text" at bounding box center [855, 468] width 58 height 17
type input "50"
click at [1064, 471] on button "Link Writer" at bounding box center [1080, 476] width 65 height 32
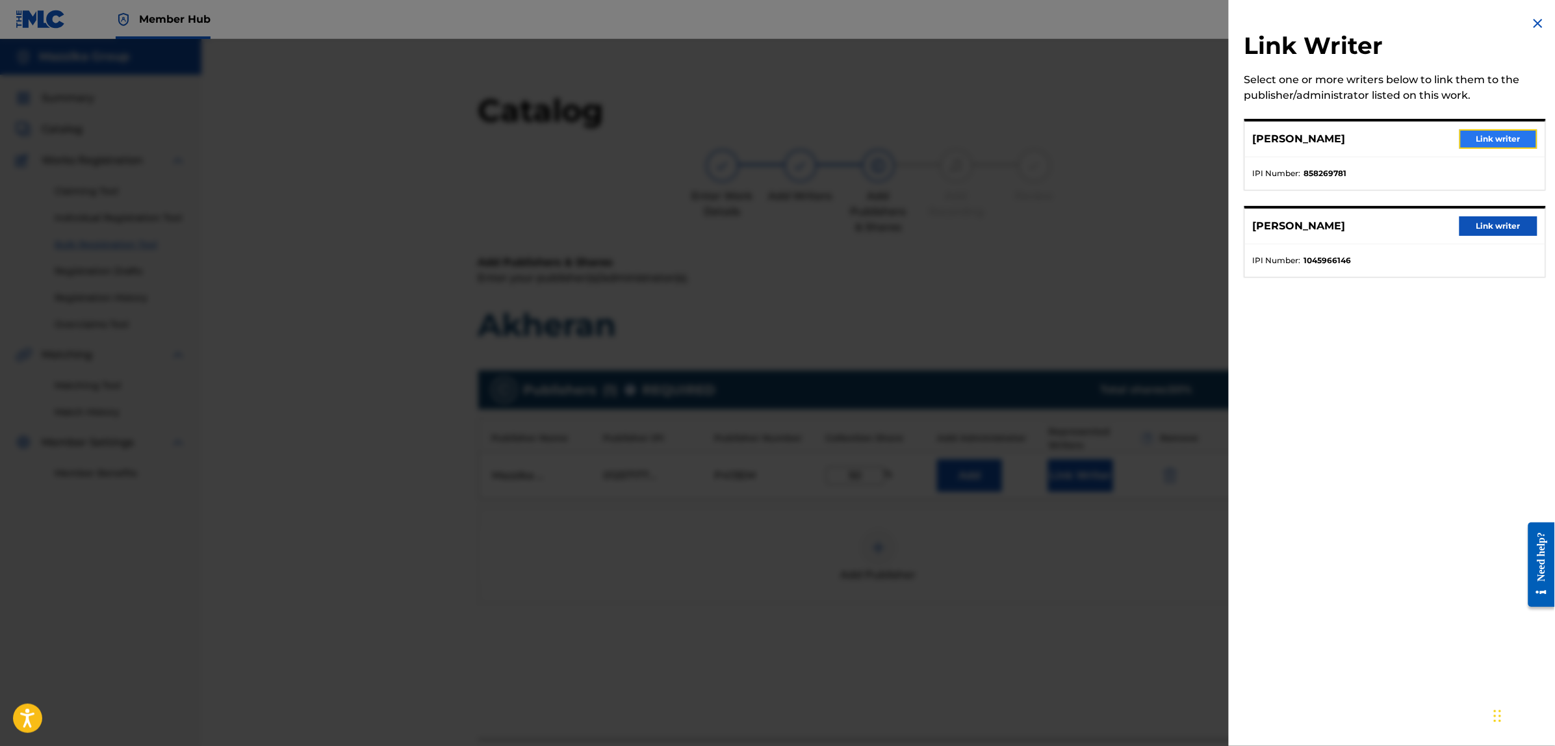
click at [1471, 134] on button "Link writer" at bounding box center [1499, 138] width 78 height 19
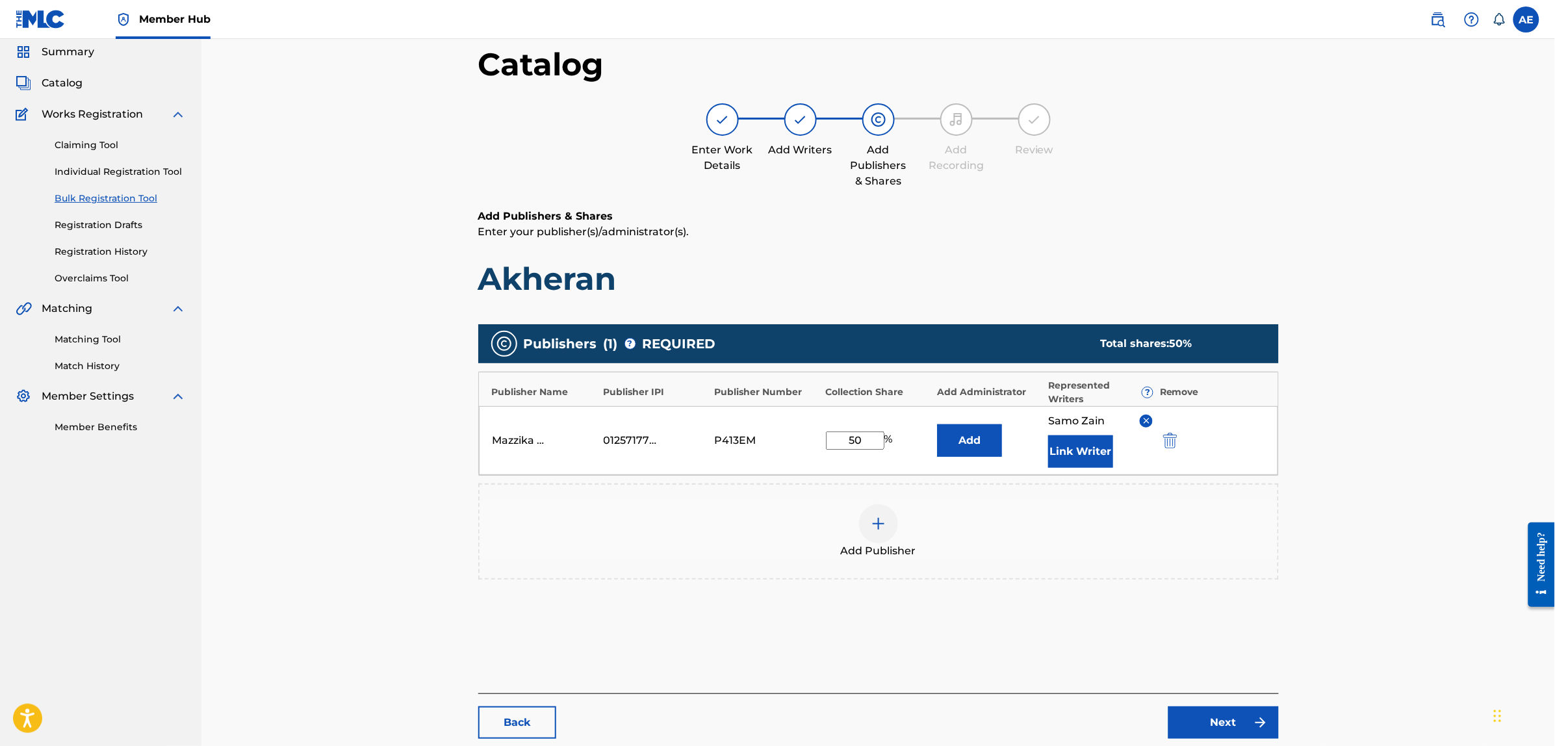
scroll to position [147, 0]
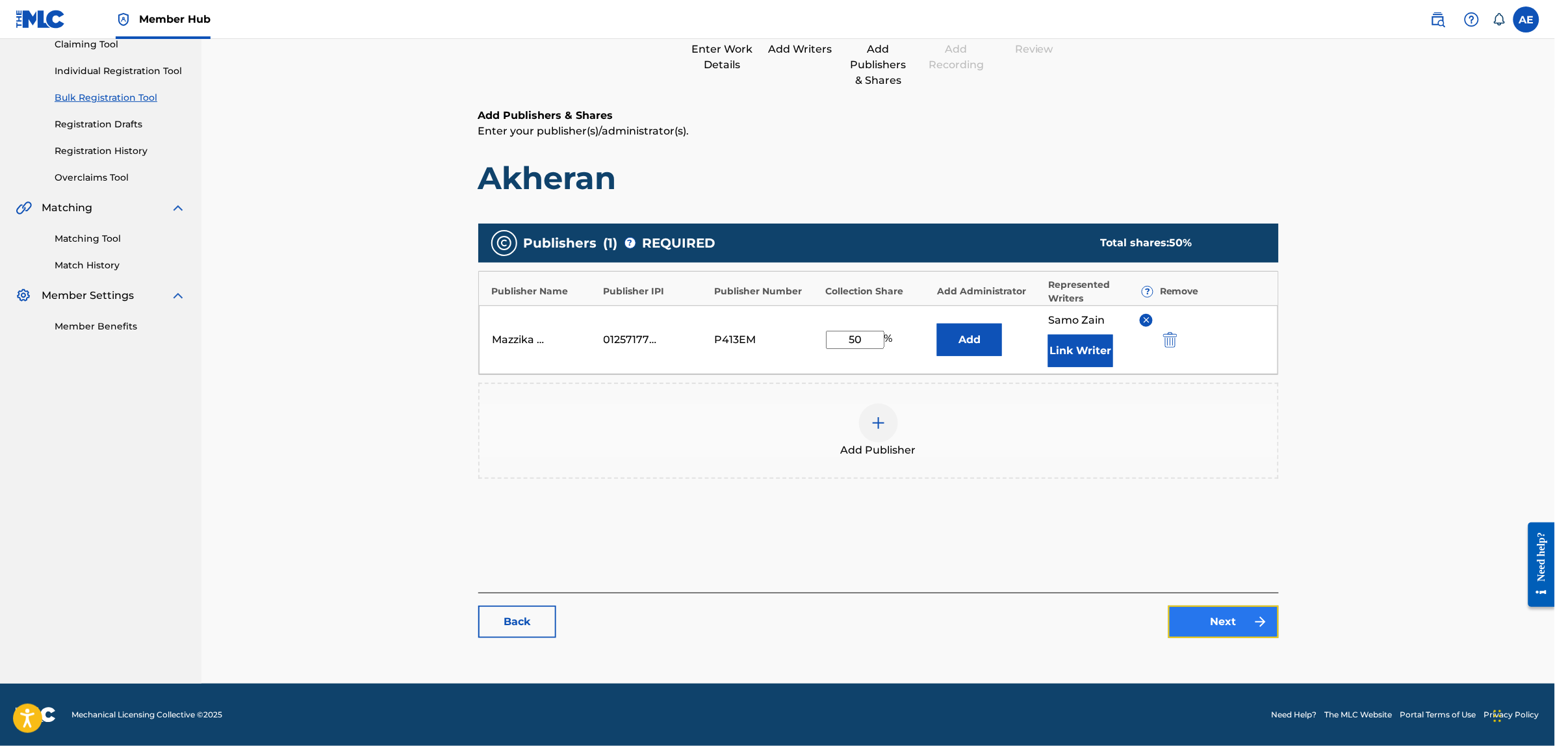
click at [1213, 617] on link "Next" at bounding box center [1224, 622] width 110 height 32
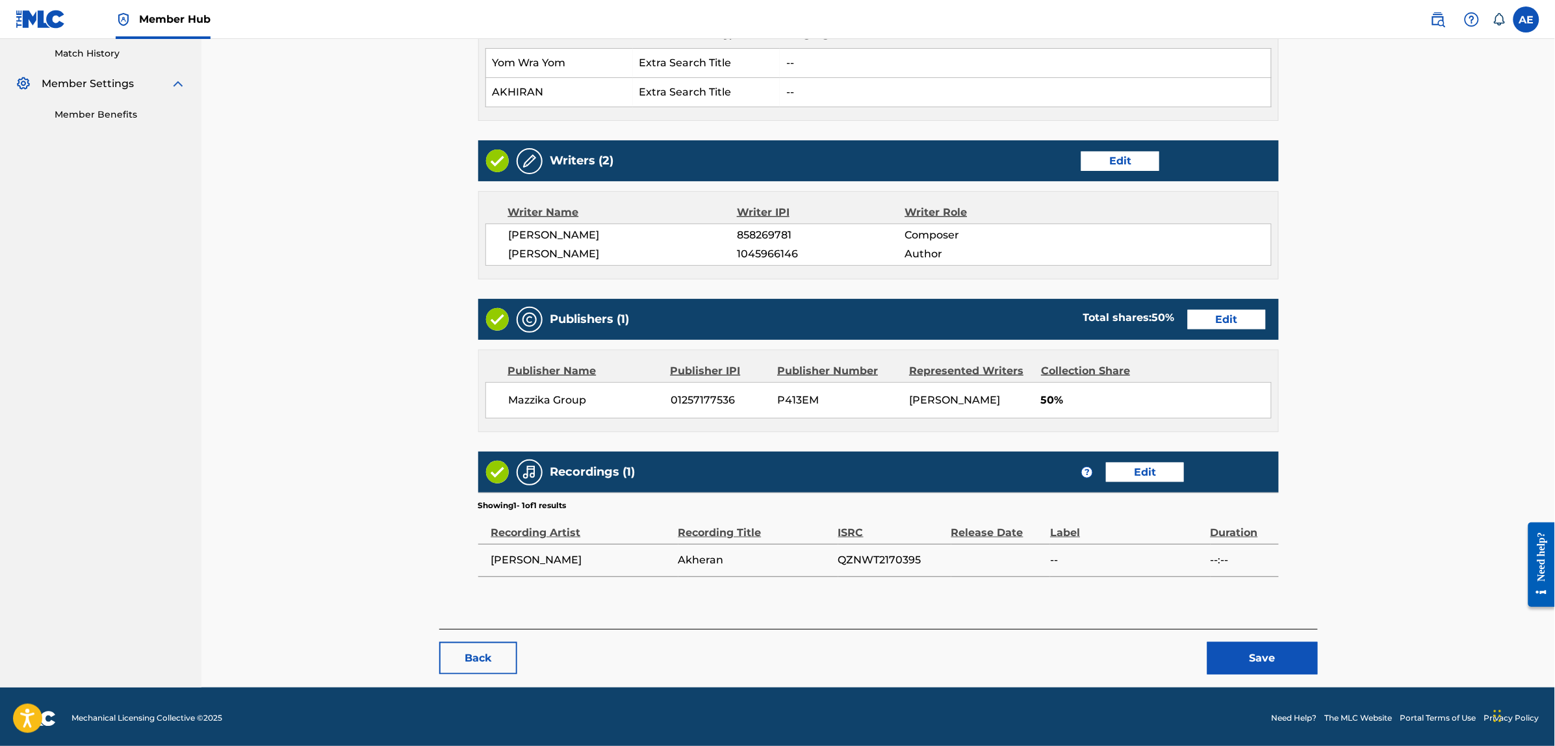
scroll to position [364, 0]
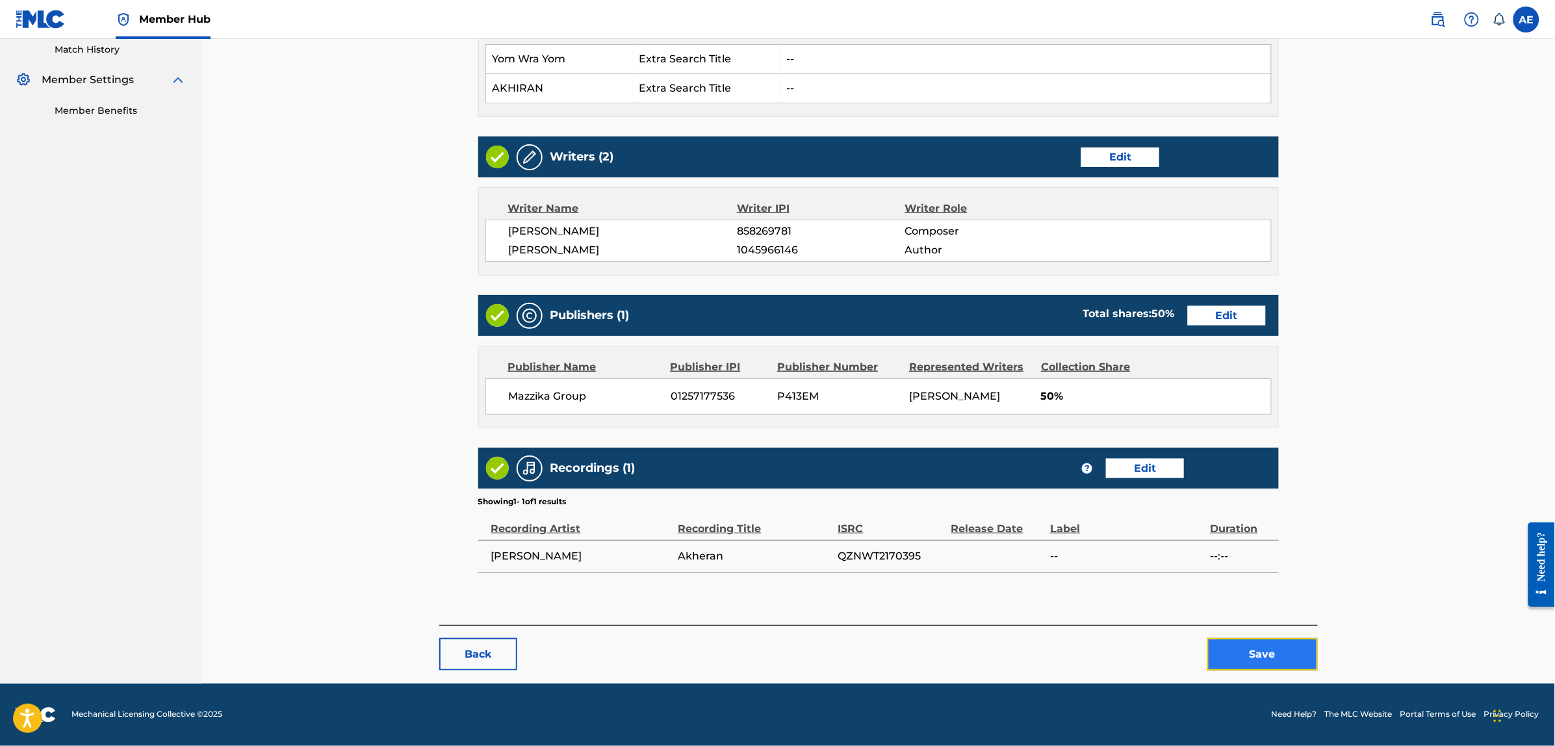
click at [1238, 642] on button "Save" at bounding box center [1263, 654] width 110 height 32
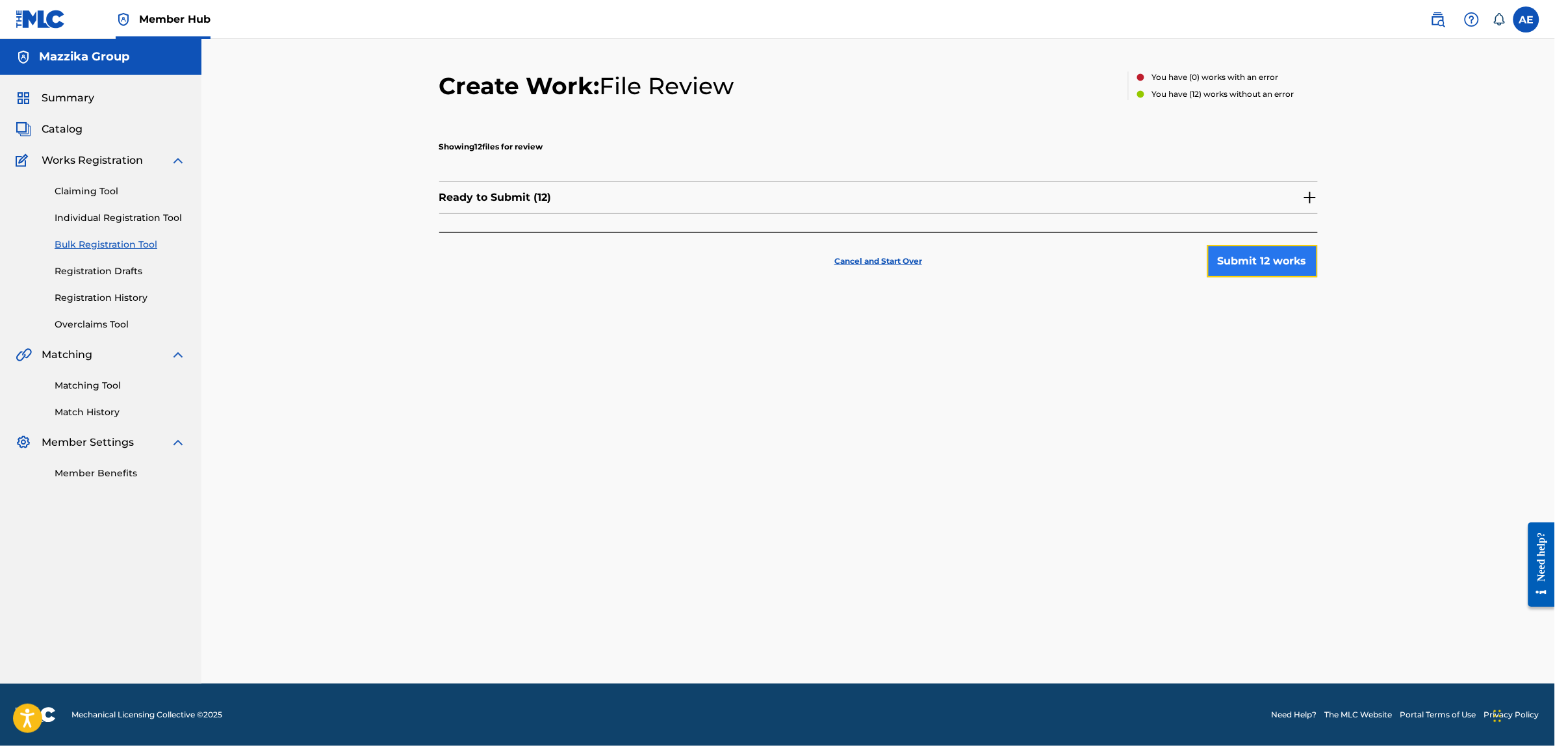
click at [1266, 259] on button "Submit 12 works" at bounding box center [1263, 261] width 110 height 32
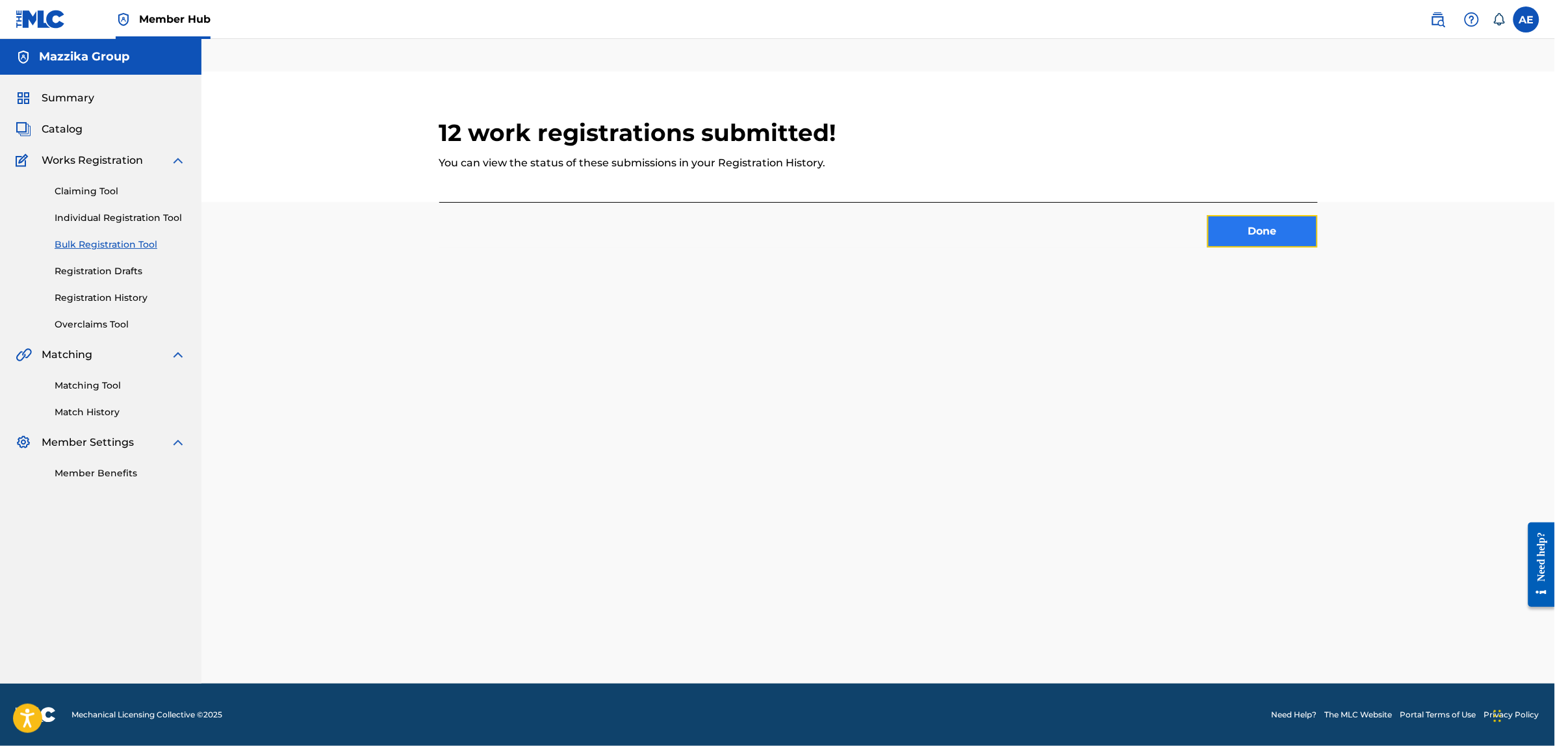
click at [1245, 233] on button "Done" at bounding box center [1263, 231] width 110 height 32
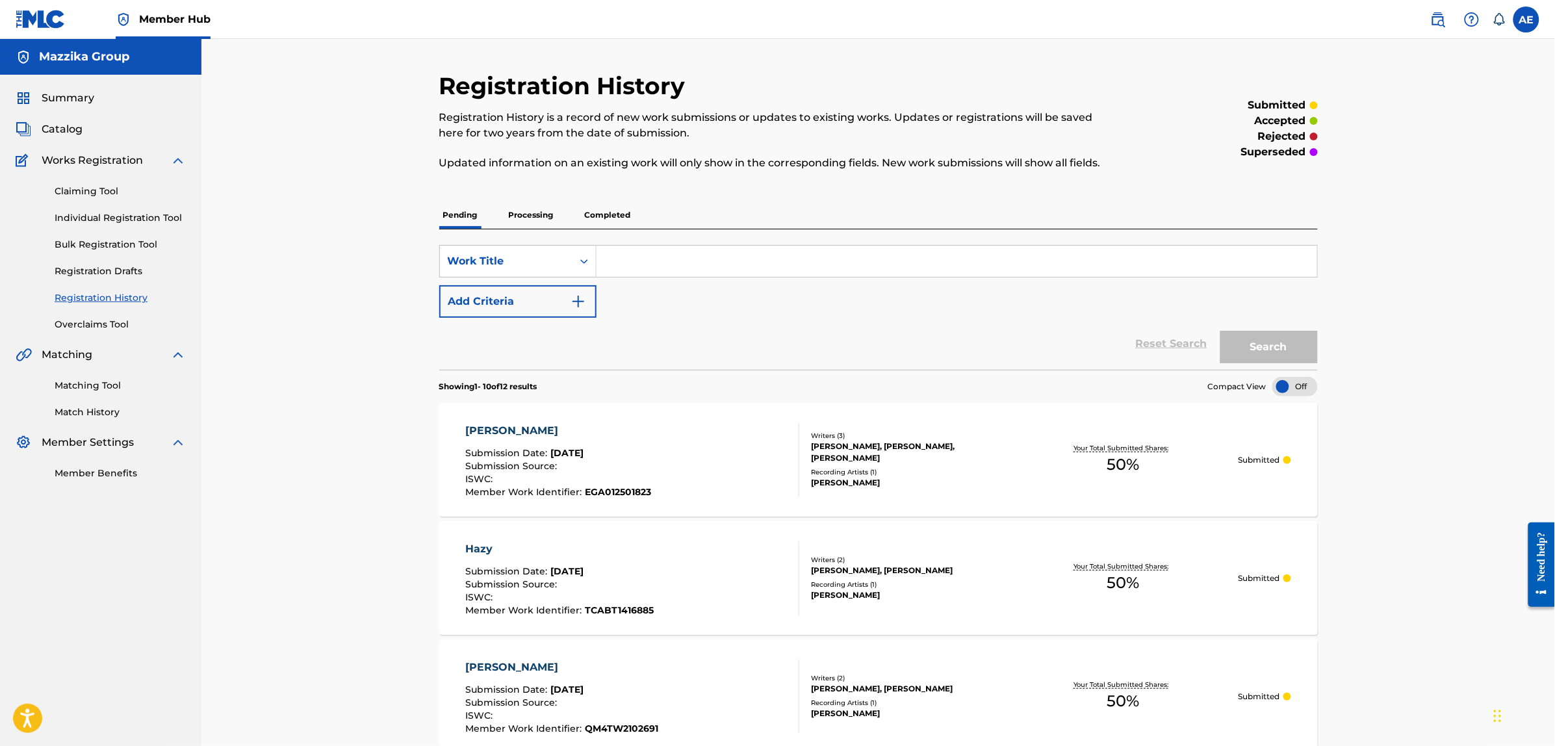
click at [924, 305] on div "SearchWithCriteria5ff8ea6e-4eb9-4640-bea1-4a1b807f12cf Work Title Add Criteria" at bounding box center [878, 281] width 879 height 73
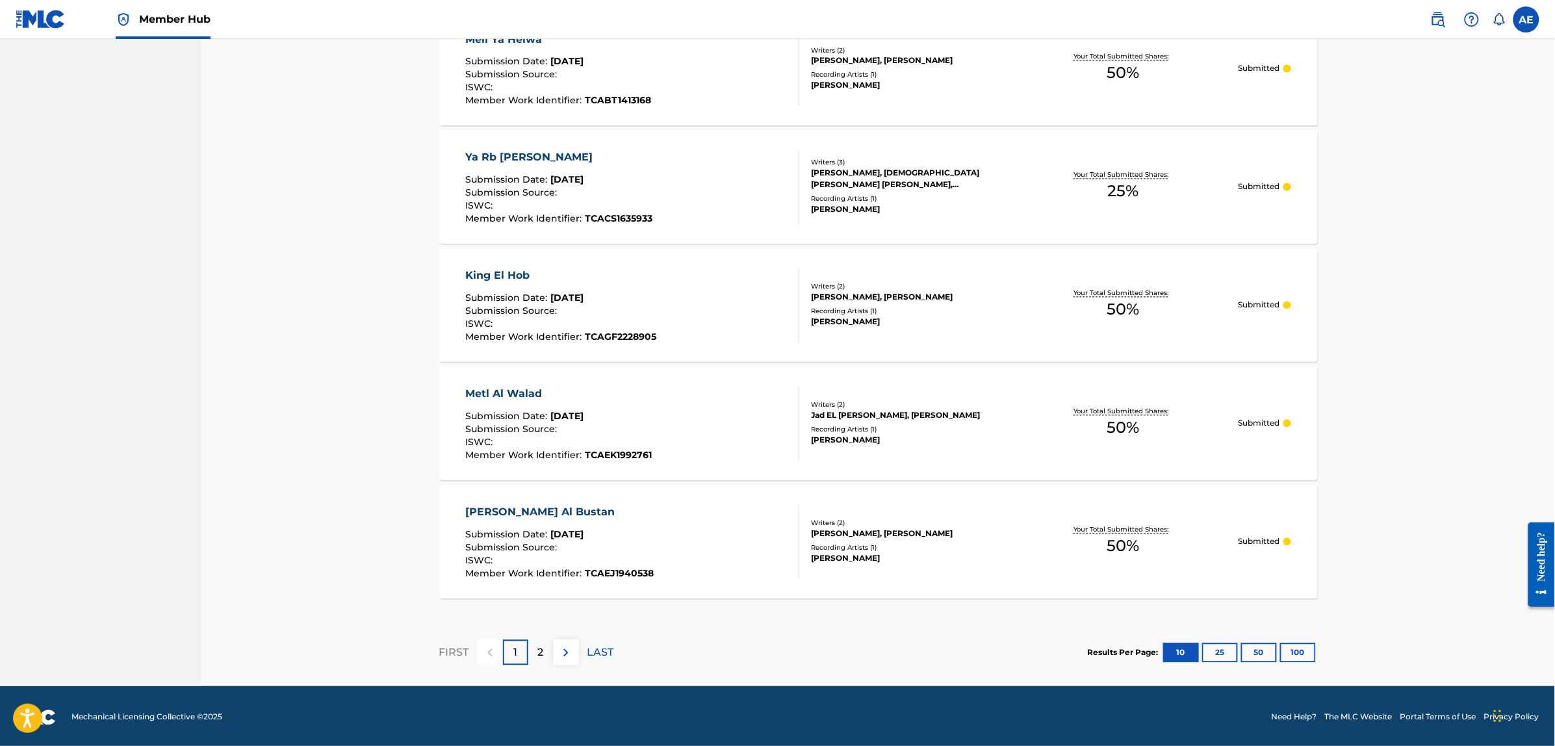
scroll to position [985, 0]
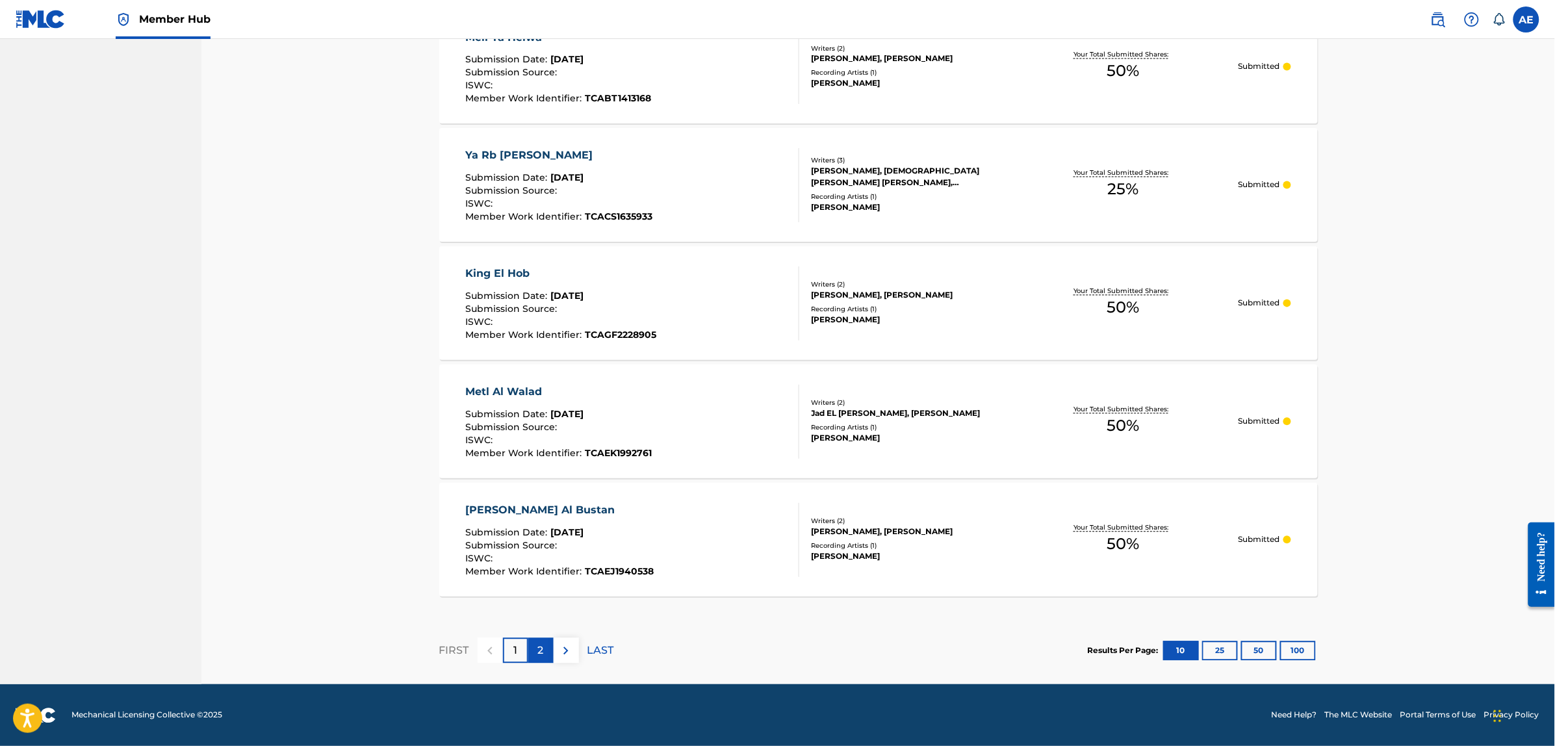
click at [538, 650] on p "2" at bounding box center [541, 651] width 6 height 16
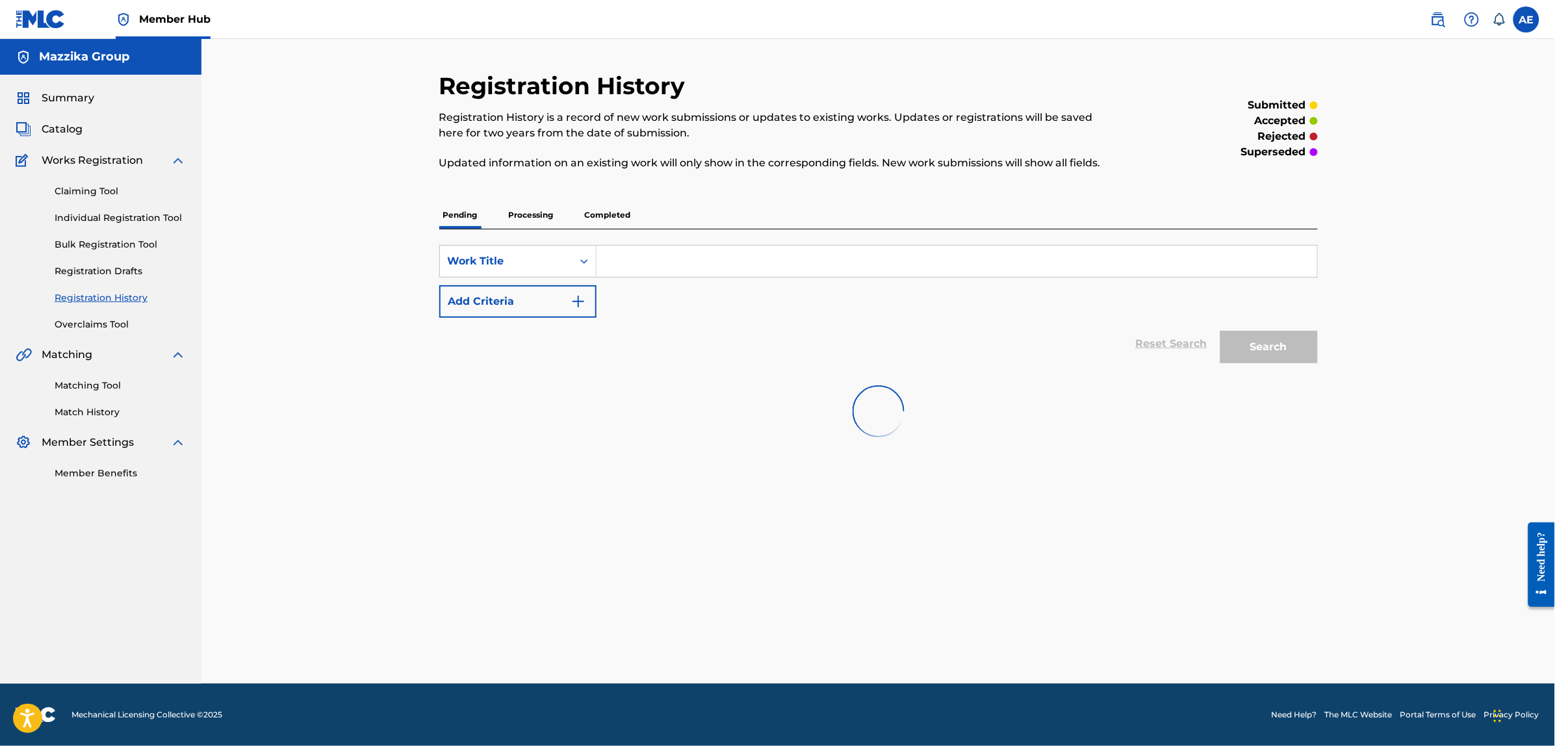
scroll to position [0, 0]
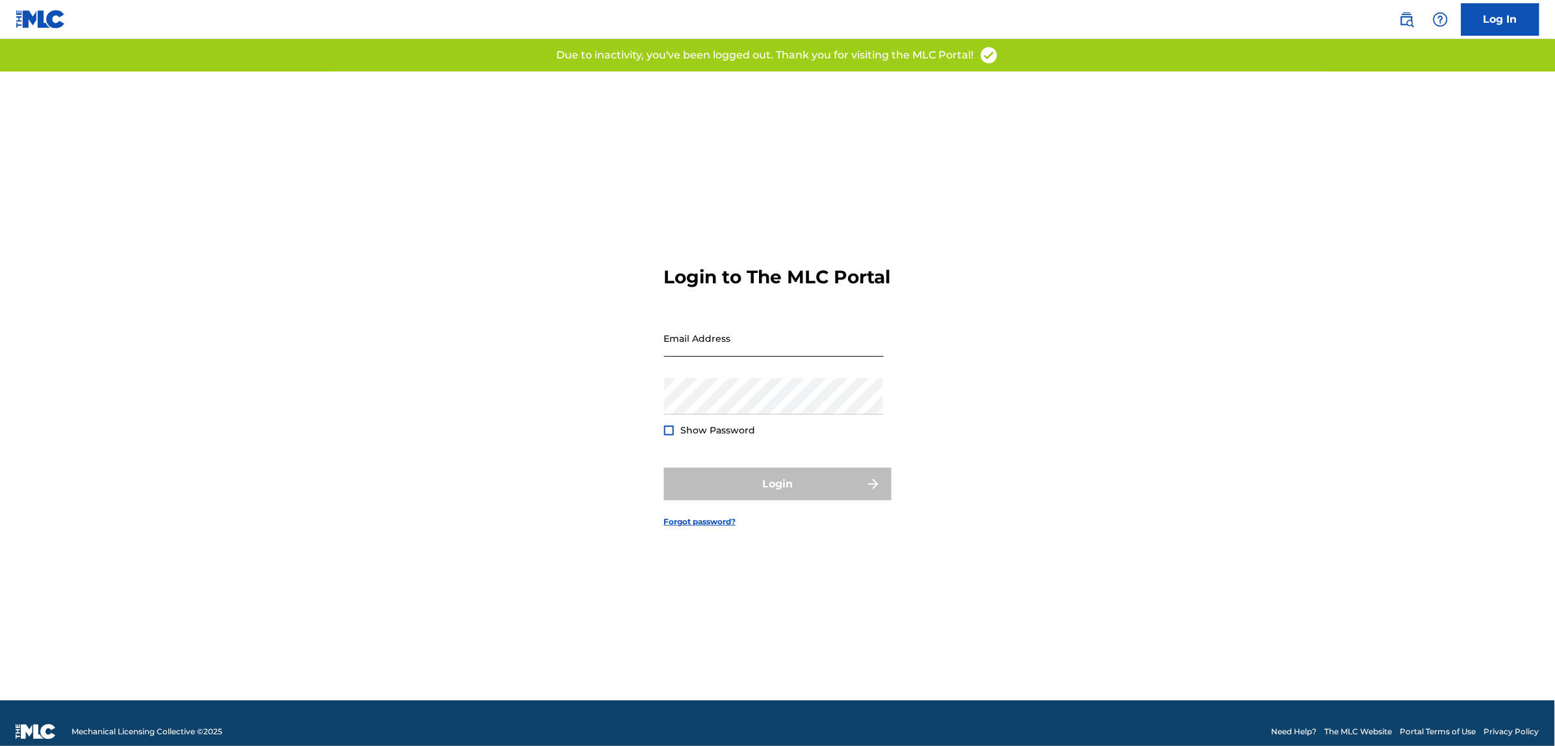
click at [709, 350] on input "Email Address" at bounding box center [774, 338] width 220 height 37
type input "[PERSON_NAME][EMAIL_ADDRESS][PERSON_NAME][DOMAIN_NAME]"
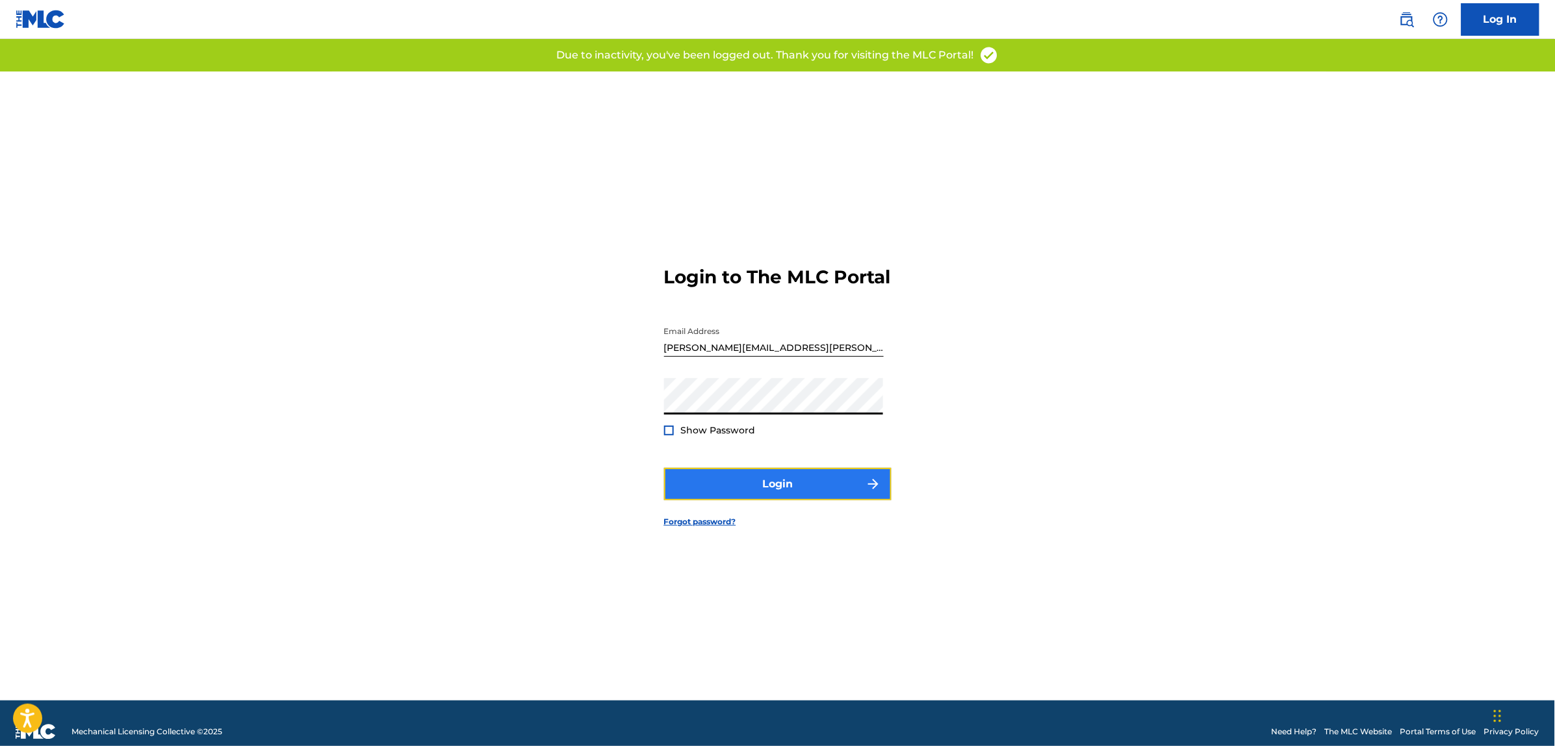
click at [707, 482] on button "Login" at bounding box center [777, 484] width 227 height 32
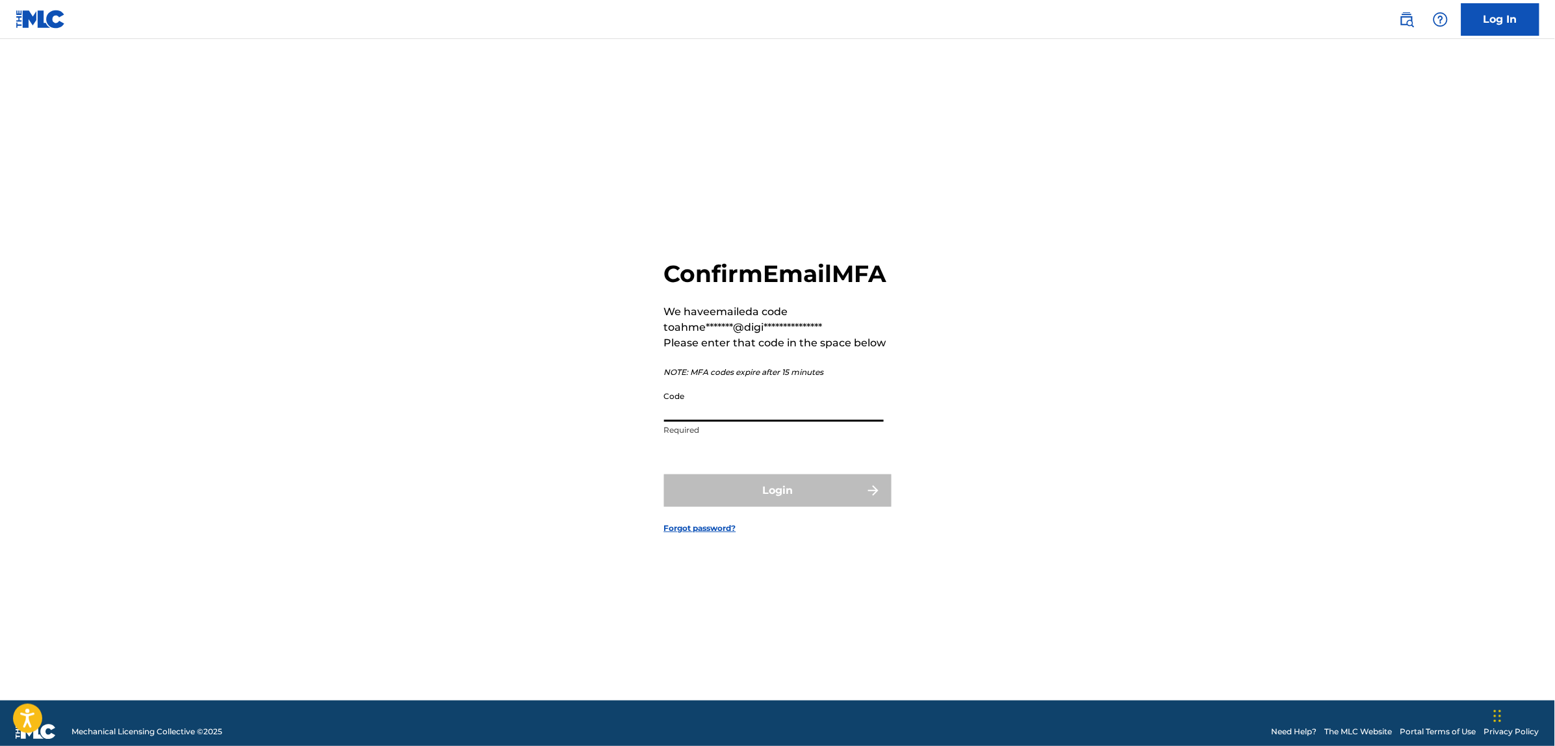
click at [703, 422] on input "Code" at bounding box center [774, 403] width 220 height 37
paste input "491799"
type input "491799"
click at [664, 474] on button "Login" at bounding box center [777, 490] width 227 height 32
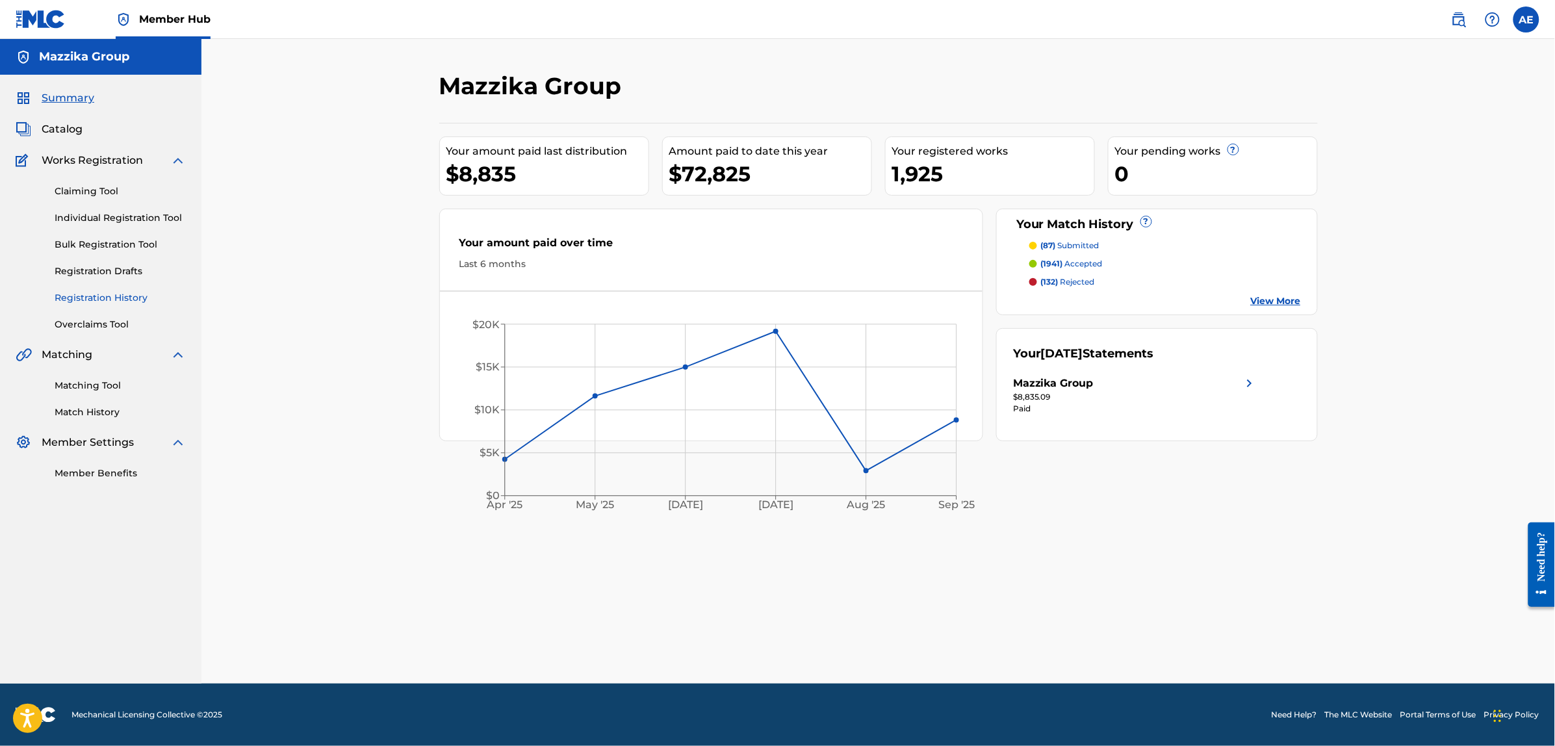
click at [89, 299] on link "Registration History" at bounding box center [120, 298] width 131 height 14
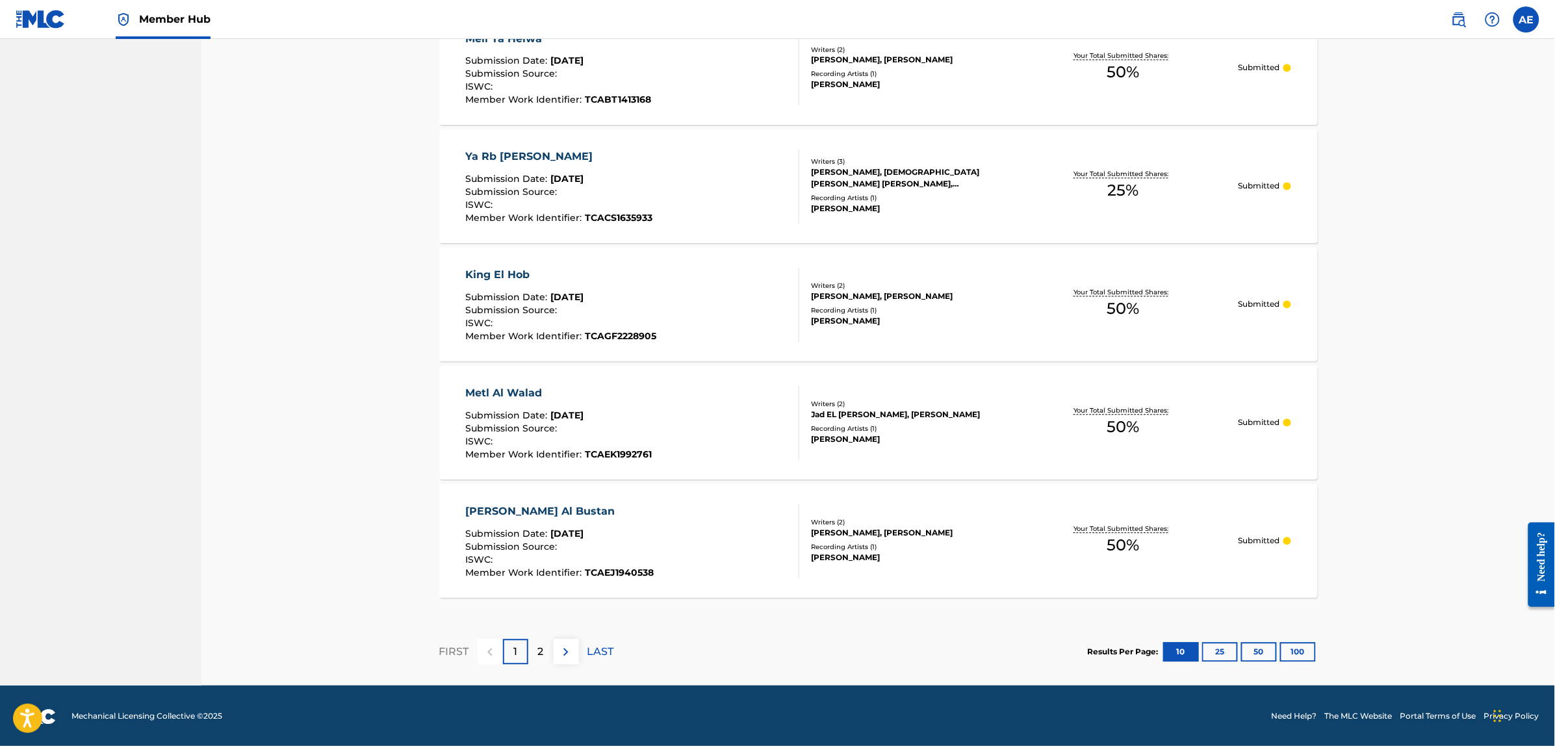
scroll to position [985, 0]
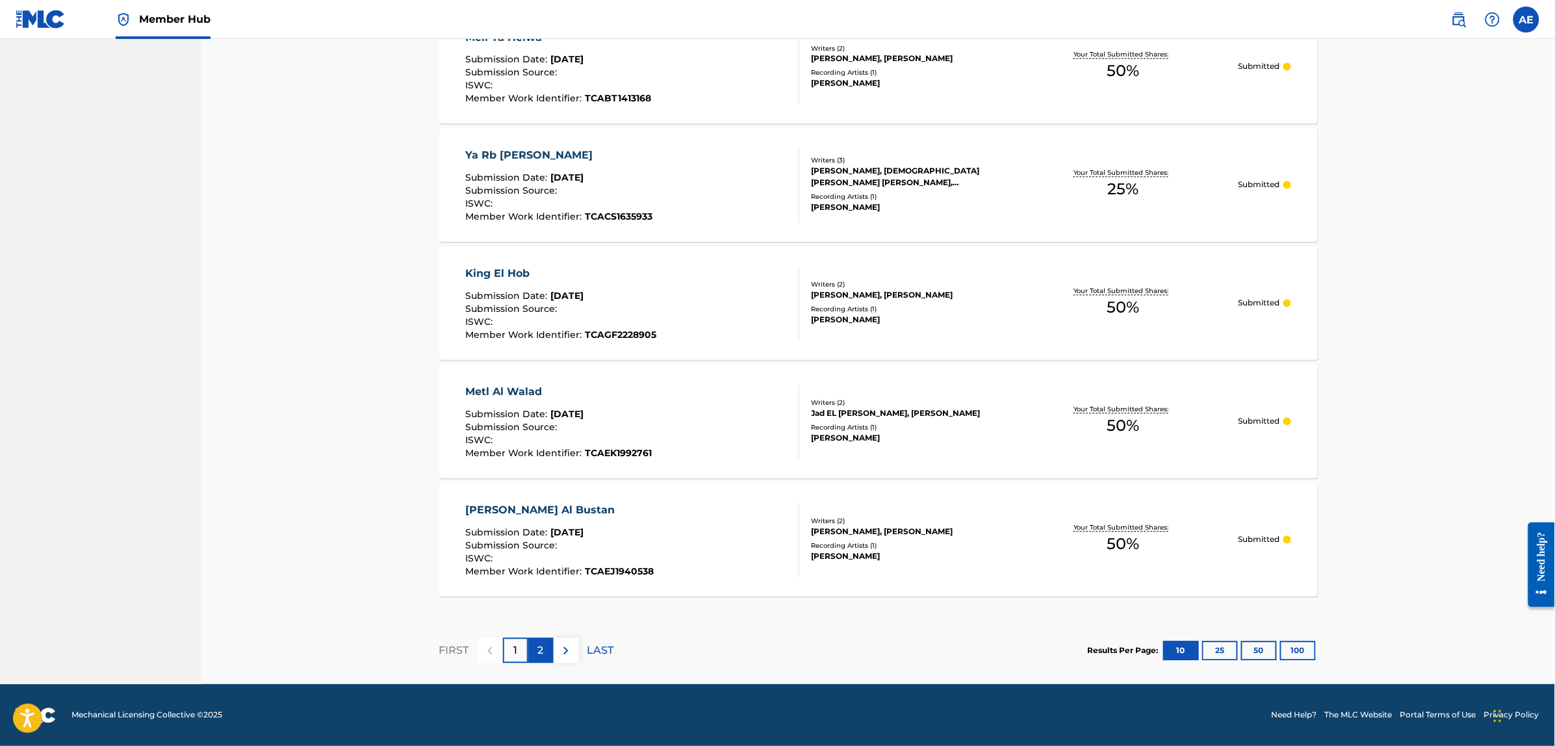
click at [538, 647] on p "2" at bounding box center [541, 651] width 6 height 16
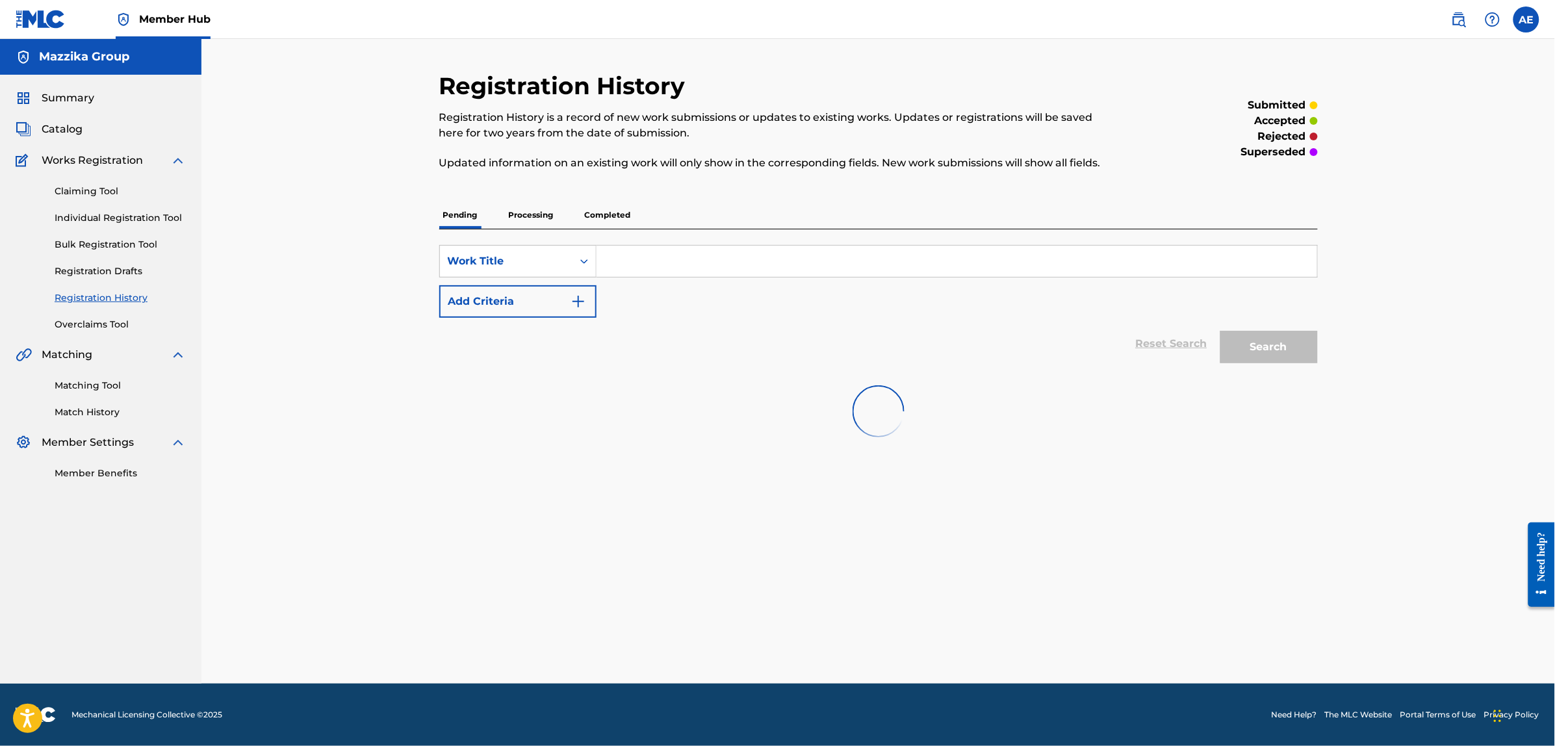
scroll to position [0, 0]
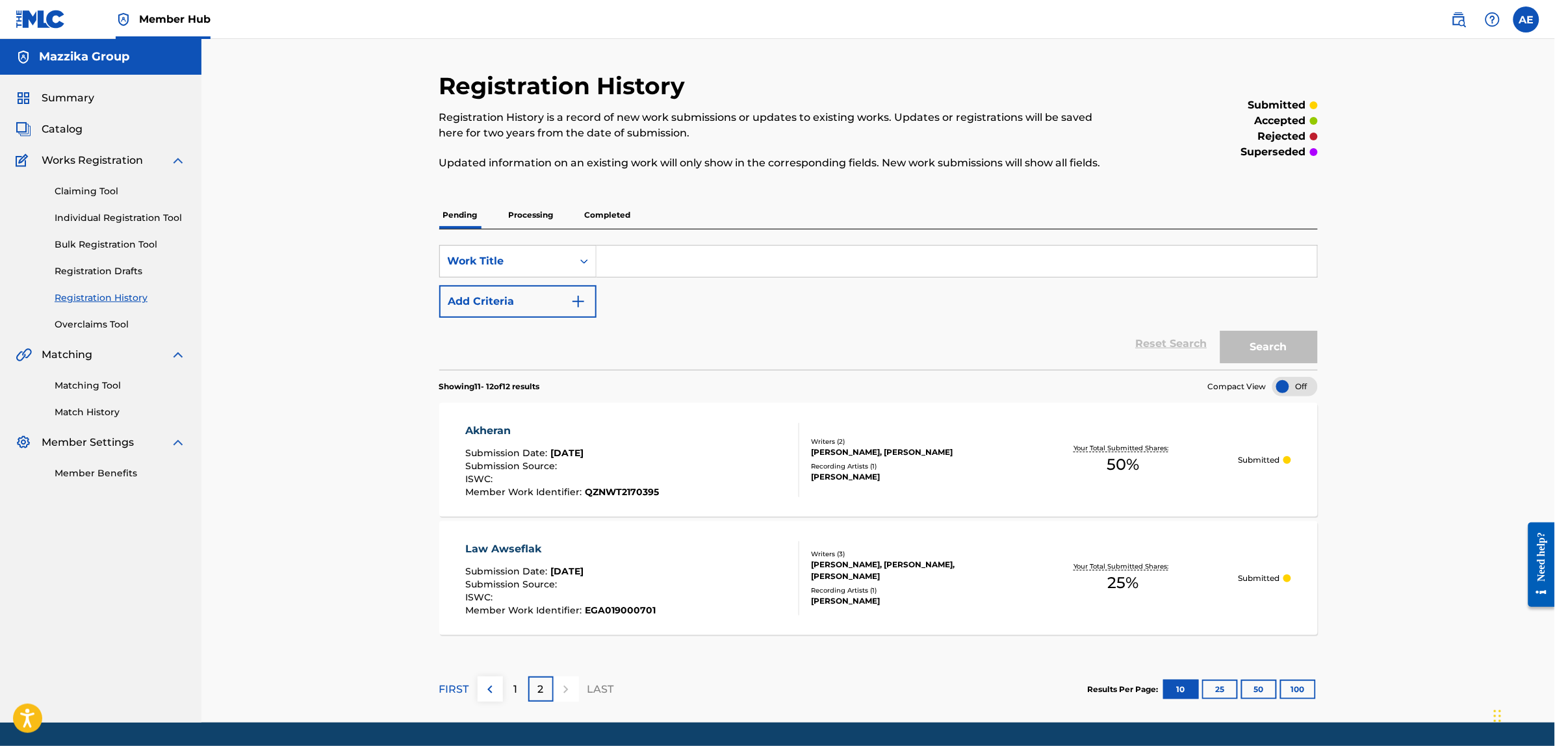
click at [495, 432] on div "Akheran" at bounding box center [562, 431] width 194 height 16
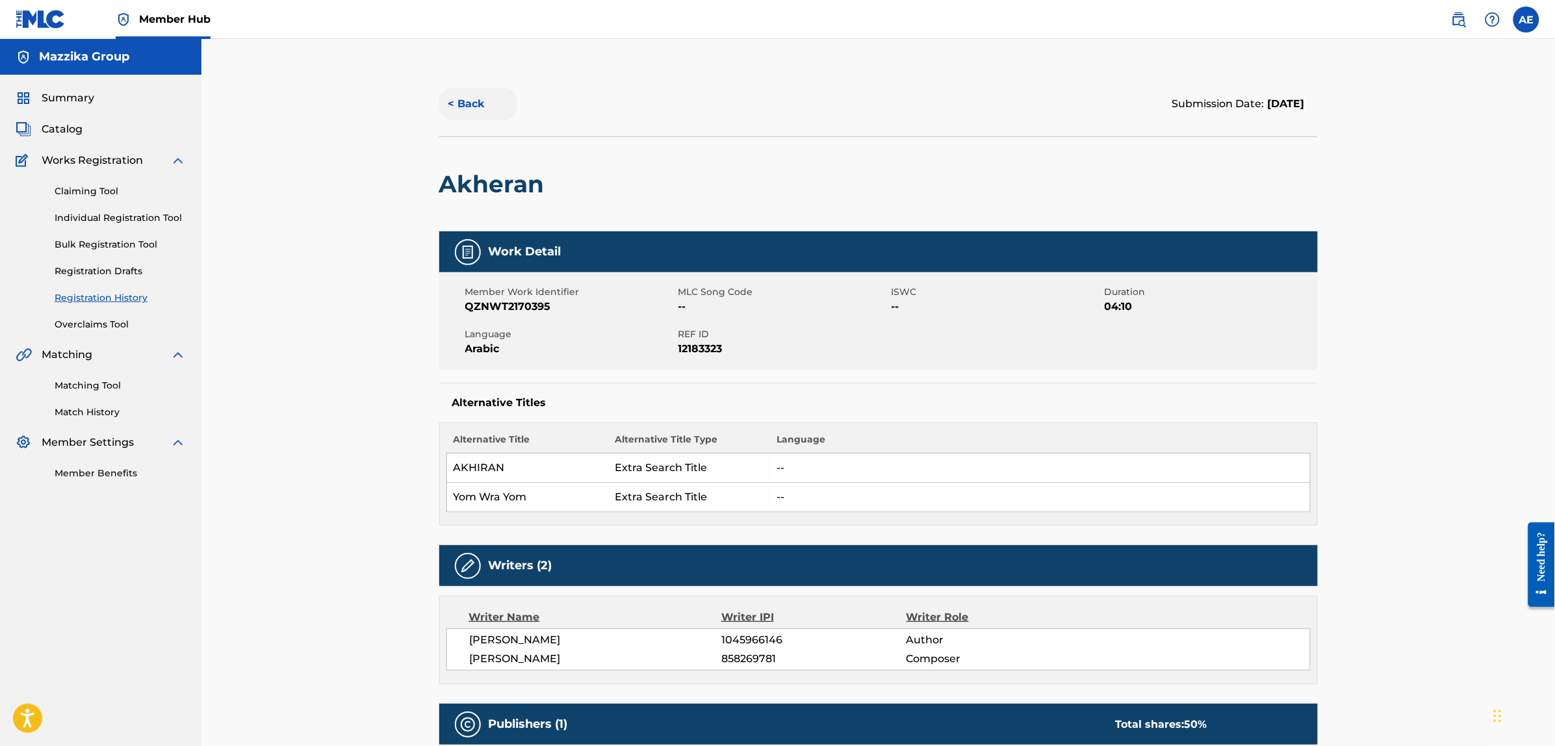
click at [453, 109] on button "< Back" at bounding box center [478, 104] width 78 height 32
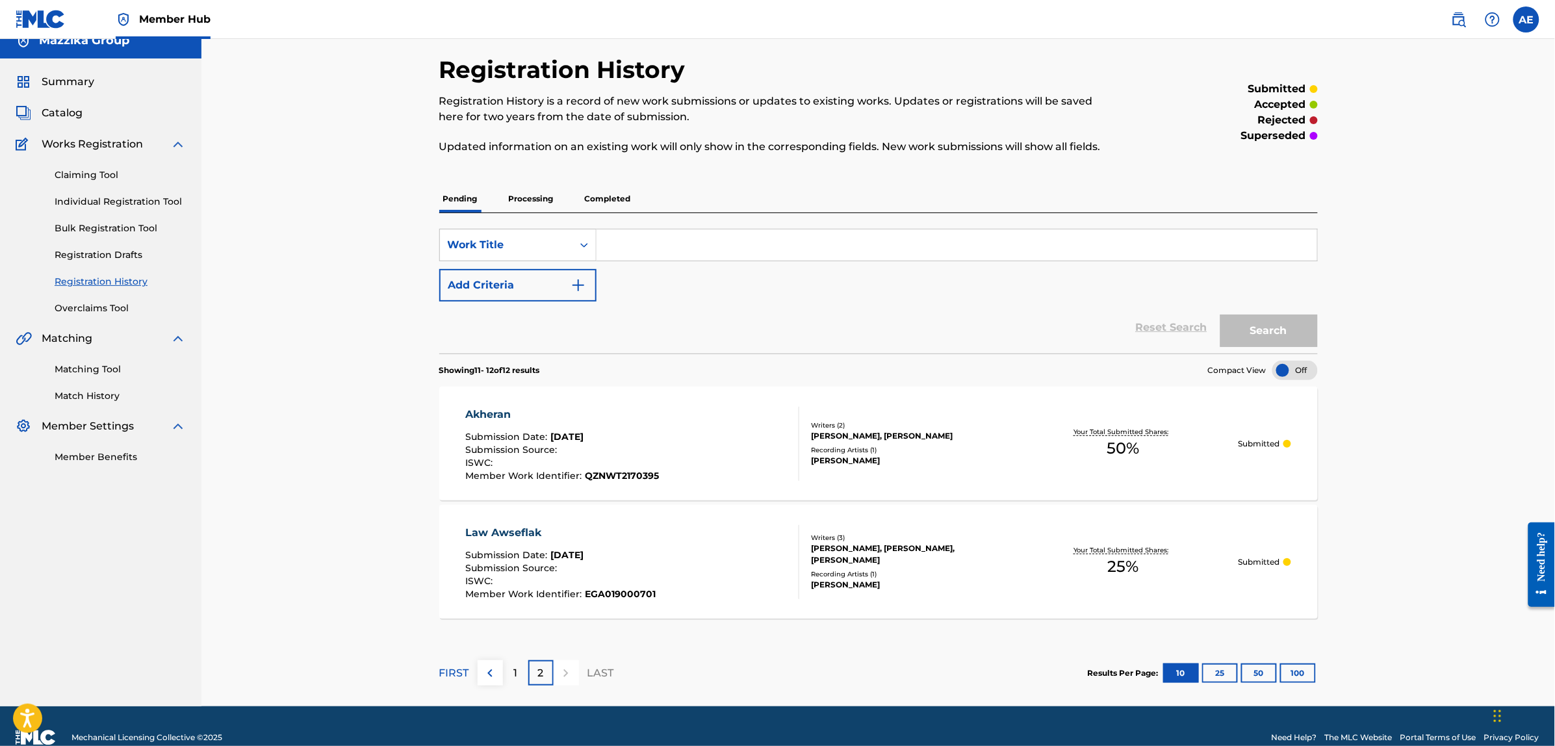
scroll to position [39, 0]
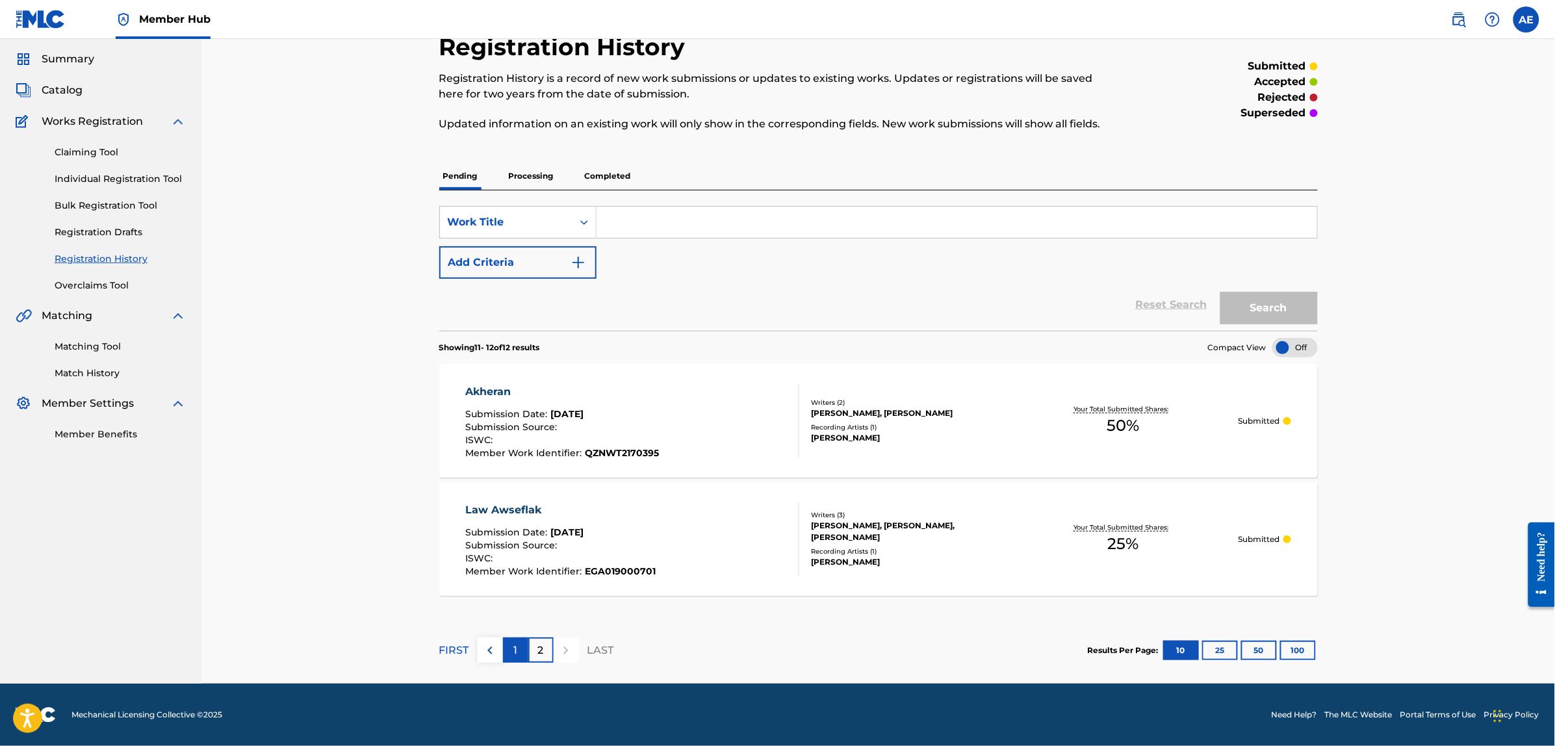
click at [515, 655] on p "1" at bounding box center [515, 651] width 4 height 16
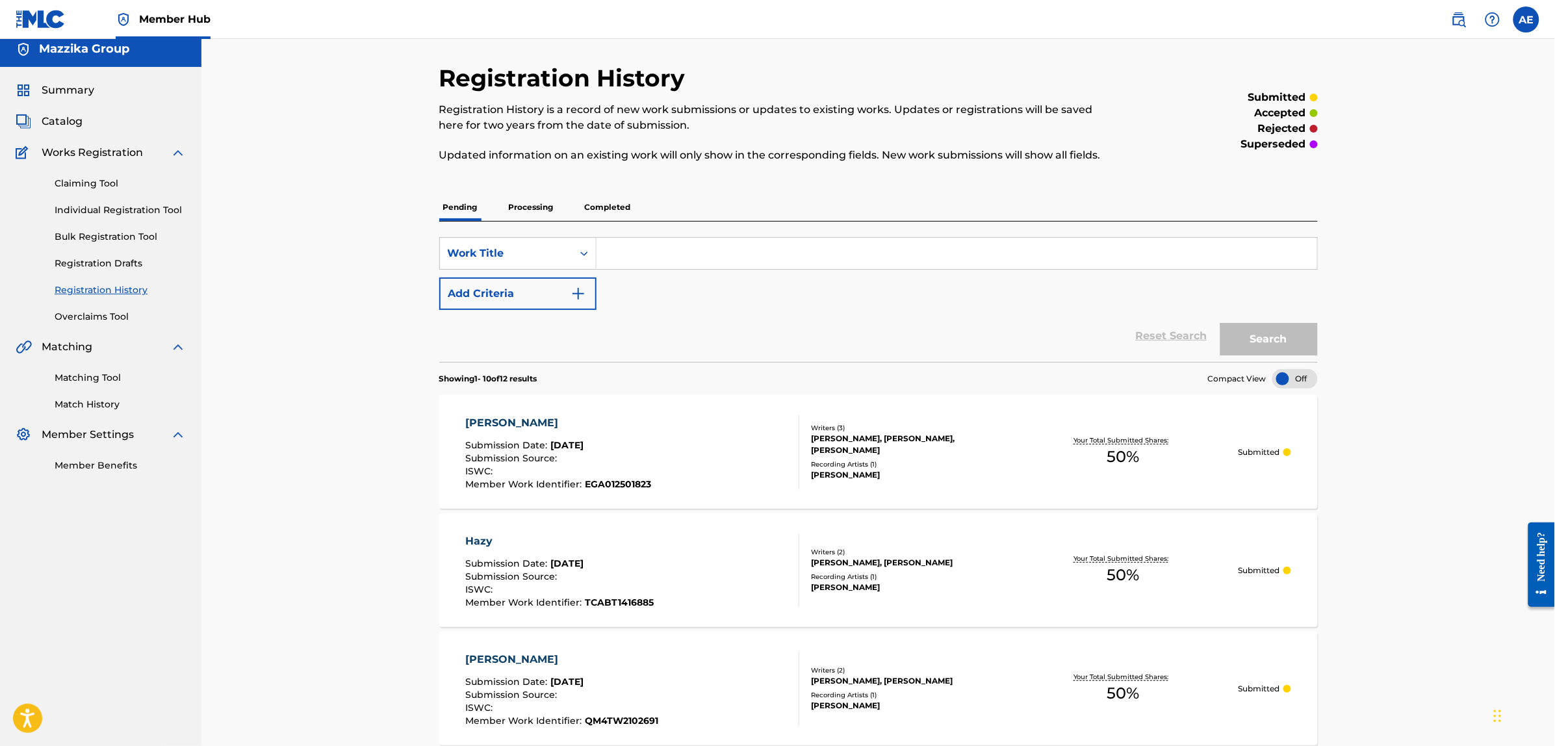
scroll to position [0, 0]
